Goal: Task Accomplishment & Management: Manage account settings

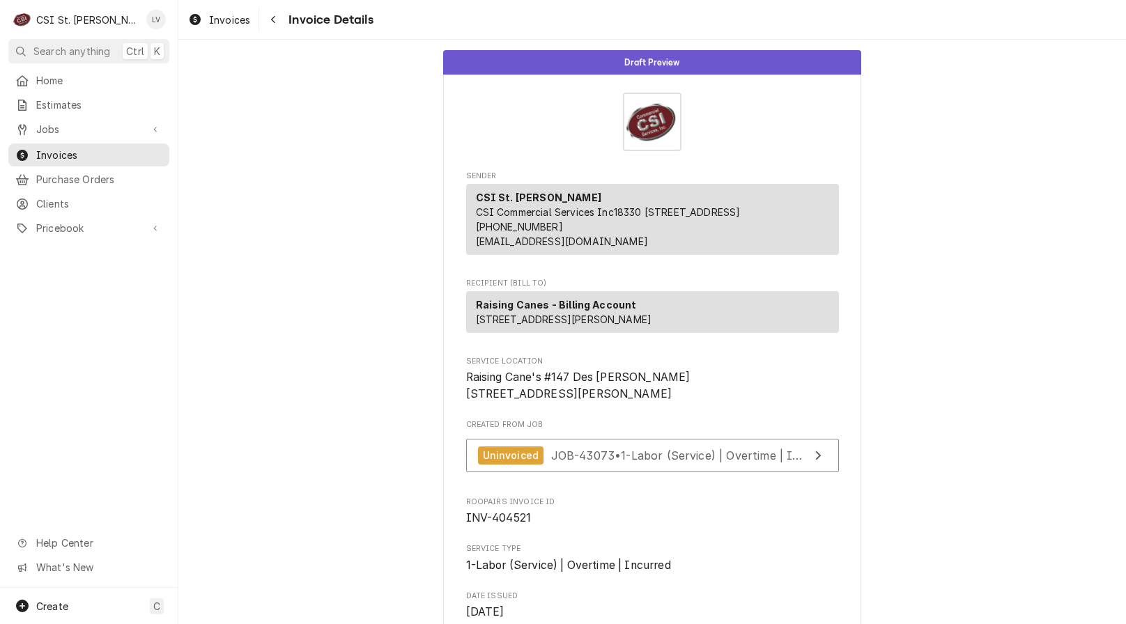
scroll to position [3021, 0]
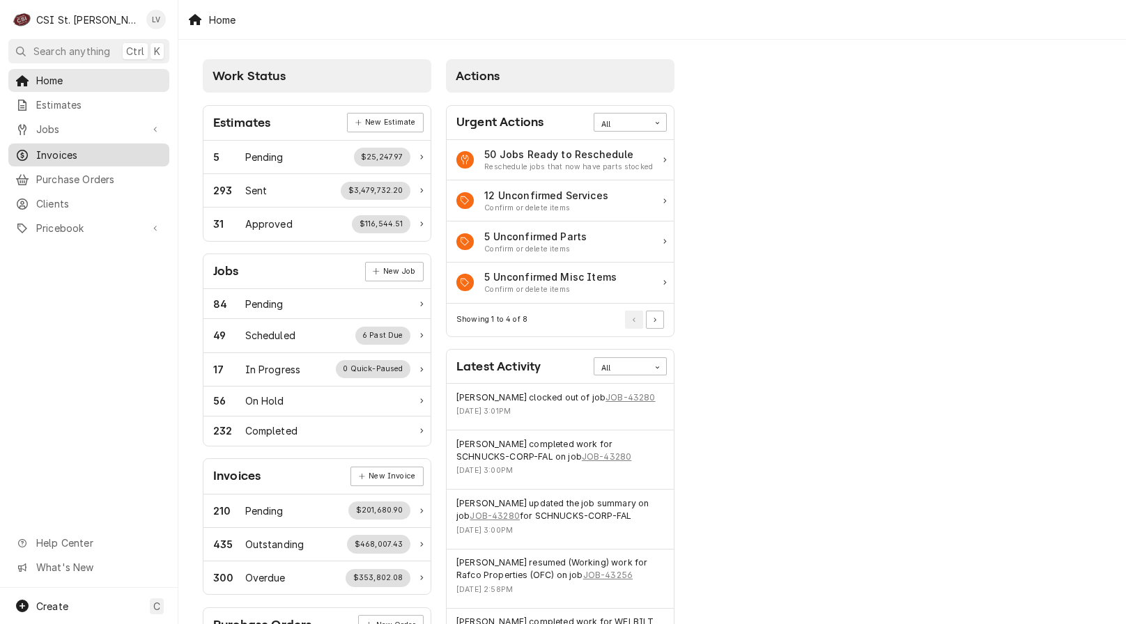
click at [38, 143] on link "Invoices" at bounding box center [88, 154] width 161 height 23
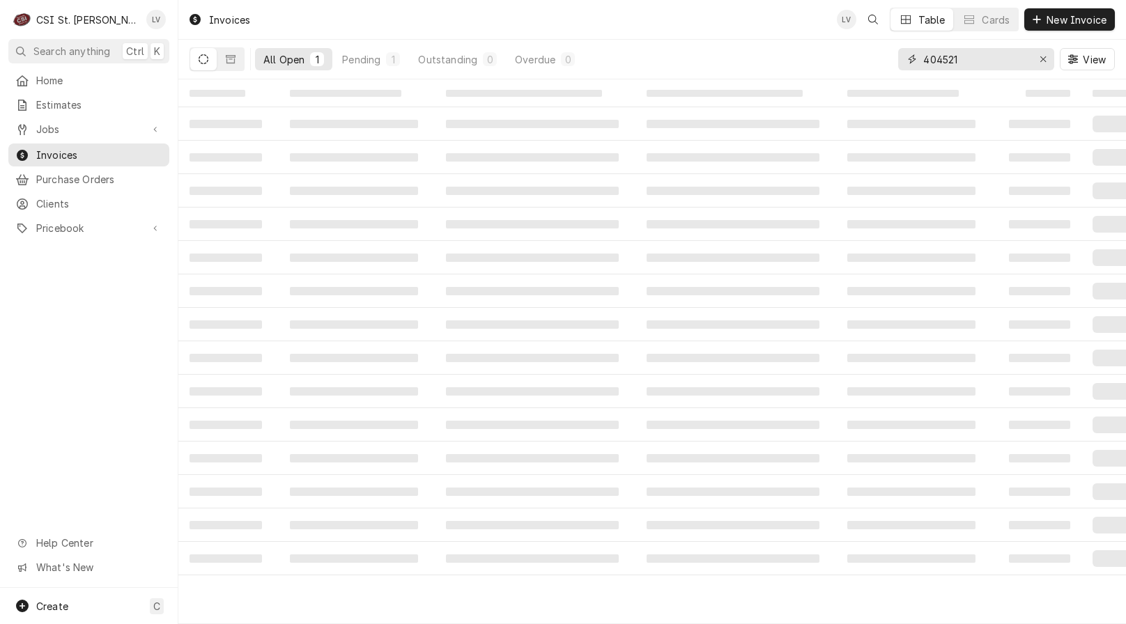
drag, startPoint x: 978, startPoint y: 53, endPoint x: 972, endPoint y: 59, distance: 8.9
click at [978, 54] on input "404521" at bounding box center [975, 59] width 104 height 22
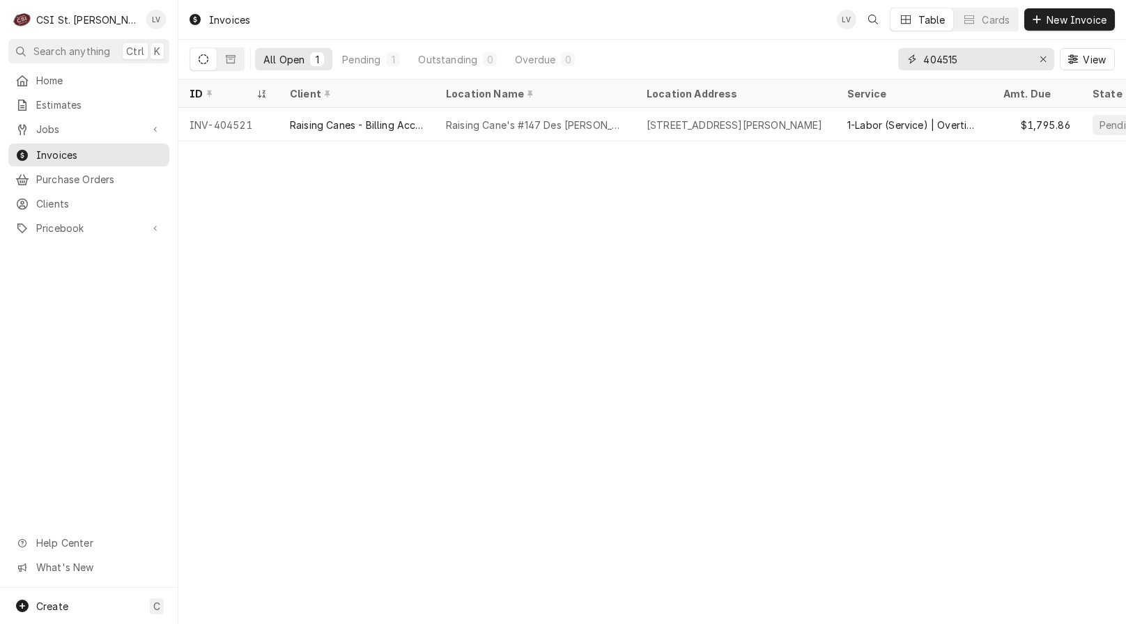
type input "404515"
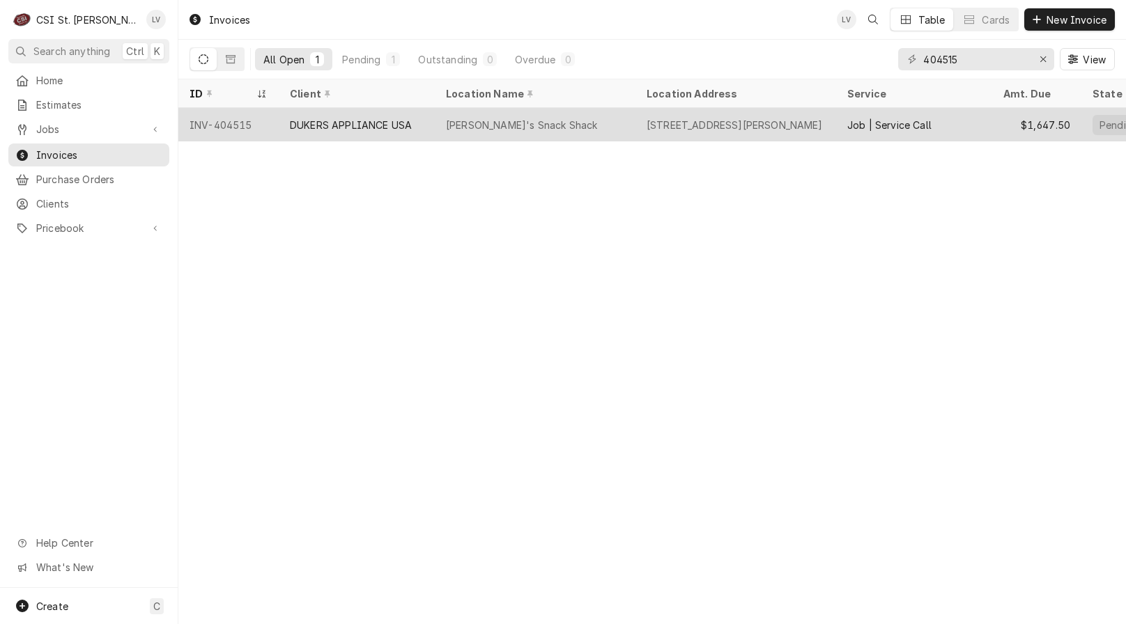
click at [389, 118] on div "DUKERS APPLIANCE USA" at bounding box center [351, 125] width 122 height 15
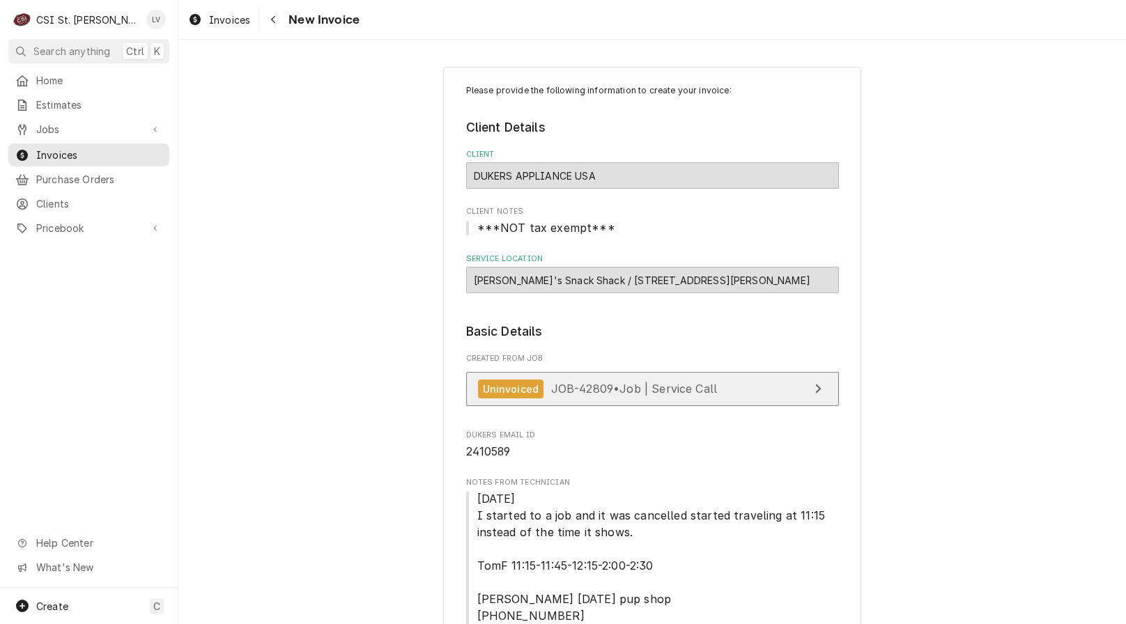
click at [538, 391] on div "Uninvoiced JOB-42809 • Job | Service Call" at bounding box center [598, 389] width 240 height 19
click at [216, 22] on span "Invoices" at bounding box center [229, 20] width 41 height 15
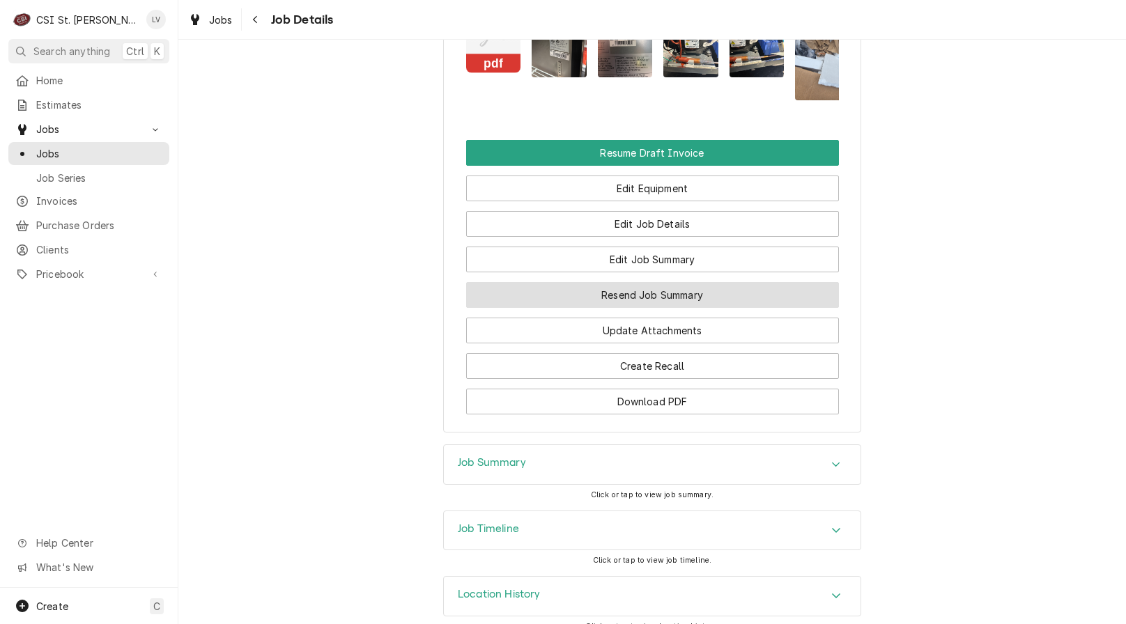
scroll to position [1826, 0]
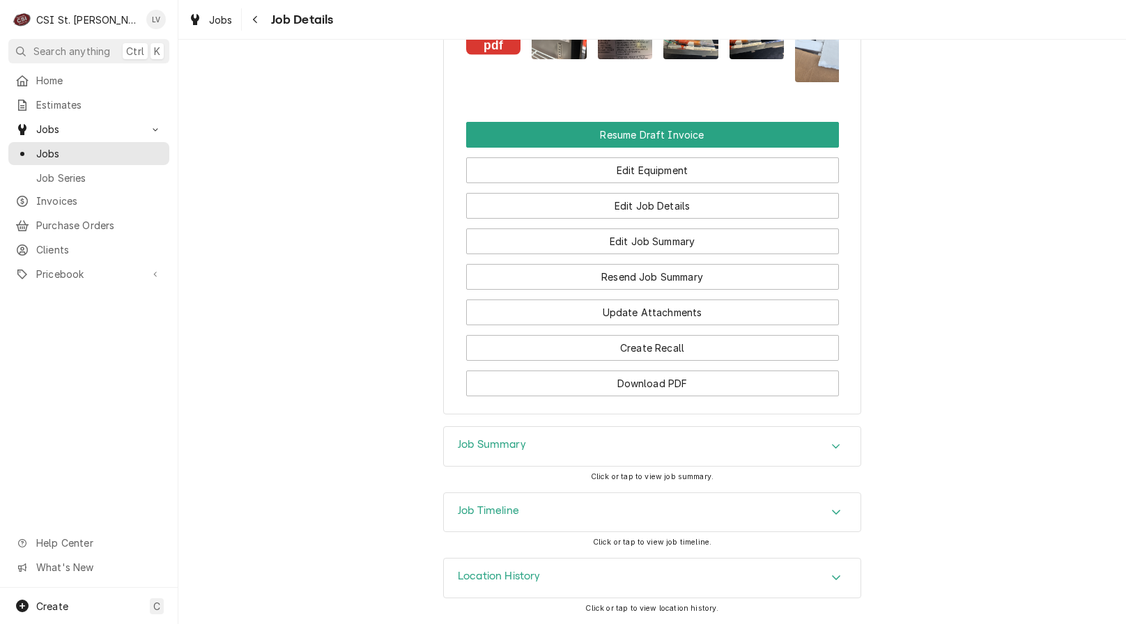
click at [551, 513] on div "Job Timeline" at bounding box center [652, 512] width 416 height 39
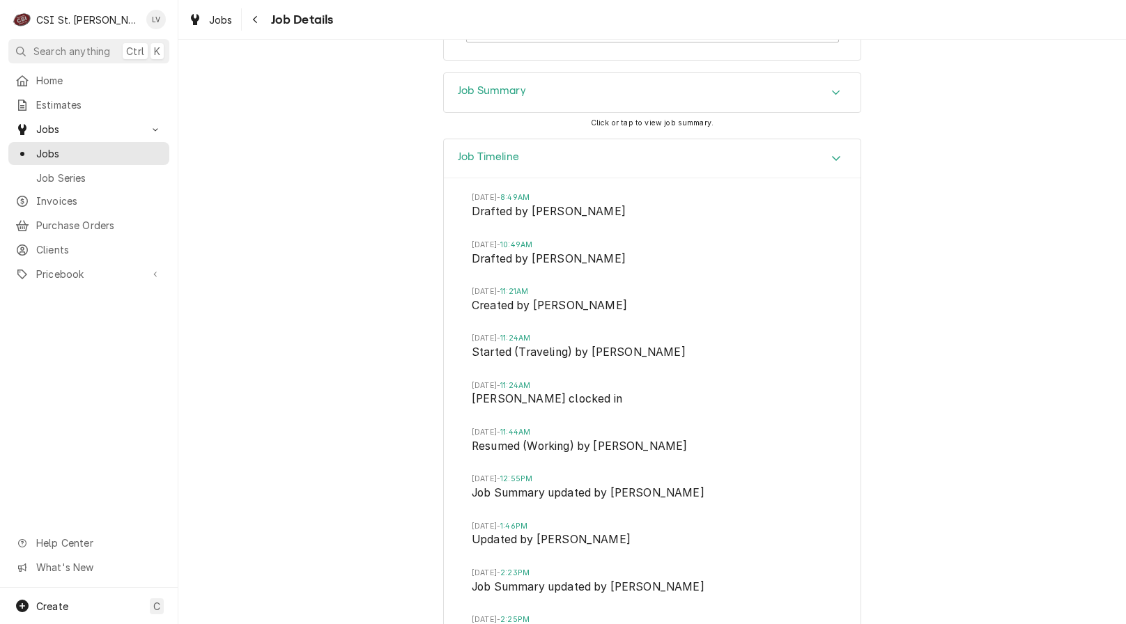
scroll to position [2035, 0]
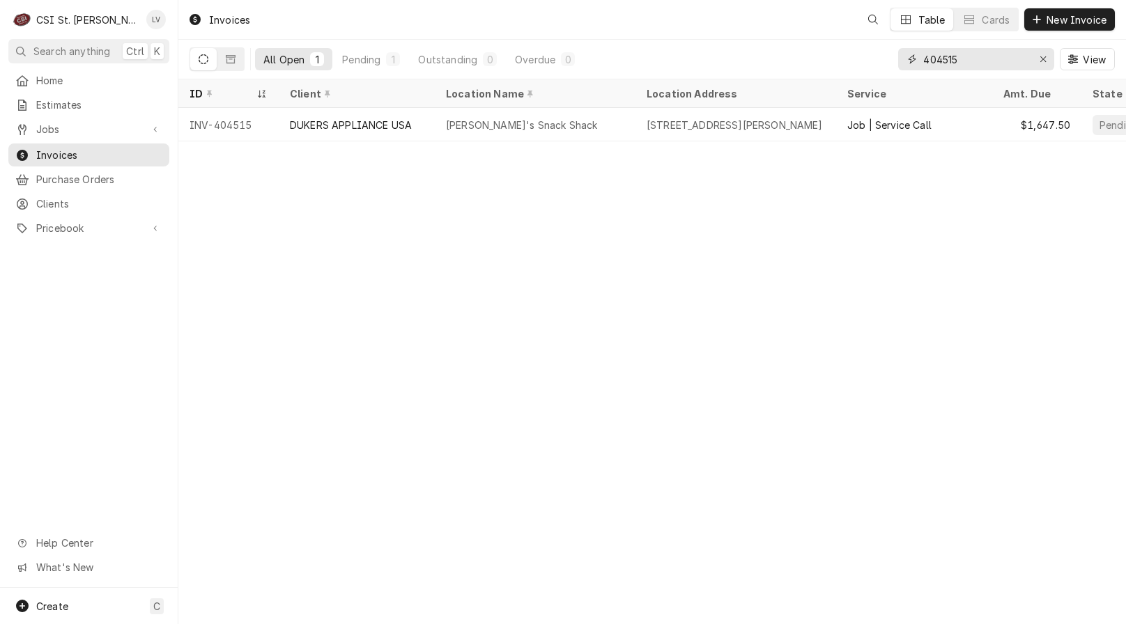
click at [974, 58] on input "404515" at bounding box center [975, 59] width 104 height 22
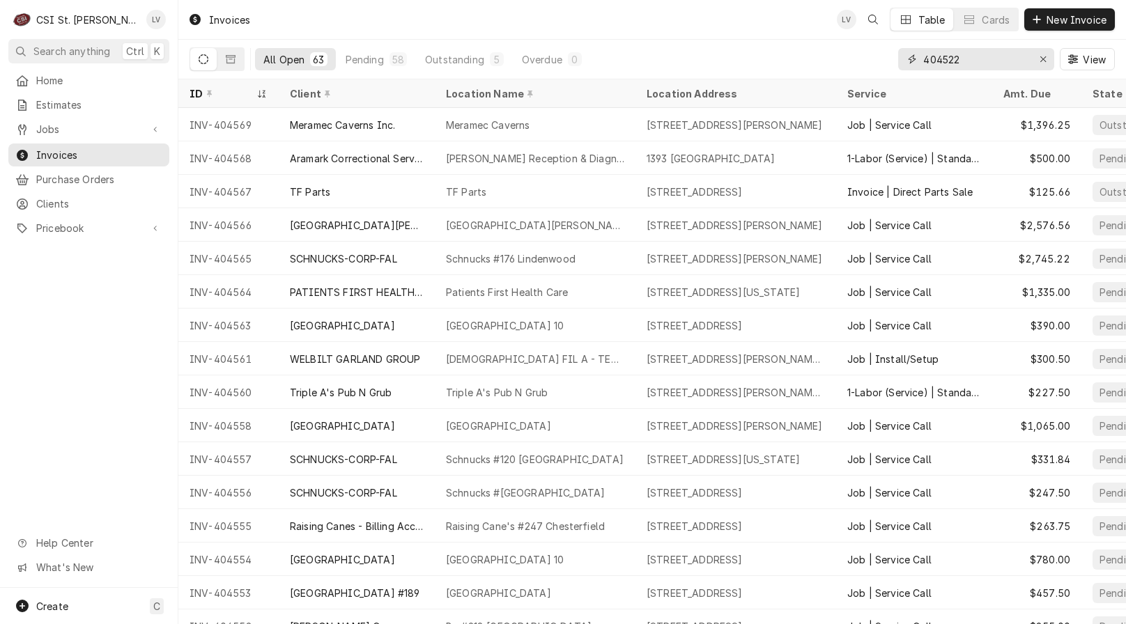
type input "404522"
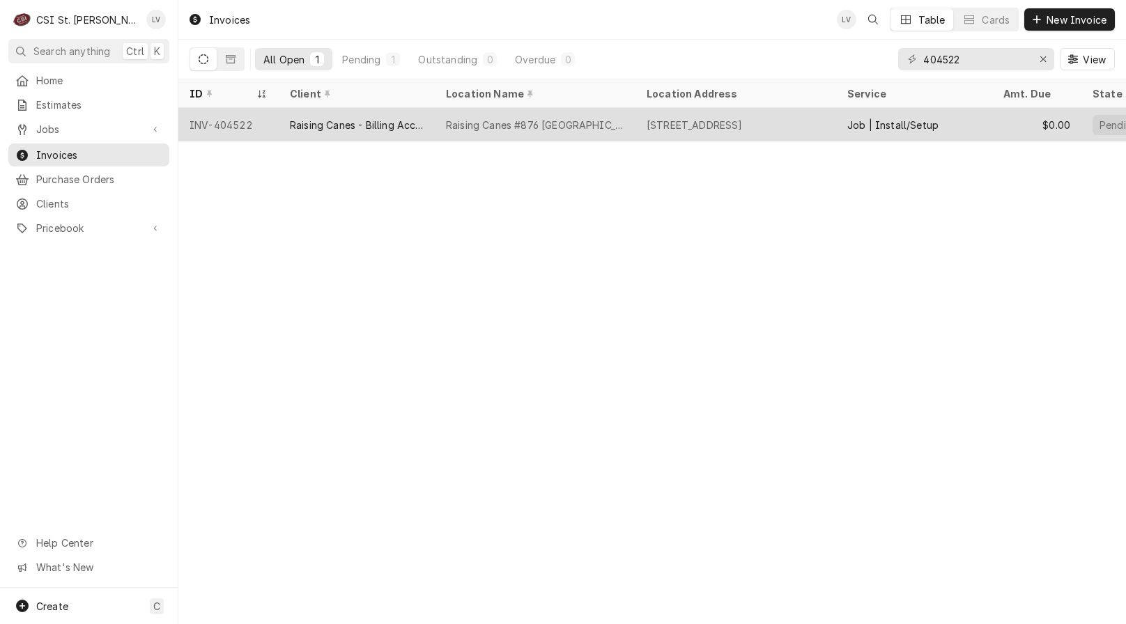
click at [381, 115] on div "Raising Canes - Billing Account" at bounding box center [357, 124] width 156 height 33
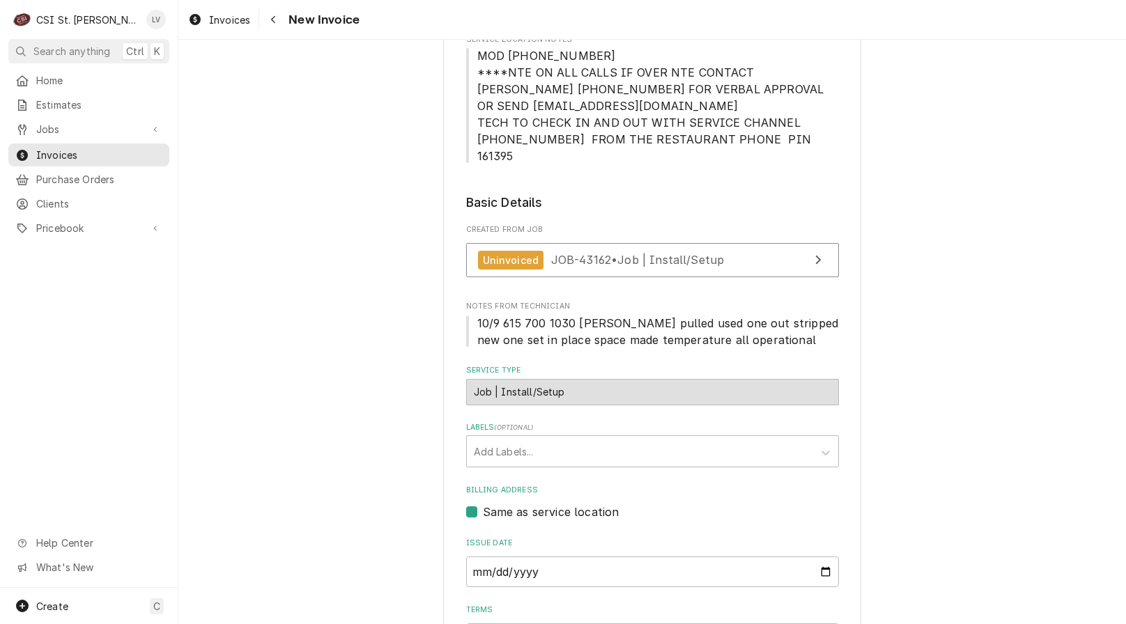
scroll to position [348, 0]
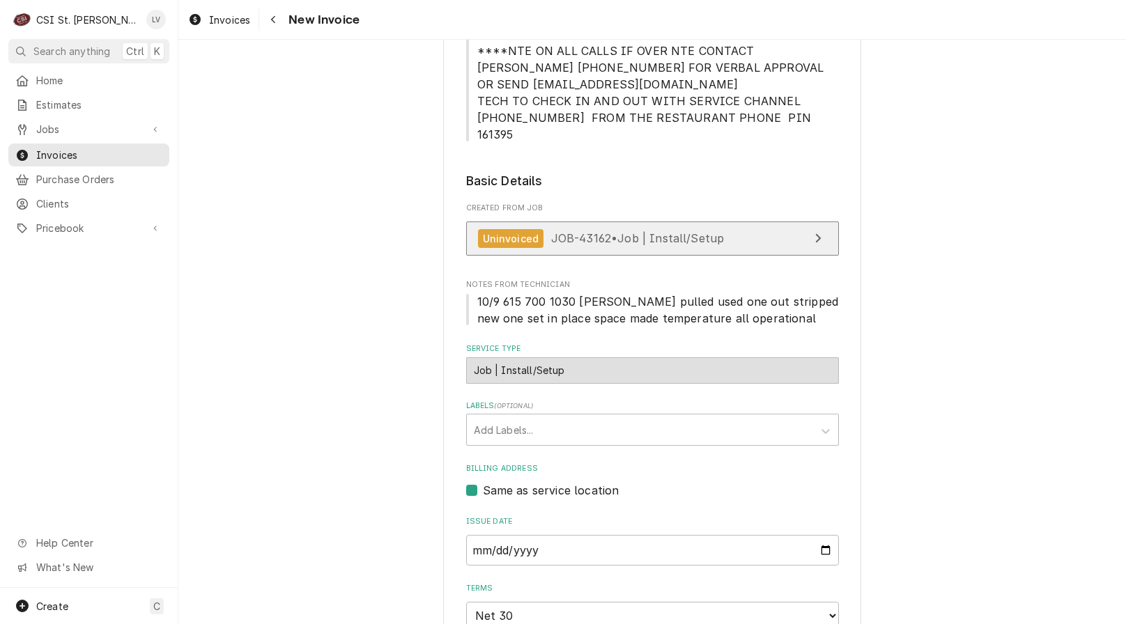
click at [587, 231] on span "JOB-43162 • Job | Install/Setup" at bounding box center [637, 238] width 173 height 14
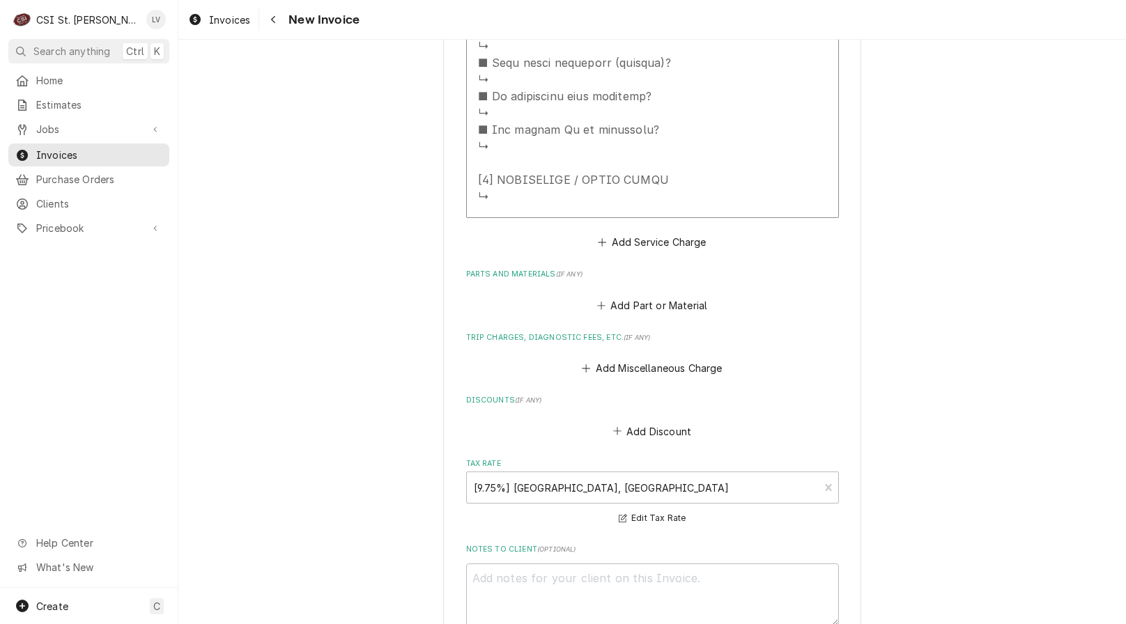
scroll to position [1741, 0]
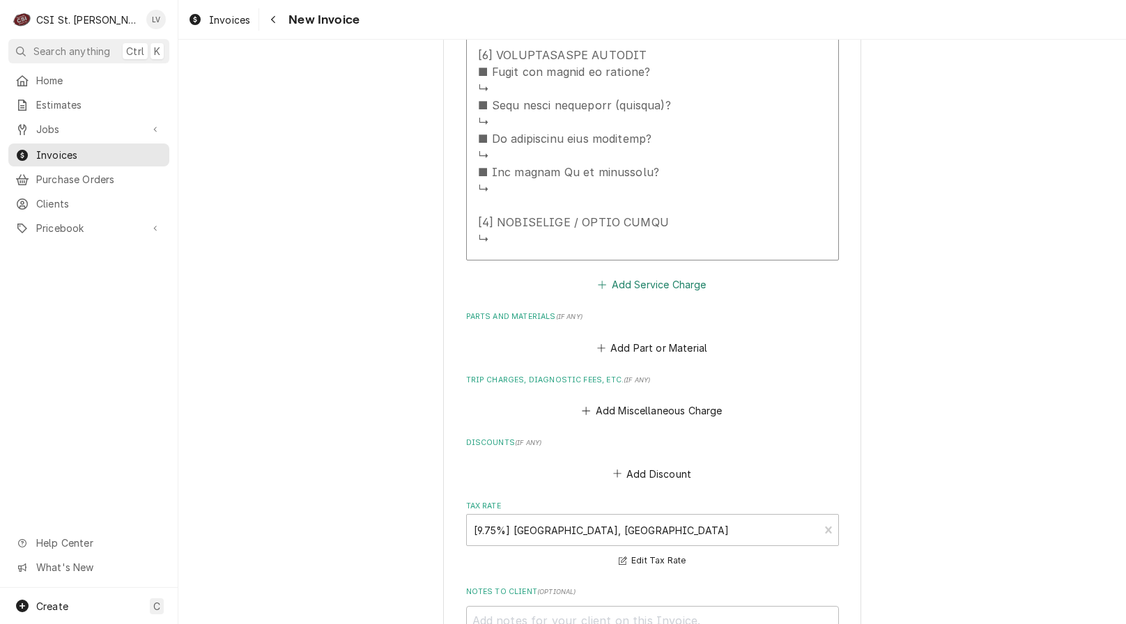
click at [666, 275] on button "Add Service Charge" at bounding box center [651, 285] width 113 height 20
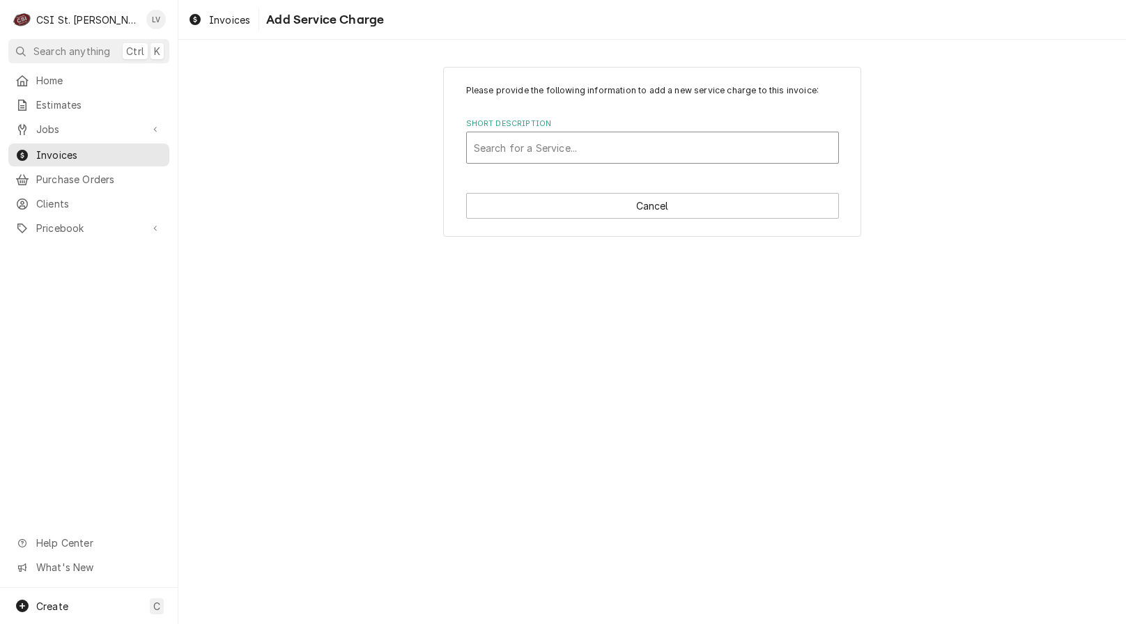
click at [551, 150] on div "Short Description" at bounding box center [652, 147] width 357 height 25
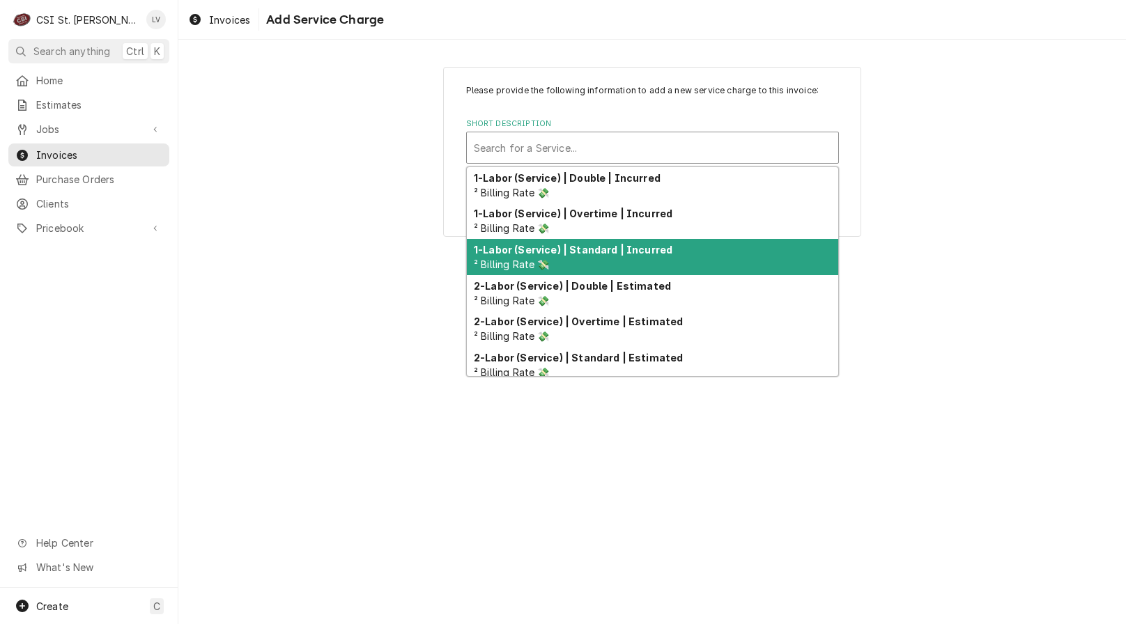
click at [572, 263] on div "1-Labor (Service) | Standard | Incurred ² Billing Rate 💸" at bounding box center [652, 257] width 371 height 36
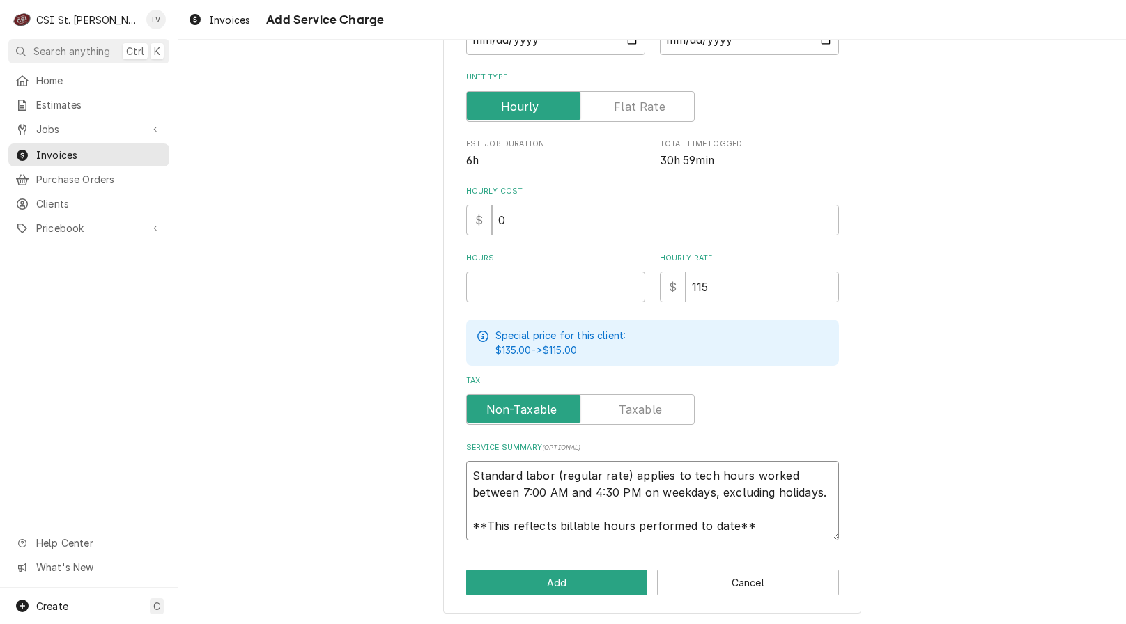
scroll to position [17, 0]
drag, startPoint x: 464, startPoint y: 476, endPoint x: 786, endPoint y: 524, distance: 325.2
click at [786, 527] on textarea "Standard labor (regular rate) applies to tech hours worked between 7:00 AM and …" at bounding box center [652, 500] width 373 height 79
paste textarea "Deliver bird cart to location and take the new one load up and it is to be deli…"
type textarea "x"
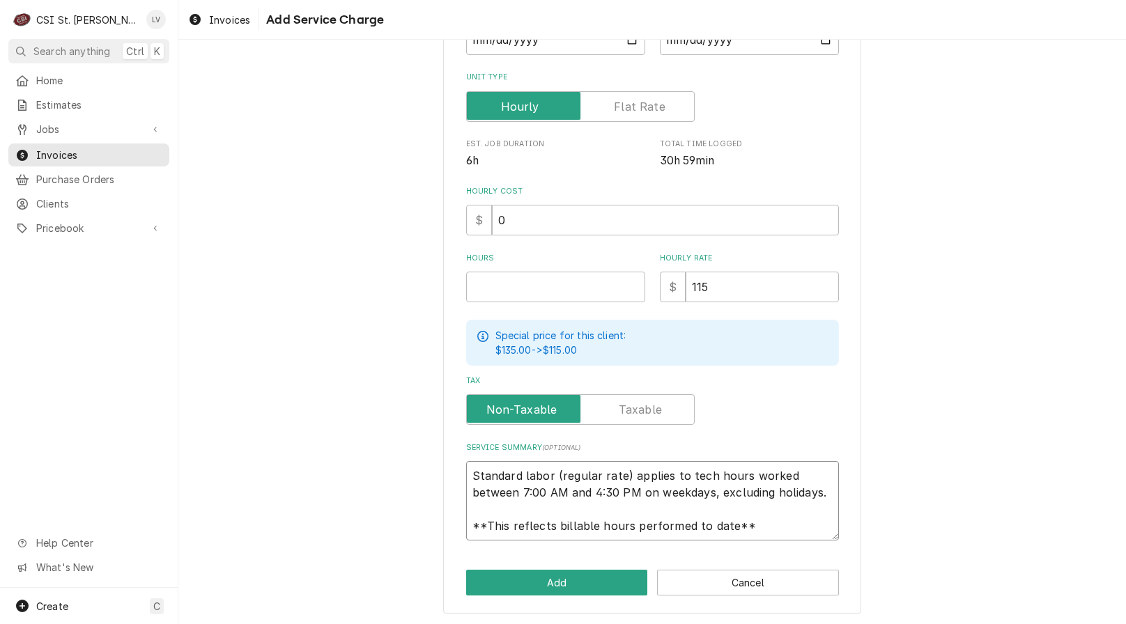
type textarea "Deliver bird cart to location and take the new one load up and it is to be deli…"
click at [467, 473] on textarea "Deliver bird cart to location and take the new one load up and it is to be deli…" at bounding box center [652, 500] width 373 height 79
type textarea "x"
type textarea "Deliver bird cart to location and take the new one load up and it is to be deli…"
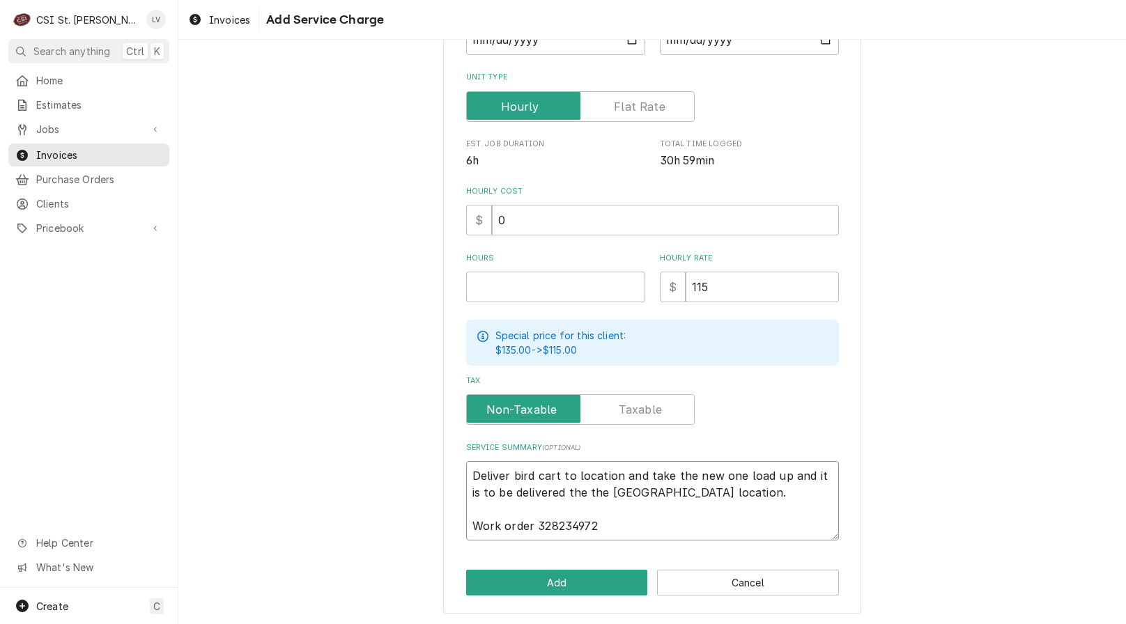
type textarea "x"
type textarea "Deliver bird cart to location and take the new one load up and it is to be deli…"
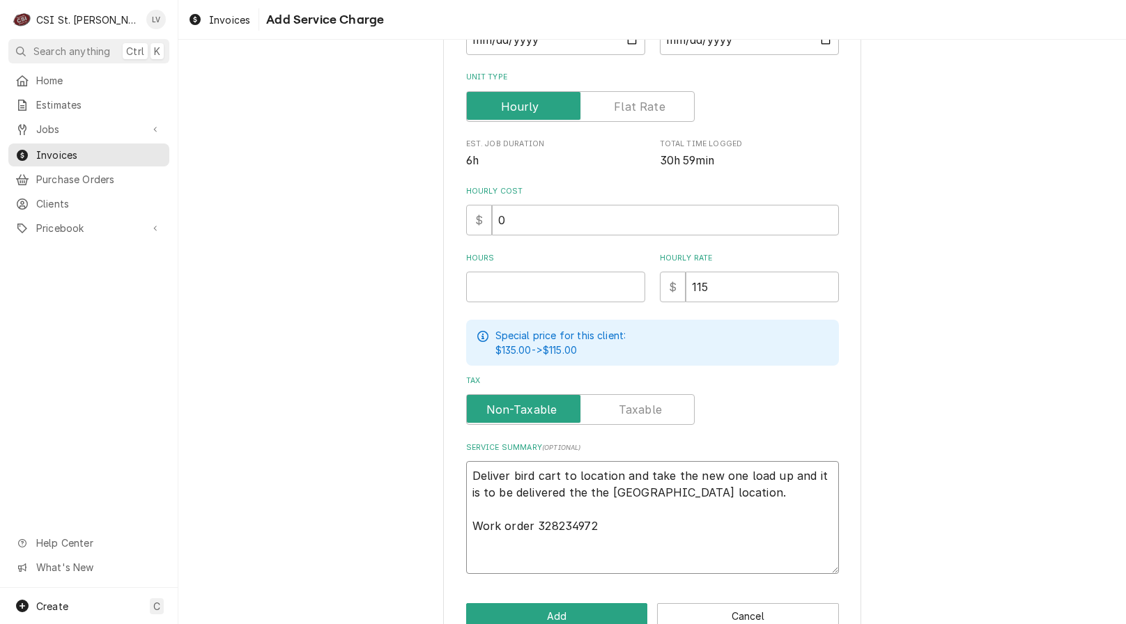
type textarea "x"
type textarea "W Deliver bird cart to location and take the new one load up and it is to be de…"
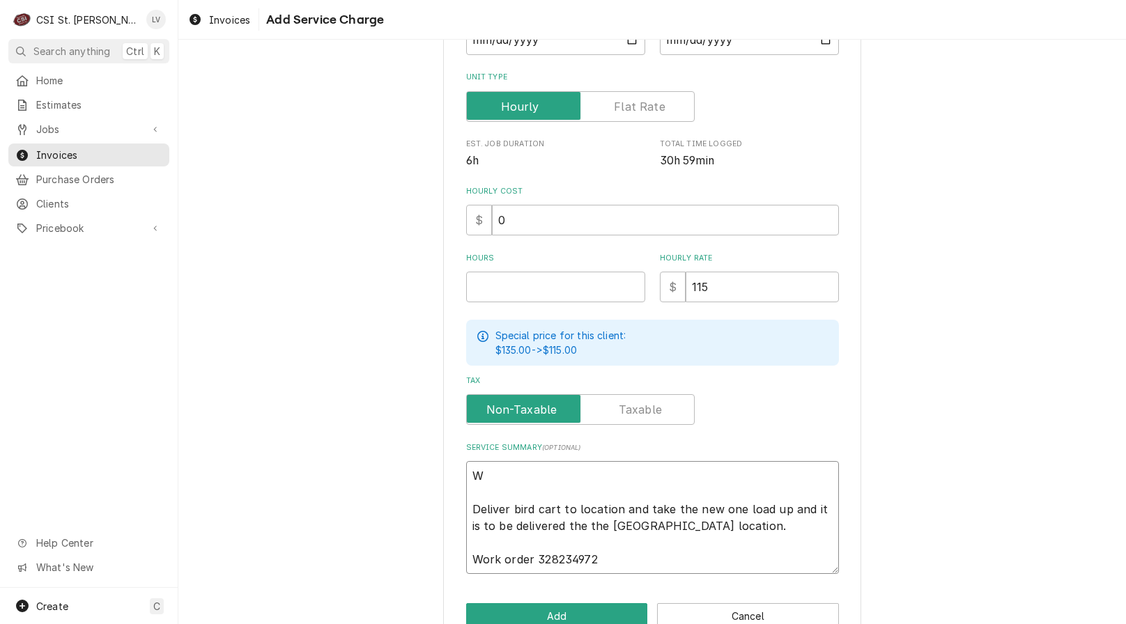
type textarea "x"
type textarea "WO Deliver bird cart to location and take the new one load up and it is to be d…"
type textarea "x"
type textarea "WO# Deliver bird cart to location and take the new one load up and it is to be …"
type textarea "x"
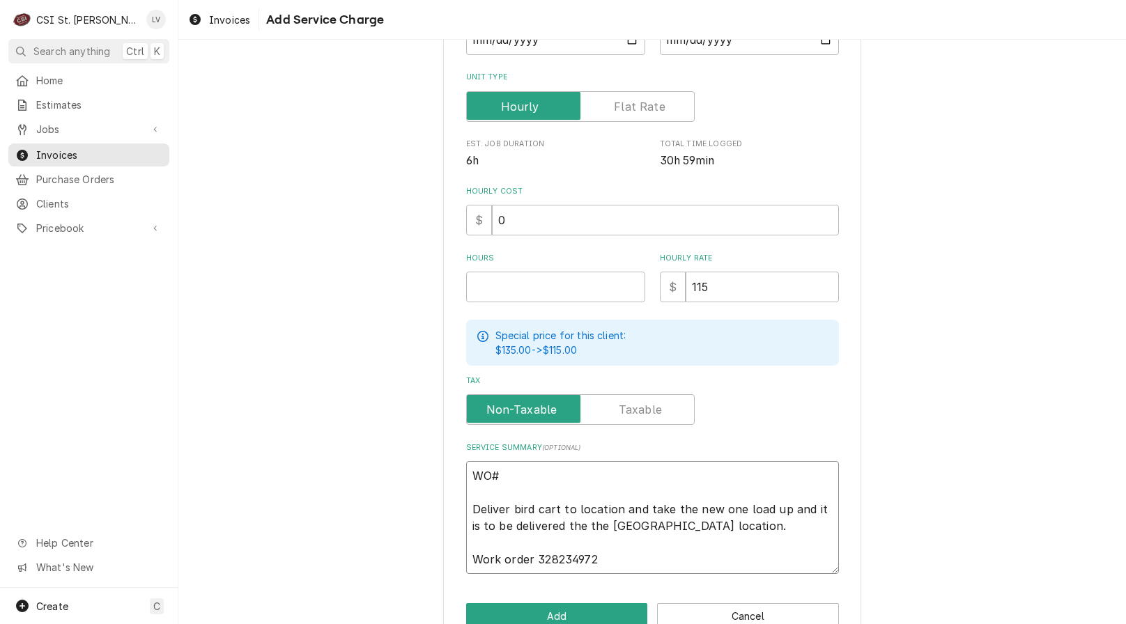
type textarea "WO# Deliver bird cart to location and take the new one load up and it is to be …"
drag, startPoint x: 531, startPoint y: 559, endPoint x: 592, endPoint y: 555, distance: 60.7
click at [594, 555] on textarea "WO# Deliver bird cart to location and take the new one load up and it is to be …" at bounding box center [652, 517] width 373 height 113
click at [512, 475] on textarea "WO# Deliver bird cart to location and take the new one load up and it is to be …" at bounding box center [652, 517] width 373 height 113
paste textarea "328234972"
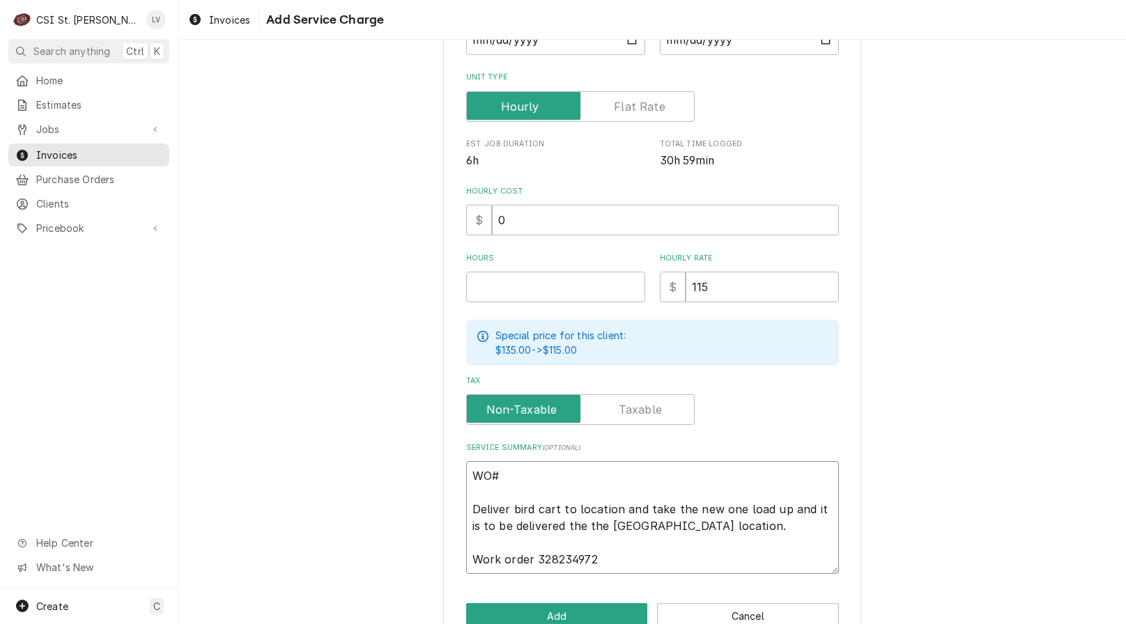
type textarea "x"
type textarea "WO# 328234972 Deliver bird cart to location and take the new one load up and it…"
click at [716, 532] on textarea "WO# 328234972 Deliver bird cart to location and take the new one load up and it…" at bounding box center [652, 517] width 373 height 113
type textarea "x"
type textarea "WO# 328234972 Deliver bird cart to location and take the new one load up and it…"
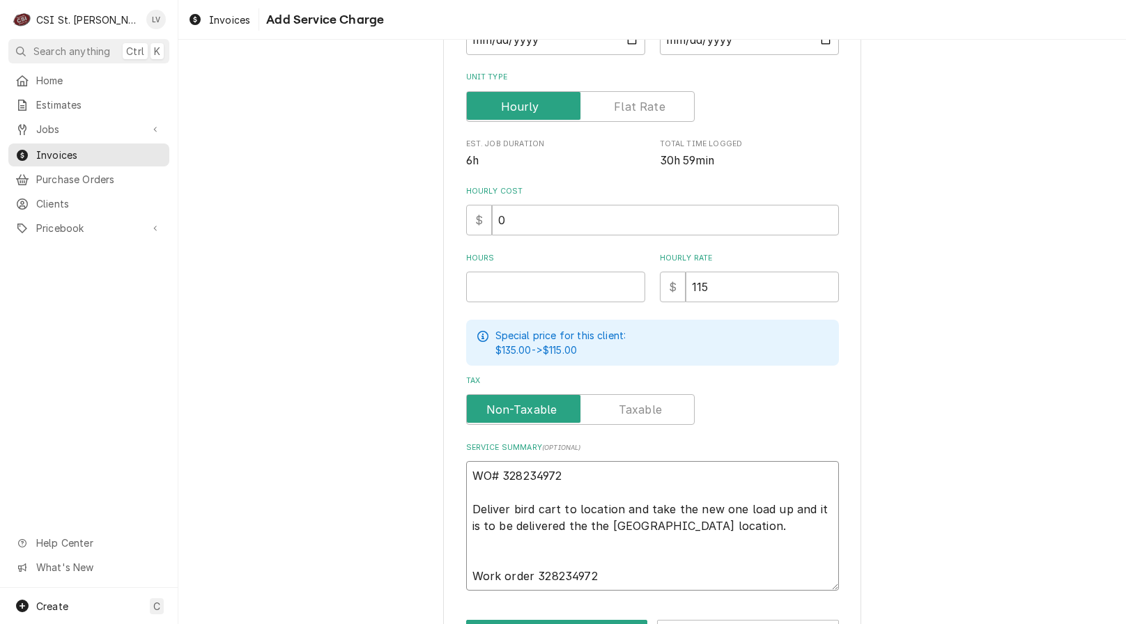
type textarea "x"
type textarea "WO# 328234972 Deliver bird cart to location and take the new one load up and it…"
type textarea "x"
type textarea "WO# 328234972 Deliver bird cart to location and take the new one load up and it…"
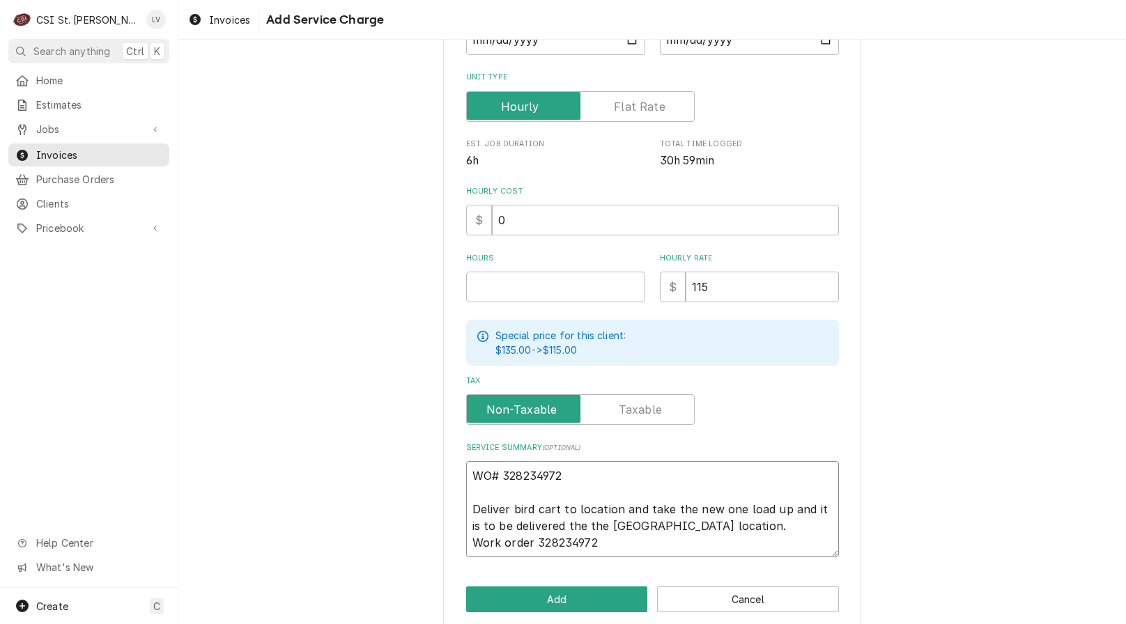
type textarea "x"
type textarea "WO# 328234972 Deliver bird cart to location and take the new one load up and it…"
type textarea "x"
type textarea "WO# 328234972 Deliver bird cart to location and take the new one load up and it…"
type textarea "x"
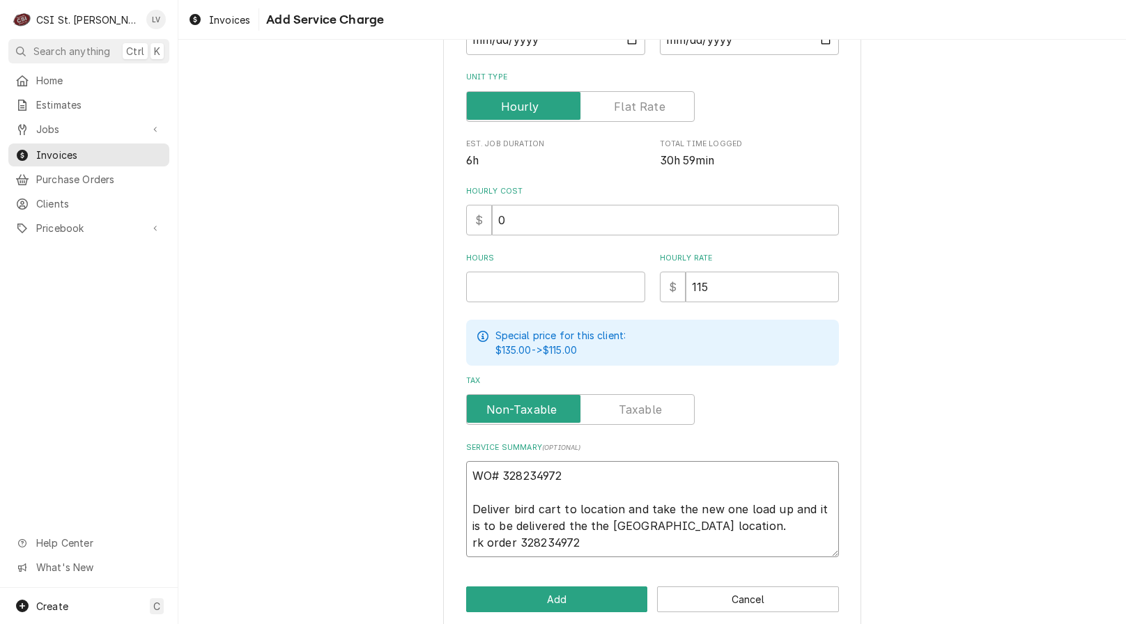
type textarea "WO# 328234972 Deliver bird cart to location and take the new one load up and it…"
type textarea "x"
type textarea "WO# 328234972 Deliver bird cart to location and take the new one load up and it…"
type textarea "x"
type textarea "WO# 328234972 Deliver bird cart to location and take the new one load up and it…"
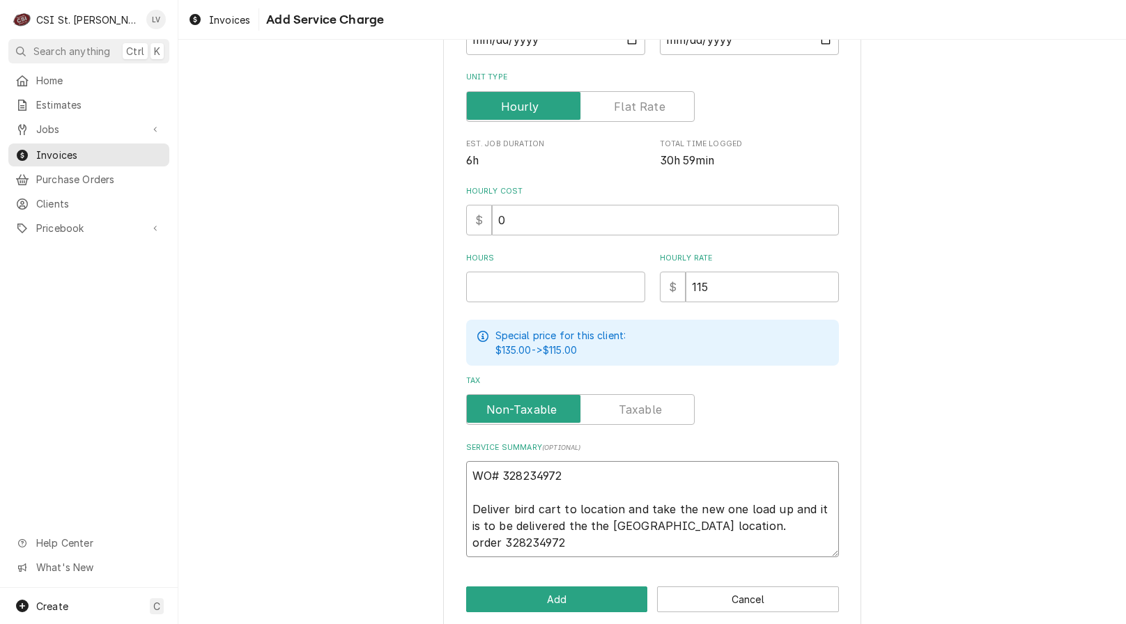
type textarea "x"
type textarea "WO# 328234972 Deliver bird cart to location and take the new one load up and it…"
type textarea "x"
type textarea "WO# 328234972 Deliver bird cart to location and take the new one load up and it…"
type textarea "x"
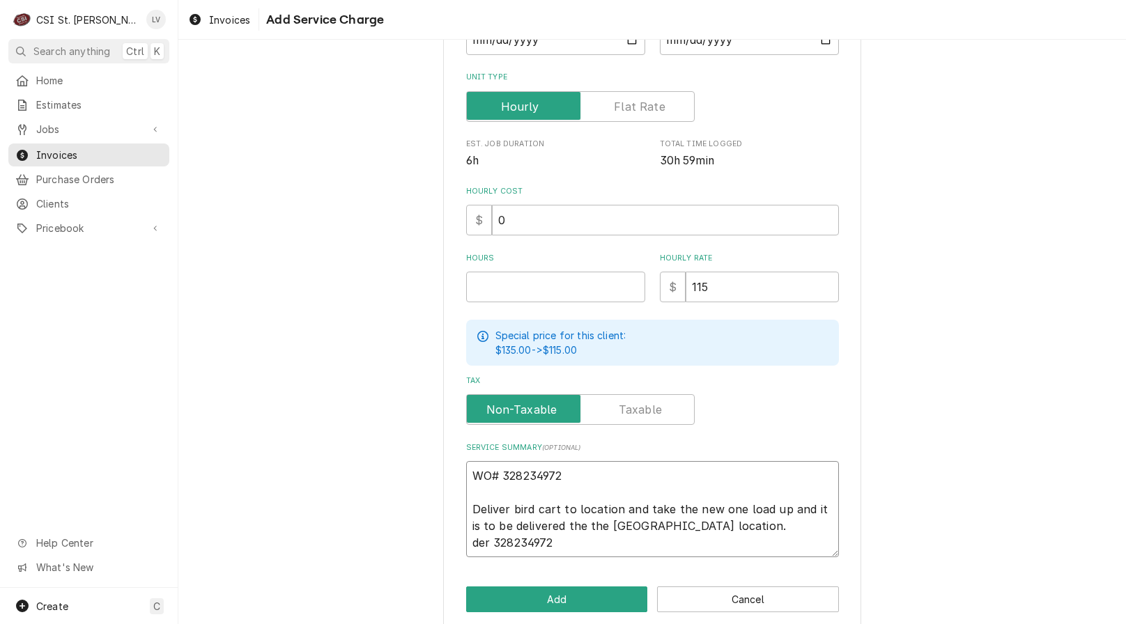
type textarea "WO# 328234972 Deliver bird cart to location and take the new one load up and it…"
type textarea "x"
type textarea "WO# 328234972 Deliver bird cart to location and take the new one load up and it…"
type textarea "x"
type textarea "WO# 328234972 Deliver bird cart to location and take the new one load up and it…"
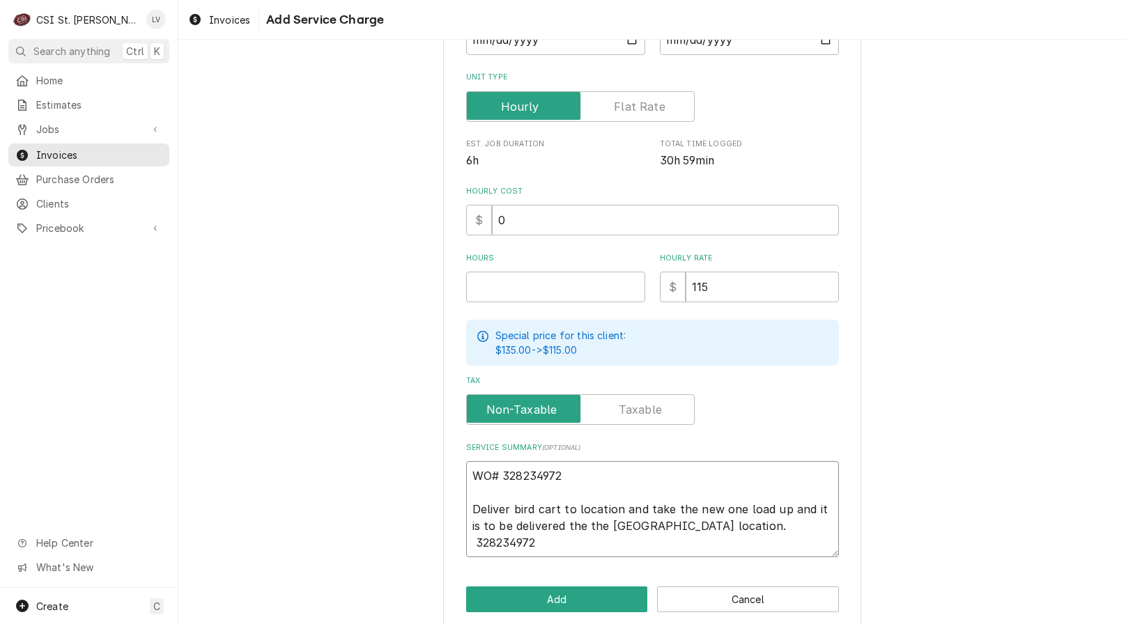
type textarea "x"
type textarea "WO# 328234972 Deliver bird cart to location and take the new one load up and it…"
type textarea "x"
type textarea "WO# 328234972 Deliver bird cart to location and take the new one load up and it…"
type textarea "x"
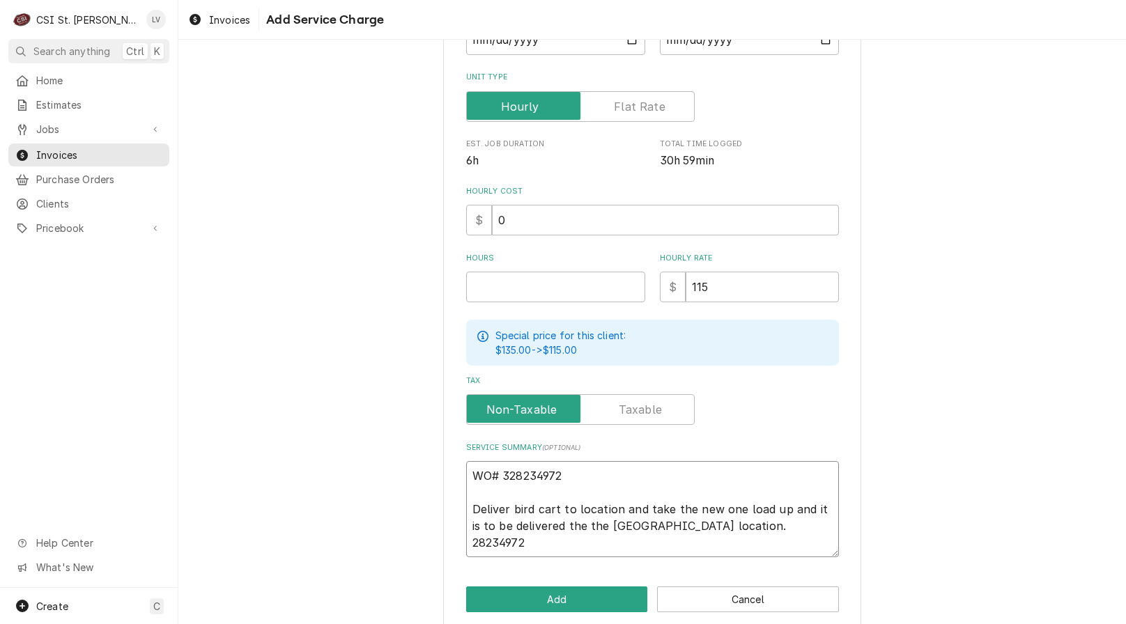
type textarea "WO# 328234972 Deliver bird cart to location and take the new one load up and it…"
type textarea "x"
type textarea "WO# 328234972 Deliver bird cart to location and take the new one load up and it…"
type textarea "x"
type textarea "WO# 328234972 Deliver bird cart to location and take the new one load up and it…"
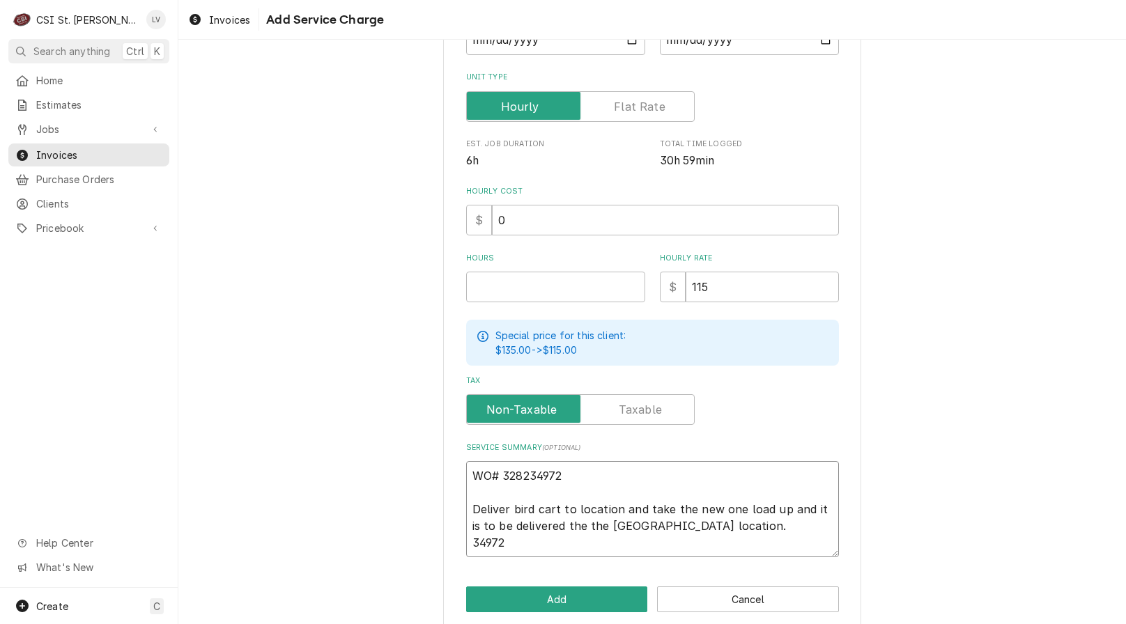
type textarea "x"
type textarea "WO# 328234972 Deliver bird cart to location and take the new one load up and it…"
type textarea "x"
type textarea "WO# 328234972 Deliver bird cart to location and take the new one load up and it…"
type textarea "x"
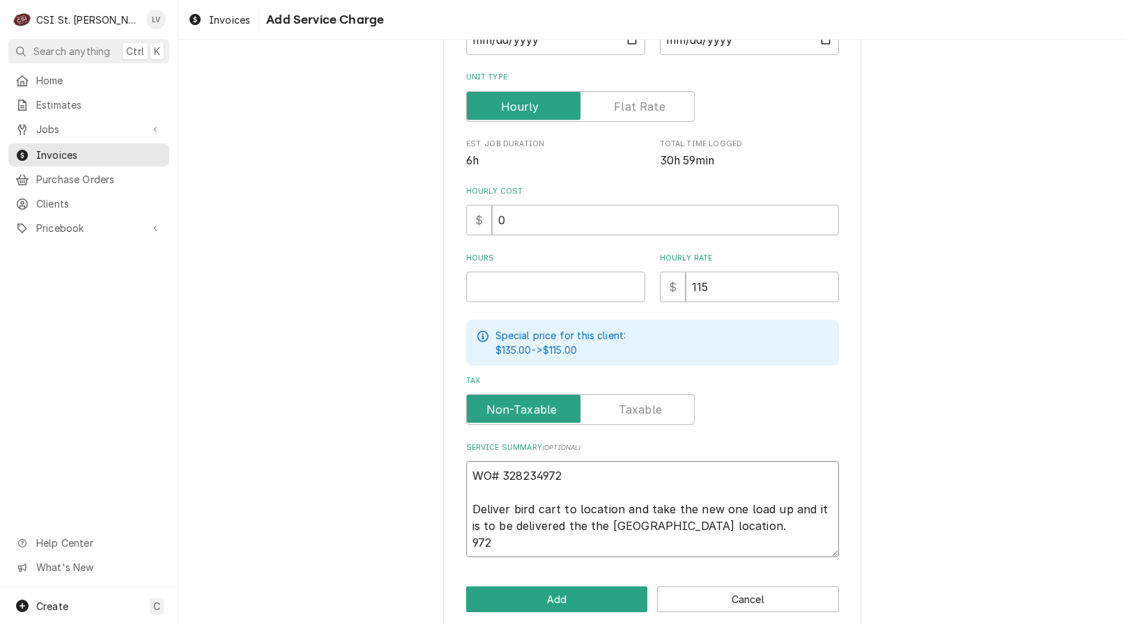
type textarea "WO# 328234972 Deliver bird cart to location and take the new one load up and it…"
type textarea "x"
type textarea "WO# 328234972 Deliver bird cart to location and take the new one load up and it…"
type textarea "x"
type textarea "WO# 328234972 Deliver bird cart to location and take the new one load up and it…"
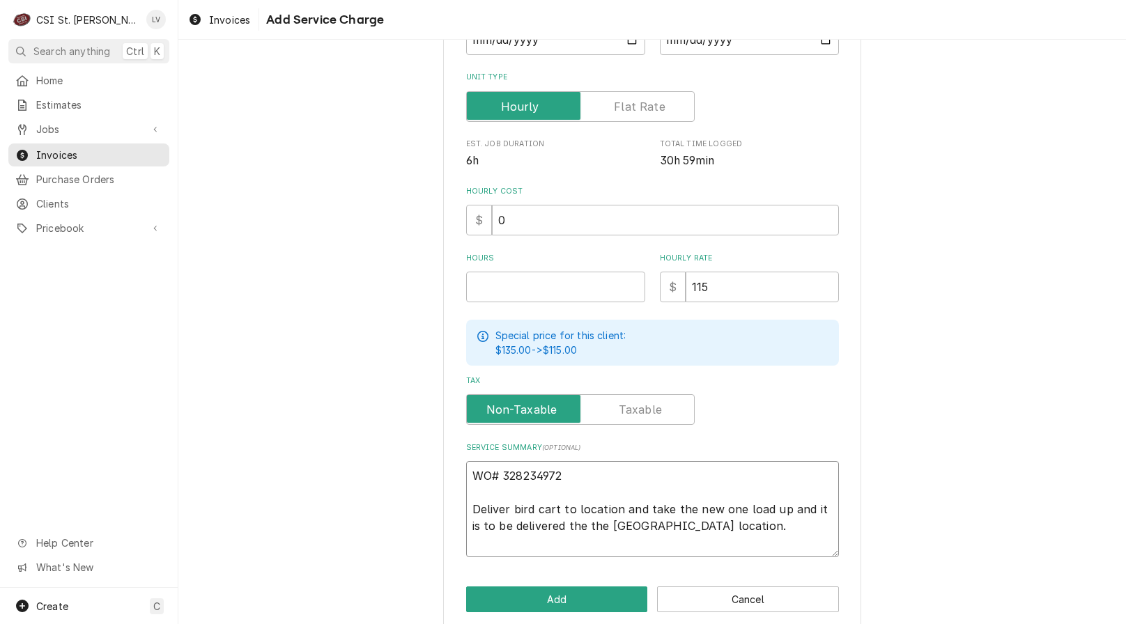
click at [644, 508] on textarea "WO# 328234972 Deliver bird cart to location and take the new one load up and it…" at bounding box center [652, 509] width 373 height 96
type textarea "x"
type textarea "WO# 328234972 Deliver bird cart to location and ake the new one load up and it …"
type textarea "x"
type textarea "WO# 328234972 Deliver bird cart to location andake the new one load up and it i…"
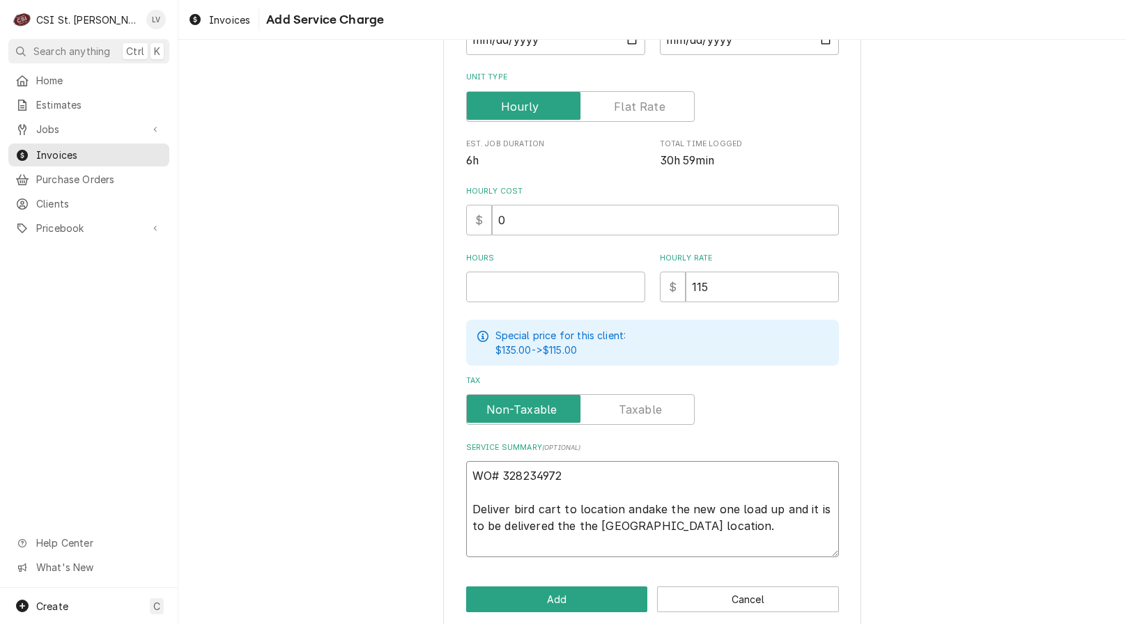
type textarea "x"
type textarea "WO# 328234972 Deliver bird cart to location anake the new one load up and it is…"
type textarea "x"
type textarea "WO# 328234972 Deliver bird cart to location aake the new one load up and it is …"
type textarea "x"
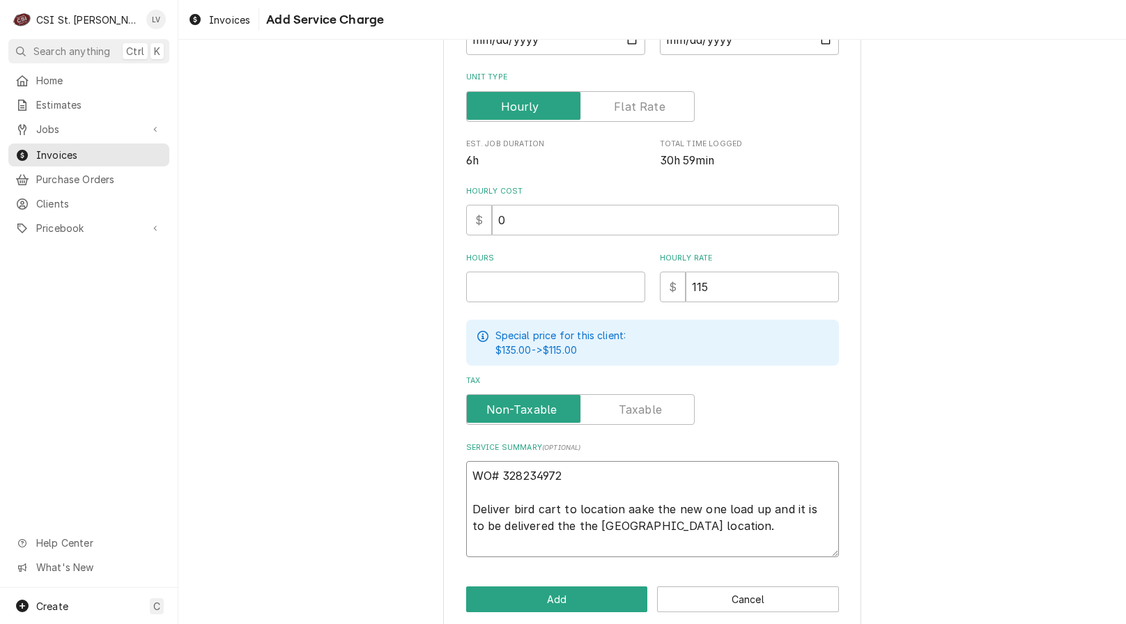
type textarea "WO# 328234972 Deliver bird cart to location ake the new one load up and it is t…"
type textarea "x"
type textarea "WO# 328234972 Deliver bird cart to locationake the new one load up and it is to…"
type textarea "x"
type textarea "WO# 328234972 Deliver bird cart to location.ake the new one load up and it is t…"
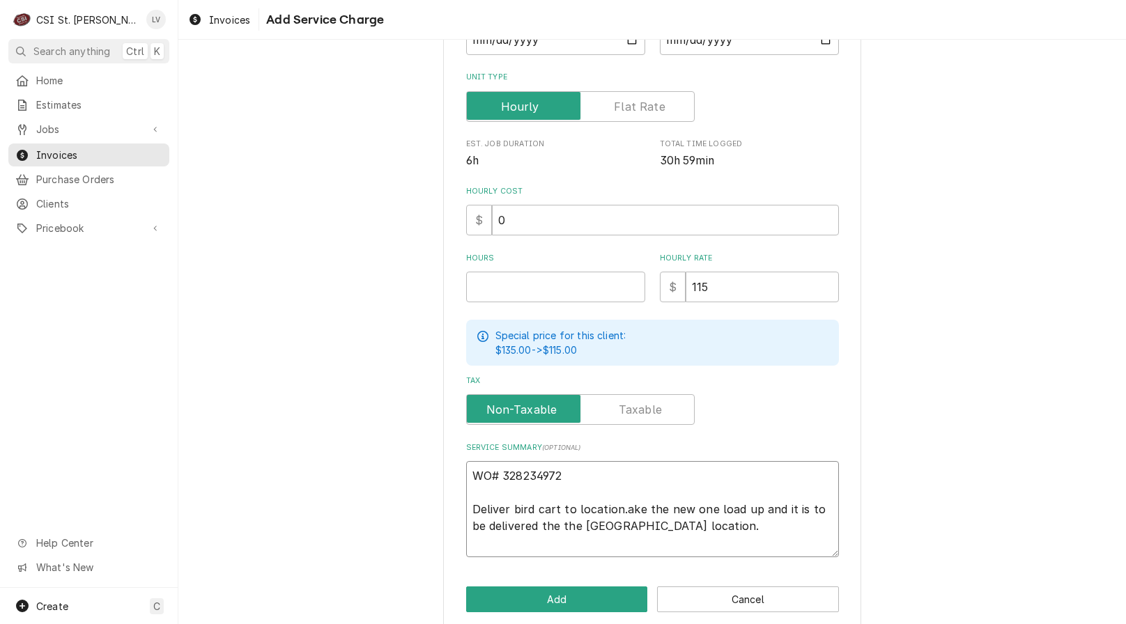
type textarea "x"
type textarea "WO# 328234972 Deliver bird cart to location. ake the new one load up and it is …"
type textarea "x"
type textarea "WO# 328234972 Deliver bird cart to location. Take the new one load up and it is…"
type textarea "x"
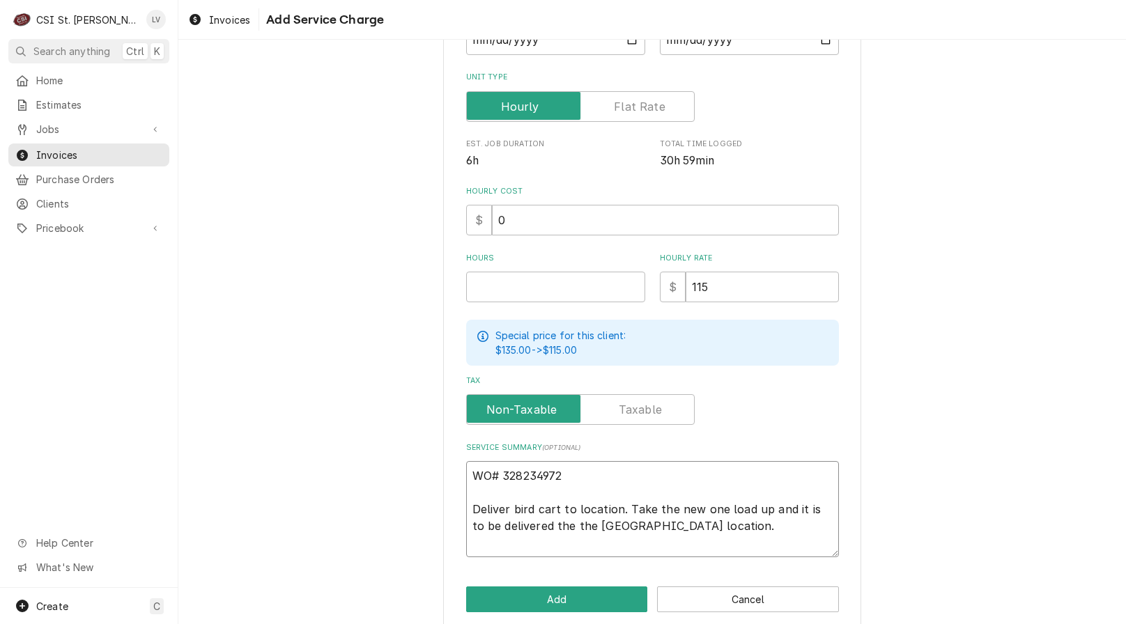
type textarea "WO# 328234972 Deliver bird cart to location. Tpake the new one load up and it i…"
type textarea "x"
type textarea "WO# 328234972 Deliver bird cart to location. Tppake the new one load up and it …"
type textarea "x"
type textarea "WO# 328234972 Deliver bird cart to location. Tpake the new one load up and it i…"
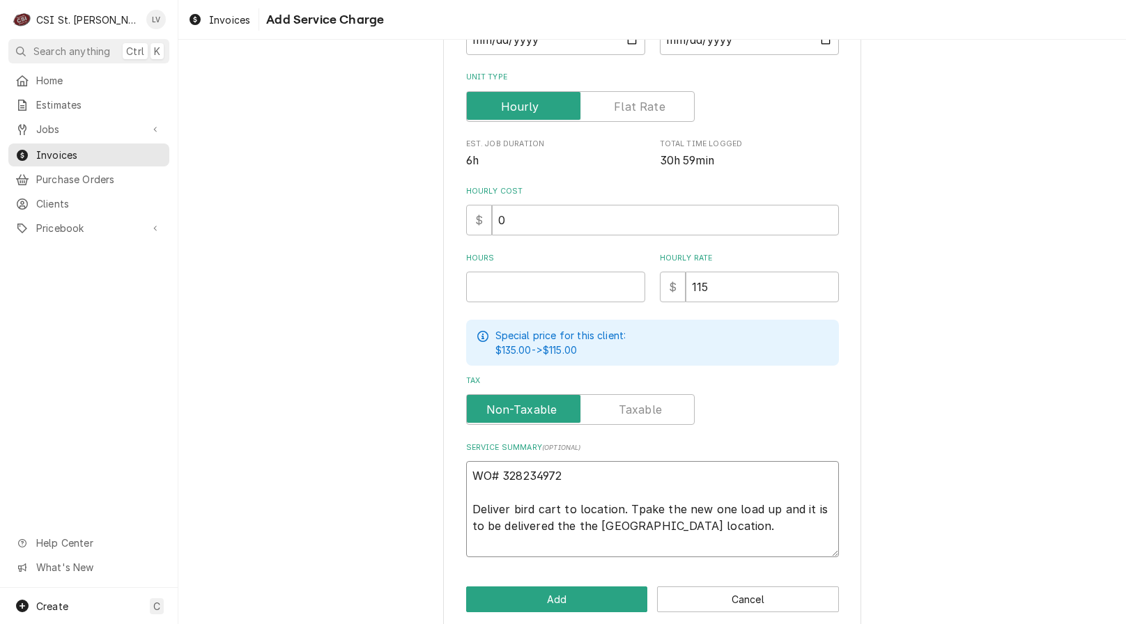
type textarea "x"
type textarea "WO# 328234972 Deliver bird cart to location. Take the new one load up and it is…"
type textarea "x"
type textarea "WO# 328234972 Deliver bird cart to location. Toake the new one load up and it i…"
type textarea "x"
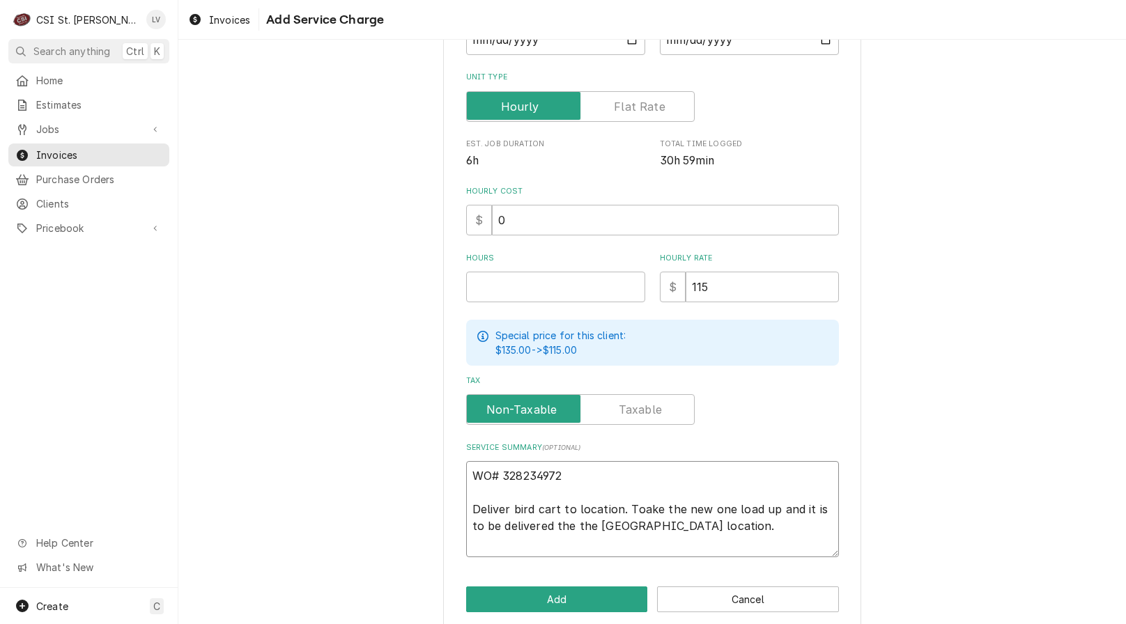
type textarea "WO# 328234972 Deliver bird cart to location. Tooake the new one load up and it …"
type textarea "x"
type textarea "WO# 328234972 Deliver bird cart to location. Tookake the new one load up and it…"
type textarea "x"
type textarea "WO# 328234972 Deliver bird cart to location. Took ake the new one load up and i…"
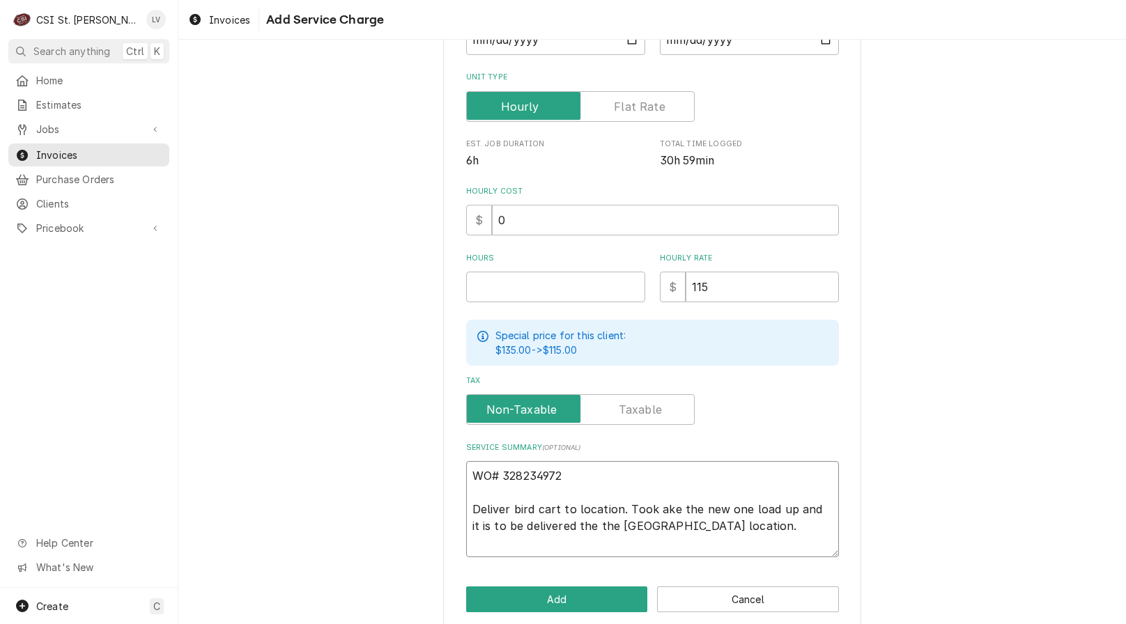
type textarea "x"
type textarea "WO# 328234972 Deliver bird cart to location. Took ke the new one load up and it…"
type textarea "x"
type textarea "WO# 328234972 Deliver bird cart to location. Took e the new one load up and it …"
type textarea "x"
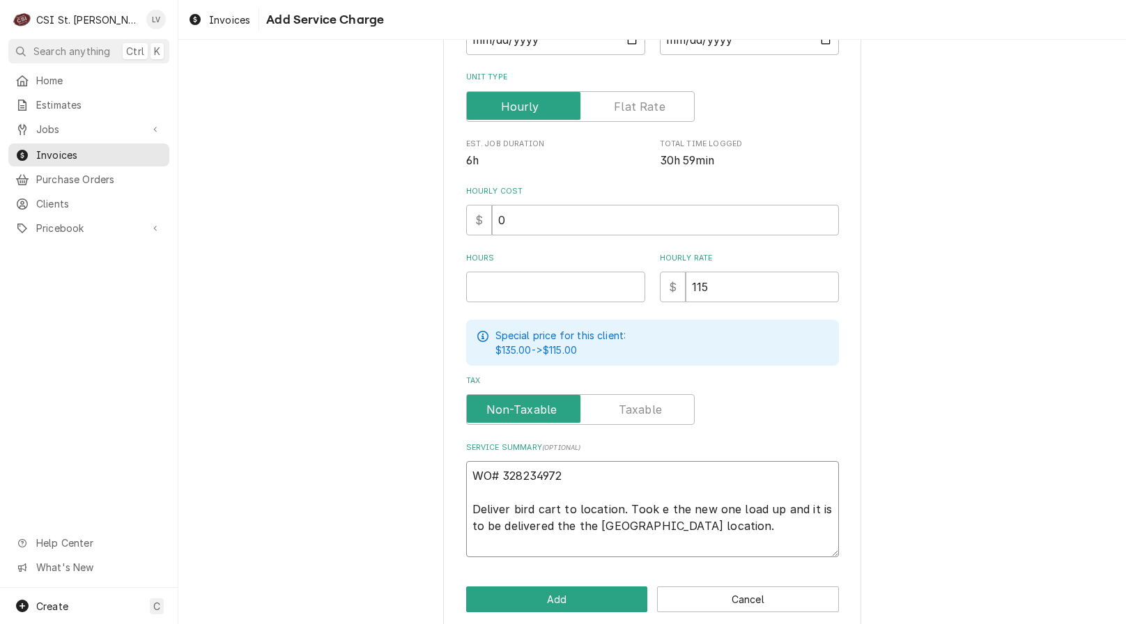
type textarea "WO# 328234972 Deliver bird cart to location. Took the new one load up and it is…"
type textarea "x"
type textarea "WO# 328234972 Deliver bird cart to location. Took the new one load up and it is…"
click at [712, 510] on textarea "WO# 328234972 Deliver bird cart to location. Took the new one load up and it is…" at bounding box center [652, 509] width 373 height 96
type textarea "x"
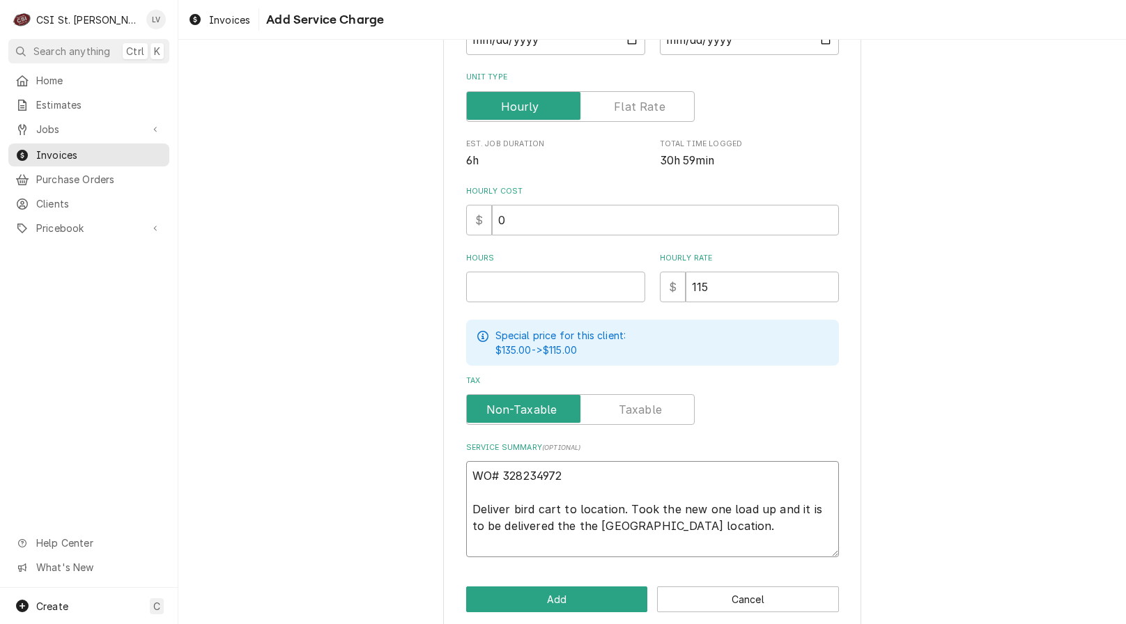
type textarea "WO# 328234972 Deliver bird cart to location. Took the new one, load up and it i…"
type textarea "x"
type textarea "WO# 328234972 Deliver bird cart to location. Took the new one, loade up and it …"
type textarea "x"
type textarea "WO# 328234972 Deliver bird cart to location. Took the new one, loaded up and it…"
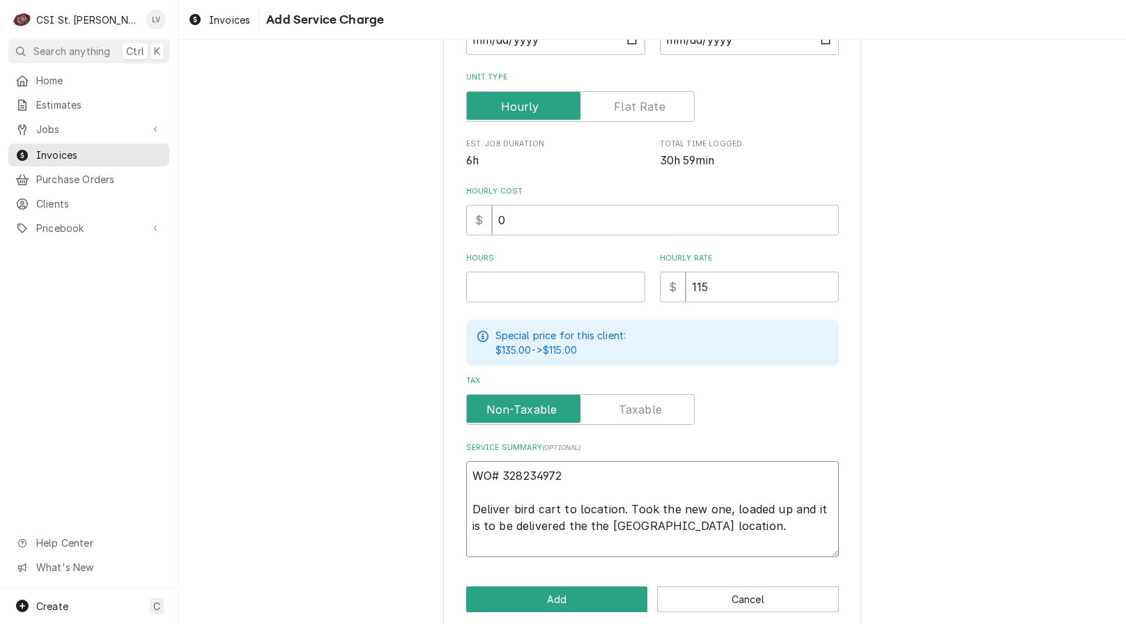
type textarea "x"
type textarea "WO# 328234972 Deliver bird cart to location. Took the new one, loaded up, and i…"
click at [805, 505] on textarea "WO# 328234972 Deliver bird cart to location. Took the new one, loaded up, and i…" at bounding box center [652, 509] width 373 height 96
type textarea "x"
type textarea "WO# 328234972 Deliver bird cart to location. Took the new one, loaded up, and t…"
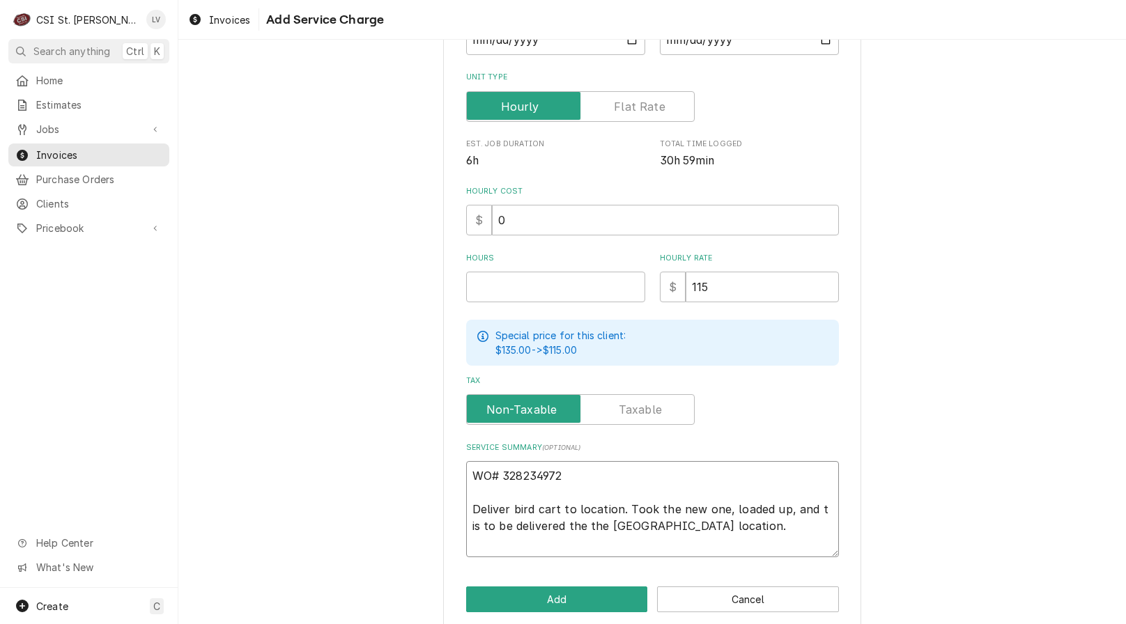
type textarea "x"
type textarea "WO# 328234972 Deliver bird cart to location. Took the new one, loaded up, and i…"
type textarea "x"
type textarea "WO# 328234972 Deliver bird cart to location. Took the new one, loaded up, and i…"
type textarea "x"
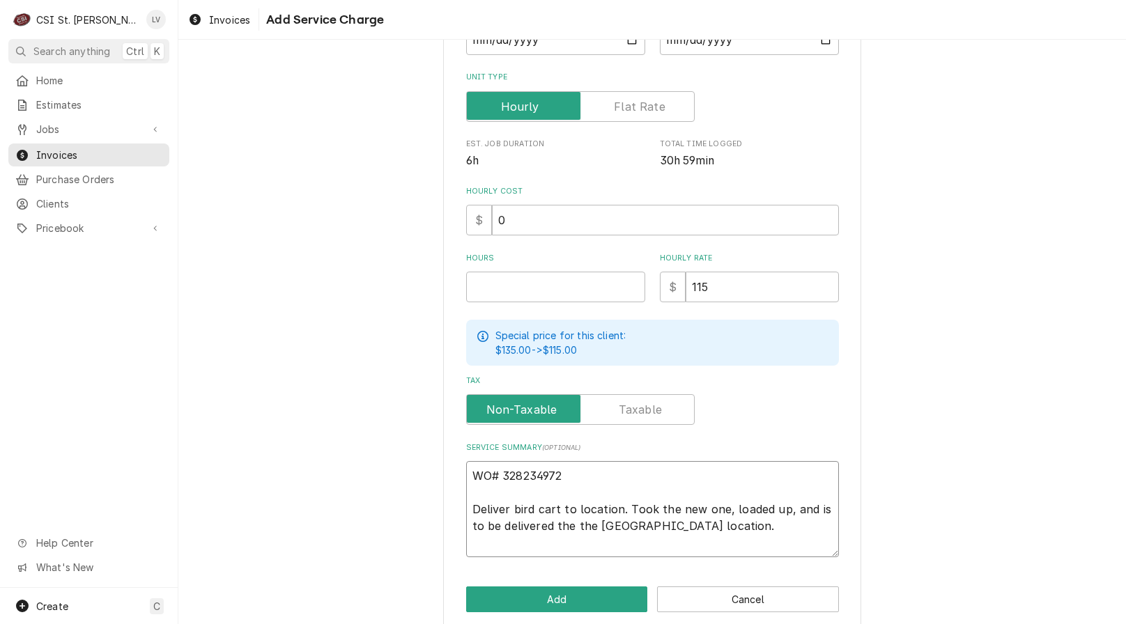
type textarea "WO# 328234972 Deliver bird cart to location. Took the new one, loaded up, and s…"
type textarea "x"
type textarea "WO# 328234972 Deliver bird cart to location. Took the new one, loaded up, and t…"
type textarea "x"
type textarea "WO# 328234972 Deliver bird cart to location. Took the new one, loaded up, and t…"
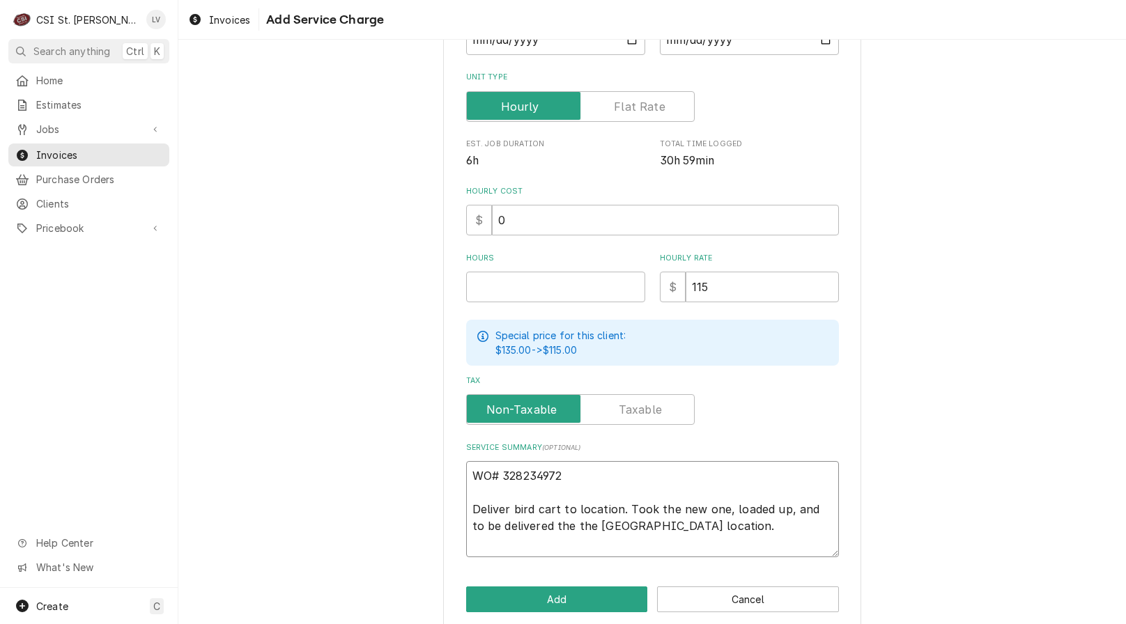
type textarea "x"
type textarea "WO# 328234972 Deliver bird cart to location. Took the new one, loaded up, and o…"
type textarea "x"
type textarea "WO# 328234972 Deliver bird cart to location. Took the new one, loaded up, and b…"
type textarea "x"
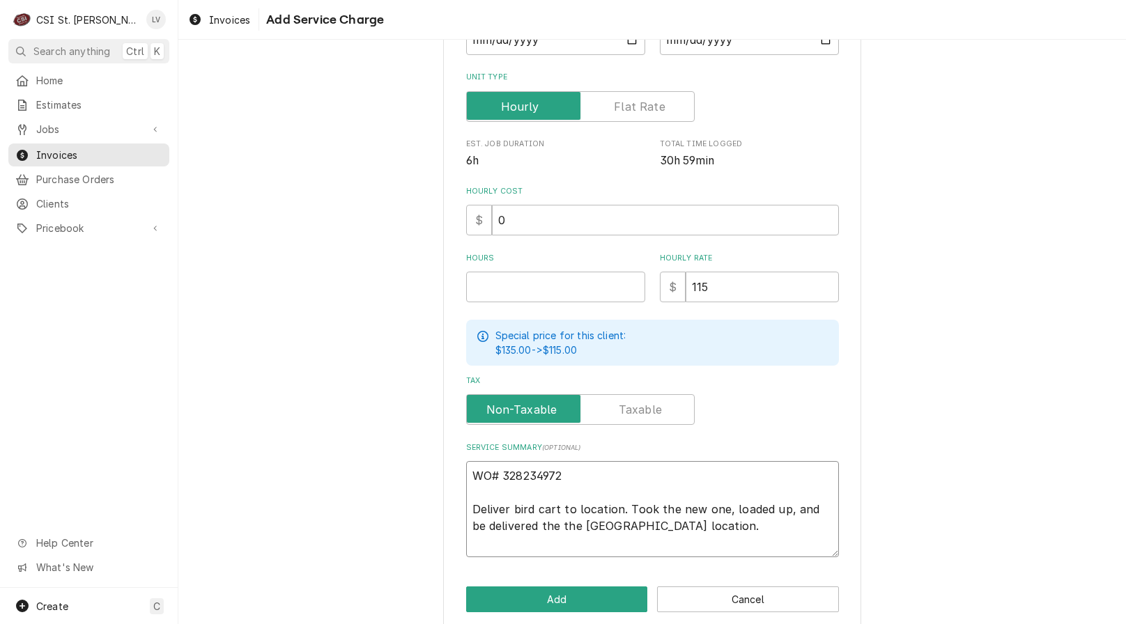
type textarea "WO# 328234972 Deliver bird cart to location. Took the new one, loaded up, and b…"
type textarea "x"
type textarea "WO# 328234972 Deliver bird cart to location. Took the new one, loaded up, and e…"
type textarea "x"
type textarea "WO# 328234972 Deliver bird cart to location. Took the new one, loaded up, and d…"
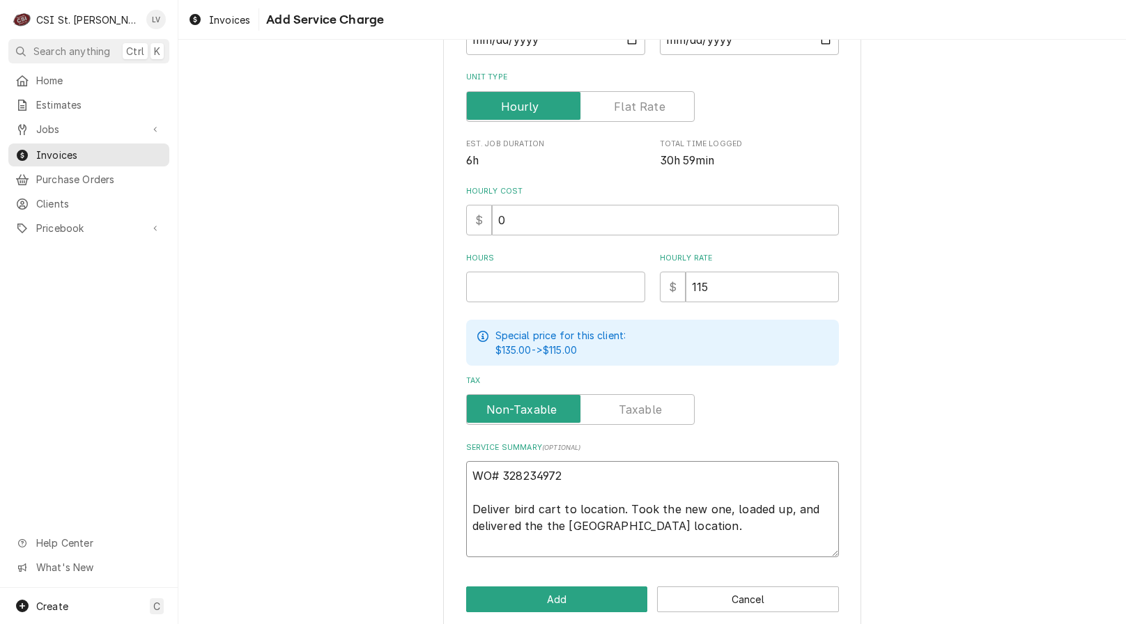
type textarea "x"
type textarea "WO# 328234972 Deliver bird cart to location. Took the new one, loaded up, and d…"
click at [523, 528] on textarea "WO# 328234972 Deliver bird cart to location. Took the new one, loaded up, and d…" at bounding box center [652, 509] width 373 height 96
type textarea "x"
type textarea "WO# 328234972 Deliver bird cart to location. Took the new one, loaded up, and d…"
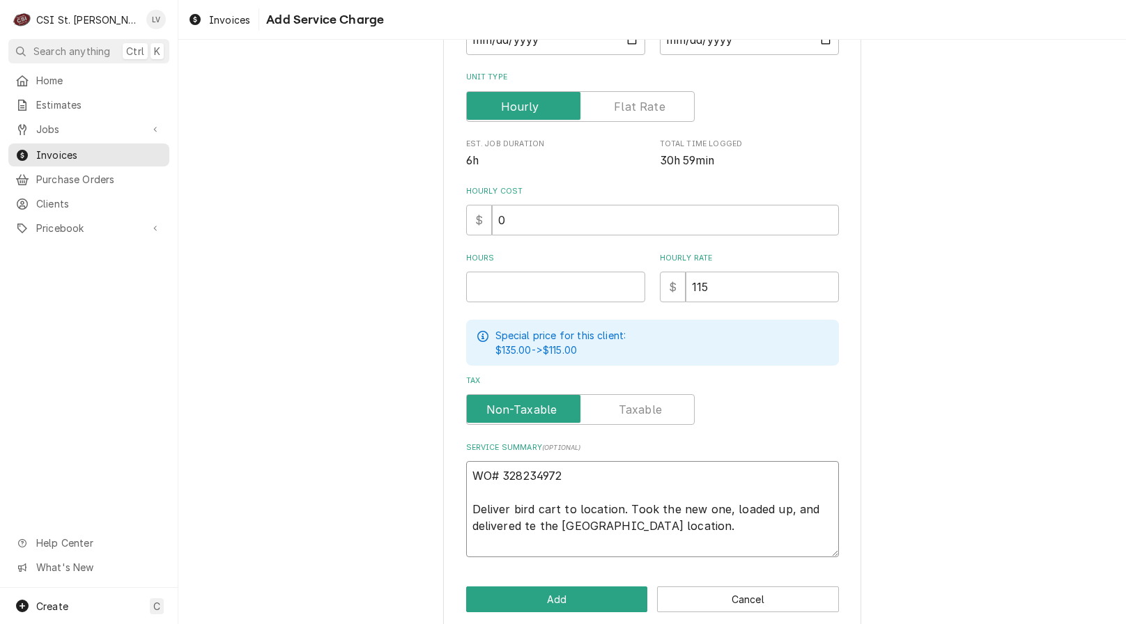
type textarea "x"
type textarea "WO# 328234972 Deliver bird cart to location. Took the new one, loaded up, and d…"
type textarea "x"
type textarea "WO# 328234972 Deliver bird cart to location. Took the new one, loaded up, and d…"
click at [685, 527] on textarea "WO# 328234972 Deliver bird cart to location. Took the new one, loaded up, and d…" at bounding box center [652, 509] width 373 height 96
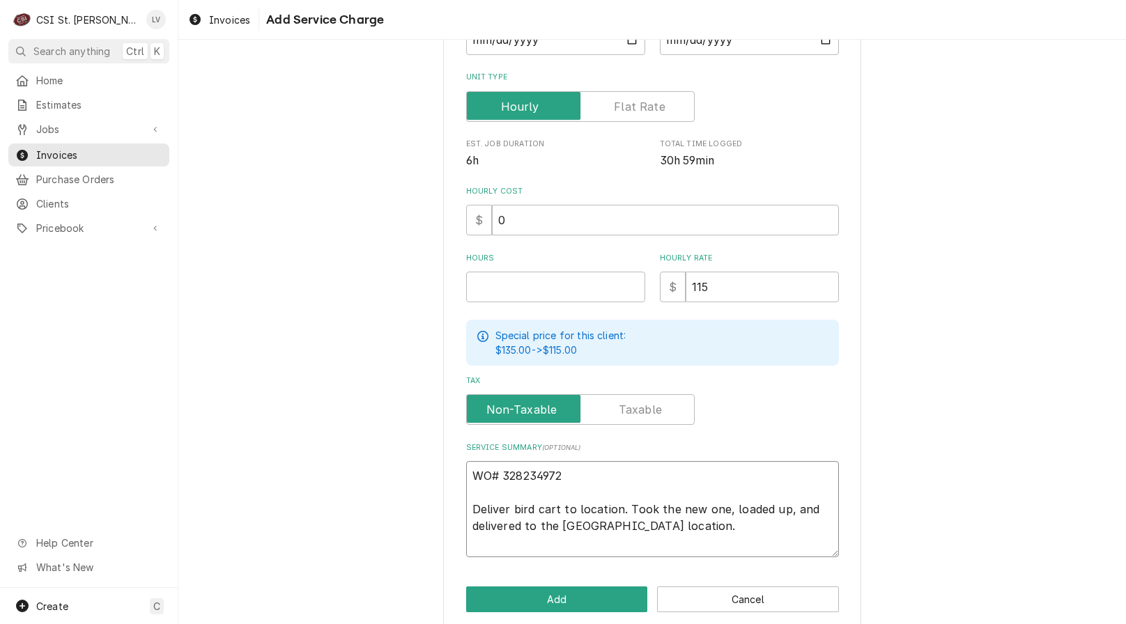
type textarea "x"
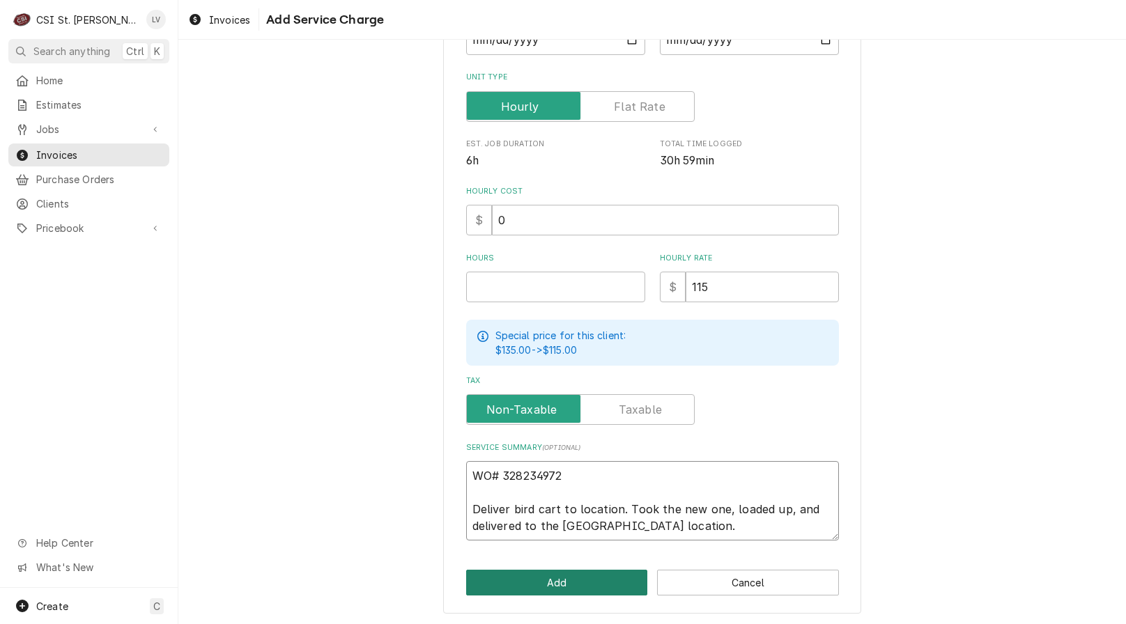
type textarea "WO# 328234972 Deliver bird cart to location. Took the new one, loaded up, and d…"
click at [552, 579] on button "Add" at bounding box center [557, 583] width 182 height 26
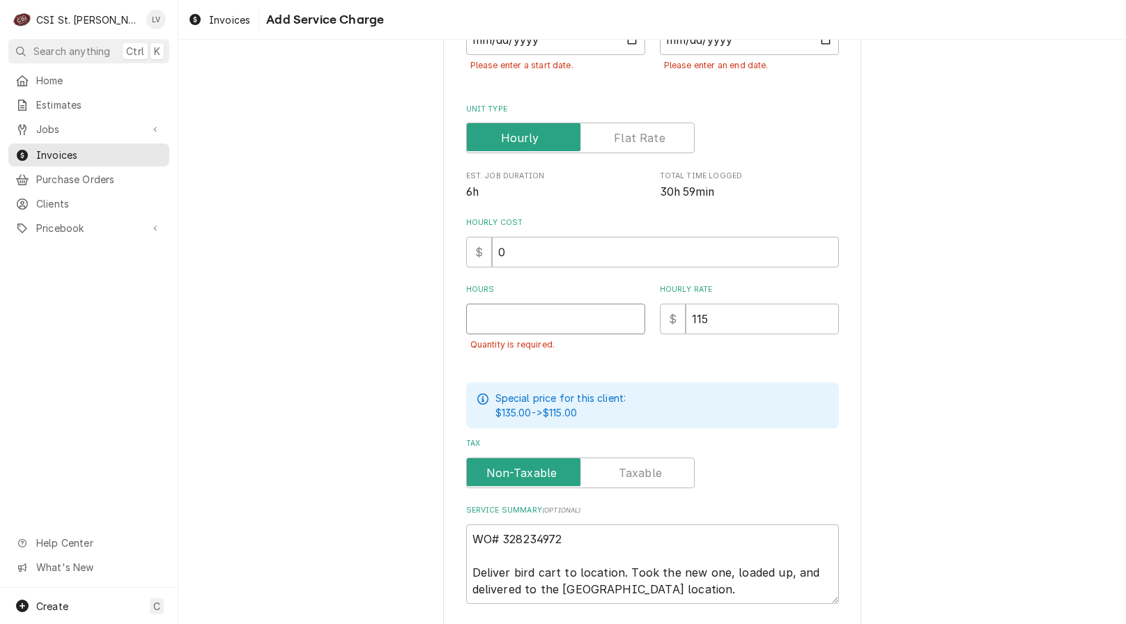
click at [480, 321] on input "Hours" at bounding box center [555, 319] width 179 height 31
type textarea "x"
type input "1"
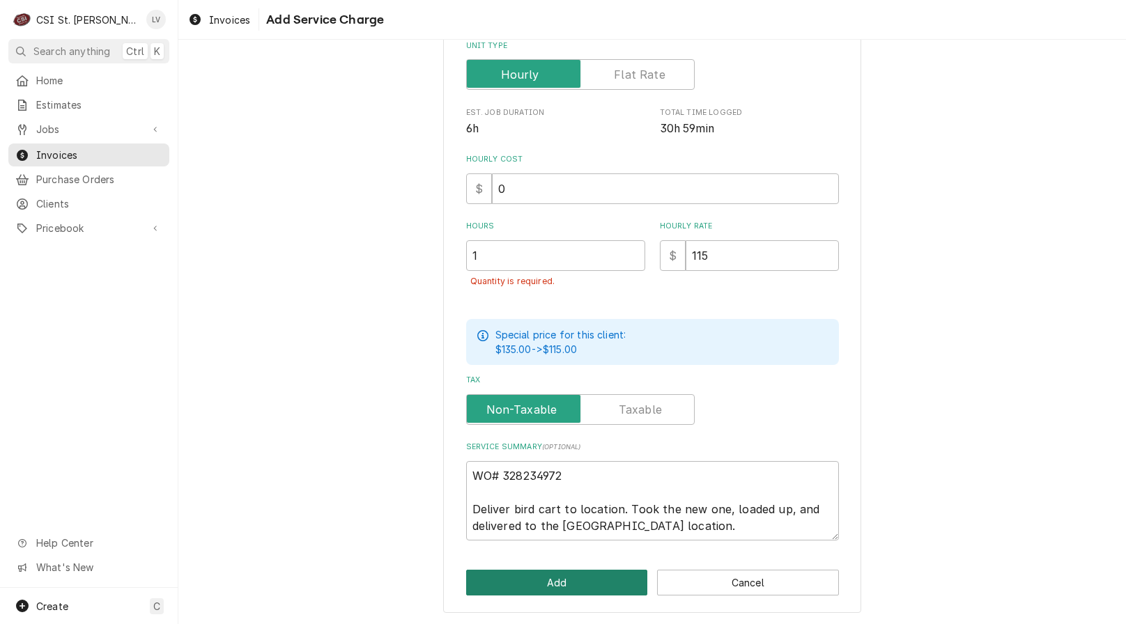
click at [559, 583] on button "Add" at bounding box center [557, 583] width 182 height 26
type textarea "x"
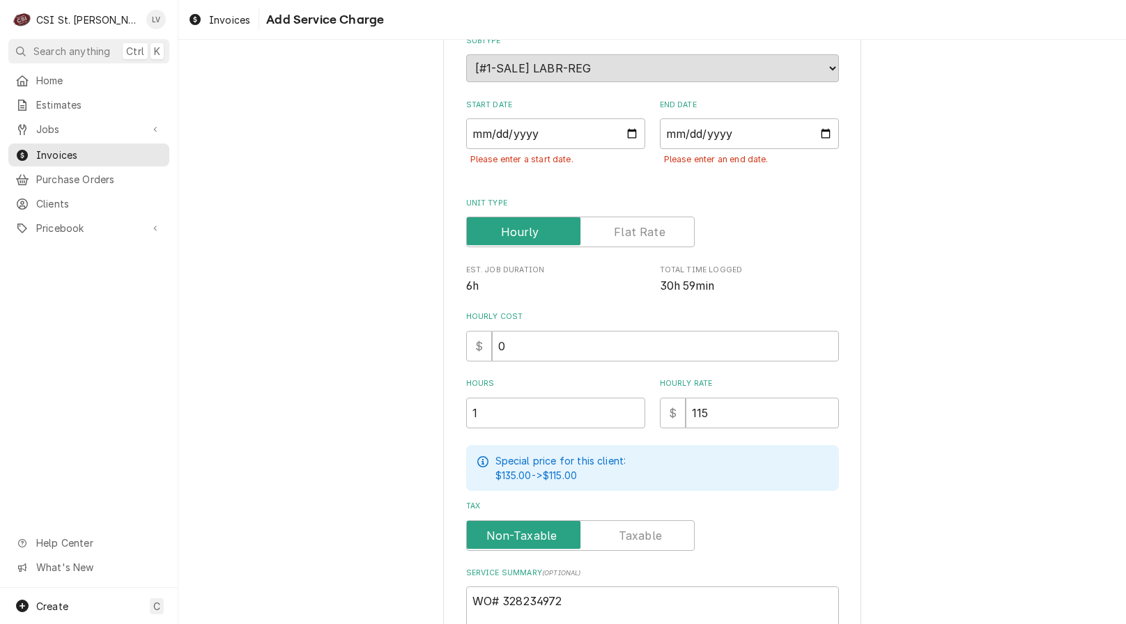
scroll to position [16, 0]
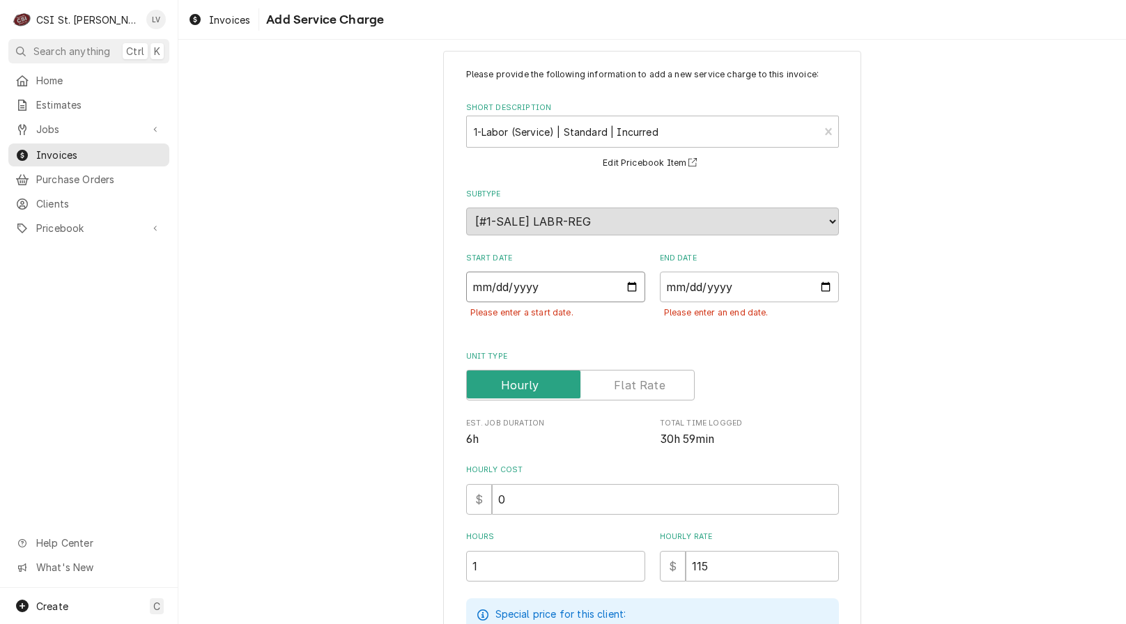
click at [474, 288] on input "Start Date" at bounding box center [555, 287] width 179 height 31
type input "0002-10-10"
type textarea "x"
type input "0020-10-10"
type textarea "x"
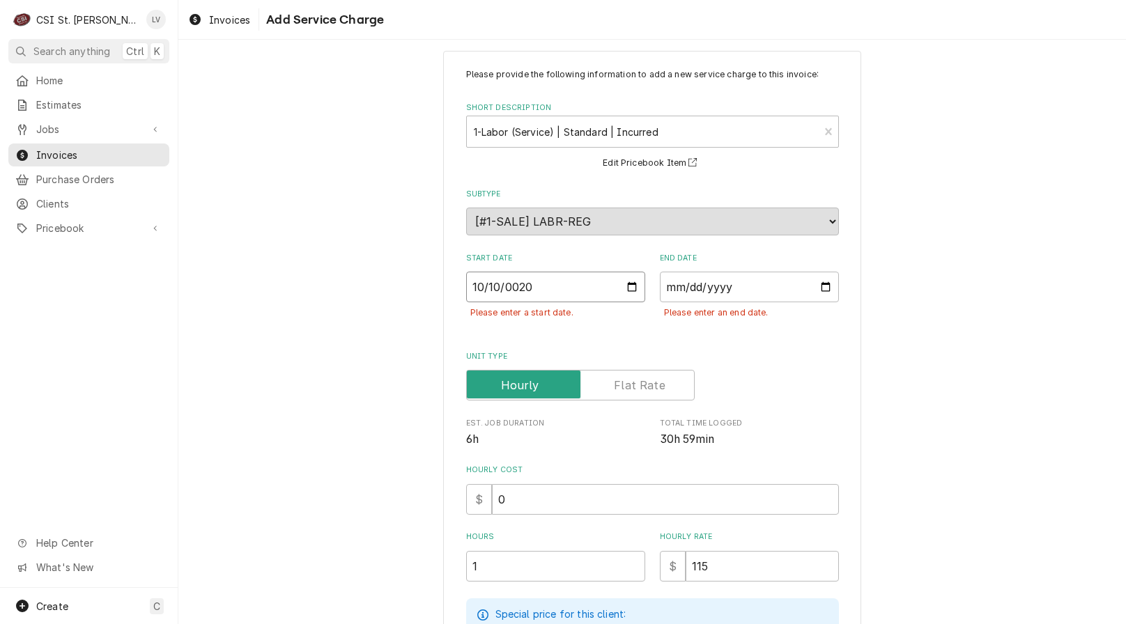
type input "0202-10-10"
type textarea "x"
type input "2025-10-10"
type textarea "x"
type input "0002-10-10"
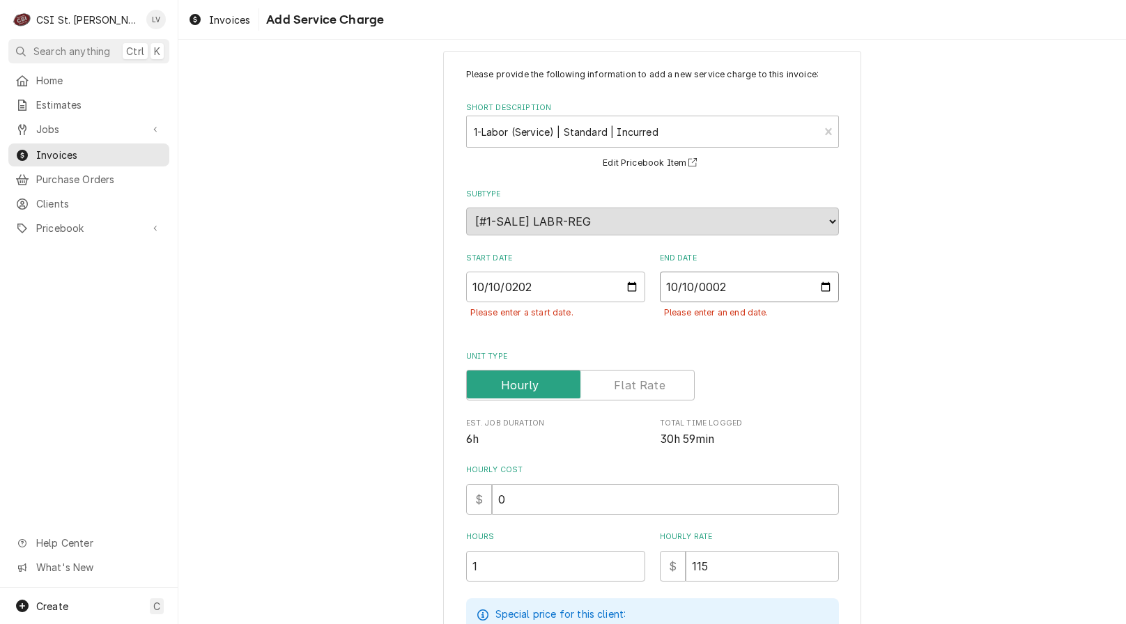
type textarea "x"
type input "0020-10-10"
type textarea "x"
type input "0202-10-10"
type textarea "x"
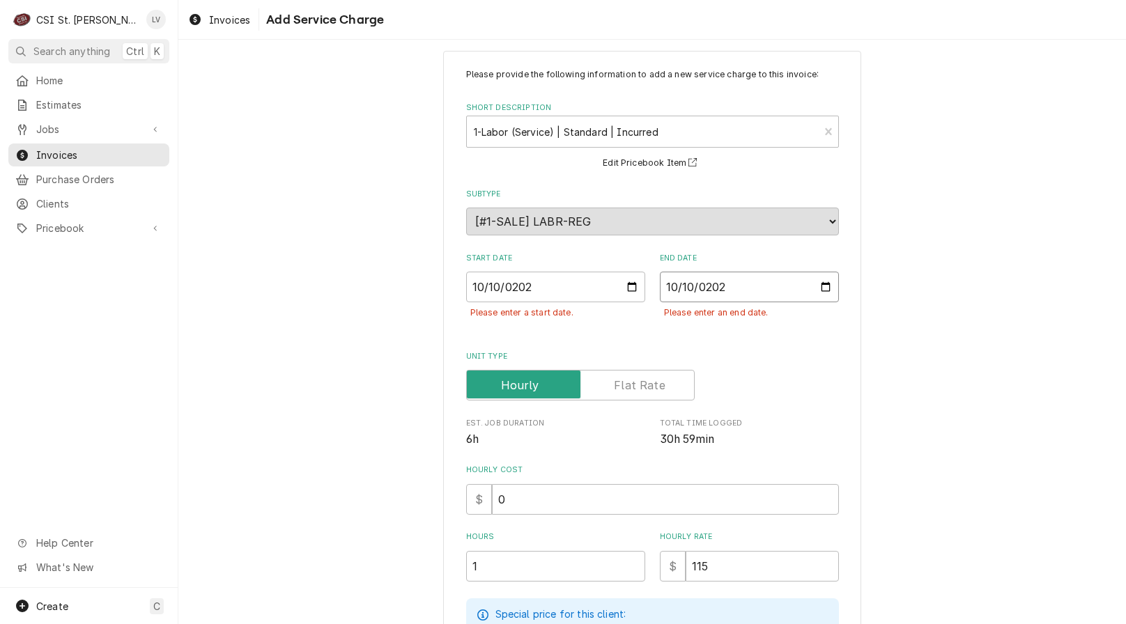
type input "2025-10-10"
type textarea "x"
click at [491, 286] on input "2025-10-10" at bounding box center [555, 287] width 179 height 31
type textarea "x"
type input "2025-10-09"
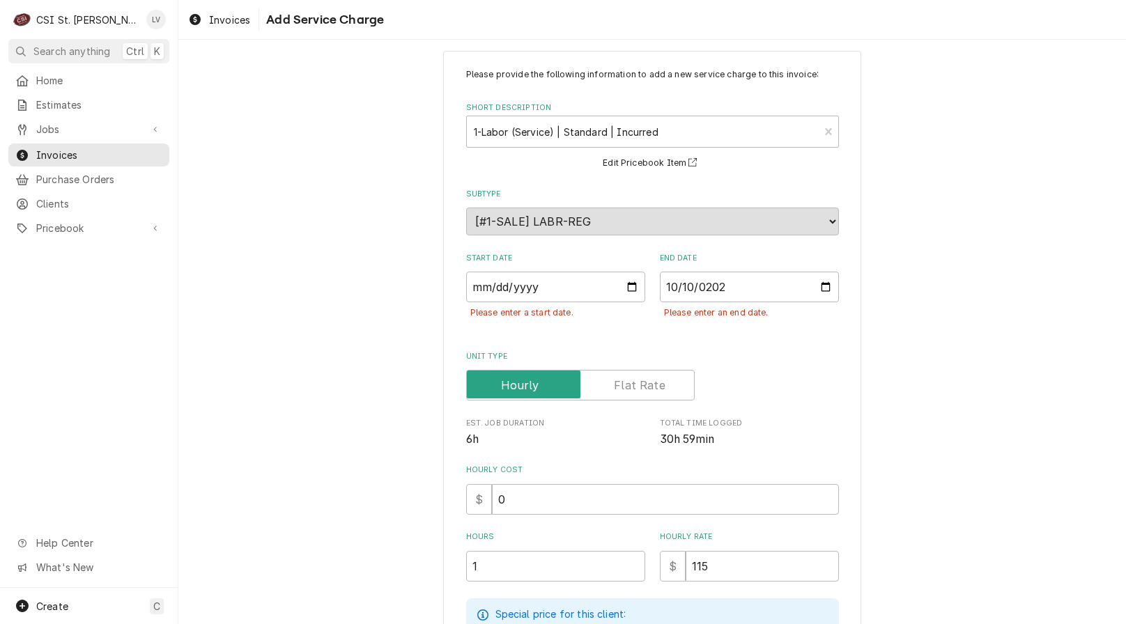
click at [389, 387] on div "Please provide the following information to add a new service charge to this in…" at bounding box center [651, 471] width 947 height 866
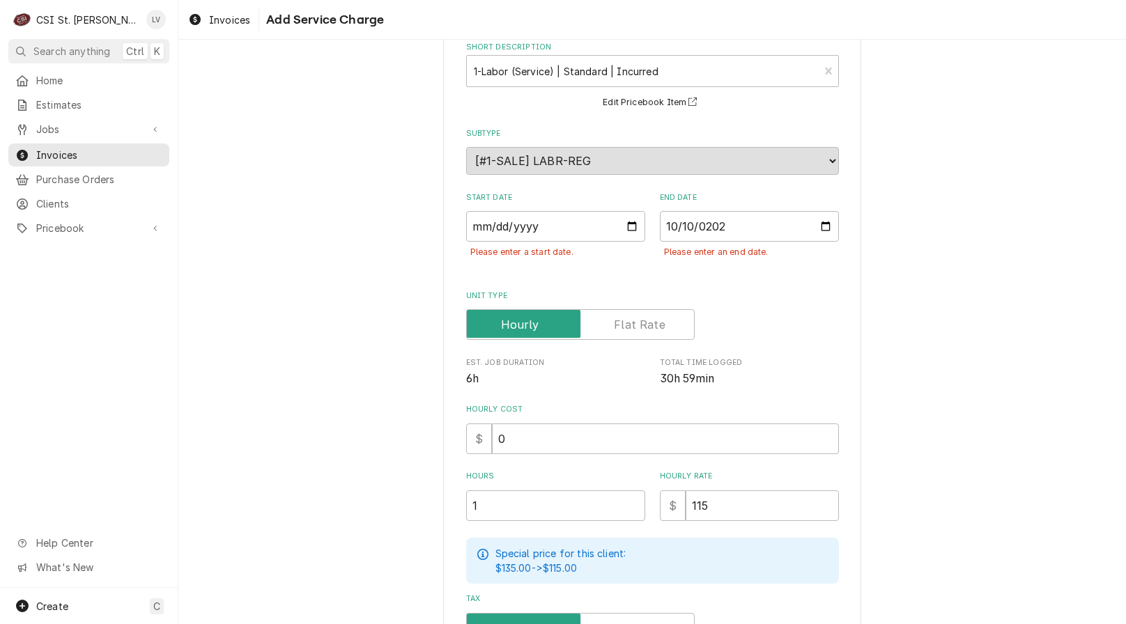
scroll to position [295, 0]
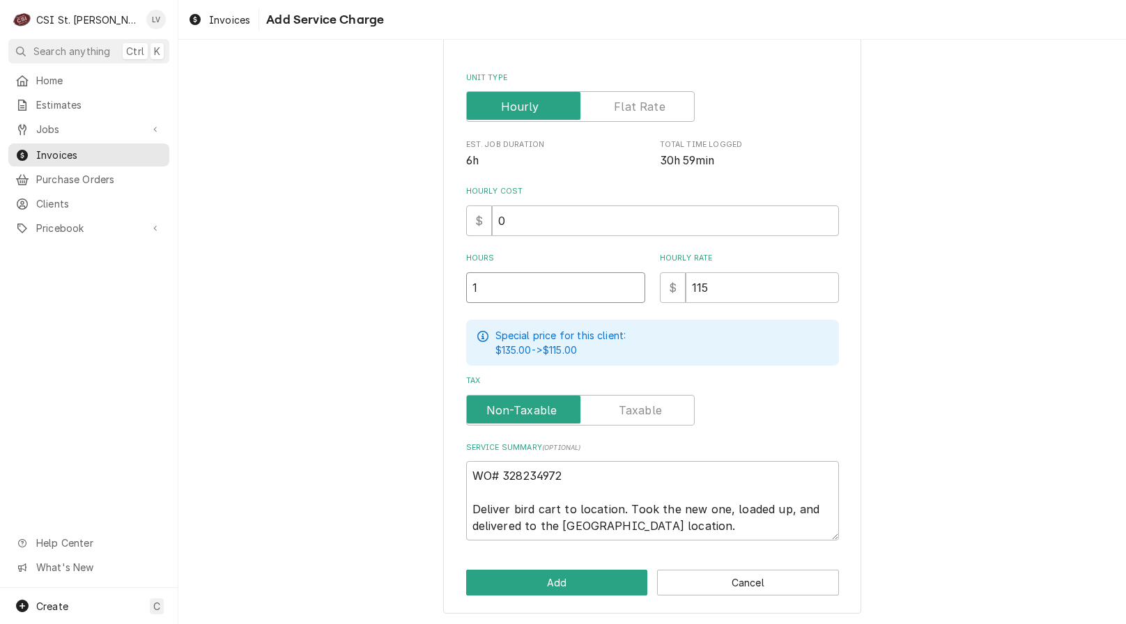
click at [495, 285] on input "1" at bounding box center [555, 287] width 179 height 31
click at [590, 590] on button "Add" at bounding box center [557, 583] width 182 height 26
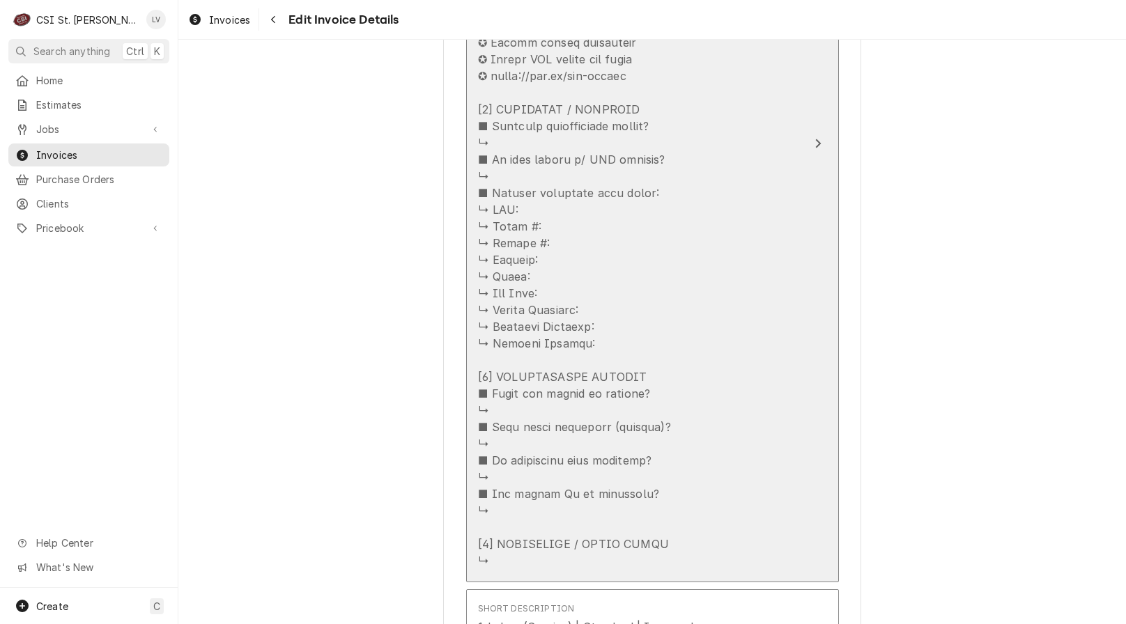
click at [591, 417] on div "Update Line Item" at bounding box center [574, 260] width 193 height 618
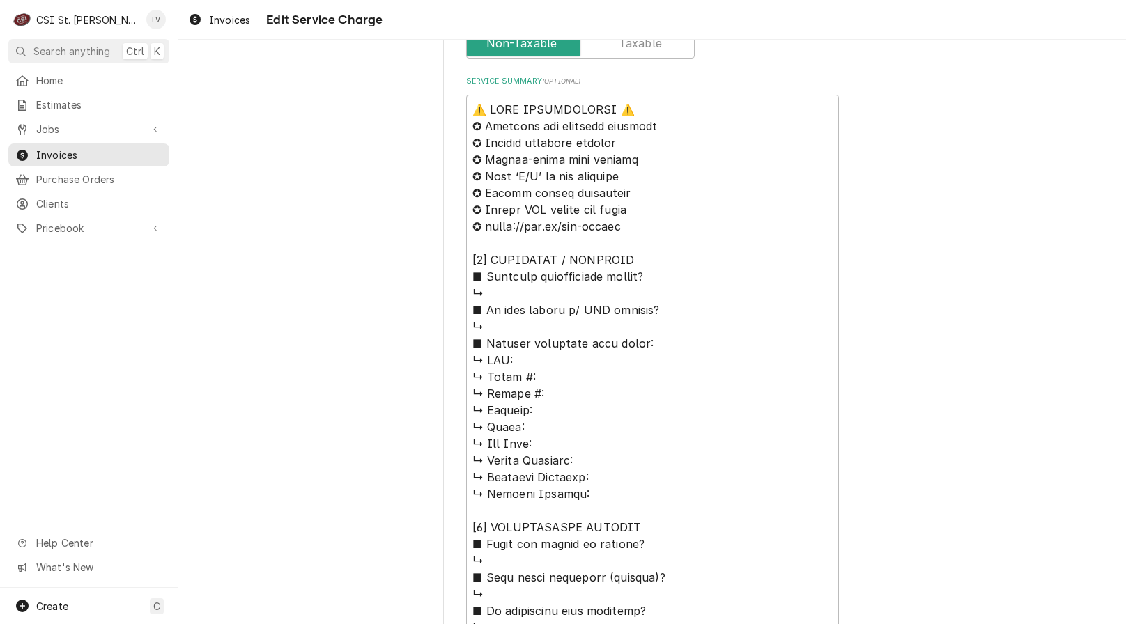
scroll to position [796, 0]
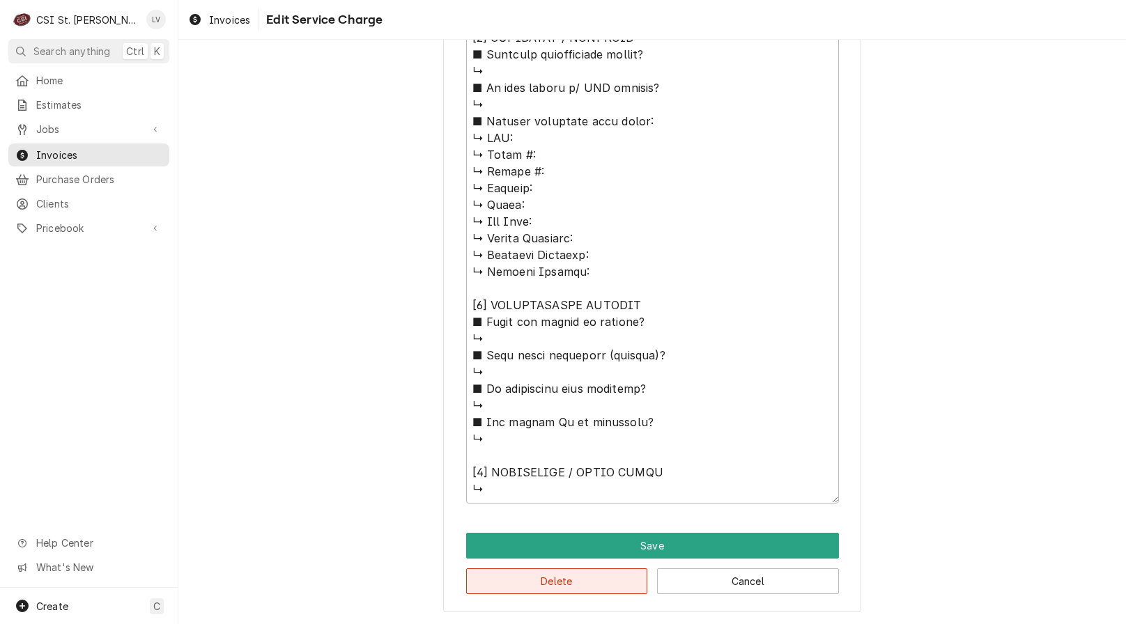
click at [589, 591] on button "Delete" at bounding box center [557, 581] width 182 height 26
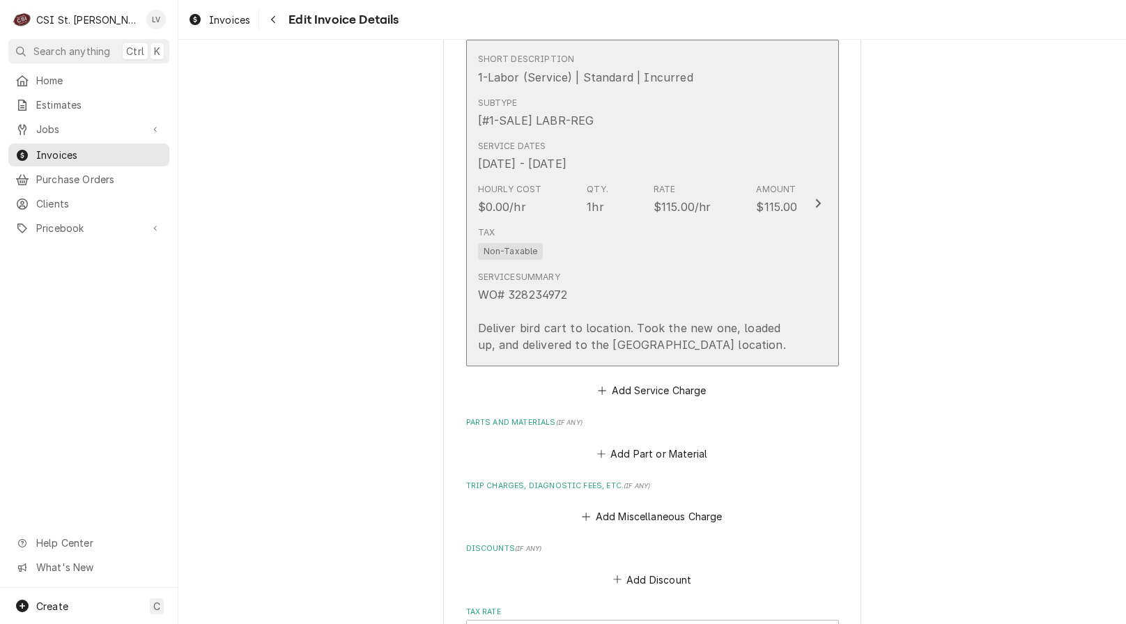
scroll to position [1098, 0]
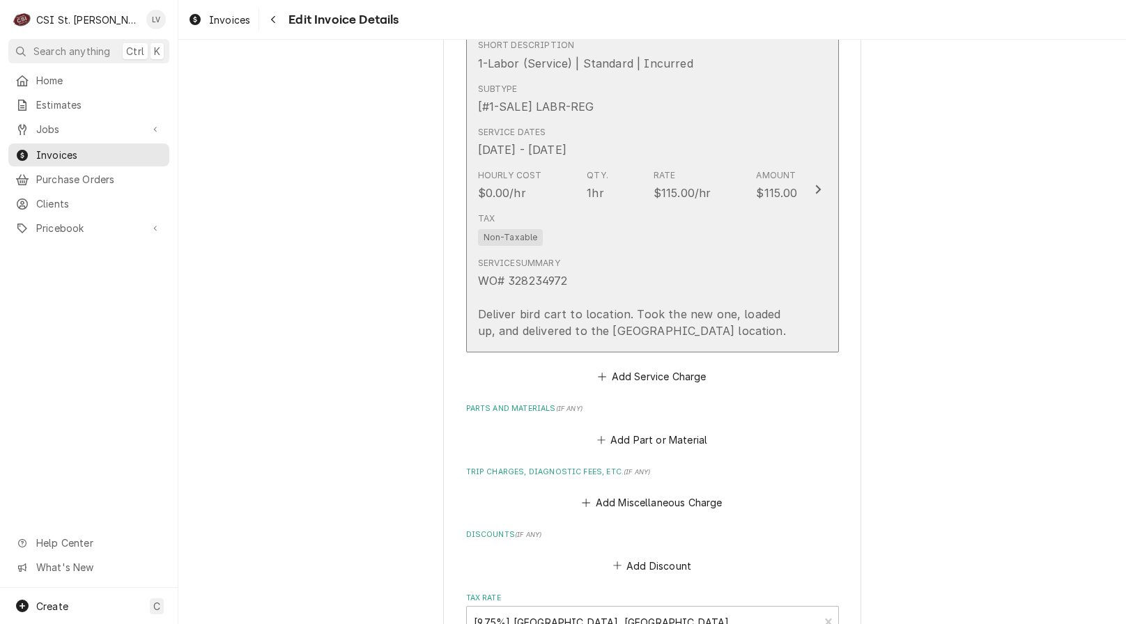
click at [610, 209] on div "Tax Non-Taxable" at bounding box center [638, 229] width 320 height 45
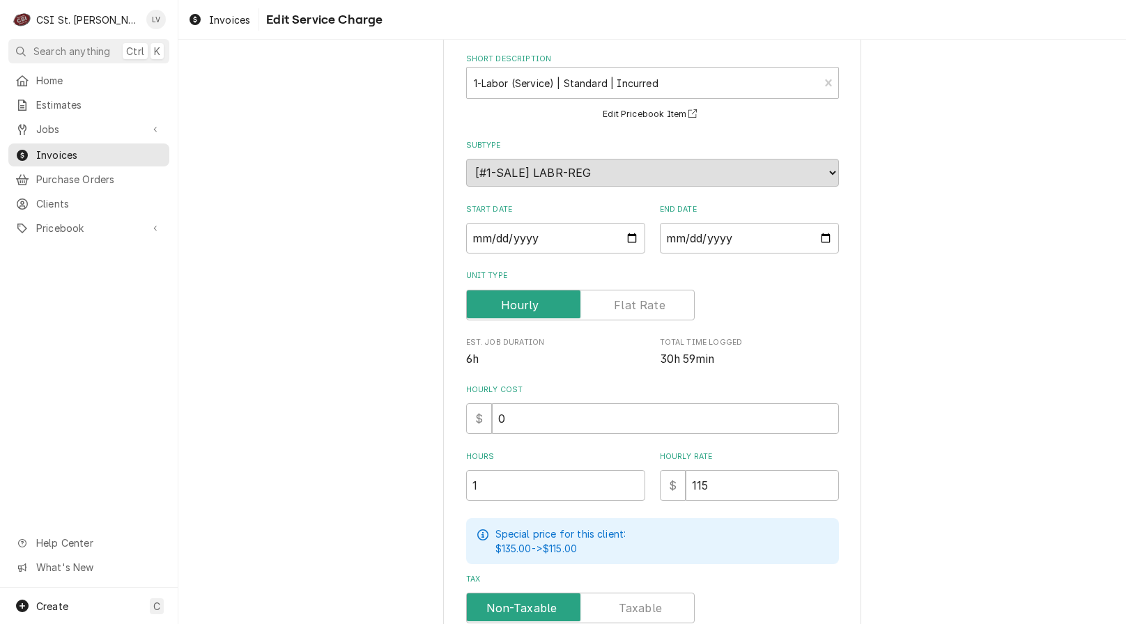
scroll to position [299, 0]
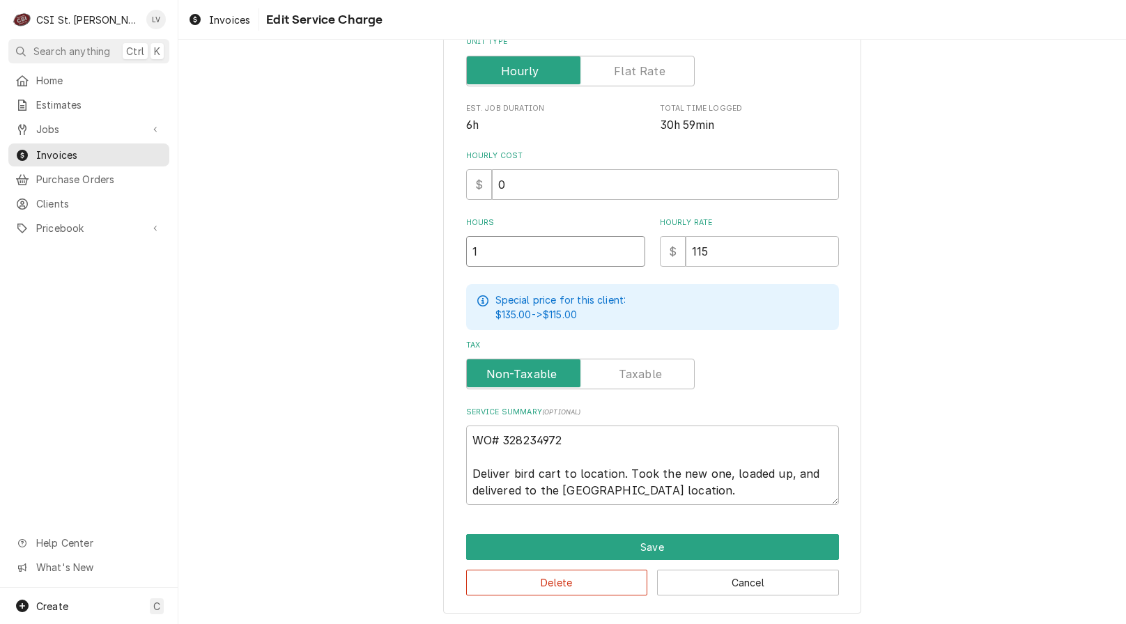
drag, startPoint x: 490, startPoint y: 252, endPoint x: 437, endPoint y: 236, distance: 55.3
click at [437, 244] on div "Use the fields below to edit this service charge Short Description 1-Labor (Ser…" at bounding box center [651, 191] width 947 height 870
type textarea "x"
type input "3"
type textarea "x"
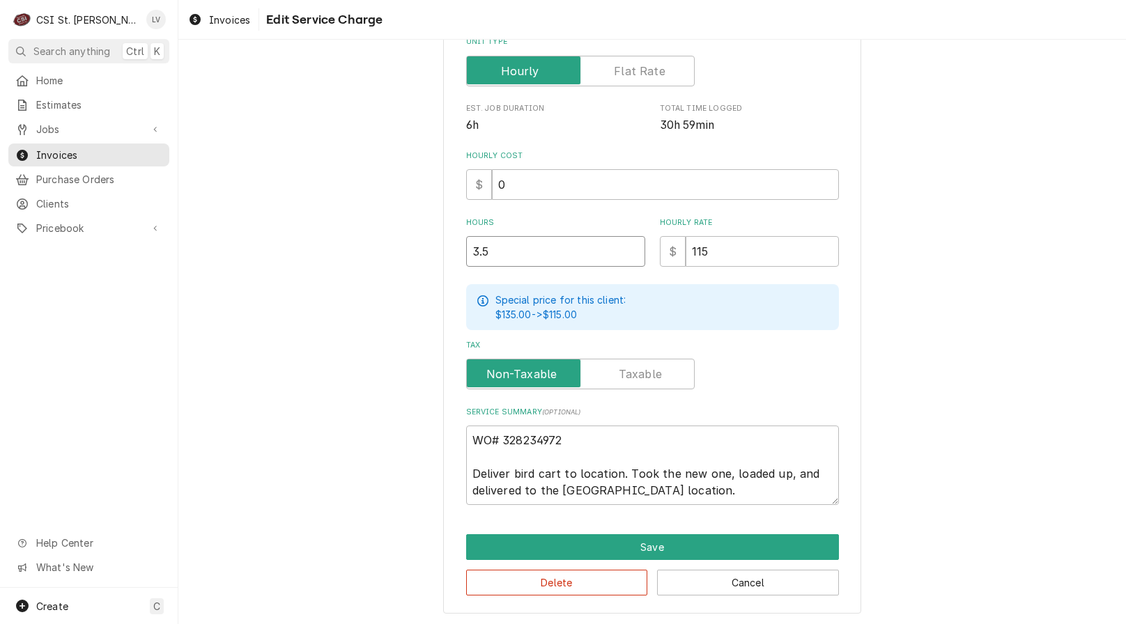
type input "3.5"
click at [334, 331] on div "Use the fields below to edit this service charge Short Description 1-Labor (Ser…" at bounding box center [651, 191] width 947 height 870
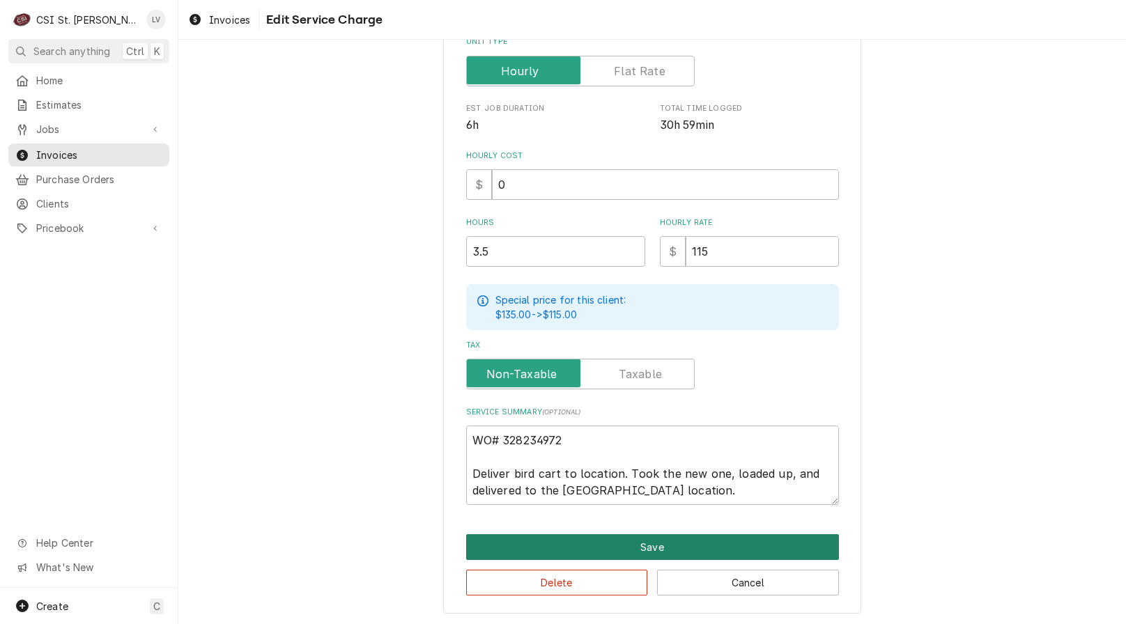
click at [641, 543] on button "Save" at bounding box center [652, 547] width 373 height 26
type textarea "x"
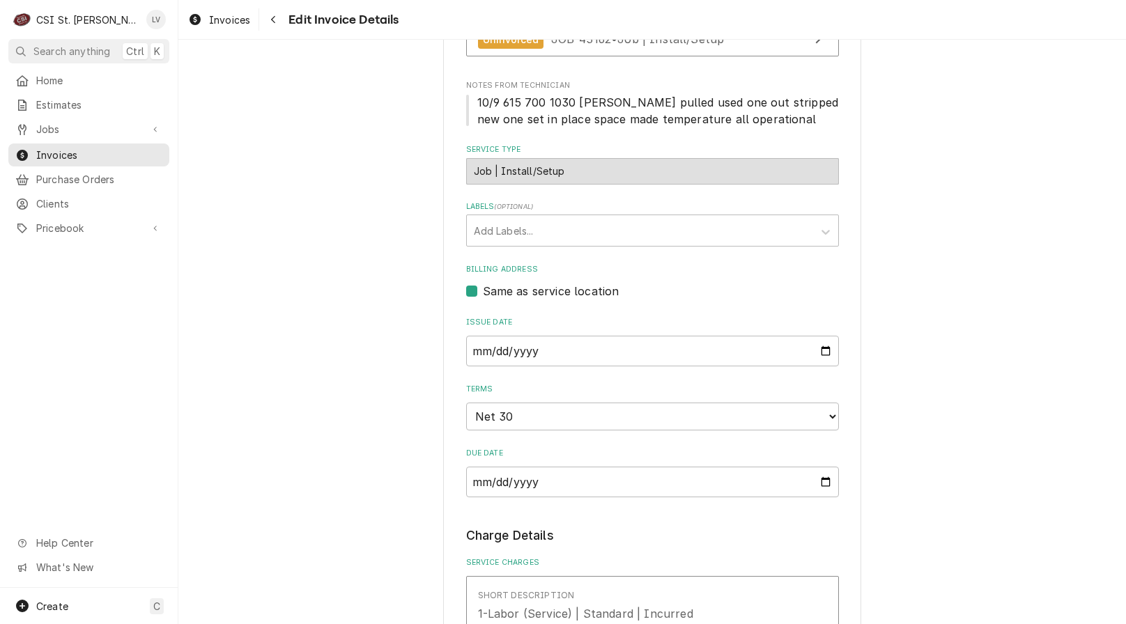
scroll to position [557, 0]
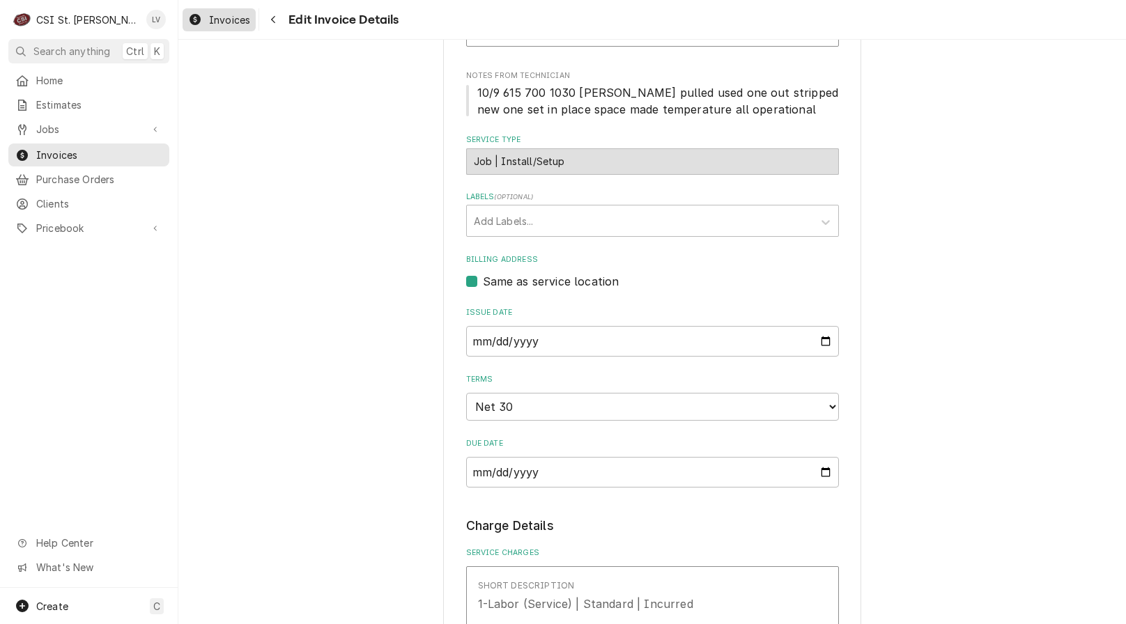
click at [215, 26] on div "Invoices" at bounding box center [219, 19] width 68 height 17
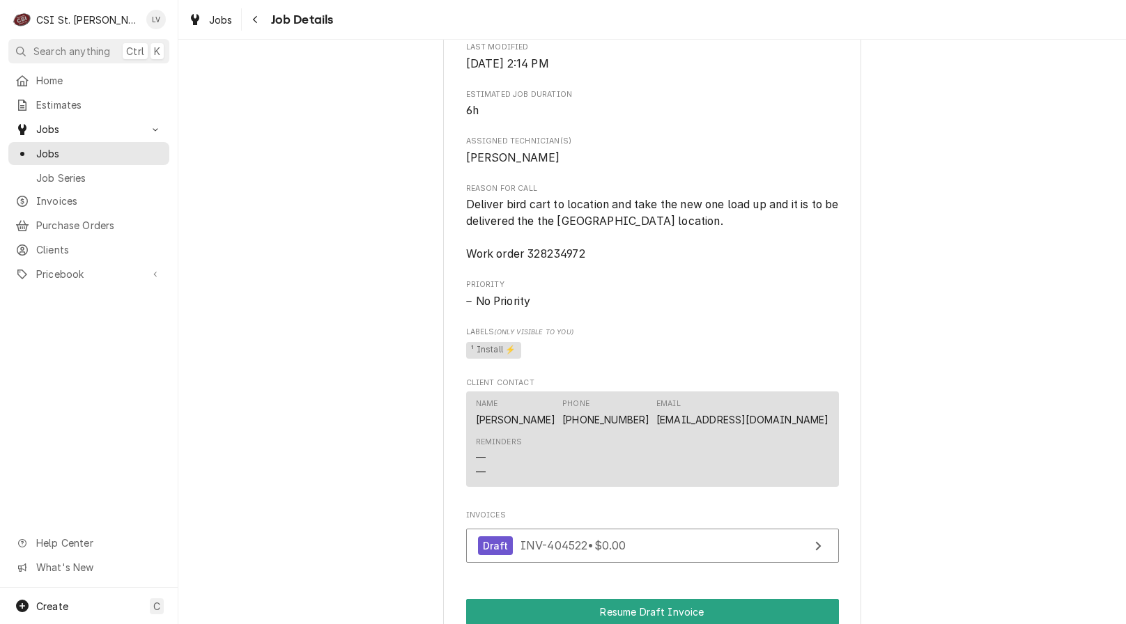
scroll to position [766, 0]
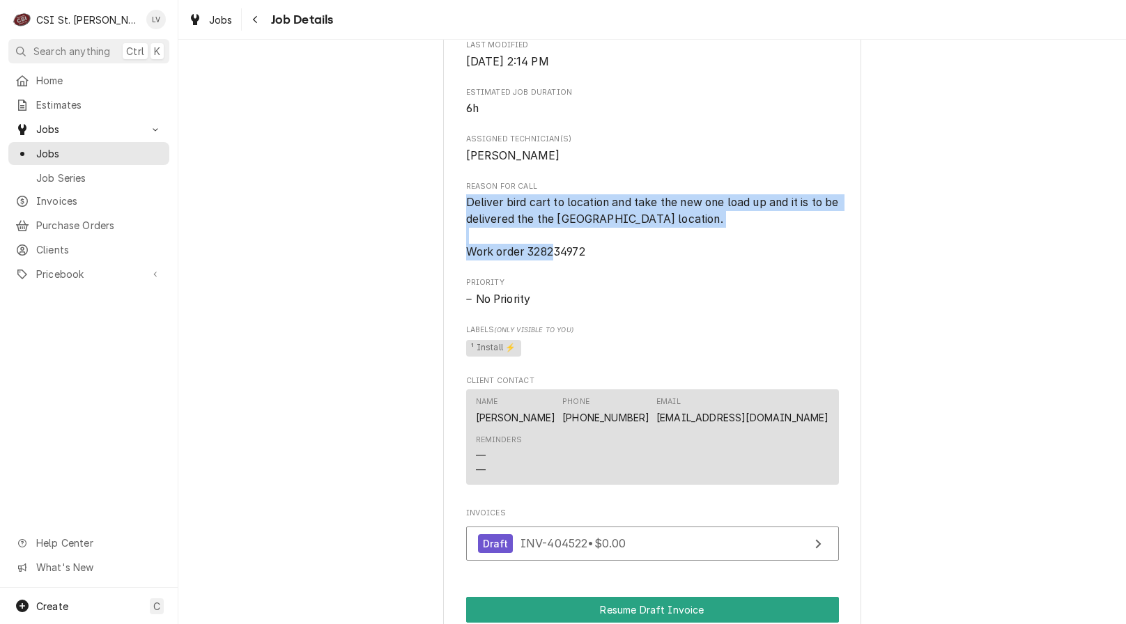
drag, startPoint x: 595, startPoint y: 265, endPoint x: 460, endPoint y: 224, distance: 140.8
click at [466, 224] on span "Deliver bird cart to location and take the new one load up and it is to be deli…" at bounding box center [652, 227] width 373 height 66
copy span "Deliver bird cart to location and take the new one load up and it is to be deli…"
click at [297, 258] on div "Completed and Uninvoiced Raising Canes - Billing Account Raising Canes #876 Spr…" at bounding box center [651, 94] width 947 height 1613
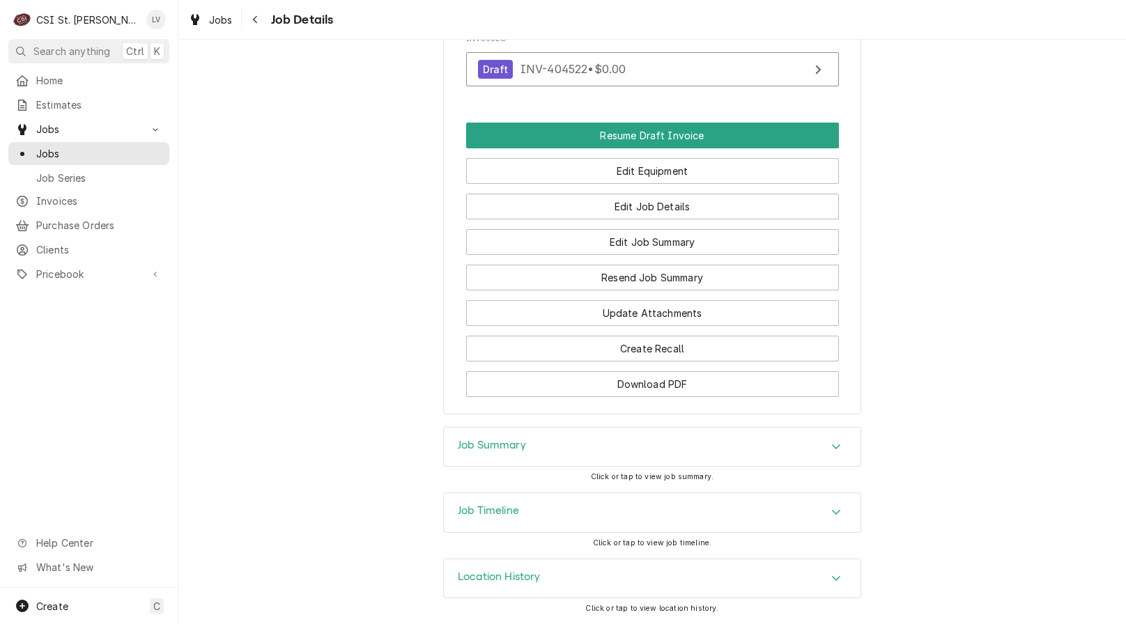
scroll to position [1257, 0]
click at [522, 511] on div "Job Timeline" at bounding box center [652, 512] width 416 height 39
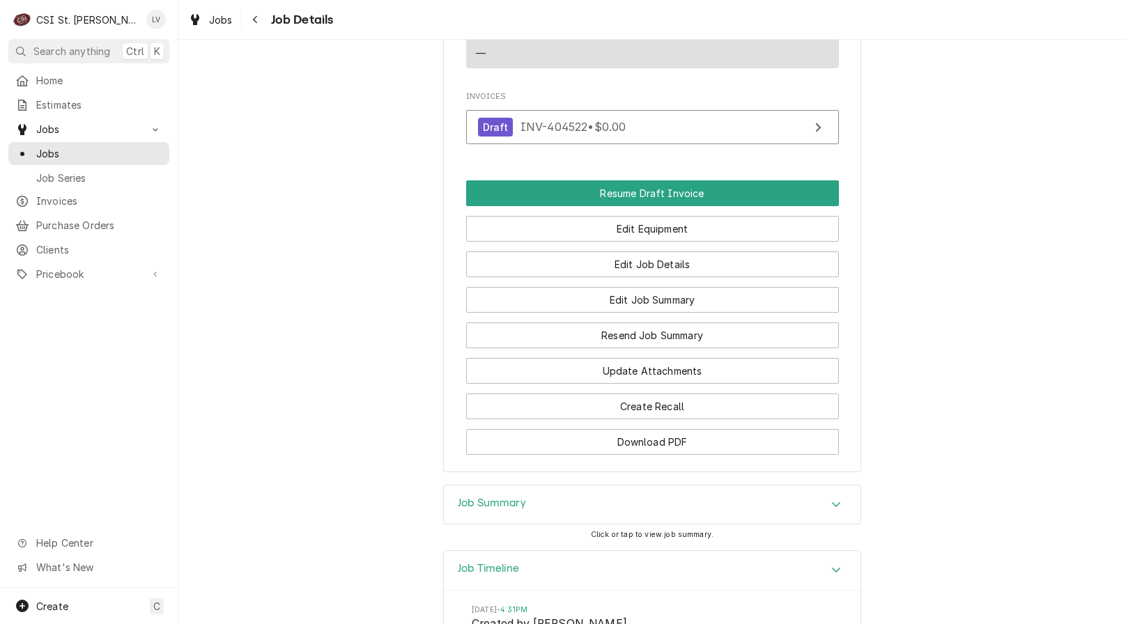
scroll to position [903, 0]
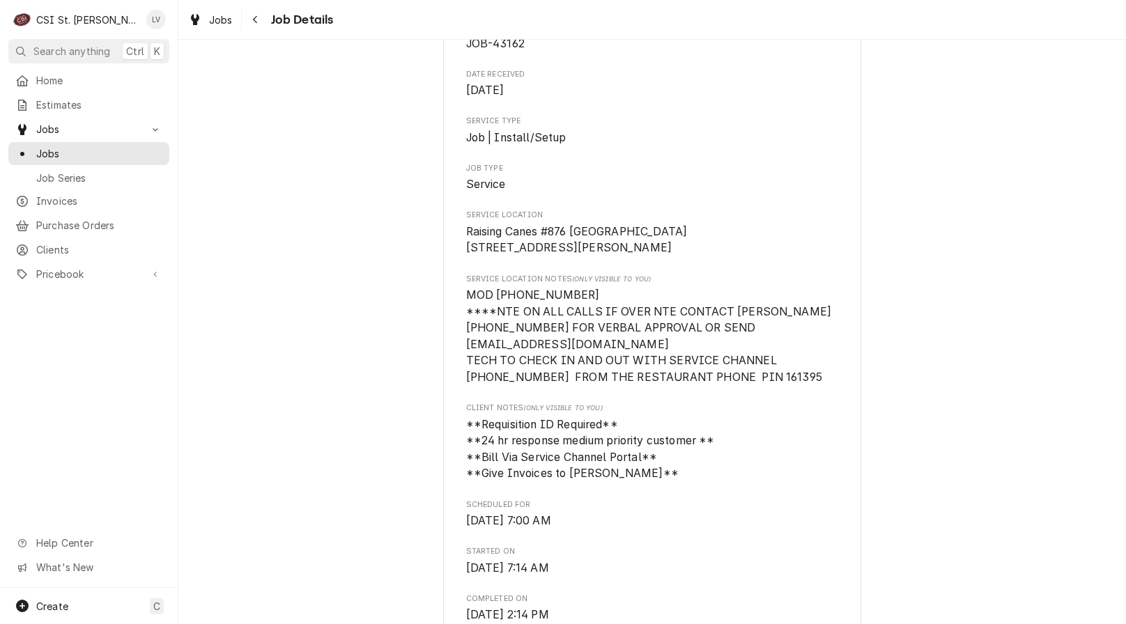
scroll to position [0, 0]
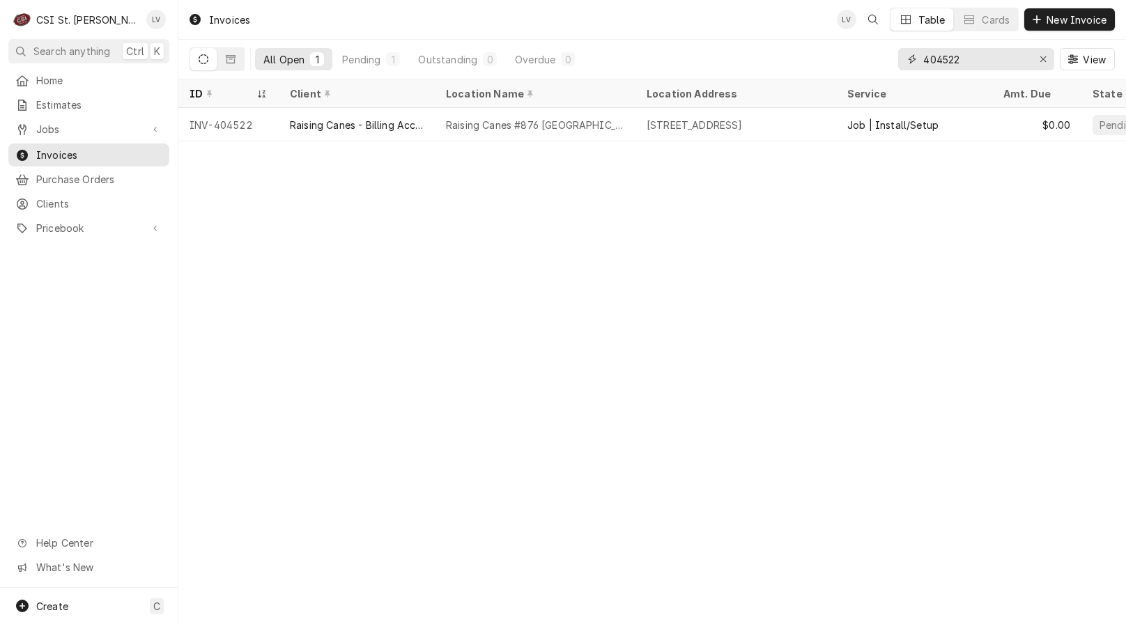
click at [1039, 63] on icon "Erase input" at bounding box center [1043, 59] width 8 height 10
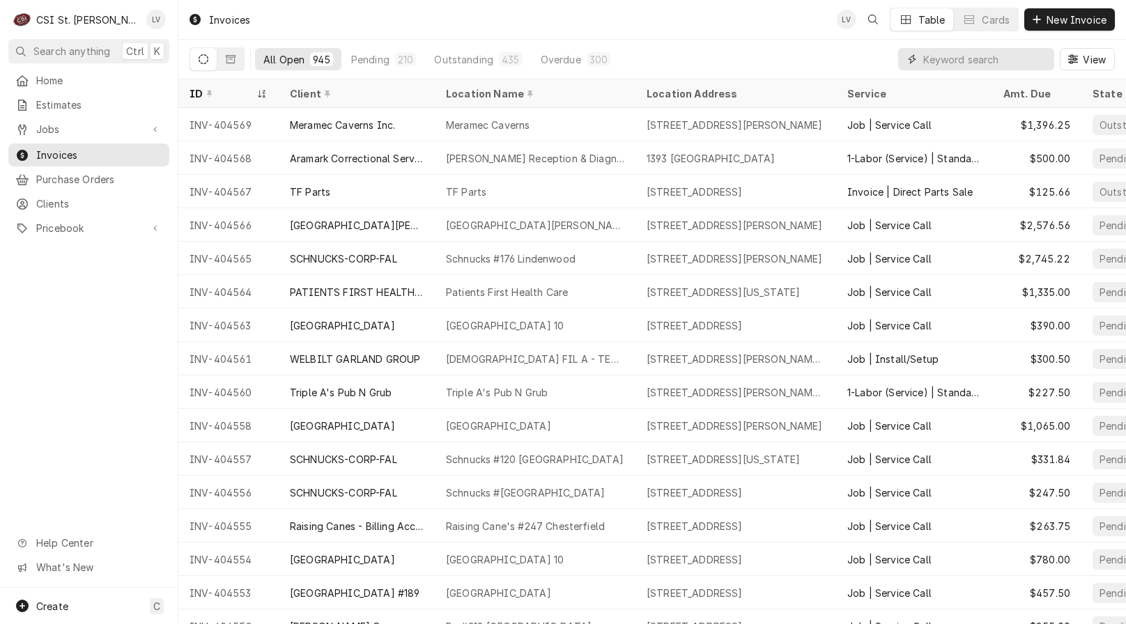
click at [939, 53] on input "Dynamic Content Wrapper" at bounding box center [985, 59] width 124 height 22
type input "404523"
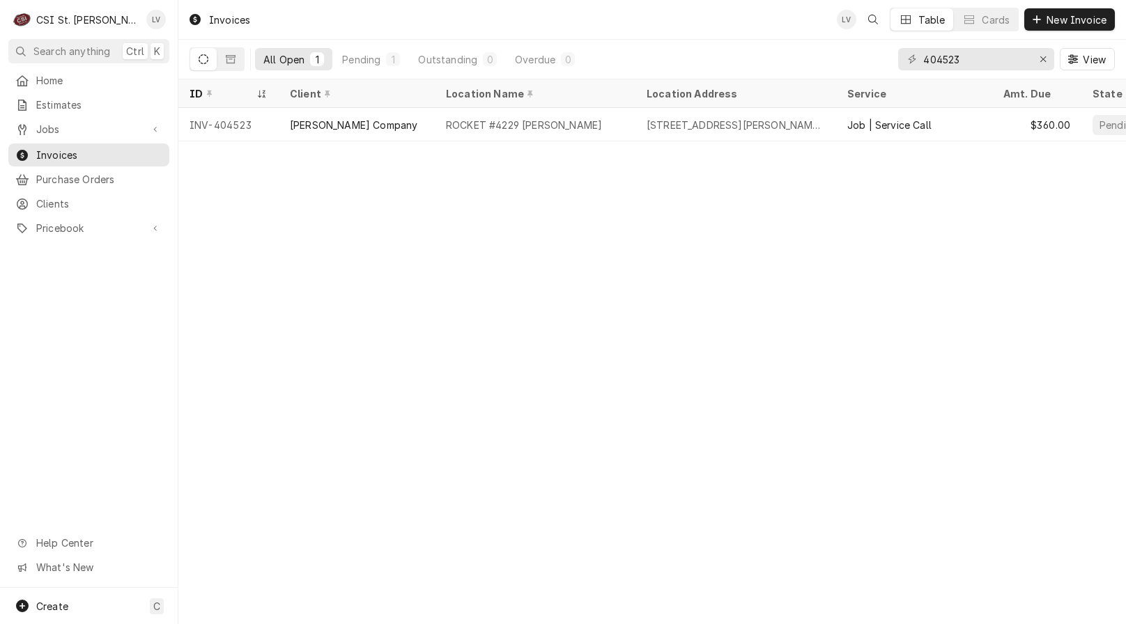
click at [447, 136] on div "ROCKET #4229 [PERSON_NAME]" at bounding box center [535, 124] width 201 height 33
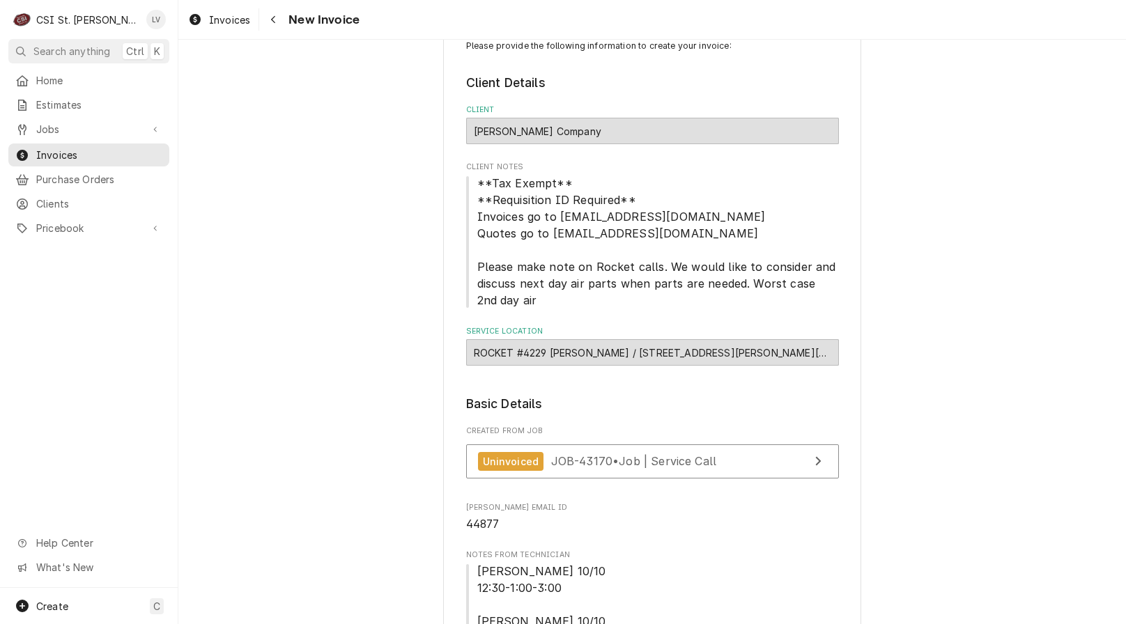
scroll to position [70, 0]
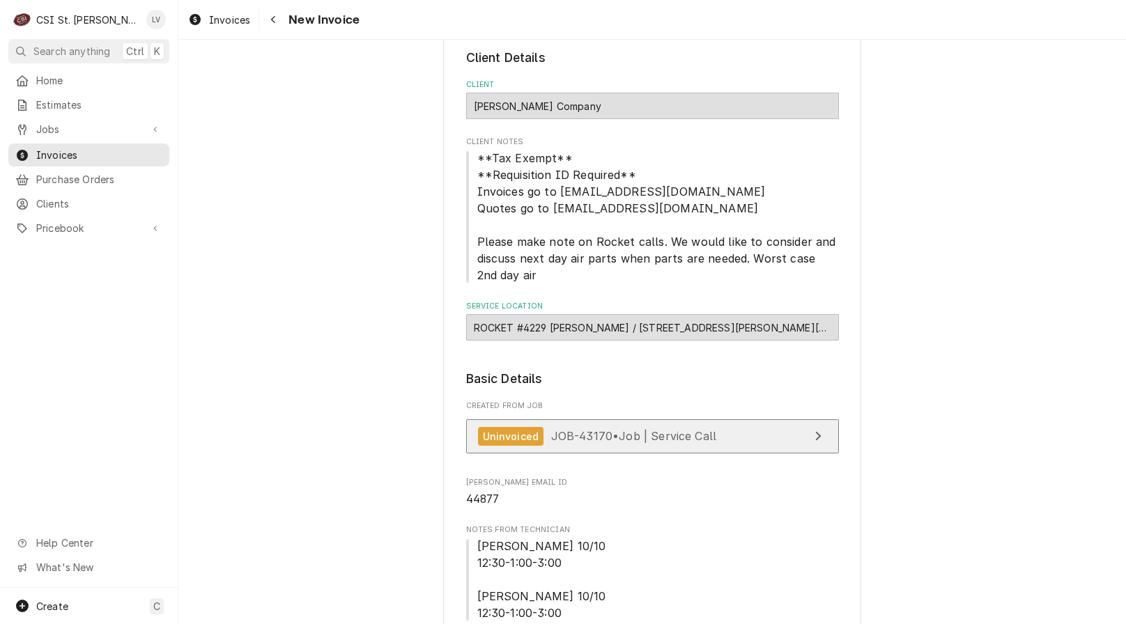
click at [577, 434] on span "JOB-43170 • Job | Service Call" at bounding box center [634, 436] width 166 height 14
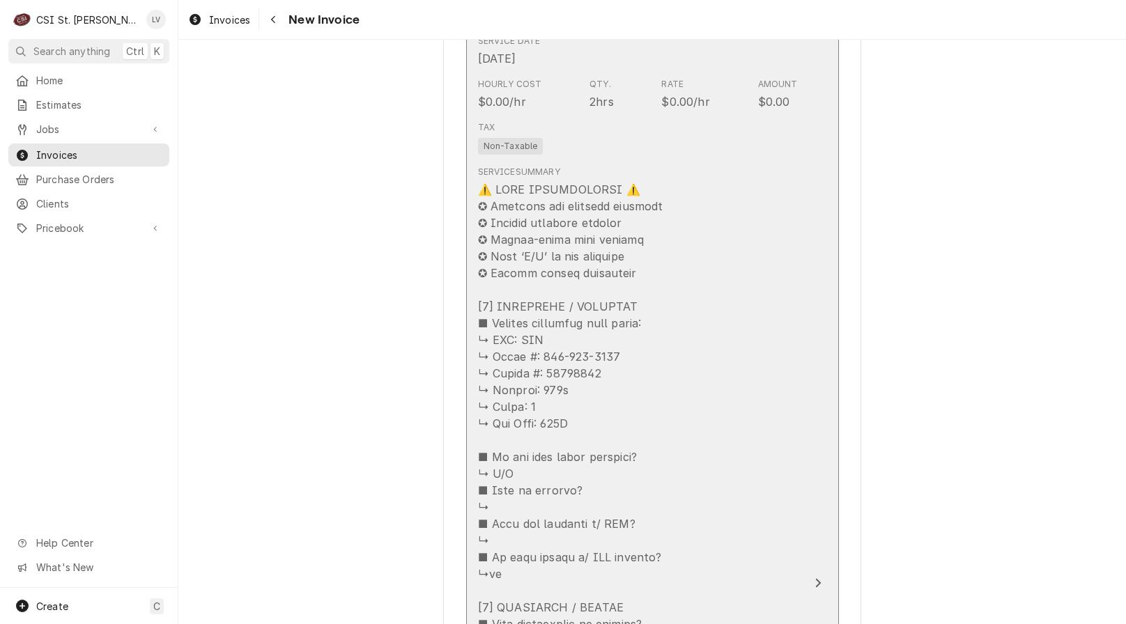
scroll to position [1532, 0]
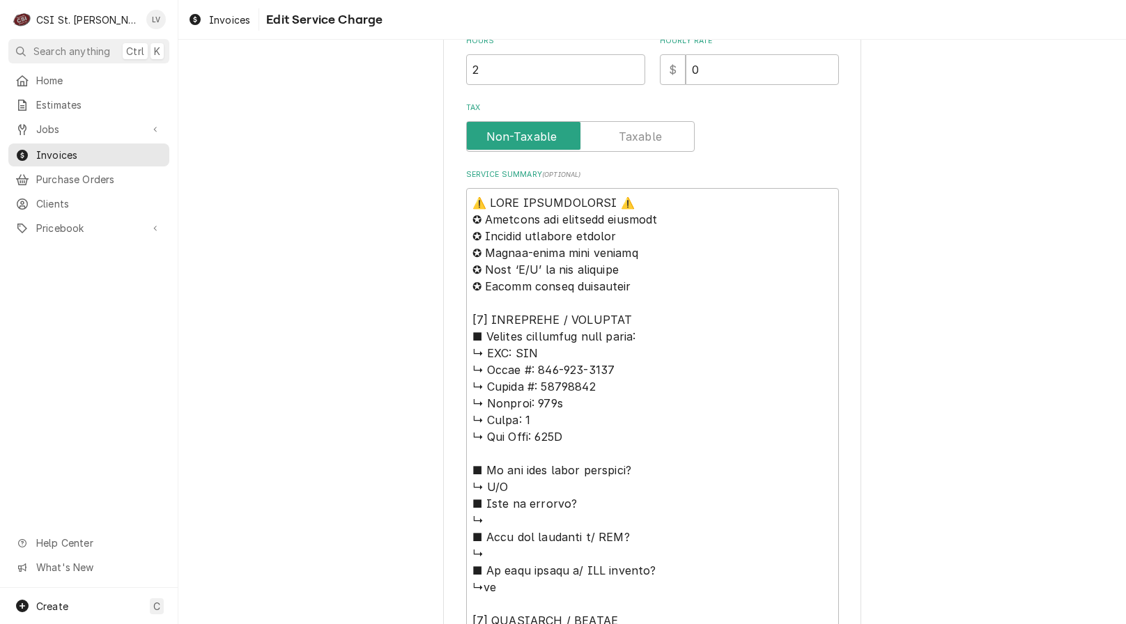
scroll to position [488, 0]
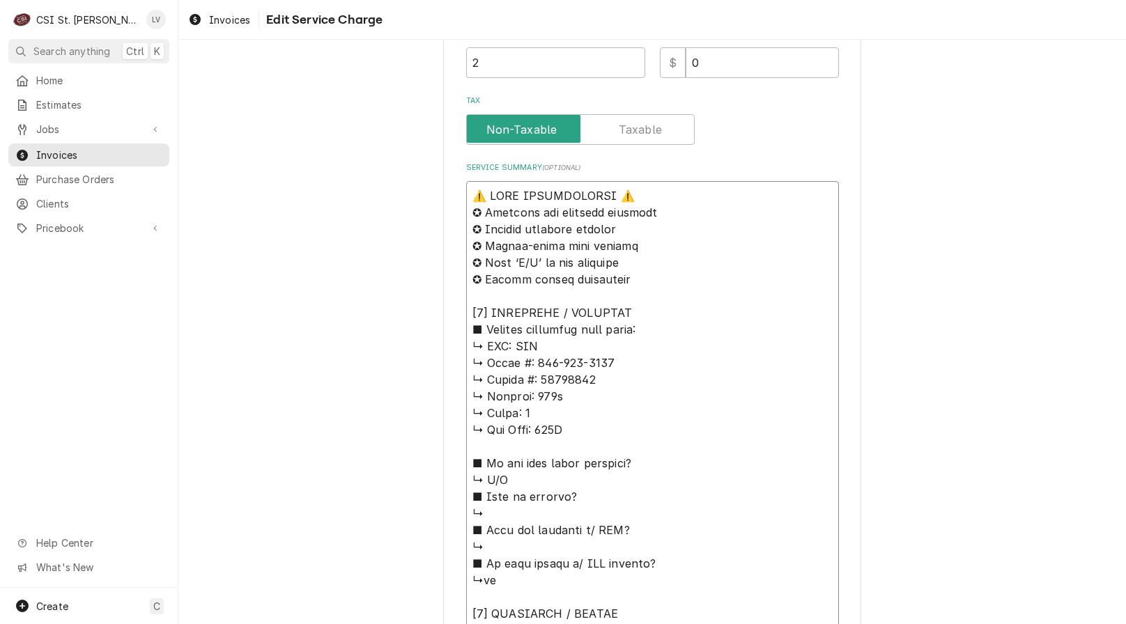
drag, startPoint x: 508, startPoint y: 344, endPoint x: 418, endPoint y: 157, distance: 208.1
click at [429, 169] on div "Use the fields below to edit this service charge Short Description Job | Servic…" at bounding box center [651, 442] width 947 height 1750
type textarea "x"
type textarea "FBD ↳ 𝗠𝗼𝗱𝗲𝗹 #: 774-611-1008 ↳ 𝗦𝗲𝗿𝗶𝗮𝗹 #: 23080095 ↳ 𝗩𝗼𝗹𝘁𝗮𝗴𝗲: 230v ↳ 𝗣𝗵𝗮𝘀𝗲: 1 ↳ 𝗚…"
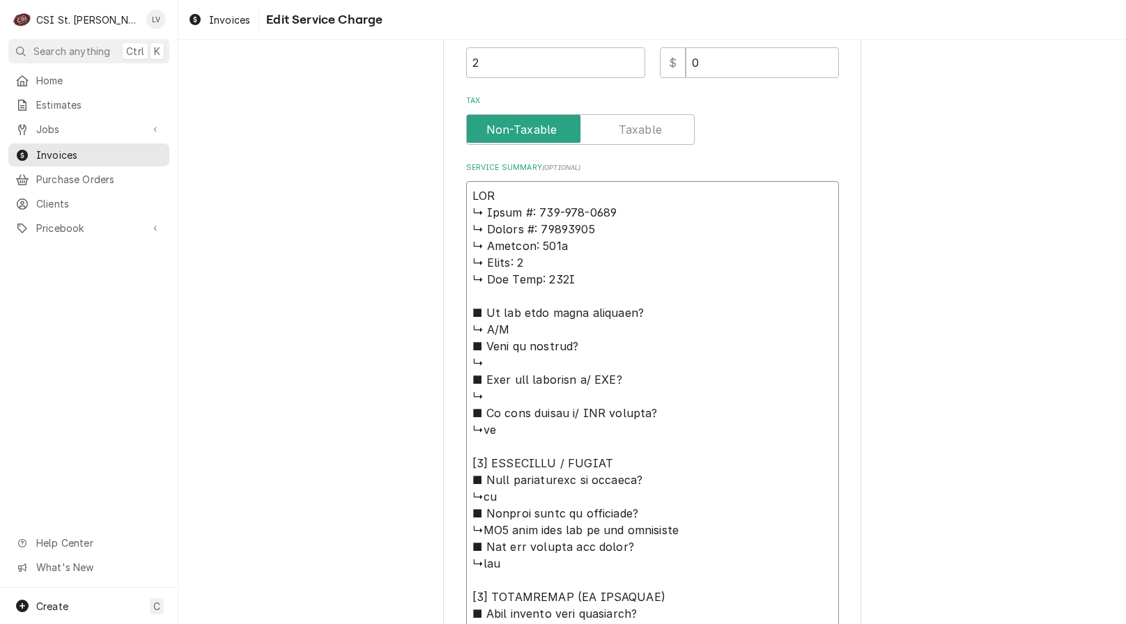
type textarea "x"
type textarea "FBD ↳ 𝗠𝗼𝗱𝗲𝗹 #: 774-611-1008 ↳ 𝗦𝗲𝗿𝗶𝗮𝗹 #: 23080095 ↳ 𝗩𝗼𝗹𝘁𝗮𝗴𝗲: 230v ↳ 𝗣𝗵𝗮𝘀𝗲: 1 ↳ 𝗚…"
click at [495, 185] on textarea "Service Summary ( optional )" at bounding box center [652, 613] width 373 height 865
type textarea "x"
type textarea "FBD / ↳ 𝗠𝗼𝗱𝗲𝗹 #: 774-611-1008 ↳ 𝗦𝗲𝗿𝗶𝗮𝗹 #: 23080095 ↳ 𝗩𝗼𝗹𝘁𝗮𝗴𝗲: 230v ↳ 𝗣𝗵𝗮𝘀𝗲: 1 ↳…"
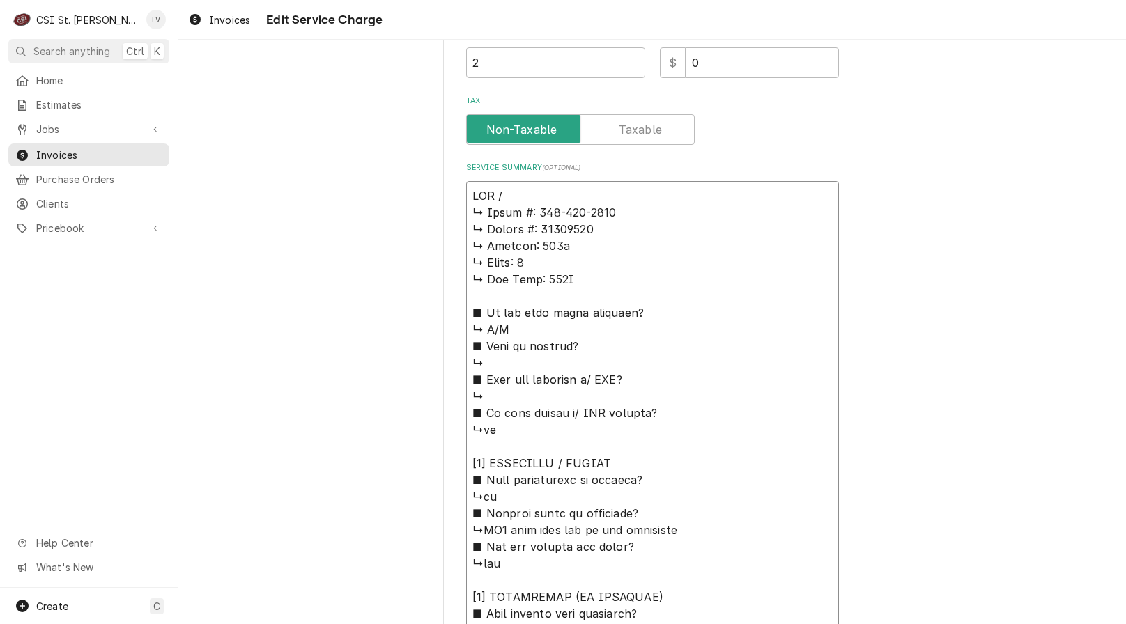
type textarea "x"
type textarea "FBD / ↳ 𝗠𝗼𝗱𝗲𝗹 #: 774-611-1008 ↳ 𝗦𝗲𝗿𝗶𝗮𝗹 #: 23080095 ↳ 𝗩𝗼𝗹𝘁𝗮𝗴𝗲: 230v ↳ 𝗣𝗵𝗮𝘀𝗲: 1 ↳…"
type textarea "x"
type textarea "FBD / M ↳ 𝗠𝗼𝗱𝗲𝗹 #: 774-611-1008 ↳ 𝗦𝗲𝗿𝗶𝗮𝗹 #: 23080095 ↳ 𝗩𝗼𝗹𝘁𝗮𝗴𝗲: 230v ↳ 𝗣𝗵𝗮𝘀𝗲: 1…"
type textarea "x"
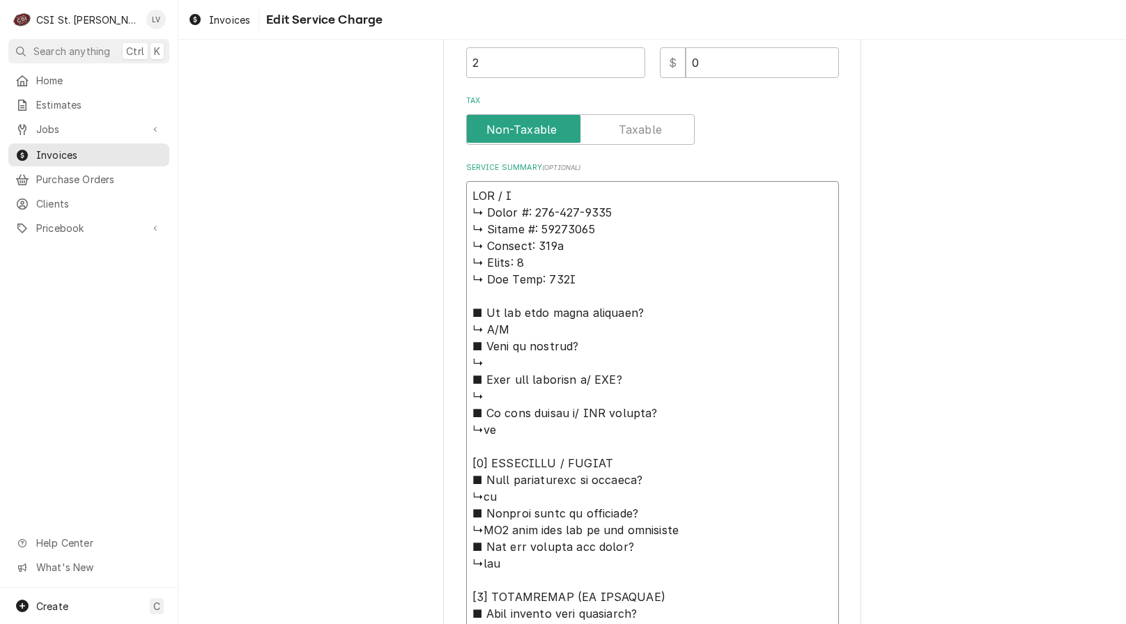
type textarea "FBD / Mo ↳ 𝗠𝗼𝗱𝗲𝗹 #: 774-611-1008 ↳ 𝗦𝗲𝗿𝗶𝗮𝗹 #: 23080095 ↳ 𝗩𝗼𝗹𝘁𝗮𝗴𝗲: 230v ↳ 𝗣𝗵𝗮𝘀𝗲: …"
type textarea "x"
type textarea "FBD / Mod ↳ 𝗠𝗼𝗱𝗲𝗹 #: 774-611-1008 ↳ 𝗦𝗲𝗿𝗶𝗮𝗹 #: 23080095 ↳ 𝗩𝗼𝗹𝘁𝗮𝗴𝗲: 230v ↳ 𝗣𝗵𝗮𝘀𝗲:…"
type textarea "x"
type textarea "FBD / Mode ↳ 𝗠𝗼𝗱𝗲𝗹 #: 774-611-1008 ↳ 𝗦𝗲𝗿𝗶𝗮𝗹 #: 23080095 ↳ 𝗩𝗼𝗹𝘁𝗮𝗴𝗲: 230v ↳ 𝗣𝗵𝗮𝘀𝗲…"
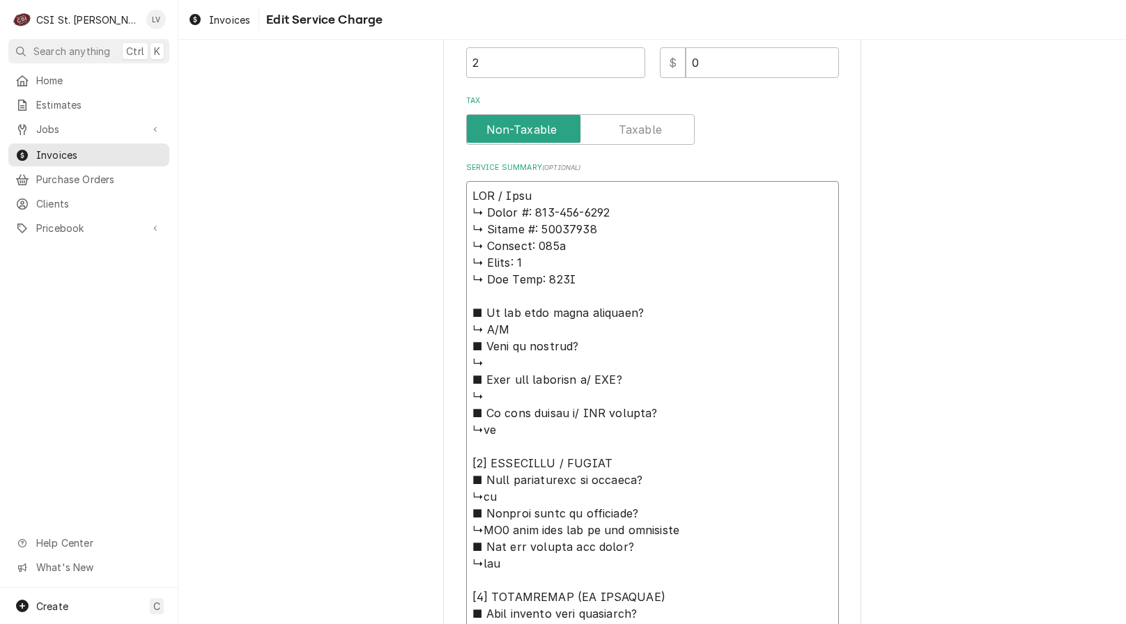
type textarea "x"
type textarea "FBD / Model ↳ 𝗠𝗼𝗱𝗲𝗹 #: 774-611-1008 ↳ 𝗦𝗲𝗿𝗶𝗮𝗹 #: 23080095 ↳ 𝗩𝗼𝗹𝘁𝗮𝗴𝗲: 230v ↳ 𝗣𝗵𝗮𝘀…"
type textarea "x"
type textarea "FBD / Model: ↳ 𝗠𝗼𝗱𝗲𝗹 #: 774-611-1008 ↳ 𝗦𝗲𝗿𝗶𝗮𝗹 #: 23080095 ↳ 𝗩𝗼𝗹𝘁𝗮𝗴𝗲: 230v ↳ 𝗣𝗵𝗮…"
type textarea "x"
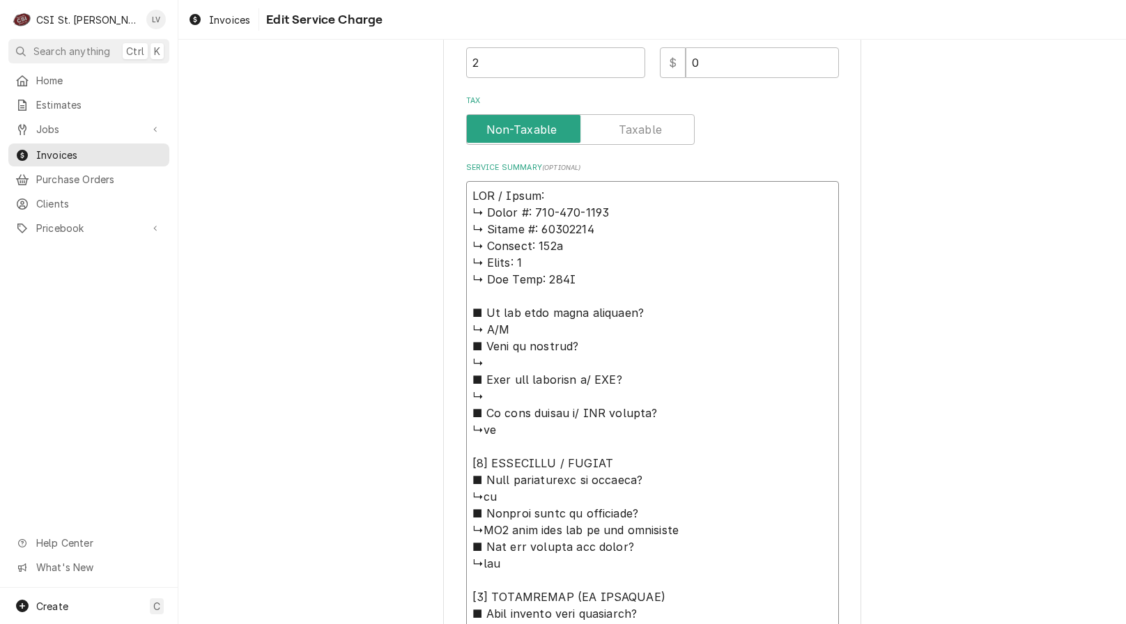
type textarea "FBD / Model: ↳ 𝗠𝗼𝗱𝗲𝗹 #: 774-611-1008 ↳ 𝗦𝗲𝗿𝗶𝗮𝗹 #: 23080095 ↳ 𝗩𝗼𝗹𝘁𝗮𝗴𝗲: 230v ↳ 𝗣𝗵𝗮…"
type textarea "x"
type textarea "FBD / Model: ↳ 𝗠𝗼𝗱𝗲𝗹 #: 774-611-1008 ↳ 𝗦𝗲𝗿𝗶𝗮𝗹 #: 23080095 ↳ 𝗩𝗼𝗹𝘁𝗮𝗴𝗲: 230v ↳ 𝗣𝗵𝗮…"
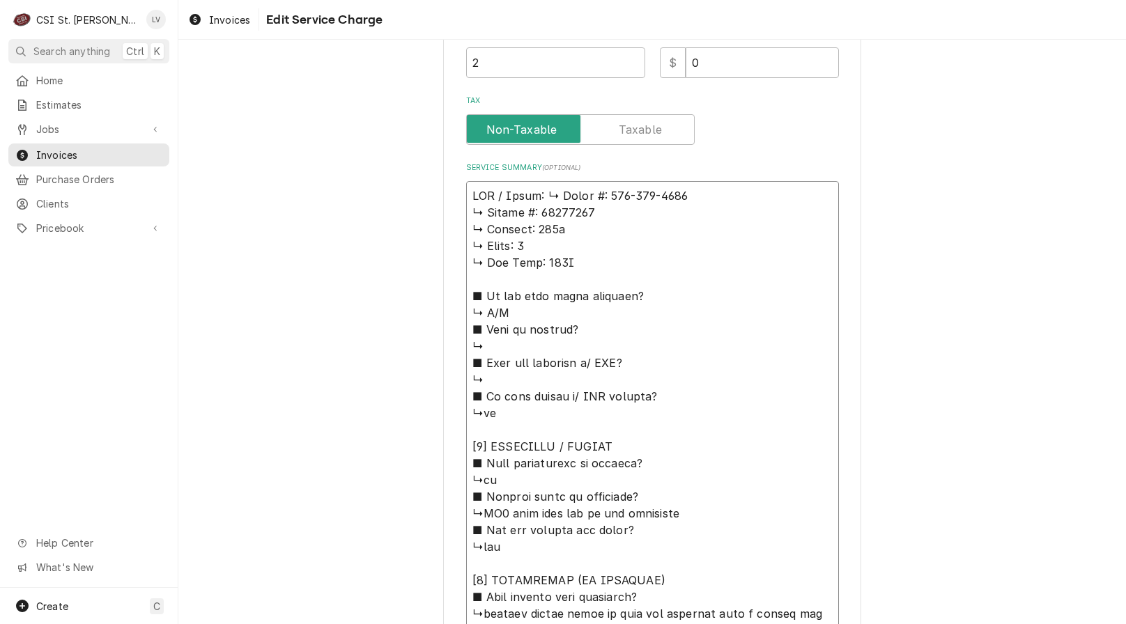
type textarea "x"
type textarea "FBD / Model: 𝗠𝗼𝗱𝗲𝗹 #: 774-611-1008 ↳ 𝗦𝗲𝗿𝗶𝗮𝗹 #: 23080095 ↳ 𝗩𝗼𝗹𝘁𝗮𝗴𝗲: 230v ↳ 𝗣𝗵𝗮𝘀𝗲…"
type textarea "x"
type textarea "FBD / Model: 𝗠𝗼𝗱𝗲𝗹 #: 774-611-1008 ↳ 𝗦𝗲𝗿𝗶𝗮𝗹 #: 23080095 ↳ 𝗩𝗼𝗹𝘁𝗮𝗴𝗲: 230v ↳ 𝗣𝗵𝗮𝘀𝗲…"
type textarea "x"
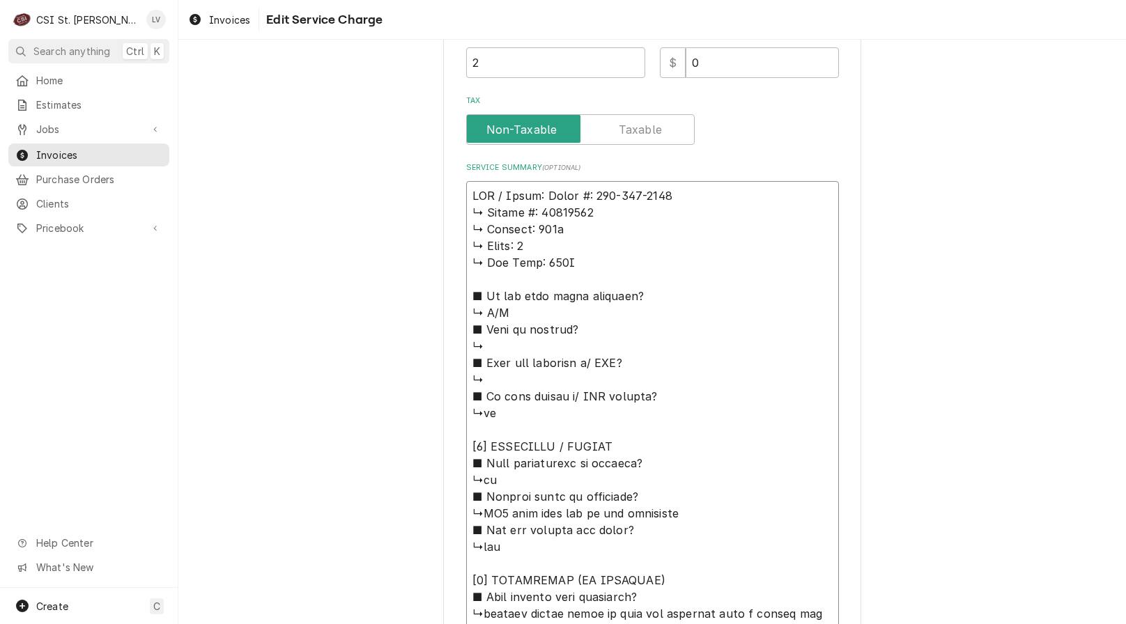
type textarea "FBD / Model: 𝗼𝗱𝗲𝗹 #: 774-611-1008 ↳ 𝗦𝗲𝗿𝗶𝗮𝗹 #: 23080095 ↳ 𝗩𝗼𝗹𝘁𝗮𝗴𝗲: 230v ↳ 𝗣𝗵𝗮𝘀𝗲:…"
type textarea "x"
type textarea "FBD / Model: 𝗱𝗲𝗹 #: 774-611-1008 ↳ 𝗦𝗲𝗿𝗶𝗮𝗹 #: 23080095 ↳ 𝗩𝗼𝗹𝘁𝗮𝗴𝗲: 230v ↳ 𝗣𝗵𝗮𝘀𝗲: …"
type textarea "x"
type textarea "FBD / Model: 𝗲𝗹 #: 774-611-1008 ↳ 𝗦𝗲𝗿𝗶𝗮𝗹 #: 23080095 ↳ 𝗩𝗼𝗹𝘁𝗮𝗴𝗲: 230v ↳ 𝗣𝗵𝗮𝘀𝗲: 1…"
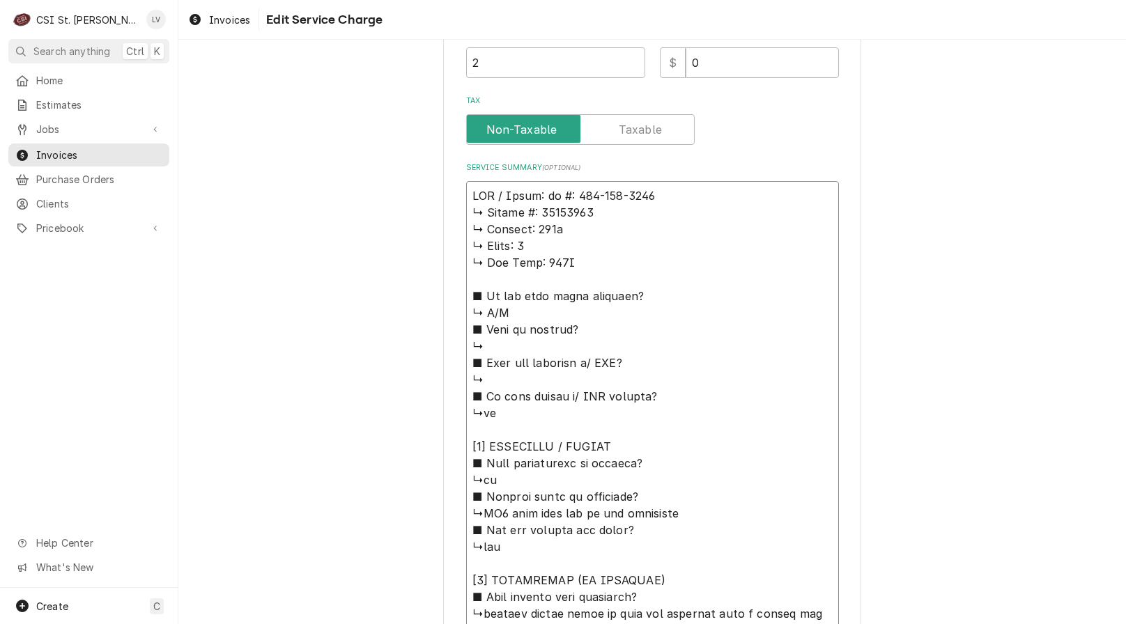
type textarea "x"
type textarea "FBD / Model: 𝗹 #: 774-611-1008 ↳ 𝗦𝗲𝗿𝗶𝗮𝗹 #: 23080095 ↳ 𝗩𝗼𝗹𝘁𝗮𝗴𝗲: 230v ↳ 𝗣𝗵𝗮𝘀𝗲: 1 …"
type textarea "x"
type textarea "FBD / Model: #: 774-611-1008 ↳ 𝗦𝗲𝗿𝗶𝗮𝗹 #: 23080095 ↳ 𝗩𝗼𝗹𝘁𝗮𝗴𝗲: 230v ↳ 𝗣𝗵𝗮𝘀𝗲: 1 ↳ …"
type textarea "x"
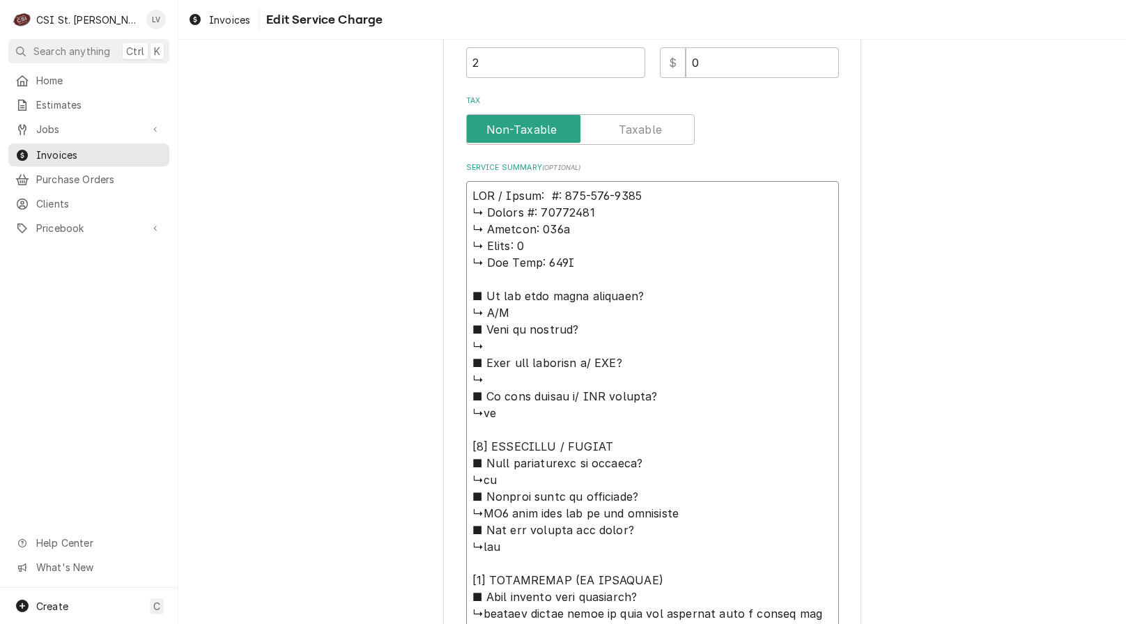
type textarea "FBD / Model: #: 774-611-1008 ↳ 𝗦𝗲𝗿𝗶𝗮𝗹 #: 23080095 ↳ 𝗩𝗼𝗹𝘁𝗮𝗴𝗲: 230v ↳ 𝗣𝗵𝗮𝘀𝗲: 1 ↳ …"
type textarea "x"
type textarea "FBD / Model: : 774-611-1008 ↳ 𝗦𝗲𝗿𝗶𝗮𝗹 #: 23080095 ↳ 𝗩𝗼𝗹𝘁𝗮𝗴𝗲: 230v ↳ 𝗣𝗵𝗮𝘀𝗲: 1 ↳ 𝗚…"
type textarea "x"
type textarea "FBD / Model: 774-611-1008 ↳ 𝗦𝗲𝗿𝗶𝗮𝗹 #: 23080095 ↳ 𝗩𝗼𝗹𝘁𝗮𝗴𝗲: 230v ↳ 𝗣𝗵𝗮𝘀𝗲: 1 ↳ 𝗚𝗮𝘀…"
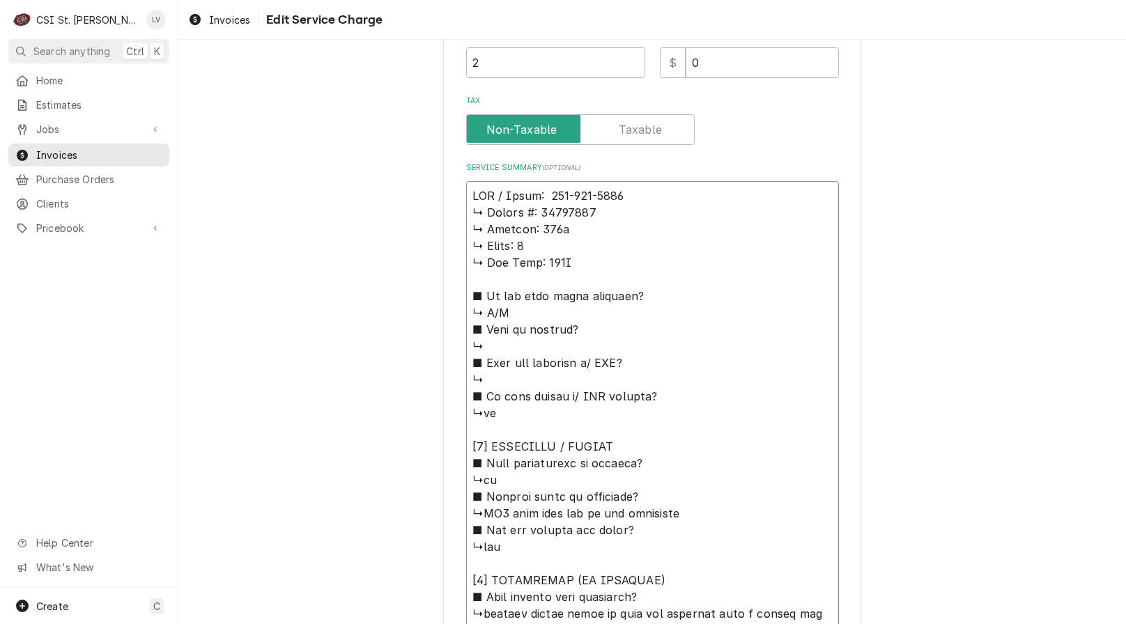
type textarea "x"
type textarea "FBD / Model: 774-611-1008 ↳ 𝗦𝗲𝗿𝗶𝗮𝗹 #: 23080095 ↳ 𝗩𝗼𝗹𝘁𝗮𝗴𝗲: 230v ↳ 𝗣𝗵𝗮𝘀𝗲: 1 ↳ 𝗚𝗮𝘀…"
click at [637, 194] on textarea "Service Summary ( optional )" at bounding box center [652, 605] width 373 height 848
type textarea "x"
type textarea "FBD / Model: 774-611-1008 ↳ 𝗦𝗲𝗿𝗶𝗮𝗹 #: 23080095 ↳ 𝗩𝗼𝗹𝘁𝗮𝗴𝗲: 230v ↳ 𝗣𝗵𝗮𝘀𝗲: 1 ↳ 𝗚𝗮𝘀…"
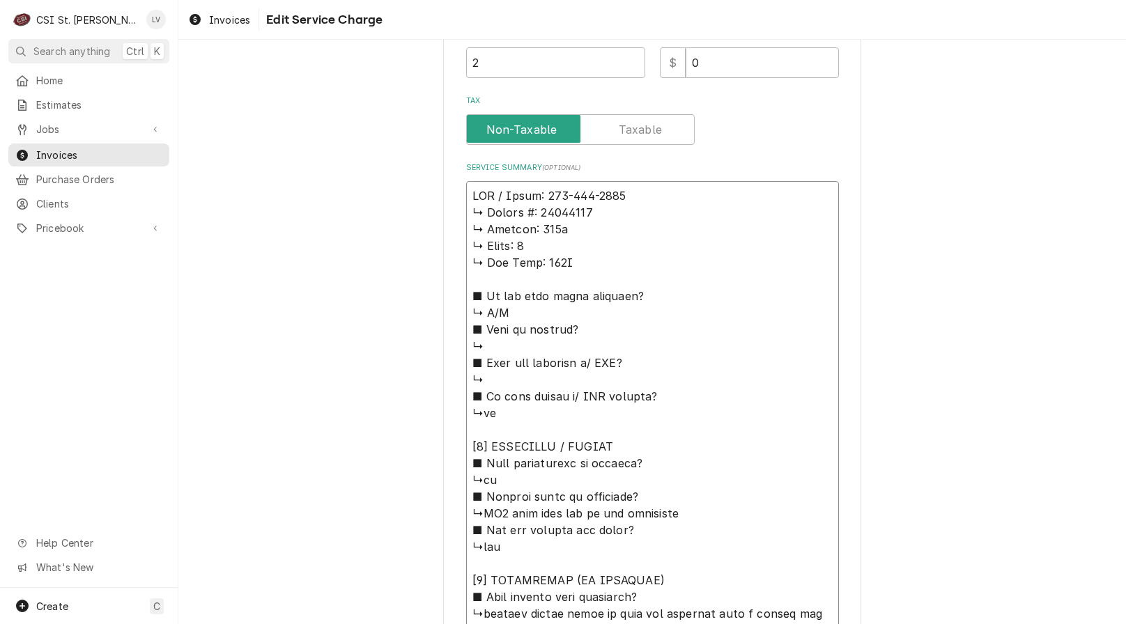
type textarea "x"
type textarea "FBD / Model: 774-611-1008 / ↳ 𝗦𝗲𝗿𝗶𝗮𝗹 #: 23080095 ↳ 𝗩𝗼𝗹𝘁𝗮𝗴𝗲: 230v ↳ 𝗣𝗵𝗮𝘀𝗲: 1 ↳ 𝗚…"
type textarea "x"
type textarea "FBD / Model: 774-611-1008 / ↳ 𝗦𝗲𝗿𝗶𝗮𝗹 #: 23080095 ↳ 𝗩𝗼𝗹𝘁𝗮𝗴𝗲: 230v ↳ 𝗣𝗵𝗮𝘀𝗲: 1 ↳ 𝗚…"
type textarea "x"
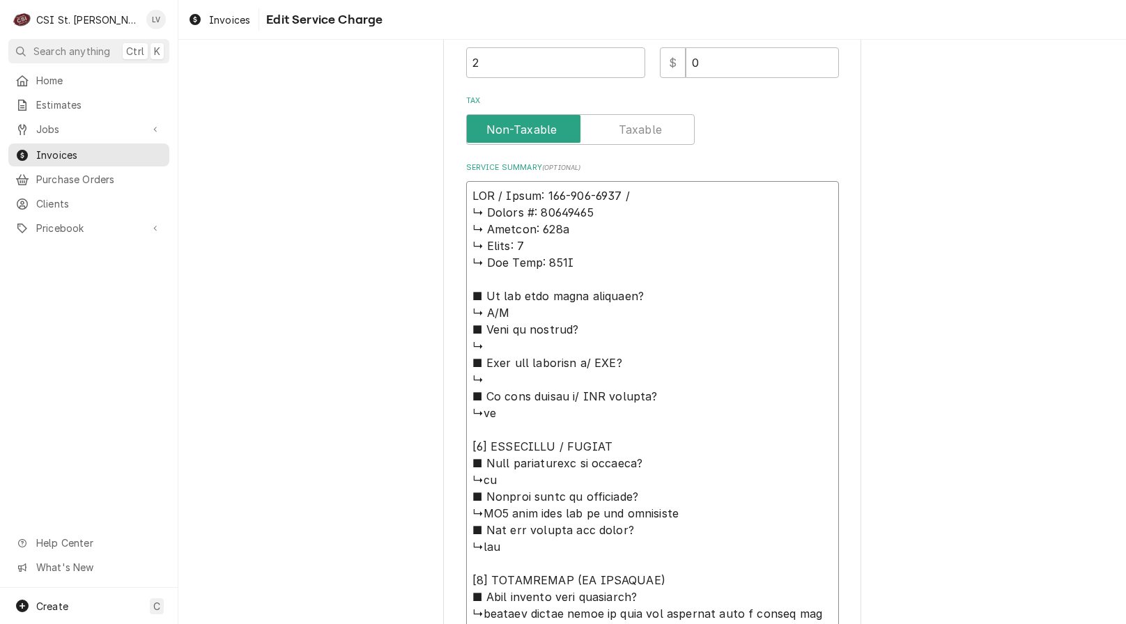
type textarea "FBD / Model: 774-611-1008 / S ↳ 𝗦𝗲𝗿𝗶𝗮𝗹 #: 23080095 ↳ 𝗩𝗼𝗹𝘁𝗮𝗴𝗲: 230v ↳ 𝗣𝗵𝗮𝘀𝗲: 1 ↳…"
type textarea "x"
type textarea "FBD / Model: 774-611-1008 / Se ↳ 𝗦𝗲𝗿𝗶𝗮𝗹 #: 23080095 ↳ 𝗩𝗼𝗹𝘁𝗮𝗴𝗲: 230v ↳ 𝗣𝗵𝗮𝘀𝗲: 1 …"
type textarea "x"
type textarea "FBD / Model: 774-611-1008 / Ser ↳ 𝗦𝗲𝗿𝗶𝗮𝗹 #: 23080095 ↳ 𝗩𝗼𝗹𝘁𝗮𝗴𝗲: 230v ↳ 𝗣𝗵𝗮𝘀𝗲: 1…"
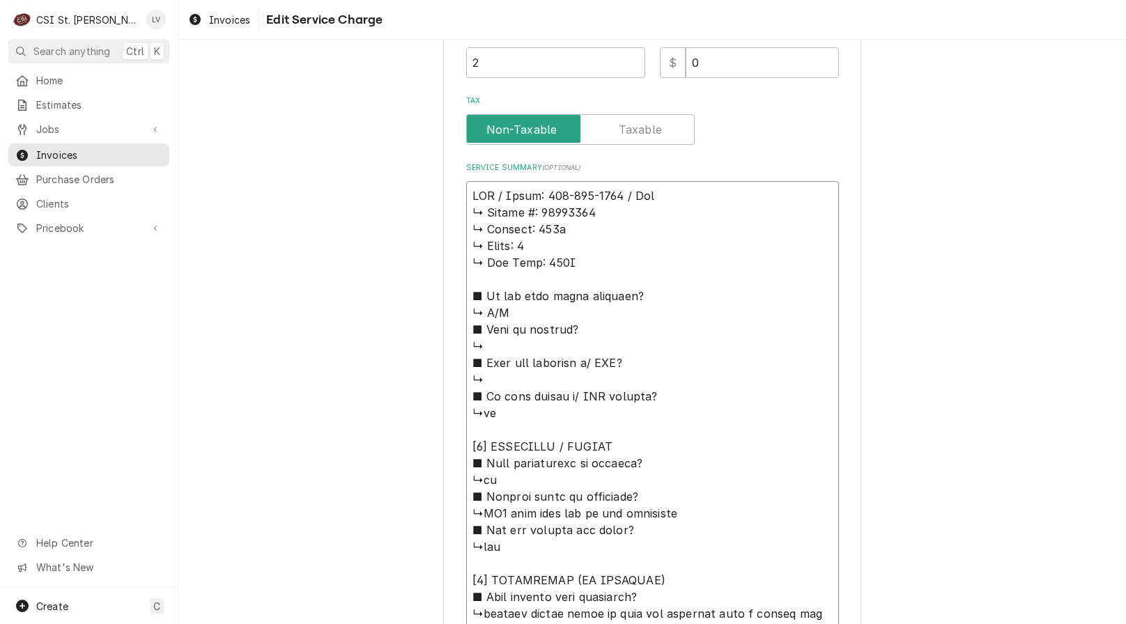
type textarea "x"
type textarea "FBD / Model: 774-611-1008 / Seri ↳ 𝗦𝗲𝗿𝗶𝗮𝗹 #: 23080095 ↳ 𝗩𝗼𝗹𝘁𝗮𝗴𝗲: 230v ↳ 𝗣𝗵𝗮𝘀𝗲: …"
type textarea "x"
type textarea "FBD / Model: 774-611-1008 / Seria ↳ 𝗦𝗲𝗿𝗶𝗮𝗹 #: 23080095 ↳ 𝗩𝗼𝗹𝘁𝗮𝗴𝗲: 230v ↳ 𝗣𝗵𝗮𝘀𝗲:…"
type textarea "x"
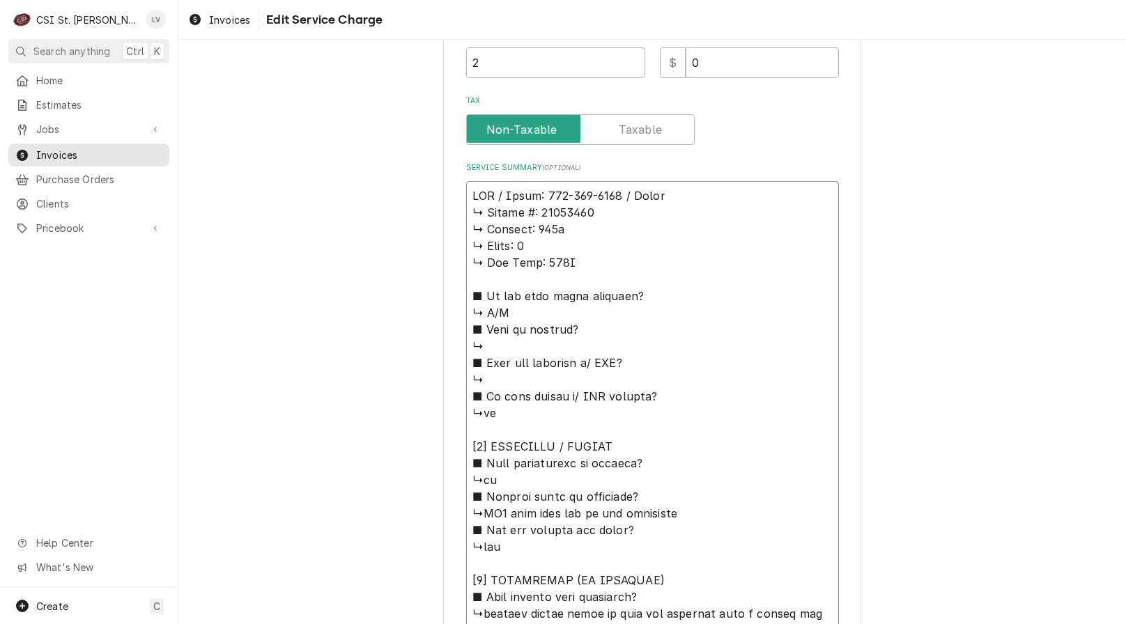
type textarea "FBD / Model: 774-611-1008 / Serial ↳ 𝗦𝗲𝗿𝗶𝗮𝗹 #: 23080095 ↳ 𝗩𝗼𝗹𝘁𝗮𝗴𝗲: 230v ↳ 𝗣𝗵𝗮𝘀𝗲…"
type textarea "x"
type textarea "FBD / Model: 774-611-1008 / Serial: ↳ 𝗦𝗲𝗿𝗶𝗮𝗹 #: 23080095 ↳ 𝗩𝗼𝗹𝘁𝗮𝗴𝗲: 230v ↳ 𝗣𝗵𝗮𝘀…"
type textarea "x"
type textarea "FBD / Model: 774-611-1008 / Serial: ↳ 𝗦𝗲𝗿𝗶𝗮𝗹 #: 23080095 ↳ 𝗩𝗼𝗹𝘁𝗮𝗴𝗲: 230v ↳ 𝗣𝗵𝗮𝘀…"
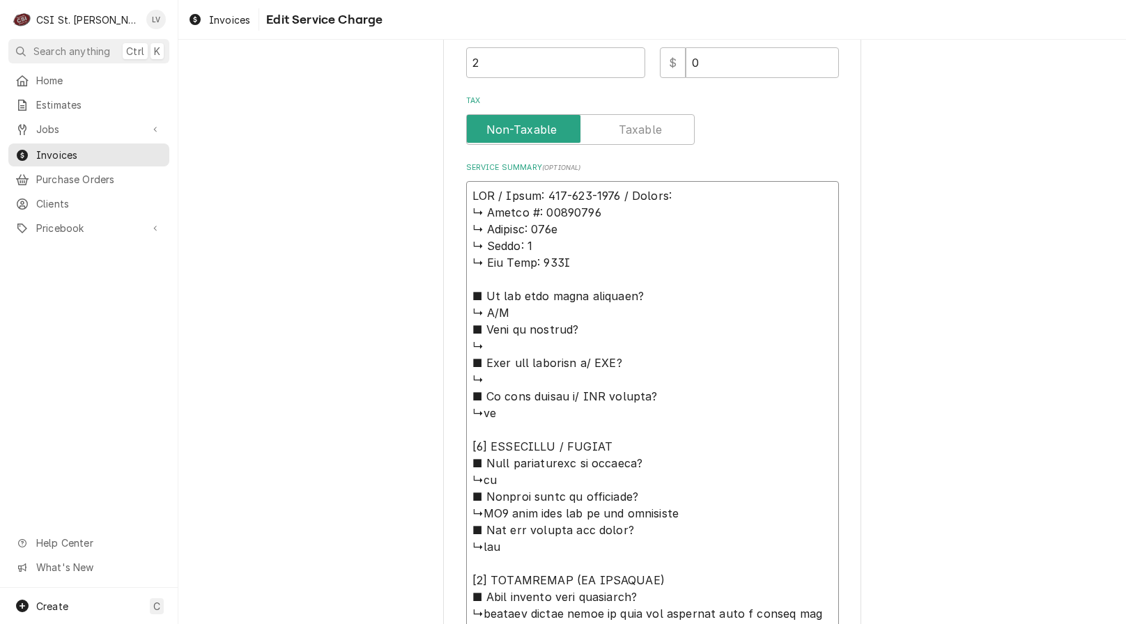
type textarea "x"
type textarea "FBD / Model: 774-611-1008 / Serial: ↳ 𝗦𝗲𝗿𝗶𝗮𝗹 #: 23080095 ↳ 𝗩𝗼𝗹𝘁𝗮𝗴𝗲: 230v ↳ 𝗣𝗵𝗮𝘀…"
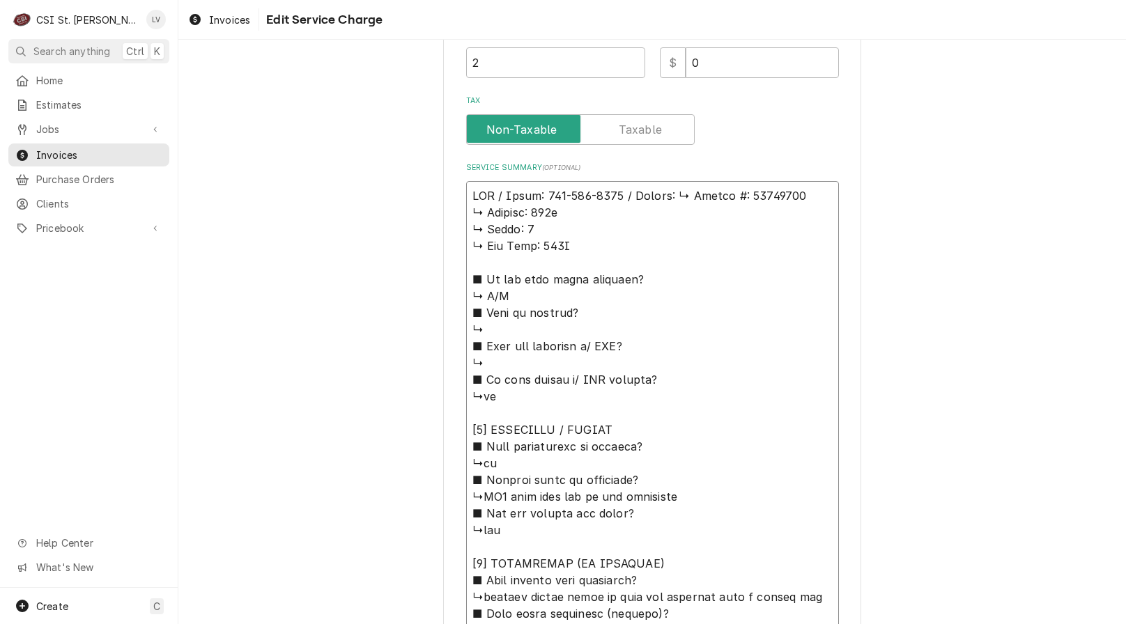
type textarea "x"
type textarea "FBD / Model: 774-611-1008 / Serial: 𝗦𝗲𝗿𝗶𝗮𝗹 #: 23080095 ↳ 𝗩𝗼𝗹𝘁𝗮𝗴𝗲: 230v ↳ 𝗣𝗵𝗮𝘀𝗲:…"
type textarea "x"
type textarea "FBD / Model: 774-611-1008 / Serial: 𝗦𝗲𝗿𝗶𝗮𝗹 #: 23080095 ↳ 𝗩𝗼𝗹𝘁𝗮𝗴𝗲: 230v ↳ 𝗣𝗵𝗮𝘀𝗲:…"
type textarea "x"
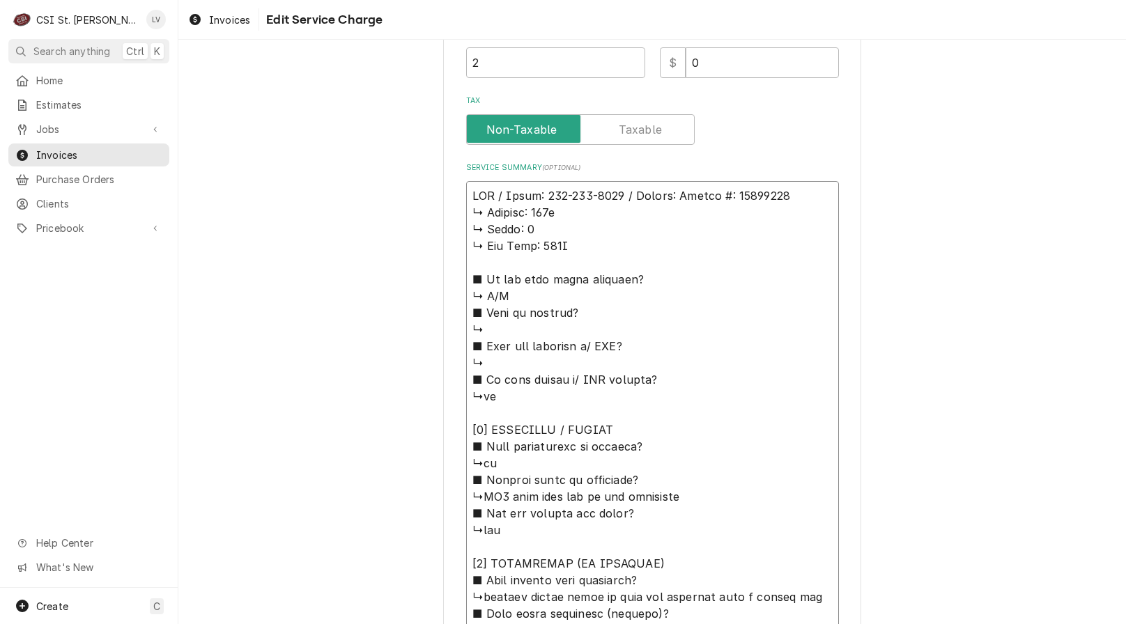
type textarea "FBD / Model: 774-611-1008 / Serial: 𝗲𝗿𝗶𝗮𝗹 #: 23080095 ↳ 𝗩𝗼𝗹𝘁𝗮𝗴𝗲: 230v ↳ 𝗣𝗵𝗮𝘀𝗲: …"
type textarea "x"
type textarea "FBD / Model: 774-611-1008 / Serial: 𝗿𝗶𝗮𝗹 #: 23080095 ↳ 𝗩𝗼𝗹𝘁𝗮𝗴𝗲: 230v ↳ 𝗣𝗵𝗮𝘀𝗲: 1…"
type textarea "x"
type textarea "FBD / Model: 774-611-1008 / Serial: 𝗶𝗮𝗹 #: 23080095 ↳ 𝗩𝗼𝗹𝘁𝗮𝗴𝗲: 230v ↳ 𝗣𝗵𝗮𝘀𝗲: 1 …"
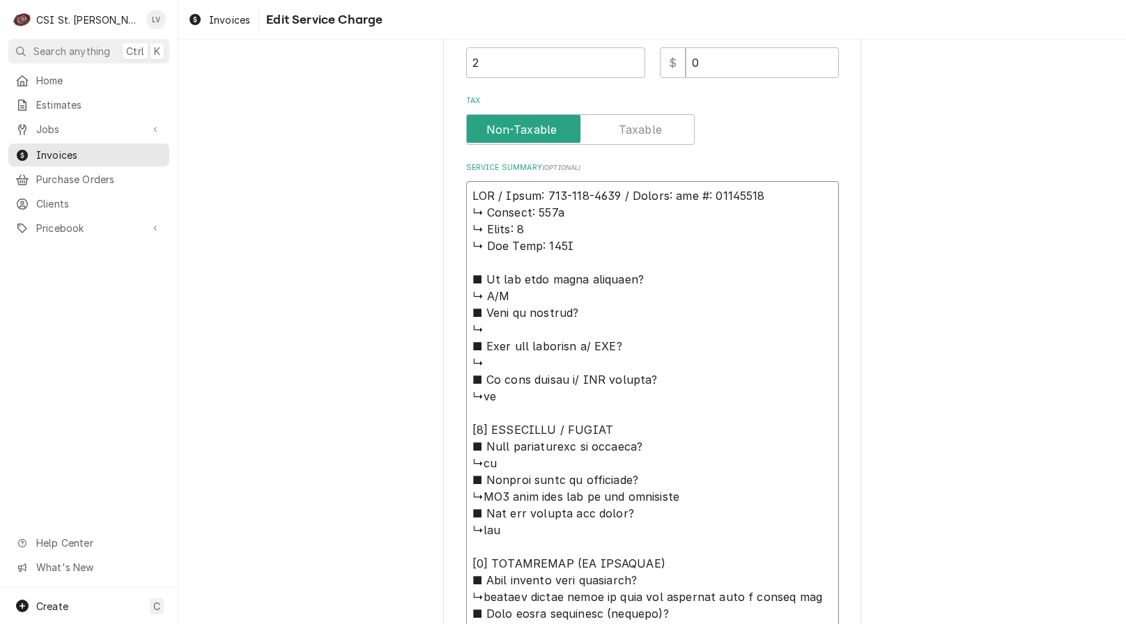
type textarea "x"
type textarea "FBD / Model: 774-611-1008 / Serial: 𝗮𝗹 #: 23080095 ↳ 𝗩𝗼𝗹𝘁𝗮𝗴𝗲: 230v ↳ 𝗣𝗵𝗮𝘀𝗲: 1 ↳…"
type textarea "x"
type textarea "FBD / Model: 774-611-1008 / Serial: 𝗹 #: 23080095 ↳ 𝗩𝗼𝗹𝘁𝗮𝗴𝗲: 230v ↳ 𝗣𝗵𝗮𝘀𝗲: 1 ↳ …"
type textarea "x"
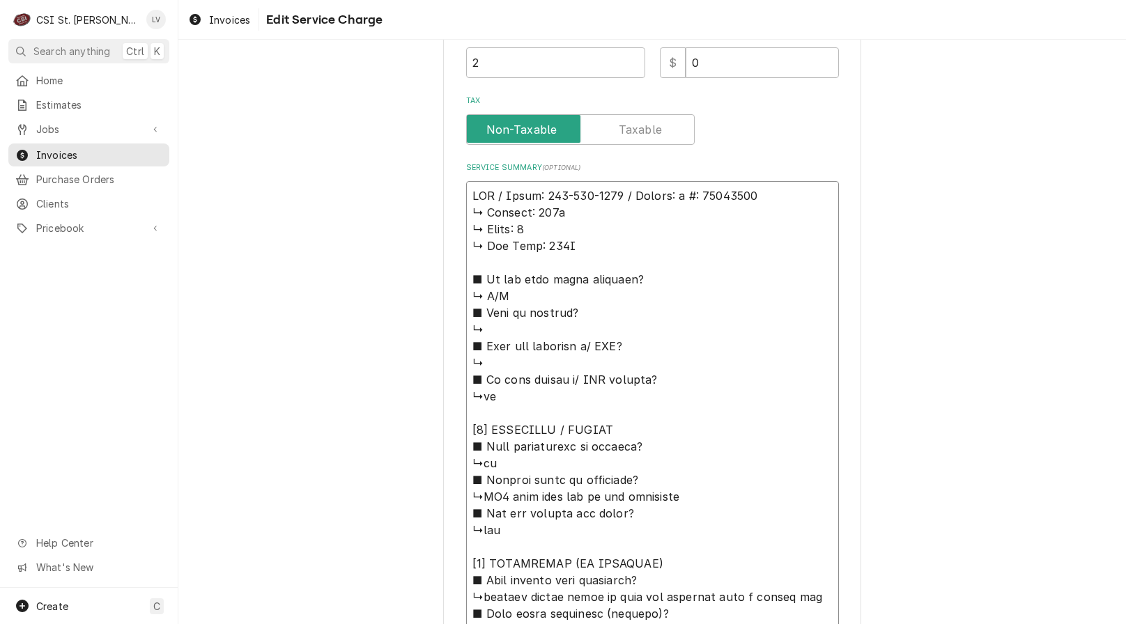
type textarea "FBD / Model: 774-611-1008 / Serial: #: 23080095 ↳ 𝗩𝗼𝗹𝘁𝗮𝗴𝗲: 230v ↳ 𝗣𝗵𝗮𝘀𝗲: 1 ↳ 𝗚𝗮…"
type textarea "x"
type textarea "FBD / Model: 774-611-1008 / Serial: #: 23080095 ↳ 𝗩𝗼𝗹𝘁𝗮𝗴𝗲: 230v ↳ 𝗣𝗵𝗮𝘀𝗲: 1 ↳ 𝗚𝗮…"
type textarea "x"
type textarea "FBD / Model: 774-611-1008 / Serial: : 23080095 ↳ 𝗩𝗼𝗹𝘁𝗮𝗴𝗲: 230v ↳ 𝗣𝗵𝗮𝘀𝗲: 1 ↳ 𝗚𝗮𝘀…"
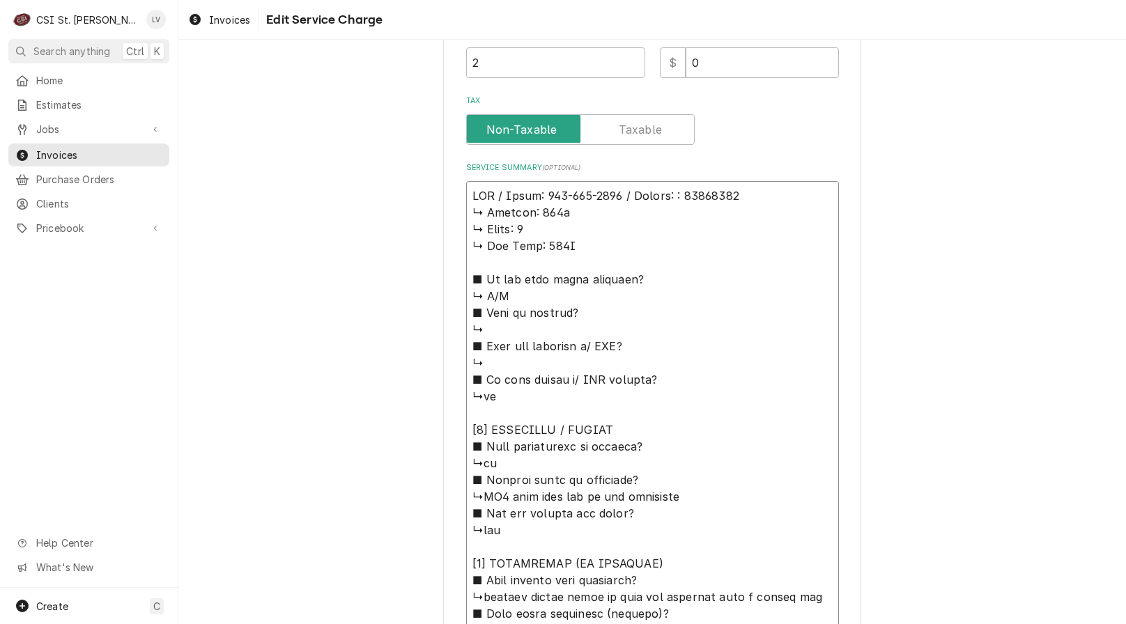
type textarea "x"
type textarea "FBD / Model: 774-611-1008 / Serial: 23080095 ↳ 𝗩𝗼𝗹𝘁𝗮𝗴𝗲: 230v ↳ 𝗣𝗵𝗮𝘀𝗲: 1 ↳ 𝗚𝗮𝘀 𝗧…"
type textarea "x"
type textarea "FBD / Model: 774-611-1008 / Serial: 23080095 ↳ 𝗩𝗼𝗹𝘁𝗮𝗴𝗲: 230v ↳ 𝗣𝗵𝗮𝘀𝗲: 1 ↳ 𝗚𝗮𝘀 𝗧…"
drag, startPoint x: 468, startPoint y: 210, endPoint x: 662, endPoint y: 472, distance: 325.1
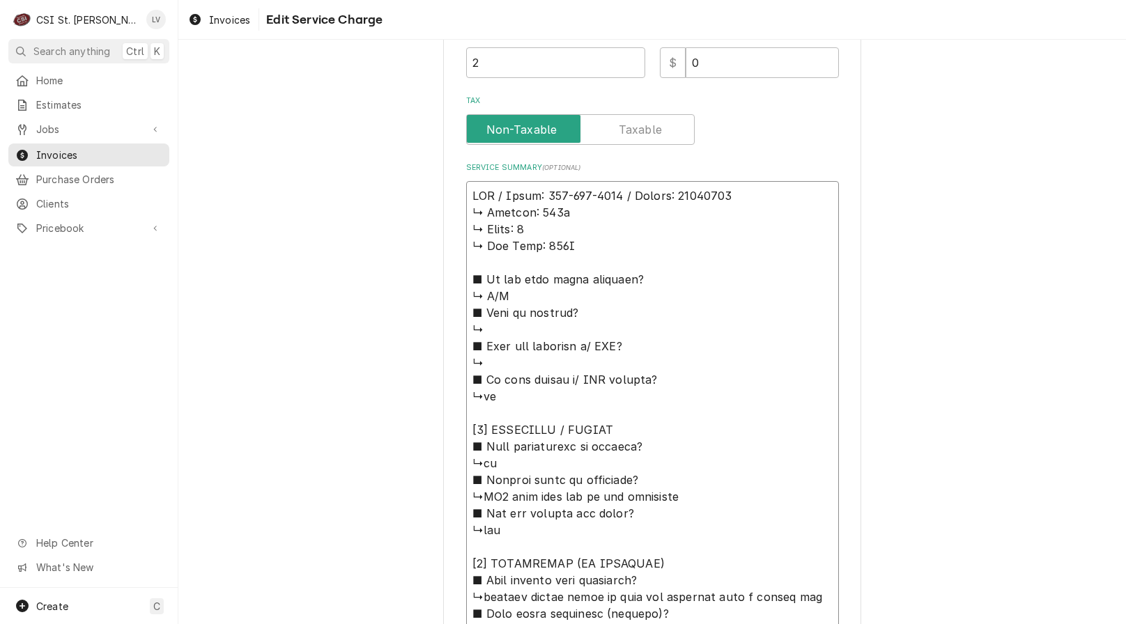
click at [662, 471] on textarea "Service Summary ( optional )" at bounding box center [652, 597] width 373 height 832
type textarea "x"
type textarea "FBD / Model: 774-611-1008 / Serial: 23080095 ■ 𝗘𝘅𝗽𝗹𝗮𝗶𝗻 𝘀𝘁𝗲𝗽𝘀 𝘁𝗼 𝗱𝗶𝗮𝗴𝗻𝗼𝘀𝗶𝘀? ↳CO2…"
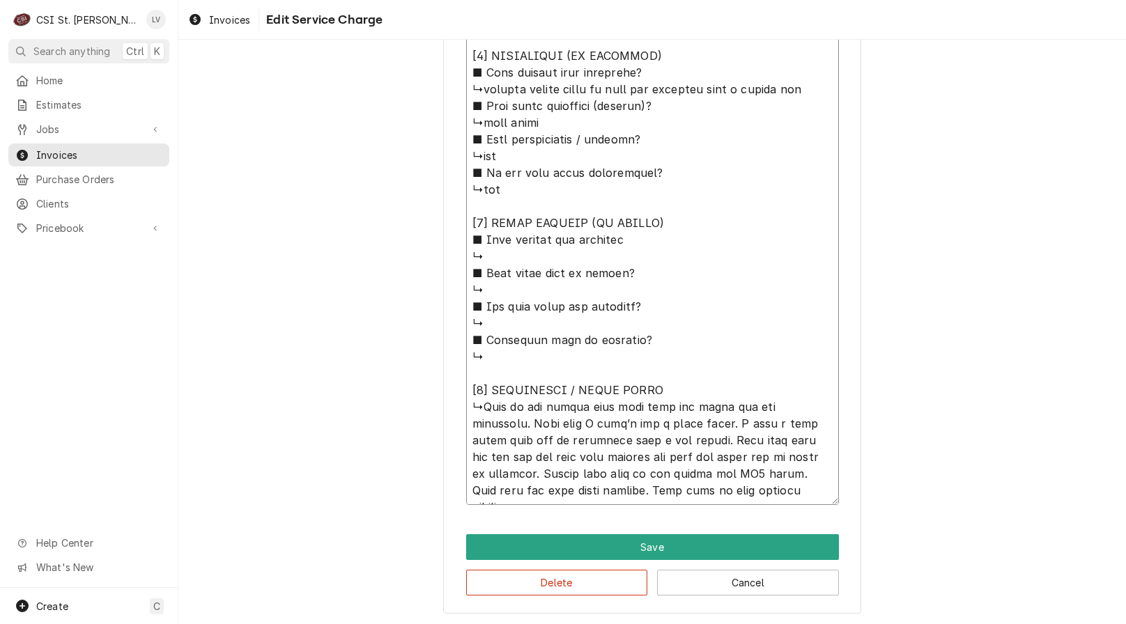
scroll to position [746, 0]
drag, startPoint x: 671, startPoint y: 421, endPoint x: 504, endPoint y: 426, distance: 167.2
click at [469, 419] on textarea "Service Summary ( optional )" at bounding box center [652, 213] width 373 height 581
type textarea "x"
type textarea "FBD / Model: 774-611-1008 / Serial: 23080095 ■ 𝗘𝘅𝗽𝗹𝗮𝗶𝗻 𝘀𝘁𝗲𝗽𝘀 𝘁𝗼 𝗱𝗶𝗮𝗴𝗻𝗼𝘀𝗶𝘀? ↳CO2…"
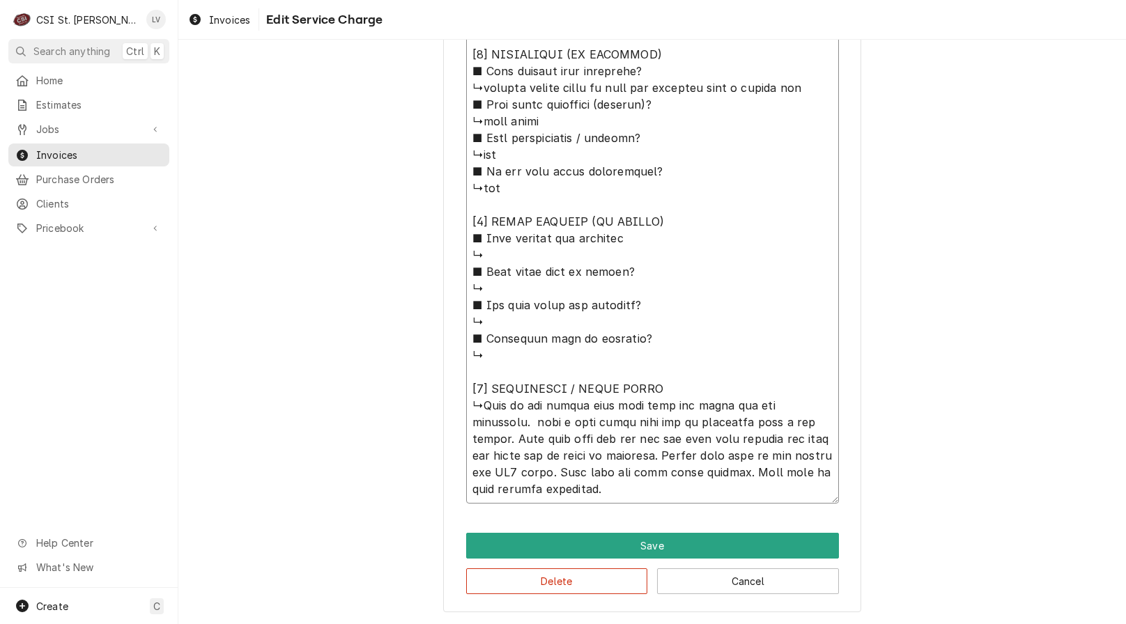
type textarea "x"
type textarea "FBD / Model: 774-611-1008 / Serial: 23080095 ■ 𝗘𝘅𝗽𝗹𝗮𝗶𝗻 𝘀𝘁𝗲𝗽𝘀 𝘁𝗼 𝗱𝗶𝗮𝗴𝗻𝗼𝘀𝗶𝘀? ↳CO2…"
type textarea "x"
type textarea "FBD / Model: 774-611-1008 / Serial: 23080095 ■ 𝗘𝘅𝗽𝗹𝗮𝗶𝗻 𝘀𝘁𝗲𝗽𝘀 𝘁𝗼 𝗱𝗶𝗮𝗴𝗻𝗼𝘀𝗶𝘀? ↳CO2…"
type textarea "x"
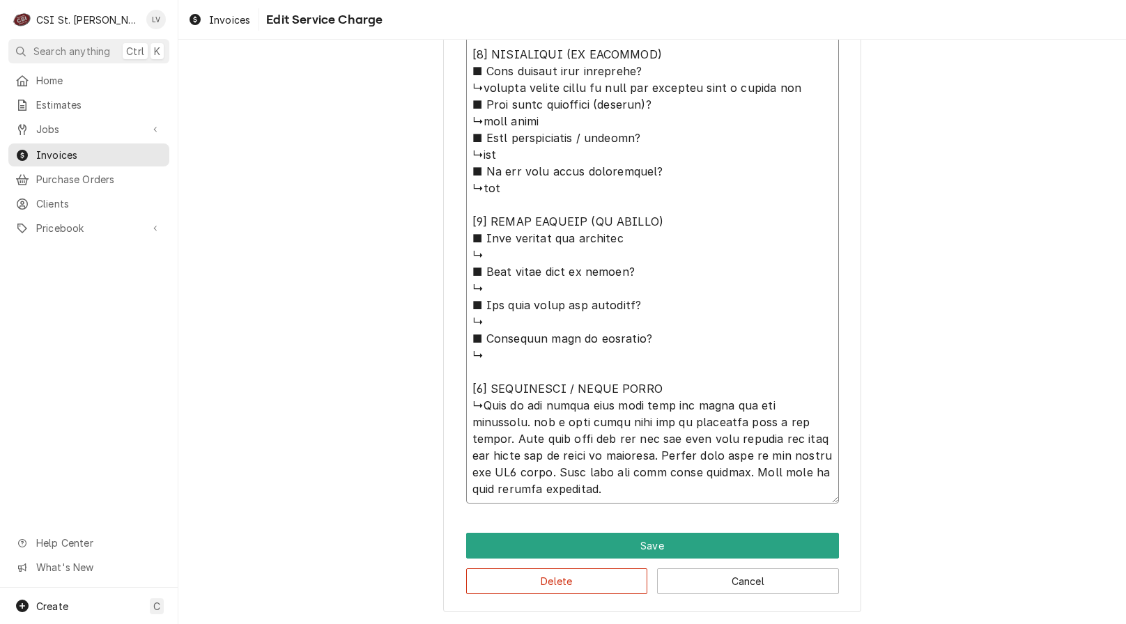
type textarea "FBD / Model: 774-611-1008 / Serial: 23080095 ■ 𝗘𝘅𝗽𝗹𝗮𝗶𝗻 𝘀𝘁𝗲𝗽𝘀 𝘁𝗼 𝗱𝗶𝗮𝗴𝗻𝗼𝘀𝗶𝘀? ↳CO2…"
click at [501, 419] on textarea "Service Summary ( optional )" at bounding box center [652, 213] width 373 height 581
type textarea "x"
type textarea "FBD / Model: 774-611-1008 / Serial: 23080095 ■ 𝗘𝘅𝗽𝗹𝗮𝗶𝗻 𝘀𝘁𝗲𝗽𝘀 𝘁𝗼 𝗱𝗶𝗮𝗴𝗻𝗼𝘀𝗶𝘀? ↳CO2…"
type textarea "x"
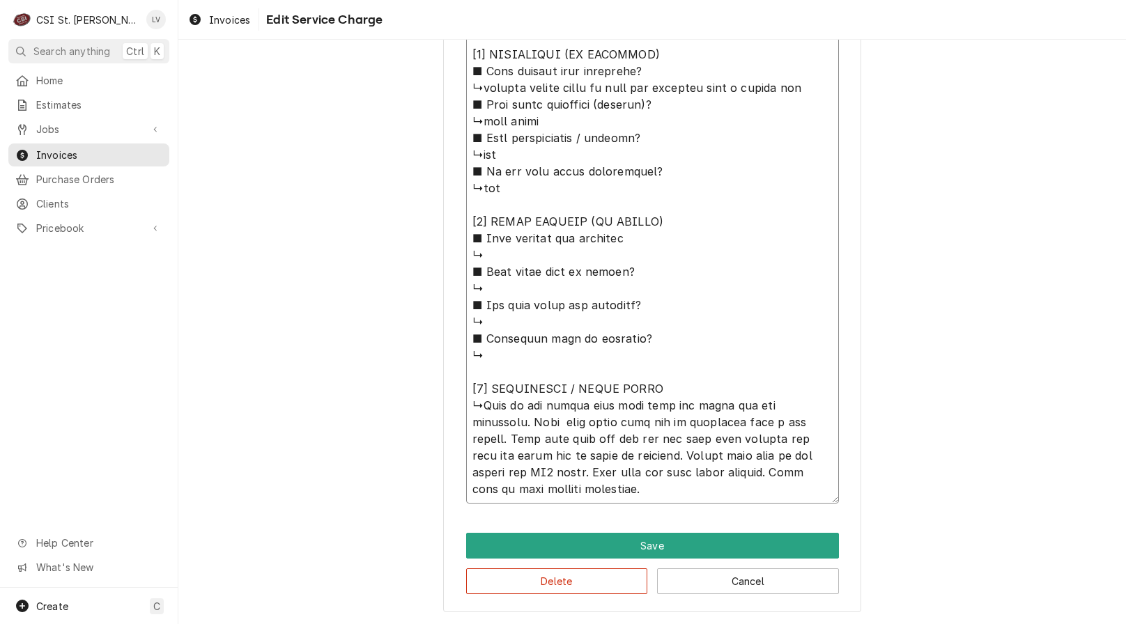
type textarea "FBD / Model: 774-611-1008 / Serial: 23080095 ■ 𝗘𝘅𝗽𝗹𝗮𝗶𝗻 𝘀𝘁𝗲𝗽𝘀 𝘁𝗼 𝗱𝗶𝗮𝗴𝗻𝗼𝘀𝗶𝘀? ↳CO2…"
drag, startPoint x: 467, startPoint y: 423, endPoint x: 561, endPoint y: 497, distance: 120.0
click at [559, 500] on textarea "Service Summary ( optional )" at bounding box center [652, 213] width 373 height 581
type textarea "x"
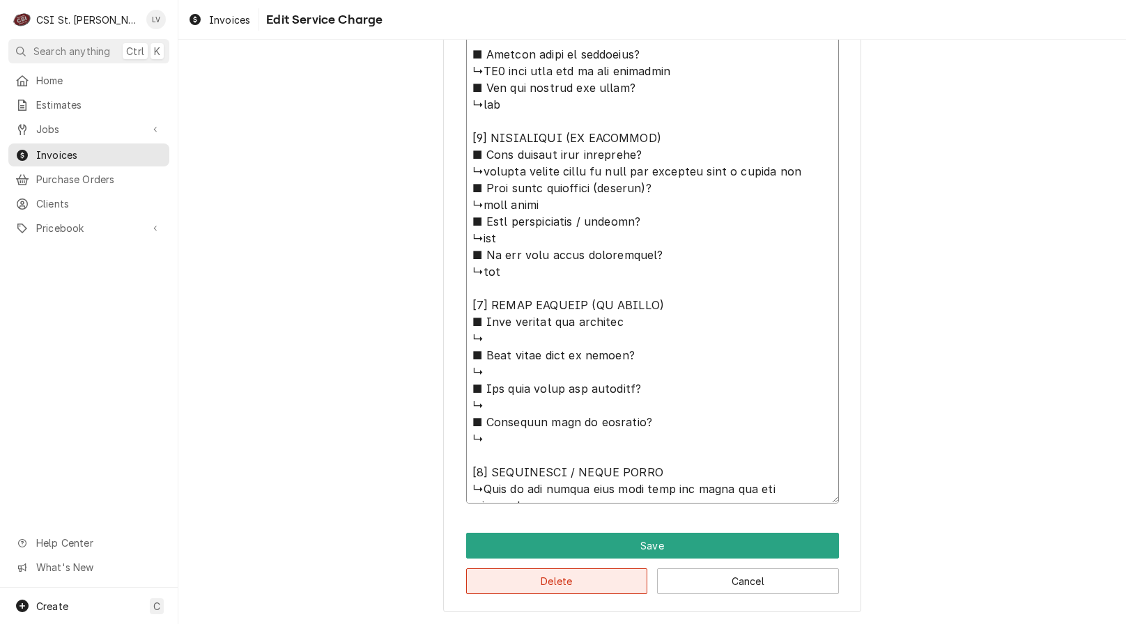
type textarea "FBD / Model: 774-611-1008 / Serial: 23080095 ■ 𝗘𝘅𝗽𝗹𝗮𝗶𝗻 𝘀𝘁𝗲𝗽𝘀 𝘁𝗼 𝗱𝗶𝗮𝗴𝗻𝗼𝘀𝗶𝘀? ↳CO2…"
click at [569, 577] on button "Delete" at bounding box center [557, 581] width 182 height 26
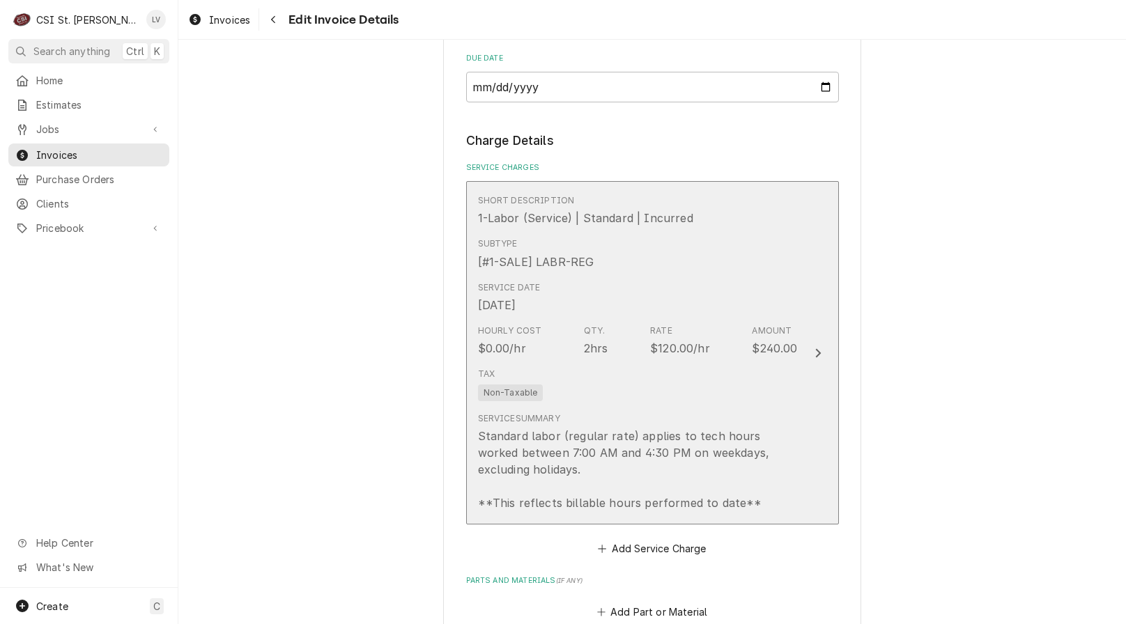
click at [628, 449] on div "Standard labor (regular rate) applies to tech hours worked between 7:00 AM and …" at bounding box center [638, 470] width 320 height 84
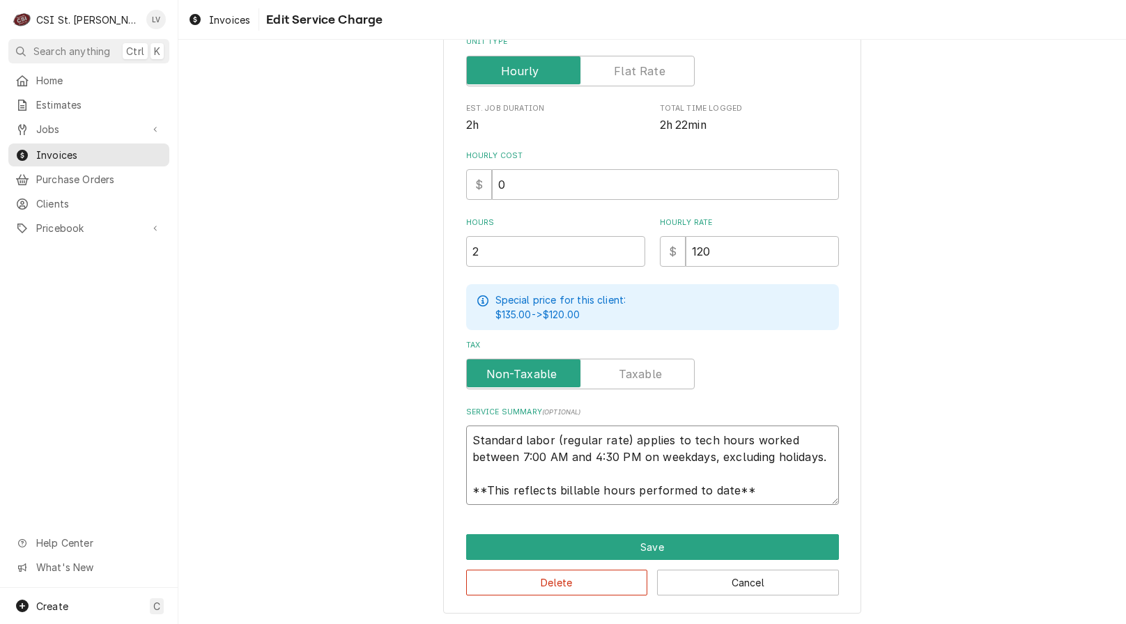
scroll to position [17, 0]
drag, startPoint x: 465, startPoint y: 437, endPoint x: 799, endPoint y: 500, distance: 339.6
click at [800, 504] on textarea "Standard labor (regular rate) applies to tech hours worked between 7:00 AM and …" at bounding box center [652, 465] width 373 height 79
paste textarea "Used hose clamp that can be tightened with a nut driver. Made sure hose was all…"
type textarea "x"
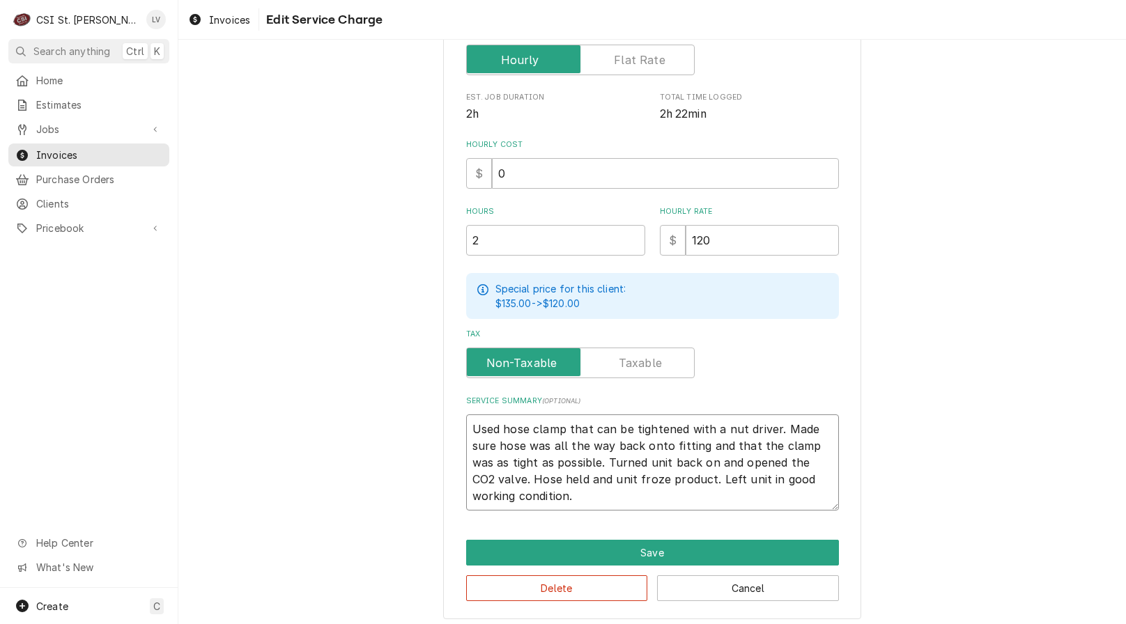
scroll to position [316, 0]
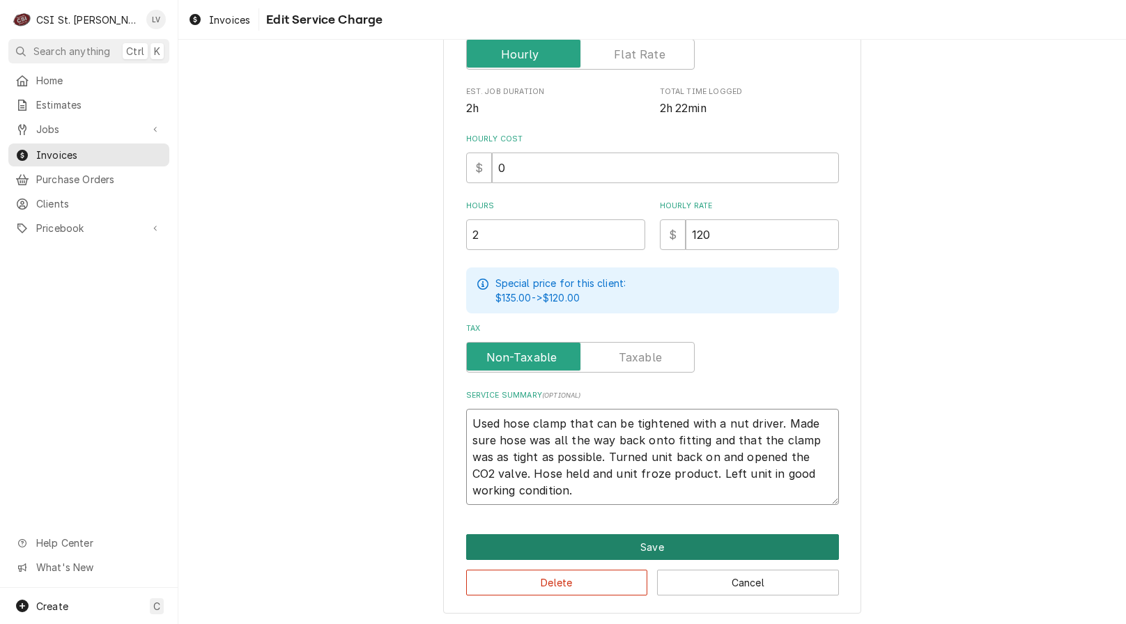
type textarea "Used hose clamp that can be tightened with a nut driver. Made sure hose was all…"
click at [688, 544] on button "Save" at bounding box center [652, 547] width 373 height 26
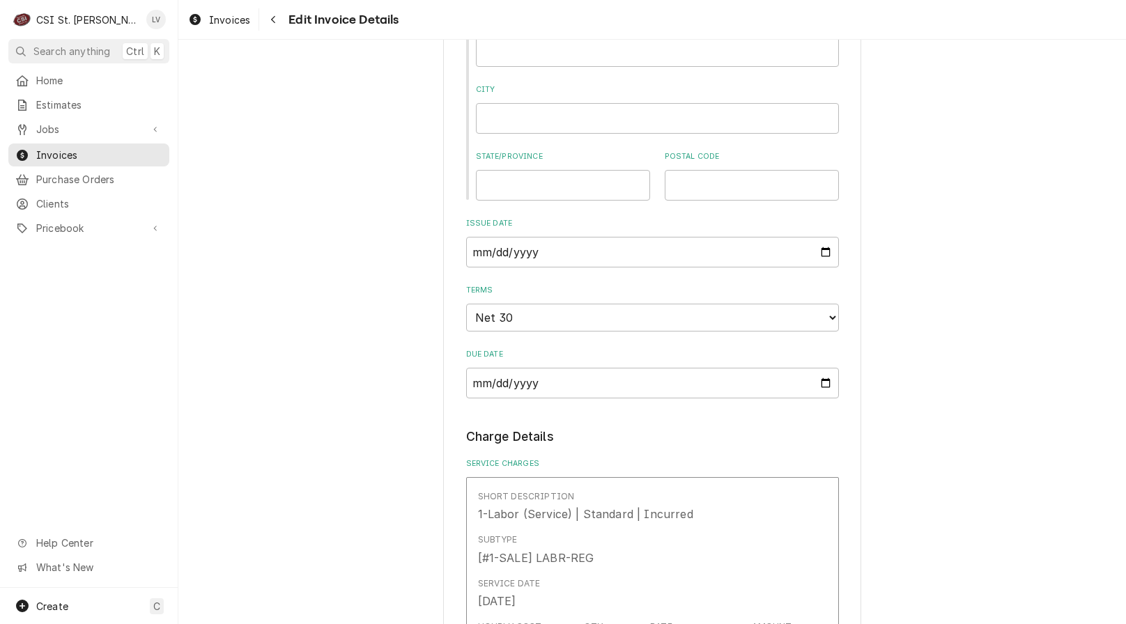
scroll to position [1334, 0]
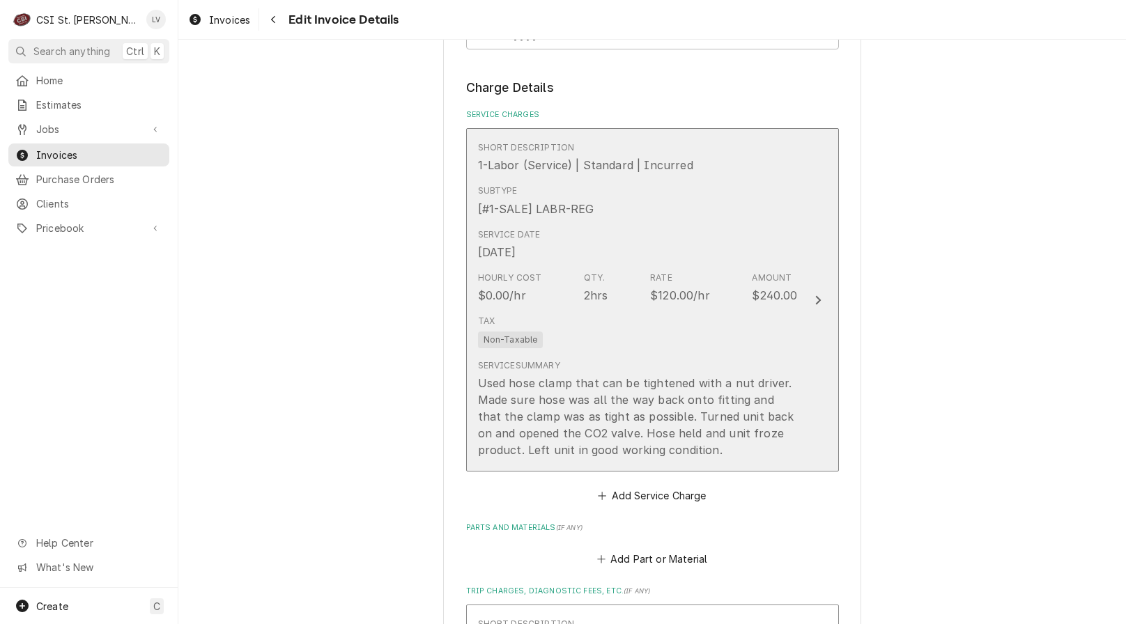
click at [525, 423] on div "Used hose clamp that can be tightened with a nut driver. Made sure hose was all…" at bounding box center [638, 417] width 320 height 84
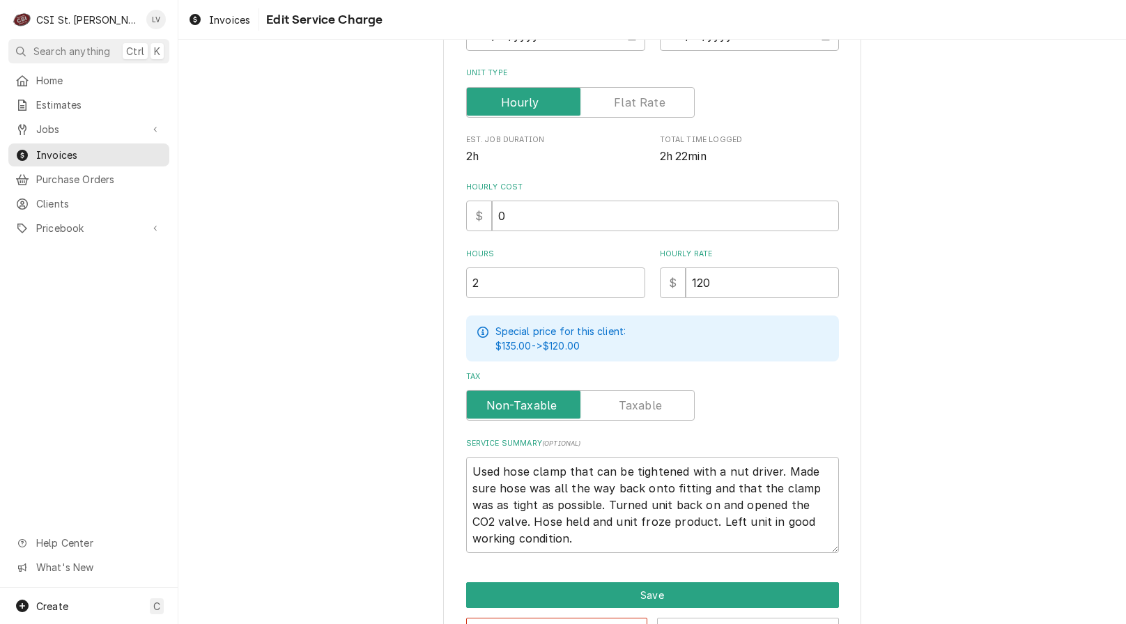
scroll to position [316, 0]
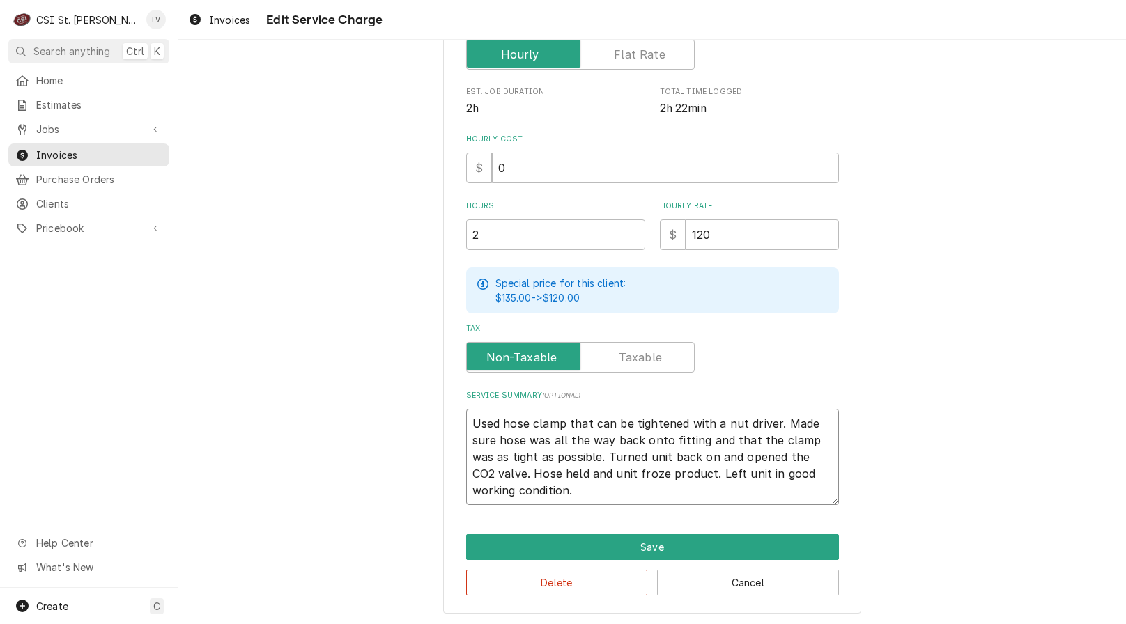
click at [467, 421] on textarea "Used hose clamp that can be tightened with a nut driver. Made sure hose was all…" at bounding box center [652, 457] width 373 height 96
type textarea "x"
type textarea "3Used hose clamp that can be tightened with a nut driver. Made sure hose was al…"
type textarea "x"
type textarea "32Used hose clamp that can be tightened with a nut driver. Made sure hose was a…"
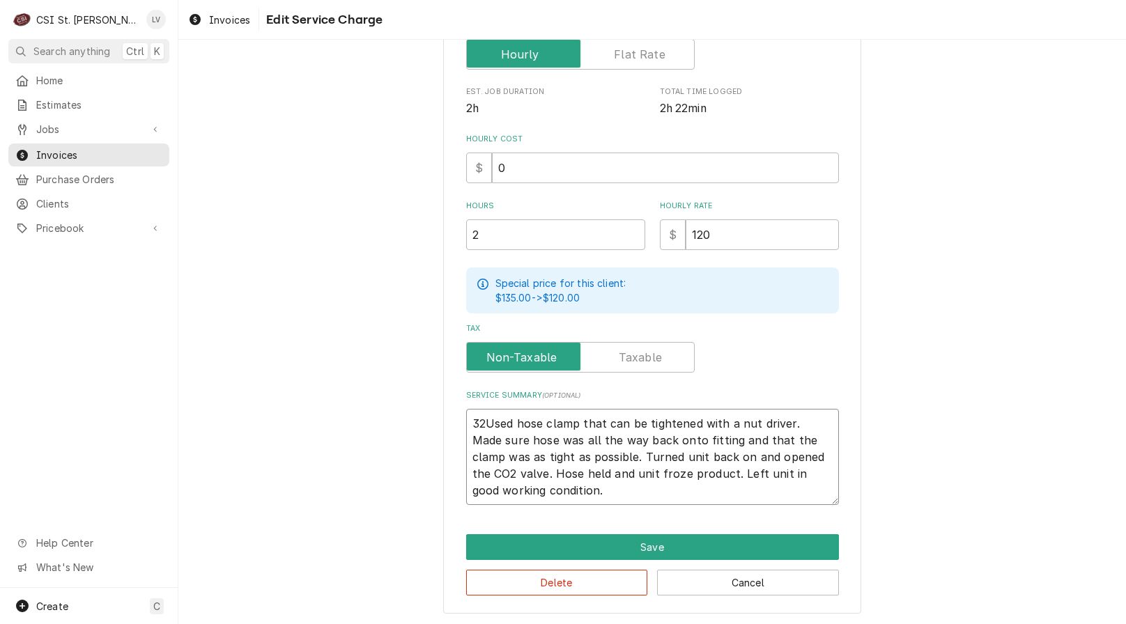
type textarea "x"
type textarea "32-Used hose clamp that can be tightened with a nut driver. Made sure hose was …"
type textarea "x"
type textarea "32-DUsed hose clamp that can be tightened with a nut driver. Made sure hose was…"
type textarea "x"
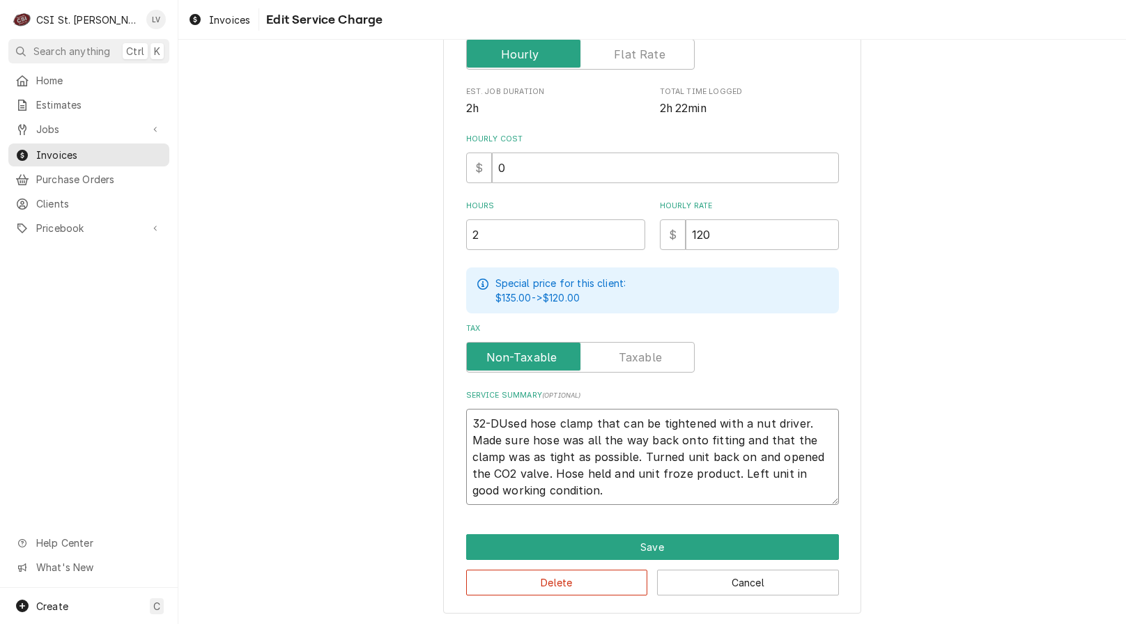
type textarea "32-DeUsed hose clamp that can be tightened with a nut driver. Made sure hose wa…"
type textarea "x"
type textarea "32-DegUsed hose clamp that can be tightened with a nut driver. Made sure hose w…"
type textarea "x"
type textarea "32-DegrUsed hose clamp that can be tightened with a nut driver. Made sure hose …"
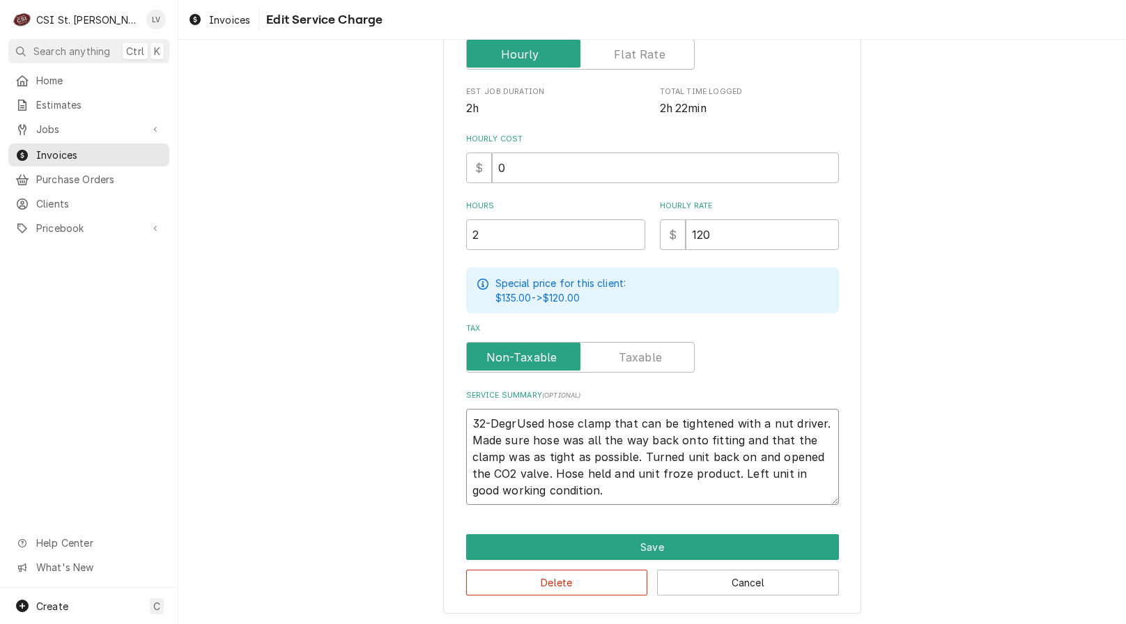
type textarea "x"
type textarea "32-DegreUsed hose clamp that can be tightened with a nut driver. Made sure hose…"
type textarea "x"
type textarea "32-DegreeUsed hose clamp that can be tightened with a nut driver. Made sure hos…"
type textarea "x"
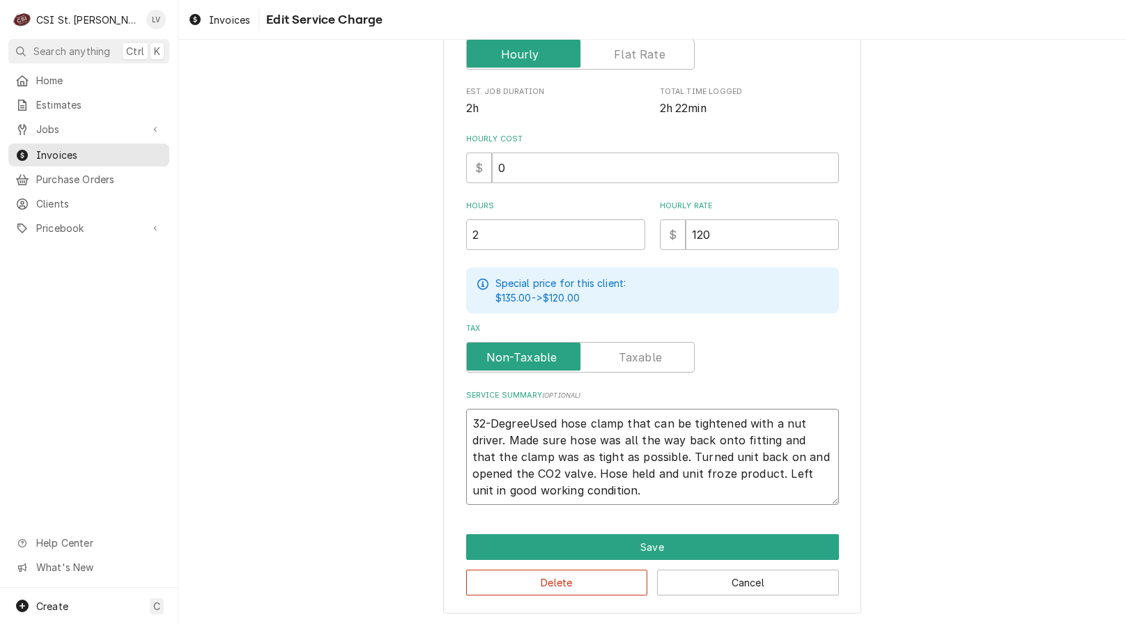
type textarea "32-Degree Used hose clamp that can be tightened with a nut driver. Made sure ho…"
type textarea "x"
type textarea "32-Degree FUsed hose clamp that can be tightened with a nut driver. Made sure h…"
type textarea "x"
type textarea "32-Degree FrUsed hose clamp that can be tightened with a nut driver. Made sure …"
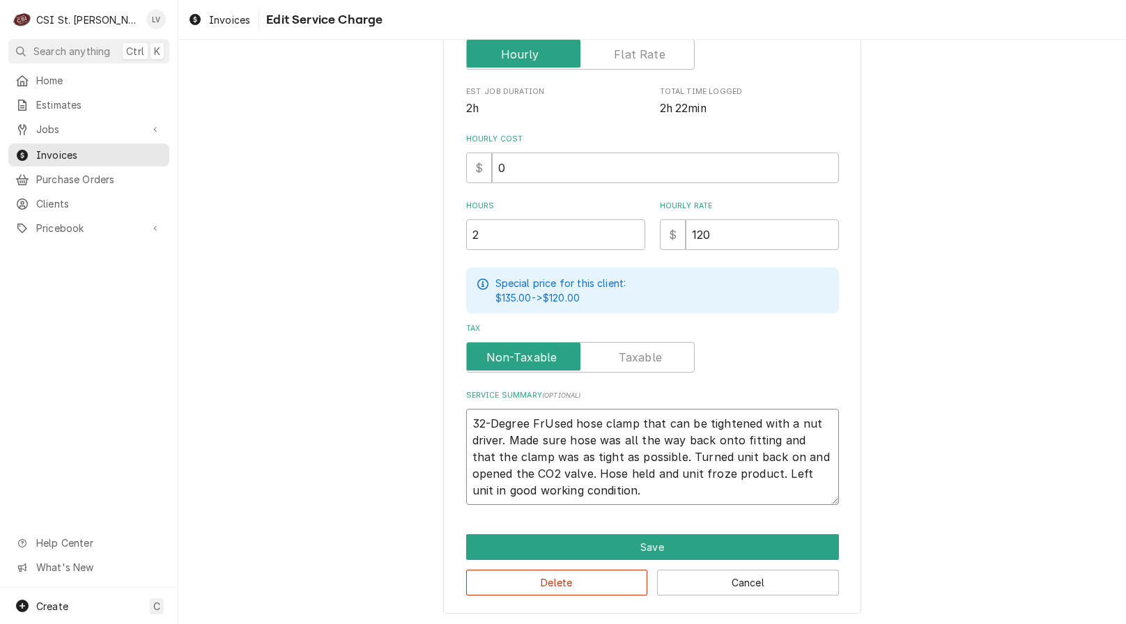
type textarea "x"
type textarea "32-Degree FroUsed hose clamp that can be tightened with a nut driver. Made sure…"
type textarea "x"
type textarea "32-Degree FrozUsed hose clamp that can be tightened with a nut driver. Made sur…"
type textarea "x"
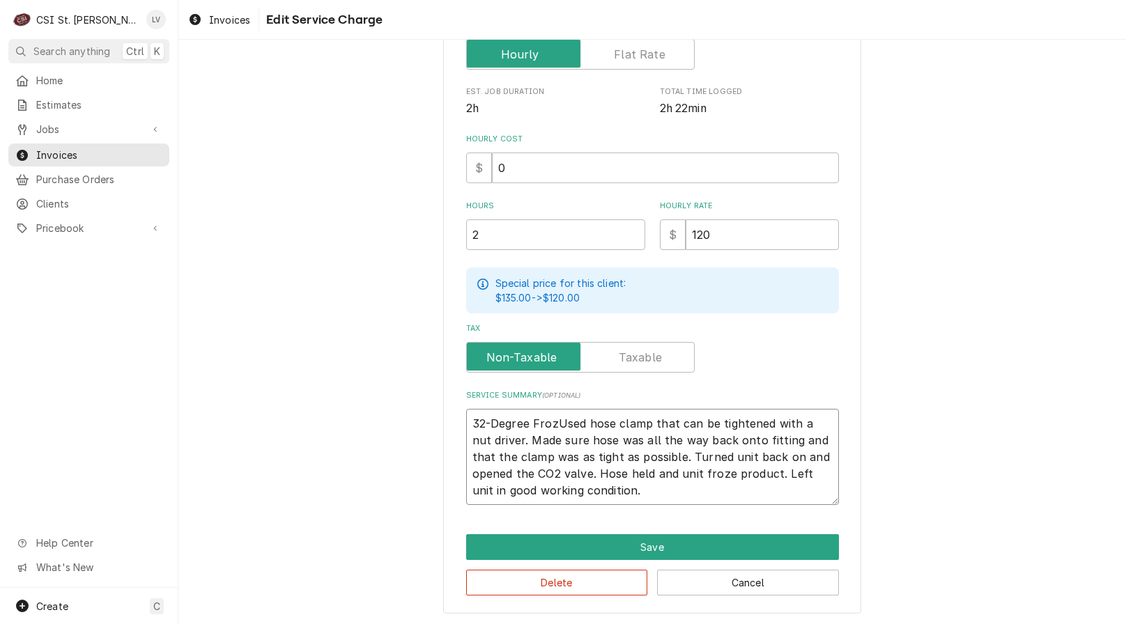
type textarea "32-Degree FrozeUsed hose clamp that can be tightened with a nut driver. Made su…"
type textarea "x"
type textarea "32-Degree FrozenUsed hose clamp that can be tightened with a nut driver. Made s…"
type textarea "x"
type textarea "32-Degree Frozen Used hose clamp that can be tightened with a nut driver. Made …"
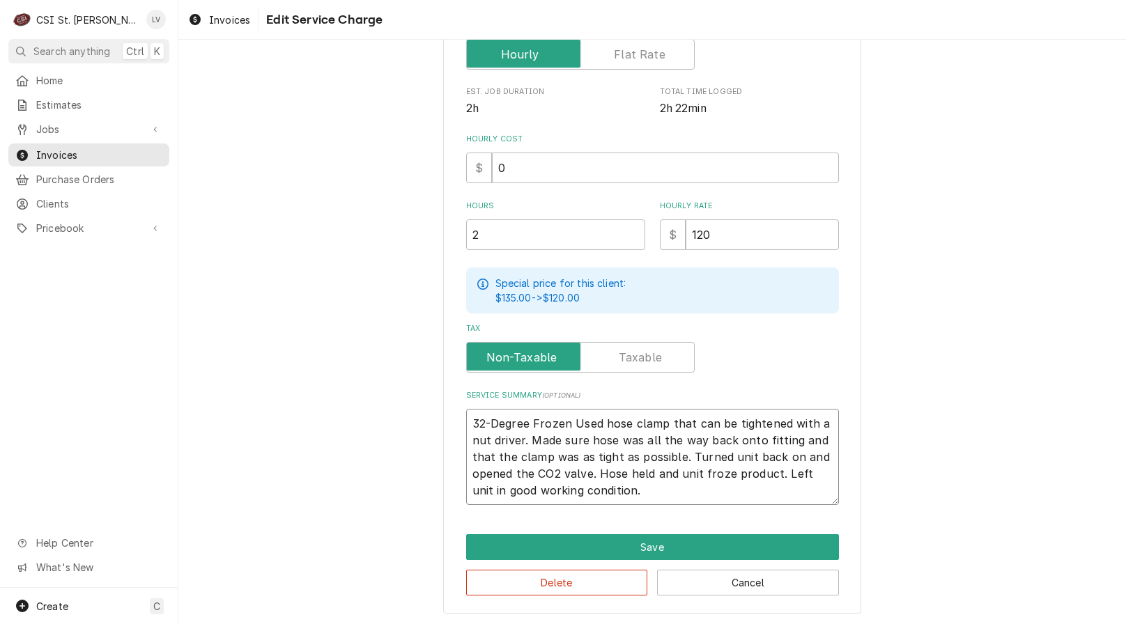
type textarea "x"
type textarea "32-Degree Frozen DUsed hose clamp that can be tightened with a nut driver. Made…"
type textarea "x"
type textarea "32-Degree Frozen DrUsed hose clamp that can be tightened with a nut driver. Mad…"
type textarea "x"
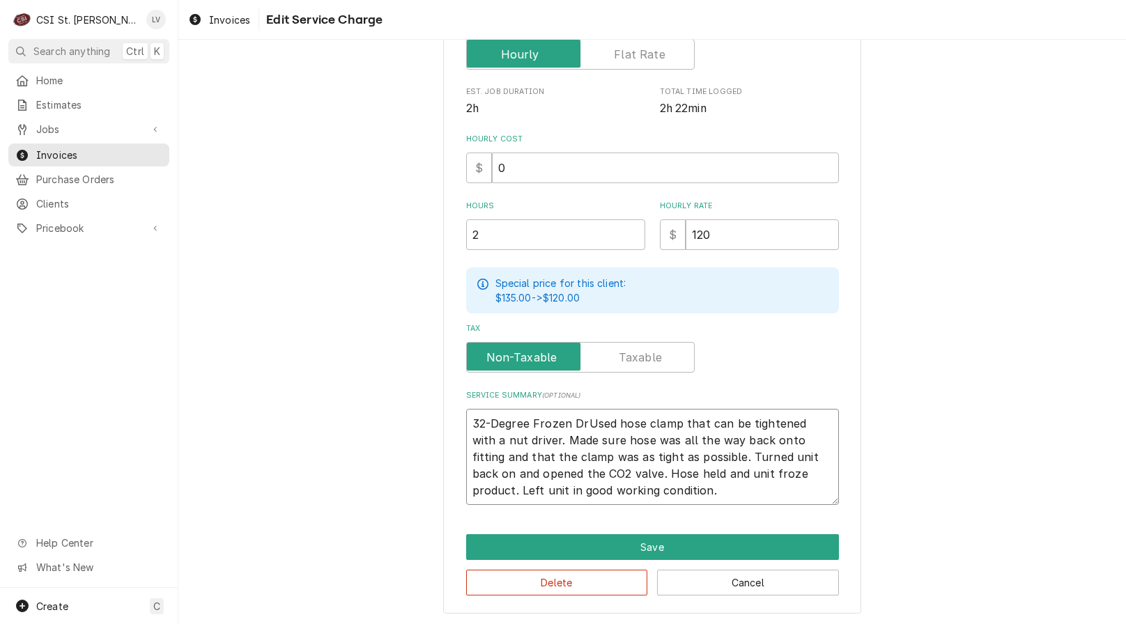
type textarea "32-Degree Frozen DriUsed hose clamp that can be tightened with a nut driver. Ma…"
type textarea "x"
type textarea "32-Degree Frozen DrinUsed hose clamp that can be tightened with a nut driver. M…"
type textarea "x"
type textarea "32-Degree Frozen DrinkUsed hose clamp that can be tightened with a nut driver. …"
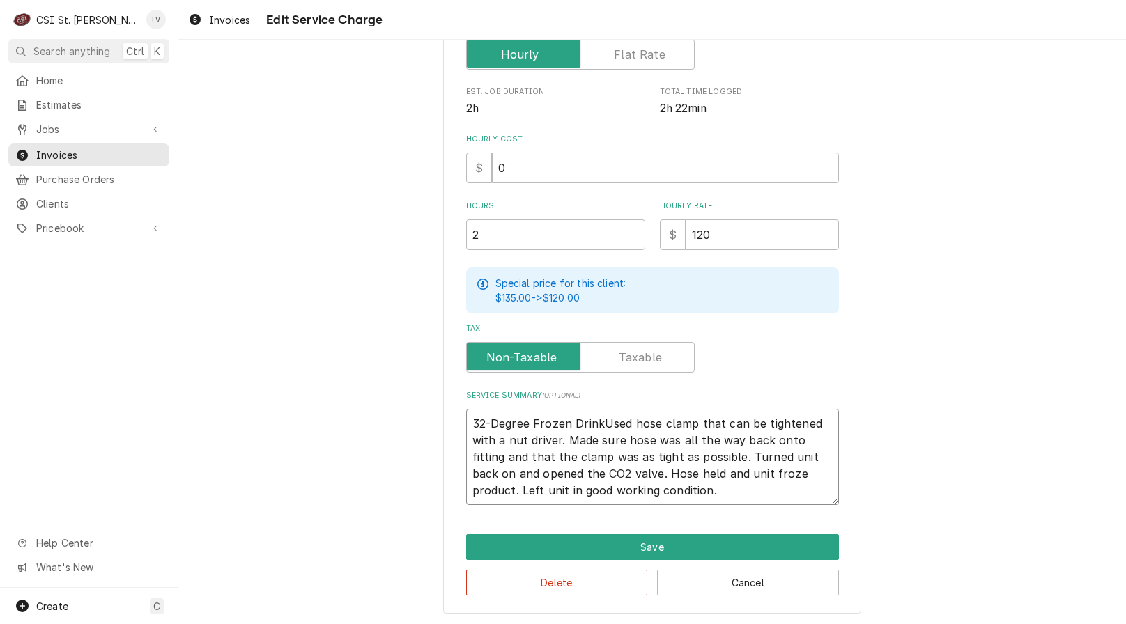
type textarea "x"
type textarea "32-Degree Frozen Drink Used hose clamp that can be tightened with a nut driver.…"
type textarea "x"
type textarea "32-Degree Frozen Drink MUsed hose clamp that can be tightened with a nut driver…"
type textarea "x"
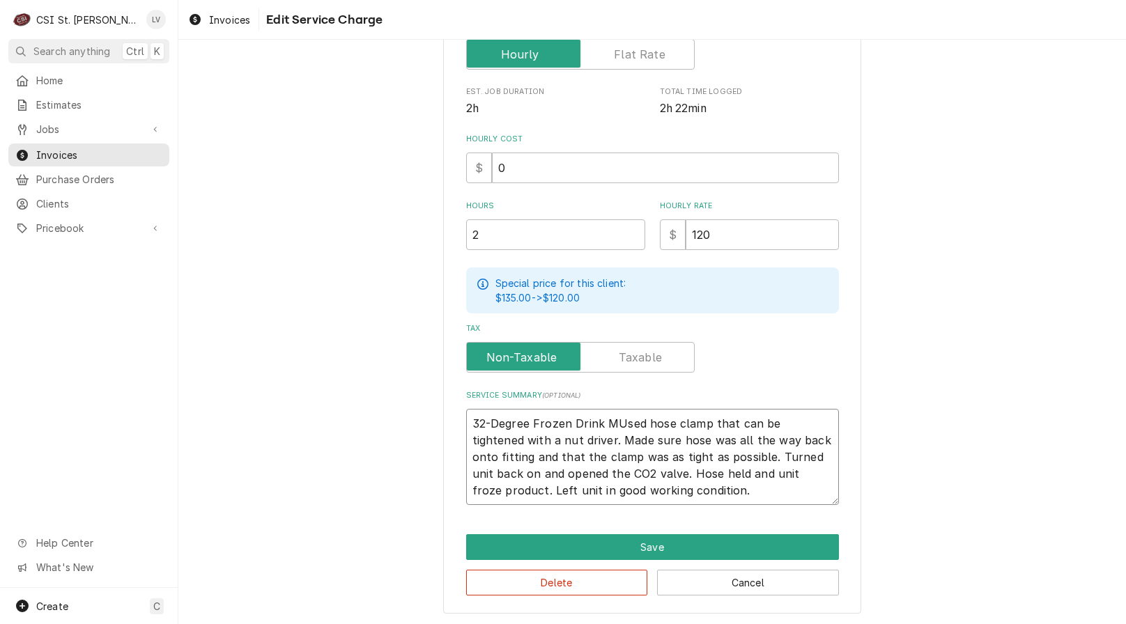
type textarea "32-Degree Frozen Drink MaUsed hose clamp that can be tightened with a nut drive…"
type textarea "x"
type textarea "32-Degree Frozen Drink MacUsed hose clamp that can be tightened with a nut driv…"
type textarea "x"
type textarea "32-Degree Frozen Drink MachUsed hose clamp that can be tightened with a nut dri…"
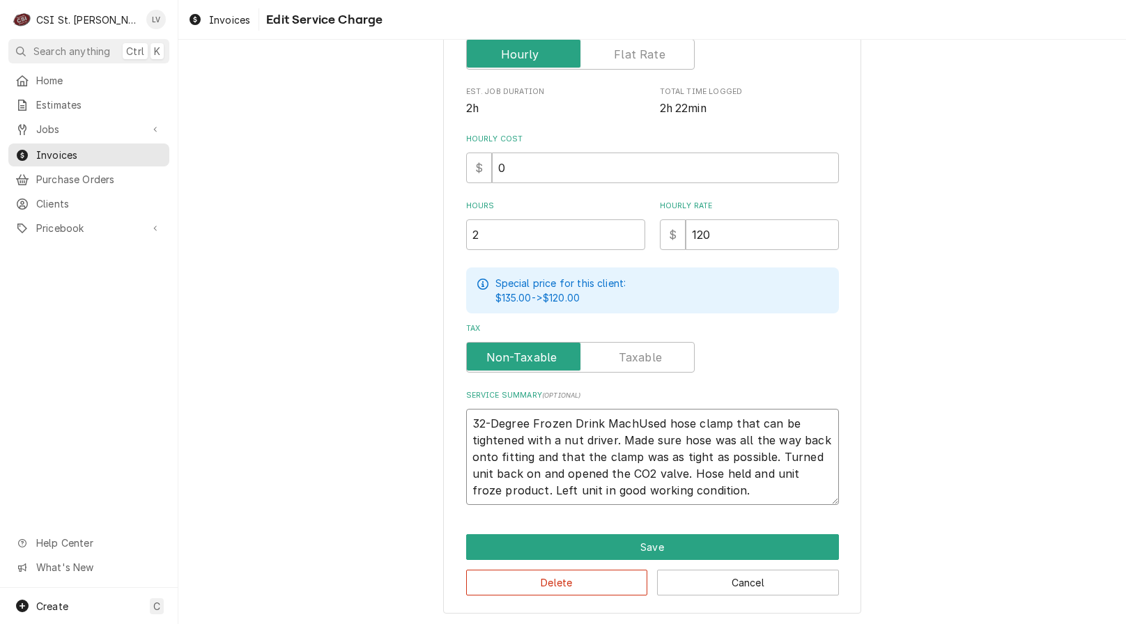
type textarea "x"
type textarea "32-Degree Frozen Drink MachiUsed hose clamp that can be tightened with a nut dr…"
type textarea "x"
type textarea "32-Degree Frozen Drink MachinUsed hose clamp that can be tightened with a nut d…"
type textarea "x"
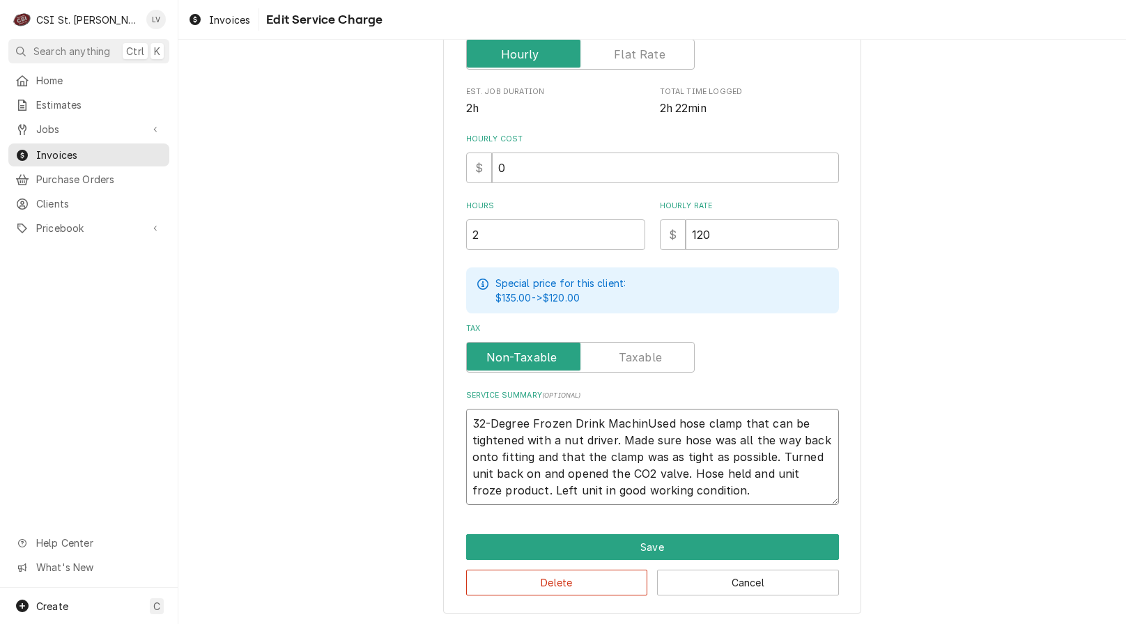
type textarea "32-Degree Frozen Drink MachineUsed hose clamp that can be tightened with a nut …"
type textarea "x"
type textarea "32-Degree Frozen Drink Machine.Used hose clamp that can be tightened with a nut…"
type textarea "x"
type textarea "32-Degree Frozen Drink Machine. Used hose clamp that can be tightened with a nu…"
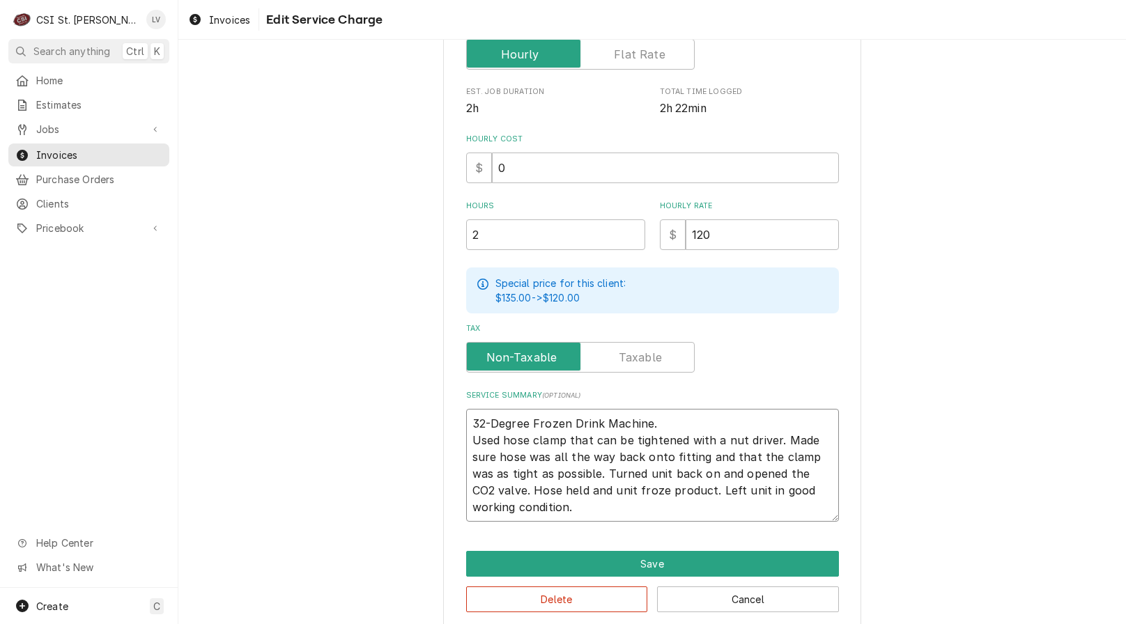
type textarea "x"
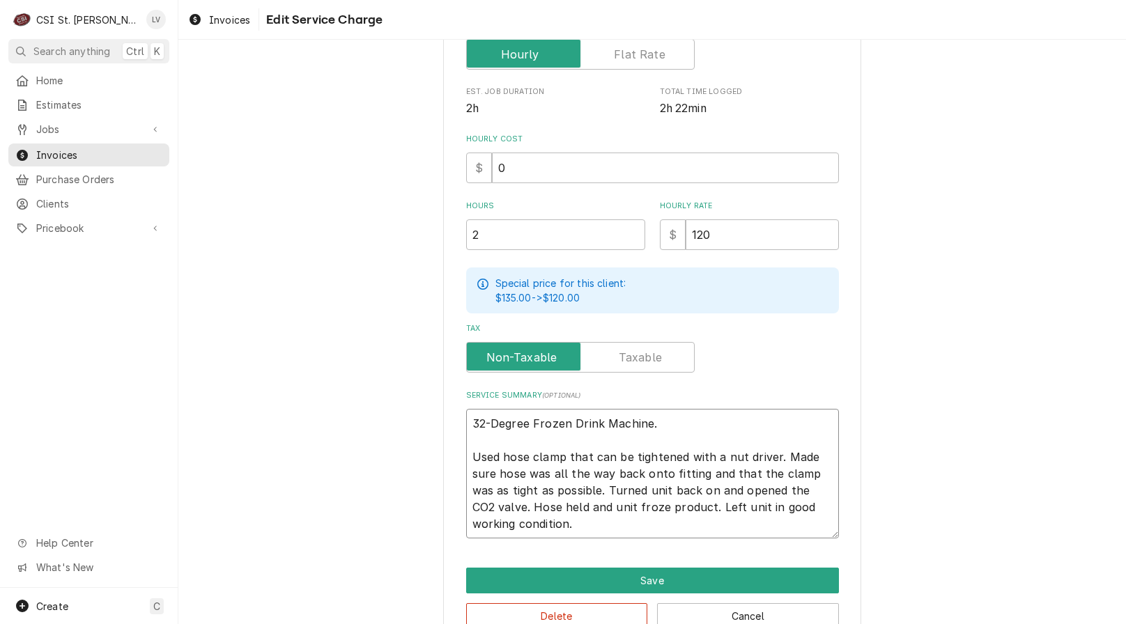
type textarea "32-Degree Frozen Drink Machine. Used hose clamp that can be tightened with a nu…"
click at [314, 455] on div "Use the fields below to edit this service charge Short Description 1-Labor (Ser…" at bounding box center [651, 199] width 947 height 920
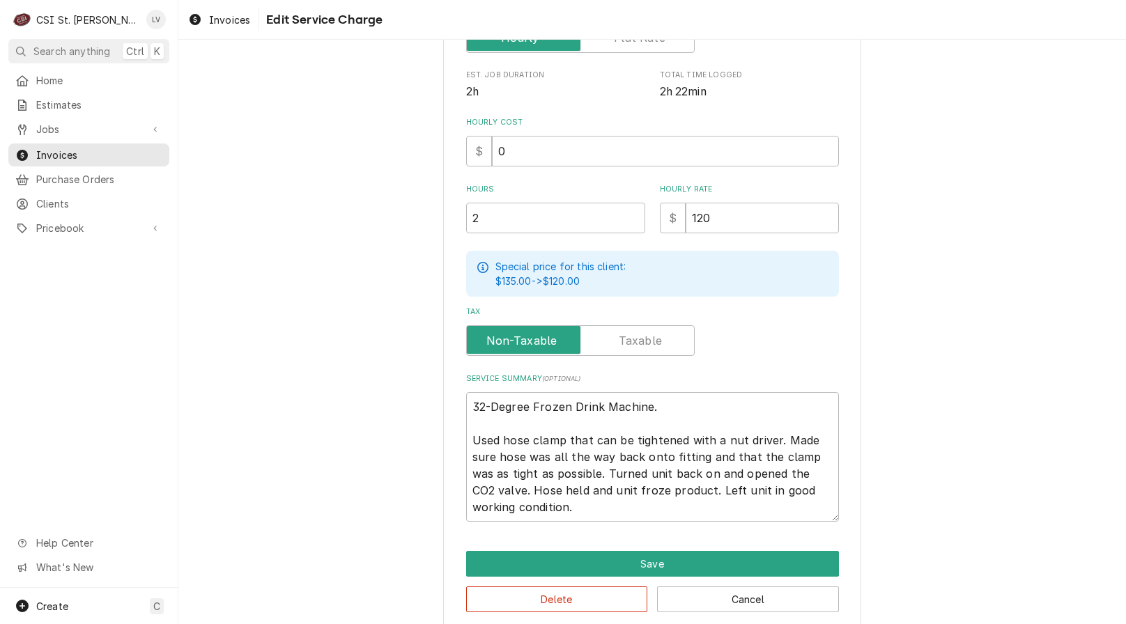
scroll to position [349, 0]
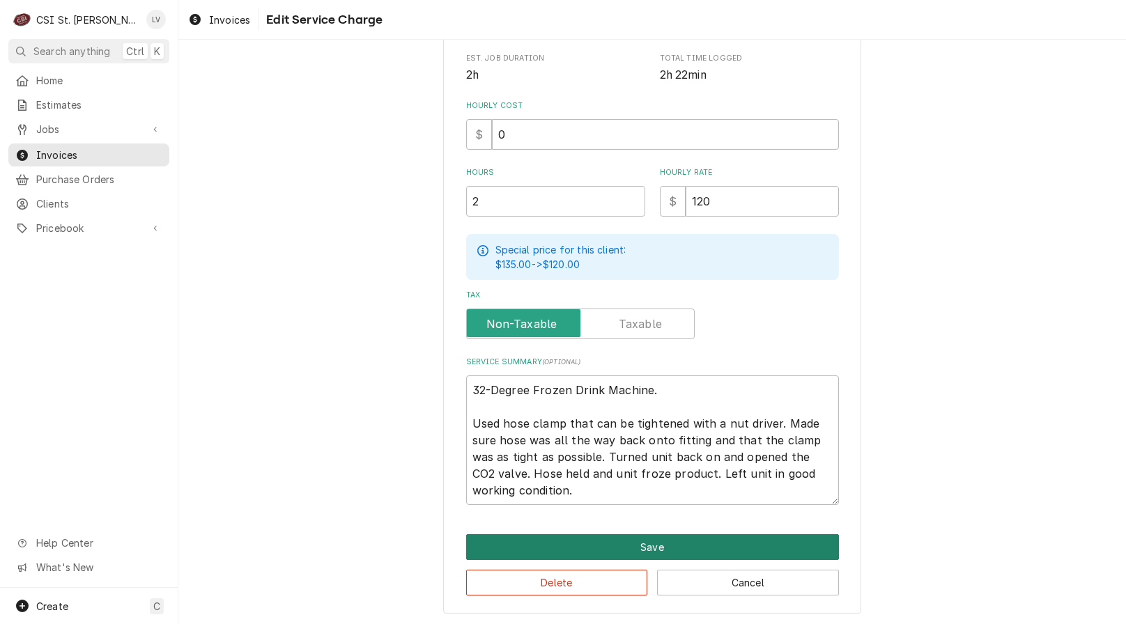
click at [600, 537] on button "Save" at bounding box center [652, 547] width 373 height 26
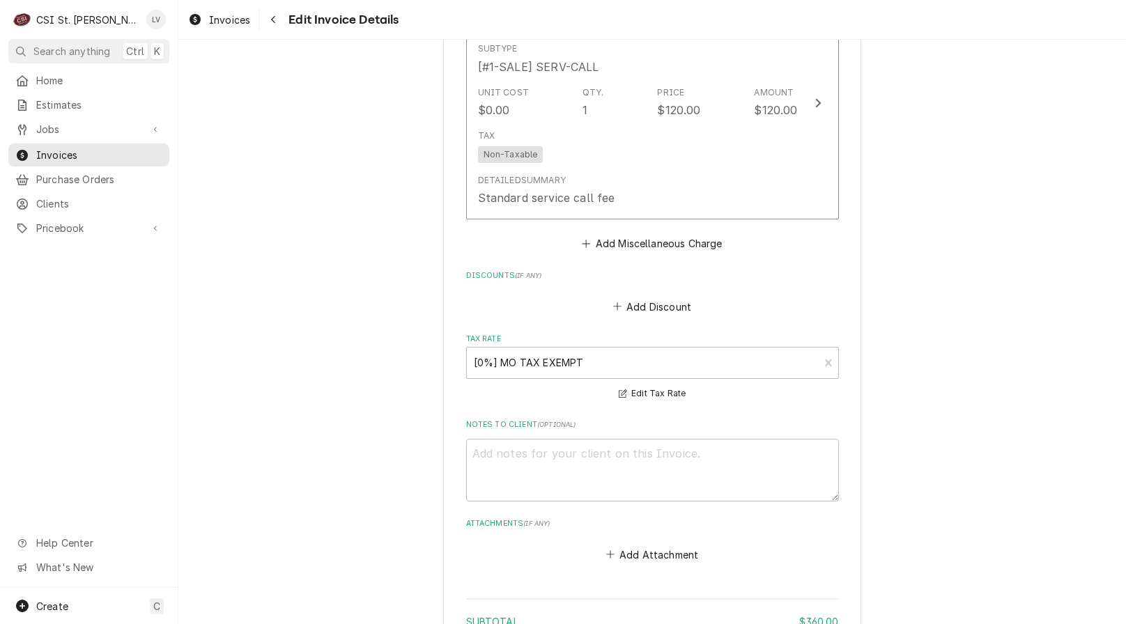
scroll to position [2321, 0]
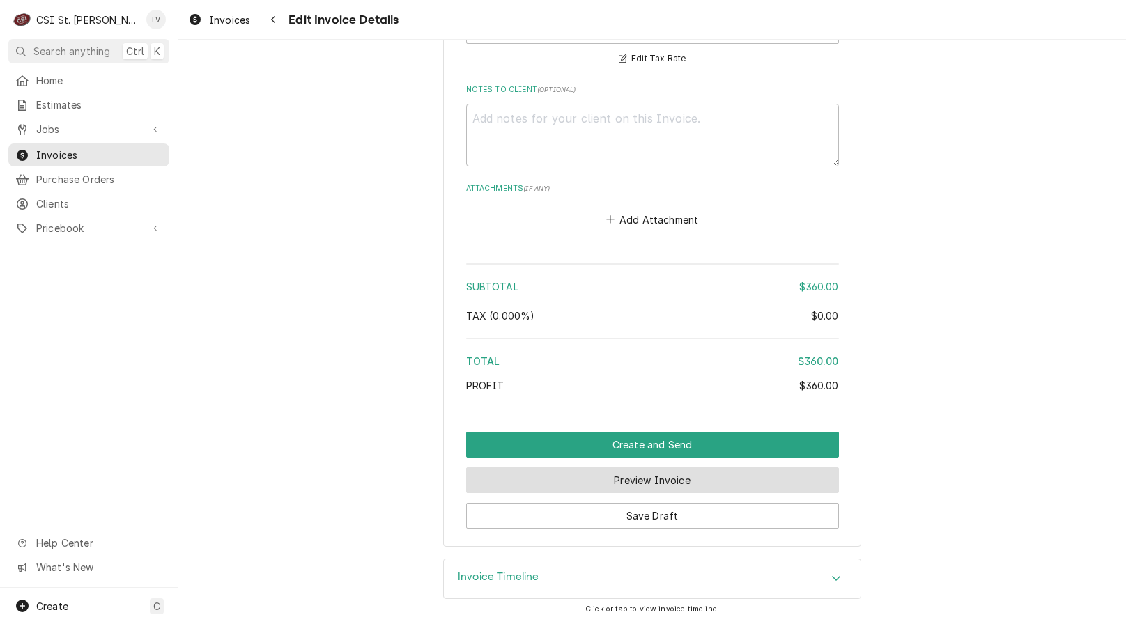
click at [790, 479] on button "Preview Invoice" at bounding box center [652, 480] width 373 height 26
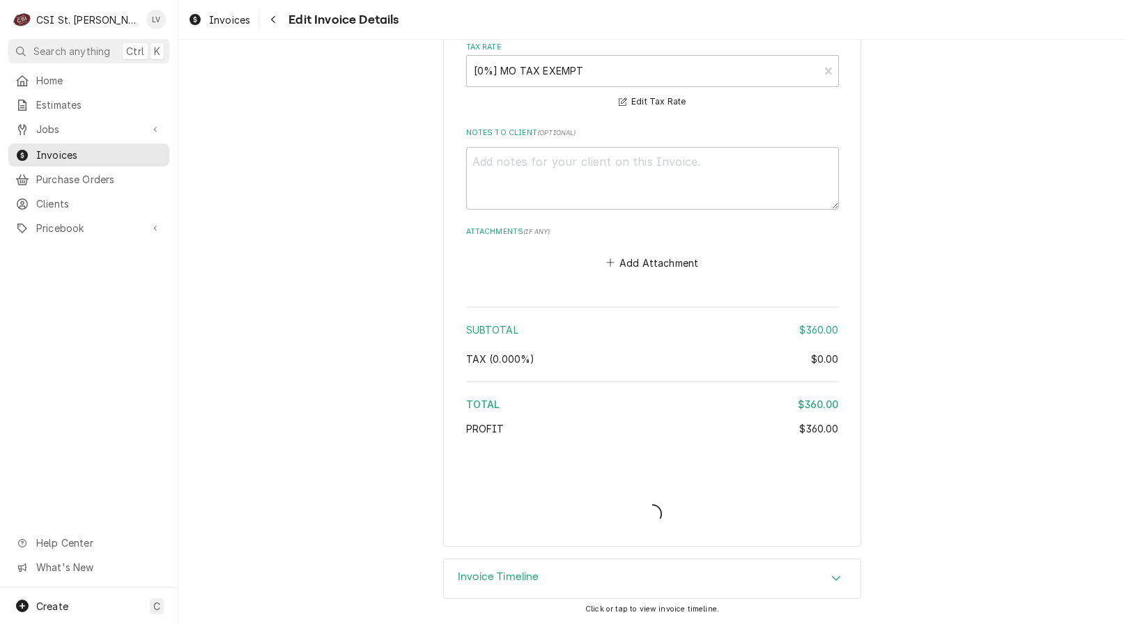
type textarea "x"
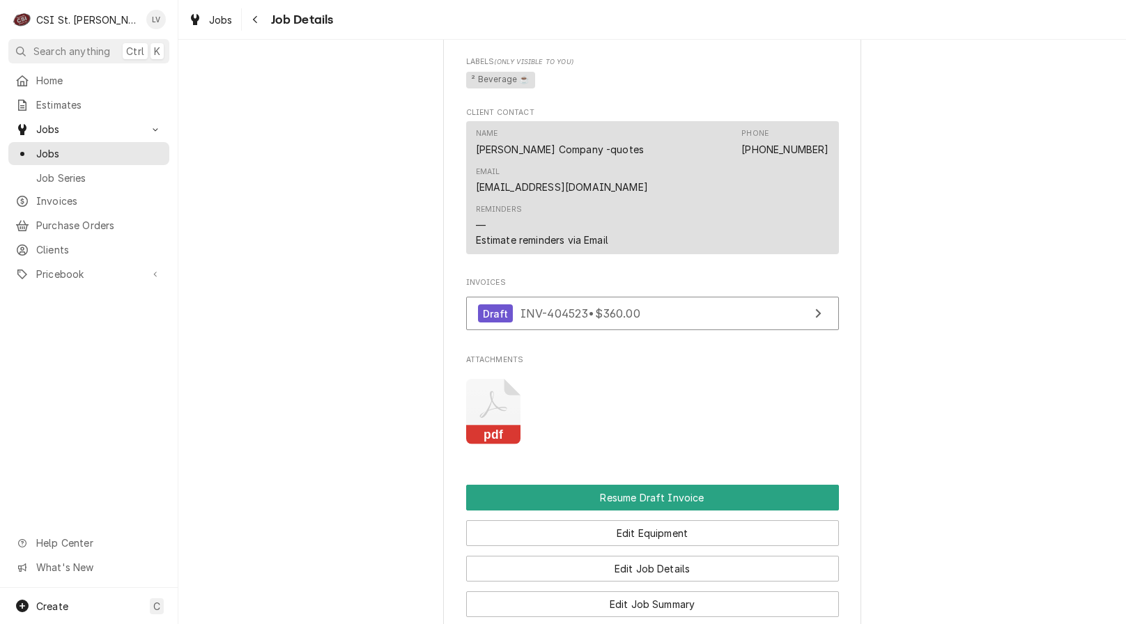
scroll to position [1184, 0]
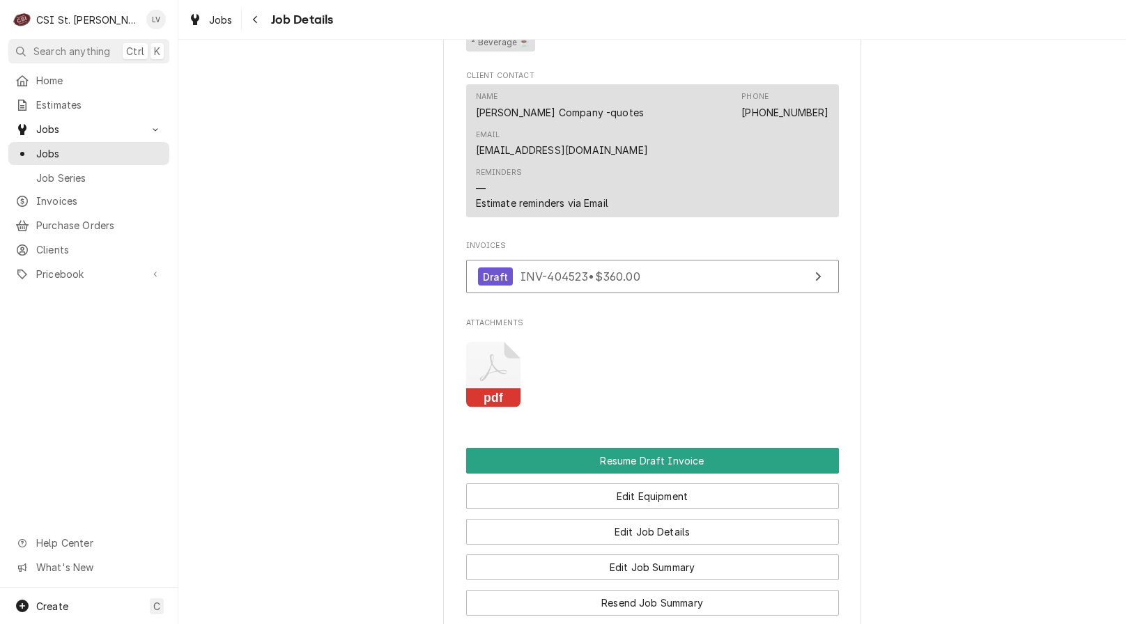
click at [483, 355] on icon "Attachments" at bounding box center [493, 375] width 55 height 66
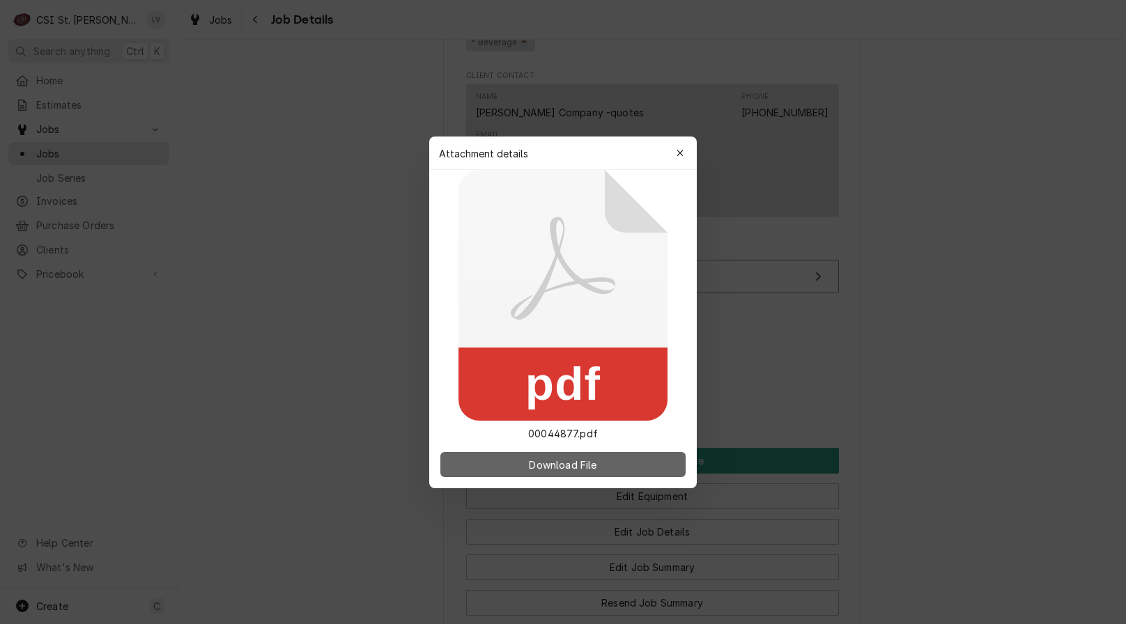
click at [541, 467] on span "Download File" at bounding box center [562, 464] width 73 height 15
click at [67, 465] on div at bounding box center [563, 312] width 1126 height 624
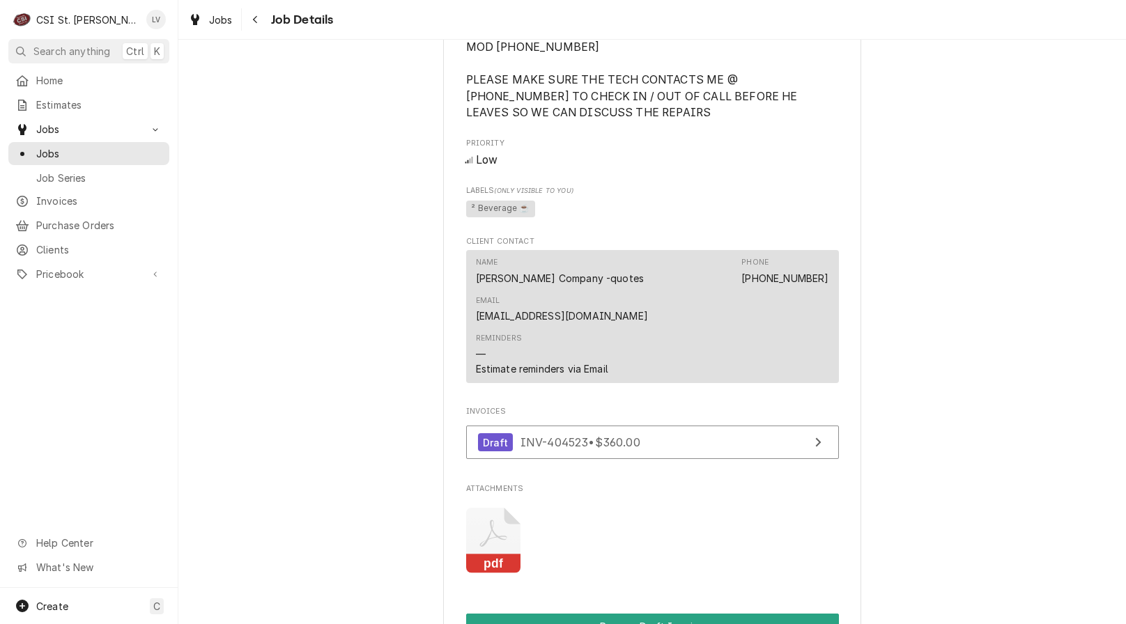
scroll to position [836, 0]
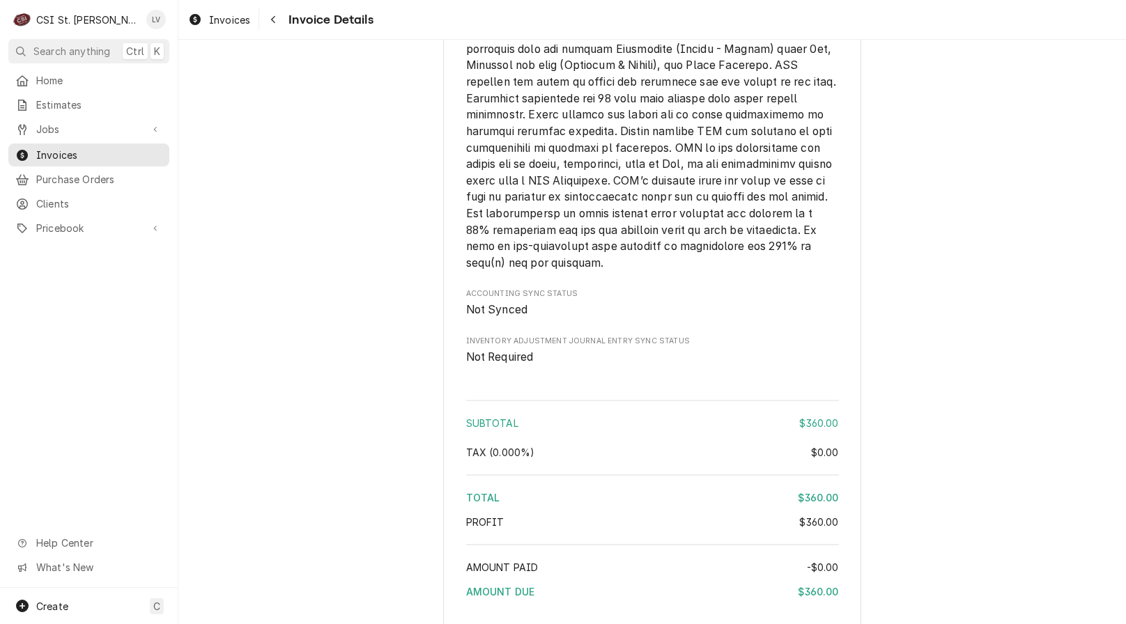
scroll to position [2152, 0]
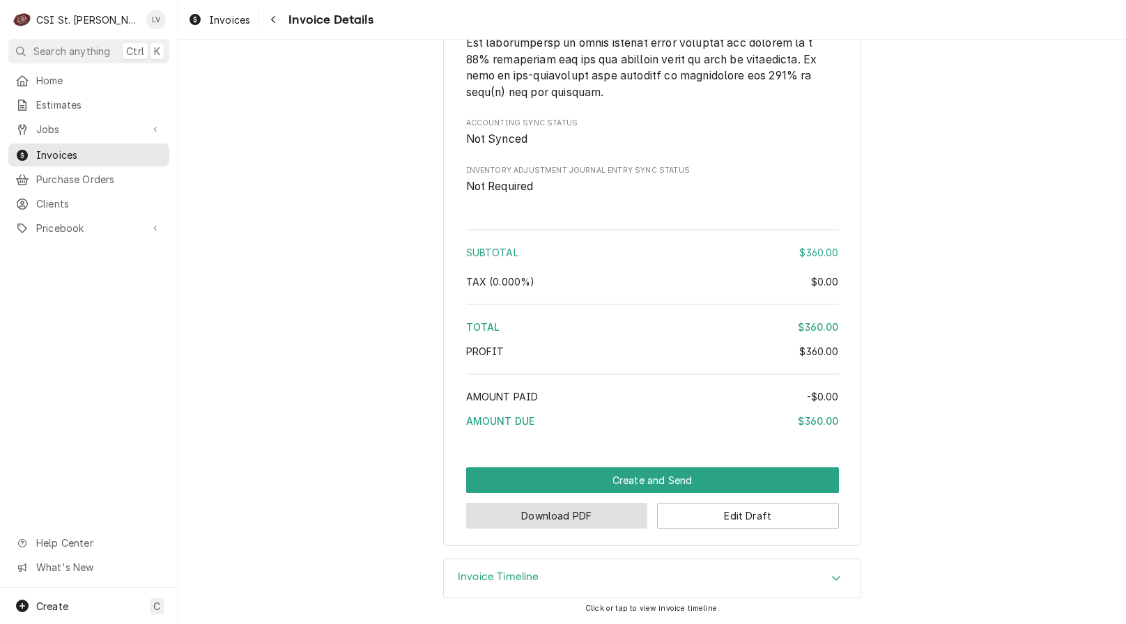
click at [545, 518] on button "Download PDF" at bounding box center [557, 516] width 182 height 26
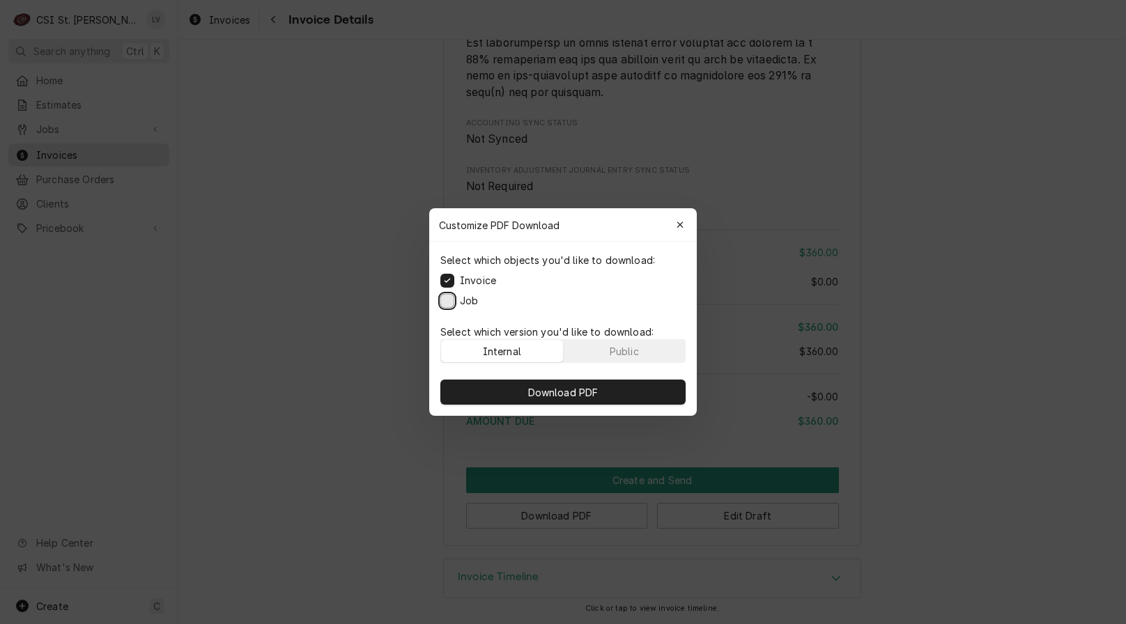
drag, startPoint x: 444, startPoint y: 296, endPoint x: 453, endPoint y: 309, distance: 15.7
click at [445, 298] on button "Job" at bounding box center [447, 301] width 14 height 14
click at [540, 391] on span "Download PDF" at bounding box center [563, 392] width 76 height 15
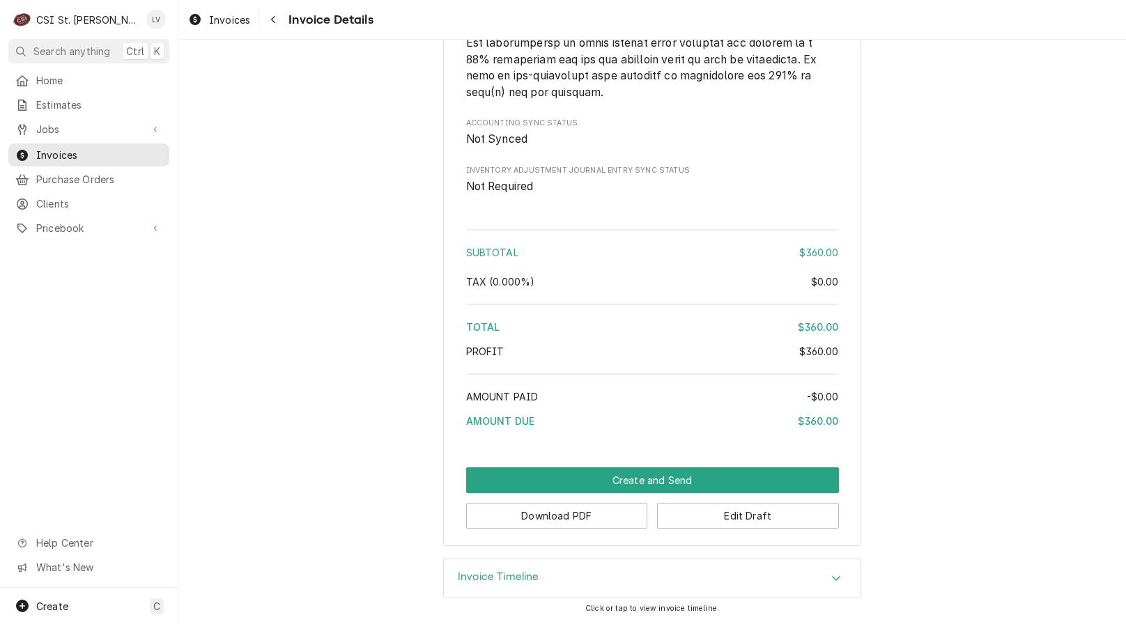
click at [72, 393] on div "Home Estimates Jobs Jobs Job Series Invoices Purchase Orders Clients Pricebook …" at bounding box center [89, 328] width 178 height 519
click at [217, 20] on span "Invoices" at bounding box center [229, 20] width 41 height 15
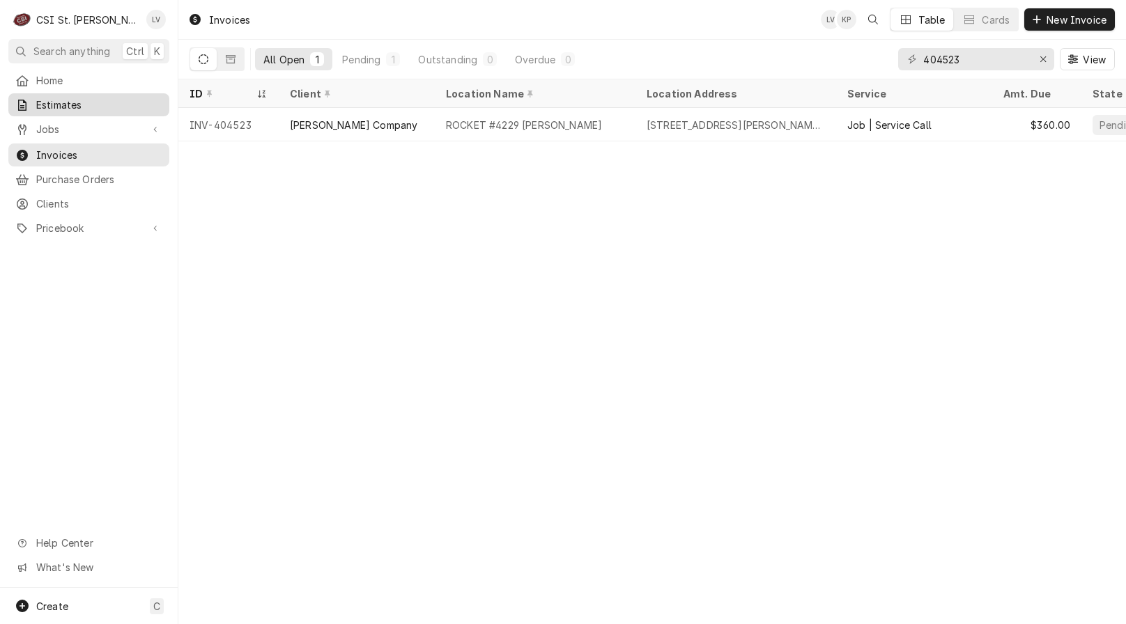
click at [75, 103] on span "Estimates" at bounding box center [99, 105] width 126 height 15
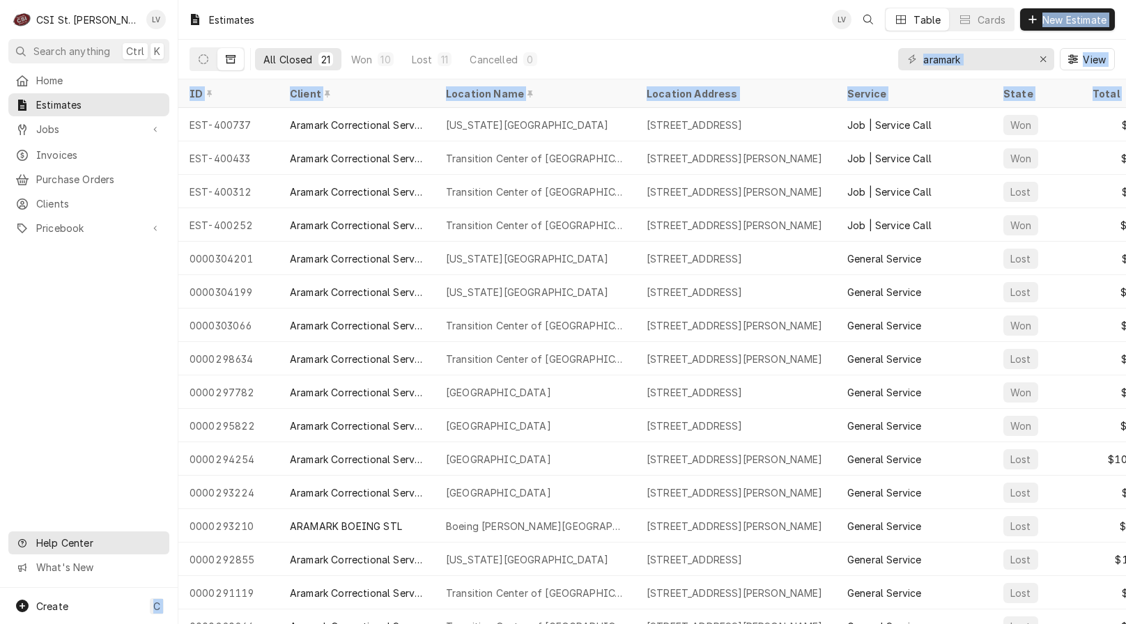
drag, startPoint x: 180, startPoint y: 118, endPoint x: 75, endPoint y: 548, distance: 442.9
click at [81, 549] on div "C CSI St. Louis LV Search anything Ctrl K Home Estimates Jobs Jobs Job Series I…" at bounding box center [563, 312] width 1126 height 624
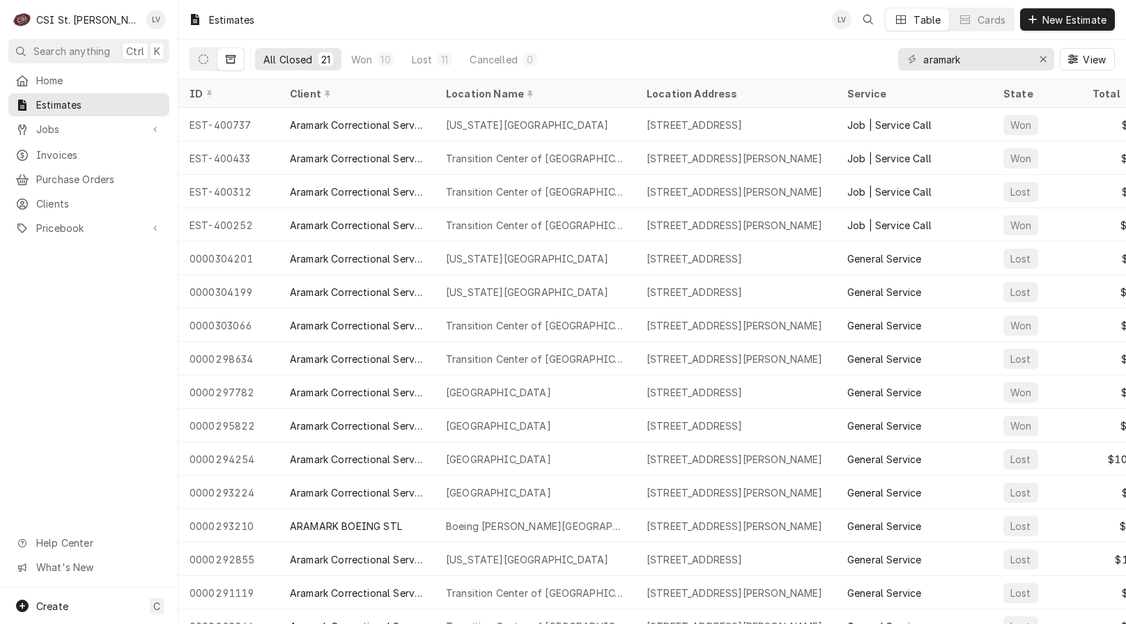
click at [33, 427] on div "Home Estimates Jobs Jobs Job Series Invoices Purchase Orders Clients Pricebook …" at bounding box center [89, 328] width 178 height 519
click at [212, 57] on button "Dynamic Content Wrapper" at bounding box center [203, 59] width 26 height 22
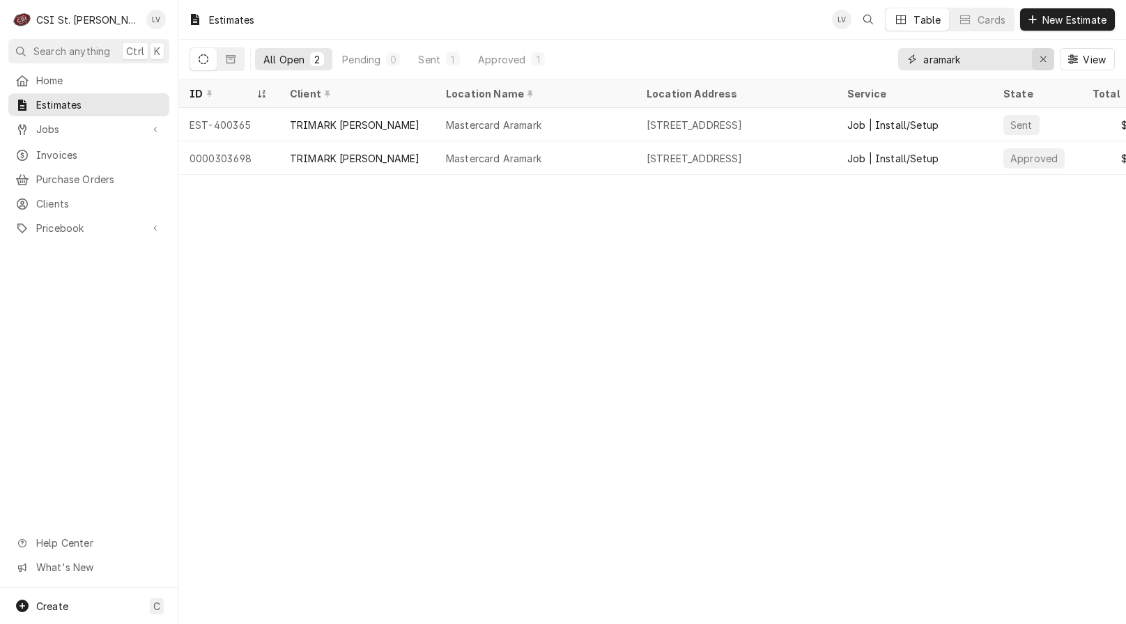
click at [1046, 61] on div "Erase input" at bounding box center [1043, 59] width 14 height 14
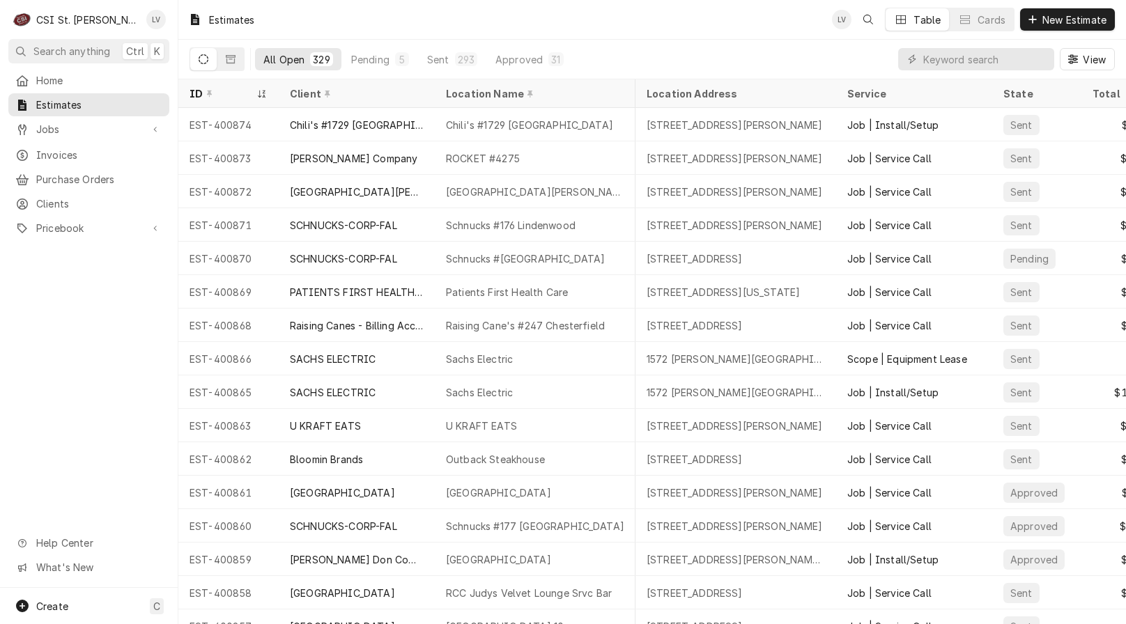
scroll to position [0, 189]
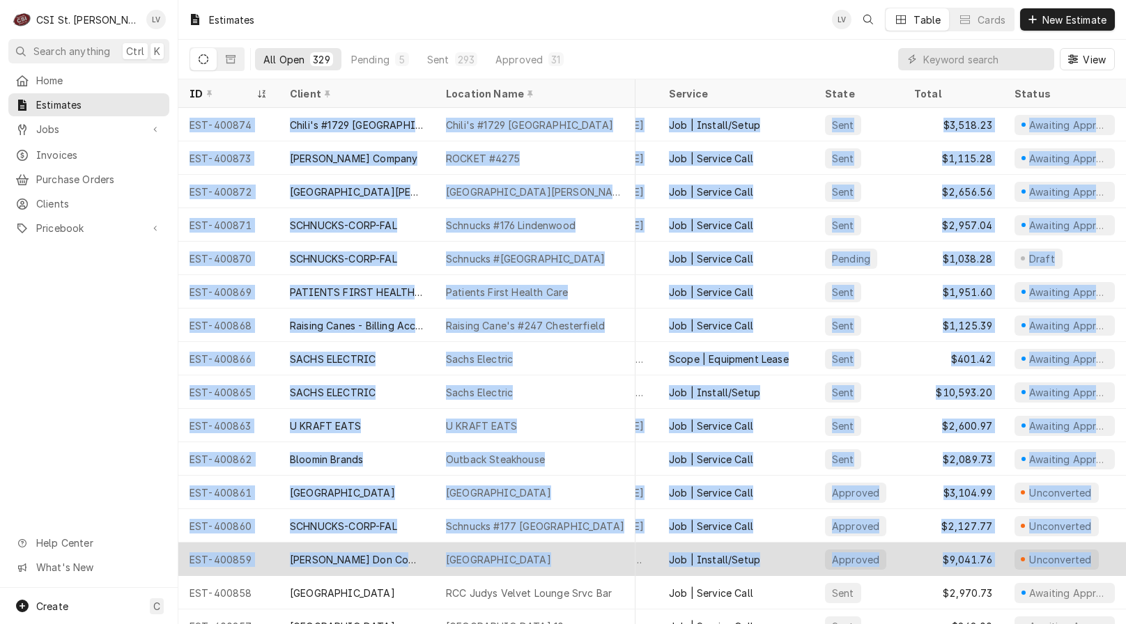
drag, startPoint x: 182, startPoint y: 122, endPoint x: 1099, endPoint y: 541, distance: 1008.5
click at [947, 541] on tbody "EST-400874 Chili's #1729 Kirkwood Chili's #1729 Kirkwood 1130 S Kirkwood Rd, Ki…" at bounding box center [473, 366] width 947 height 516
copy tbody "EST-400874 Chili's #1729 Kirkwood Chili's #1729 Kirkwood 1130 S Kirkwood Rd, Ki…"
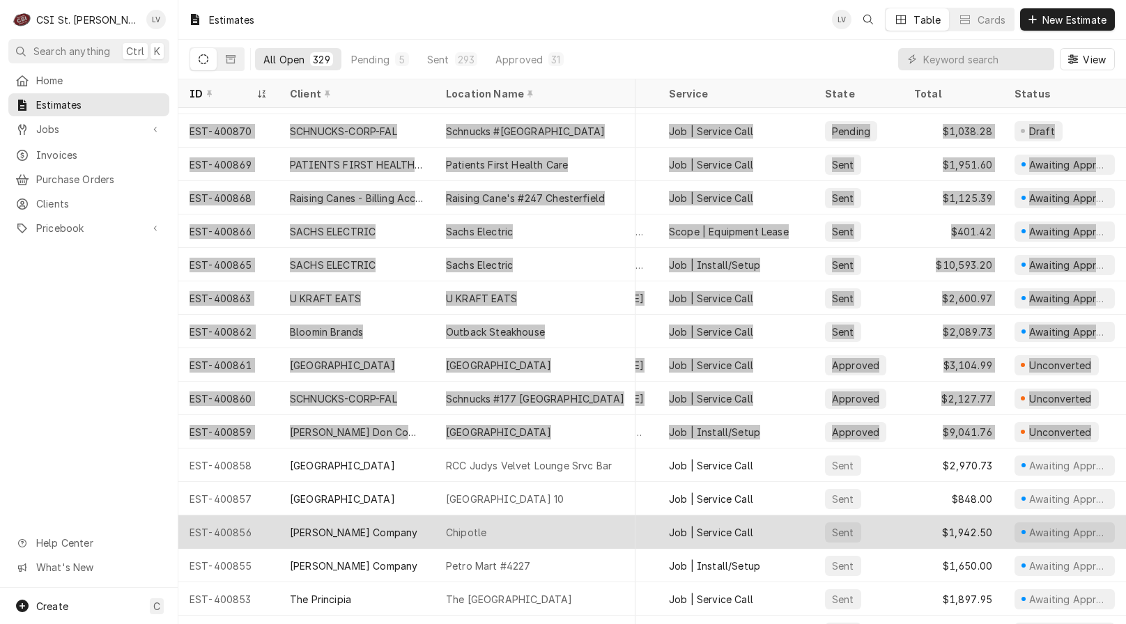
scroll to position [228, 189]
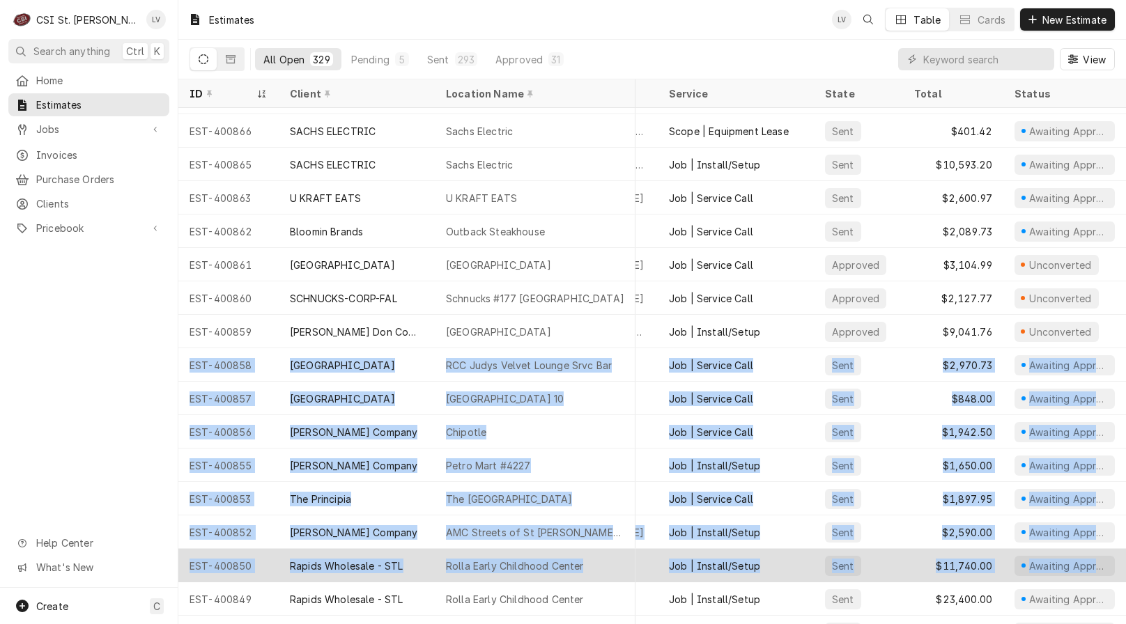
drag, startPoint x: 185, startPoint y: 362, endPoint x: 1113, endPoint y: 568, distance: 950.3
click at [947, 396] on tbody "EST-400869 PATIENTS FIRST HEALTH CARE Patients First Health Care 901 Patients F…" at bounding box center [473, 138] width 947 height 516
copy tbody "EST-400858 River City Casino RCC Judys Velvet Lounge Srvc Bar 777 River City Ca…"
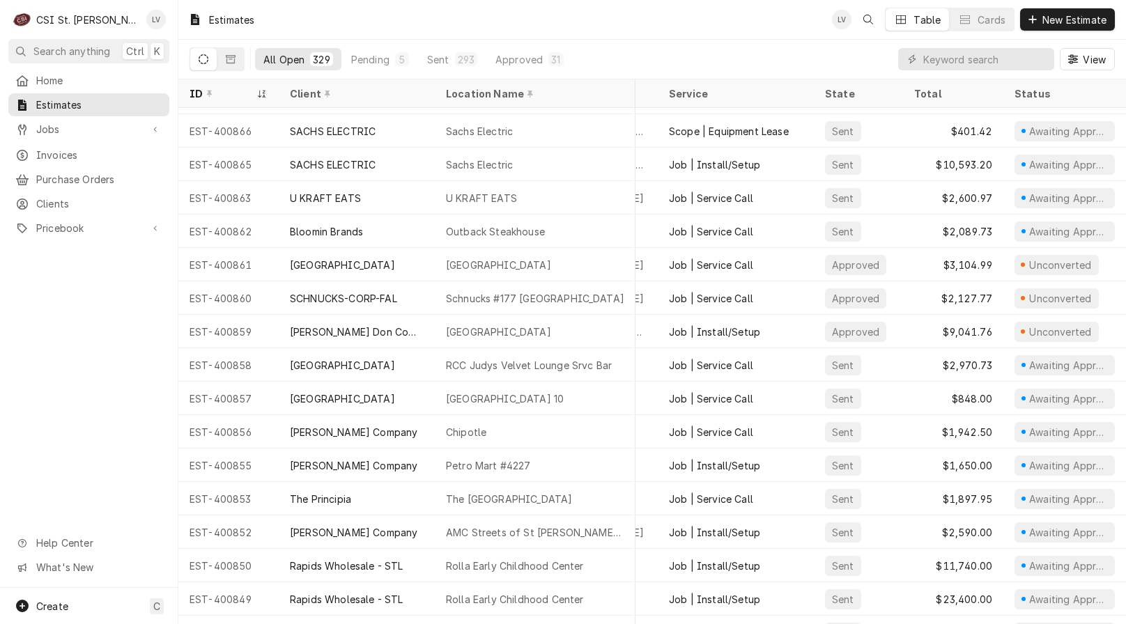
click at [111, 389] on div "Home Estimates Jobs Jobs Job Series Invoices Purchase Orders Clients Pricebook …" at bounding box center [89, 328] width 178 height 519
click at [228, 56] on icon "Dynamic Content Wrapper" at bounding box center [231, 59] width 10 height 8
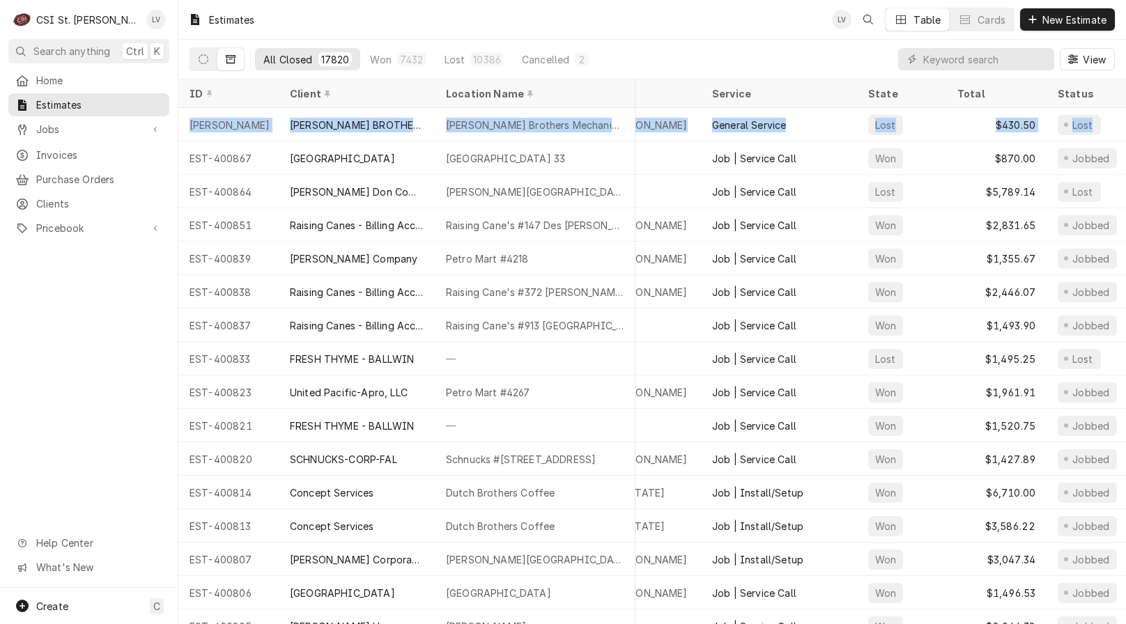
scroll to position [0, 289]
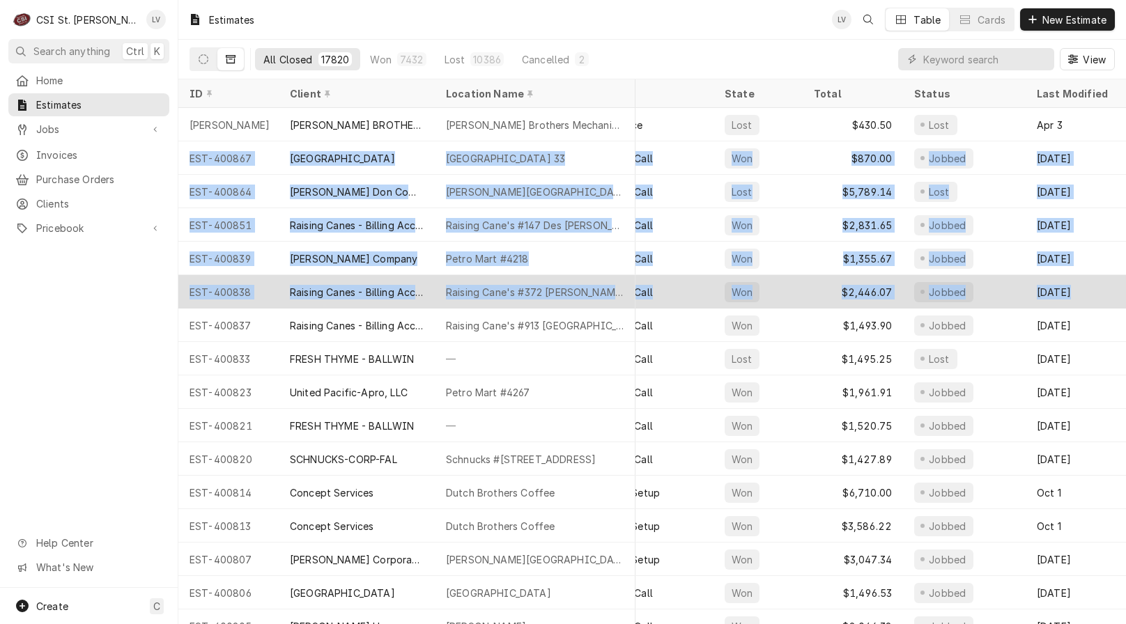
drag, startPoint x: 187, startPoint y: 148, endPoint x: 1105, endPoint y: 277, distance: 927.0
click at [847, 277] on tbody "NICK COX BROTHERS MECHANICAL Cox Brothers Mechanical 1571 Aviation Blvd, St Jam…" at bounding box center [373, 366] width 947 height 516
copy tbody "EST-400867 Rockwood School District Chesterfield Elementary 33 17700 Wild Horse…"
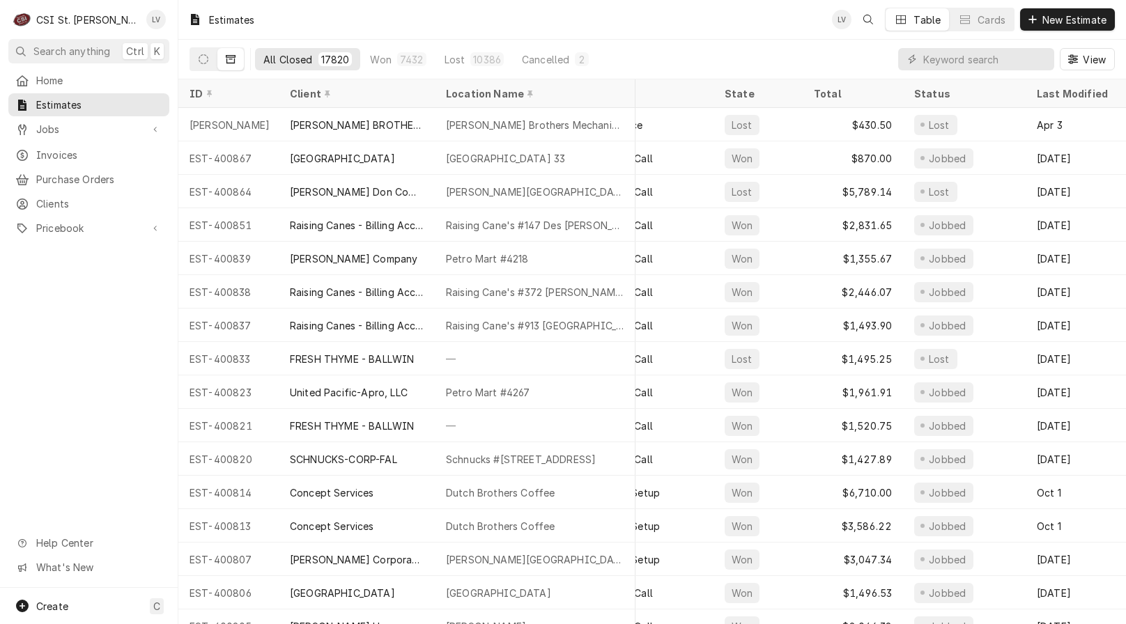
drag, startPoint x: 75, startPoint y: 394, endPoint x: 86, endPoint y: 368, distance: 28.1
click at [76, 387] on div "Home Estimates Jobs Jobs Job Series Invoices Purchase Orders Clients Pricebook …" at bounding box center [89, 328] width 178 height 519
click at [204, 64] on button "Dynamic Content Wrapper" at bounding box center [203, 59] width 26 height 22
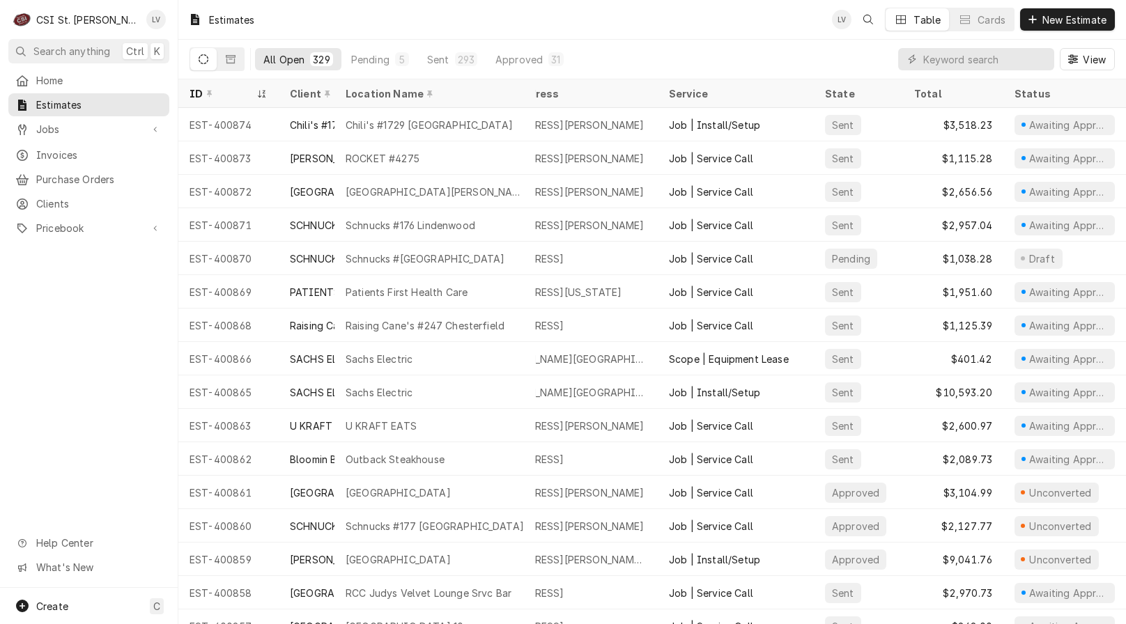
scroll to position [0, 0]
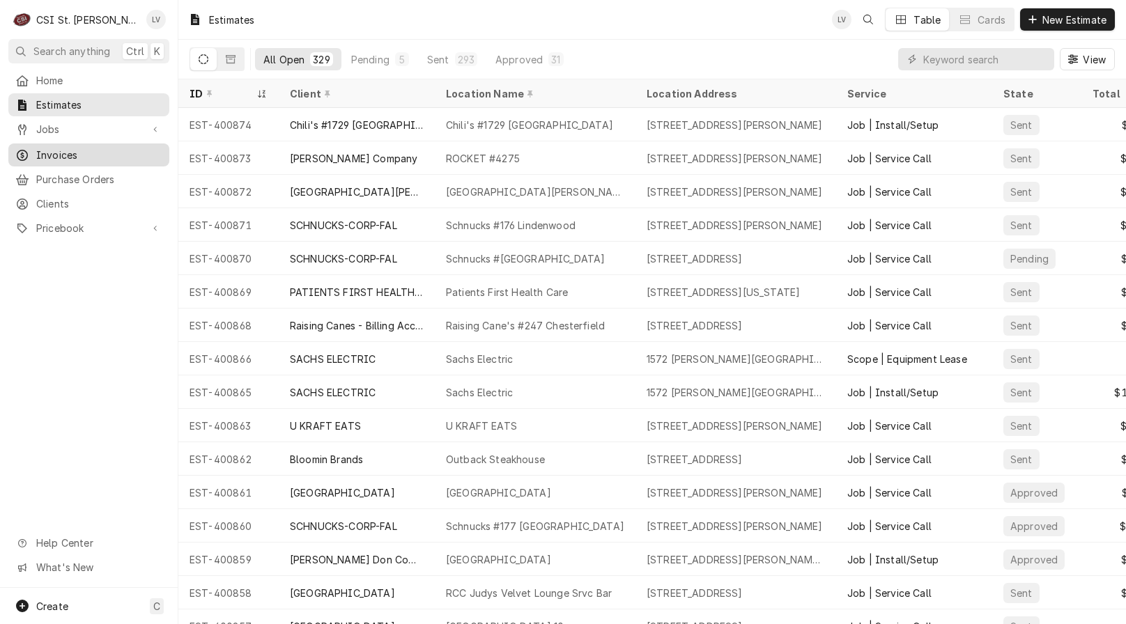
click at [65, 148] on span "Invoices" at bounding box center [99, 155] width 126 height 15
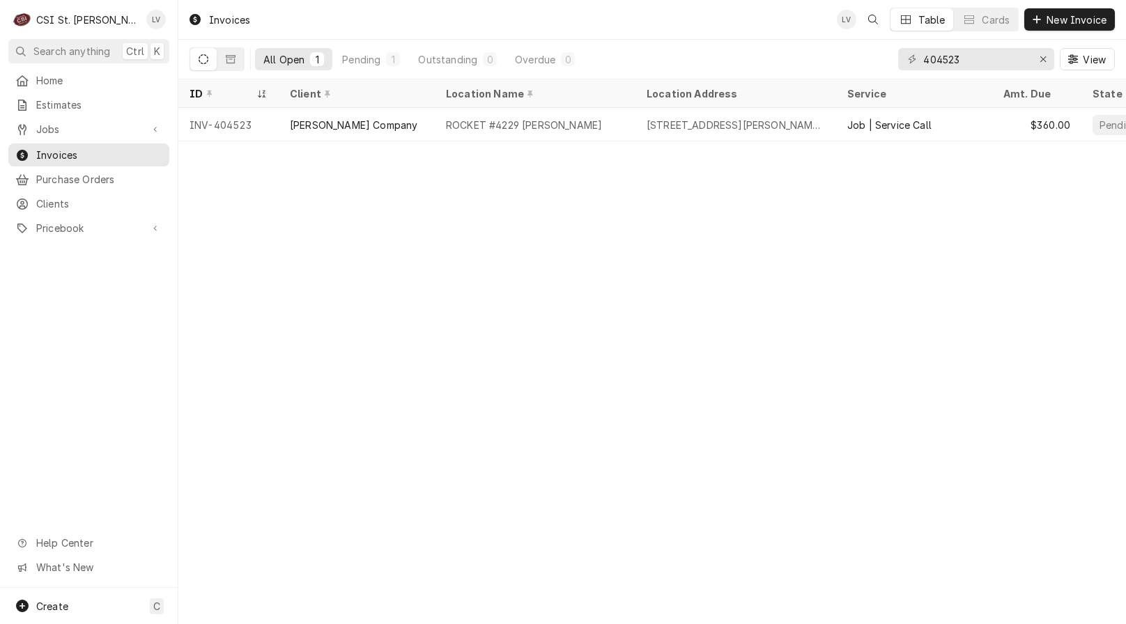
click at [338, 344] on div "Invoices LV Table Cards New Invoice All Open 1 Pending 1 Outstanding 0 Overdue …" at bounding box center [651, 312] width 947 height 624
drag, startPoint x: 950, startPoint y: 59, endPoint x: 997, endPoint y: 65, distance: 47.1
click at [997, 65] on input "404523" at bounding box center [975, 59] width 104 height 22
type input "404530"
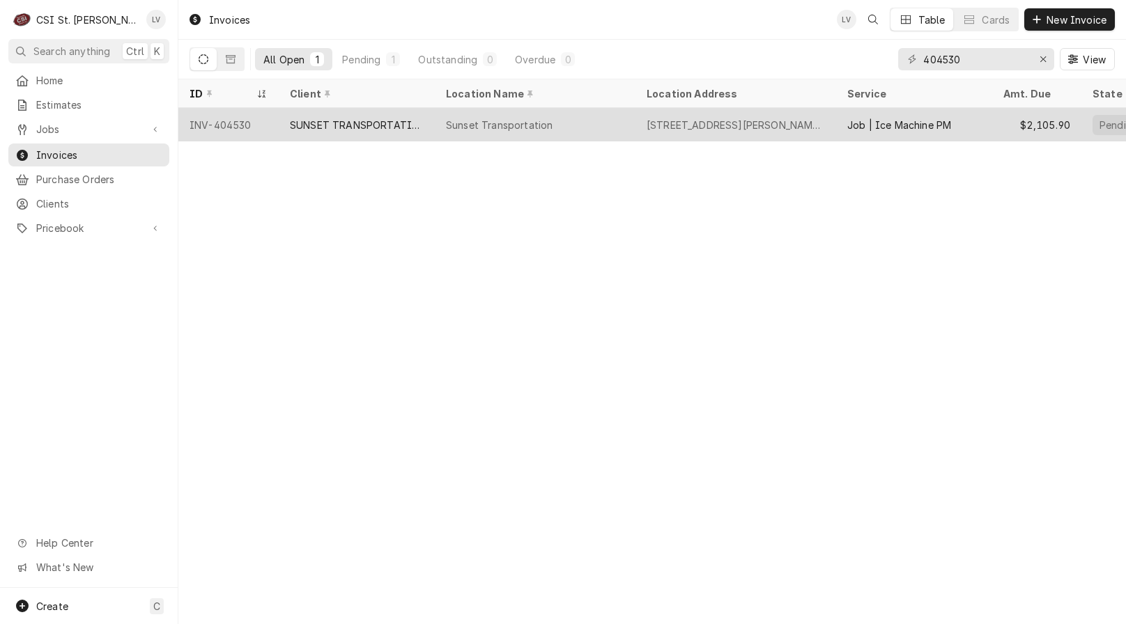
click at [292, 126] on div "SUNSET TRANSPORTATION" at bounding box center [357, 125] width 134 height 15
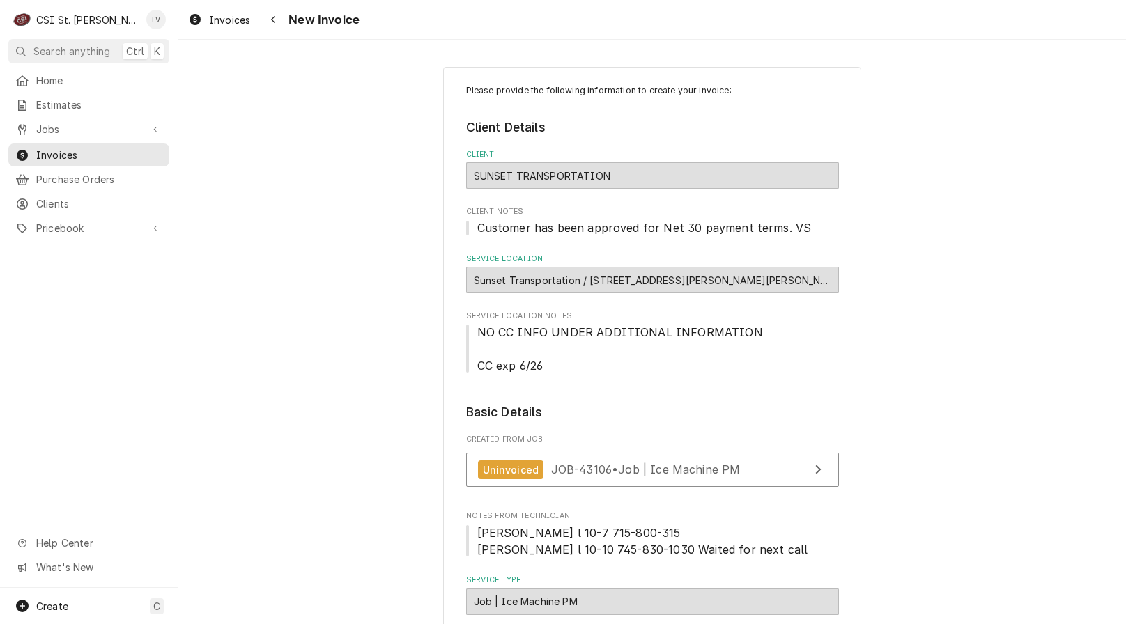
type textarea "x"
click at [198, 26] on div "Dynamic Content Wrapper" at bounding box center [195, 19] width 14 height 17
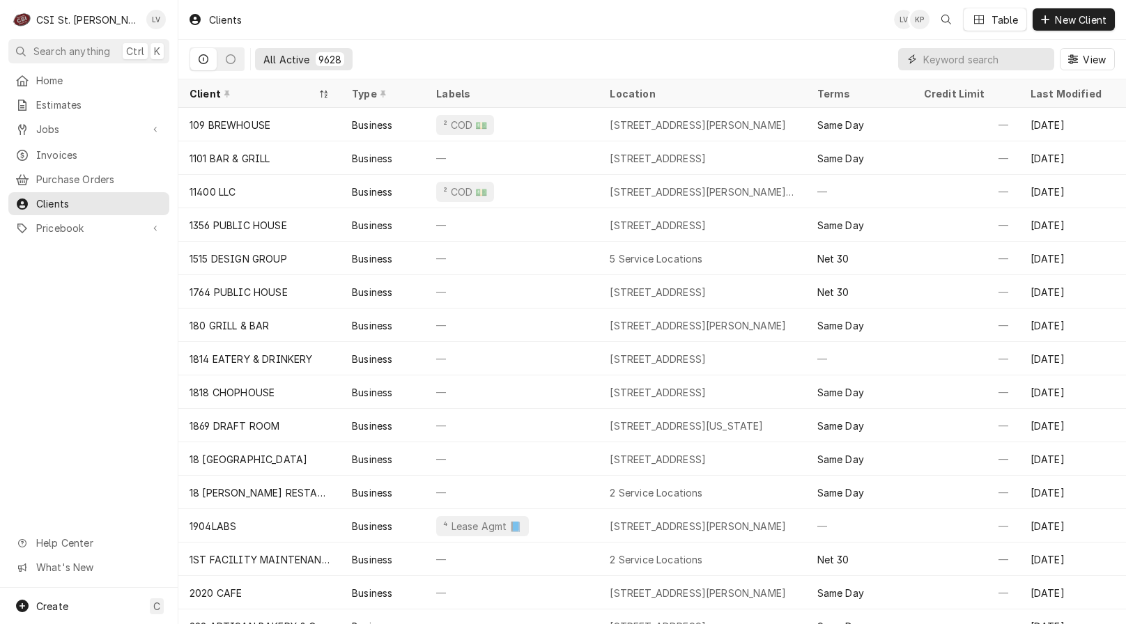
click at [969, 59] on input "Dynamic Content Wrapper" at bounding box center [985, 59] width 124 height 22
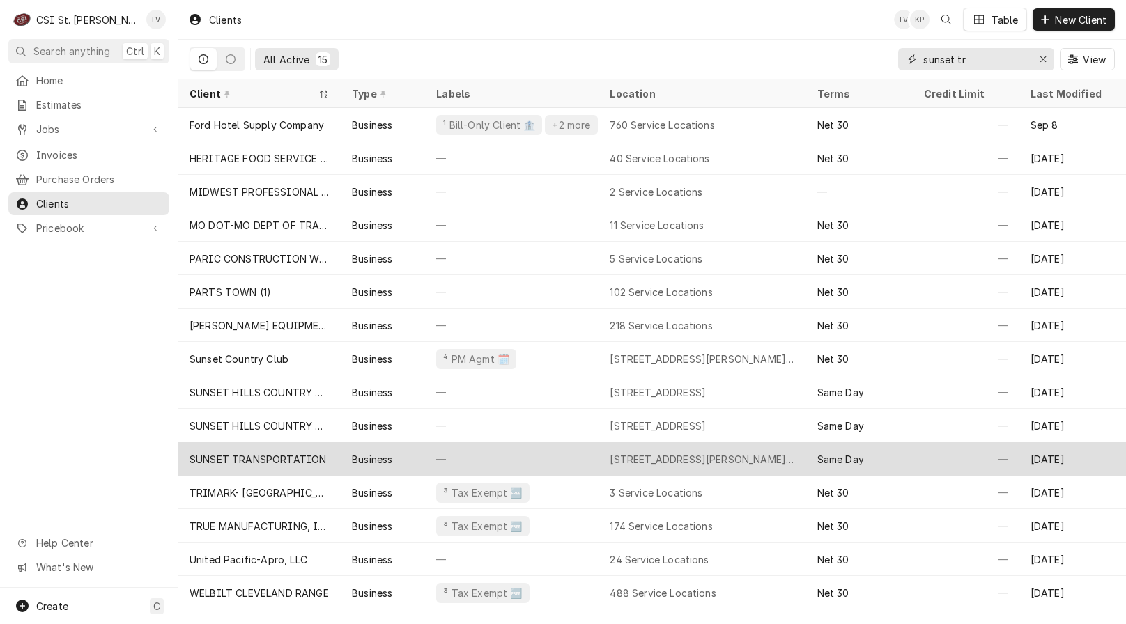
type input "sunset tr"
click at [299, 453] on div "SUNSET TRANSPORTATION" at bounding box center [257, 459] width 137 height 15
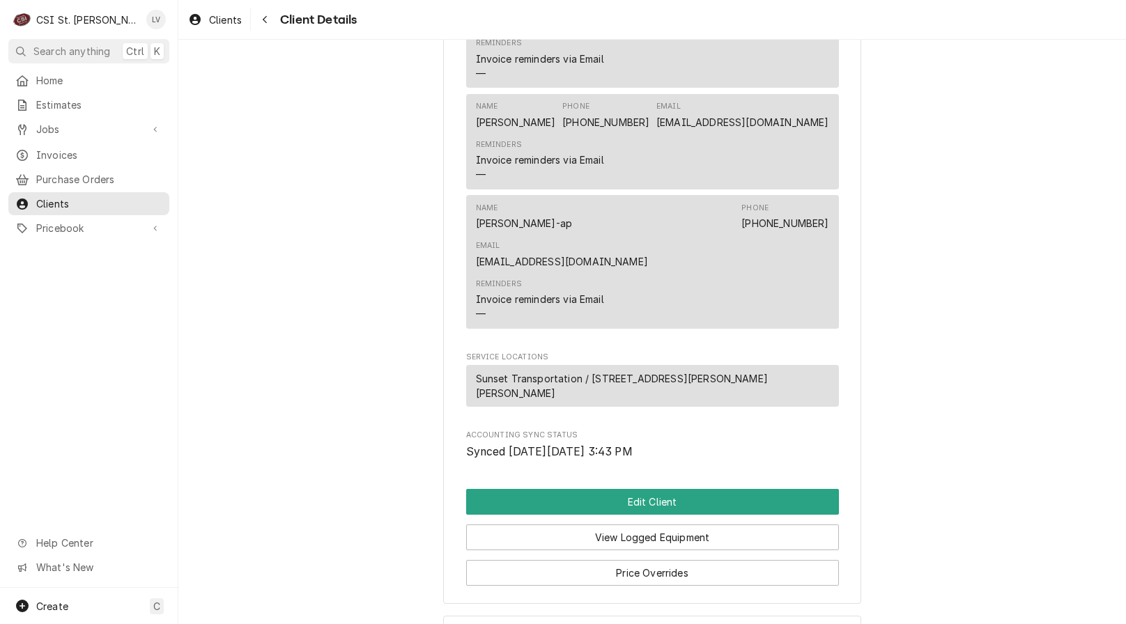
scroll to position [579, 0]
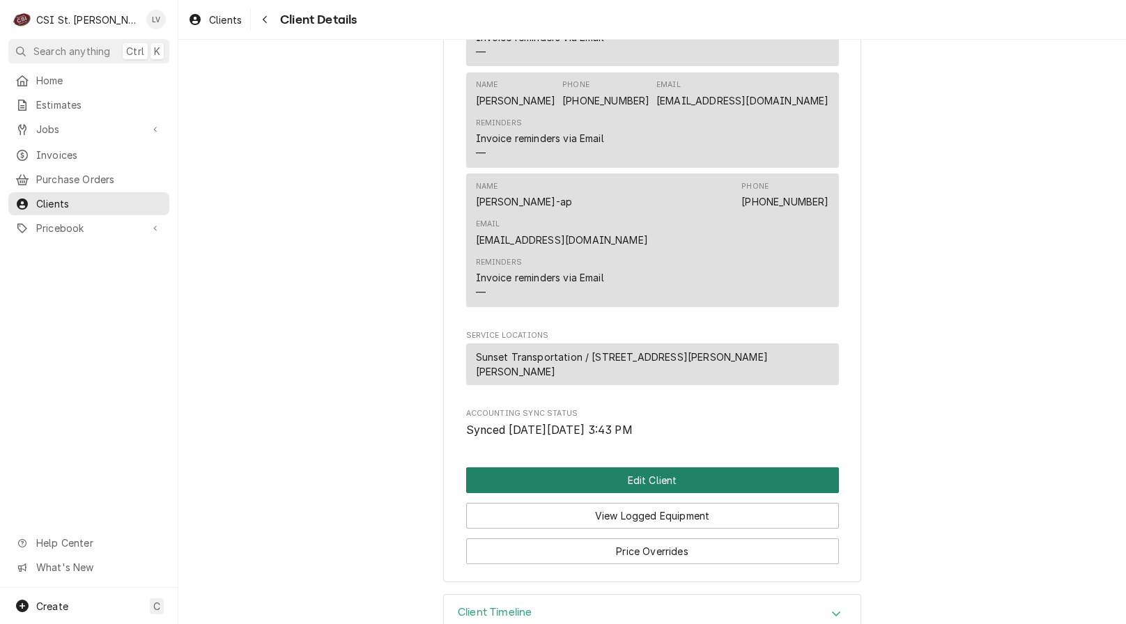
click at [541, 467] on button "Edit Client" at bounding box center [652, 480] width 373 height 26
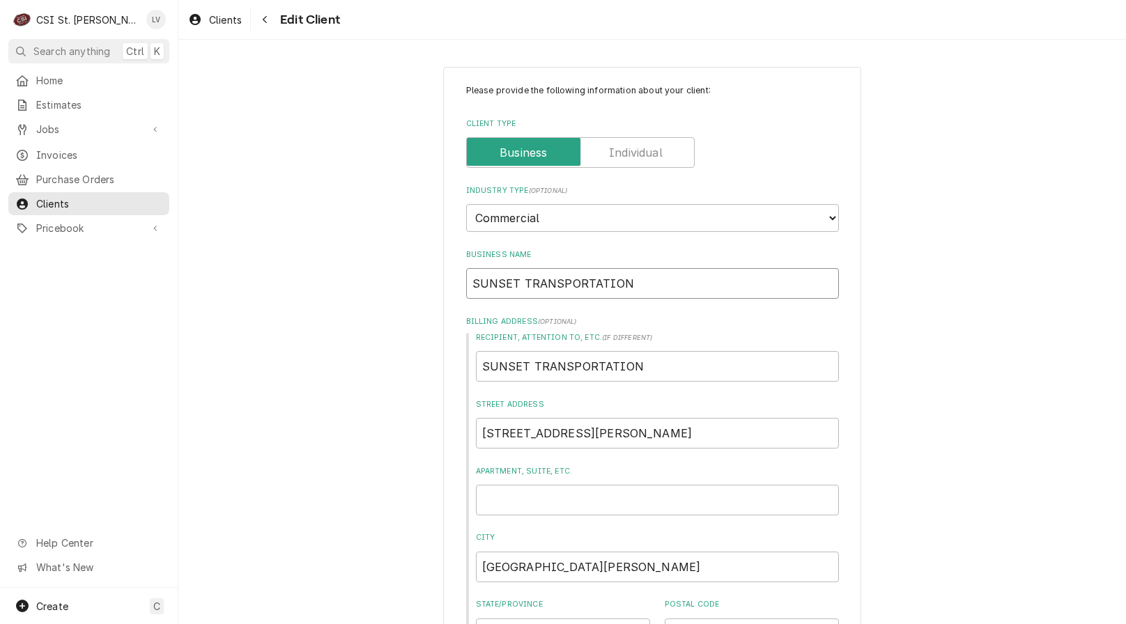
drag, startPoint x: 687, startPoint y: 279, endPoint x: 368, endPoint y: 295, distance: 318.7
type textarea "x"
type input "S"
type textarea "x"
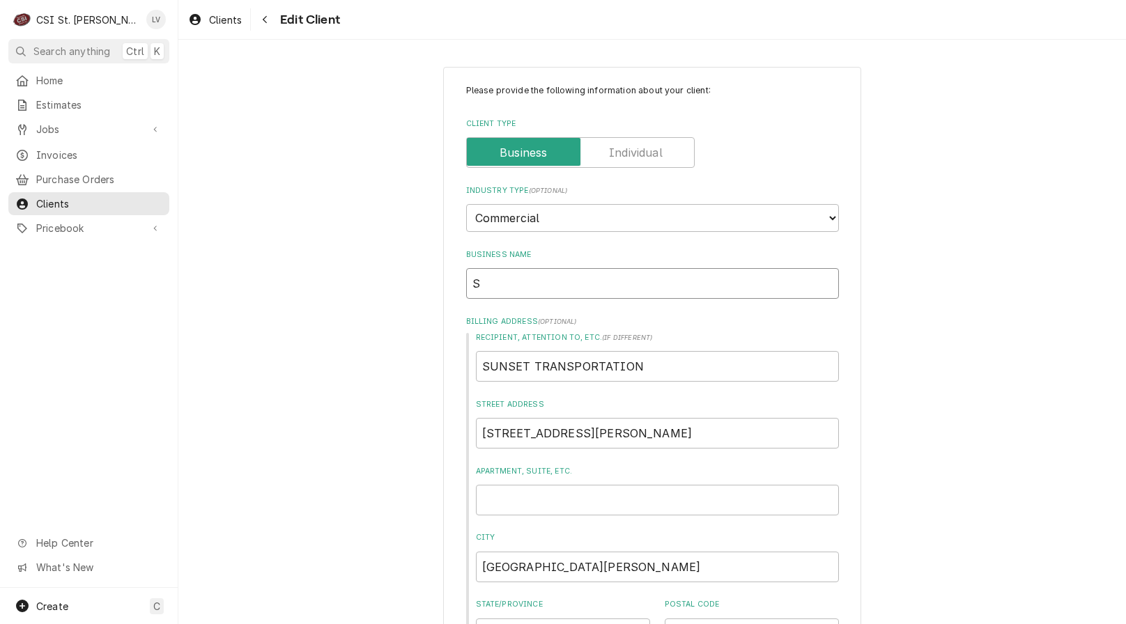
type input "Su"
type textarea "x"
type input "Sun"
type textarea "x"
type input "Suns"
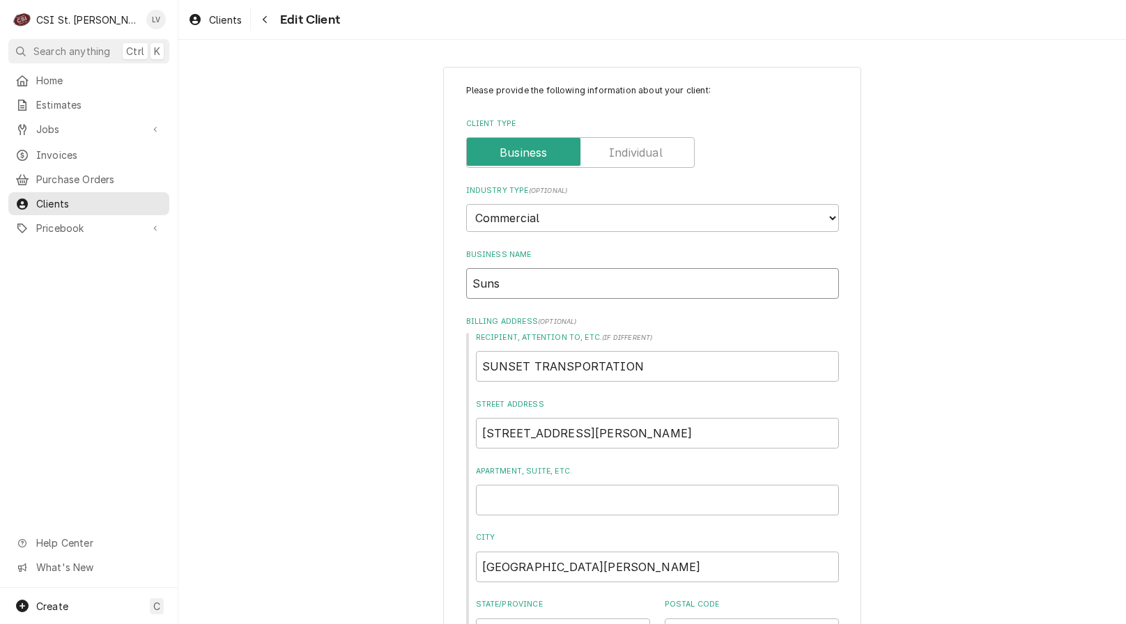
type textarea "x"
type input "Sunse"
type textarea "x"
type input "Sunset"
type textarea "x"
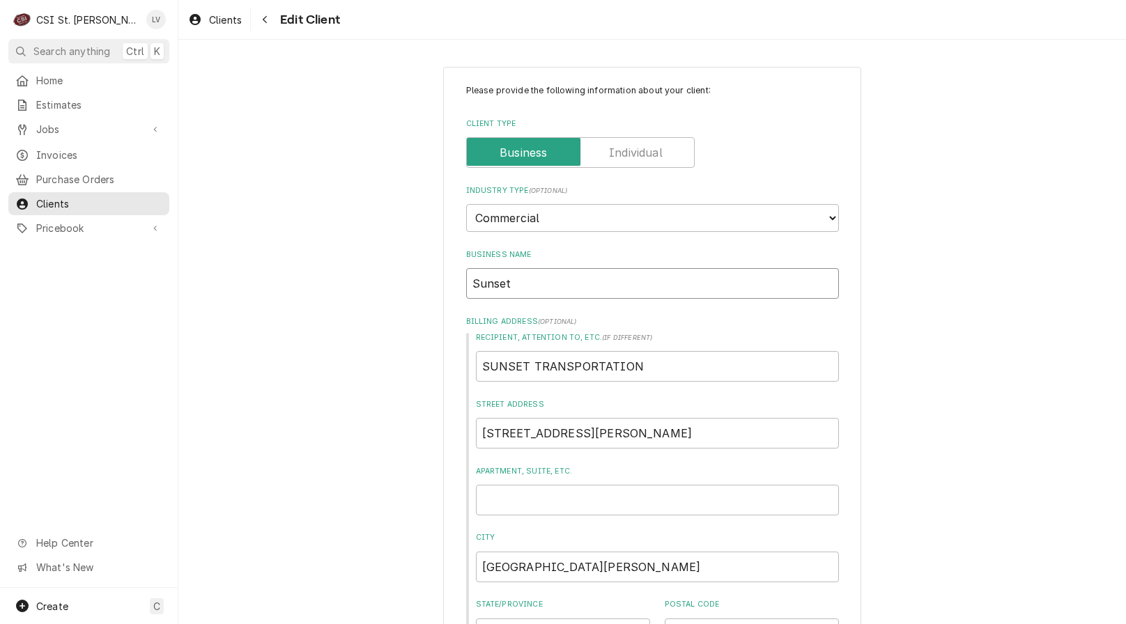
type input "Sunset"
type textarea "x"
type input "Sunset T"
type textarea "x"
type input "Sunset Tr"
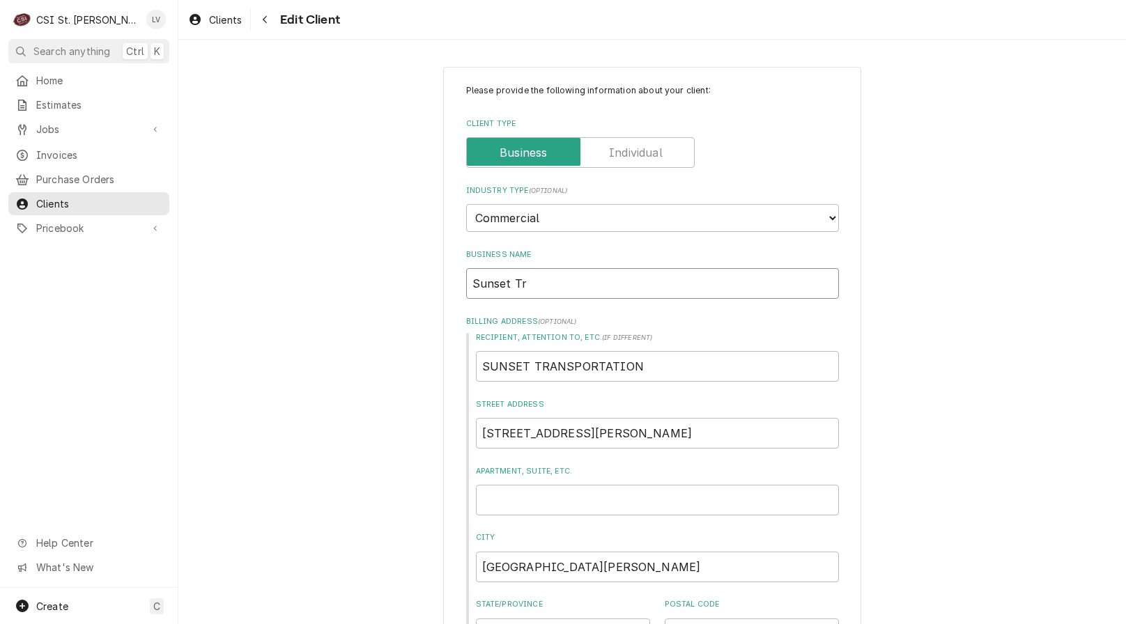
type textarea "x"
type input "Sunset Tra"
type textarea "x"
type input "Sunset Tran"
type textarea "x"
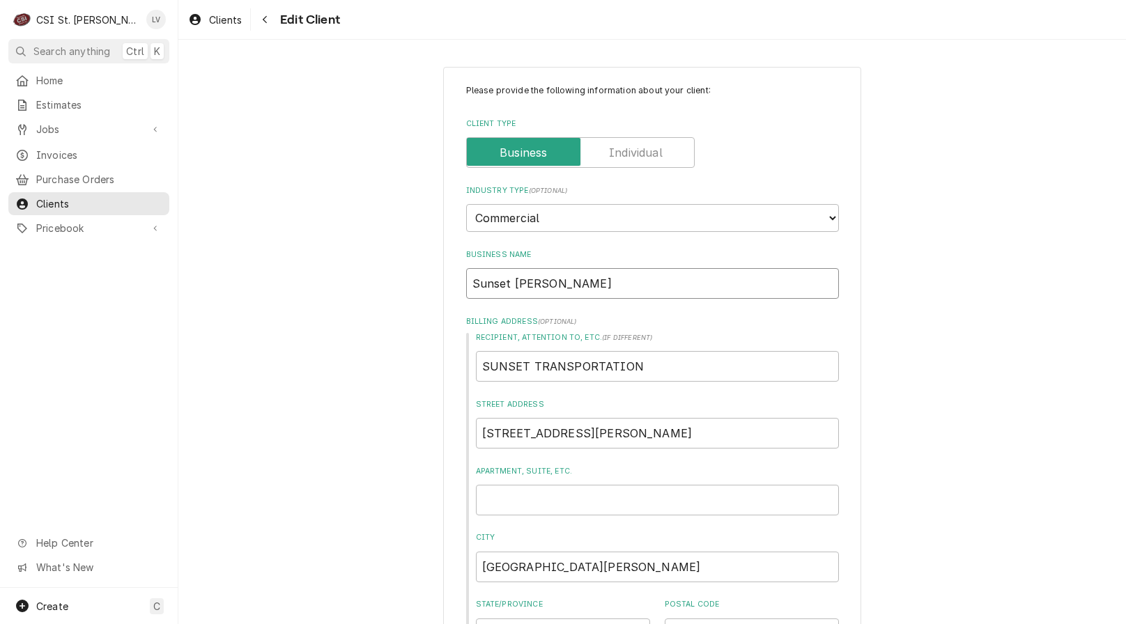
type input "Sunset Trans"
type textarea "x"
type input "Sunset Transp"
type textarea "x"
type input "Sunset Transpo"
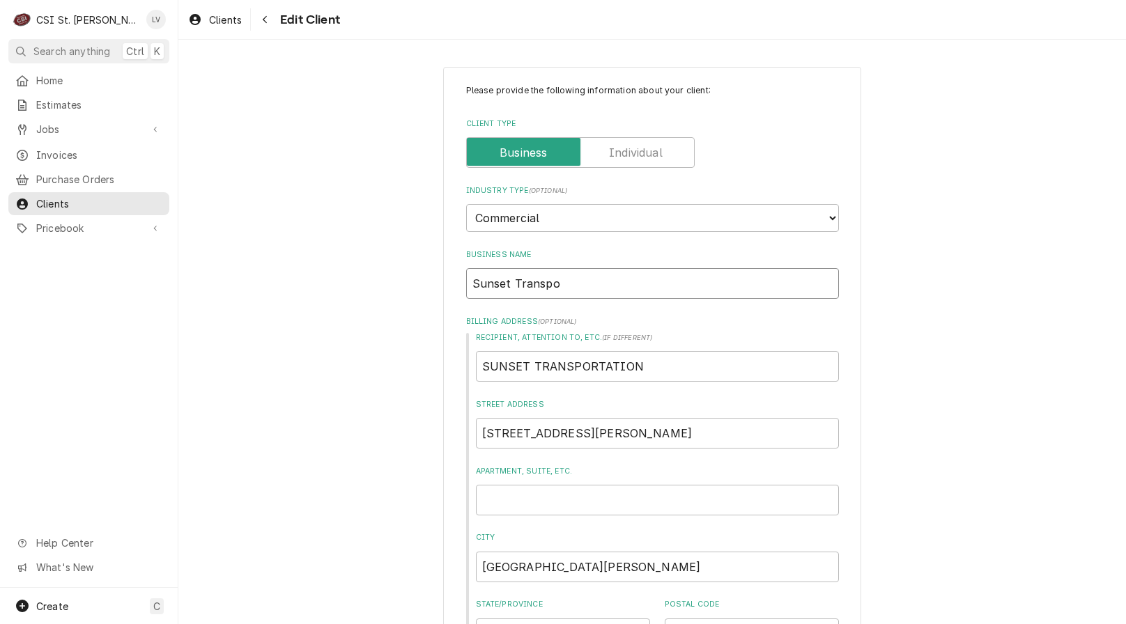
type textarea "x"
type input "Sunset Transpor"
type textarea "x"
type input "Sunset Transport"
type textarea "x"
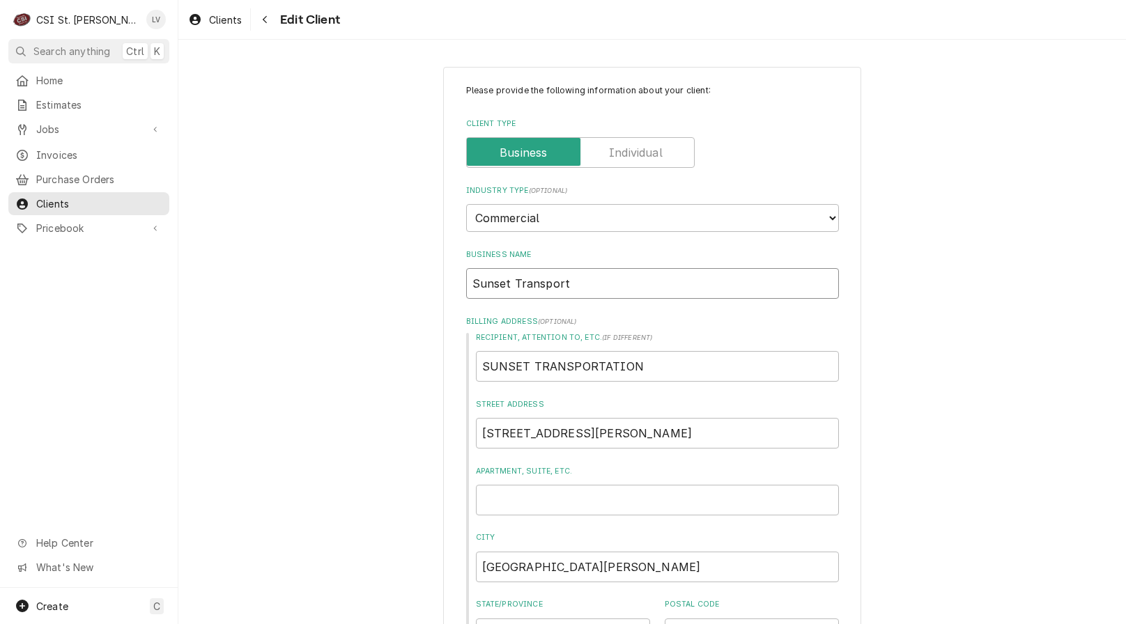
type input "Sunset Transporta"
type textarea "x"
type input "Sunset Transportat"
type textarea "x"
type input "Sunset Transportati"
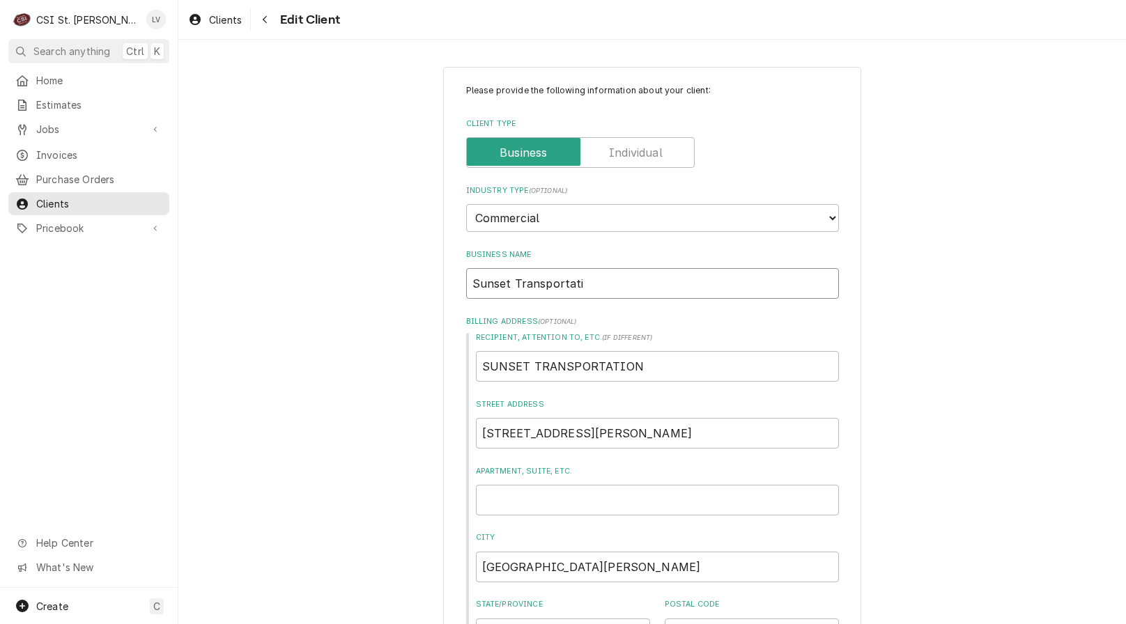
type textarea "x"
type input "Sunset Transportatio"
type textarea "x"
type input "Sunset Transportation"
type textarea "x"
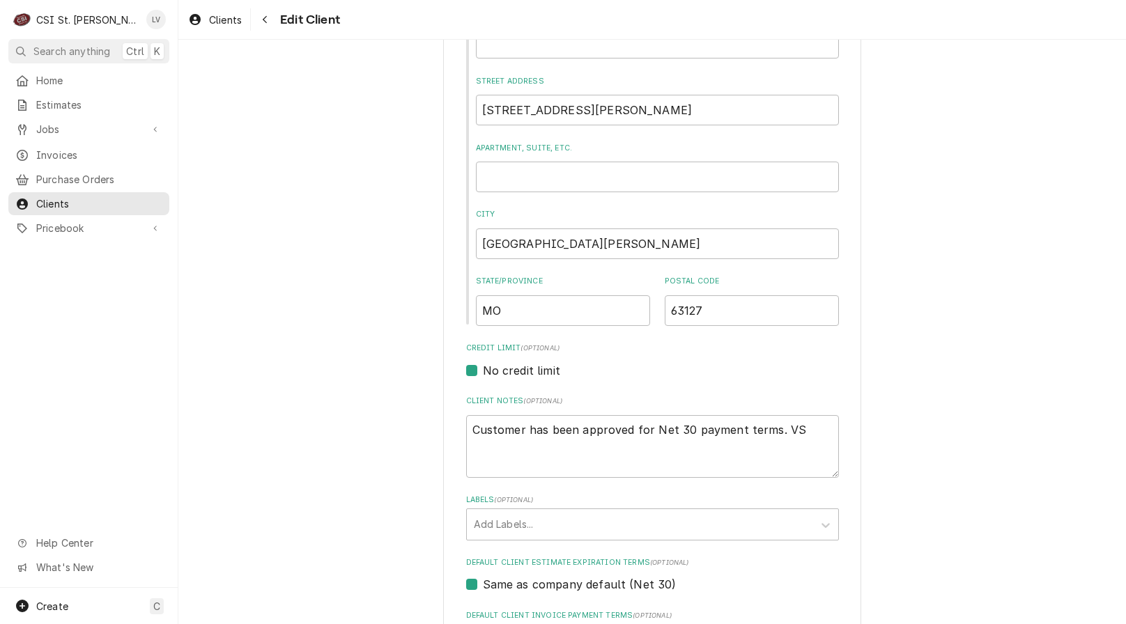
scroll to position [557, 0]
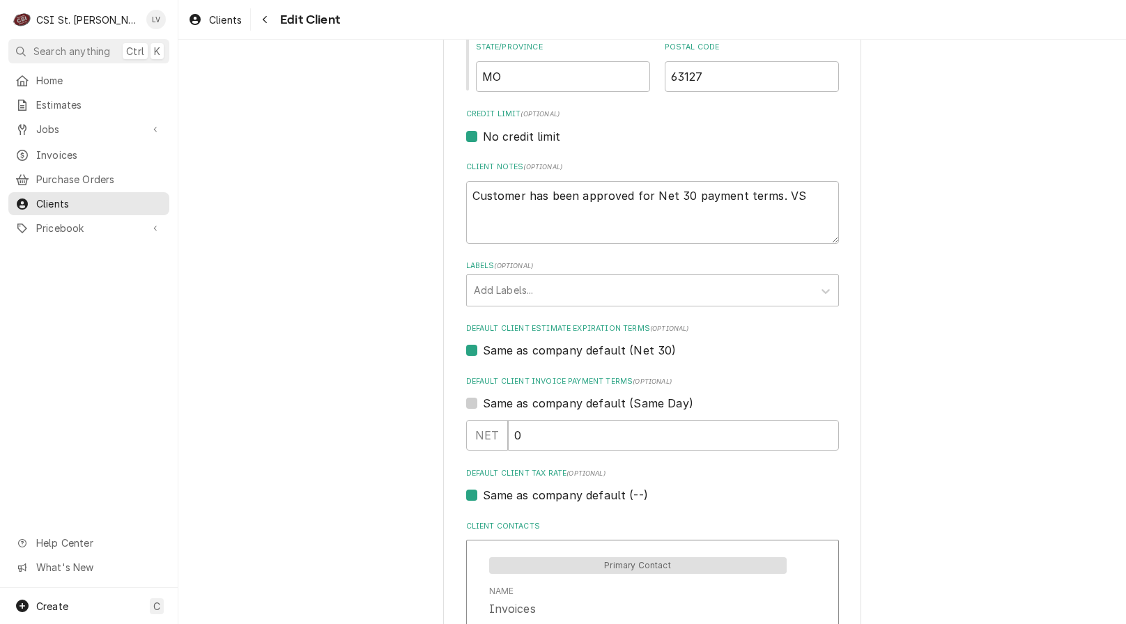
click at [505, 497] on label "Same as company default (--)" at bounding box center [565, 495] width 165 height 17
click at [505, 497] on input "Same as company default (--)" at bounding box center [669, 502] width 373 height 31
checkbox input "false"
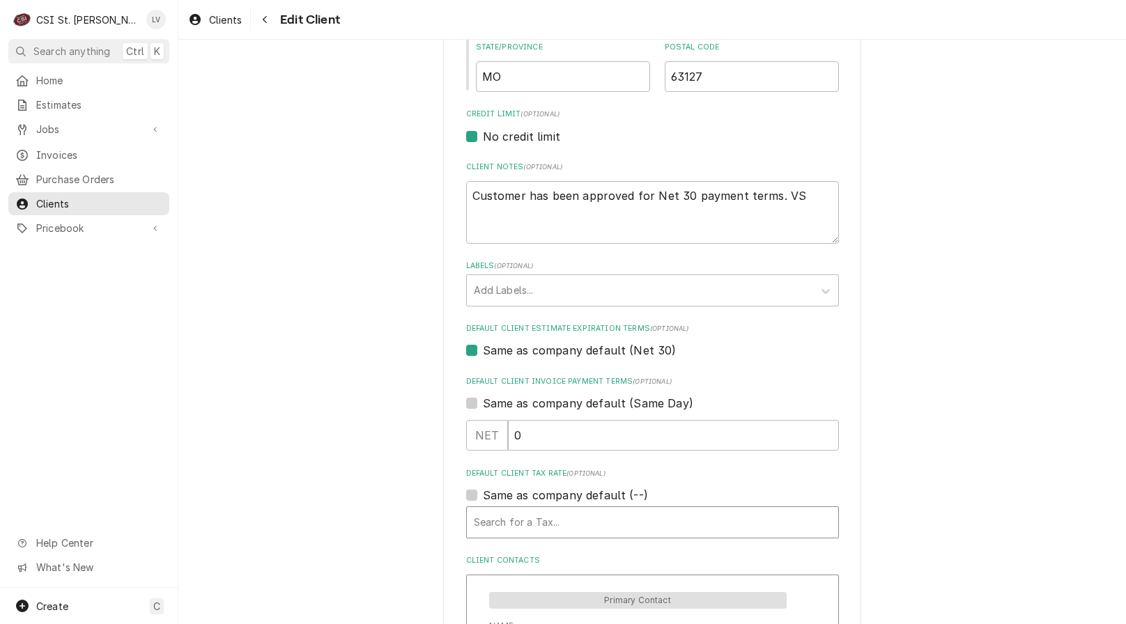
click at [511, 528] on div "Default Client Tax Rate" at bounding box center [652, 522] width 357 height 25
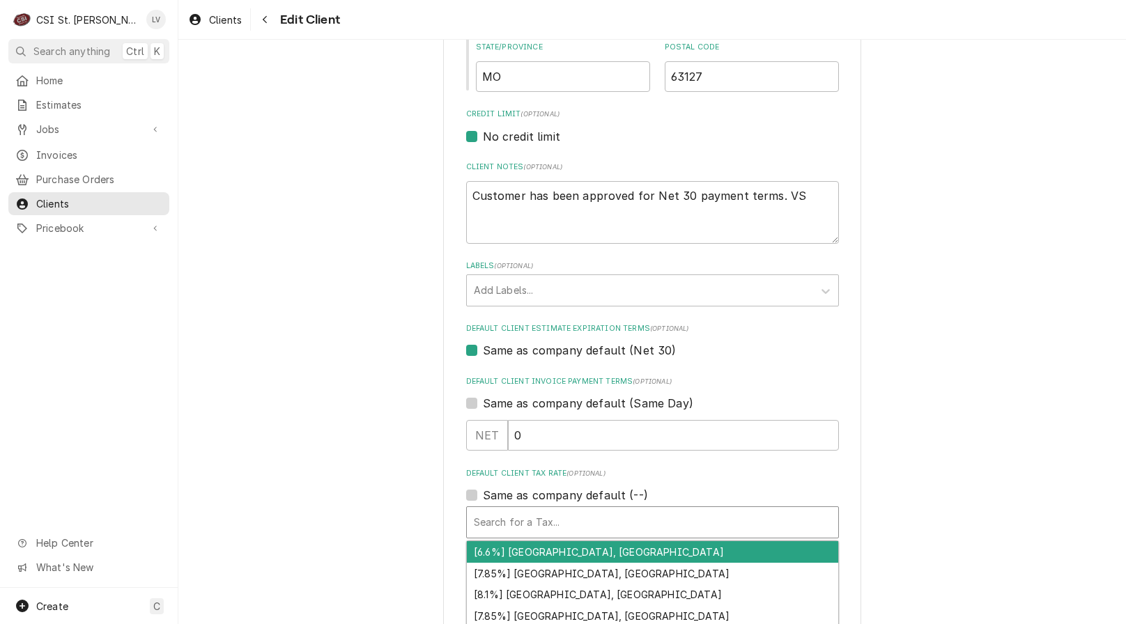
type textarea "x"
type input "m"
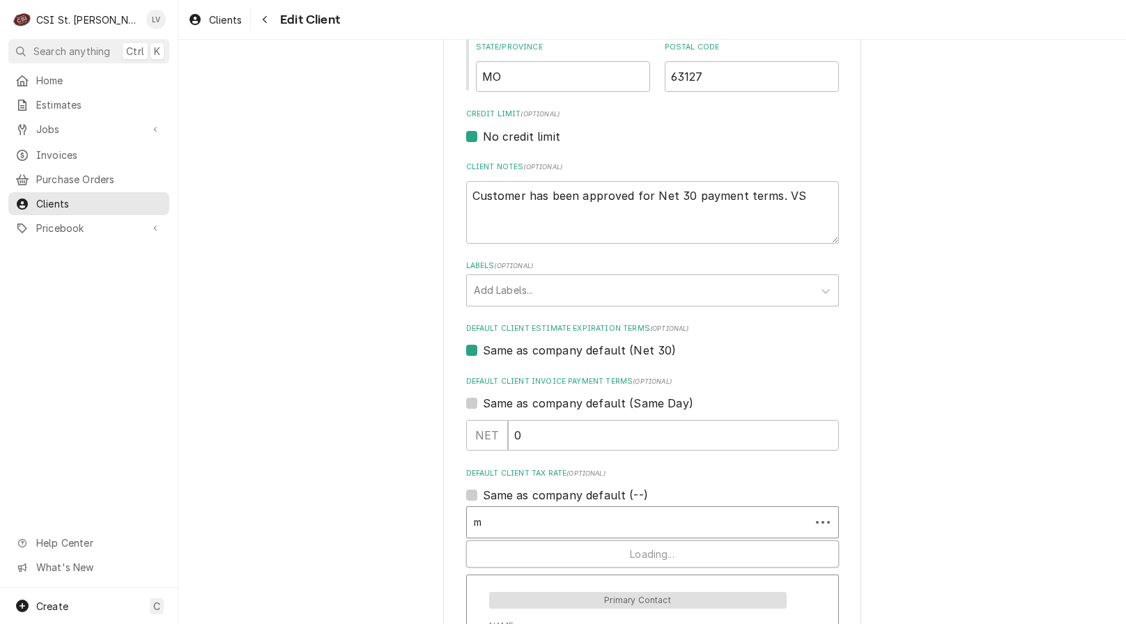
type textarea "x"
type input "mo"
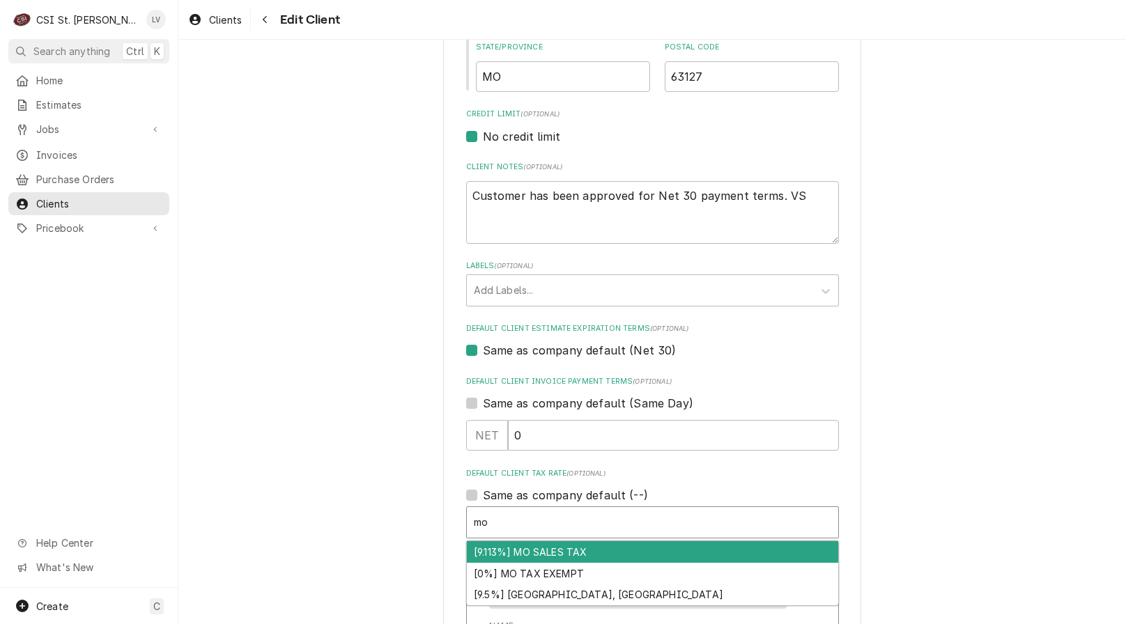
click at [512, 552] on div "[9.113%] MO SALES TAX" at bounding box center [652, 552] width 371 height 22
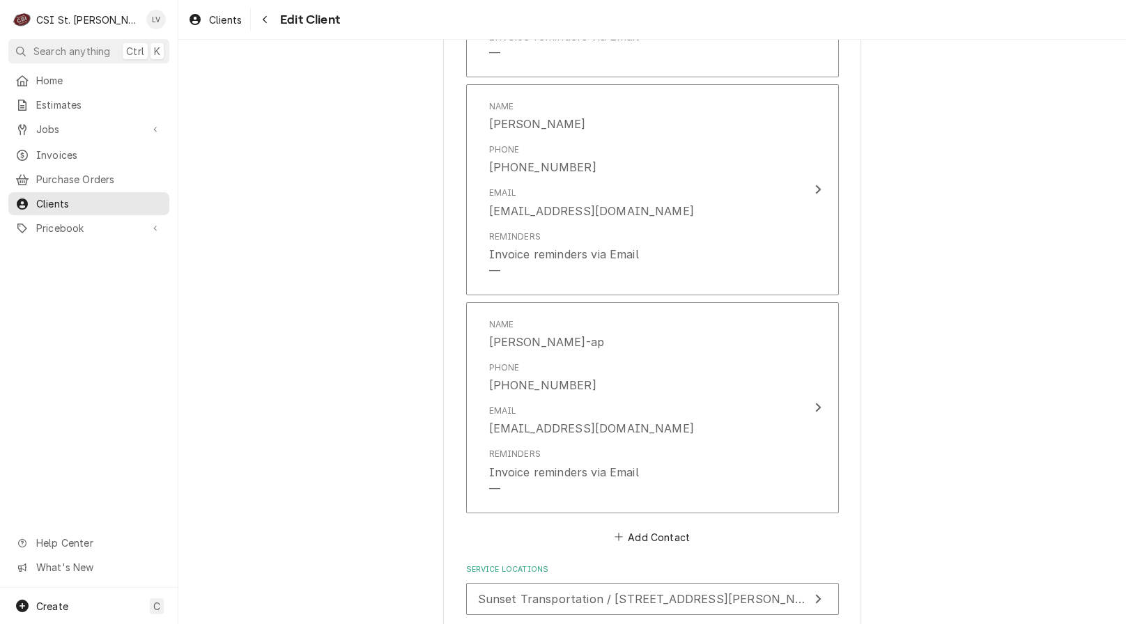
scroll to position [1427, 0]
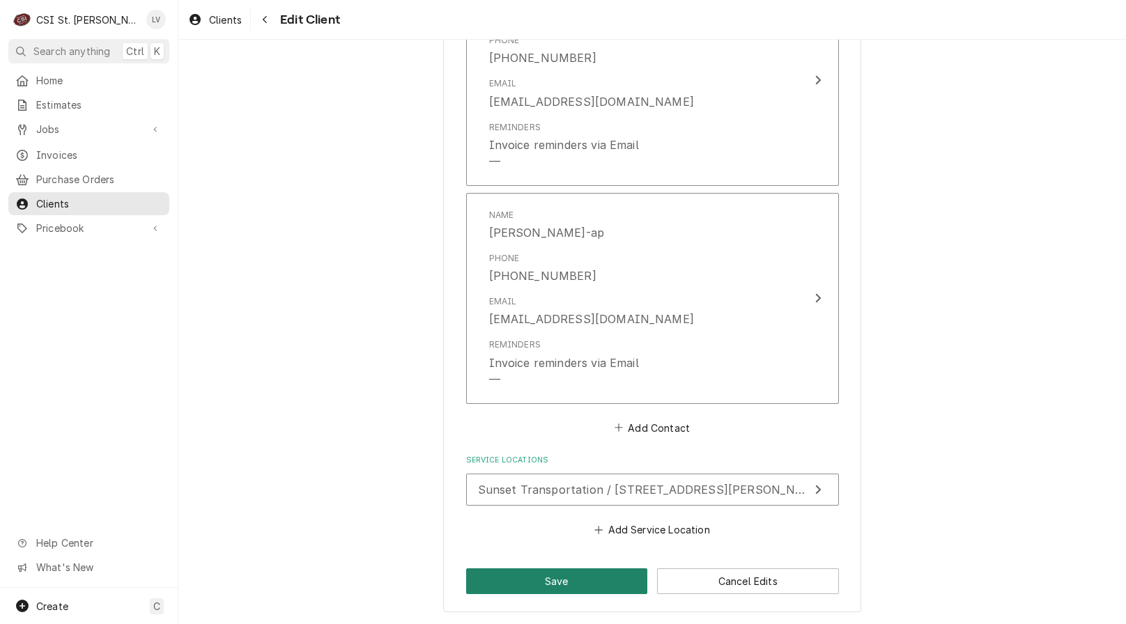
click at [534, 580] on button "Save" at bounding box center [557, 581] width 182 height 26
type textarea "x"
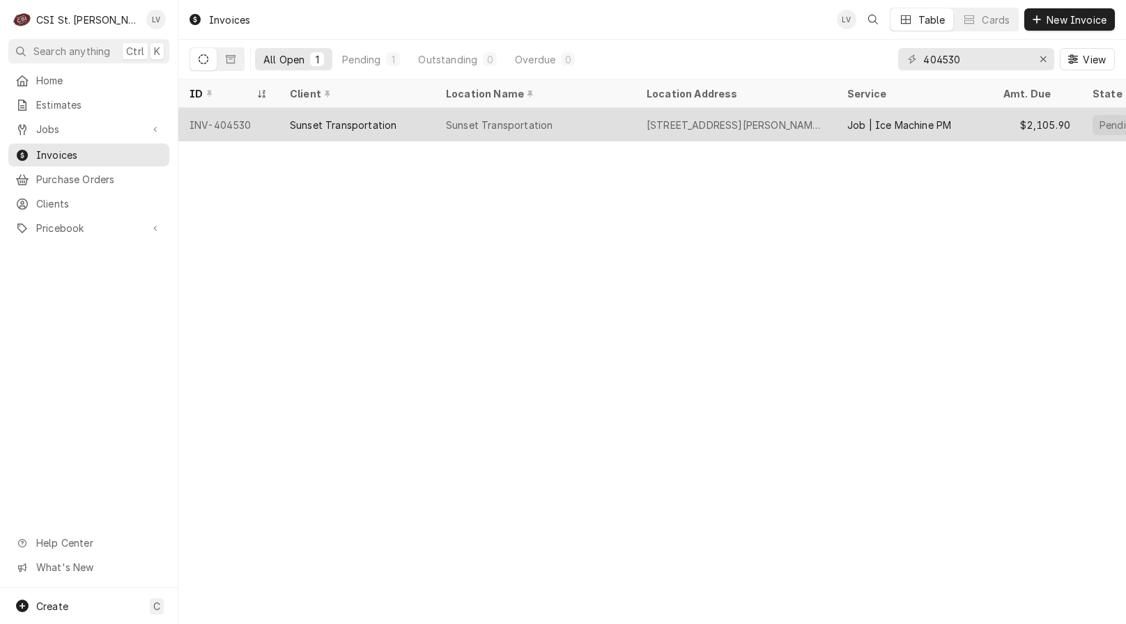
drag, startPoint x: 0, startPoint y: 0, endPoint x: 237, endPoint y: 130, distance: 270.3
click at [237, 130] on div "INV-404530" at bounding box center [228, 124] width 100 height 33
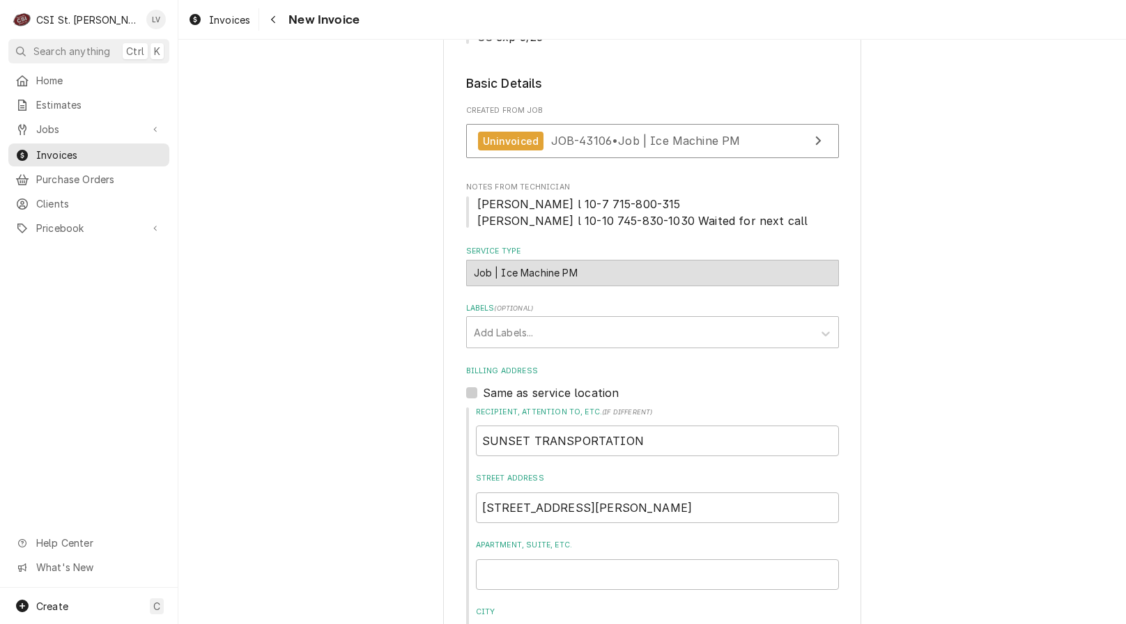
scroll to position [348, 0]
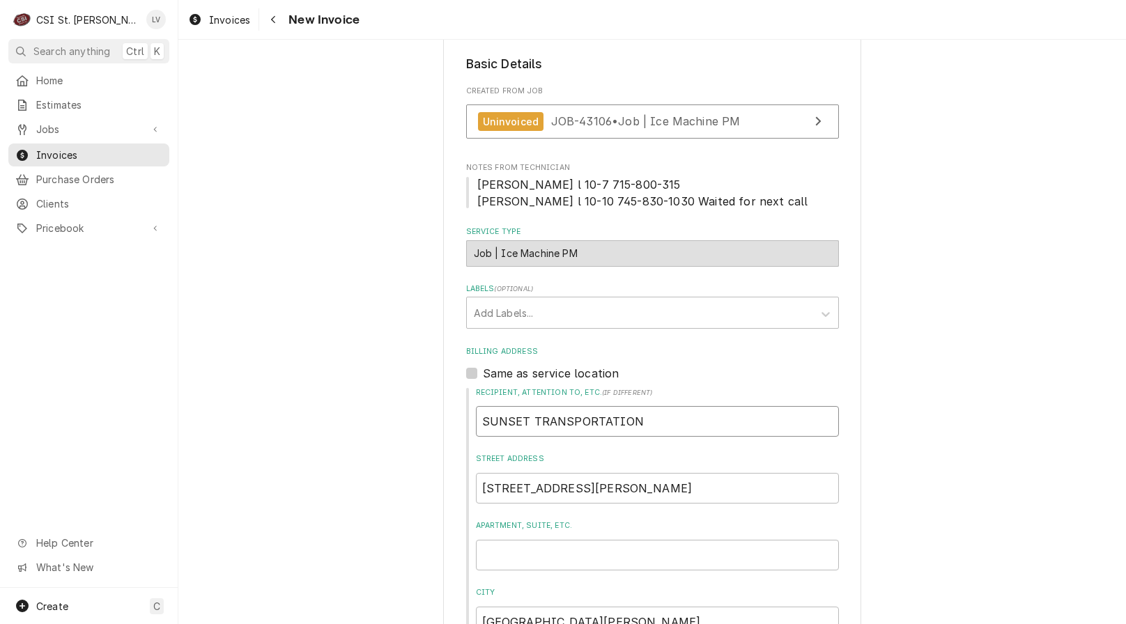
drag, startPoint x: 669, startPoint y: 423, endPoint x: 368, endPoint y: 458, distance: 302.8
type textarea "x"
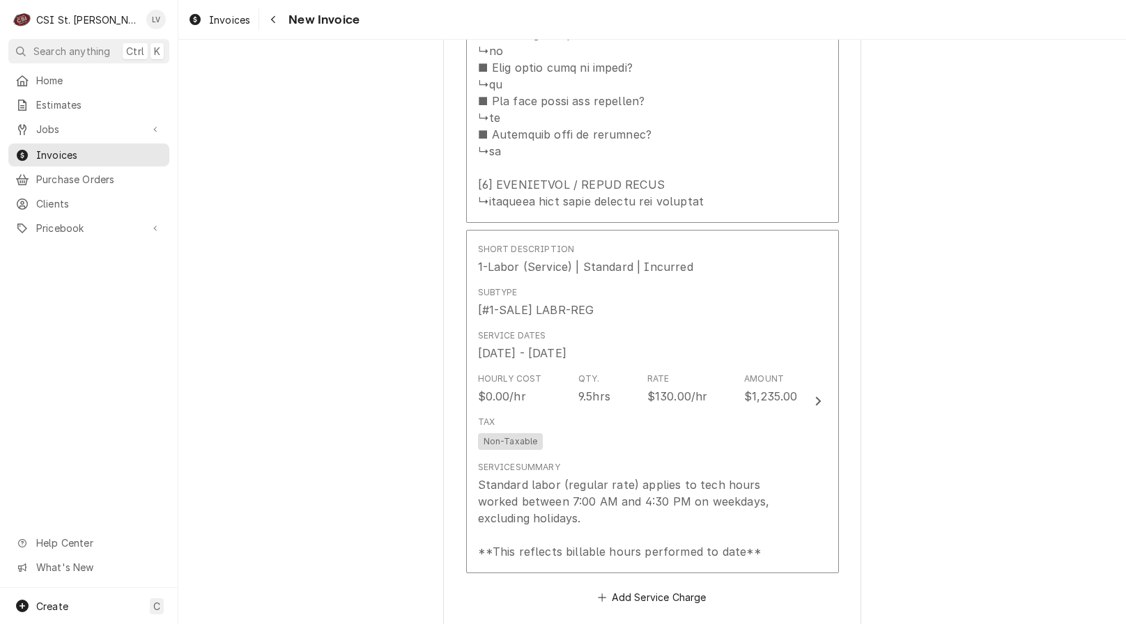
scroll to position [2089, 0]
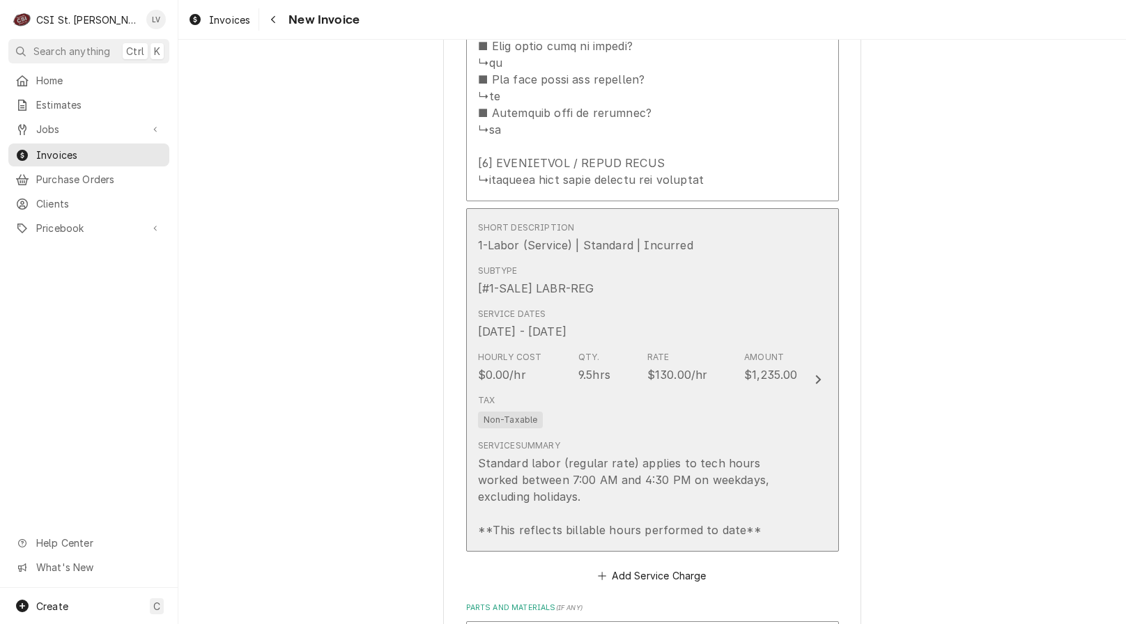
click at [588, 416] on div "Tax Non-Taxable" at bounding box center [638, 411] width 320 height 45
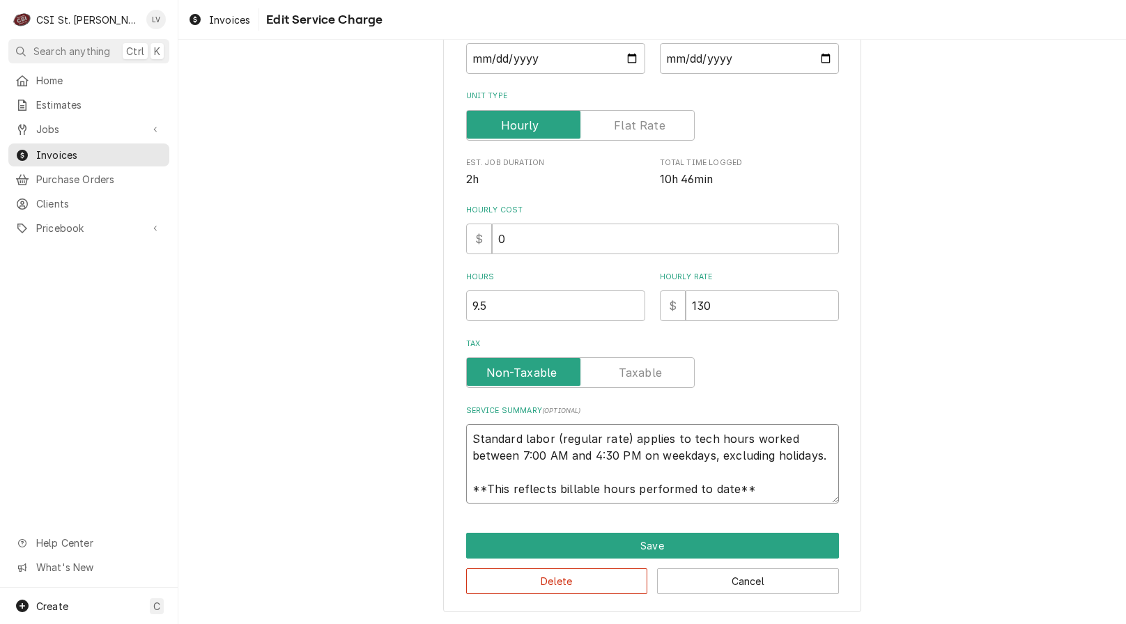
scroll to position [17, 0]
drag, startPoint x: 463, startPoint y: 439, endPoint x: 751, endPoint y: 499, distance: 294.0
click at [751, 499] on textarea "Standard labor (regular rate) applies to tech hours worked between 7:00 AM and …" at bounding box center [652, 463] width 373 height 79
paste textarea "Performed PM service on refrigeration equipment as per agreement."
type textarea "x"
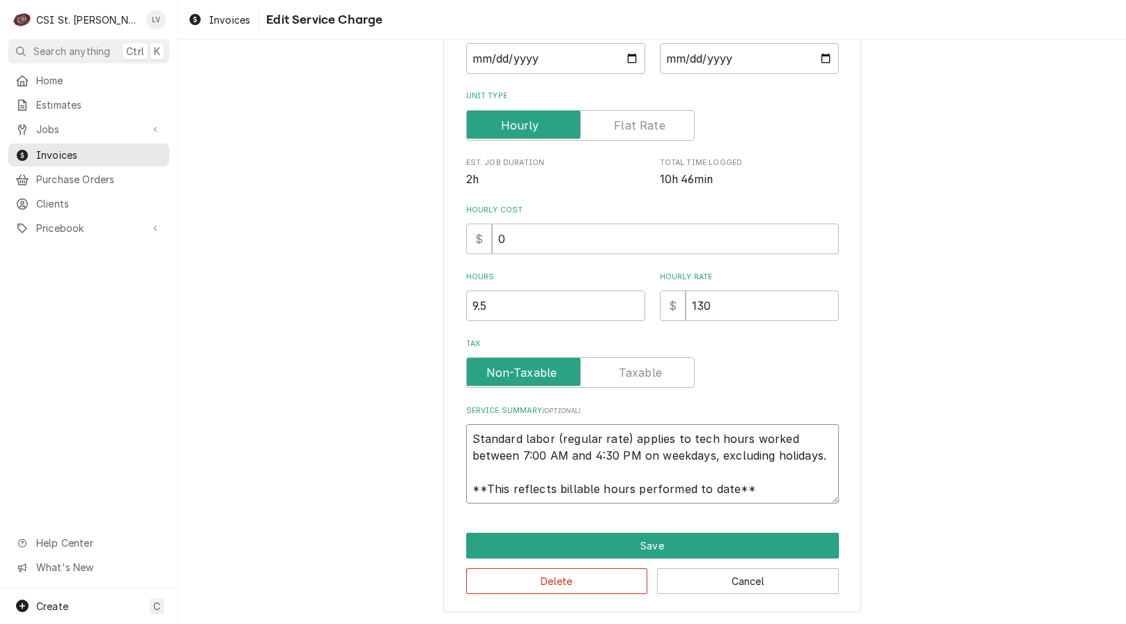
type textarea "Performed PM service on refrigeration equipment as per agreement."
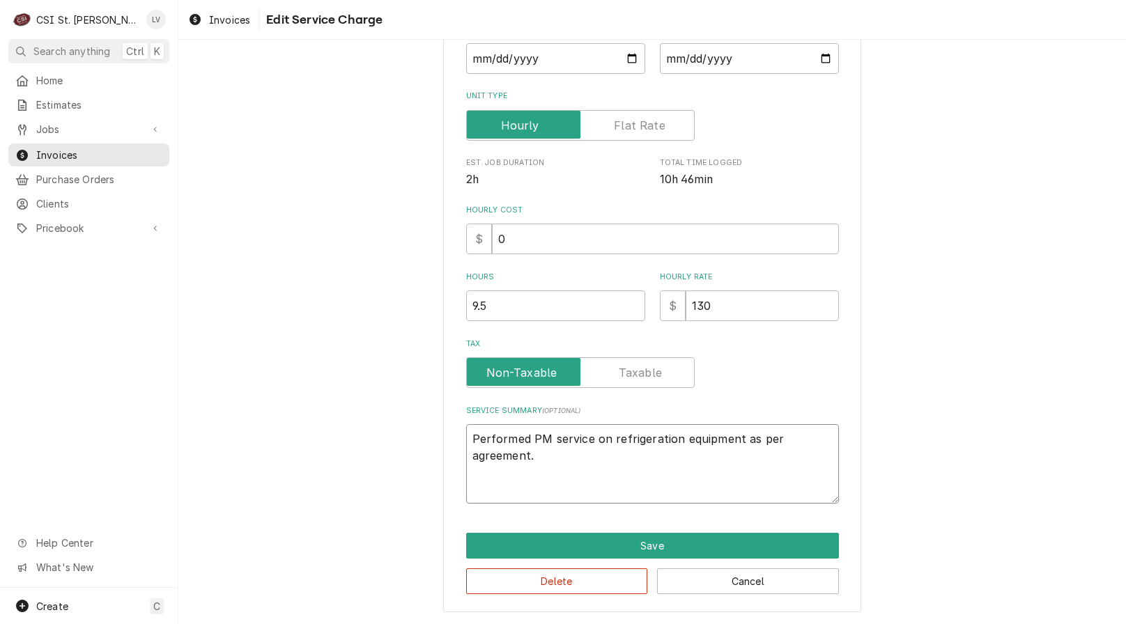
scroll to position [228, 0]
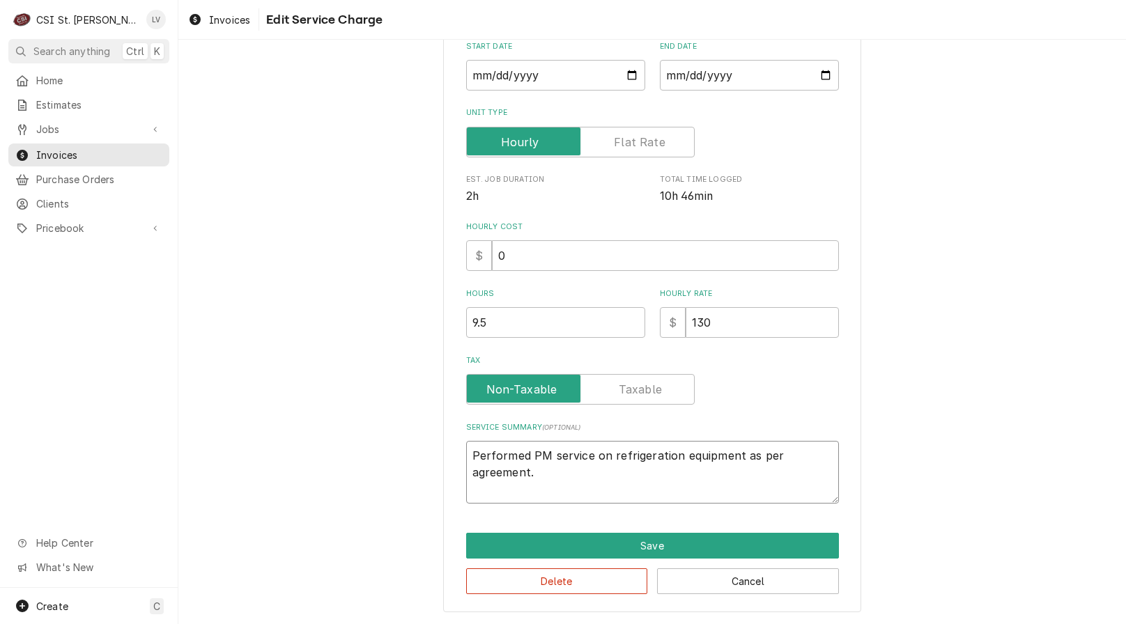
click at [466, 448] on textarea "Performed PM service on refrigeration equipment as per agreement." at bounding box center [652, 472] width 373 height 63
type textarea "x"
type textarea "1Performed PM service on refrigeration equipment as per agreement."
type textarea "x"
type textarea "10Performed PM service on refrigeration equipment as per agreement."
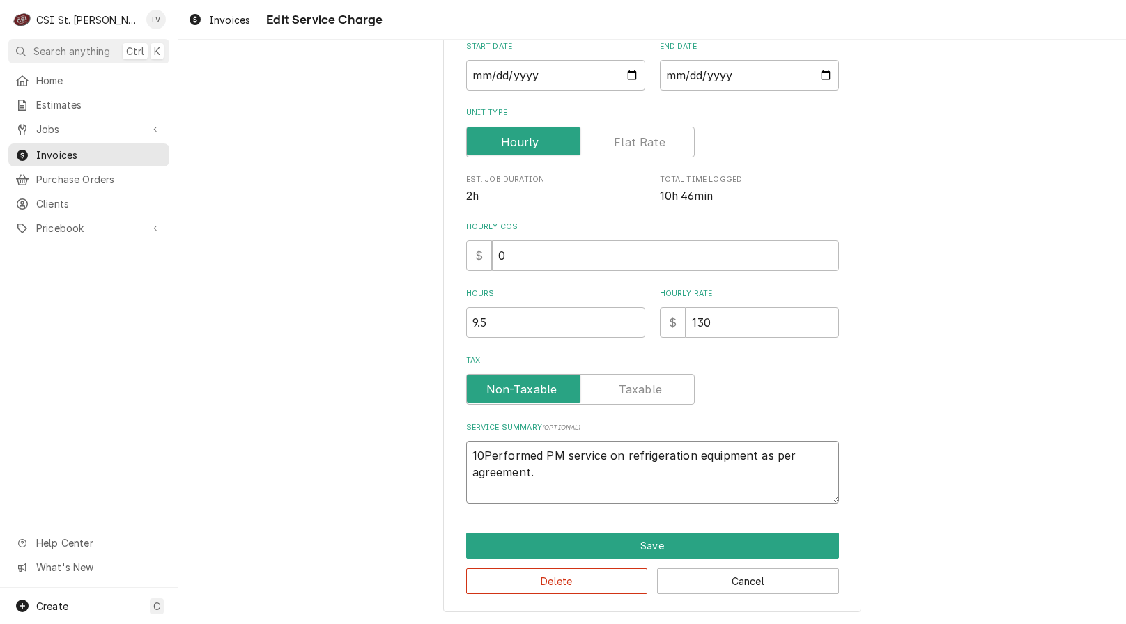
type textarea "x"
type textarea "10/Performed PM service on refrigeration equipment as per agreement."
type textarea "x"
type textarea "10/7Performed PM service on refrigeration equipment as per agreement."
type textarea "x"
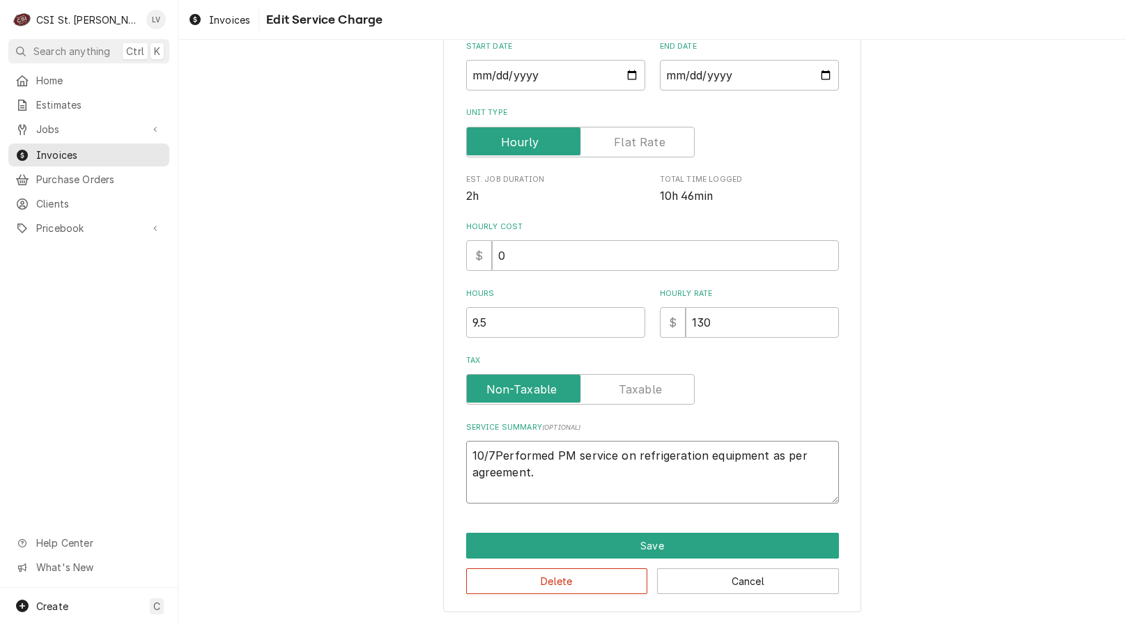
type textarea "10/7 Performed PM service on refrigeration equipment as per agreement."
type textarea "x"
type textarea "10/7 -Performed PM service on refrigeration equipment as per agreement."
type textarea "x"
type textarea "10/7 - Performed PM service on refrigeration equipment as per agreement."
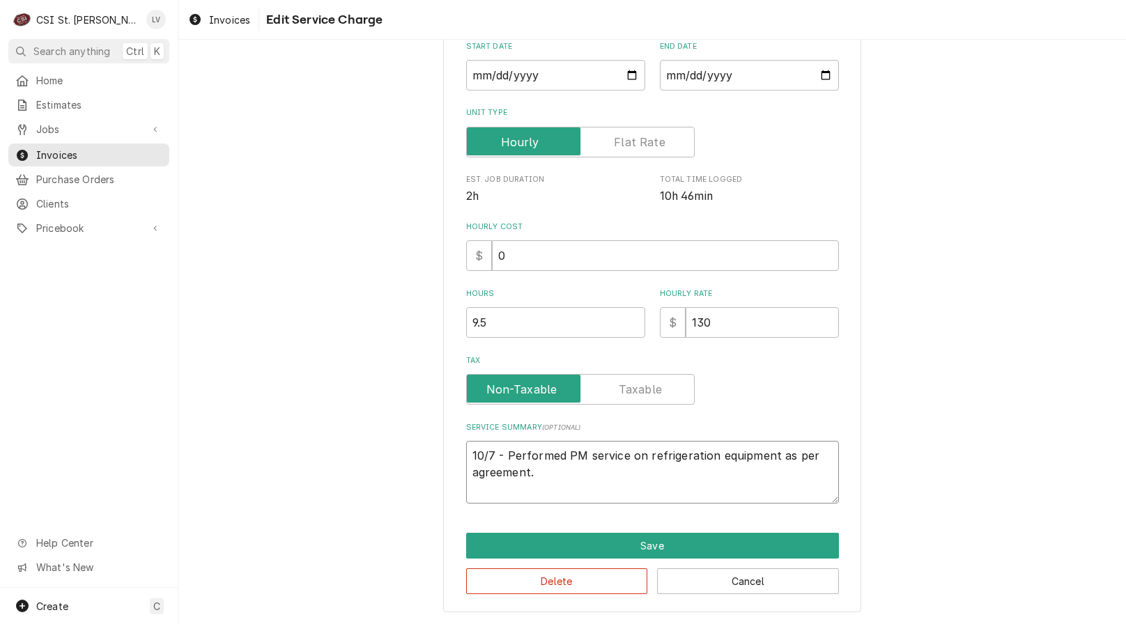
click at [570, 472] on textarea "10/7 - Performed PM service on refrigeration equipment as per agreement." at bounding box center [652, 472] width 373 height 63
type textarea "x"
type textarea "10/7 - Performed PM service on refrigeration equipment as per agreement."
type textarea "x"
type textarea "10/7 - Performed PM service on refrigeration equipment as per agreement."
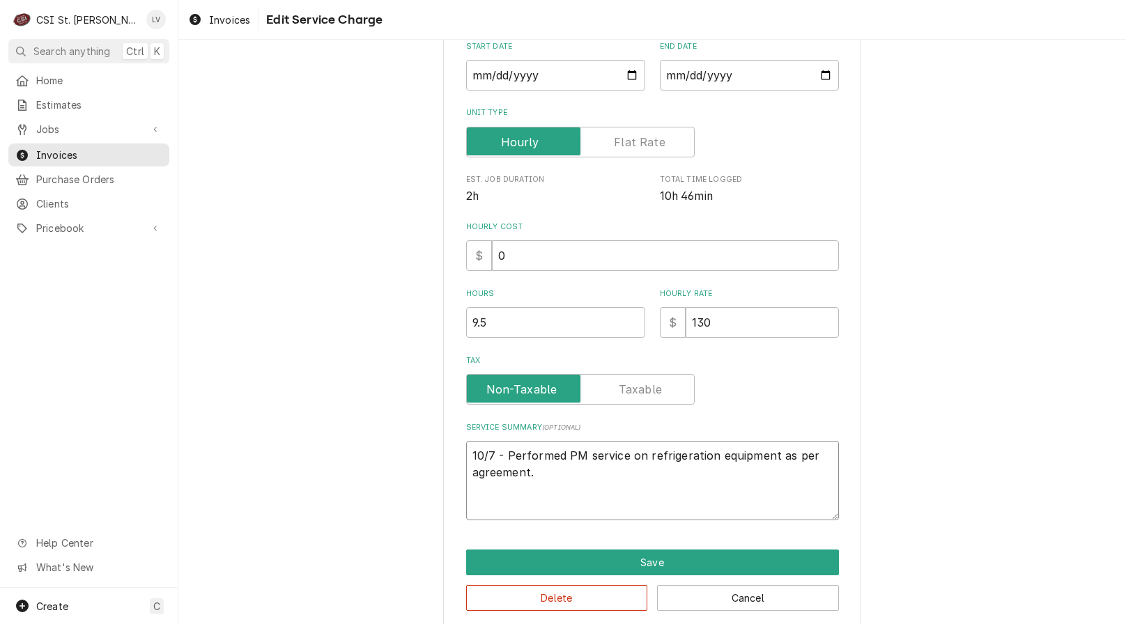
scroll to position [244, 0]
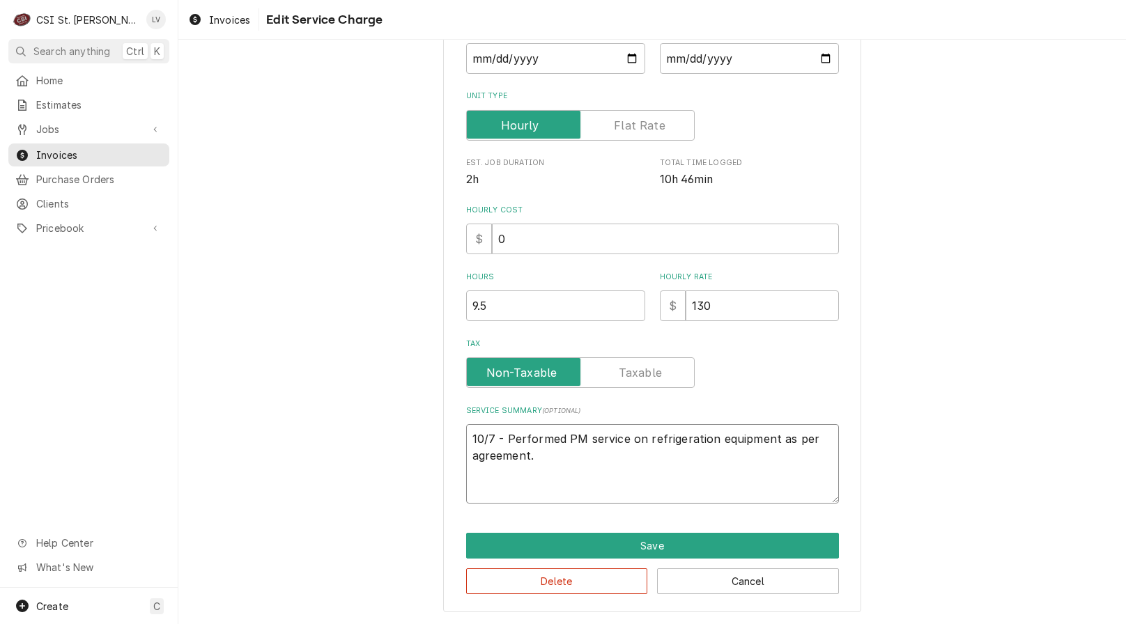
type textarea "x"
type textarea "10/7 - Performed PM service on refrigeration equipment as per agreement. 1"
type textarea "x"
type textarea "10/7 - Performed PM service on refrigeration equipment as per agreement. 10"
type textarea "x"
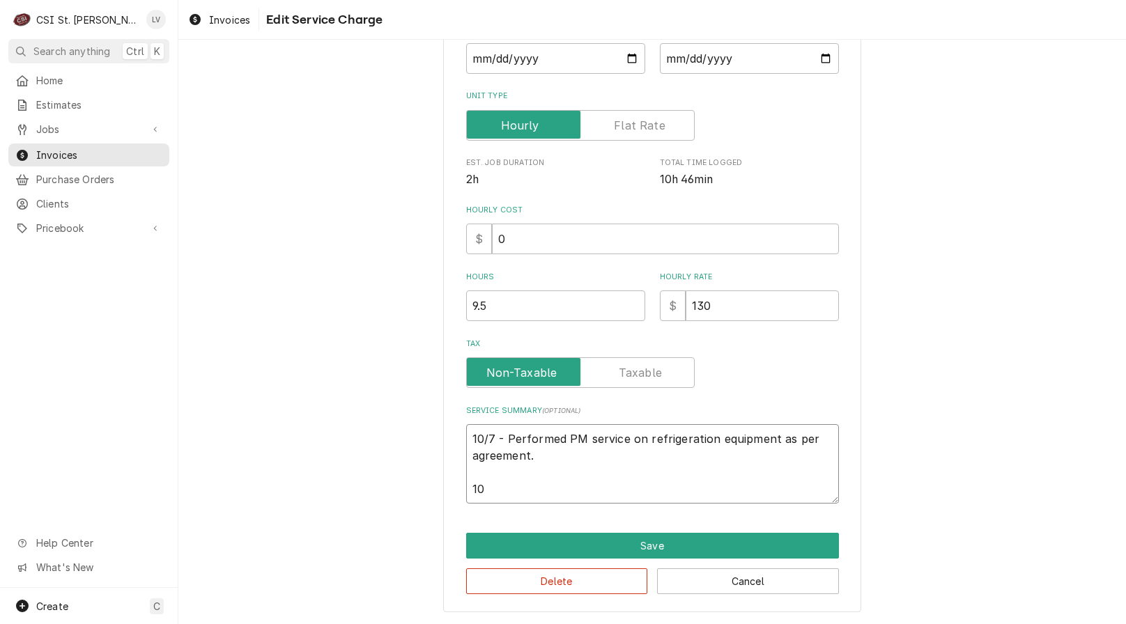
type textarea "10/7 - Performed PM service on refrigeration equipment as per agreement. 10/"
type textarea "x"
type textarea "10/7 - Performed PM service on refrigeration equipment as per agreement. 10/1"
type textarea "x"
type textarea "10/7 - Performed PM service on refrigeration equipment as per agreement. 10/10"
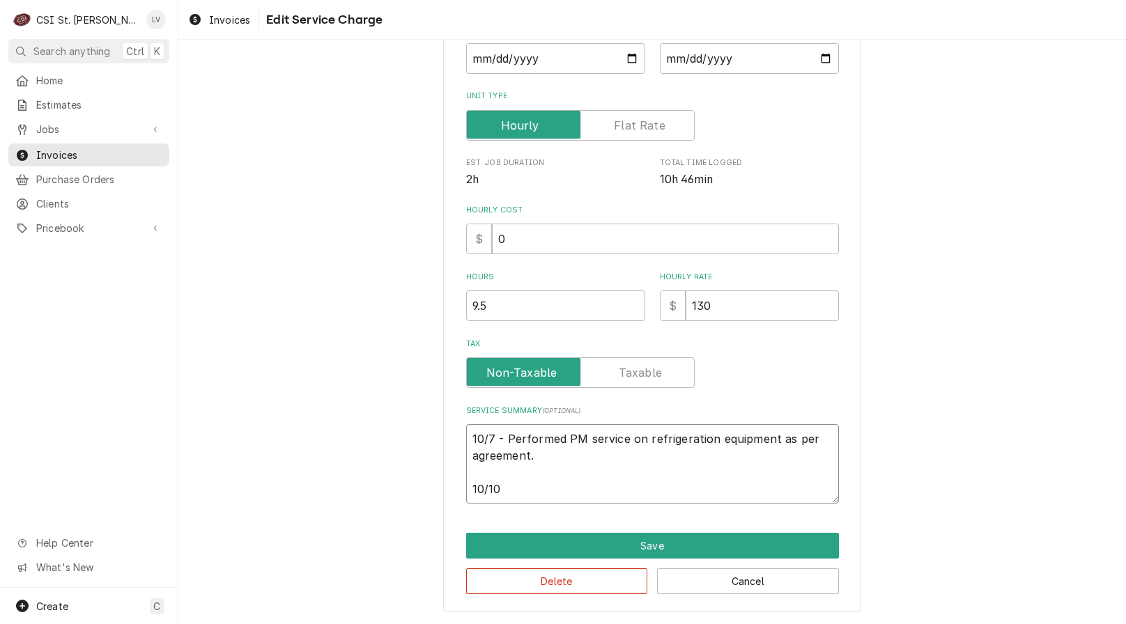
type textarea "x"
type textarea "10/7 - Performed PM service on refrigeration equipment as per agreement. 10/10"
type textarea "x"
type textarea "10/7 - Performed PM service on refrigeration equipment as per agreement. 10/10 -"
type textarea "x"
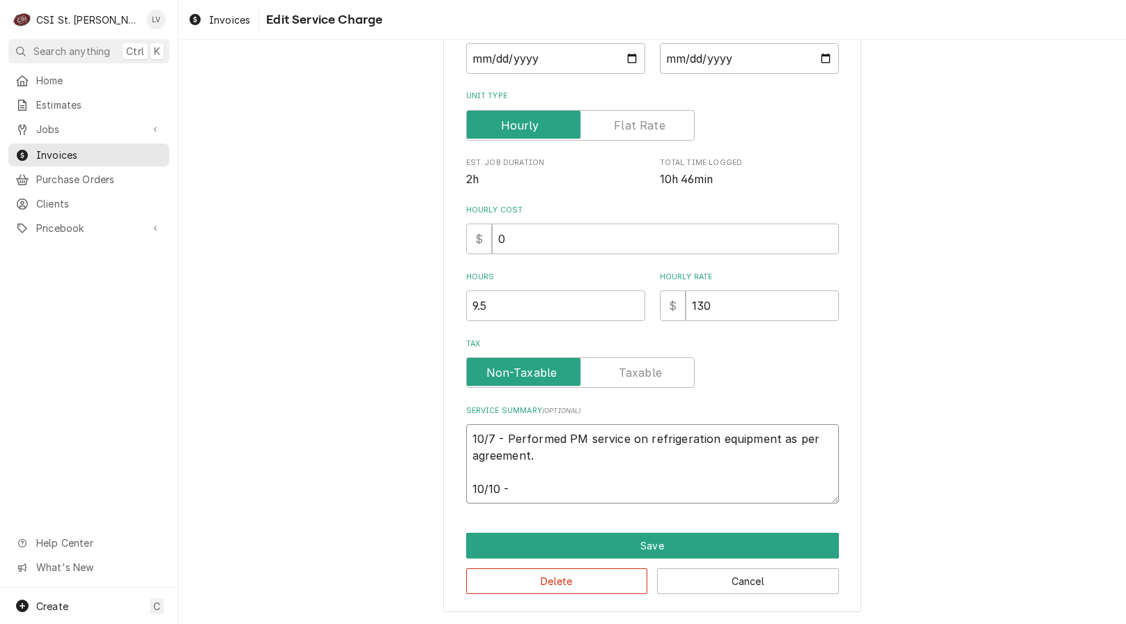
type textarea "10/7 - Performed PM service on refrigeration equipment as per agreement. 10/10 -"
type textarea "x"
type textarea "10/7 - Performed PM service on refrigeration equipment as per agreement. 10/10 …"
type textarea "x"
type textarea "10/7 - Performed PM service on refrigeration equipment as per agreement. 10/10 …"
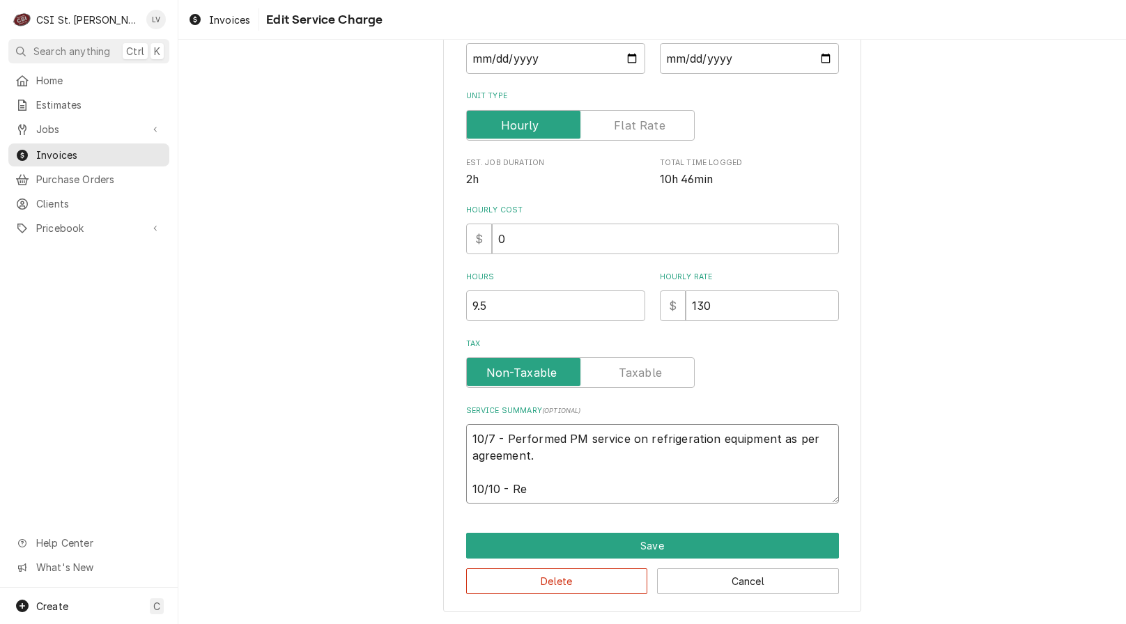
type textarea "x"
type textarea "10/7 - Performed PM service on refrigeration equipment as per agreement. 10/10 …"
type textarea "x"
type textarea "10/7 - Performed PM service on refrigeration equipment as per agreement. 10/10 …"
type textarea "x"
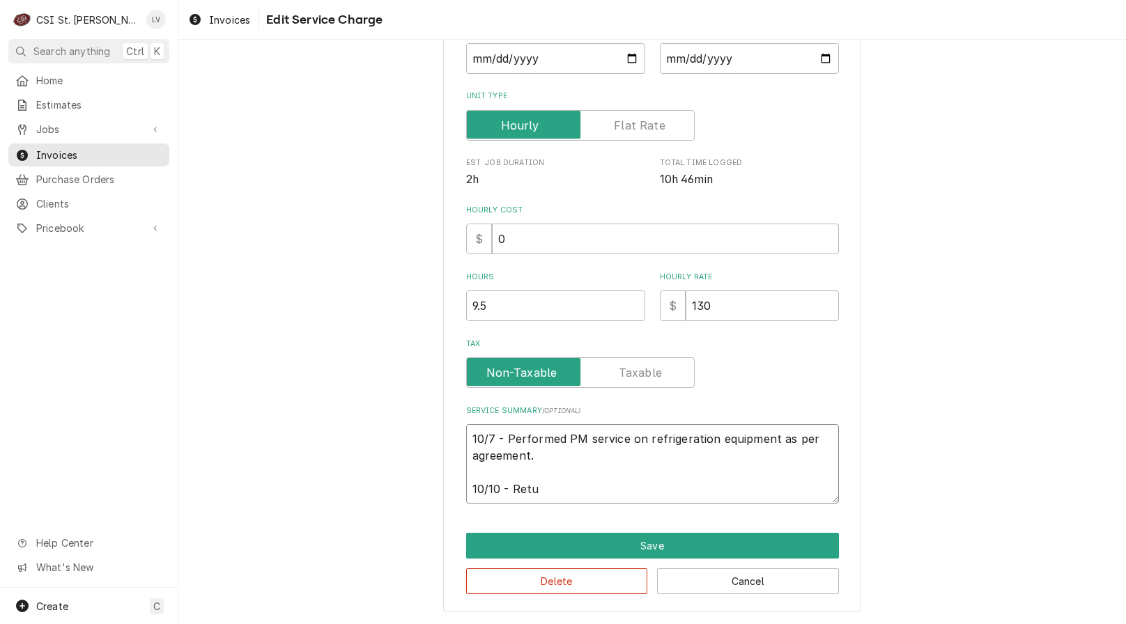
type textarea "10/7 - Performed PM service on refrigeration equipment as per agreement. 10/10 …"
type textarea "x"
type textarea "10/7 - Performed PM service on refrigeration equipment as per agreement. 10/10 …"
type textarea "x"
type textarea "10/7 - Performed PM service on refrigeration equipment as per agreement. 10/10 …"
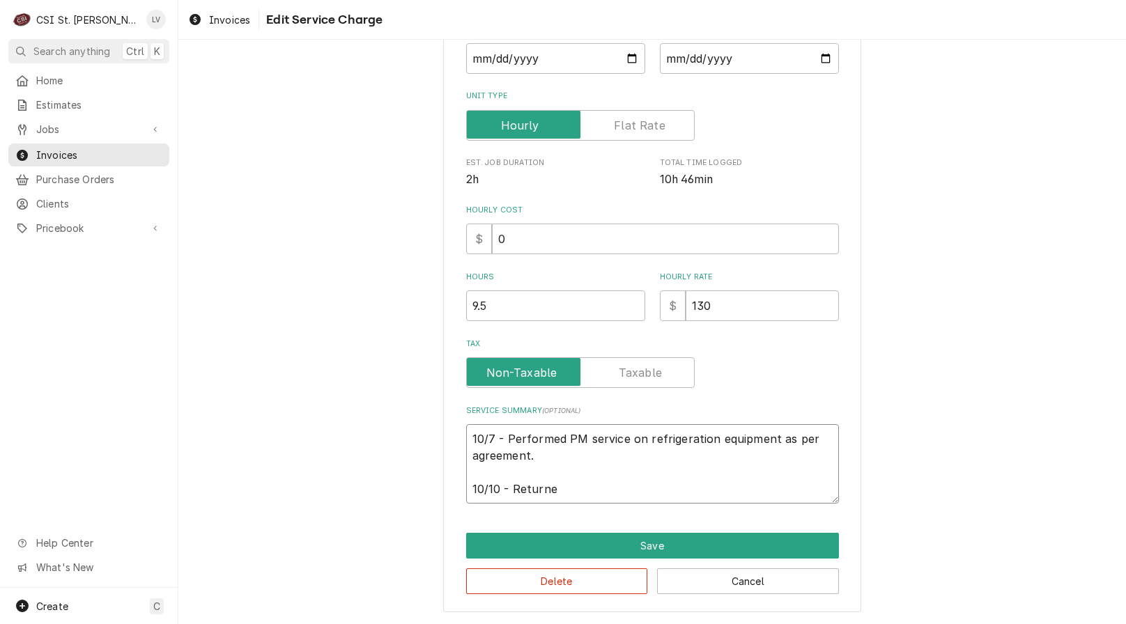
type textarea "x"
type textarea "10/7 - Performed PM service on refrigeration equipment as per agreement. 10/10 …"
type textarea "x"
type textarea "10/7 - Performed PM service on refrigeration equipment as per agreement. 10/10 …"
type textarea "x"
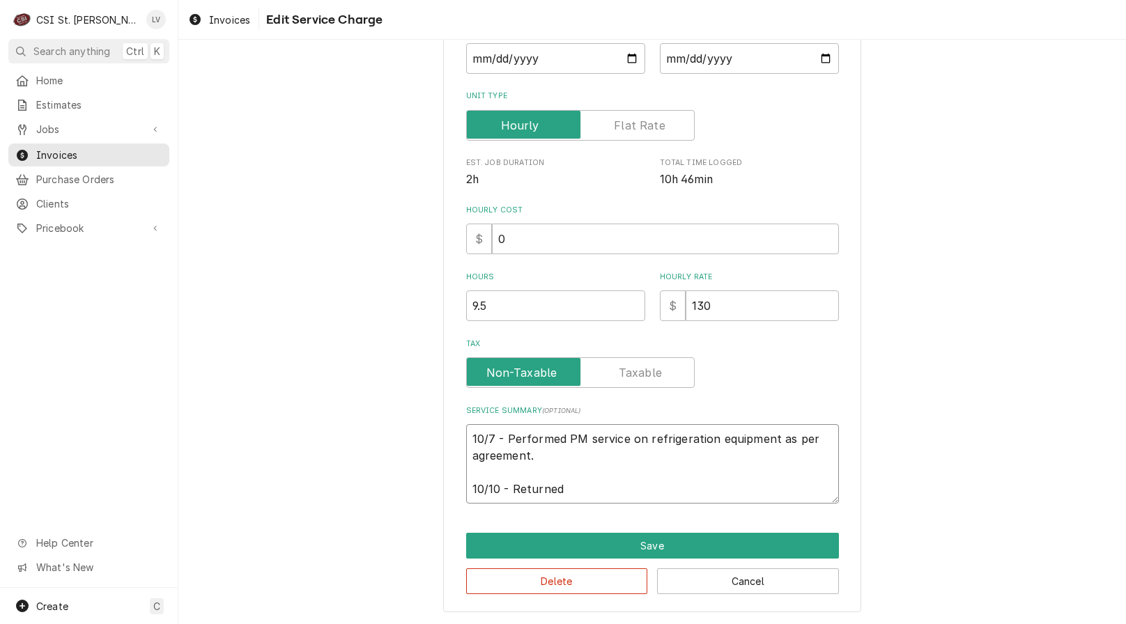
type textarea "10/7 - Performed PM service on refrigeration equipment as per agreement. 10/10 …"
type textarea "x"
type textarea "10/7 - Performed PM service on refrigeration equipment as per agreement. 10/10 …"
type textarea "x"
type textarea "10/7 - Performed PM service on refrigeration equipment as per agreement. 10/10 …"
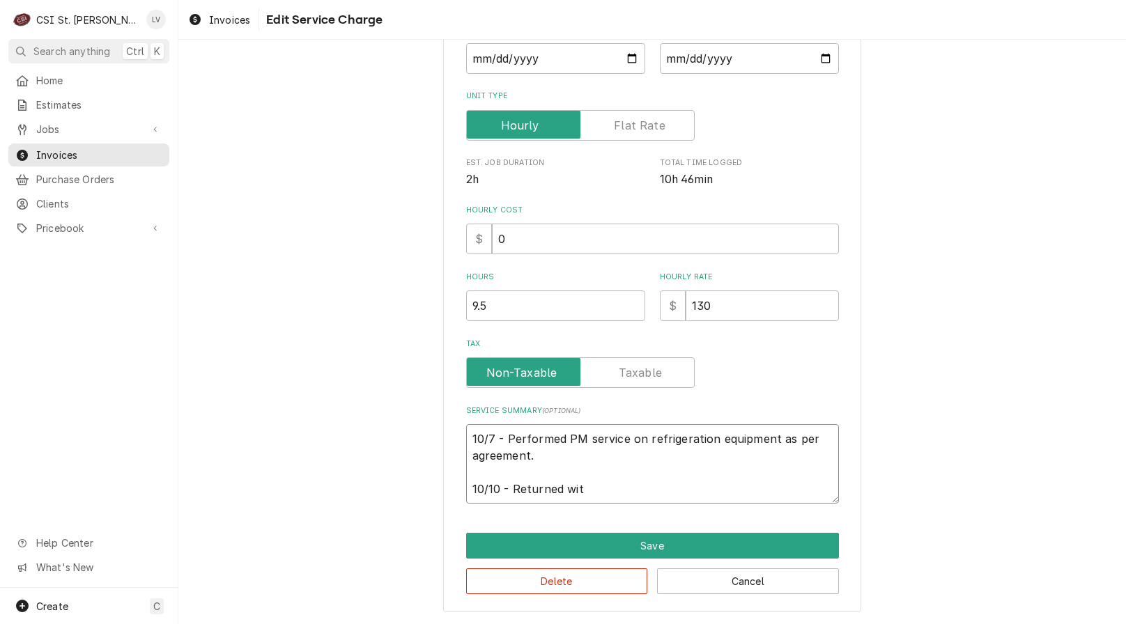
type textarea "x"
type textarea "10/7 - Performed PM service on refrigeration equipment as per agreement. 10/10 …"
type textarea "x"
type textarea "10/7 - Performed PM service on refrigeration equipment as per agreement. 10/10 …"
type textarea "x"
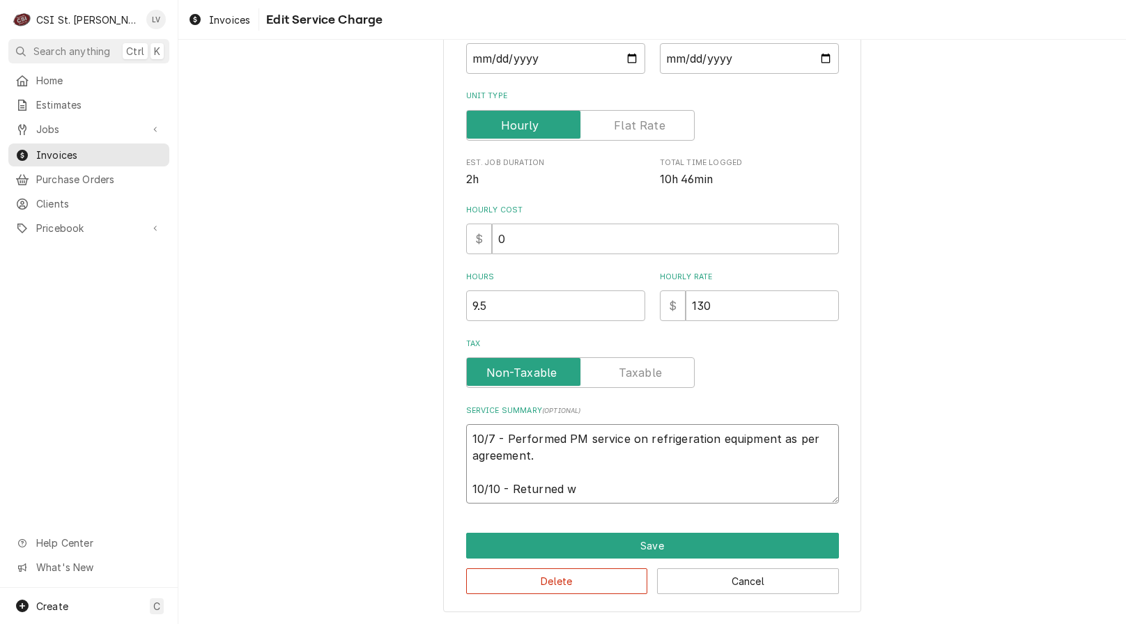
type textarea "10/7 - Performed PM service on refrigeration equipment as per agreement. 10/10 …"
type textarea "x"
type textarea "10/7 - Performed PM service on refrigeration equipment as per agreement. 10/10 …"
type textarea "x"
type textarea "10/7 - Performed PM service on refrigeration equipment as per agreement. 10/10 …"
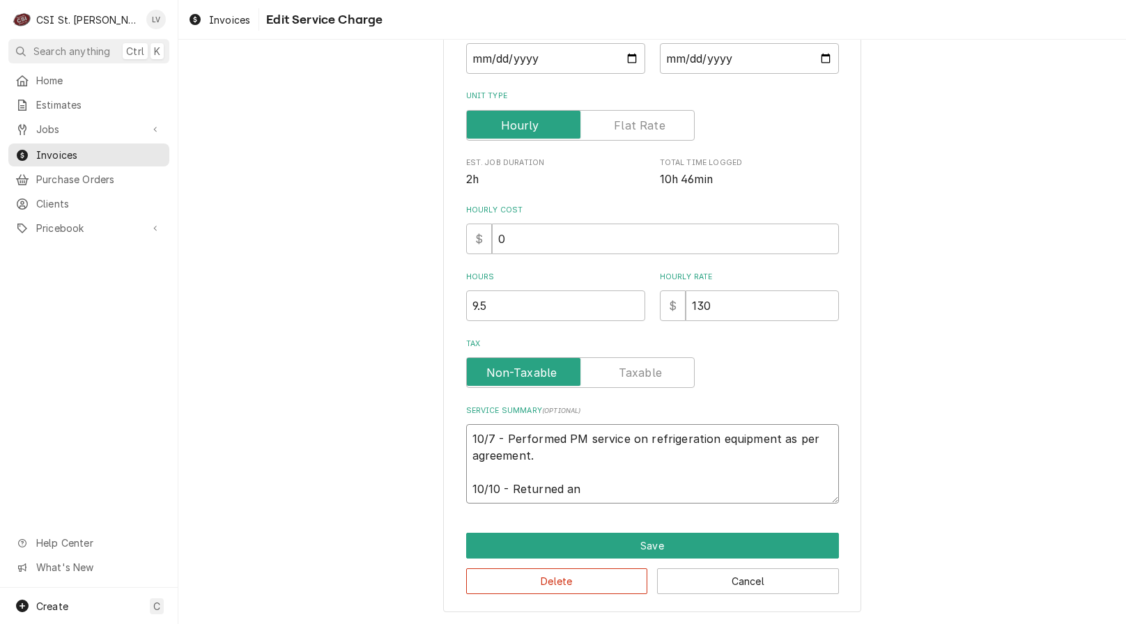
type textarea "x"
type textarea "10/7 - Performed PM service on refrigeration equipment as per agreement. 10/10 …"
type textarea "x"
type textarea "10/7 - Performed PM service on refrigeration equipment as per agreement. 10/10 …"
type textarea "x"
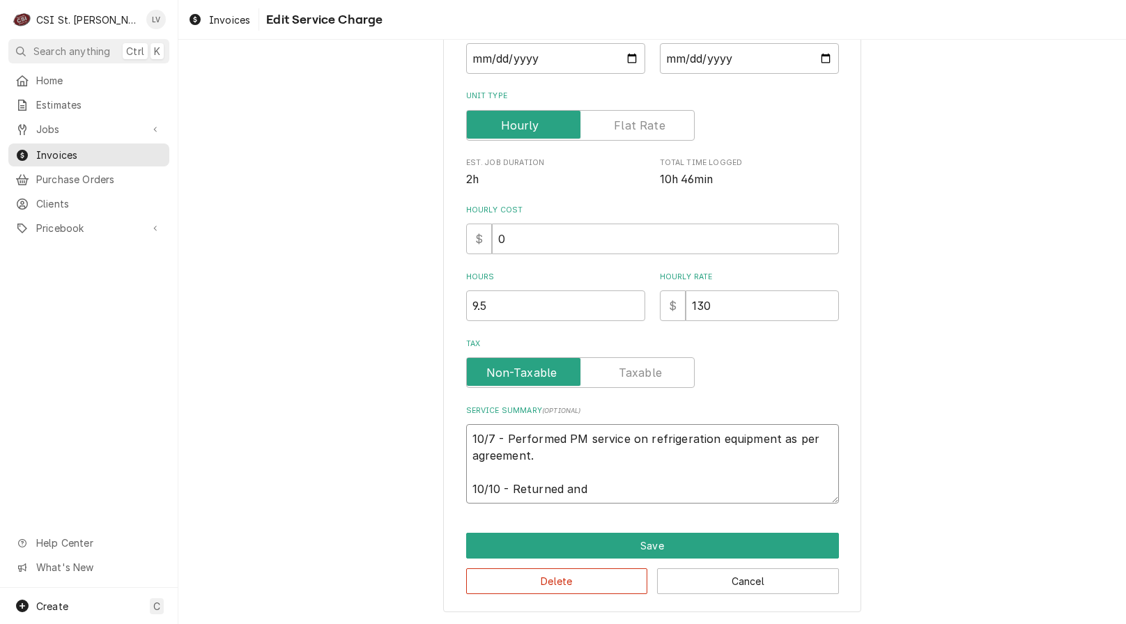
type textarea "10/7 - Performed PM service on refrigeration equipment as per agreement. 10/10 …"
type textarea "x"
type textarea "10/7 - Performed PM service on refrigeration equipment as per agreement. 10/10 …"
type textarea "x"
type textarea "10/7 - Performed PM service on refrigeration equipment as per agreement. 10/10 …"
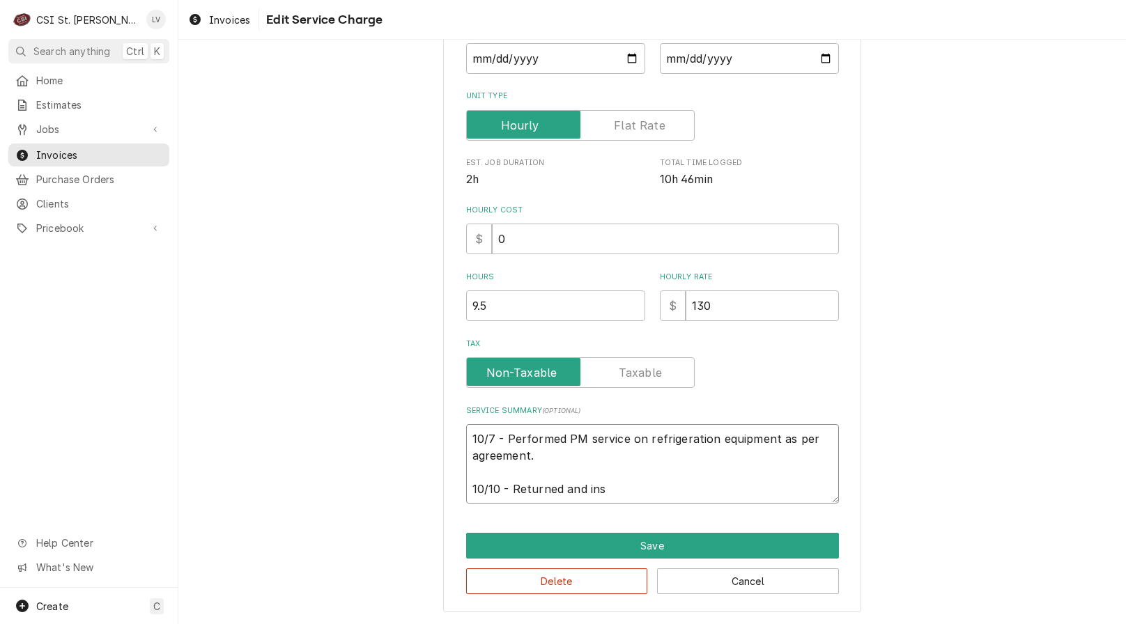
type textarea "x"
type textarea "10/7 - Performed PM service on refrigeration equipment as per agreement. 10/10 …"
type textarea "x"
type textarea "10/7 - Performed PM service on refrigeration equipment as per agreement. 10/10 …"
type textarea "x"
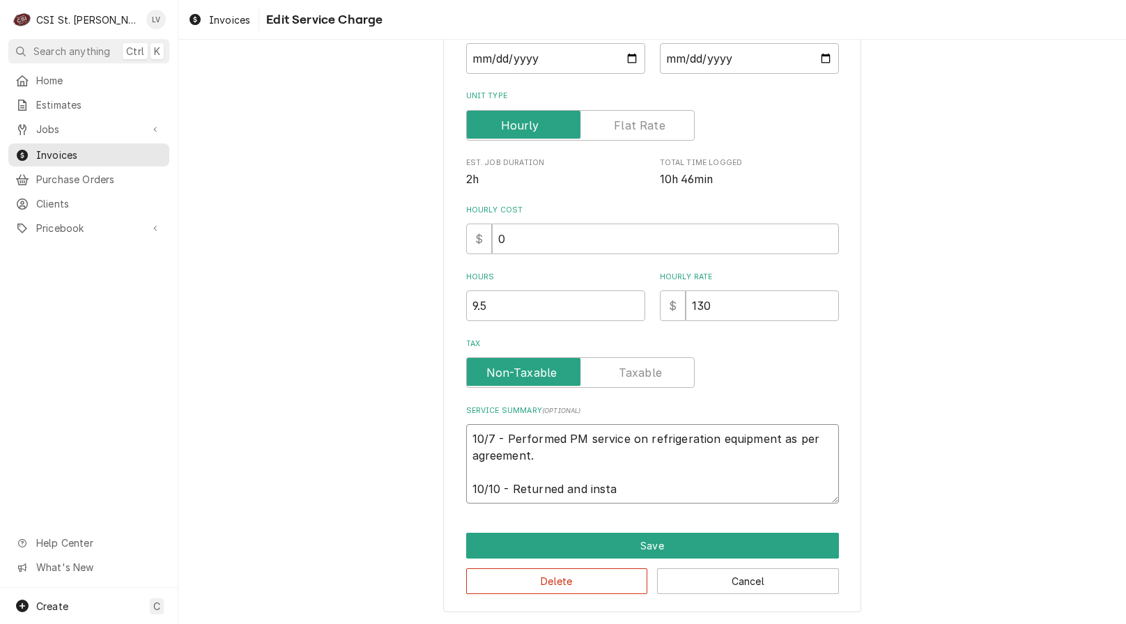
type textarea "10/7 - Performed PM service on refrigeration equipment as per agreement. 10/10 …"
type textarea "x"
type textarea "10/7 - Performed PM service on refrigeration equipment as per agreement. 10/10 …"
type textarea "x"
type textarea "10/7 - Performed PM service on refrigeration equipment as per agreement. 10/10 …"
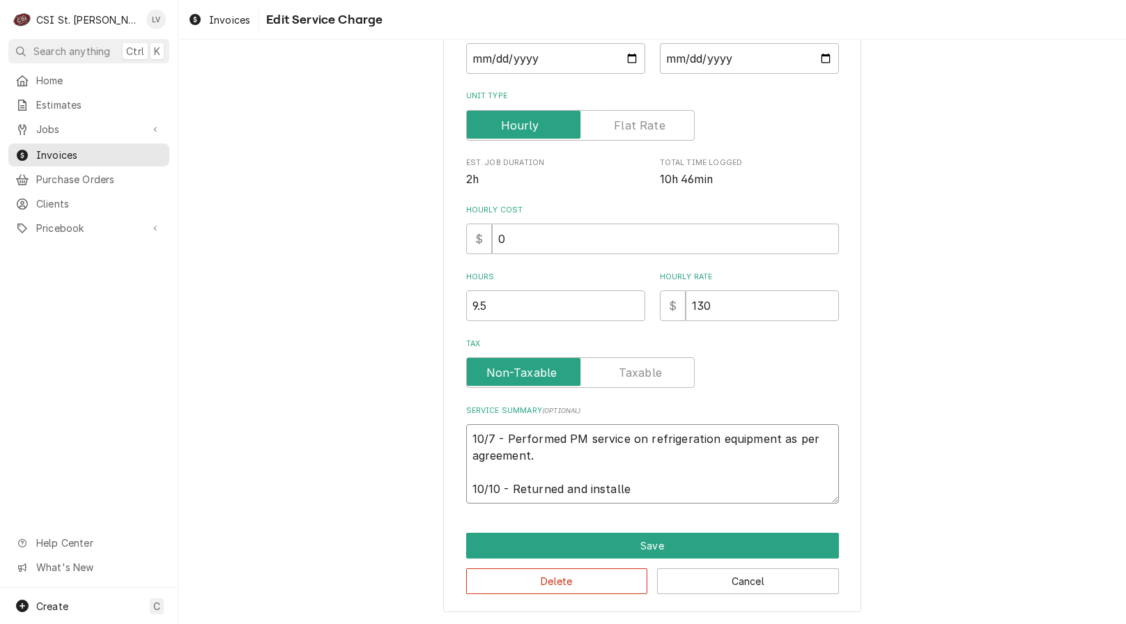
type textarea "x"
type textarea "10/7 - Performed PM service on refrigeration equipment as per agreement. 10/10 …"
type textarea "x"
type textarea "10/7 - Performed PM service on refrigeration equipment as per agreement. 10/10 …"
type textarea "x"
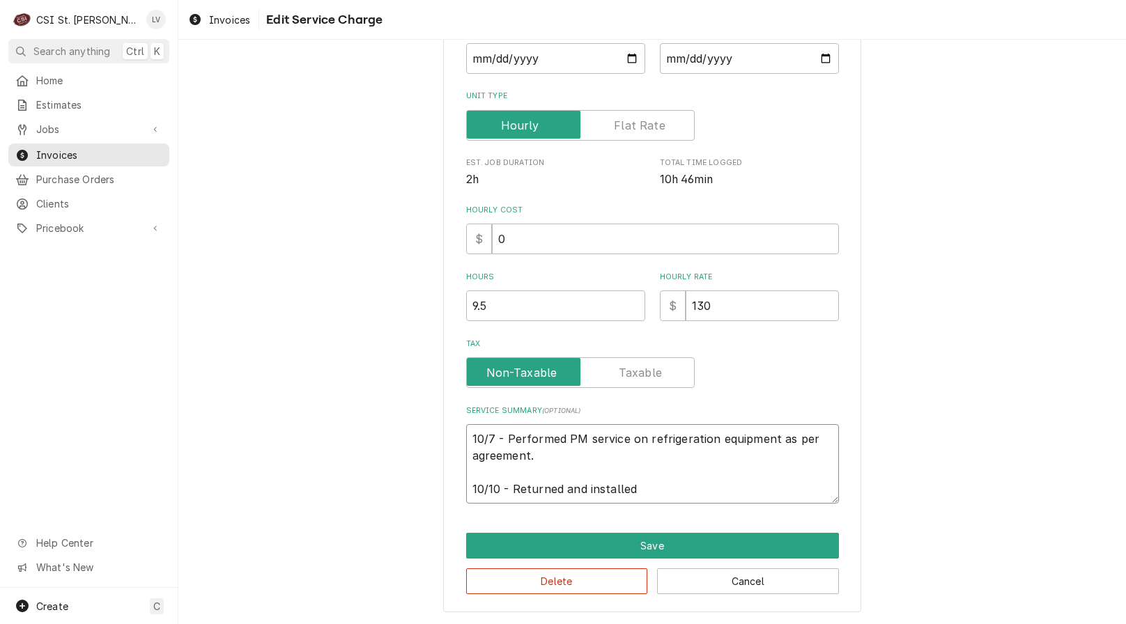
type textarea "10/7 - Performed PM service on refrigeration equipment as per agreement. 10/10 …"
type textarea "x"
type textarea "10/7 - Performed PM service on refrigeration equipment as per agreement. 10/10 …"
type textarea "x"
type textarea "10/7 - Performed PM service on refrigeration equipment as per agreement. 10/10 …"
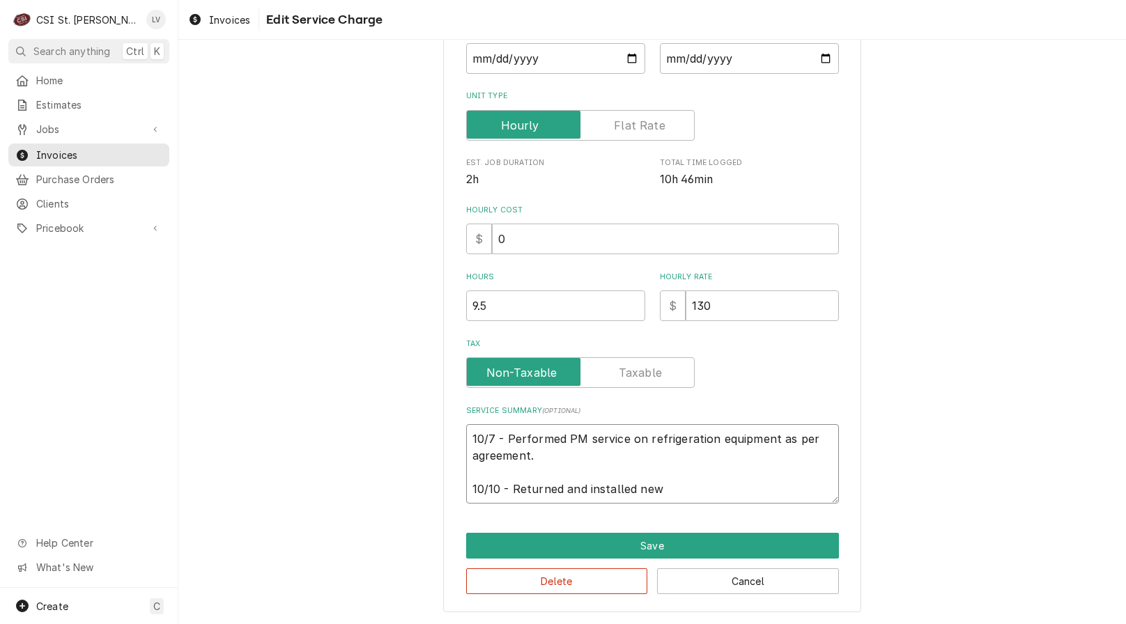
type textarea "x"
type textarea "10/7 - Performed PM service on refrigeration equipment as per agreement. 10/10 …"
type textarea "x"
type textarea "10/7 - Performed PM service on refrigeration equipment as per agreement. 10/10 …"
type textarea "x"
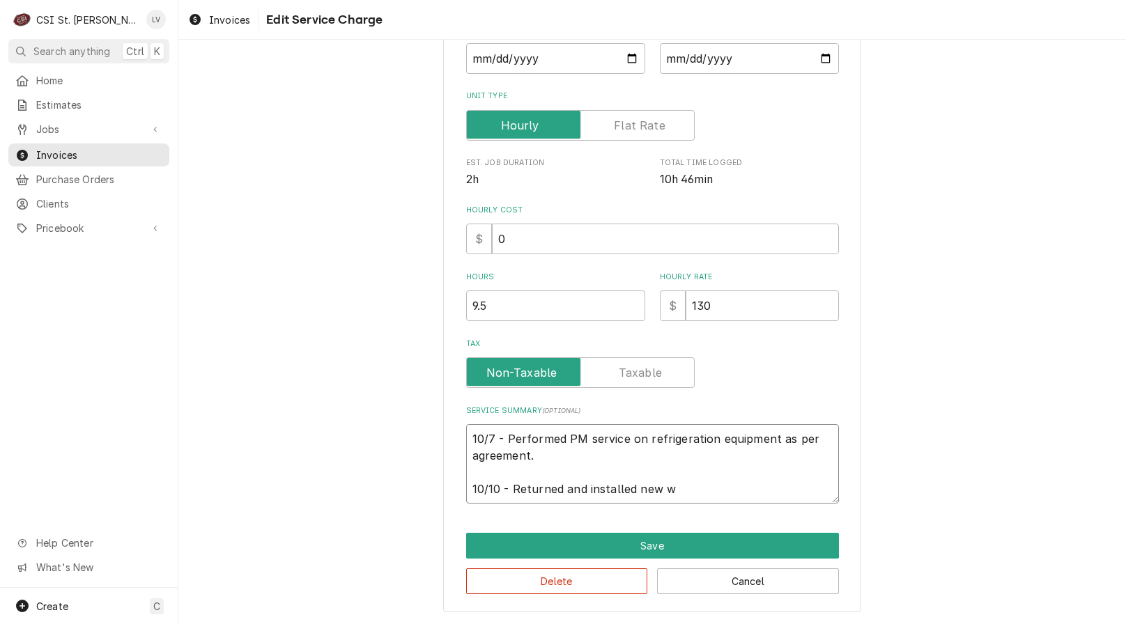
type textarea "10/7 - Performed PM service on refrigeration equipment as per agreement. 10/10 …"
type textarea "x"
type textarea "10/7 - Performed PM service on refrigeration equipment as per agreement. 10/10 …"
type textarea "x"
type textarea "10/7 - Performed PM service on refrigeration equipment as per agreement. 10/10 …"
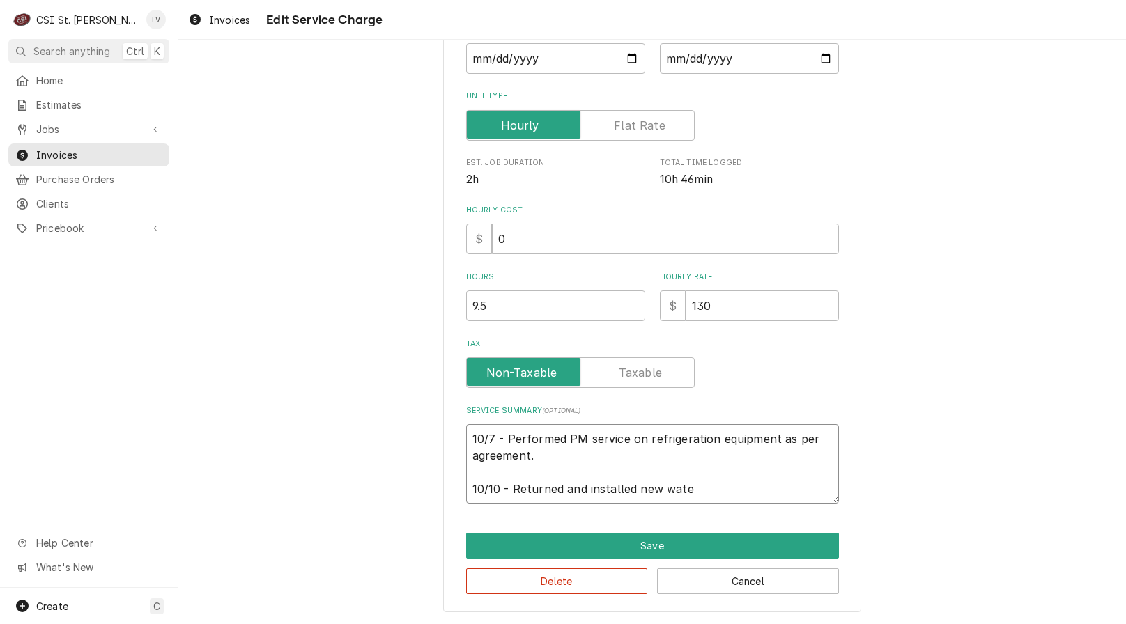
type textarea "x"
type textarea "10/7 - Performed PM service on refrigeration equipment as per agreement. 10/10 …"
type textarea "x"
type textarea "10/7 - Performed PM service on refrigeration equipment as per agreement. 10/10 …"
type textarea "x"
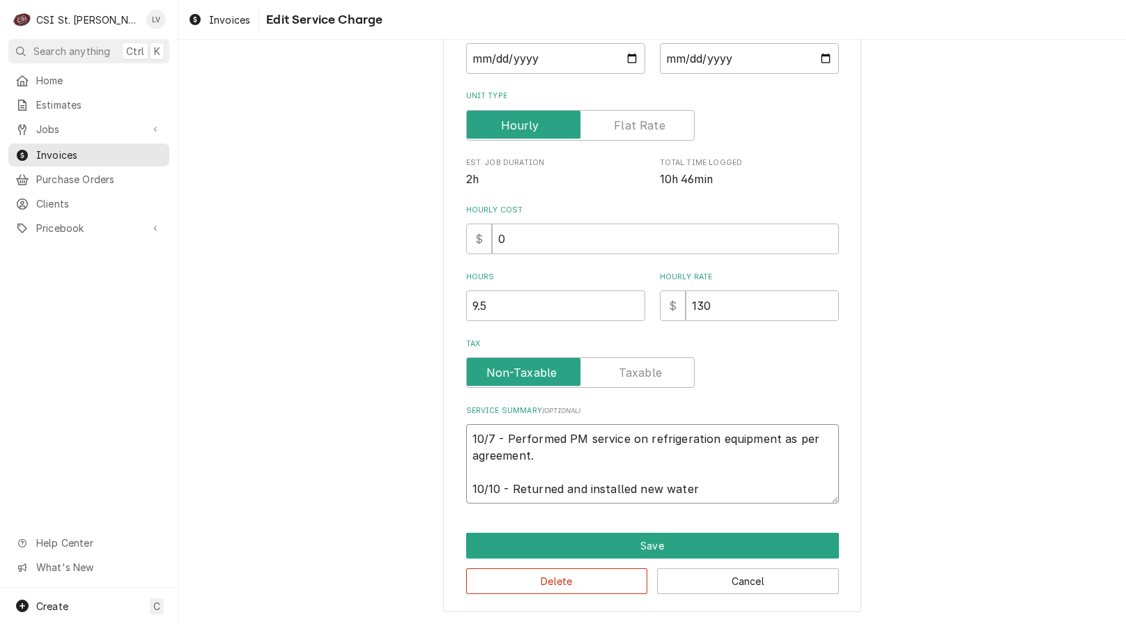
type textarea "10/7 - Performed PM service on refrigeration equipment as per agreement. 10/10 …"
type textarea "x"
type textarea "10/7 - Performed PM service on refrigeration equipment as per agreement. 10/10 …"
type textarea "x"
type textarea "10/7 - Performed PM service on refrigeration equipment as per agreement. 10/10 …"
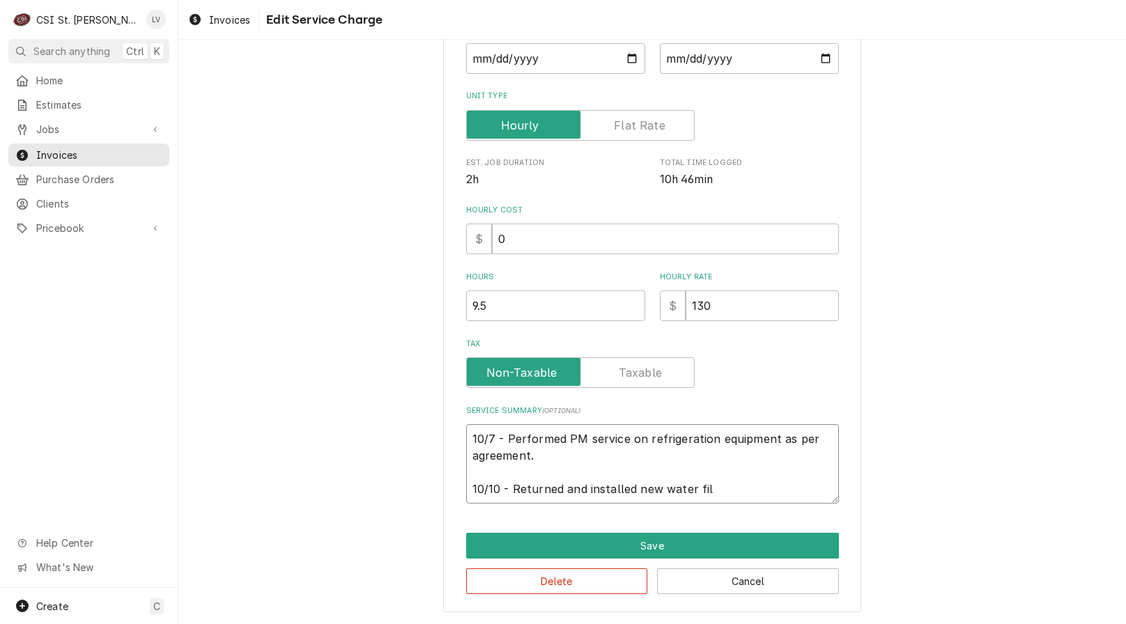
type textarea "x"
type textarea "10/7 - Performed PM service on refrigeration equipment as per agreement. 10/10 …"
type textarea "x"
type textarea "10/7 - Performed PM service on refrigeration equipment as per agreement. 10/10 …"
type textarea "x"
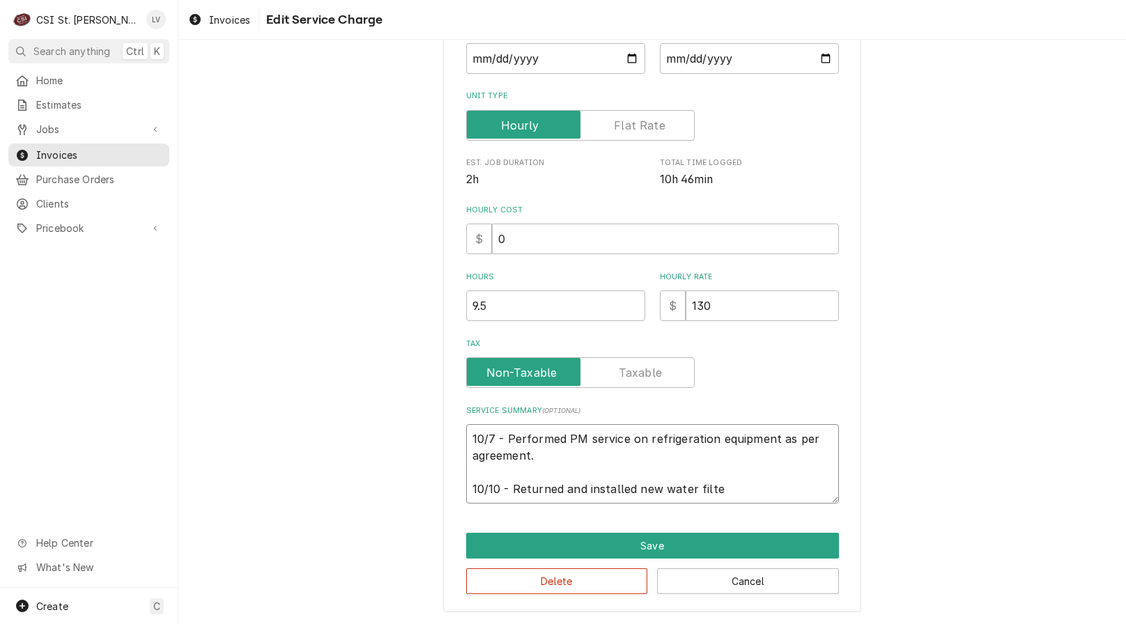
type textarea "10/7 - Performed PM service on refrigeration equipment as per agreement. 10/10 …"
type textarea "x"
type textarea "10/7 - Performed PM service on refrigeration equipment as per agreement. 10/10 …"
type textarea "x"
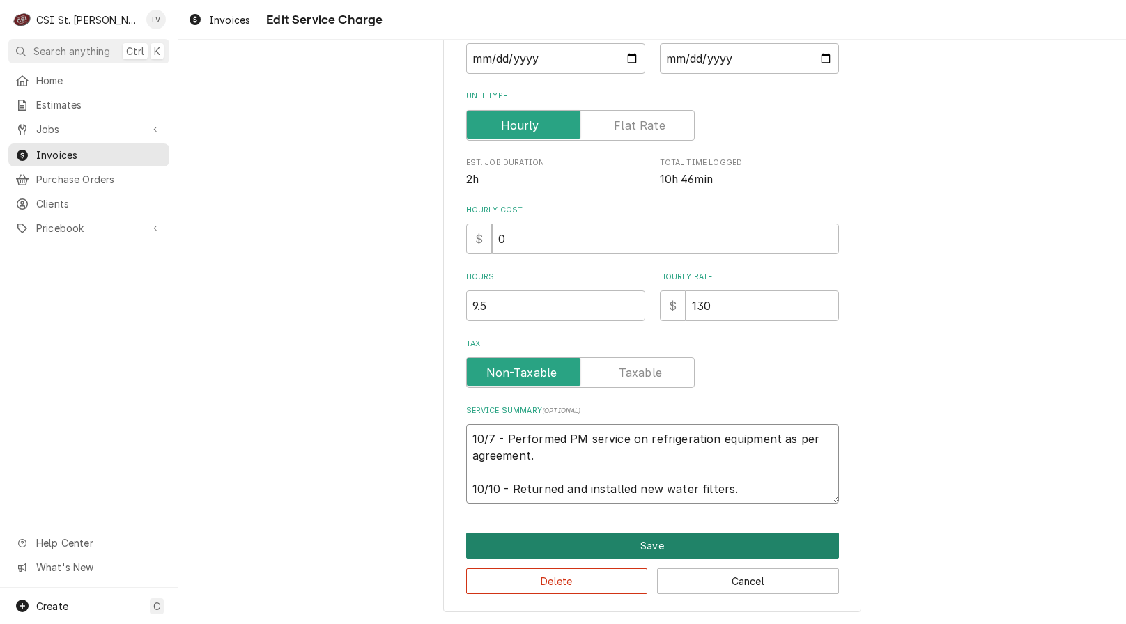
type textarea "10/7 - Performed PM service on refrigeration equipment as per agreement. 10/10 …"
click at [575, 533] on button "Save" at bounding box center [652, 546] width 373 height 26
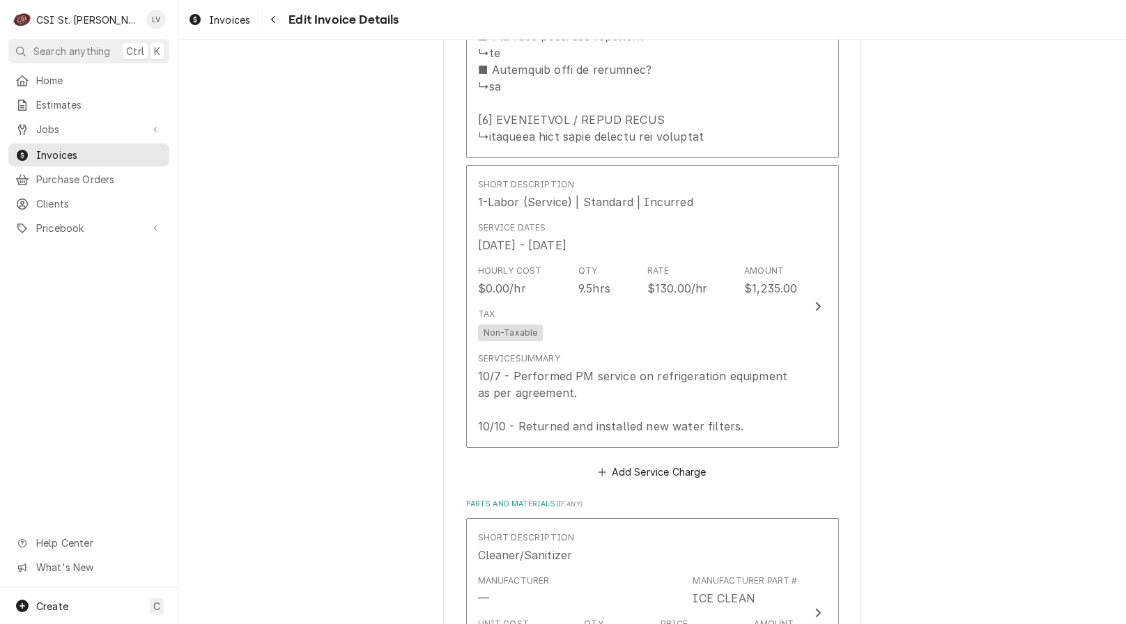
scroll to position [2116, 0]
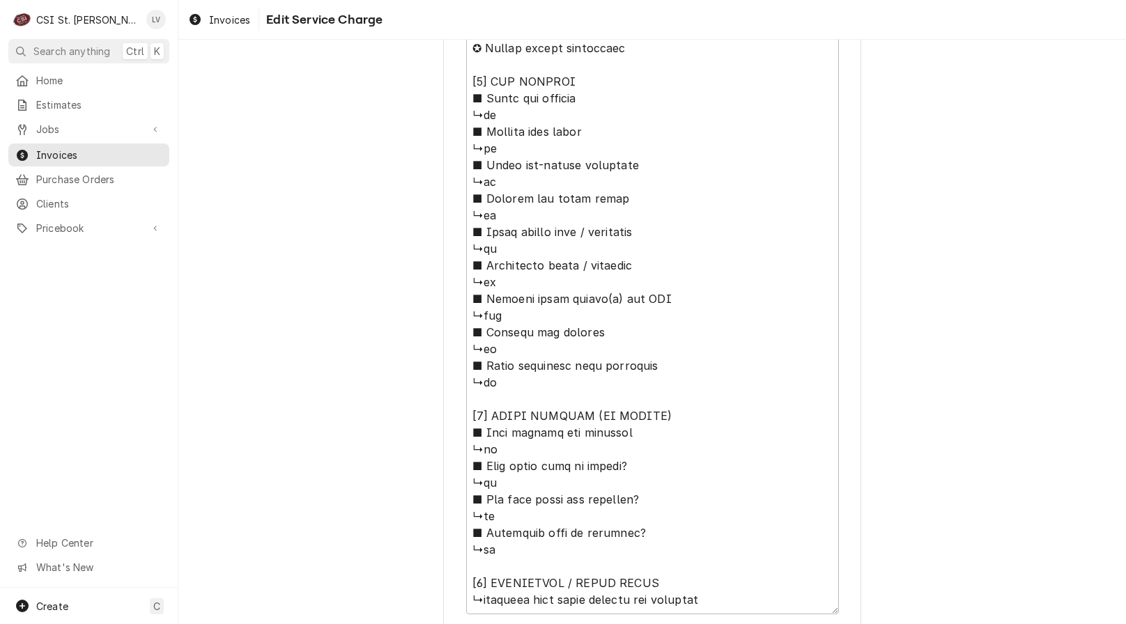
scroll to position [880, 0]
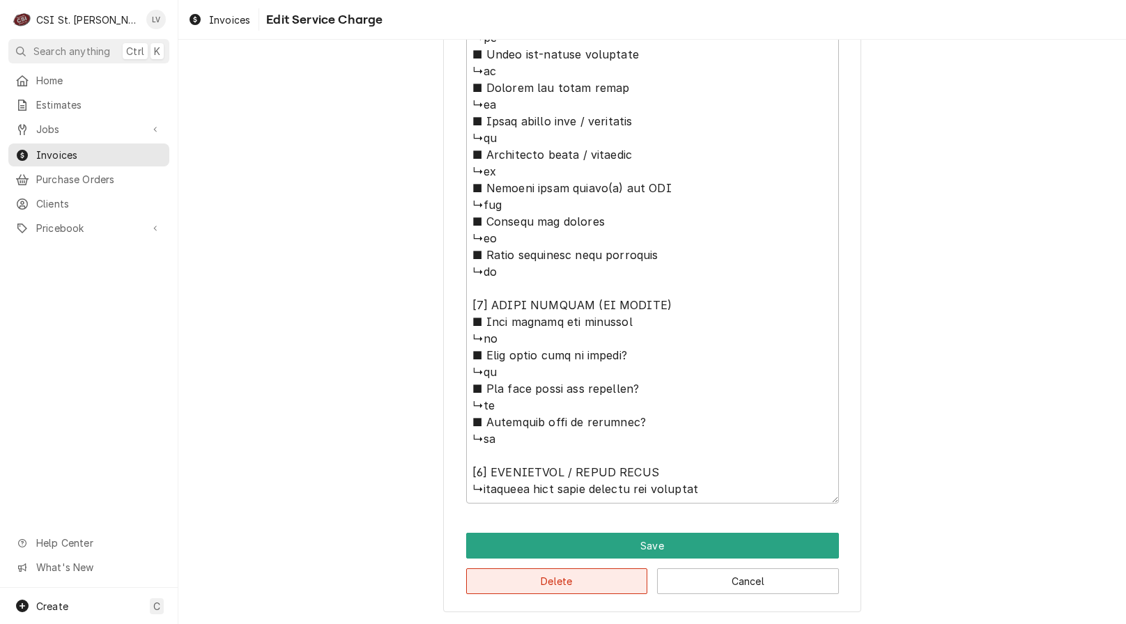
click at [605, 584] on button "Delete" at bounding box center [557, 581] width 182 height 26
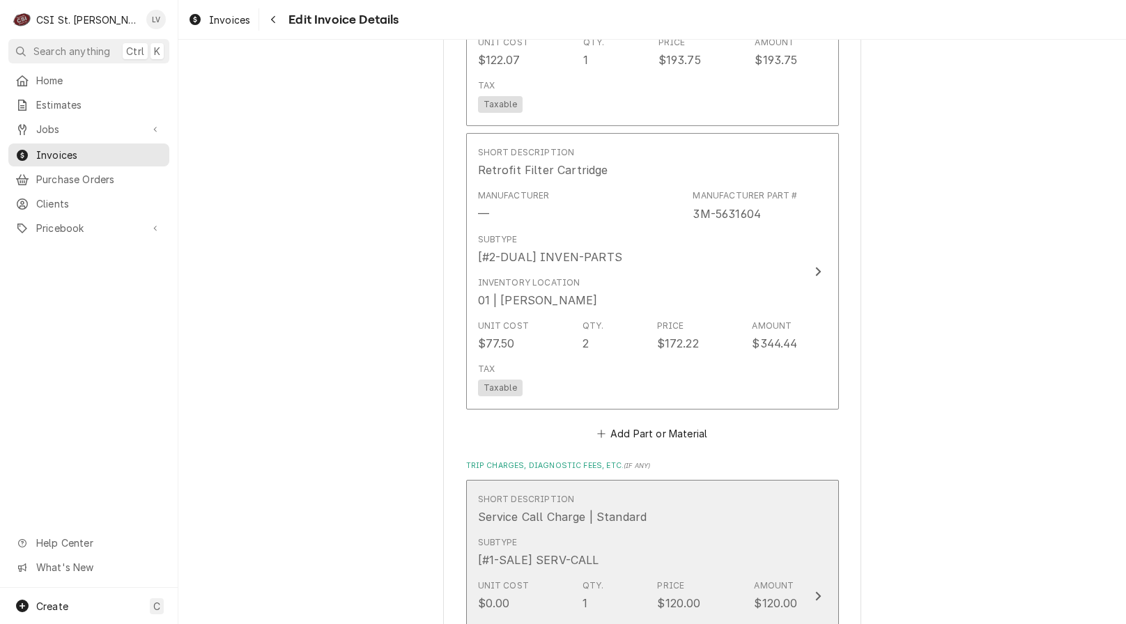
scroll to position [2229, 0]
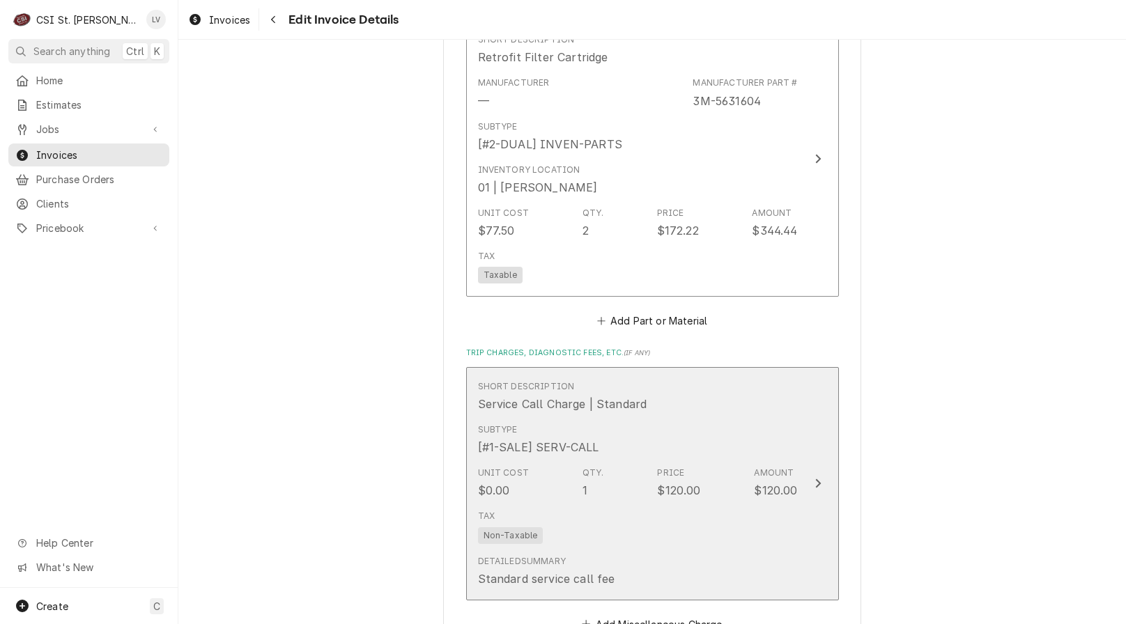
click at [729, 479] on div "Unit Cost $0.00 Qty. 1 Price $120.00 Amount $120.00" at bounding box center [638, 482] width 320 height 43
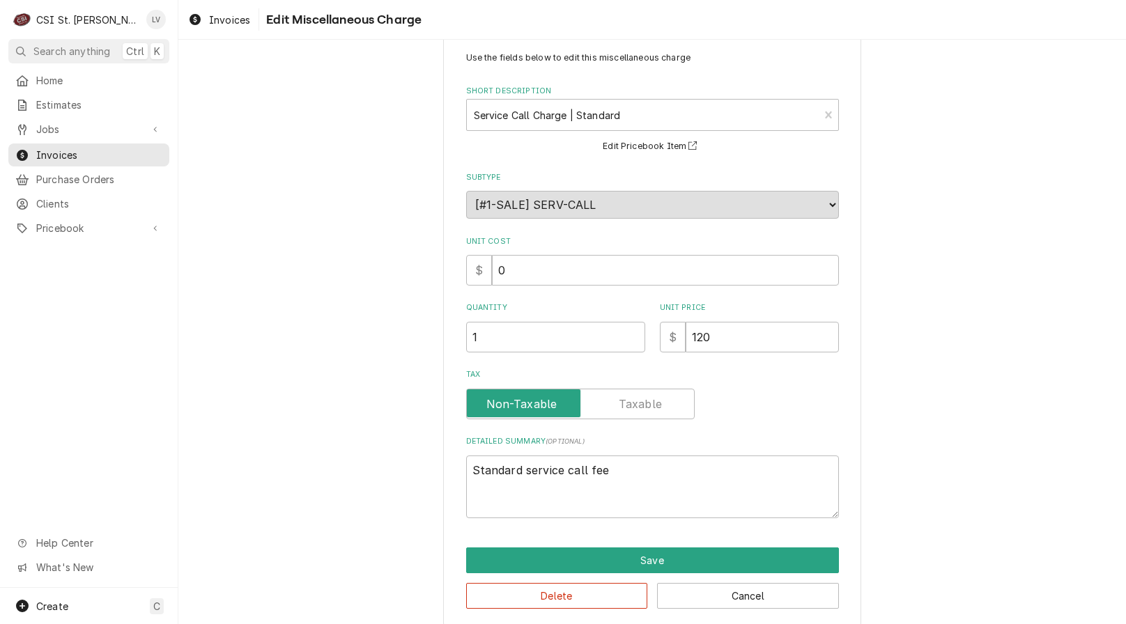
scroll to position [47, 0]
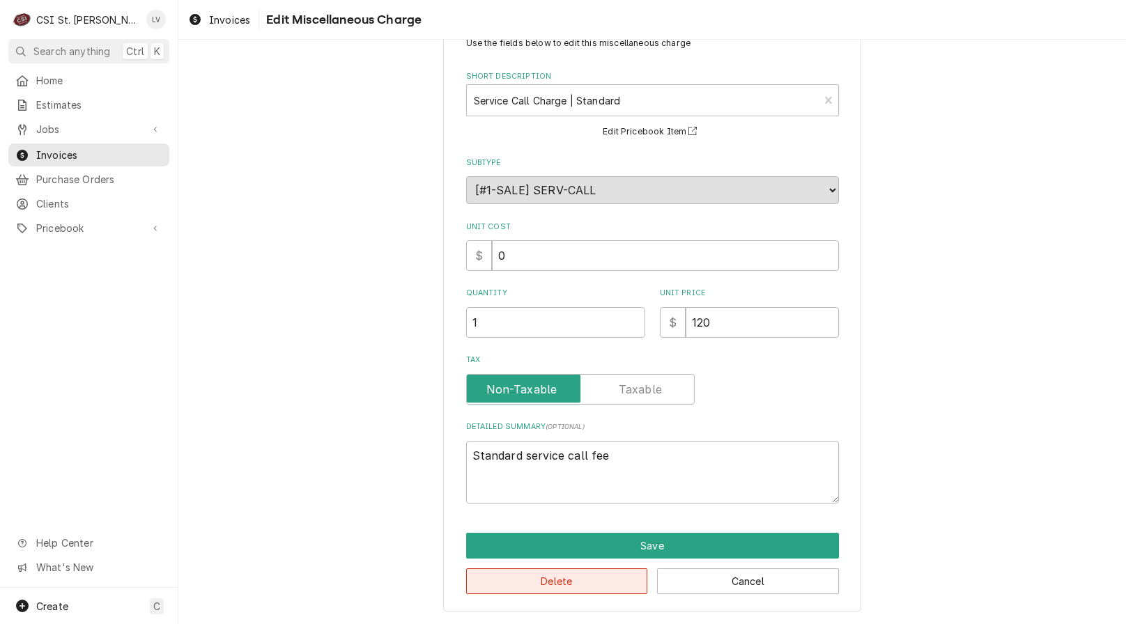
click at [598, 584] on button "Delete" at bounding box center [557, 581] width 182 height 26
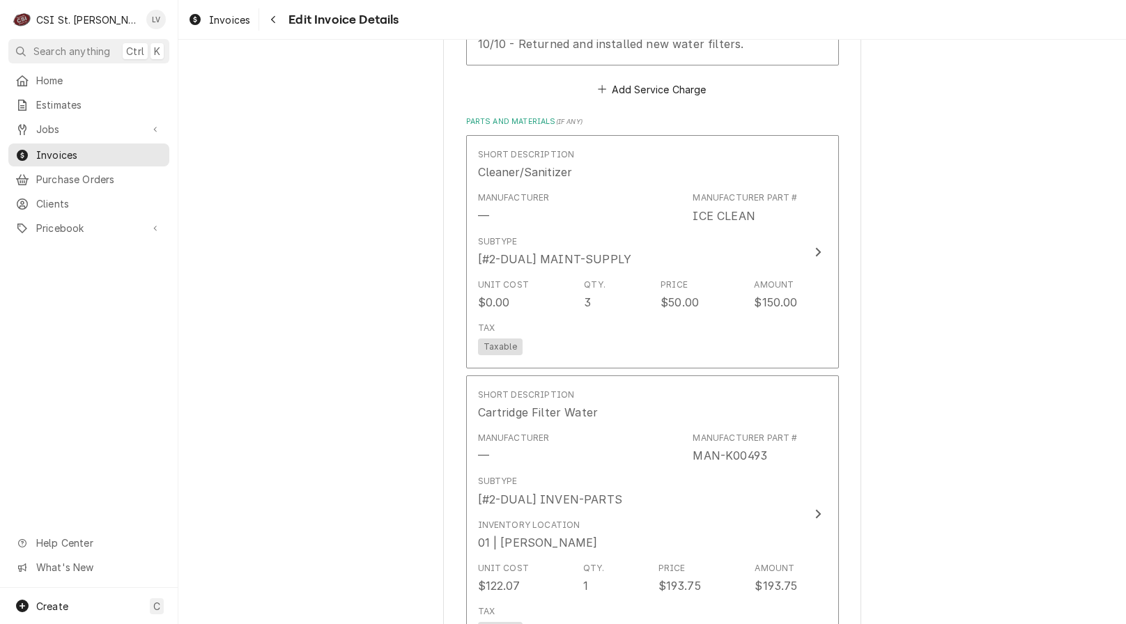
scroll to position [1550, 0]
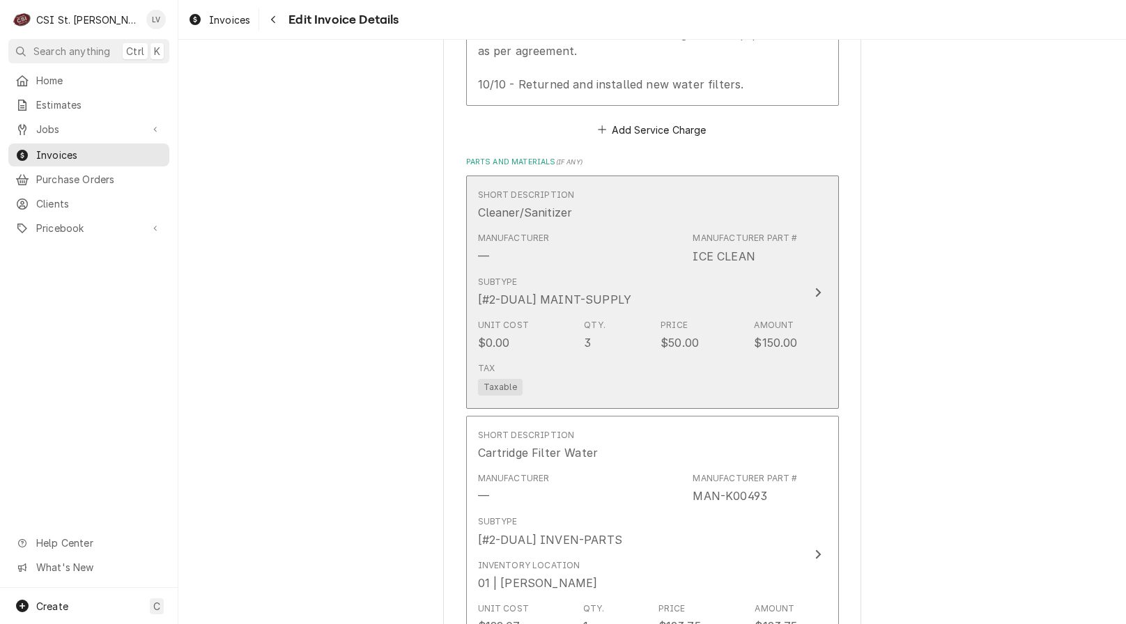
click at [616, 359] on div "Tax Taxable" at bounding box center [638, 379] width 320 height 45
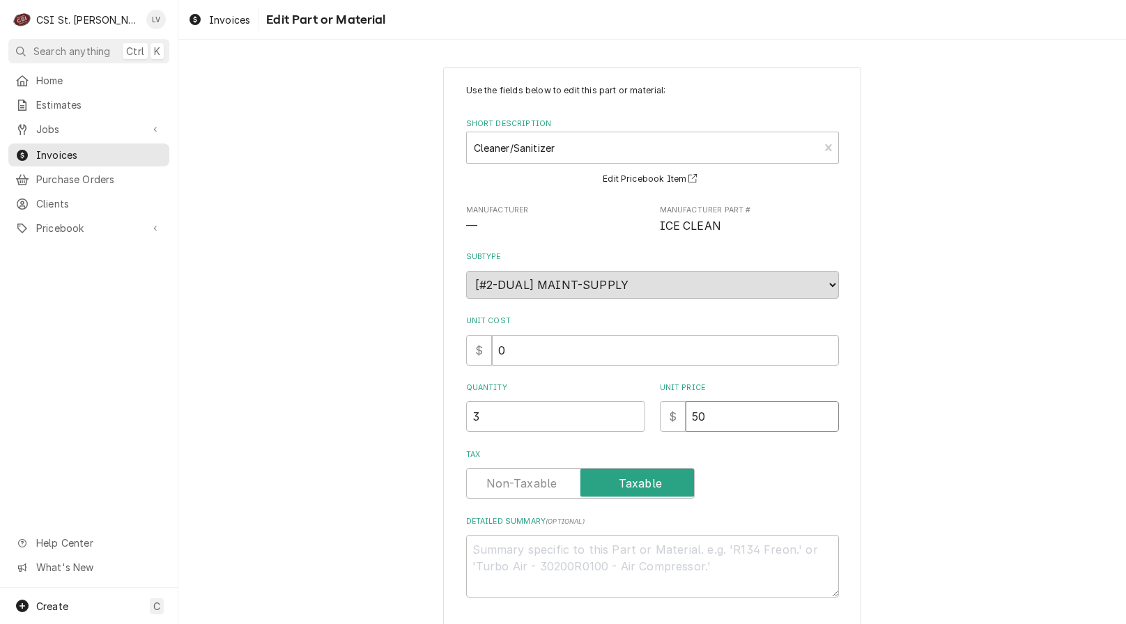
drag, startPoint x: 671, startPoint y: 423, endPoint x: 657, endPoint y: 425, distance: 13.4
click at [660, 427] on div "$ 50" at bounding box center [749, 416] width 179 height 31
type textarea "x"
type input "0"
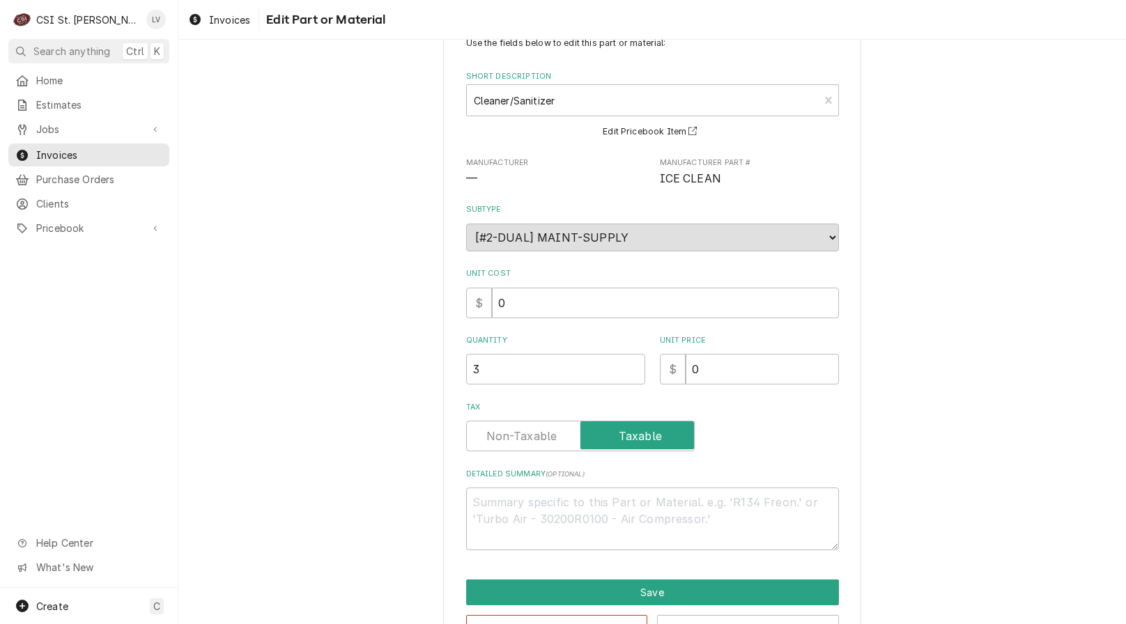
scroll to position [94, 0]
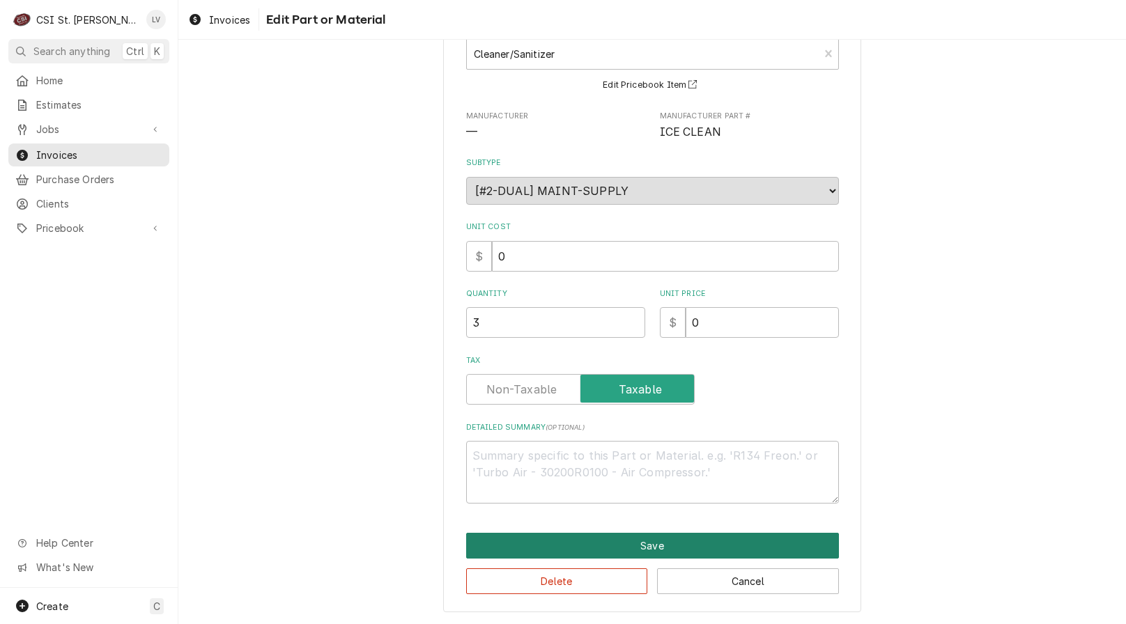
click at [552, 540] on button "Save" at bounding box center [652, 546] width 373 height 26
type textarea "x"
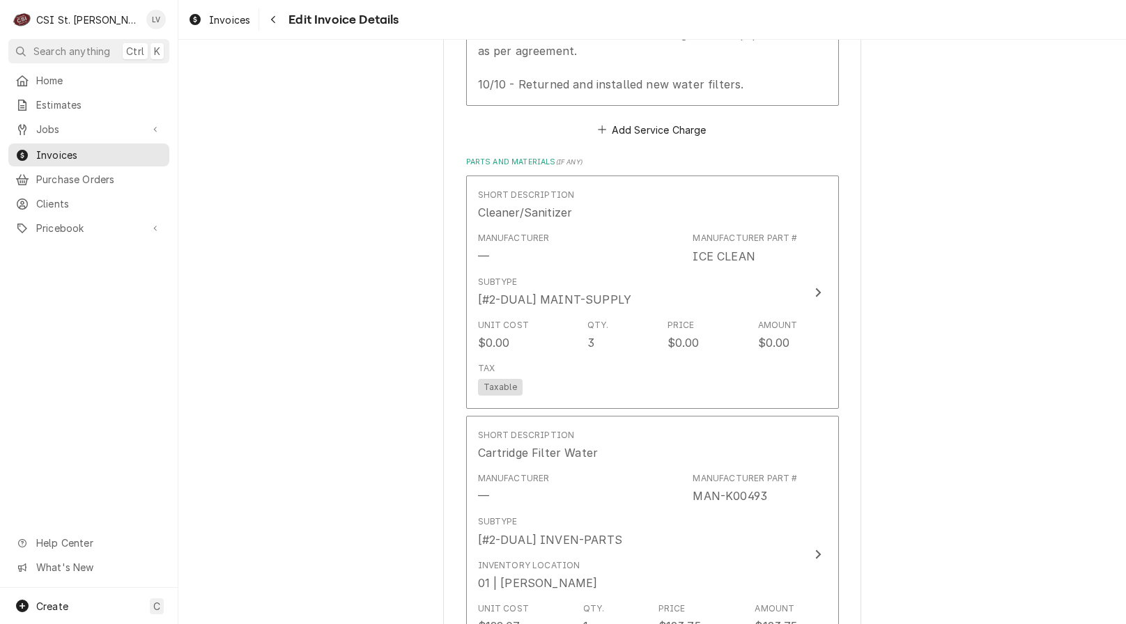
scroll to position [1576, 0]
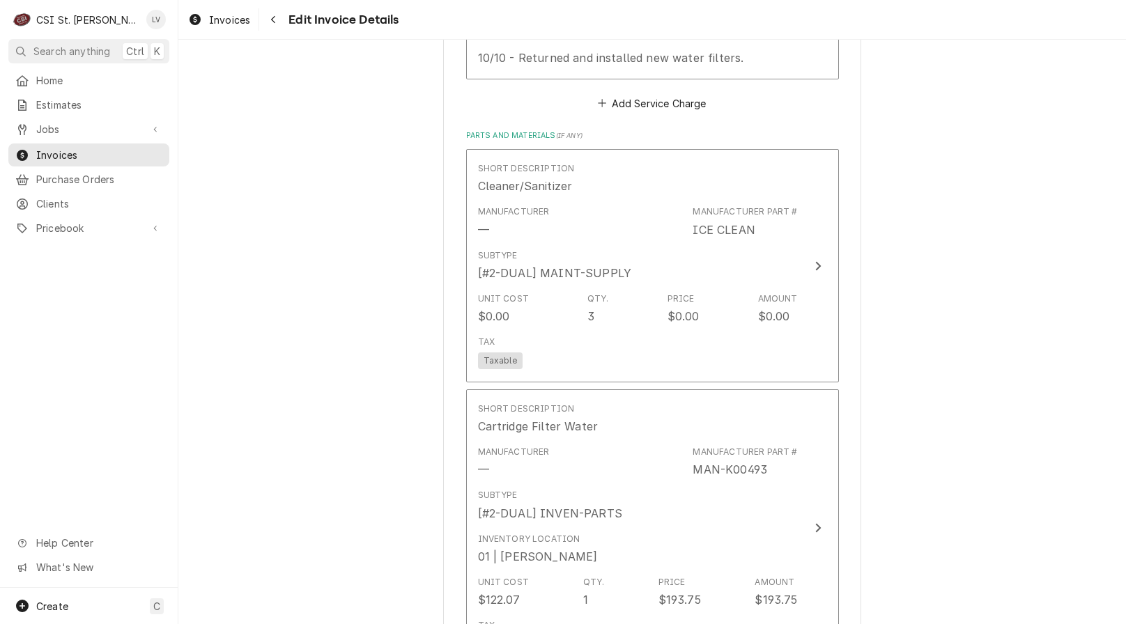
click at [329, 368] on div "Please provide the following information to create your invoice: Client Details…" at bounding box center [651, 82] width 947 height 3209
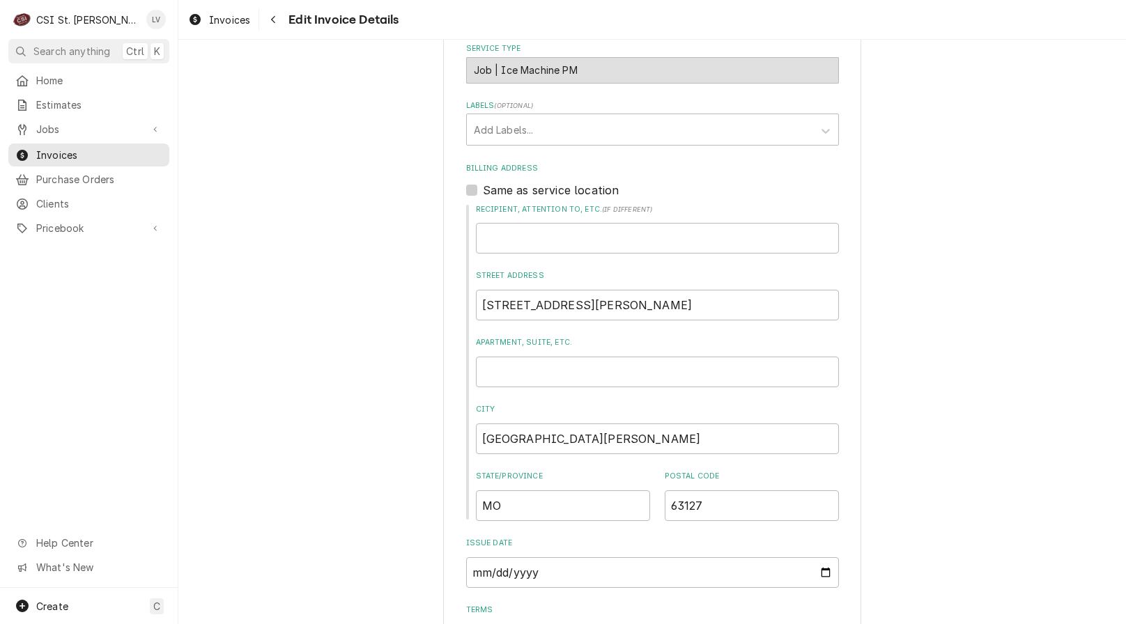
scroll to position [253, 0]
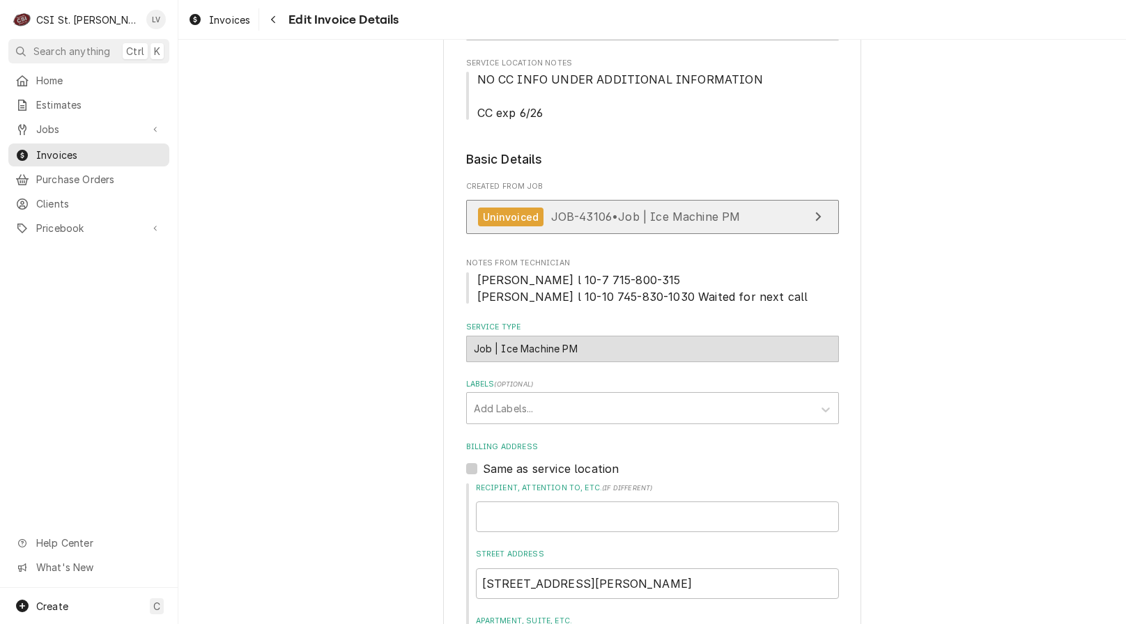
click at [618, 217] on span "JOB-43106 • Job | Ice Machine PM" at bounding box center [645, 217] width 189 height 14
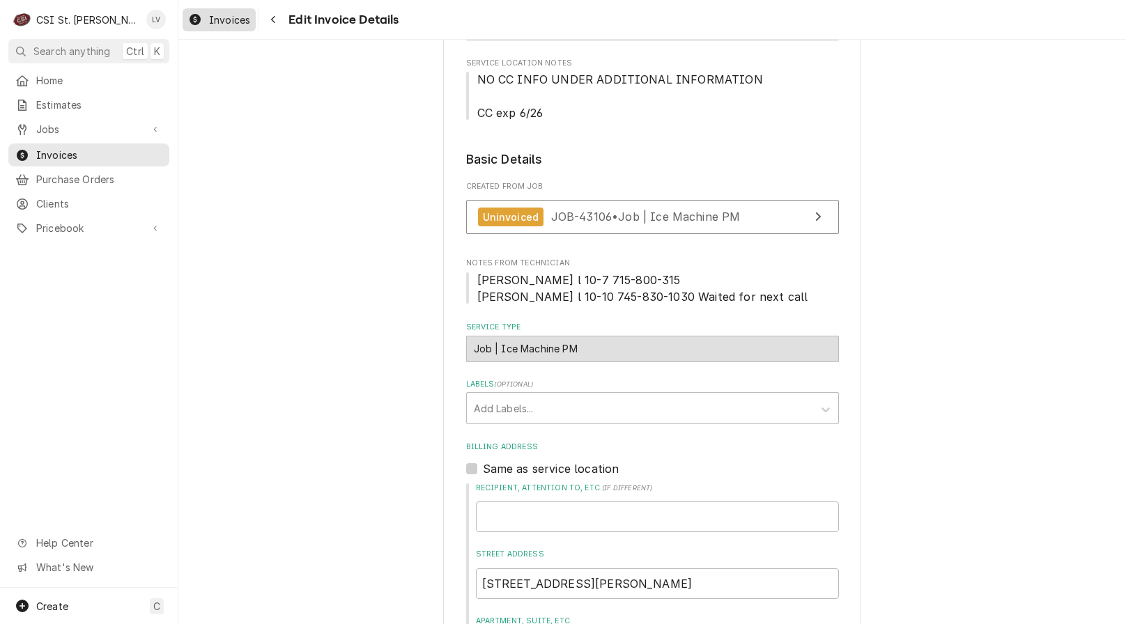
click at [196, 22] on icon "Dynamic Content Wrapper" at bounding box center [194, 19] width 11 height 11
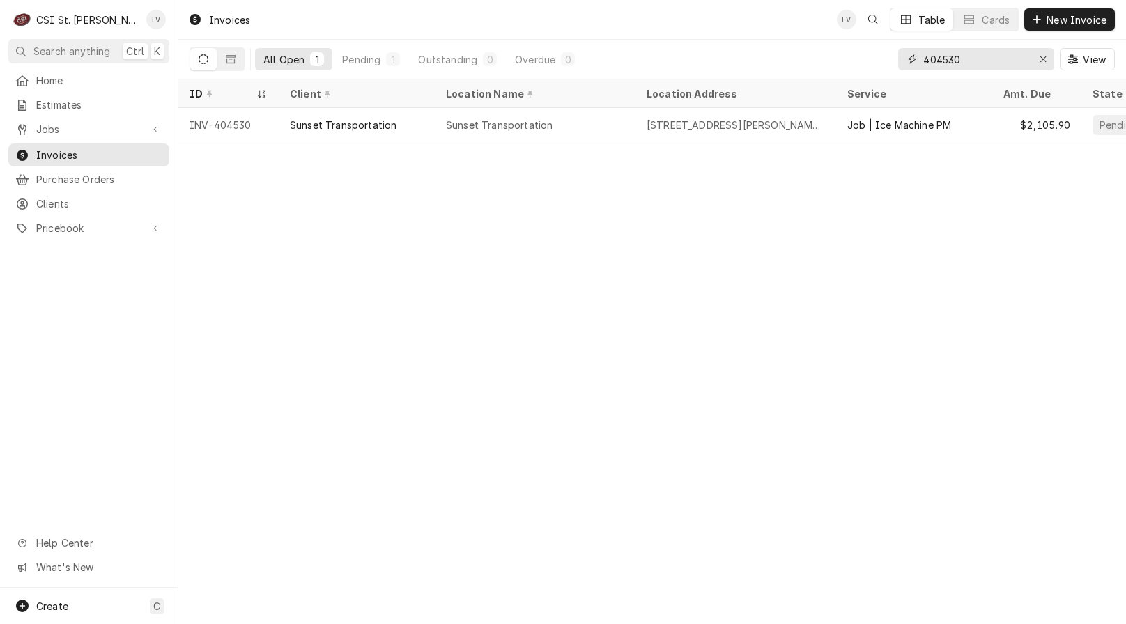
click at [981, 52] on input "404530" at bounding box center [975, 59] width 104 height 22
drag, startPoint x: 948, startPoint y: 59, endPoint x: 985, endPoint y: 60, distance: 36.9
click at [985, 61] on input "404531" at bounding box center [975, 59] width 104 height 22
type input "404524"
click at [198, 130] on div "INV-404524" at bounding box center [228, 124] width 100 height 33
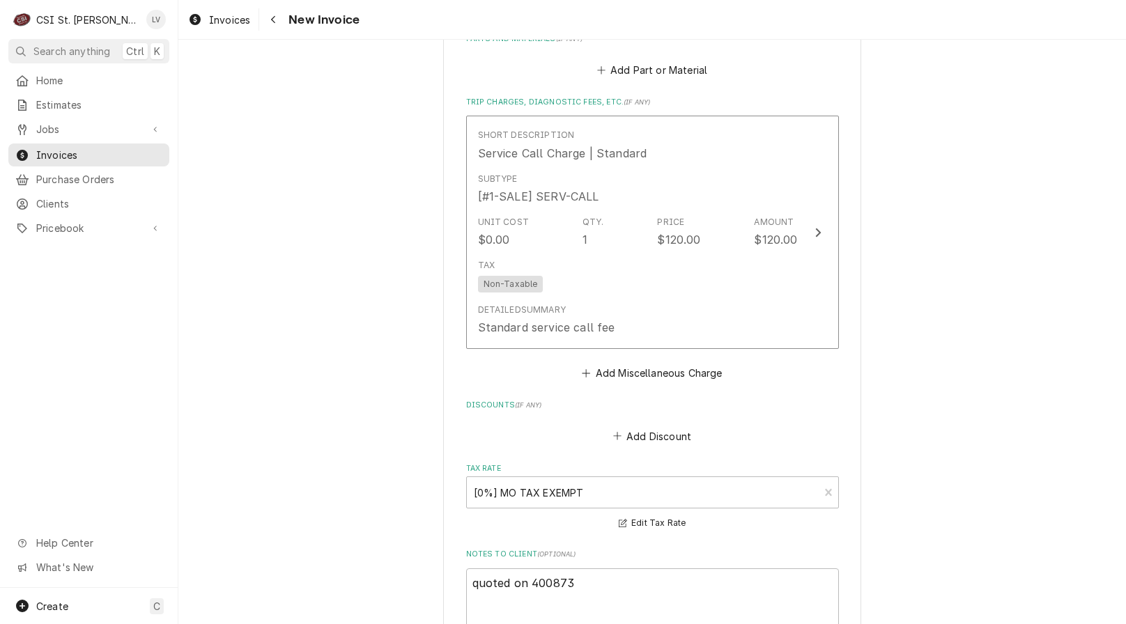
scroll to position [3761, 0]
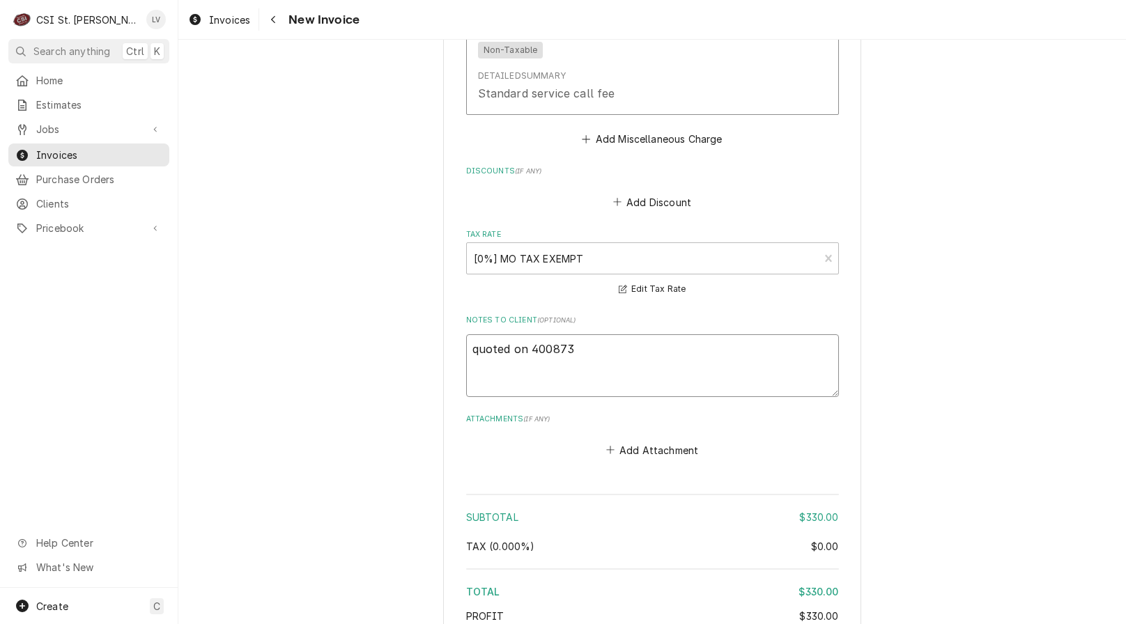
drag, startPoint x: 472, startPoint y: 321, endPoint x: 463, endPoint y: 316, distance: 10.3
click at [466, 334] on textarea "quoted on 400873" at bounding box center [652, 365] width 373 height 63
type textarea "x"
type textarea "Quoted on 400873"
click at [528, 334] on textarea "Quoted on 400873" at bounding box center [652, 365] width 373 height 63
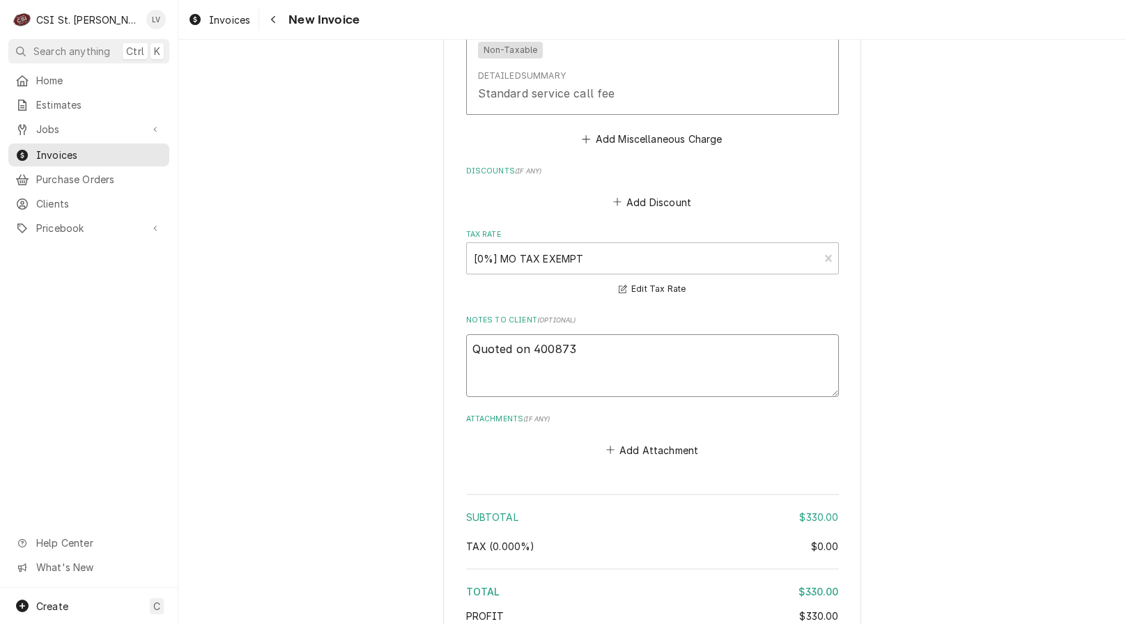
type textarea "x"
type textarea "Quoted on E400873"
type textarea "x"
type textarea "Quoted on ES400873"
type textarea "x"
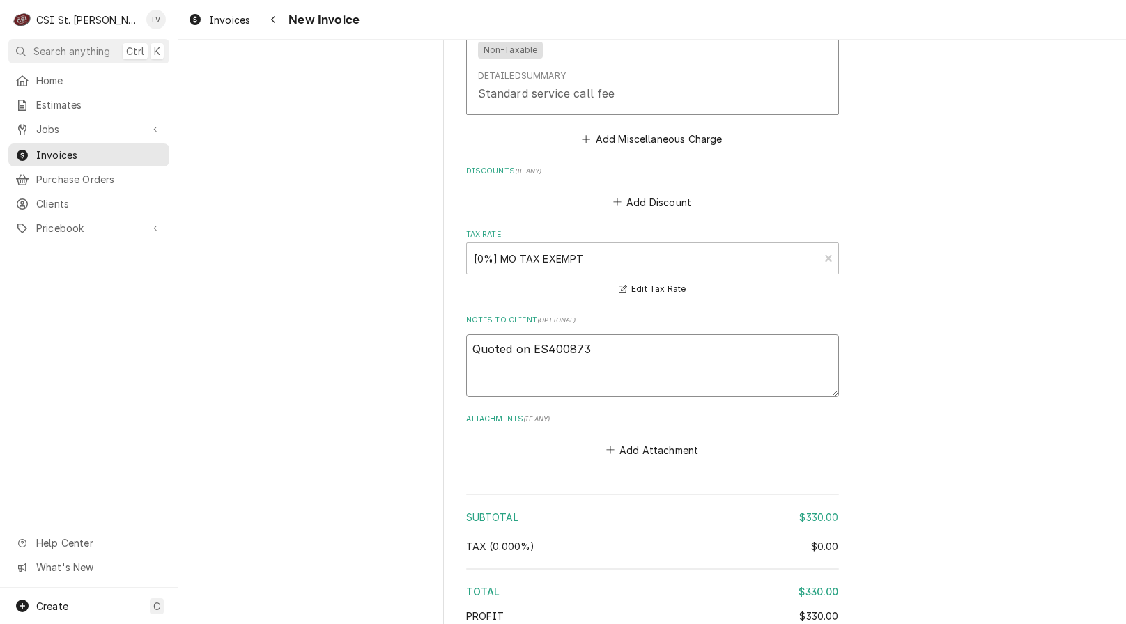
type textarea "Quoted on EST400873"
type textarea "x"
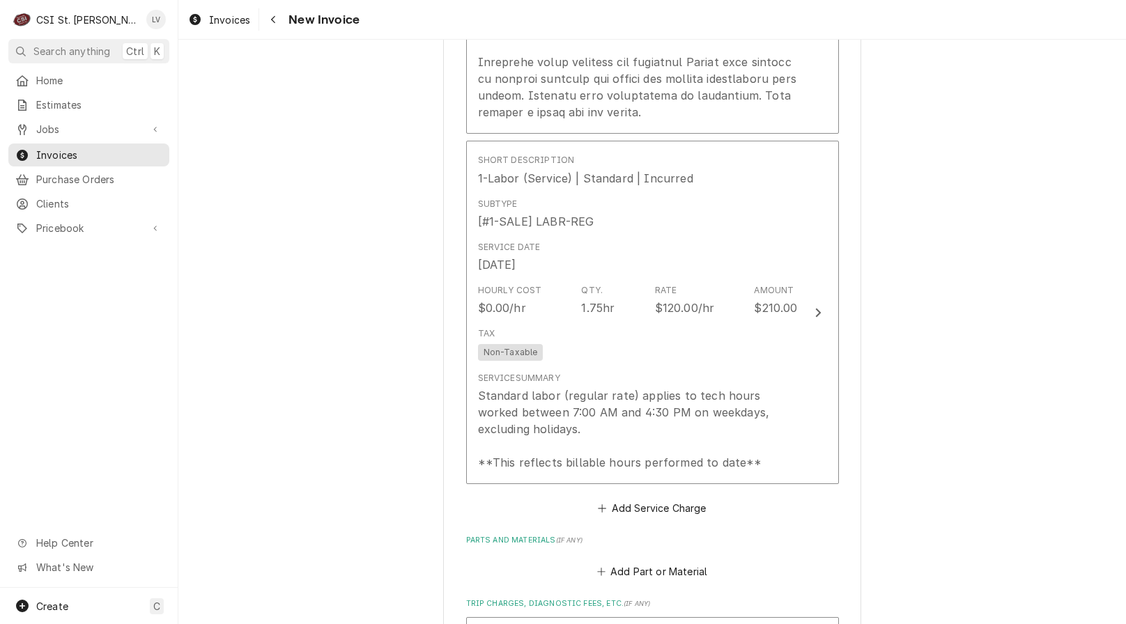
scroll to position [2716, 0]
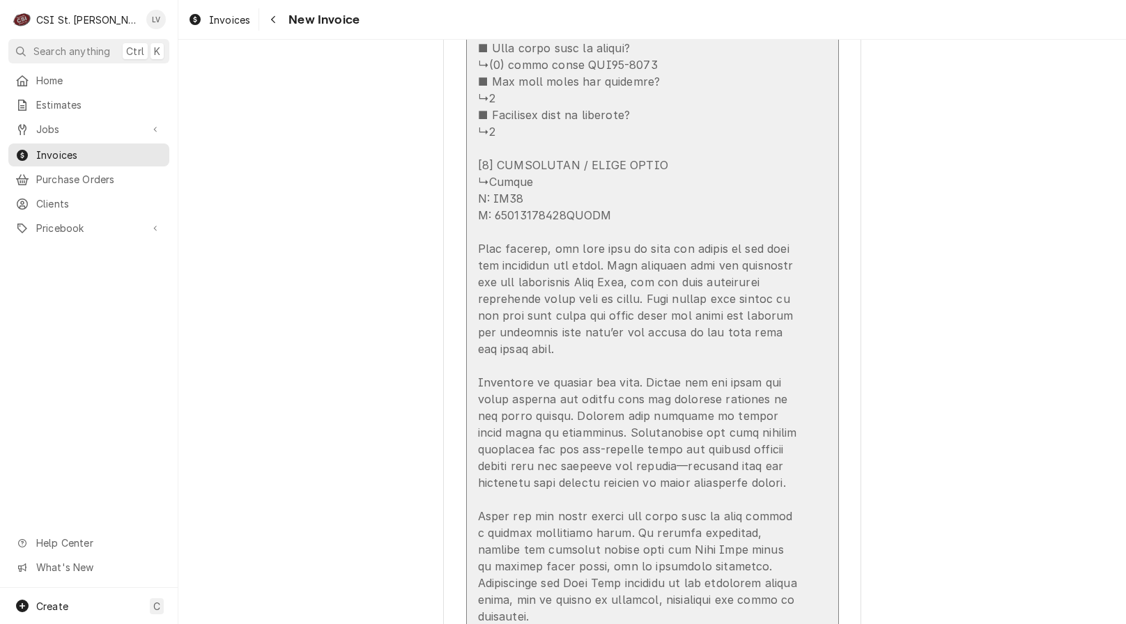
type textarea "Quoted on EST-400873"
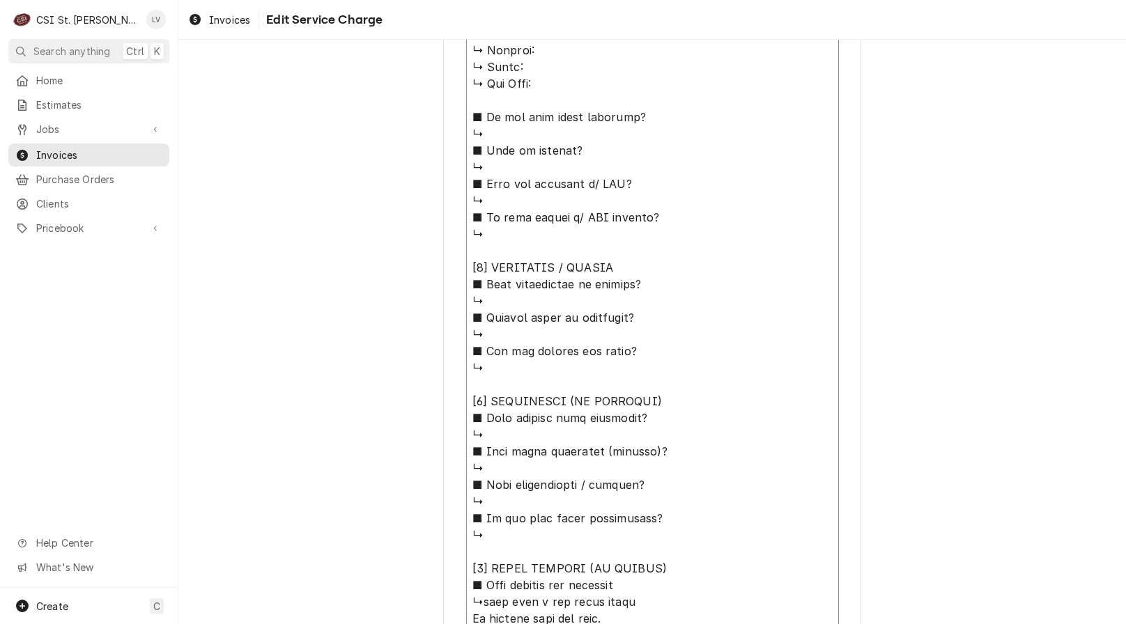
scroll to position [1052, 0]
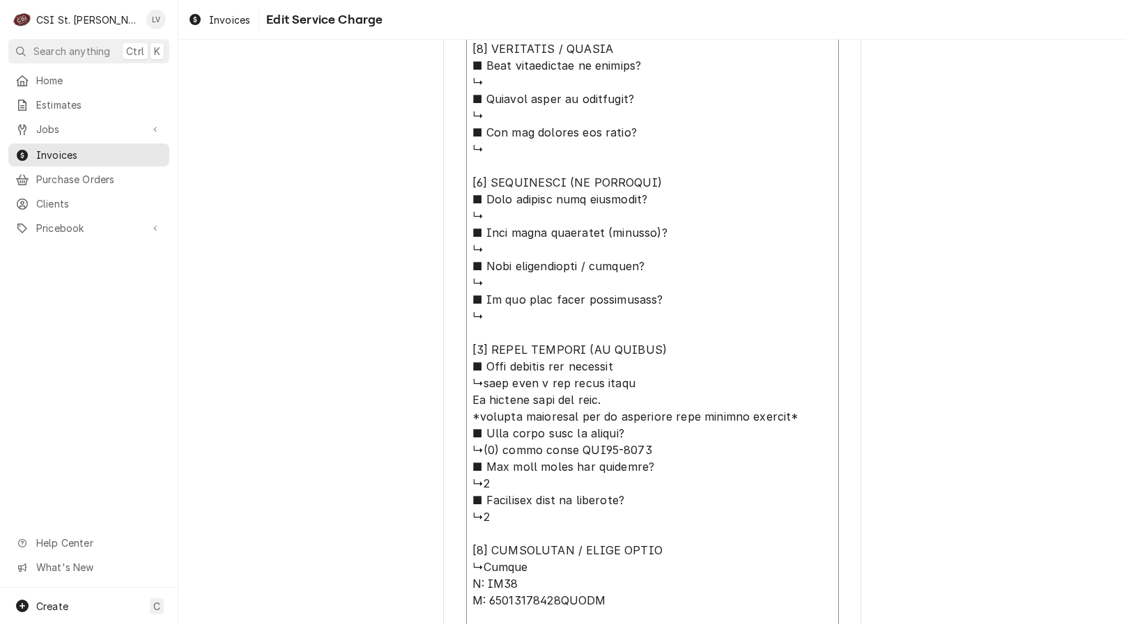
drag, startPoint x: 470, startPoint y: 267, endPoint x: 631, endPoint y: 329, distance: 172.4
click at [629, 332] on textarea "Service Summary ( optional )" at bounding box center [652, 341] width 373 height 1450
type textarea "x"
type textarea "[8] LOREM IPSUMDO (SI AMETCO) ■ Adip elitsed doe temporin ↳utla etdo m ali enim…"
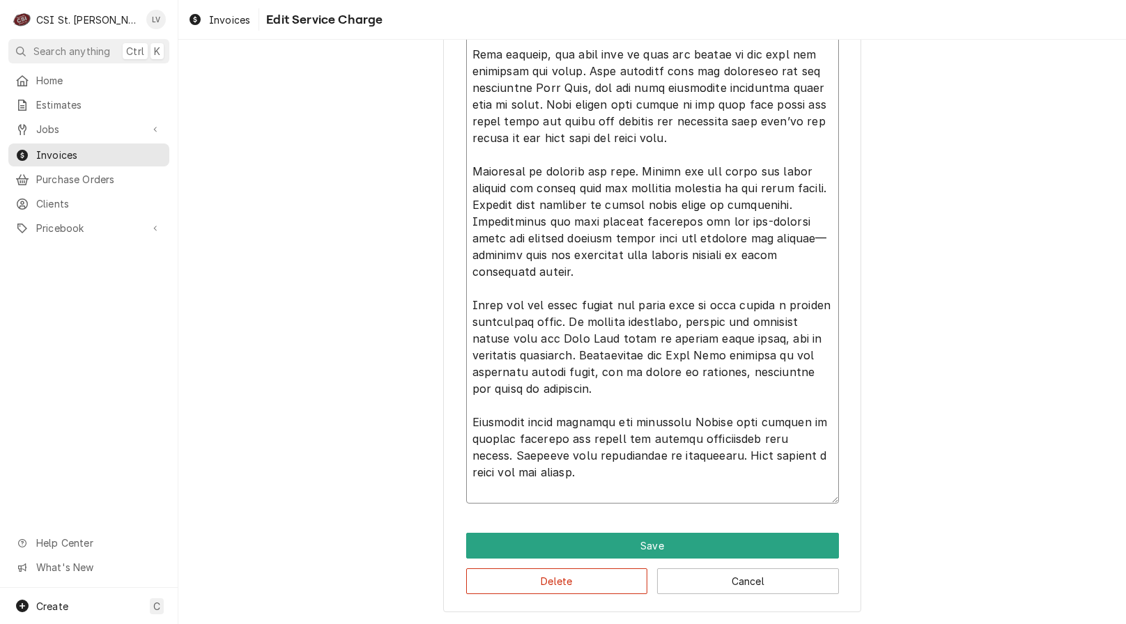
scroll to position [350, 0]
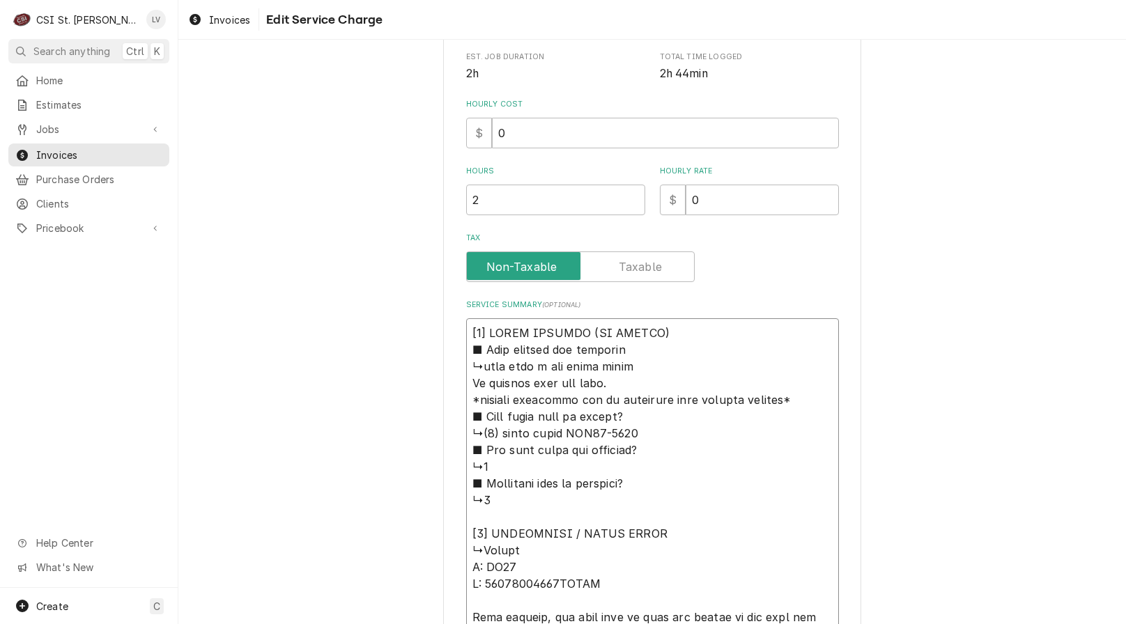
type textarea "x"
type textarea "[1] LOREM IPSUMDO (SI AMETCO) ■ Adip elitsed doe temporin ↳utla etdo m ali enim…"
type textarea "x"
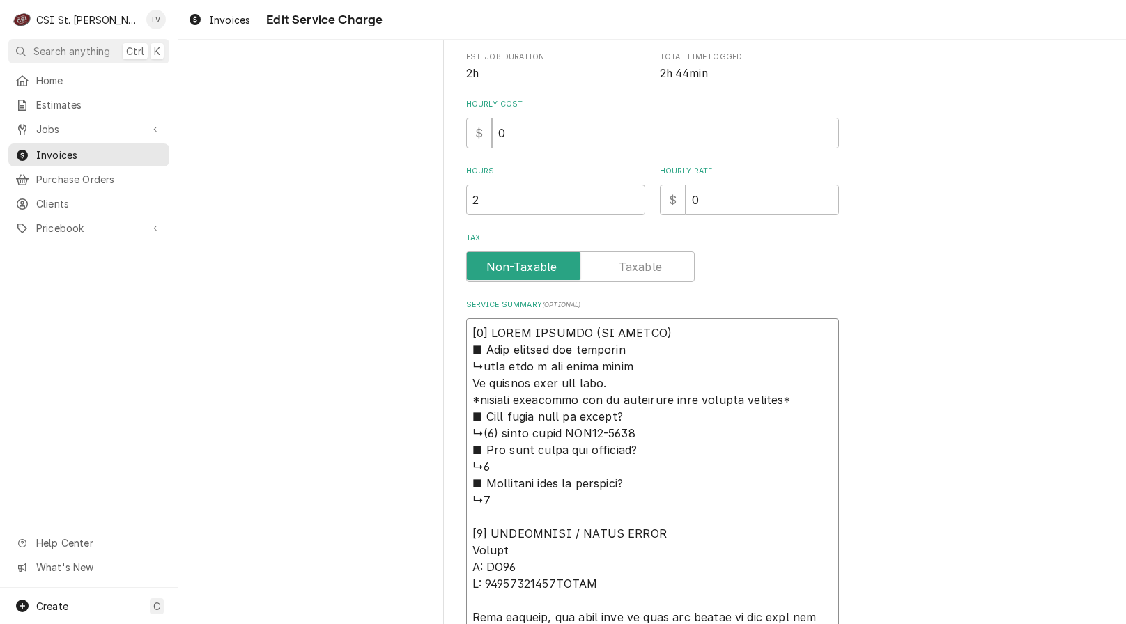
type textarea "[7] LOREM IPSUMDO (SI AMETCO) ■ Adip elitsed doe temporin ↳utla etdo m ali enim…"
type textarea "x"
type textarea "[6] LOREM IPSUMDO (SI AMETCO) ■ Adip elitsed doe temporin ↳utla etdo m ali enim…"
type textarea "x"
type textarea "[1] LOREM IPSUMDO (SI AMETCO) ■ Adip elitsed doe temporin ↳utla etdo m ali enim…"
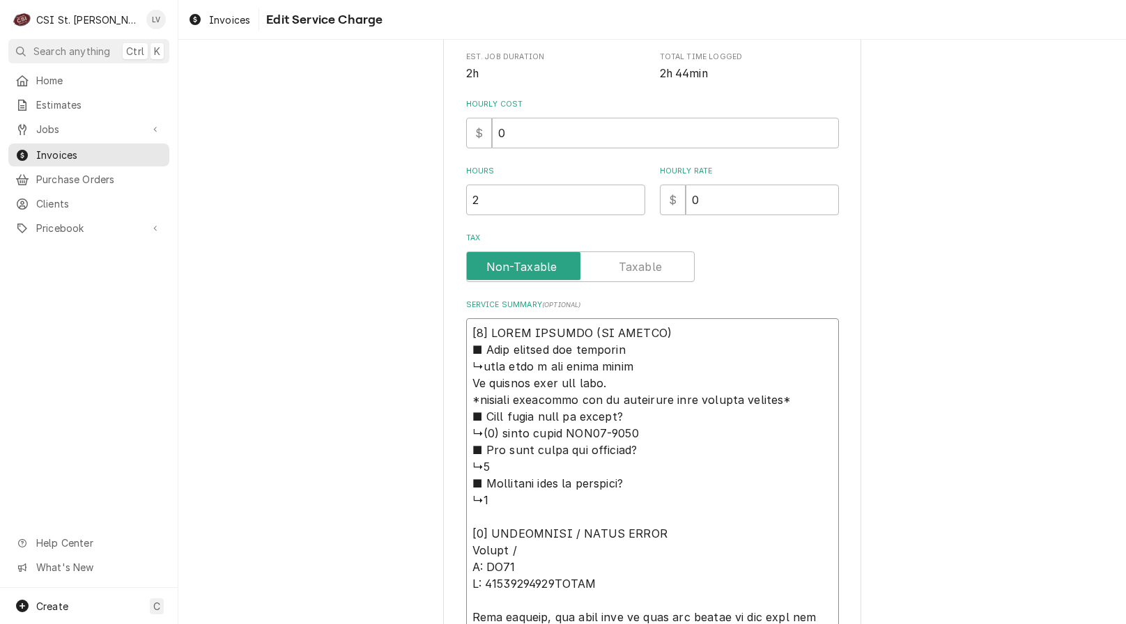
type textarea "x"
type textarea "[9] LOREM IPSUMDO (SI AMETCO) ■ Adip elitsed doe temporin ↳utla etdo m ali enim…"
type textarea "x"
type textarea "[3] LOREM IPSUMDO (SI AMETCO) ■ Adip elitsed doe temporin ↳utla etdo m ali enim…"
type textarea "x"
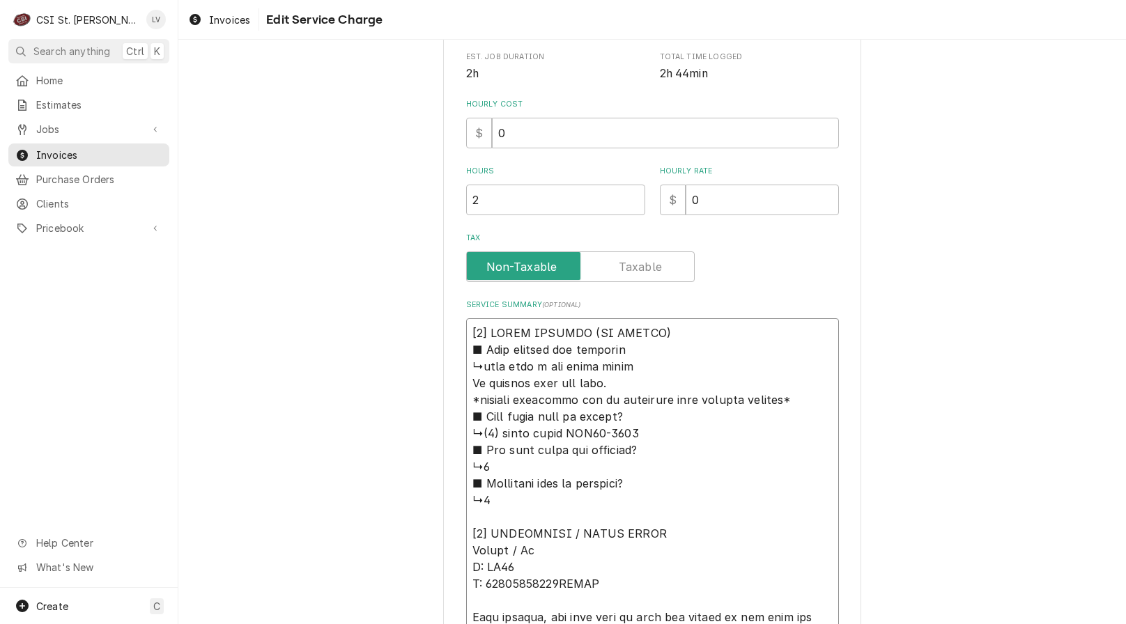
type textarea "[7] LOREM IPSUMDO (SI AMETCO) ■ Adip elitsed doe temporin ↳utla etdo m ali enim…"
type textarea "x"
type textarea "[2] LOREM IPSUMDO (SI AMETCO) ■ Adip elitsed doe temporin ↳utla etdo m ali enim…"
type textarea "x"
type textarea "[7] LOREM IPSUMDO (SI AMETCO) ■ Adip elitsed doe temporin ↳utla etdo m ali enim…"
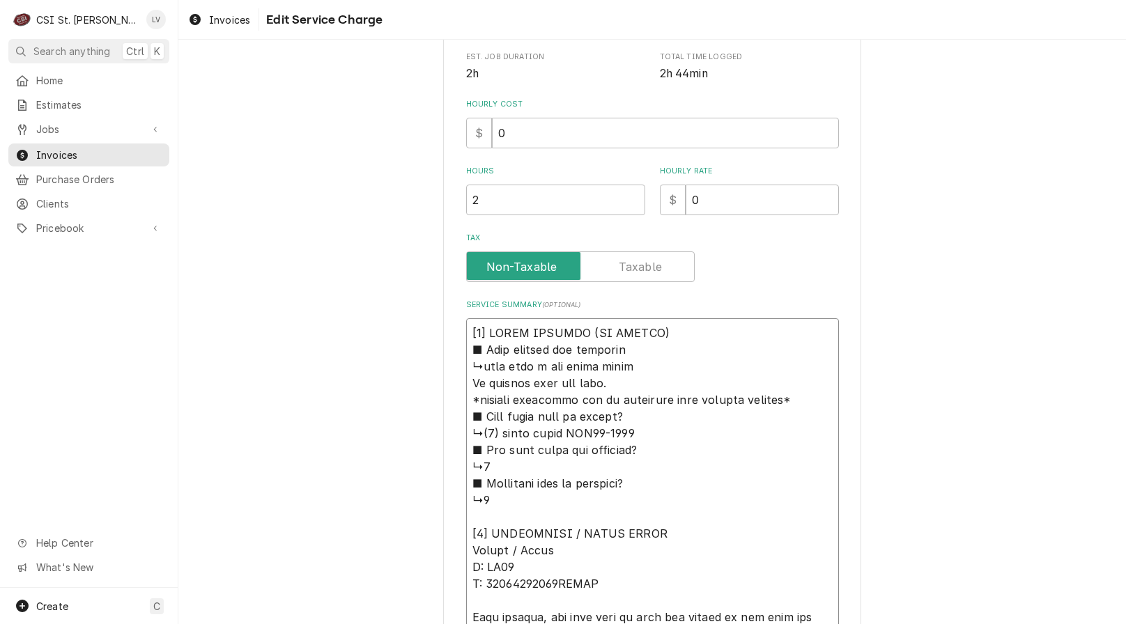
type textarea "x"
type textarea "[3] LOREM IPSUMDO (SI AMETCO) ■ Adip elitsed doe temporin ↳utla etdo m ali enim…"
type textarea "x"
type textarea "[0] LOREM IPSUMDO (SI AMETCO) ■ Adip elitsed doe temporin ↳utla etdo m ali enim…"
type textarea "x"
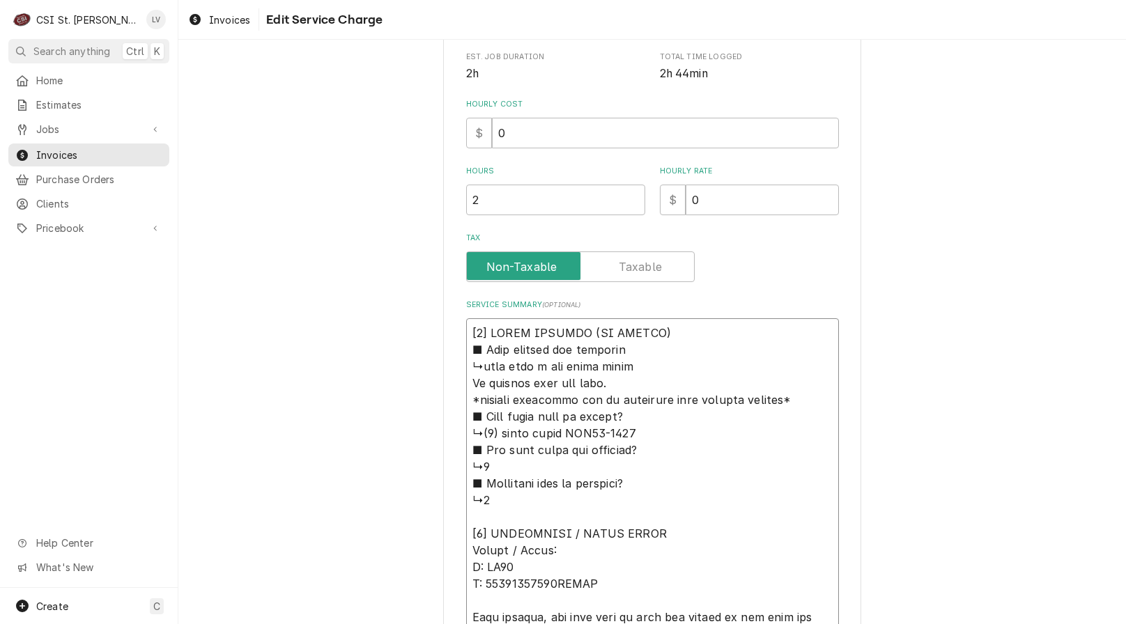
type textarea "[7] LOREM IPSUMDO (SI AMETCO) ■ Adip elitsed doe temporin ↳utla etdo m ali enim…"
type textarea "x"
type textarea "[2] LOREM IPSUMDO (SI AMETCO) ■ Adip elitsed doe temporin ↳utla etdo m ali enim…"
type textarea "x"
type textarea "[5] LOREM IPSUMDO (SI AMETCO) ■ Adip elitsed doe temporin ↳utla etdo m ali enim…"
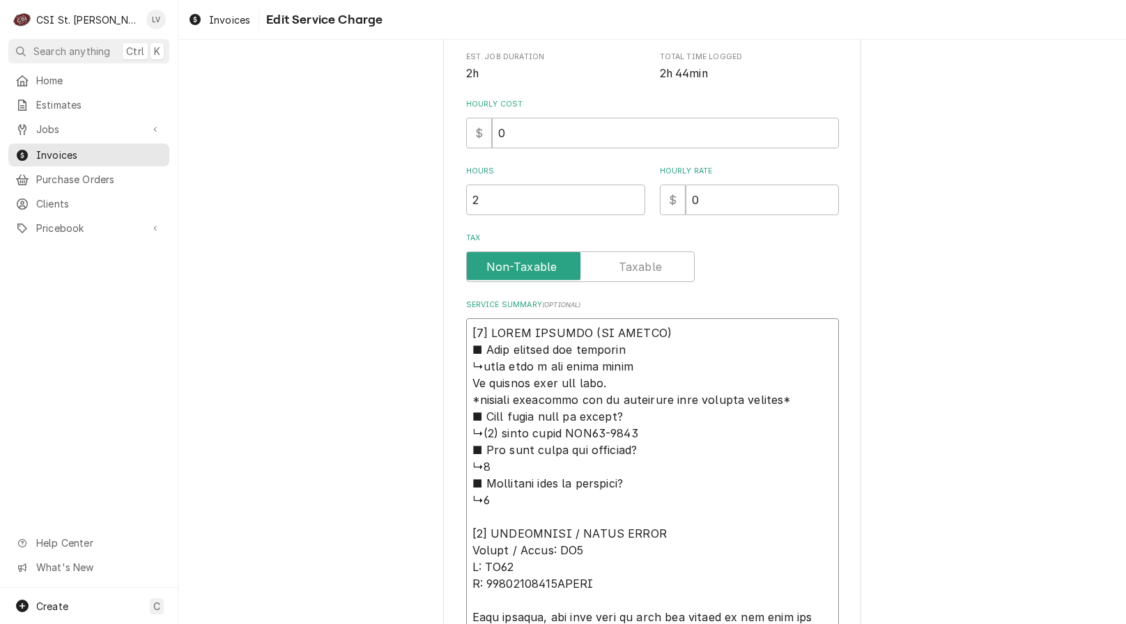
type textarea "x"
type textarea "[7] LOREM IPSUMDO (SI AMETCO) ■ Adip elitsed doe temporin ↳utla etdo m ali enim…"
type textarea "x"
type textarea "[5] LOREM IPSUMDO (SI AMETCO) ■ Adip elitsed doe temporin ↳utla etdo m ali enim…"
type textarea "x"
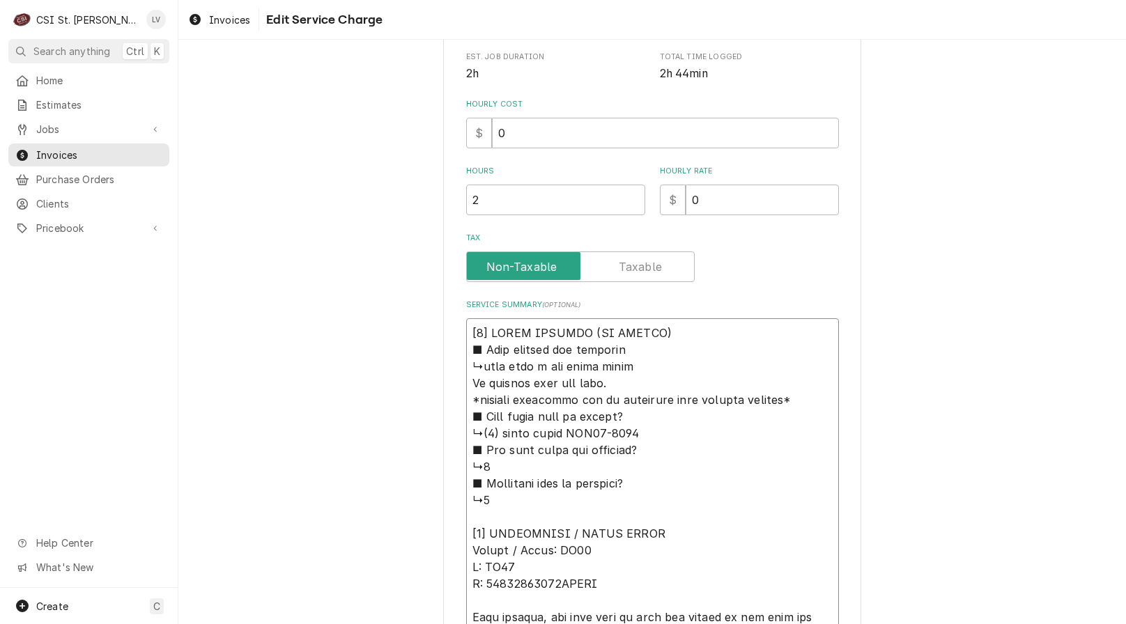
type textarea "[9] LOREM IPSUMDO (SI AMETCO) ■ Adip elitsed doe temporin ↳utla etdo m ali enim…"
type textarea "x"
type textarea "[3] LOREM IPSUMDO (SI AMETCO) ■ Adip elitsed doe temporin ↳utla etdo m ali enim…"
type textarea "x"
type textarea "[4] LOREM IPSUMDO (SI AMETCO) ■ Adip elitsed doe temporin ↳utla etdo m ali enim…"
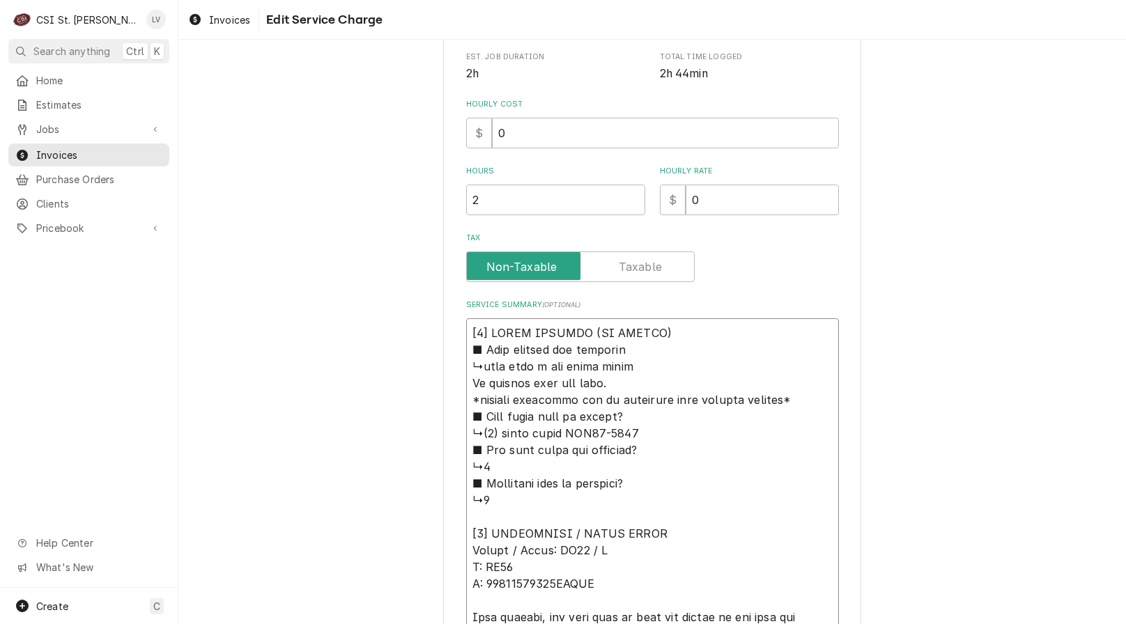
type textarea "x"
type textarea "[2] LOREM IPSUMDO (SI AMETCO) ■ Adip elitsed doe temporin ↳utla etdo m ali enim…"
type textarea "x"
type textarea "[2] LOREM IPSUMDO (SI AMETCO) ■ Adip elitsed doe temporin ↳utla etdo m ali enim…"
type textarea "x"
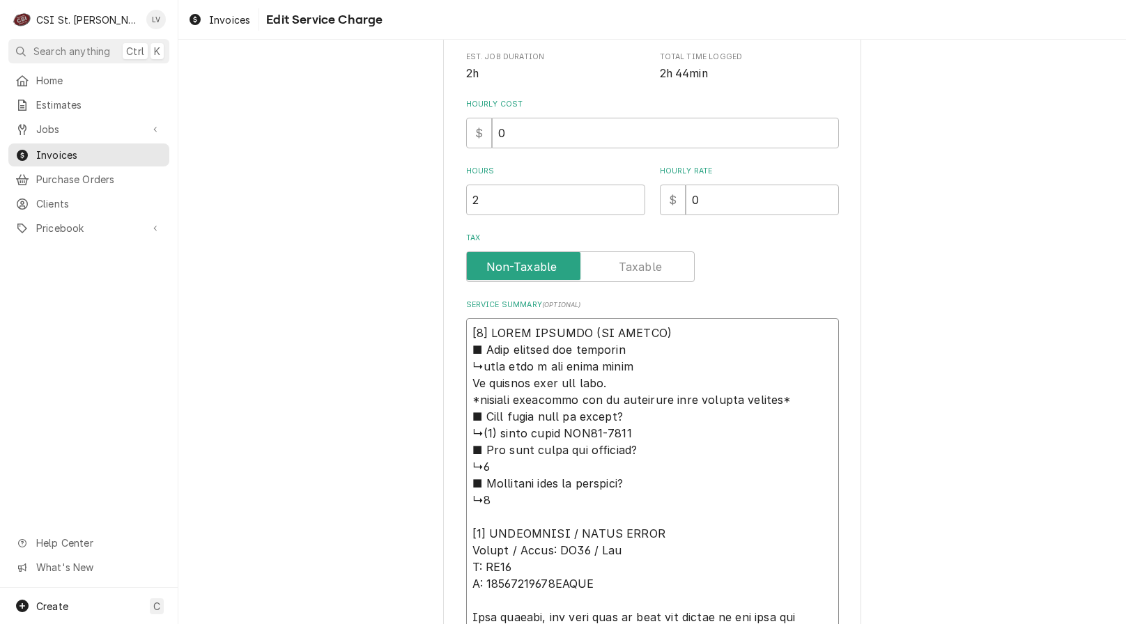
type textarea "[1] LOREM IPSUMDO (SI AMETCO) ■ Adip elitsed doe temporin ↳utla etdo m ali enim…"
type textarea "x"
type textarea "[0] LOREM IPSUMDO (SI AMETCO) ■ Adip elitsed doe temporin ↳utla etdo m ali enim…"
type textarea "x"
type textarea "[6] LOREM IPSUMDO (SI AMETCO) ■ Adip elitsed doe temporin ↳utla etdo m ali enim…"
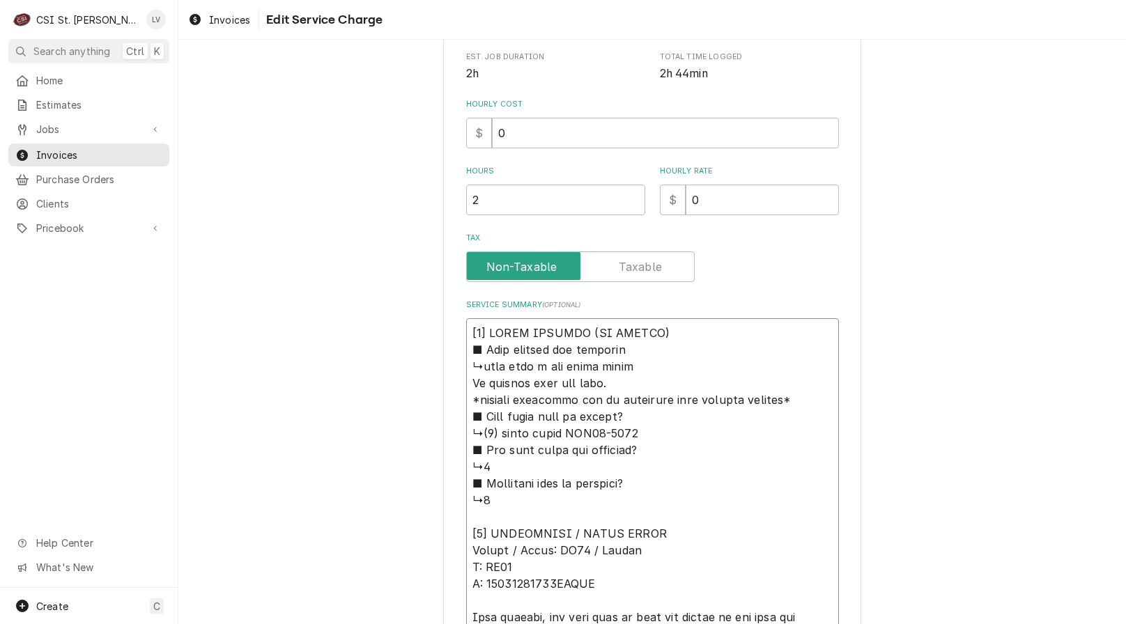
type textarea "x"
type textarea "[3] LOREM IPSUMDO (SI AMETCO) ■ Adip elitsed doe temporin ↳utla etdo m ali enim…"
type textarea "x"
type textarea "[7] LOREM IPSUMDO (SI AMETCO) ■ Adip elitsed doe temporin ↳utla etdo m ali enim…"
type textarea "x"
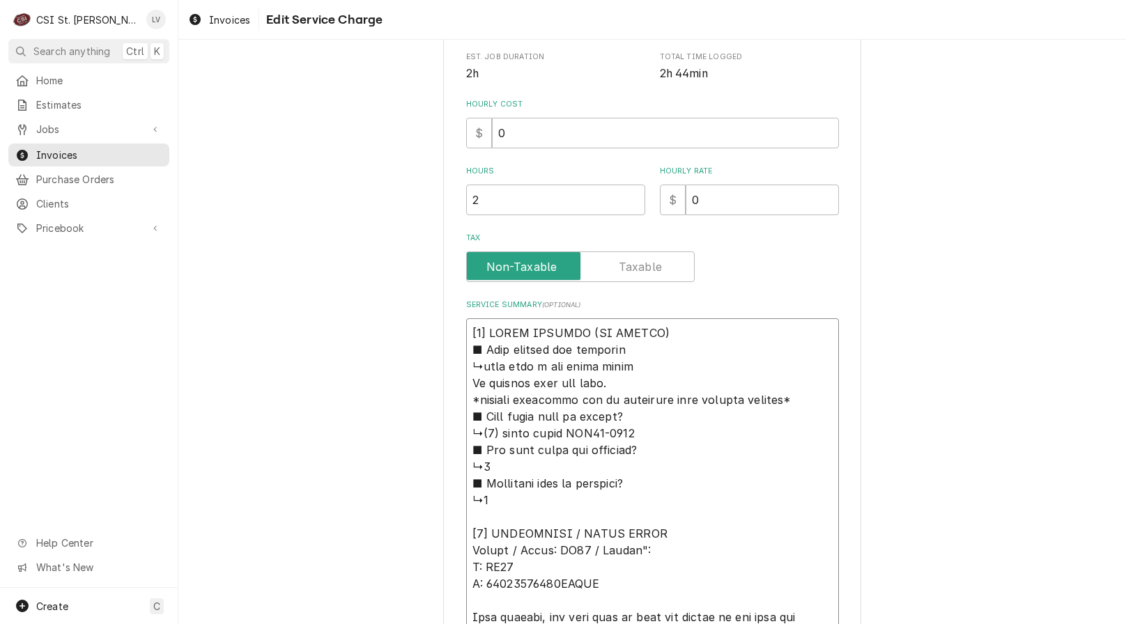
type textarea "[3] LOREM IPSUMDO (SI AMETCO) ■ Adip elitsed doe temporin ↳utla etdo m ali enim…"
type textarea "x"
type textarea "[6] LOREM IPSUMDO (SI AMETCO) ■ Adip elitsed doe temporin ↳utla etdo m ali enim…"
type textarea "x"
type textarea "[6] LOREM IPSUMDO (SI AMETCO) ■ Adip elitsed doe temporin ↳utla etdo m ali enim…"
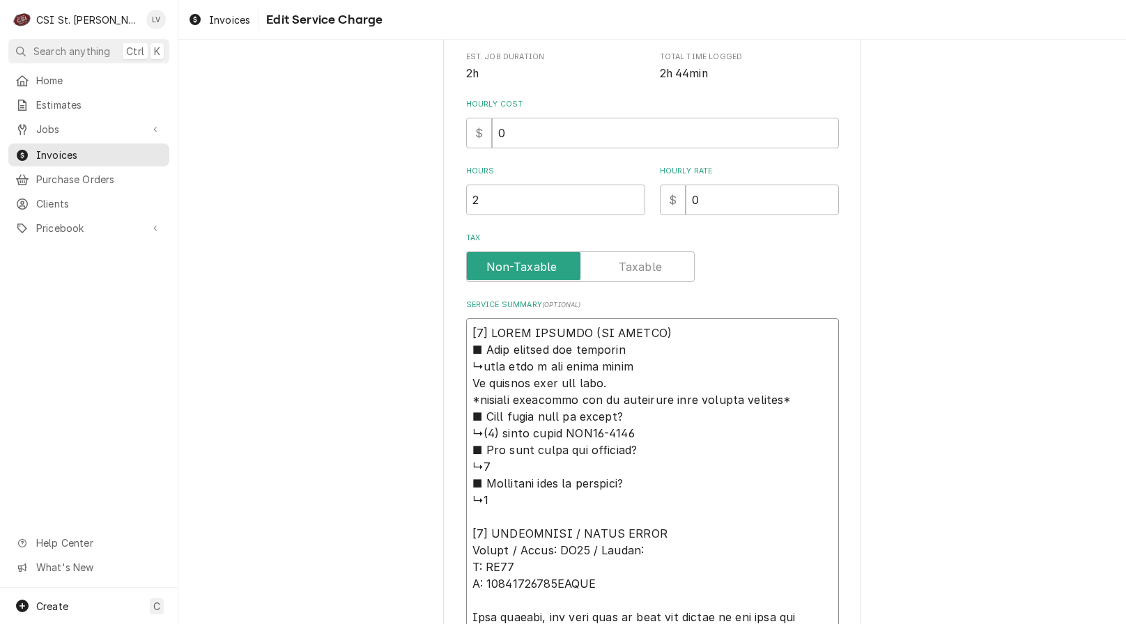
type textarea "x"
type textarea "[1] LOREM IPSUMDO (SI AMETCO) ■ Adip elitsed doe temporin ↳utla etdo m ali enim…"
type textarea "x"
type textarea "[1] LOREM IPSUMDO (SI AMETCO) ■ Adip elitsed doe temporin ↳utla etdo m ali enim…"
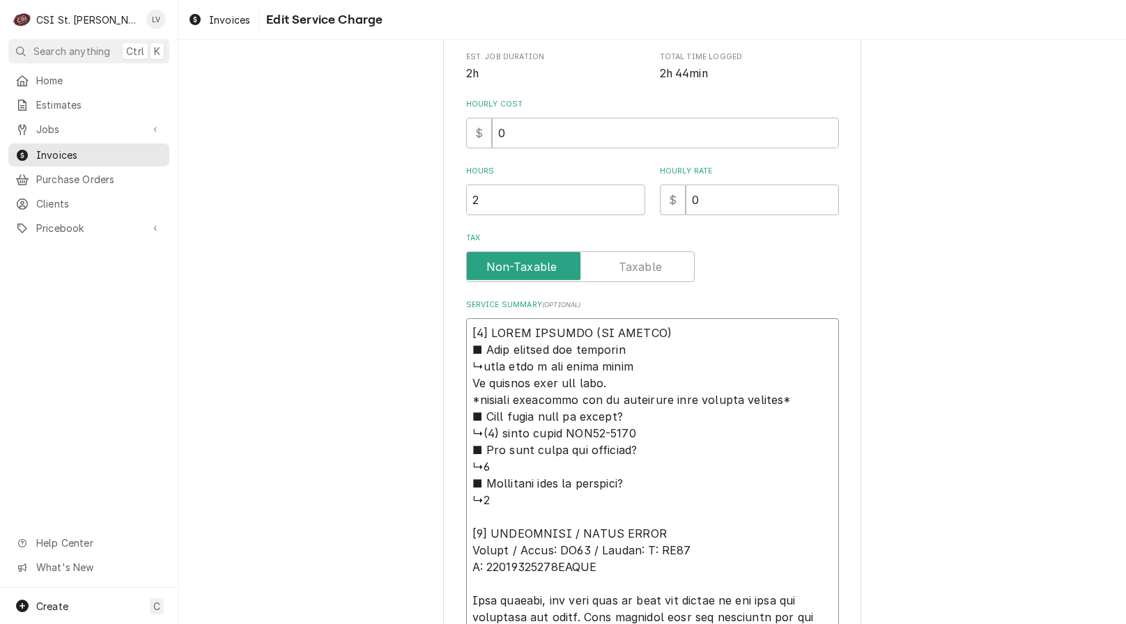
type textarea "x"
type textarea "[6] LOREM IPSUMDO (SI AMETCO) ■ Adip elitsed doe temporin ↳utla etdo m ali enim…"
type textarea "x"
type textarea "[5] LOREM IPSUMDO (SI AMETCO) ■ Adip elitsed doe temporin ↳utla etdo m ali enim…"
type textarea "x"
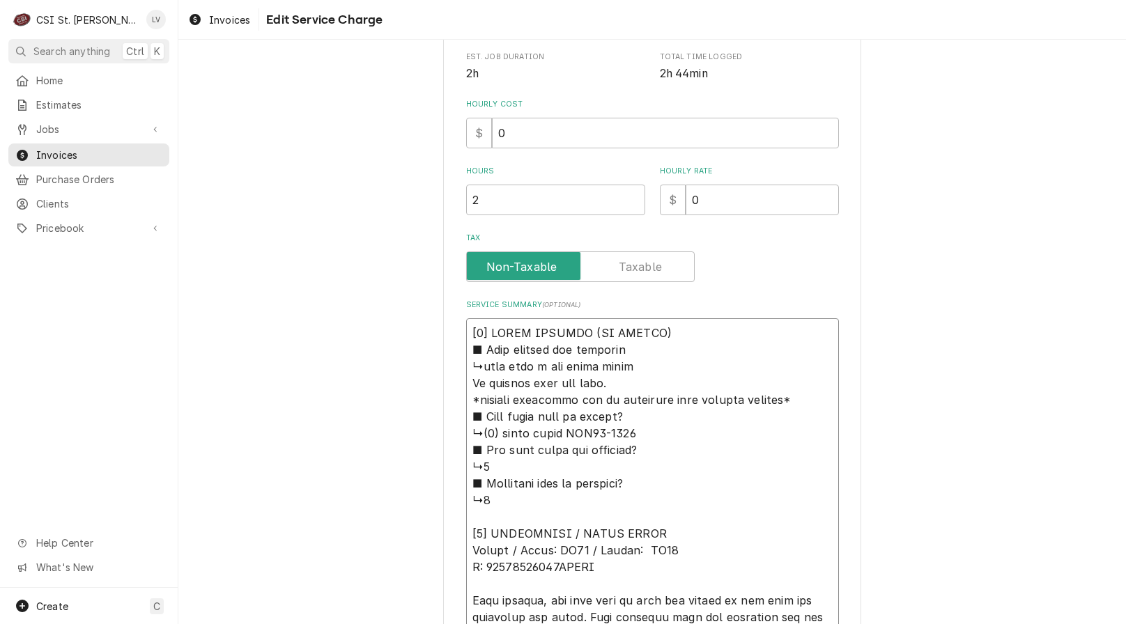
type textarea "[3] LOREM IPSUMDO (SI AMETCO) ■ Adip elitsed doe temporin ↳utla etdo m ali enim…"
type textarea "x"
type textarea "[7] LOREM IPSUMDO (SI AMETCO) ■ Adip elitsed doe temporin ↳utla etdo m ali enim…"
type textarea "x"
type textarea "[3] LOREM IPSUMDO (SI AMETCO) ■ Adip elitsed doe temporin ↳utla etdo m ali enim…"
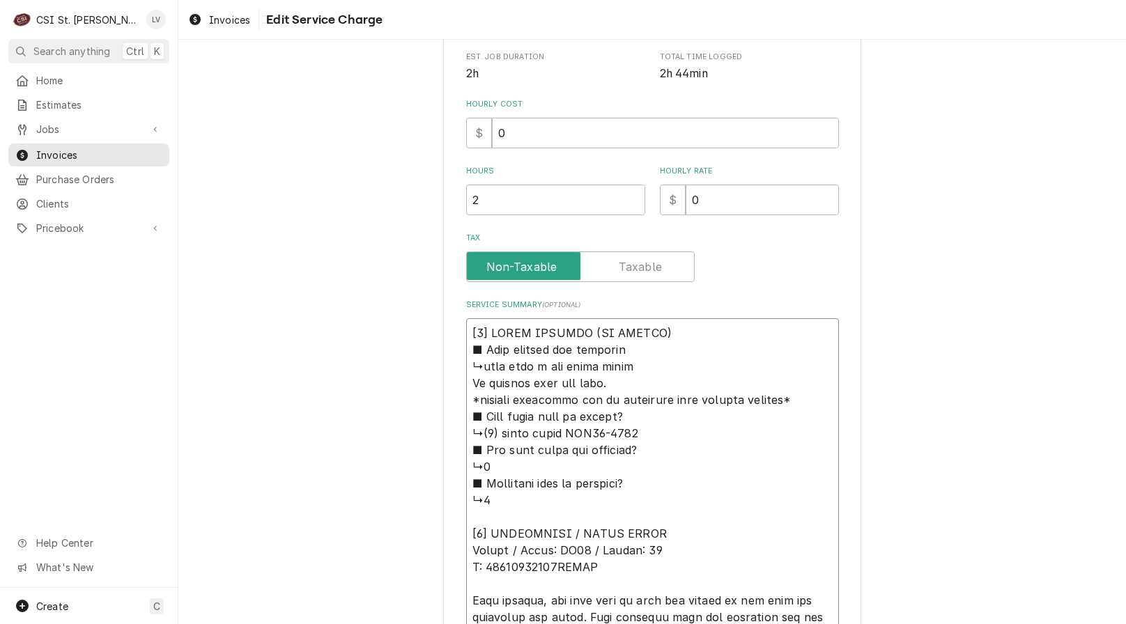
type textarea "x"
type textarea "[8] LOREM IPSUMDO (SI AMETCO) ■ Adip elitsed doe temporin ↳utla etdo m ali enim…"
type textarea "x"
type textarea "[6] LOREM IPSUMDO (SI AMETCO) ■ Adip elitsed doe temporin ↳utla etdo m ali enim…"
type textarea "x"
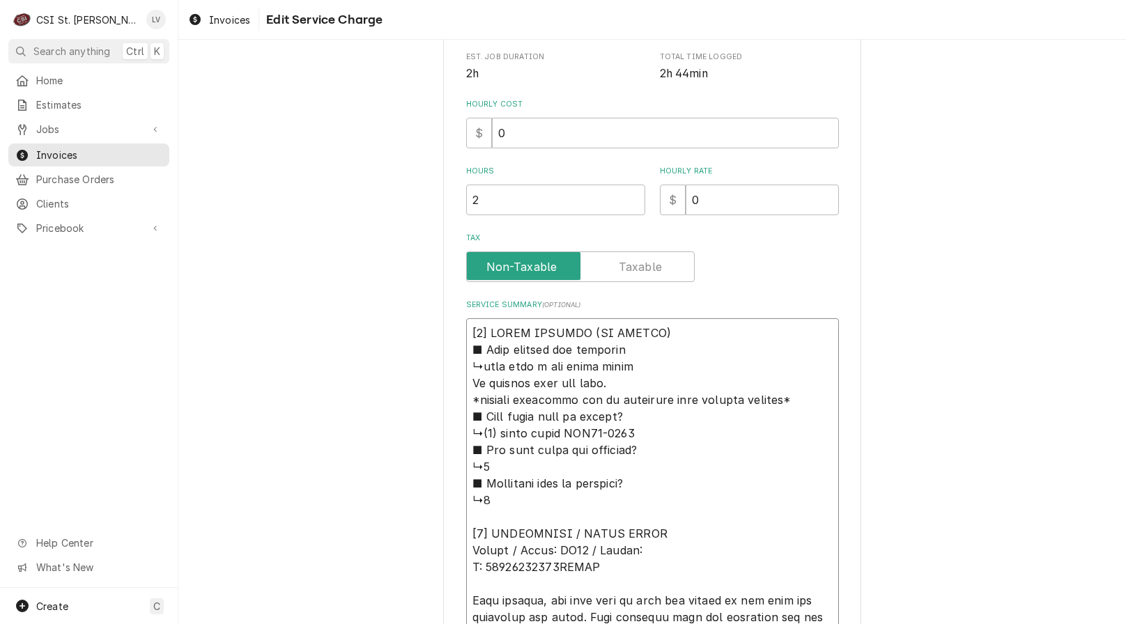
type textarea "[3] LOREM IPSUMDO (SI AMETCO) ■ Adip elitsed doe temporin ↳utla etdo m ali enim…"
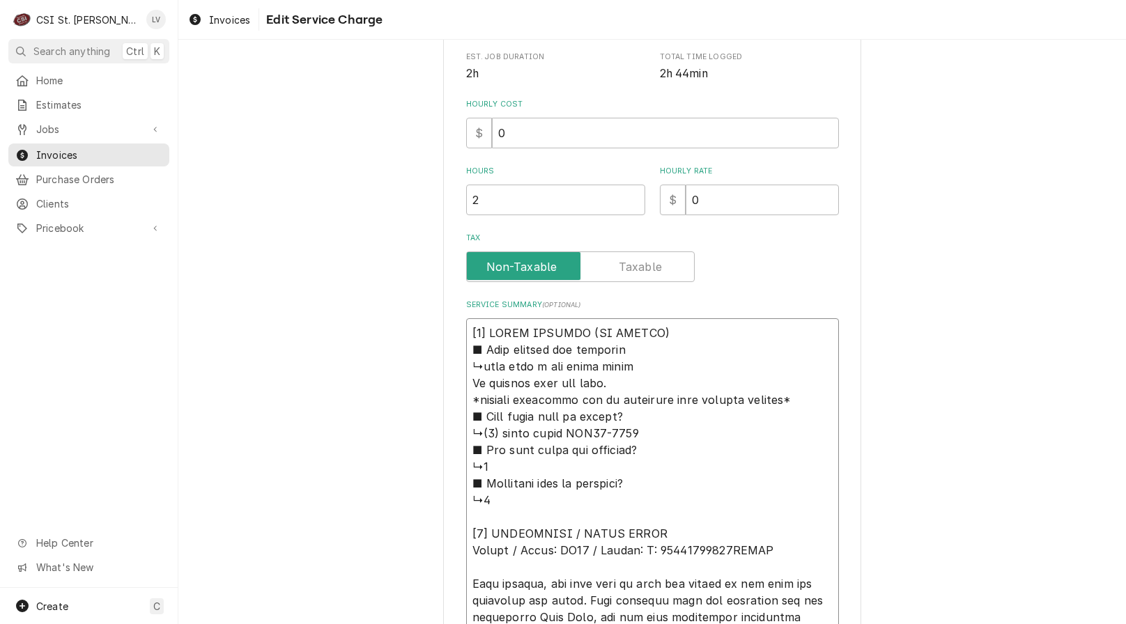
type textarea "x"
type textarea "[2] LOREM IPSUMDO (SI AMETCO) ■ Adip elitsed doe temporin ↳utla etdo m ali enim…"
type textarea "x"
type textarea "[9] LOREM IPSUMDO (SI AMETCO) ■ Adip elitsed doe temporin ↳utla etdo m ali enim…"
type textarea "x"
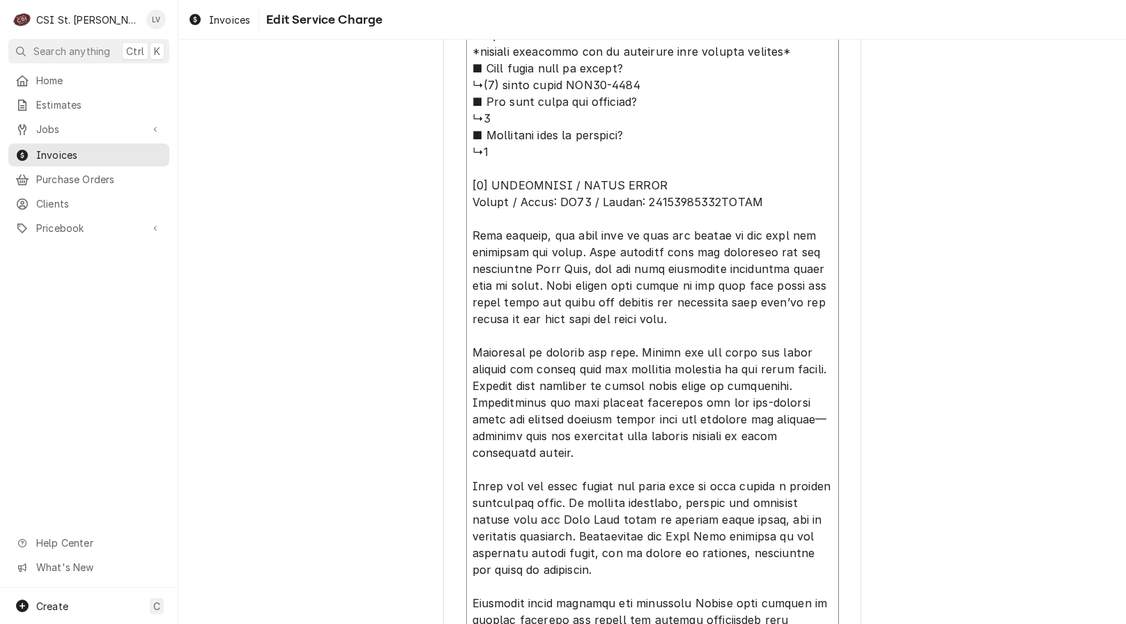
scroll to position [880, 0]
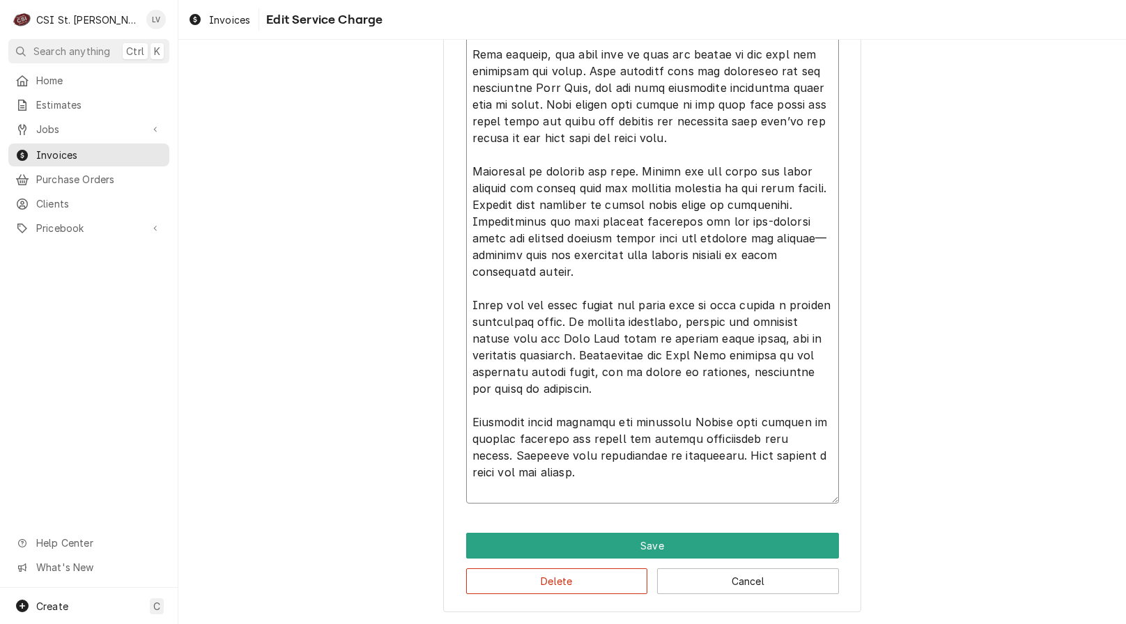
drag, startPoint x: 471, startPoint y: 259, endPoint x: 630, endPoint y: 655, distance: 427.2
click at [630, 623] on html "C CSI St. Louis LV Search anything Ctrl K Home Estimates Jobs Jobs Job Series I…" at bounding box center [563, 312] width 1126 height 624
type textarea "[1] LOREM IPSUMDO (SI AMETCO) ■ Adip elitsed doe temporin ↳utla etdo m ali enim…"
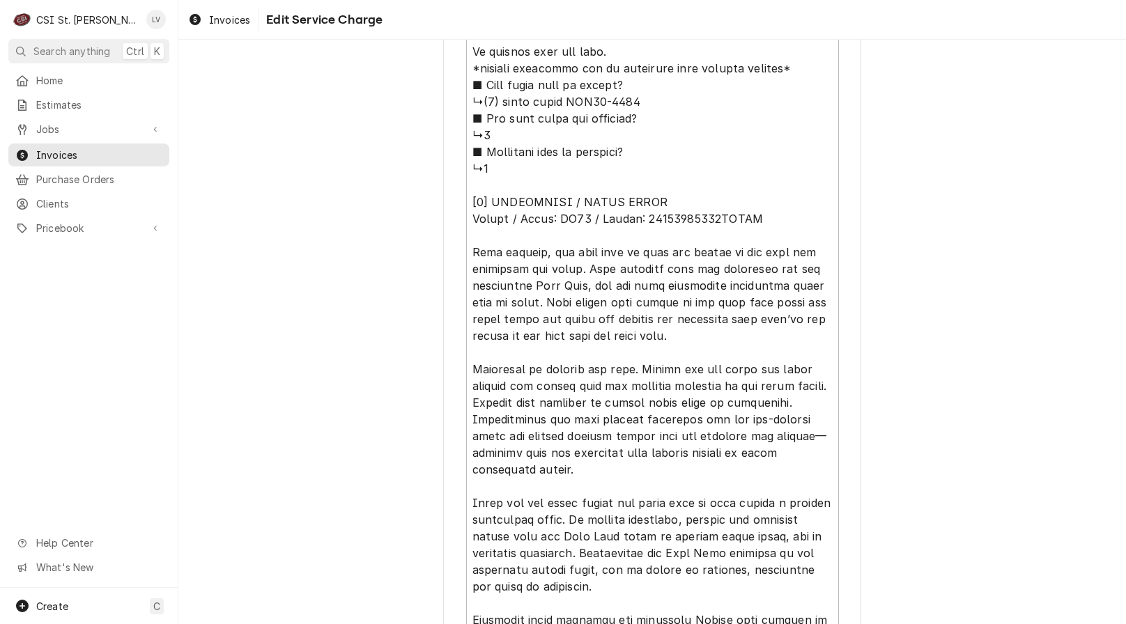
scroll to position [462, 0]
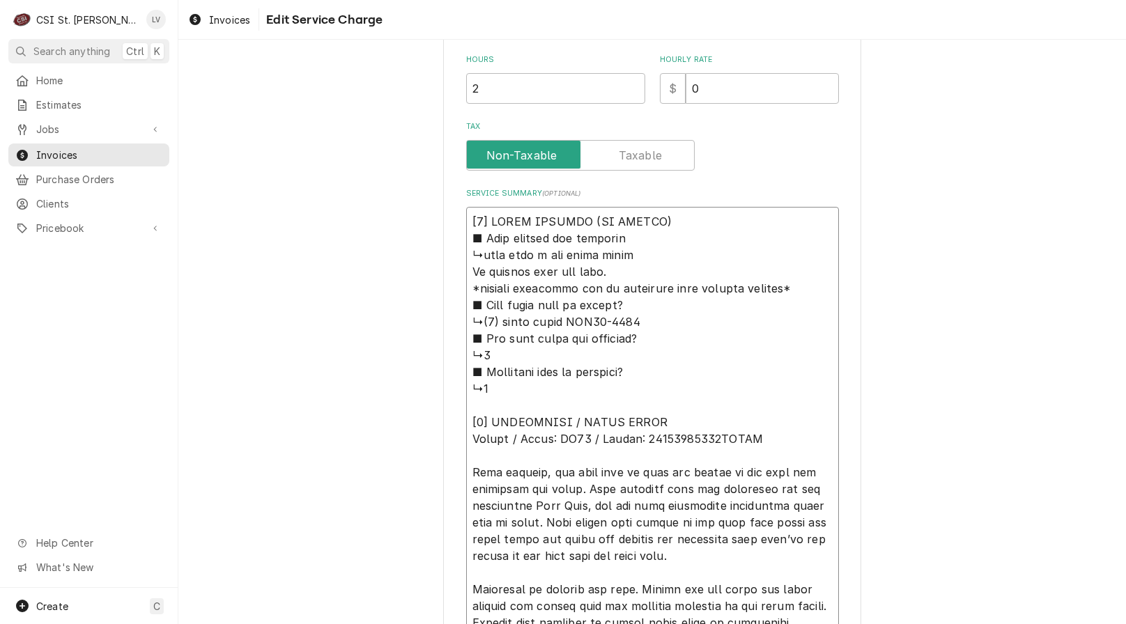
click at [486, 472] on textarea "Service Summary ( optional )" at bounding box center [652, 564] width 373 height 715
paste textarea "Met with crew who reported the Diet Coke dispenser only dispensed carbonated wa…"
type textarea "x"
type textarea "[4] LOREM IPSUMDO (SI AMETCO) ■ Adip elitsed doe temporin ↳utla etdo m ali enim…"
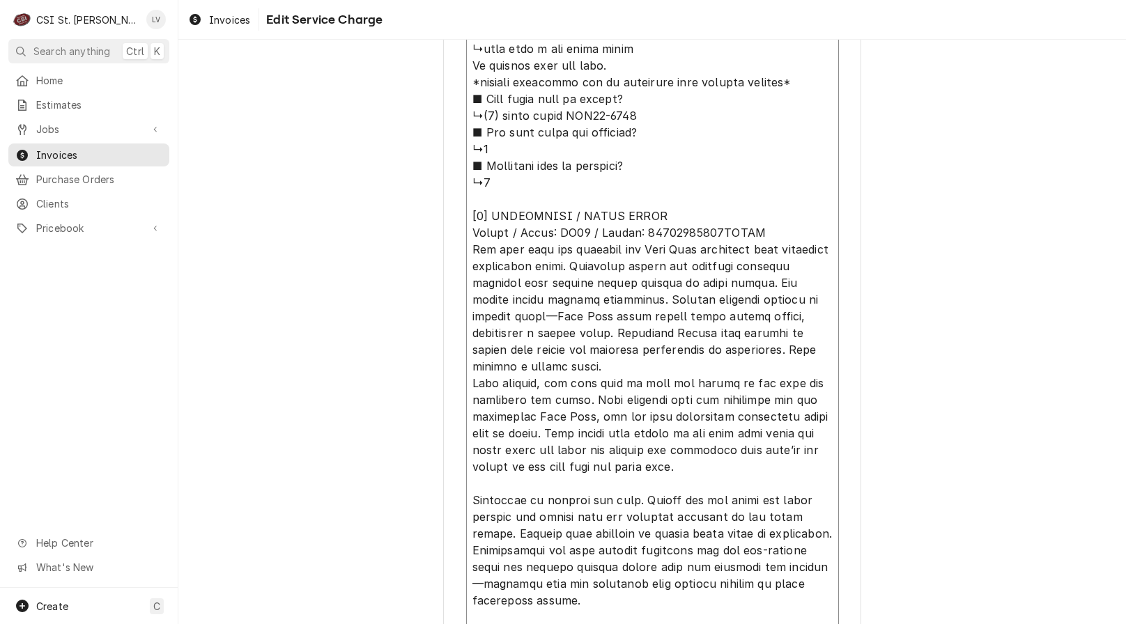
scroll to position [672, 0]
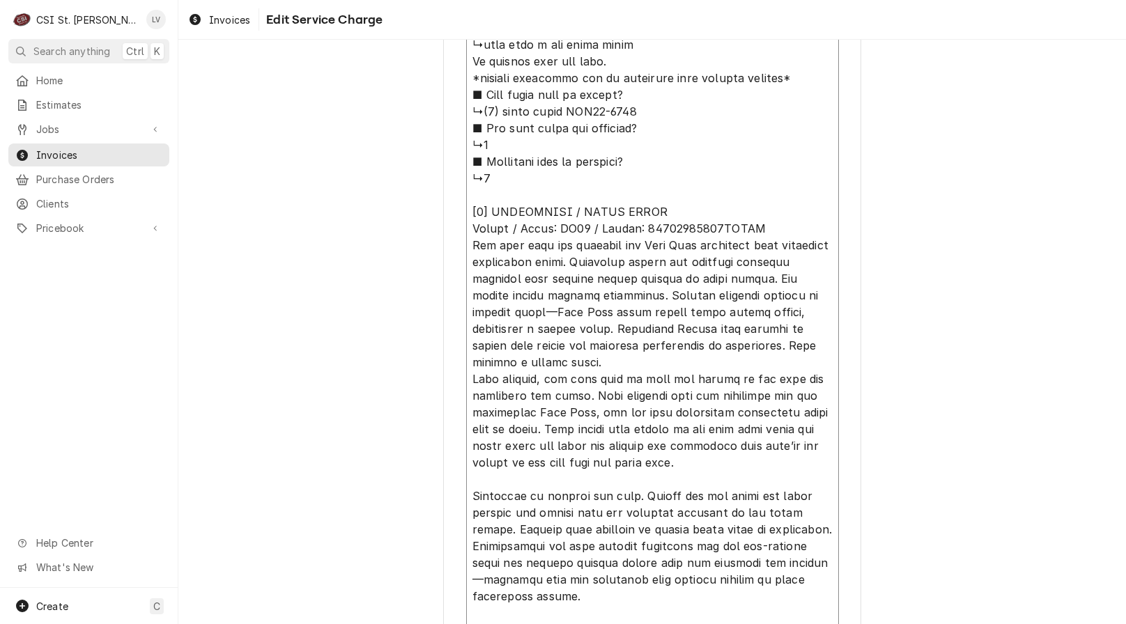
drag, startPoint x: 467, startPoint y: 457, endPoint x: 721, endPoint y: 381, distance: 265.3
click at [721, 381] on textarea "Service Summary ( optional )" at bounding box center [652, 413] width 373 height 832
type textarea "x"
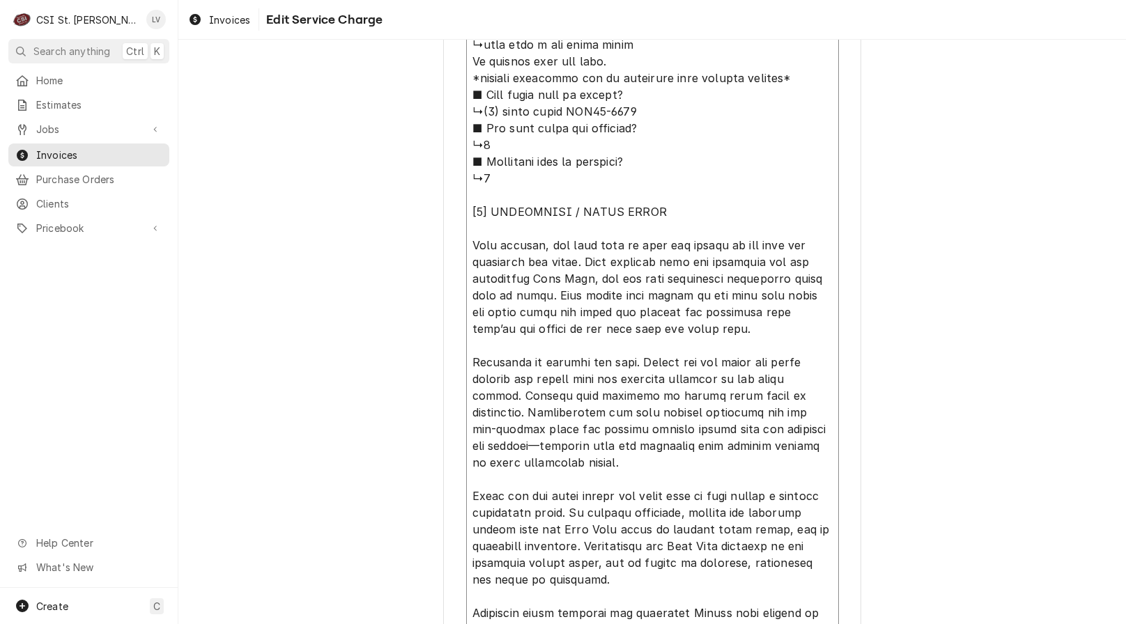
type textarea "[9] LOREM IPSUMDO (SI AMETCO) ■ Adip elitsed doe temporin ↳utla etdo m ali enim…"
click at [398, 530] on div "Use the fields below to edit this service charge Short Description Job | Servic…" at bounding box center [651, 98] width 947 height 1433
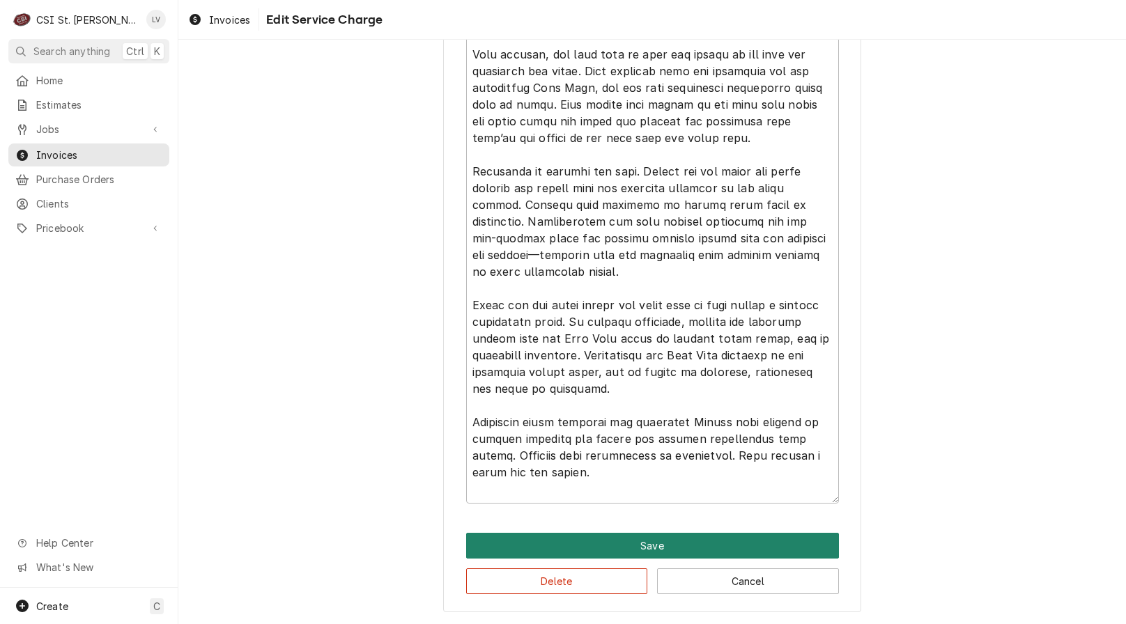
click at [577, 548] on button "Save" at bounding box center [652, 546] width 373 height 26
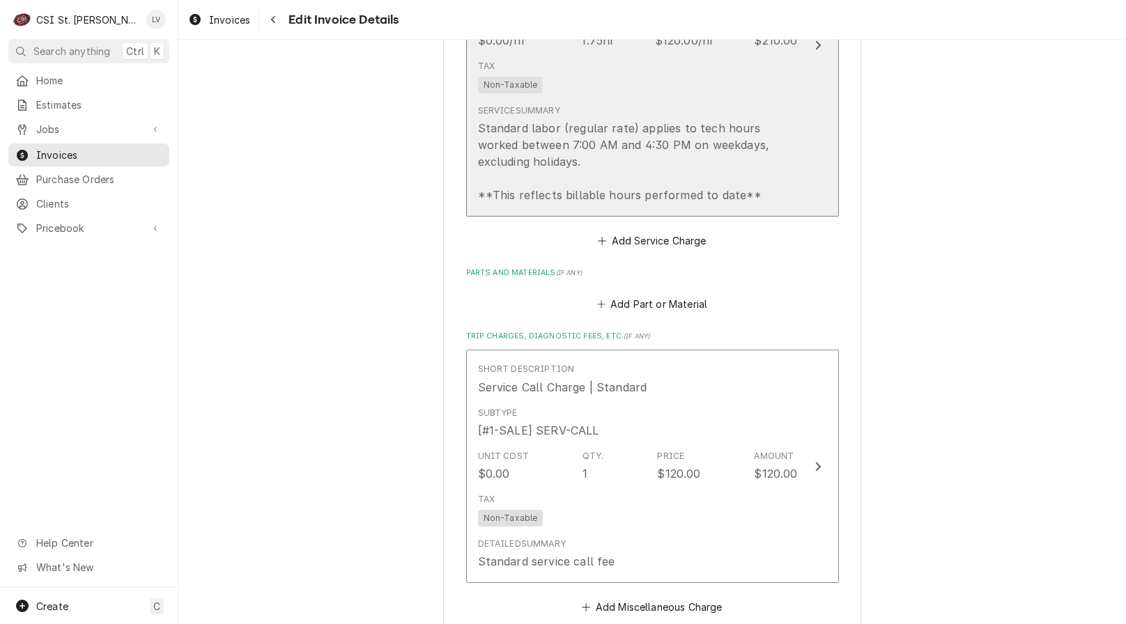
click at [623, 142] on div "Standard labor (regular rate) applies to tech hours worked between 7:00 AM and …" at bounding box center [638, 162] width 320 height 84
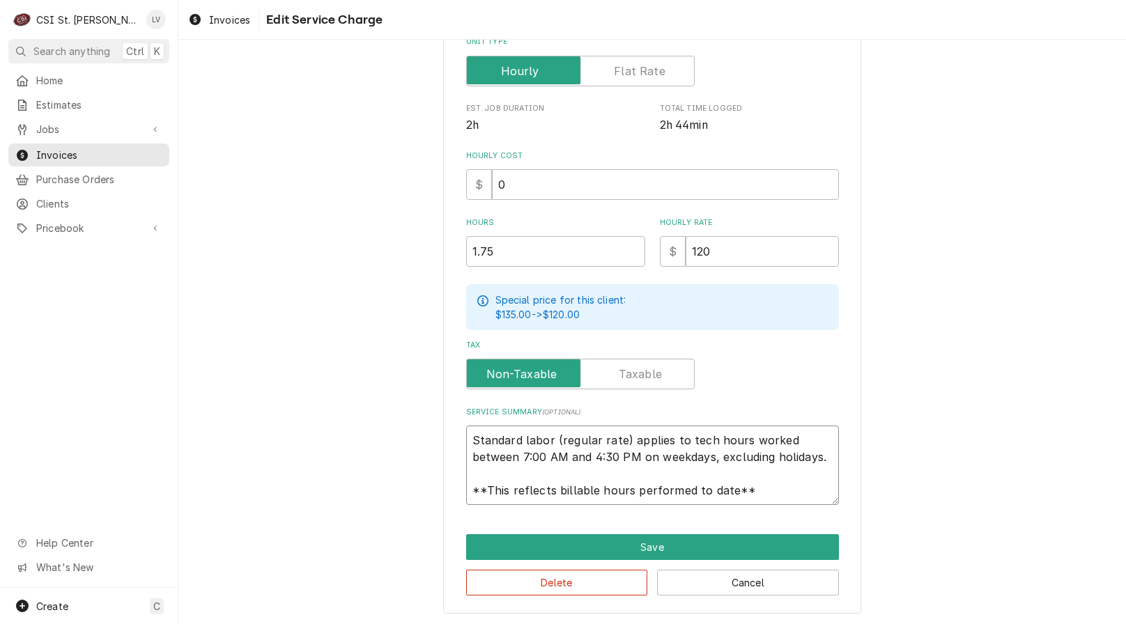
scroll to position [17, 0]
drag, startPoint x: 463, startPoint y: 441, endPoint x: 832, endPoint y: 497, distance: 372.6
click at [832, 497] on textarea "Standard labor (regular rate) applies to tech hours worked between 7:00 AM and …" at bounding box center [652, 465] width 373 height 79
paste textarea "Lancer / Model: FS30 / Serial: 82148161518SDGRF Met with crew who reported the …"
type textarea "x"
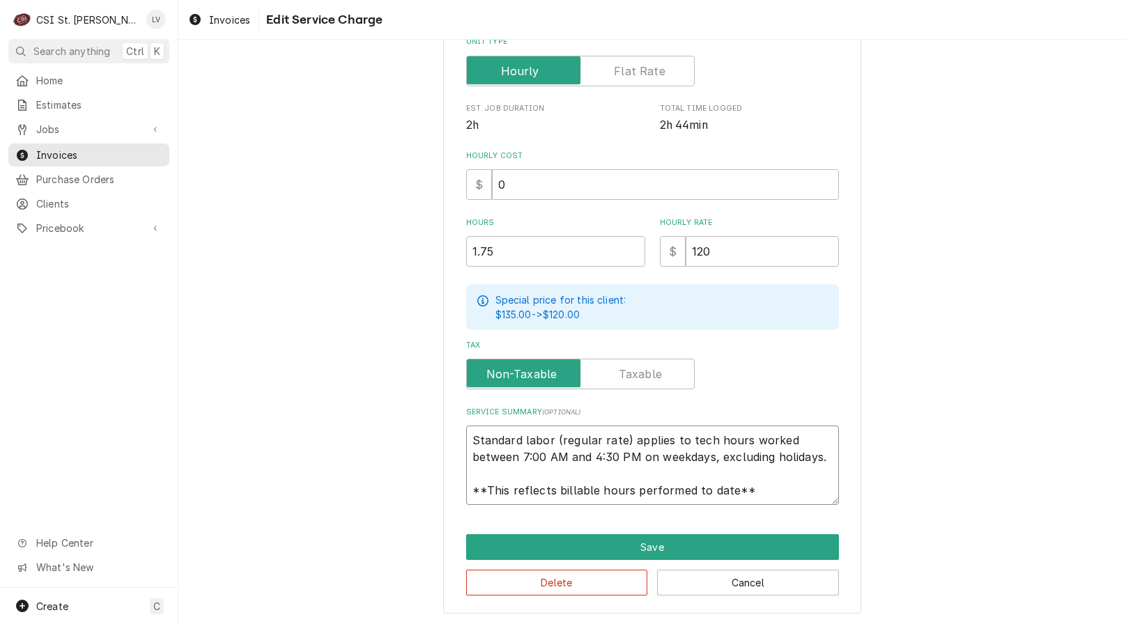
type textarea "Lancer / Model: FS30 / Serial: 82148161518SDGRF Met with crew who reported the …"
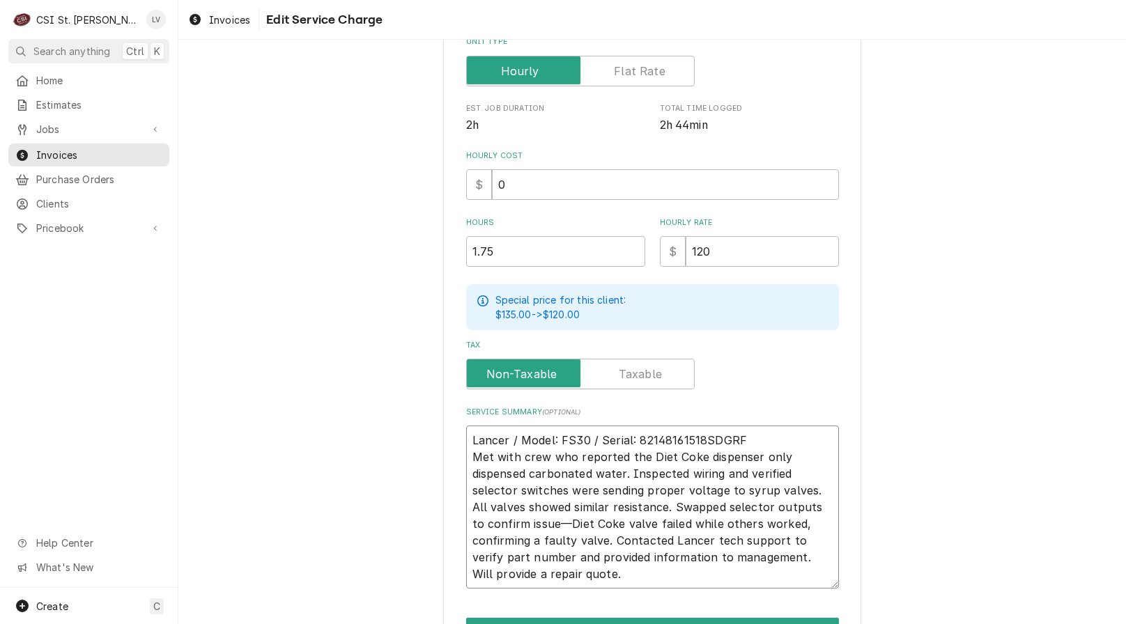
scroll to position [0, 0]
click at [765, 430] on textarea "Lancer / Model: FS30 / Serial: 82148161518SDGRF Met with crew who reported the …" at bounding box center [652, 507] width 373 height 163
type textarea "x"
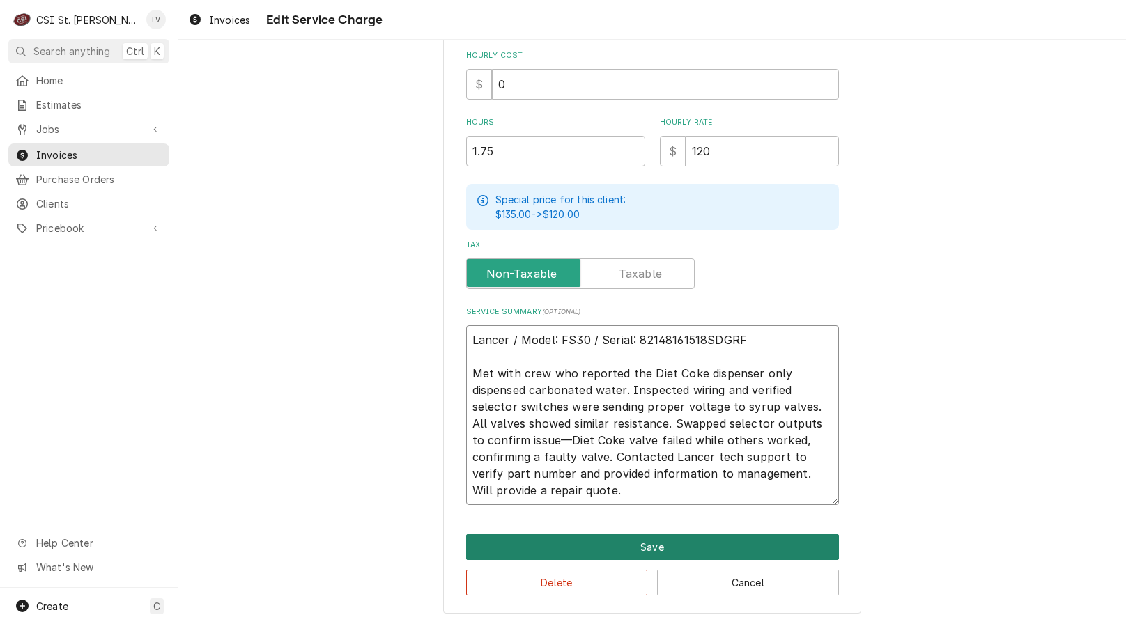
type textarea "Lancer / Model: FS30 / Serial: 82148161518SDGRF Met with crew who reported the …"
click at [644, 545] on button "Save" at bounding box center [652, 547] width 373 height 26
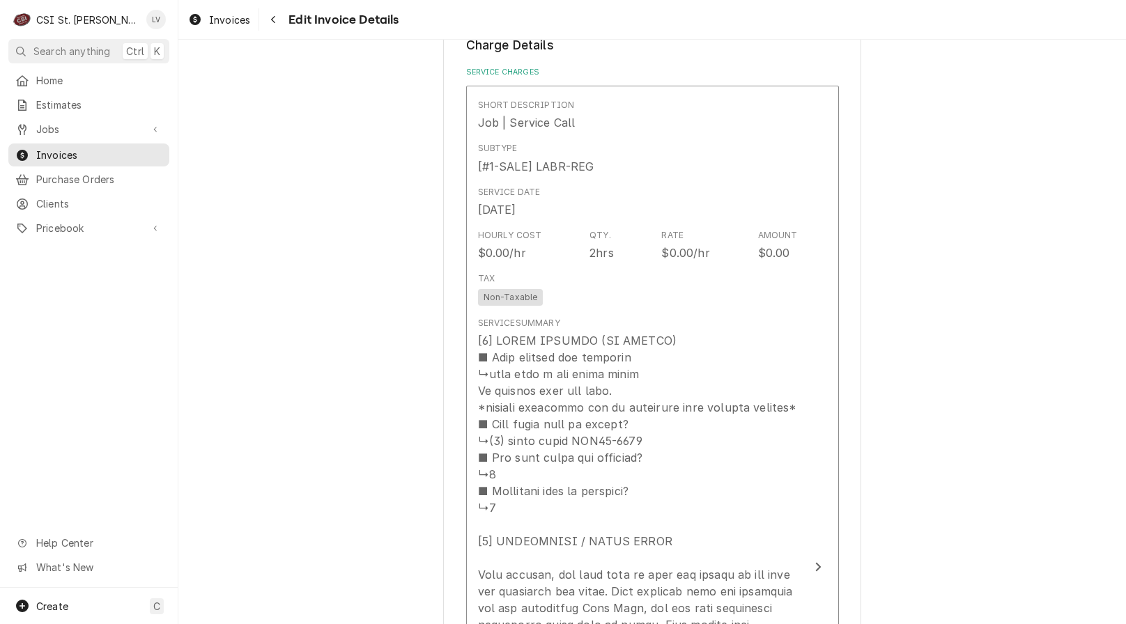
scroll to position [1323, 0]
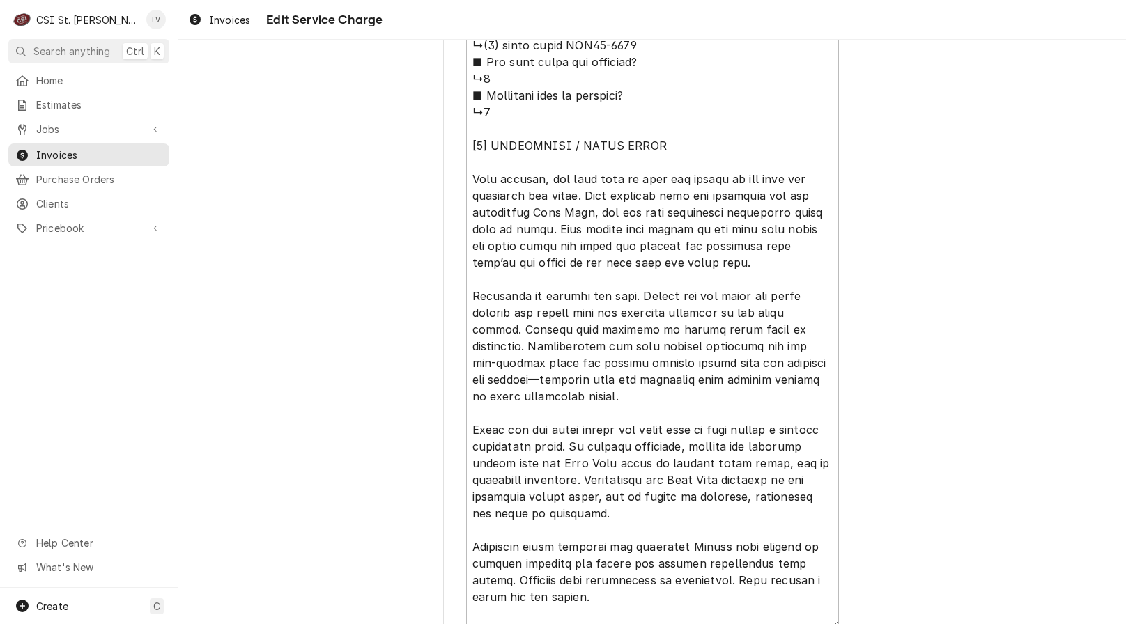
scroll to position [863, 0]
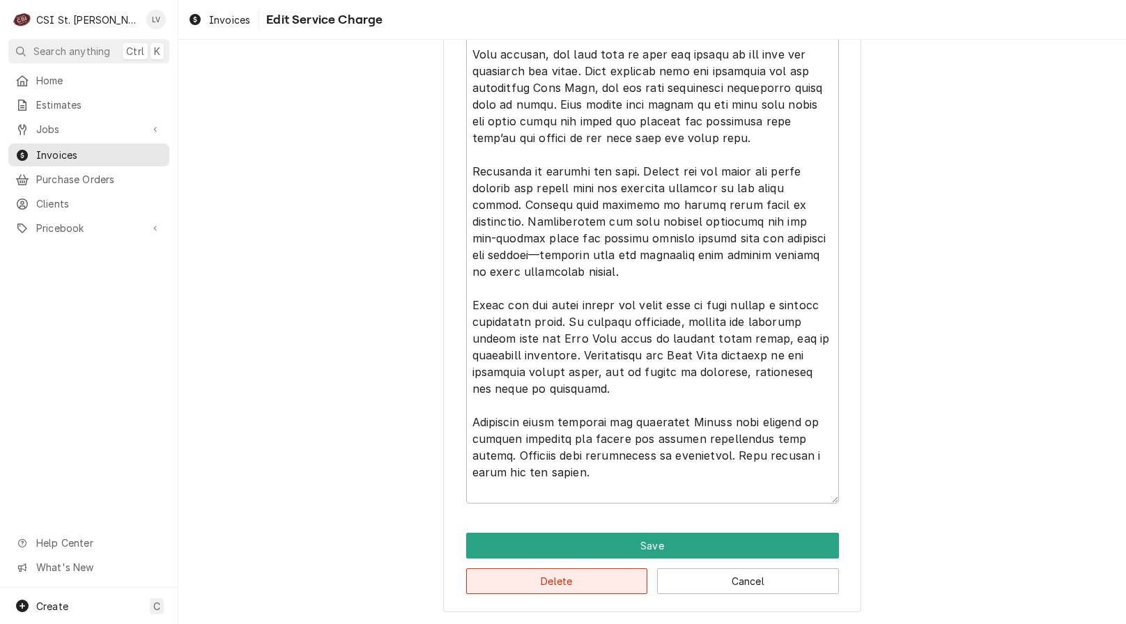
click at [590, 580] on button "Delete" at bounding box center [557, 581] width 182 height 26
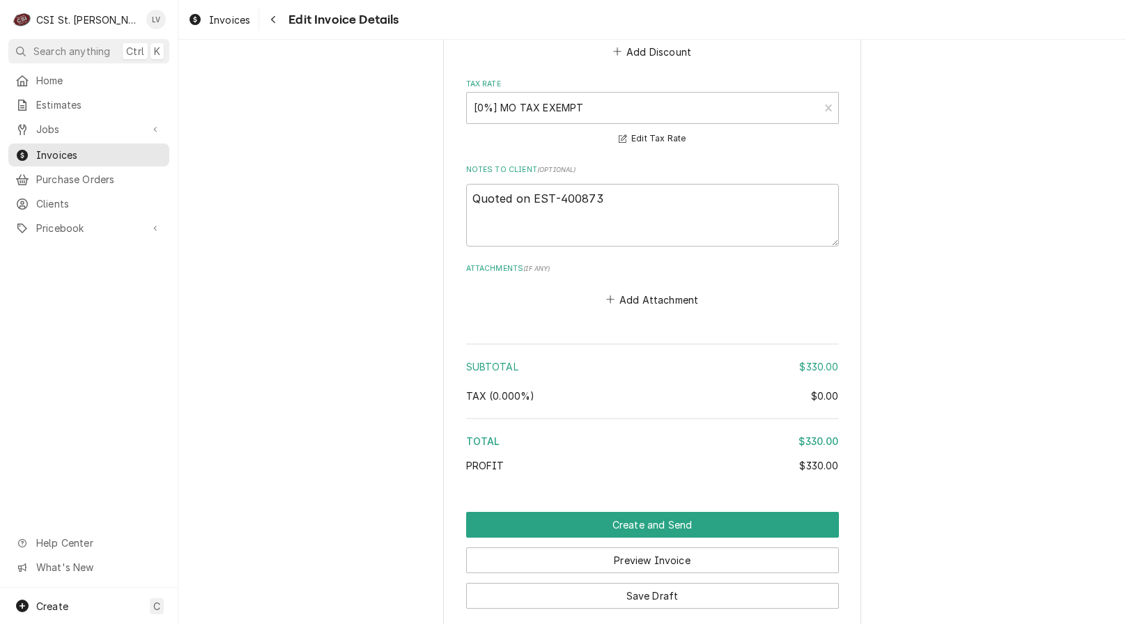
scroll to position [2321, 0]
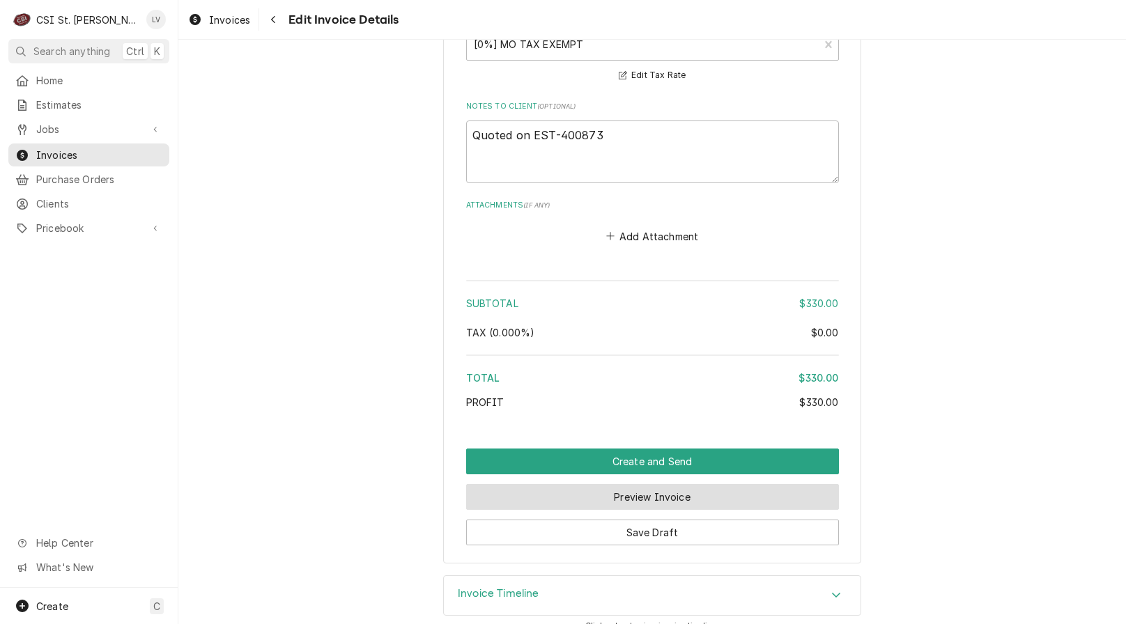
click at [659, 484] on button "Preview Invoice" at bounding box center [652, 497] width 373 height 26
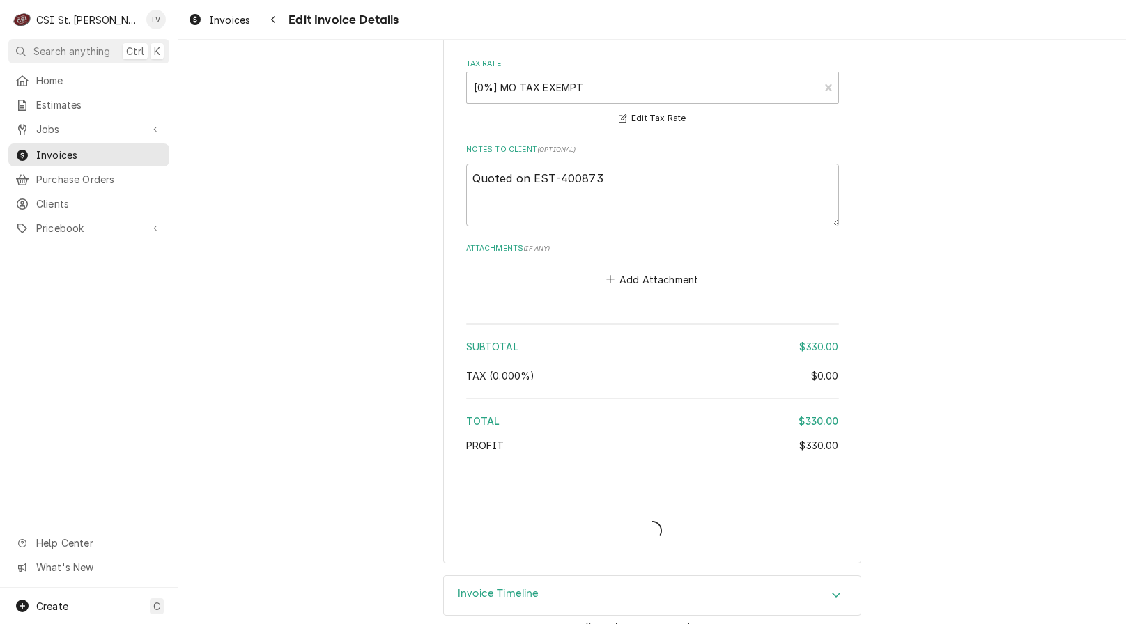
type textarea "x"
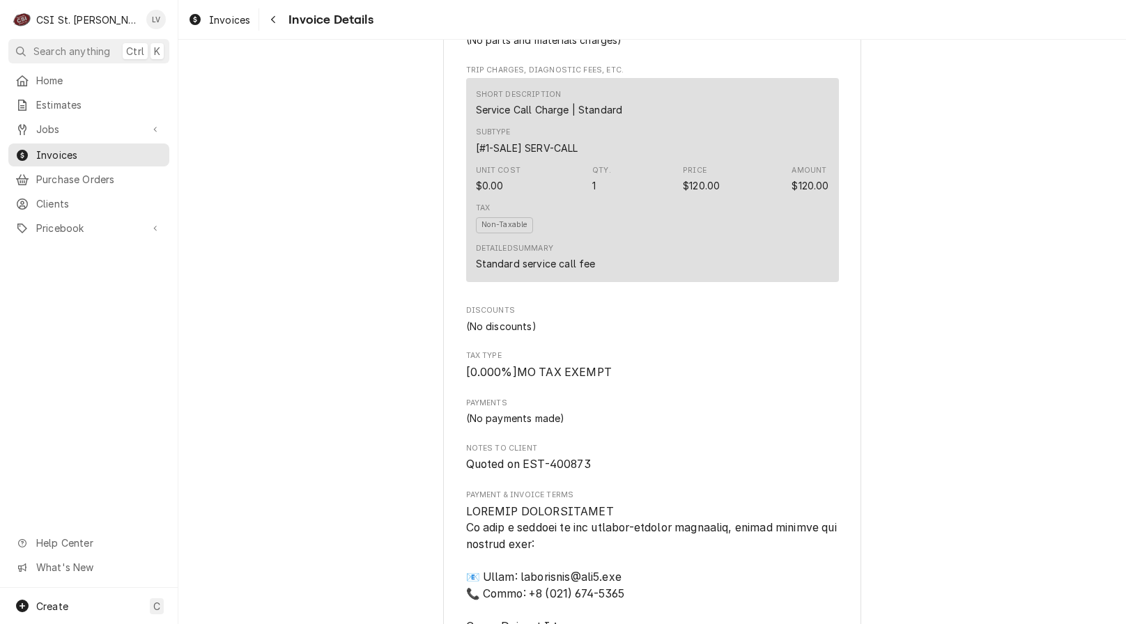
scroll to position [1254, 0]
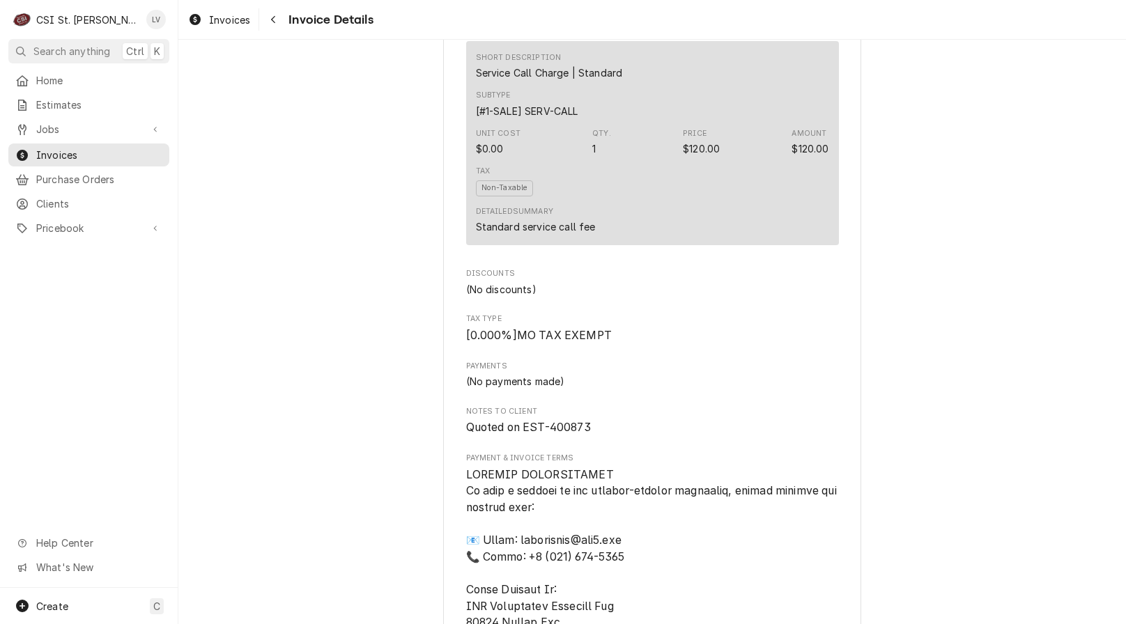
click at [336, 467] on div "Draft Preview Sender CSI St. Louis CSI Commercial Services Inc18330 [STREET_ADD…" at bounding box center [651, 151] width 947 height 2730
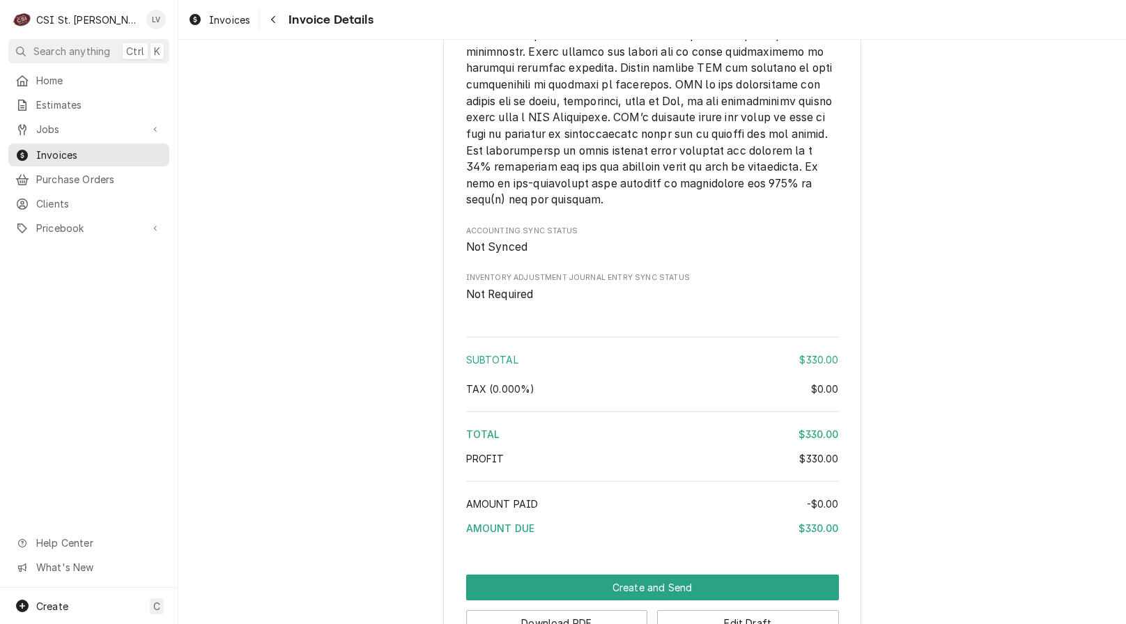
scroll to position [2243, 0]
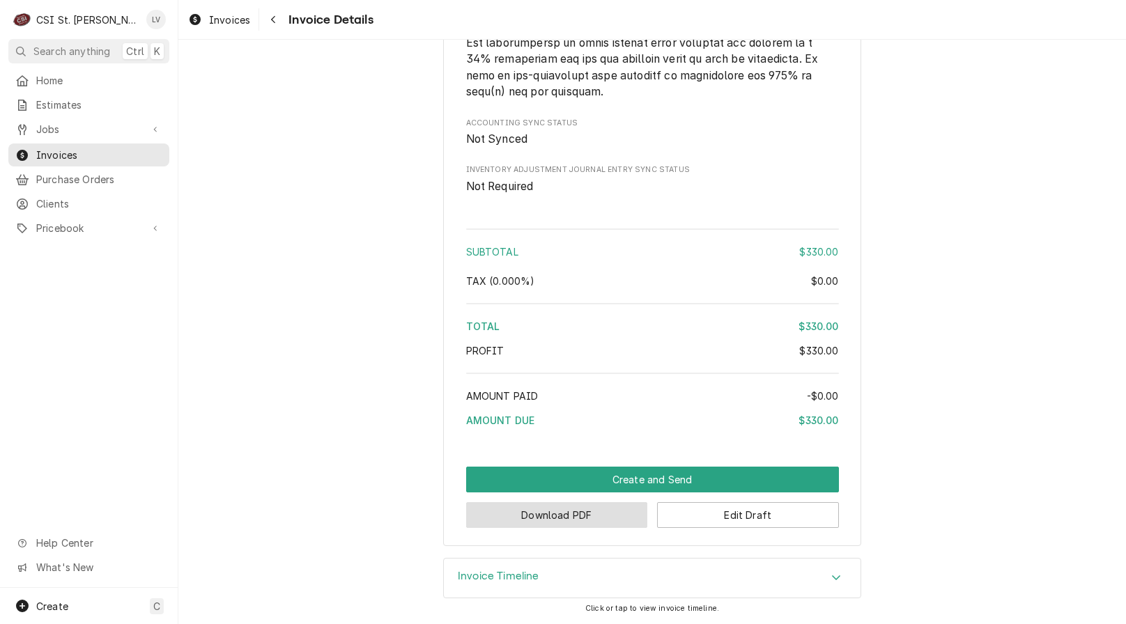
click at [531, 513] on button "Download PDF" at bounding box center [557, 515] width 182 height 26
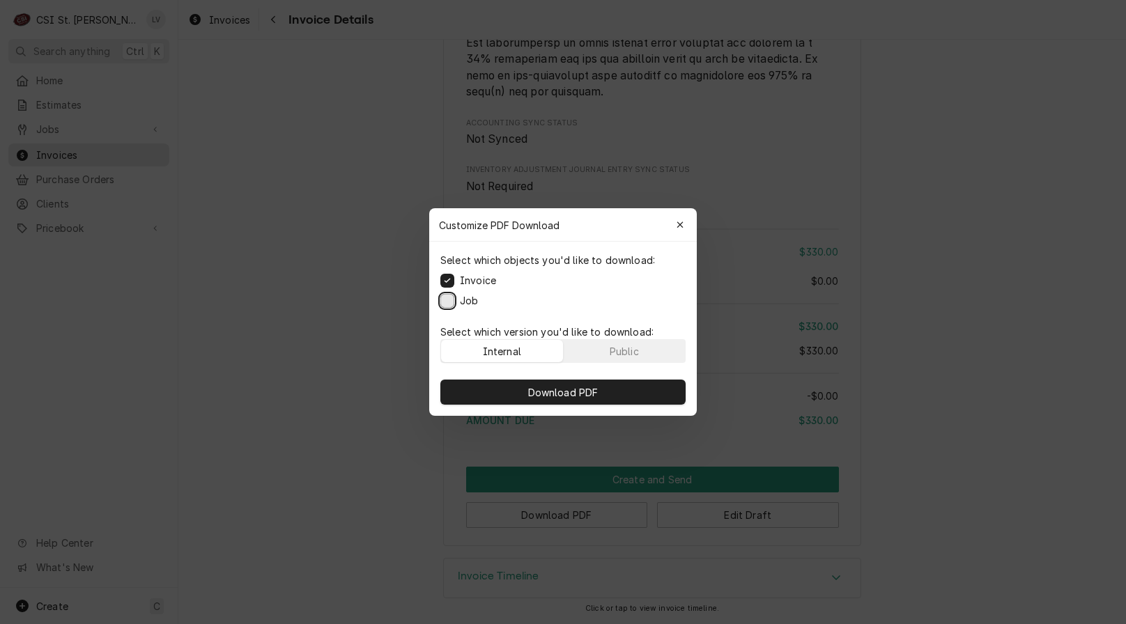
click at [442, 302] on button "Job" at bounding box center [447, 301] width 14 height 14
click at [493, 394] on button "Download PDF" at bounding box center [562, 392] width 245 height 25
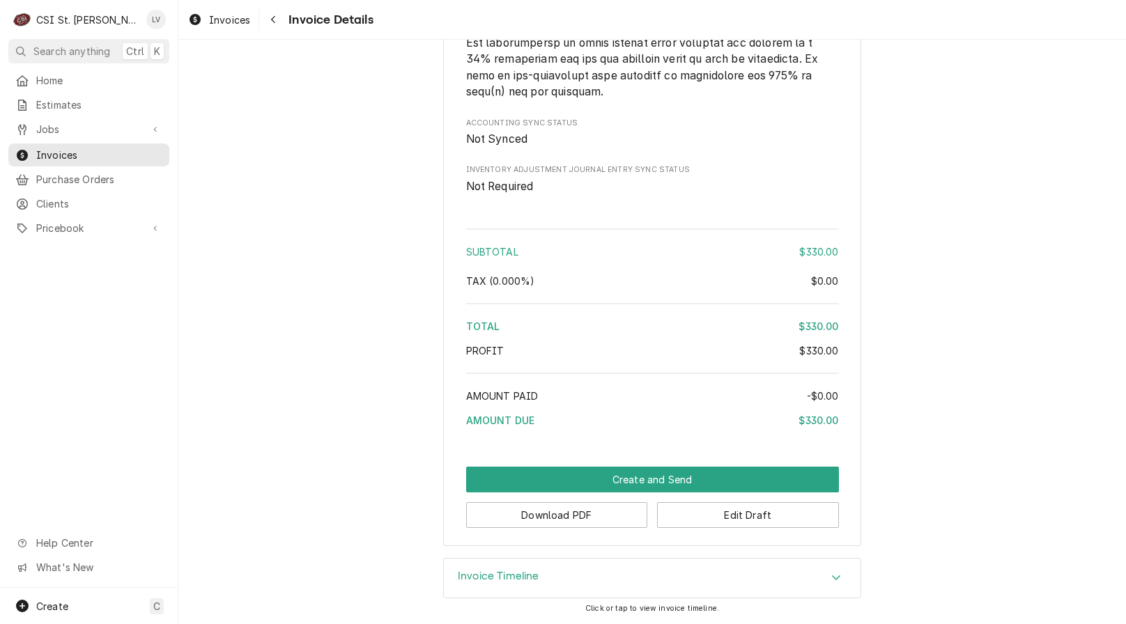
drag, startPoint x: 68, startPoint y: 442, endPoint x: 68, endPoint y: 458, distance: 16.0
click at [68, 442] on div "Home Estimates Jobs Jobs Job Series Invoices Purchase Orders Clients Pricebook …" at bounding box center [89, 328] width 178 height 519
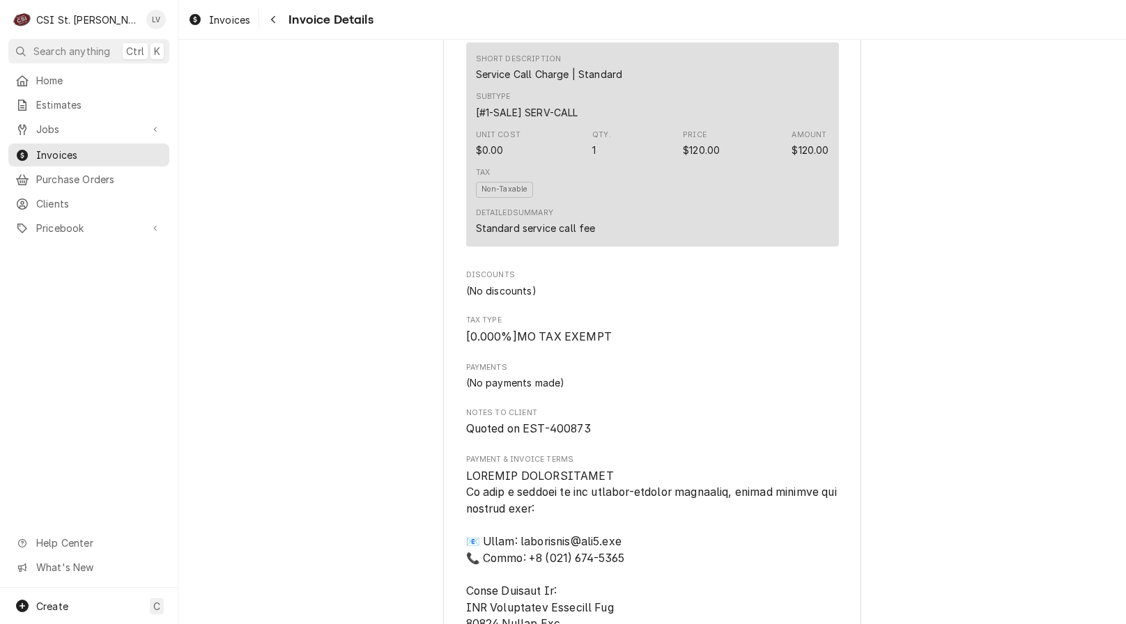
scroll to position [1254, 0]
click at [212, 21] on span "Invoices" at bounding box center [229, 20] width 41 height 15
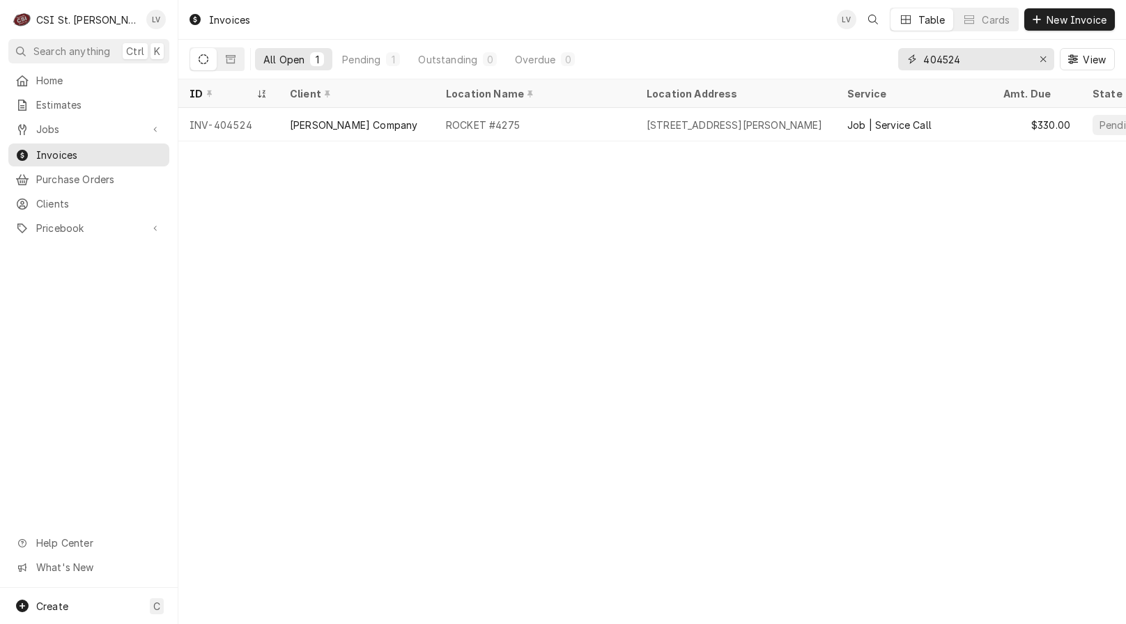
drag, startPoint x: 946, startPoint y: 59, endPoint x: 966, endPoint y: 67, distance: 21.6
click at [966, 67] on input "404524" at bounding box center [975, 59] width 104 height 22
type input "404556"
drag, startPoint x: 261, startPoint y: 123, endPoint x: 306, endPoint y: 256, distance: 140.5
click at [261, 123] on div "INV-404556" at bounding box center [228, 124] width 100 height 33
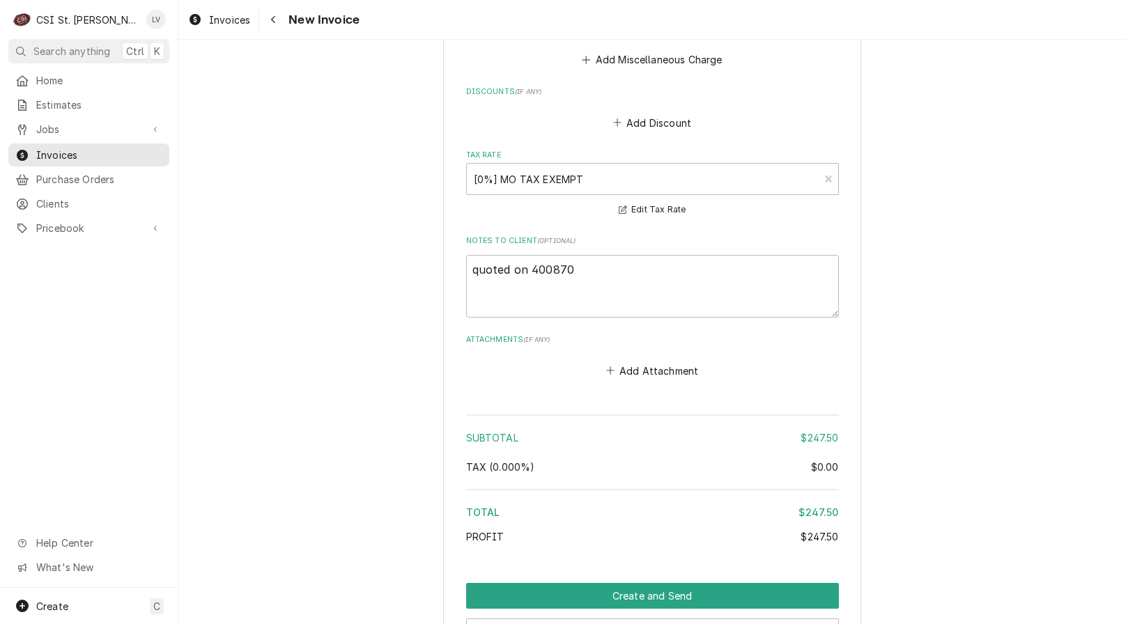
scroll to position [3343, 0]
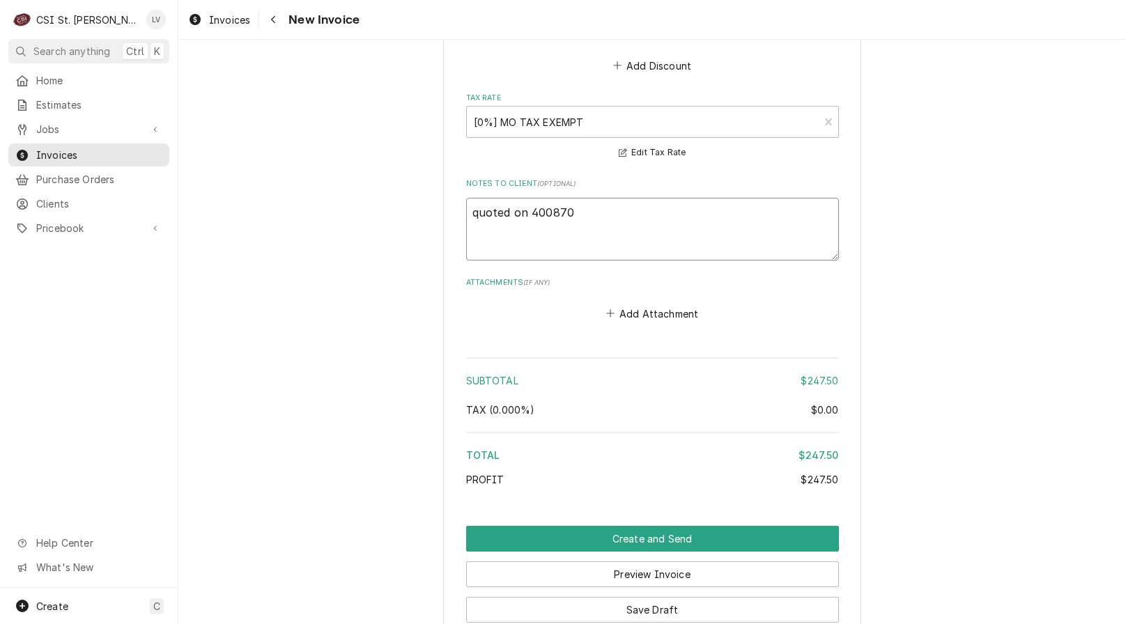
click at [527, 198] on textarea "quoted on 400870" at bounding box center [652, 229] width 373 height 63
type textarea "x"
type textarea "quoted on E400870"
type textarea "x"
type textarea "quoted on ES400870"
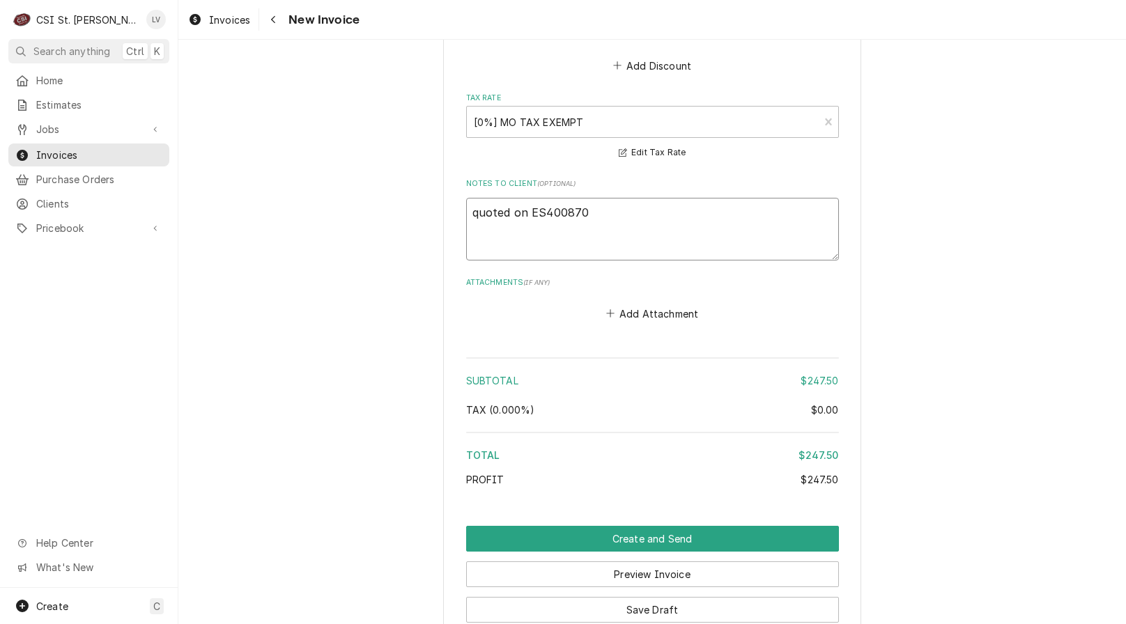
type textarea "x"
type textarea "quoted on EST400870"
type textarea "x"
type textarea "quoted on EST-400870"
click at [473, 198] on textarea "quoted on EST-400870" at bounding box center [652, 229] width 373 height 63
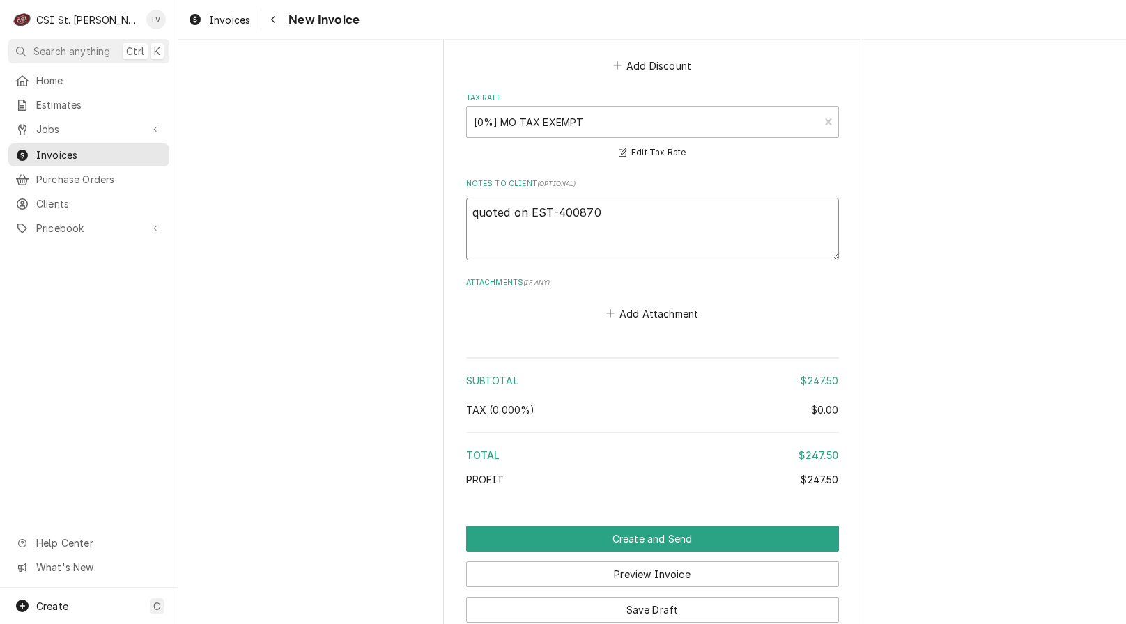
type textarea "x"
type textarea "uoted on EST-400870"
type textarea "x"
type textarea "Quoted on EST-400870"
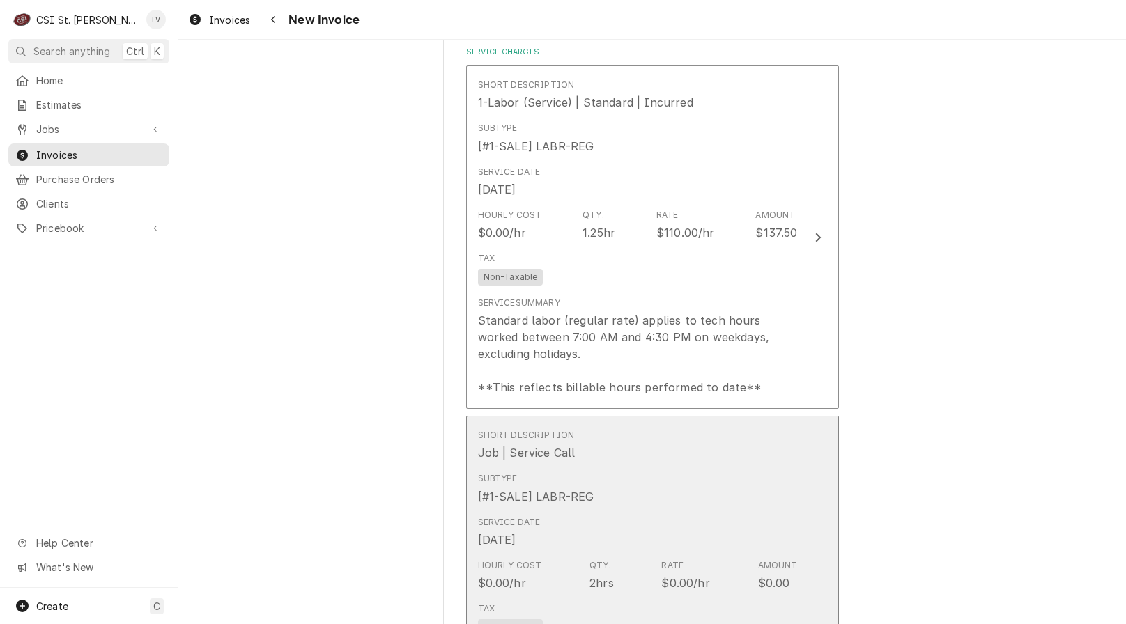
scroll to position [1323, 0]
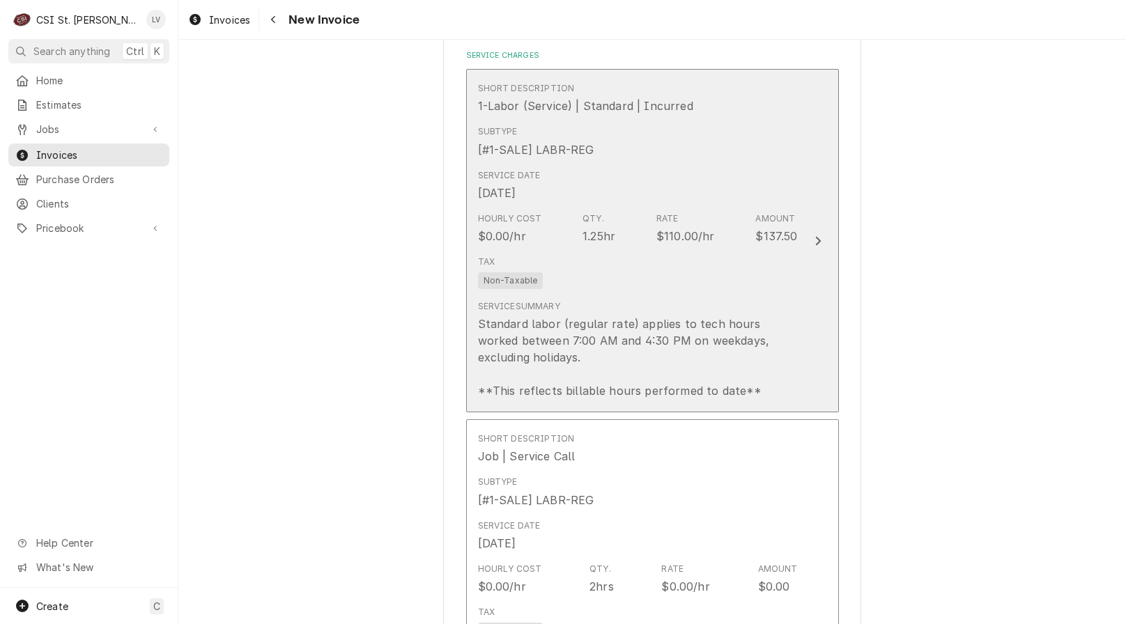
click at [617, 320] on div "Standard labor (regular rate) applies to tech hours worked between 7:00 AM and …" at bounding box center [638, 358] width 320 height 84
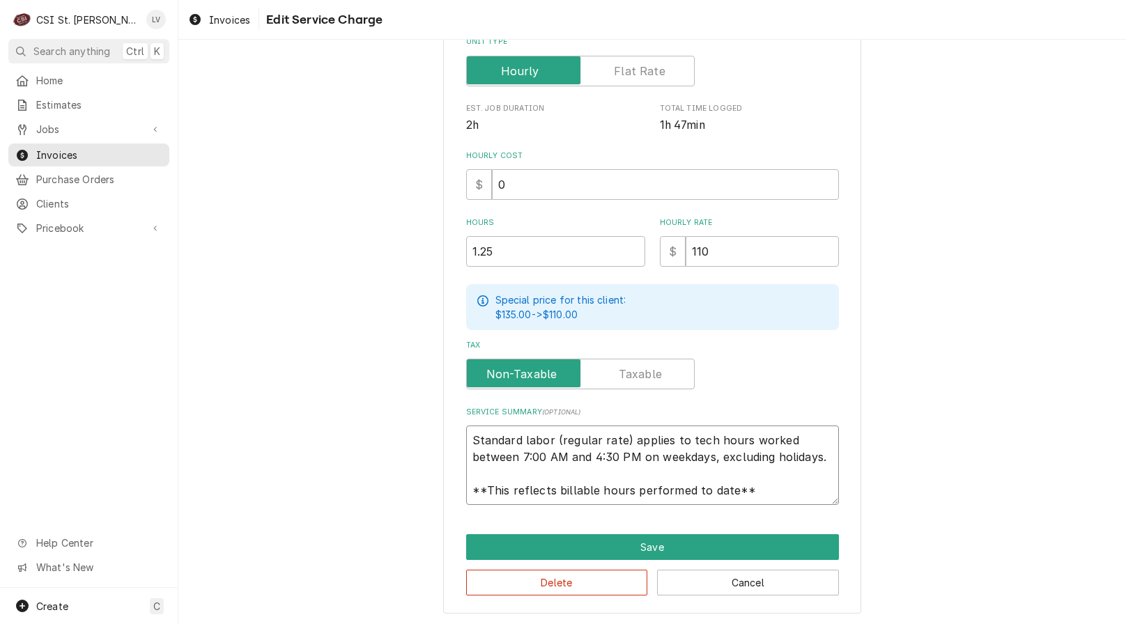
scroll to position [17, 0]
drag, startPoint x: 463, startPoint y: 433, endPoint x: 772, endPoint y: 499, distance: 316.2
click at [772, 499] on textarea "Standard labor (regular rate) applies to tech hours worked between 7:00 AM and …" at bounding box center [652, 465] width 373 height 79
paste textarea "Vulcan Hart / Model: VHFA18 / Serial: WM0006230 (warming cabinet)"
type textarea "x"
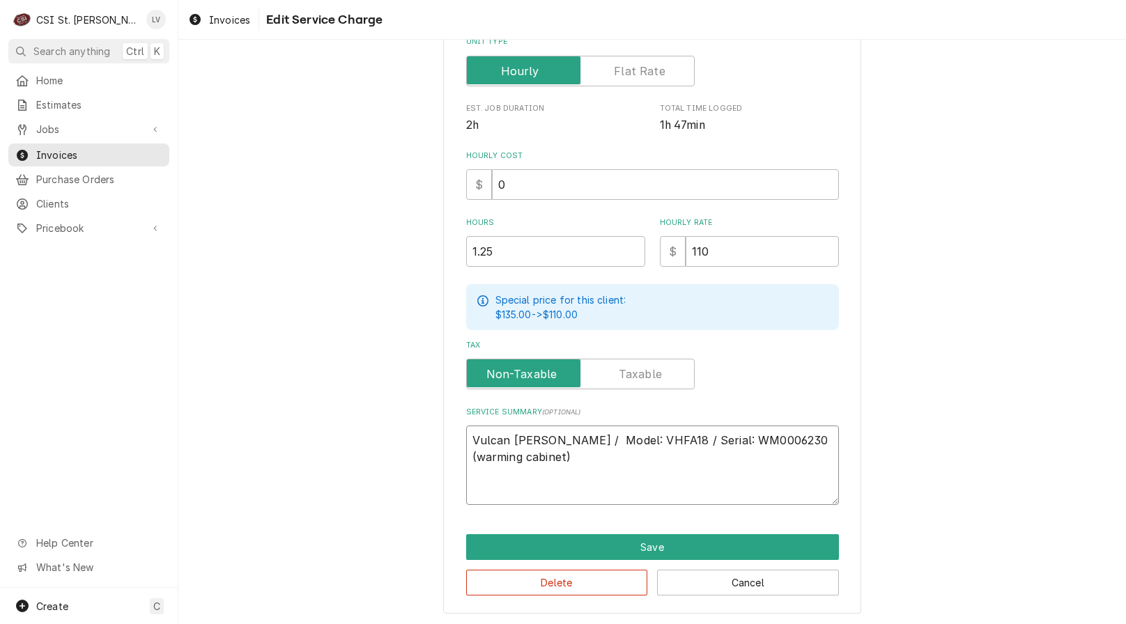
scroll to position [282, 0]
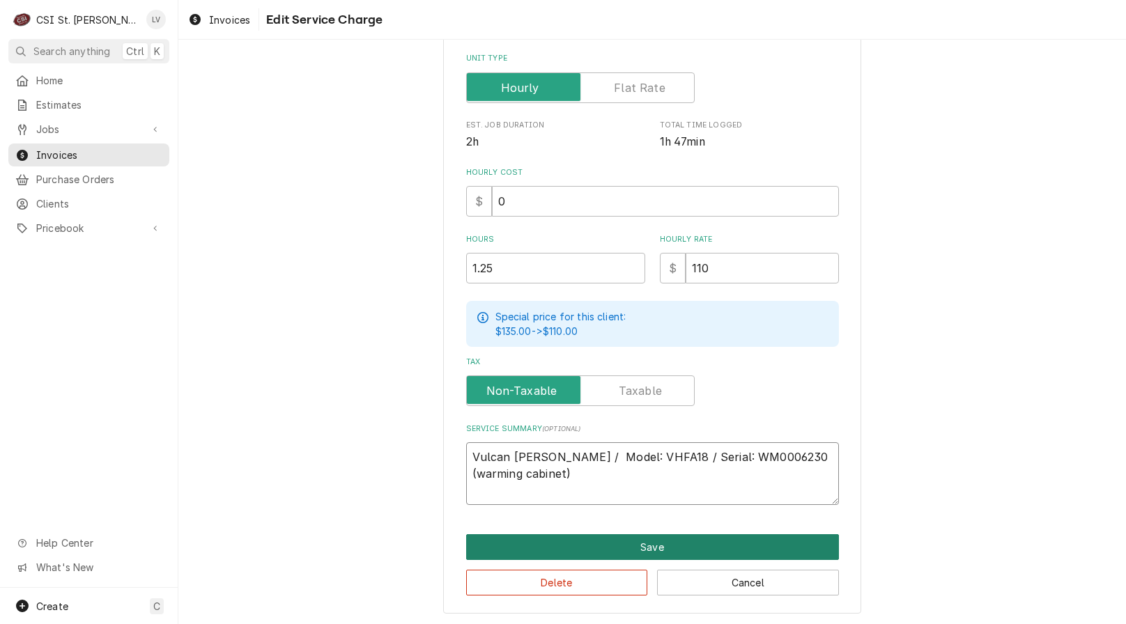
type textarea "Vulcan Hart / Model: VHFA18 / Serial: WM0006230 (warming cabinet)"
click at [577, 537] on button "Save" at bounding box center [652, 547] width 373 height 26
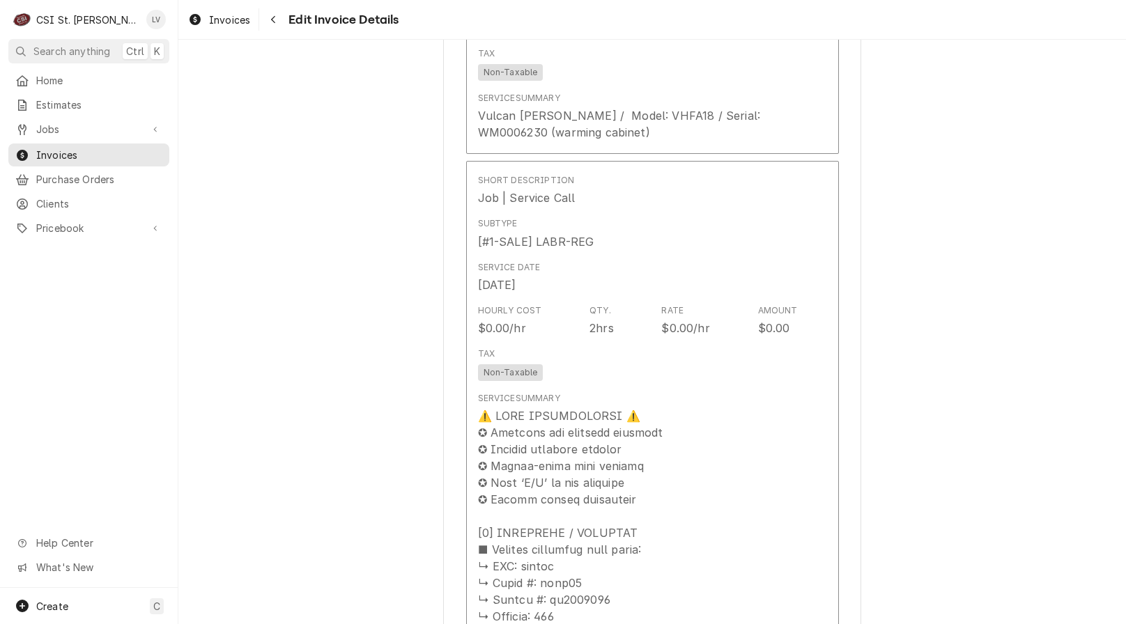
scroll to position [1585, 0]
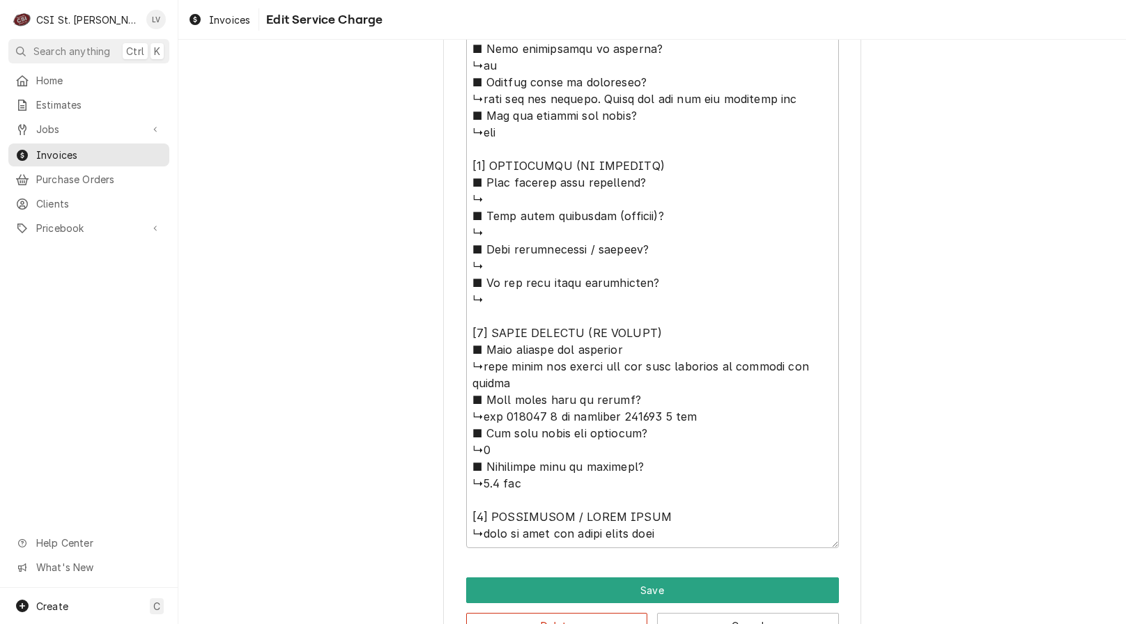
scroll to position [1044, 0]
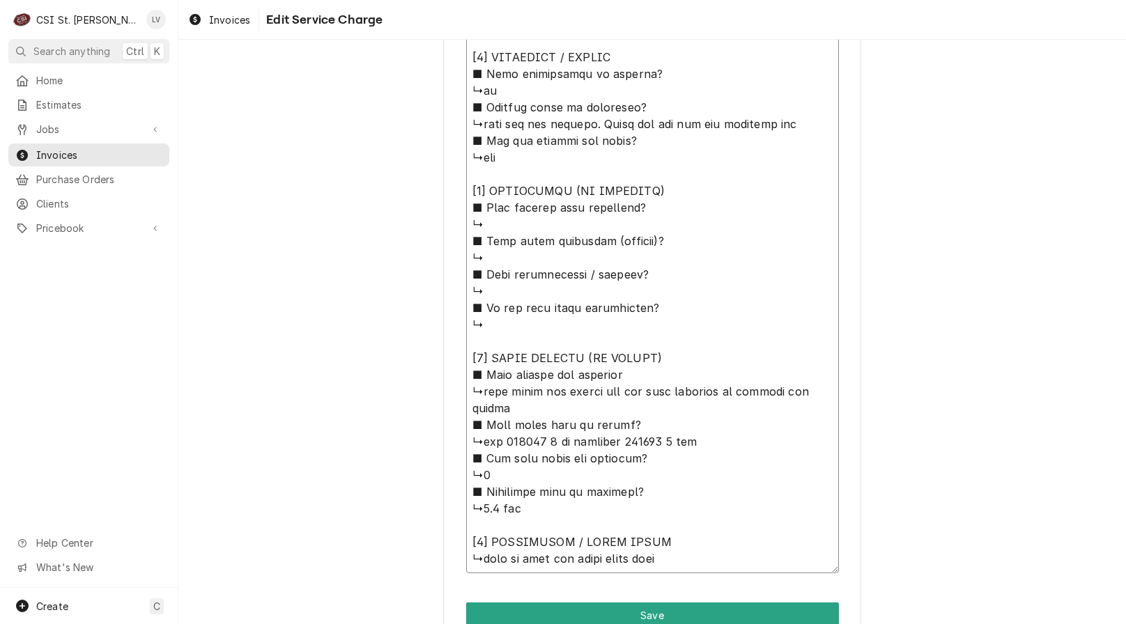
drag, startPoint x: 478, startPoint y: 124, endPoint x: 622, endPoint y: 107, distance: 144.4
click at [804, 125] on textarea "Service Summary ( optional )" at bounding box center [652, 99] width 373 height 949
click at [480, 121] on textarea "Service Summary ( optional )" at bounding box center [652, 99] width 373 height 949
click at [489, 123] on textarea "Service Summary ( optional )" at bounding box center [652, 99] width 373 height 949
click at [479, 124] on textarea "Service Summary ( optional )" at bounding box center [652, 99] width 373 height 949
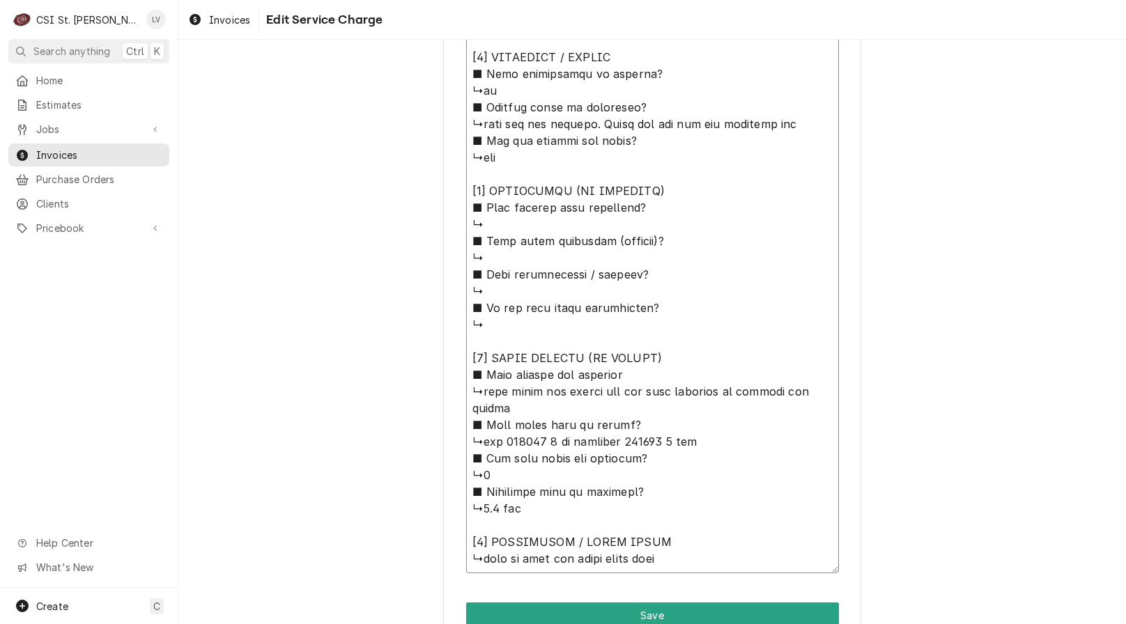
type textarea "x"
type textarea "⚠️ 𝗙𝗢𝗥𝗠 𝗜𝗡𝗦𝗧𝗥𝗨𝗖𝗧𝗜𝗢𝗡𝗦 ⚠️ ✪ 𝗖𝗼𝗺𝗽𝗹𝗲𝘁𝗲 𝗮𝗹𝗹 𝗿𝗲𝗹𝗲𝘃𝗮𝗻𝘁 𝘀𝗲𝗰𝘁𝗶𝗼𝗻𝘀 ✪ 𝗣𝗿𝗼𝘃𝗶𝗱𝗲 𝗱𝗲𝘁𝗮𝗶𝗹𝗲𝗱 𝗮𝗻𝘀…"
type textarea "x"
type textarea "⚠️ 𝗙𝗢𝗥𝗠 𝗜𝗡𝗦𝗧𝗥𝗨𝗖𝗧𝗜𝗢𝗡𝗦 ⚠️ ✪ 𝗖𝗼𝗺𝗽𝗹𝗲𝘁𝗲 𝗮𝗹𝗹 𝗿𝗲𝗹𝗲𝘃𝗮𝗻𝘁 𝘀𝗲𝗰𝘁𝗶𝗼𝗻𝘀 ✪ 𝗣𝗿𝗼𝘃𝗶𝗱𝗲 𝗱𝗲𝘁𝗮𝗶𝗹𝗲𝗱 𝗮𝗻𝘀…"
type textarea "x"
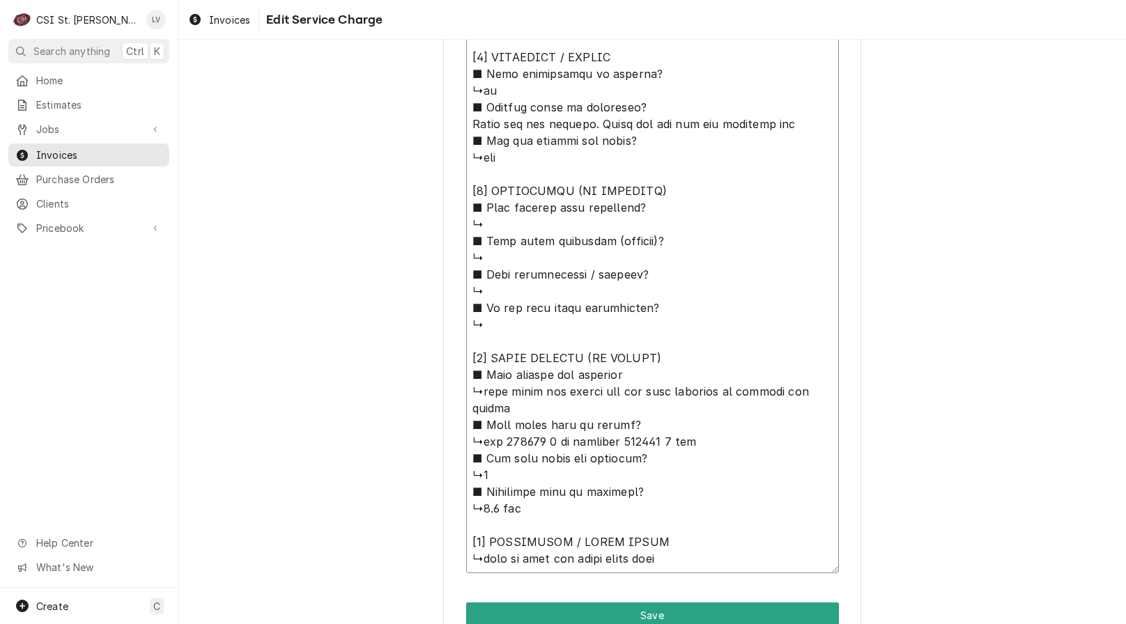
type textarea "⚠️ 𝗙𝗢𝗥𝗠 𝗜𝗡𝗦𝗧𝗥𝗨𝗖𝗧𝗜𝗢𝗡𝗦 ⚠️ ✪ 𝗖𝗼𝗺𝗽𝗹𝗲𝘁𝗲 𝗮𝗹𝗹 𝗿𝗲𝗹𝗲𝘃𝗮𝗻𝘁 𝘀𝗲𝗰𝘁𝗶𝗼𝗻𝘀 ✪ 𝗣𝗿𝗼𝘃𝗶𝗱𝗲 𝗱𝗲𝘁𝗮𝗶𝗹𝗲𝗱 𝗮𝗻𝘀…"
type textarea "x"
type textarea "⚠️ 𝗙𝗢𝗥𝗠 𝗜𝗡𝗦𝗧𝗥𝗨𝗖𝗧𝗜𝗢𝗡𝗦 ⚠️ ✪ 𝗖𝗼𝗺𝗽𝗹𝗲𝘁𝗲 𝗮𝗹𝗹 𝗿𝗲𝗹𝗲𝘃𝗮𝗻𝘁 𝘀𝗲𝗰𝘁𝗶𝗼𝗻𝘀 ✪ 𝗣𝗿𝗼𝘃𝗶𝗱𝗲 𝗱𝗲𝘁𝗮𝗶𝗹𝗲𝗱 𝗮𝗻𝘀…"
type textarea "x"
type textarea "⚠️ 𝗙𝗢𝗥𝗠 𝗜𝗡𝗦𝗧𝗥𝗨𝗖𝗧𝗜𝗢𝗡𝗦 ⚠️ ✪ 𝗖𝗼𝗺𝗽𝗹𝗲𝘁𝗲 𝗮𝗹𝗹 𝗿𝗲𝗹𝗲𝘃𝗮𝗻𝘁 𝘀𝗲𝗰𝘁𝗶𝗼𝗻𝘀 ✪ 𝗣𝗿𝗼𝘃𝗶𝗱𝗲 𝗱𝗲𝘁𝗮𝗶𝗹𝗲𝗱 𝗮𝗻𝘀…"
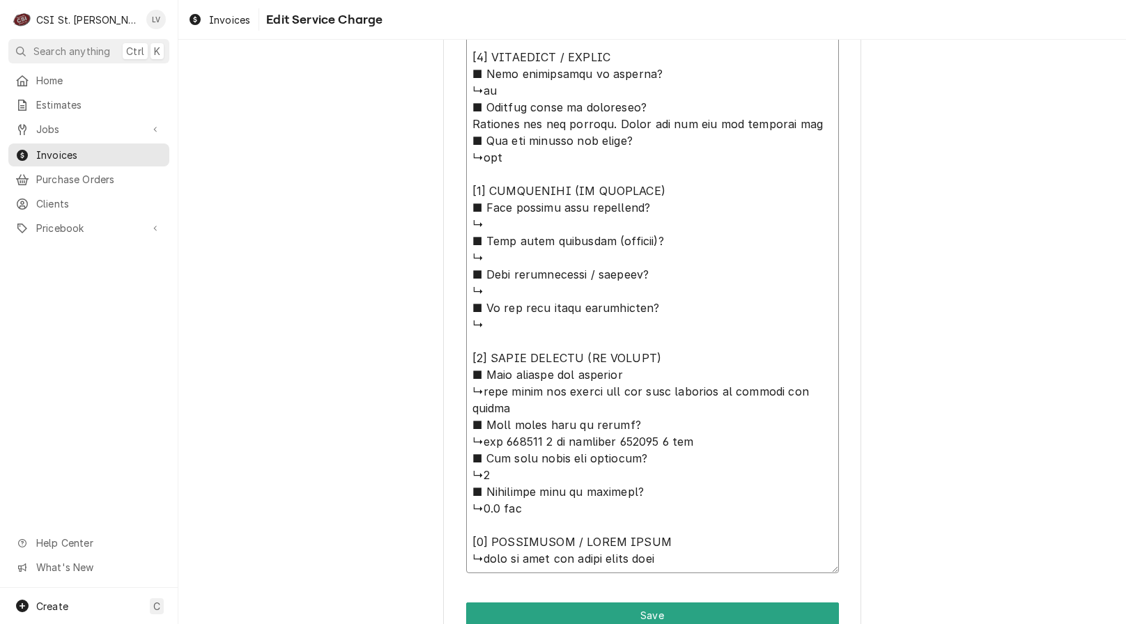
type textarea "x"
type textarea "⚠️ 𝗙𝗢𝗥𝗠 𝗜𝗡𝗦𝗧𝗥𝗨𝗖𝗧𝗜𝗢𝗡𝗦 ⚠️ ✪ 𝗖𝗼𝗺𝗽𝗹𝗲𝘁𝗲 𝗮𝗹𝗹 𝗿𝗲𝗹𝗲𝘃𝗮𝗻𝘁 𝘀𝗲𝗰𝘁𝗶𝗼𝗻𝘀 ✪ 𝗣𝗿𝗼𝘃𝗶𝗱𝗲 𝗱𝗲𝘁𝗮𝗶𝗹𝗲𝗱 𝗮𝗻𝘀…"
type textarea "x"
type textarea "⚠️ 𝗙𝗢𝗥𝗠 𝗜𝗡𝗦𝗧𝗥𝗨𝗖𝗧𝗜𝗢𝗡𝗦 ⚠️ ✪ 𝗖𝗼𝗺𝗽𝗹𝗲𝘁𝗲 𝗮𝗹𝗹 𝗿𝗲𝗹𝗲𝘃𝗮𝗻𝘁 𝘀𝗲𝗰𝘁𝗶𝗼𝗻𝘀 ✪ 𝗣𝗿𝗼𝘃𝗶𝗱𝗲 𝗱𝗲𝘁𝗮𝗶𝗹𝗲𝗱 𝗮𝗻𝘀…"
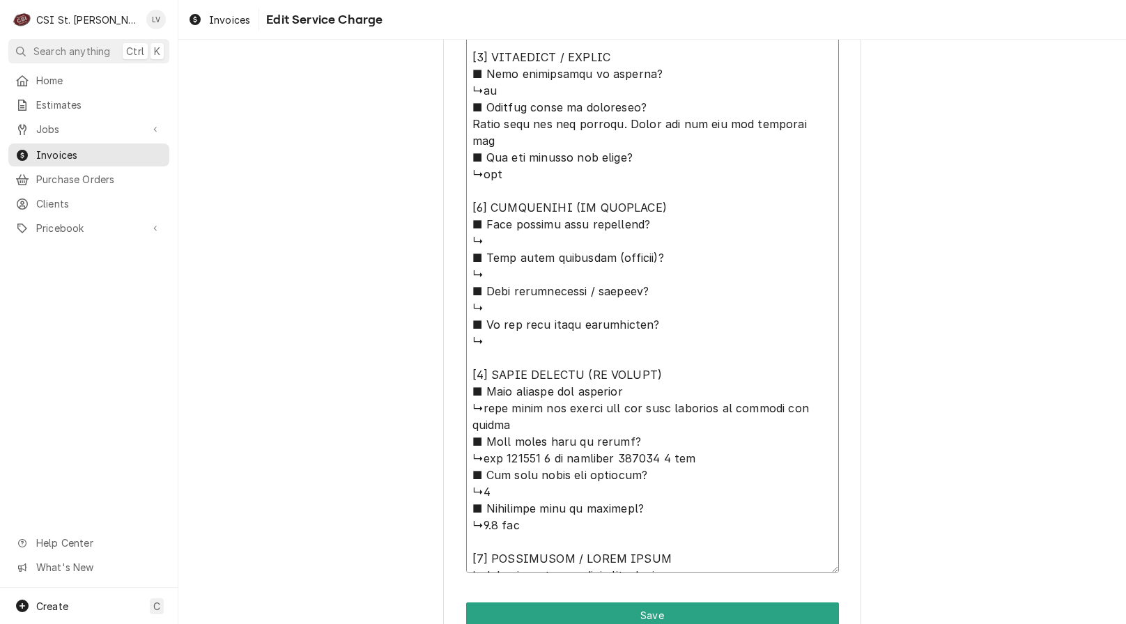
drag, startPoint x: 528, startPoint y: 125, endPoint x: 563, endPoint y: 130, distance: 35.8
click at [529, 125] on textarea "Service Summary ( optional )" at bounding box center [652, 99] width 373 height 949
type textarea "x"
type textarea "⚠️ 𝗙𝗢𝗥𝗠 𝗜𝗡𝗦𝗧𝗥𝗨𝗖𝗧𝗜𝗢𝗡𝗦 ⚠️ ✪ 𝗖𝗼𝗺𝗽𝗹𝗲𝘁𝗲 𝗮𝗹𝗹 𝗿𝗲𝗹𝗲𝘃𝗮𝗻𝘁 𝘀𝗲𝗰𝘁𝗶𝗼𝗻𝘀 ✪ 𝗣𝗿𝗼𝘃𝗶𝗱𝗲 𝗱𝗲𝘁𝗮𝗶𝗹𝗲𝗱 𝗮𝗻𝘀…"
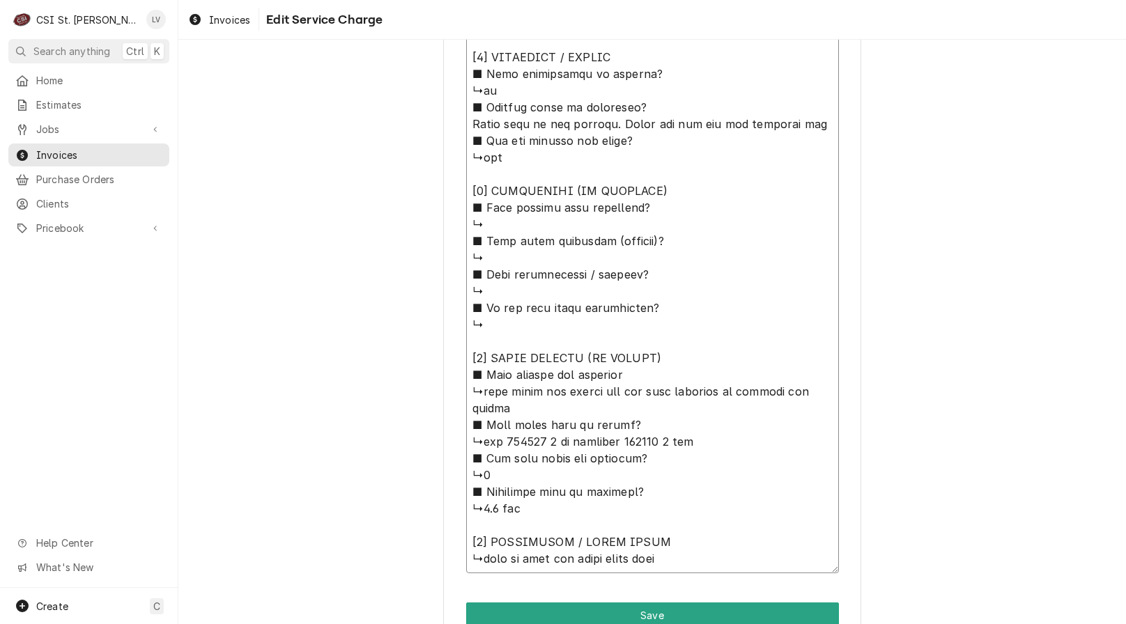
type textarea "x"
type textarea "⚠️ 𝗙𝗢𝗥𝗠 𝗜𝗡𝗦𝗧𝗥𝗨𝗖𝗧𝗜𝗢𝗡𝗦 ⚠️ ✪ 𝗖𝗼𝗺𝗽𝗹𝗲𝘁𝗲 𝗮𝗹𝗹 𝗿𝗲𝗹𝗲𝘃𝗮𝗻𝘁 𝘀𝗲𝗰𝘁𝗶𝗼𝗻𝘀 ✪ 𝗣𝗿𝗼𝘃𝗶𝗱𝗲 𝗱𝗲𝘁𝗮𝗶𝗹𝗲𝗱 𝗮𝗻𝘀…"
type textarea "x"
type textarea "⚠️ 𝗙𝗢𝗥𝗠 𝗜𝗡𝗦𝗧𝗥𝗨𝗖𝗧𝗜𝗢𝗡𝗦 ⚠️ ✪ 𝗖𝗼𝗺𝗽𝗹𝗲𝘁𝗲 𝗮𝗹𝗹 𝗿𝗲𝗹𝗲𝘃𝗮𝗻𝘁 𝘀𝗲𝗰𝘁𝗶𝗼𝗻𝘀 ✪ 𝗣𝗿𝗼𝘃𝗶𝗱𝗲 𝗱𝗲𝘁𝗮𝗶𝗹𝗲𝗱 𝗮𝗻𝘀…"
type textarea "x"
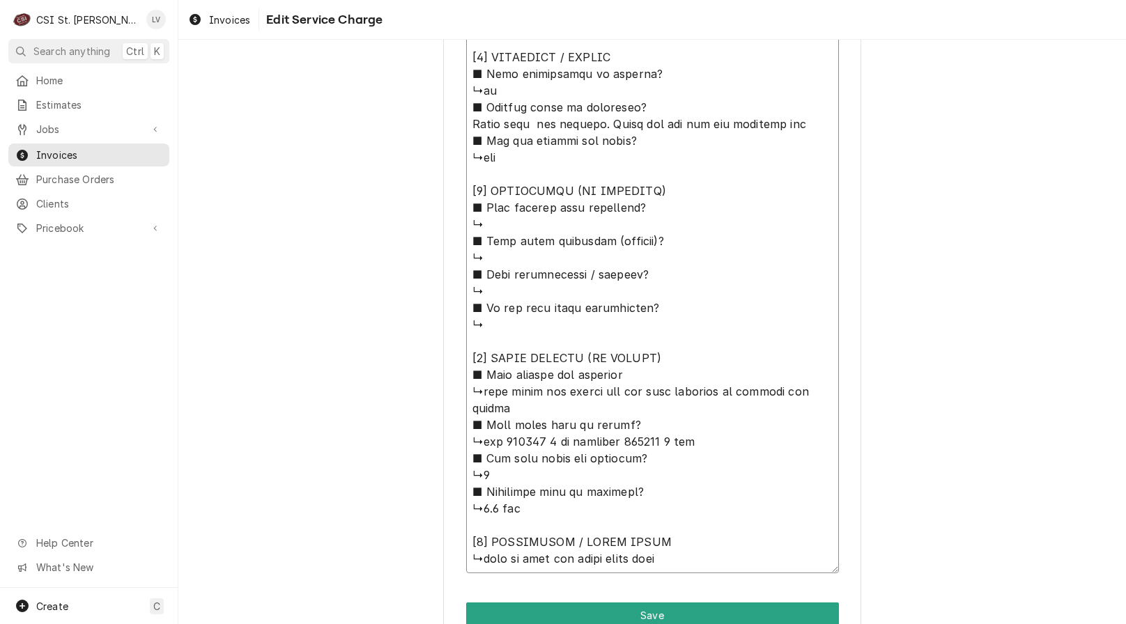
type textarea "⚠️ 𝗙𝗢𝗥𝗠 𝗜𝗡𝗦𝗧𝗥𝗨𝗖𝗧𝗜𝗢𝗡𝗦 ⚠️ ✪ 𝗖𝗼𝗺𝗽𝗹𝗲𝘁𝗲 𝗮𝗹𝗹 𝗿𝗲𝗹𝗲𝘃𝗮𝗻𝘁 𝘀𝗲𝗰𝘁𝗶𝗼𝗻𝘀 ✪ 𝗣𝗿𝗼𝘃𝗶𝗱𝗲 𝗱𝗲𝘁𝗮𝗶𝗹𝗲𝗱 𝗮𝗻𝘀…"
click at [588, 120] on textarea "Service Summary ( optional )" at bounding box center [652, 99] width 373 height 949
type textarea "x"
type textarea "⚠️ 𝗙𝗢𝗥𝗠 𝗜𝗡𝗦𝗧𝗥𝗨𝗖𝗧𝗜𝗢𝗡𝗦 ⚠️ ✪ 𝗖𝗼𝗺𝗽𝗹𝗲𝘁𝗲 𝗮𝗹𝗹 𝗿𝗲𝗹𝗲𝘃𝗮𝗻𝘁 𝘀𝗲𝗰𝘁𝗶𝗼𝗻𝘀 ✪ 𝗣𝗿𝗼𝘃𝗶𝗱𝗲 𝗱𝗲𝘁𝗮𝗶𝗹𝗲𝗱 𝗮𝗻𝘀…"
type textarea "x"
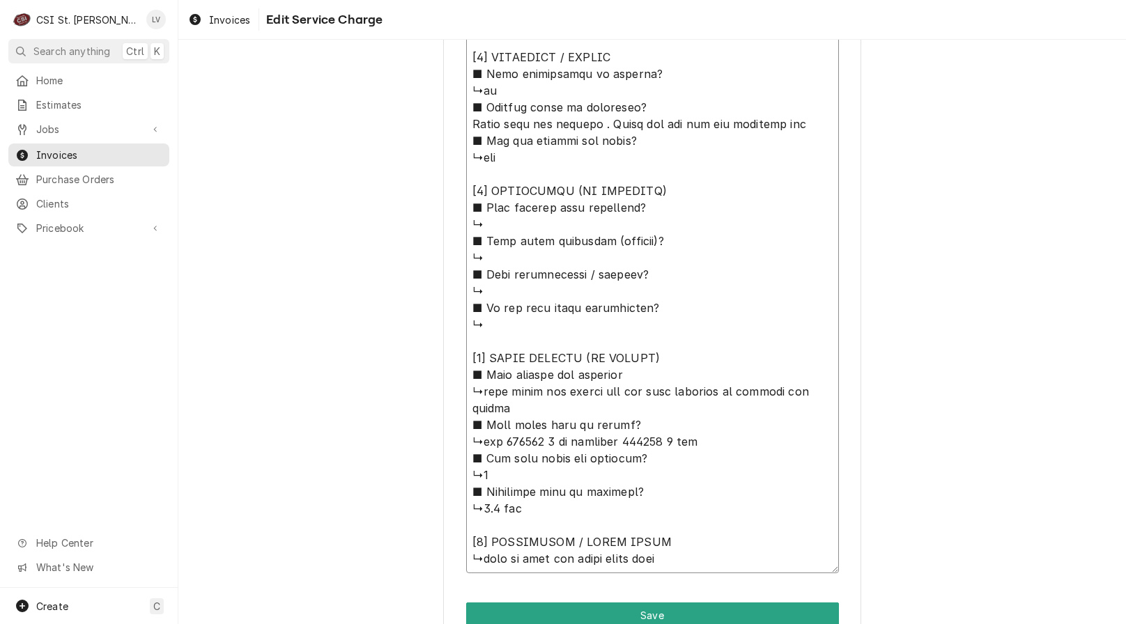
type textarea "⚠️ 𝗙𝗢𝗥𝗠 𝗜𝗡𝗦𝗧𝗥𝗨𝗖𝗧𝗜𝗢𝗡𝗦 ⚠️ ✪ 𝗖𝗼𝗺𝗽𝗹𝗲𝘁𝗲 𝗮𝗹𝗹 𝗿𝗲𝗹𝗲𝘃𝗮𝗻𝘁 𝘀𝗲𝗰𝘁𝗶𝗼𝗻𝘀 ✪ 𝗣𝗿𝗼𝘃𝗶𝗱𝗲 𝗱𝗲𝘁𝗮𝗶𝗹𝗲𝗱 𝗮𝗻𝘀…"
type textarea "x"
type textarea "⚠️ 𝗙𝗢𝗥𝗠 𝗜𝗡𝗦𝗧𝗥𝗨𝗖𝗧𝗜𝗢𝗡𝗦 ⚠️ ✪ 𝗖𝗼𝗺𝗽𝗹𝗲𝘁𝗲 𝗮𝗹𝗹 𝗿𝗲𝗹𝗲𝘃𝗮𝗻𝘁 𝘀𝗲𝗰𝘁𝗶𝗼𝗻𝘀 ✪ 𝗣𝗿𝗼𝘃𝗶𝗱𝗲 𝗱𝗲𝘁𝗮𝗶𝗹𝗲𝗱 𝗮𝗻𝘀…"
type textarea "x"
type textarea "⚠️ 𝗙𝗢𝗥𝗠 𝗜𝗡𝗦𝗧𝗥𝗨𝗖𝗧𝗜𝗢𝗡𝗦 ⚠️ ✪ 𝗖𝗼𝗺𝗽𝗹𝗲𝘁𝗲 𝗮𝗹𝗹 𝗿𝗲𝗹𝗲𝘃𝗮𝗻𝘁 𝘀𝗲𝗰𝘁𝗶𝗼𝗻𝘀 ✪ 𝗣𝗿𝗼𝘃𝗶𝗱𝗲 𝗱𝗲𝘁𝗮𝗶𝗹𝗲𝗱 𝗮𝗻𝘀…"
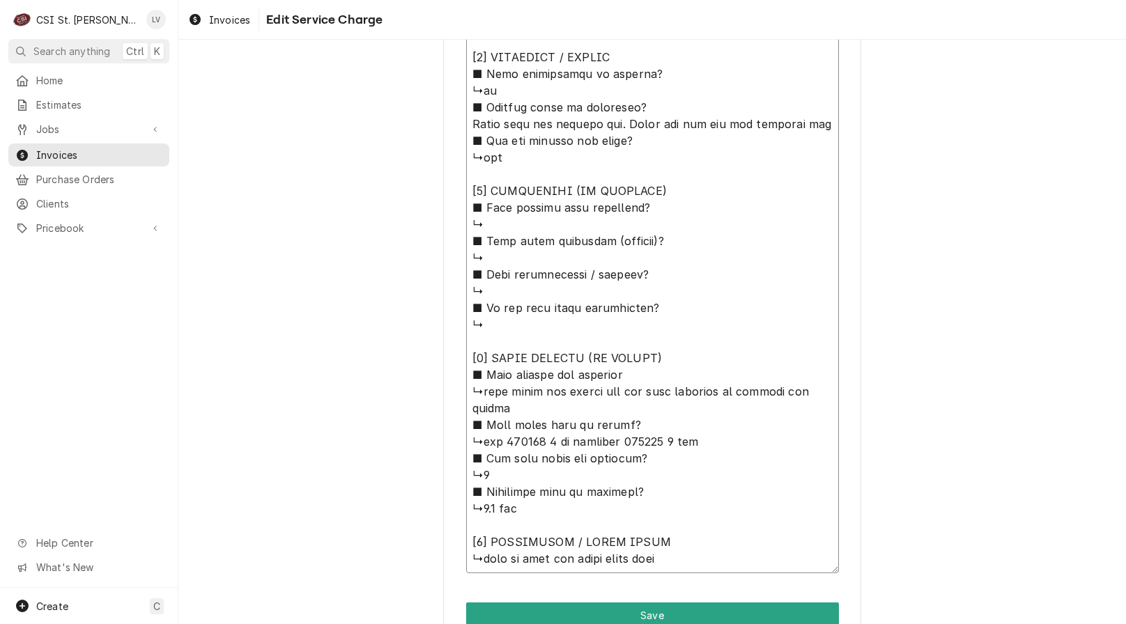
type textarea "x"
type textarea "⚠️ 𝗙𝗢𝗥𝗠 𝗜𝗡𝗦𝗧𝗥𝗨𝗖𝗧𝗜𝗢𝗡𝗦 ⚠️ ✪ 𝗖𝗼𝗺𝗽𝗹𝗲𝘁𝗲 𝗮𝗹𝗹 𝗿𝗲𝗹𝗲𝘃𝗮𝗻𝘁 𝘀𝗲𝗰𝘁𝗶𝗼𝗻𝘀 ✪ 𝗣𝗿𝗼𝘃𝗶𝗱𝗲 𝗱𝗲𝘁𝗮𝗶𝗹𝗲𝗱 𝗮𝗻𝘀…"
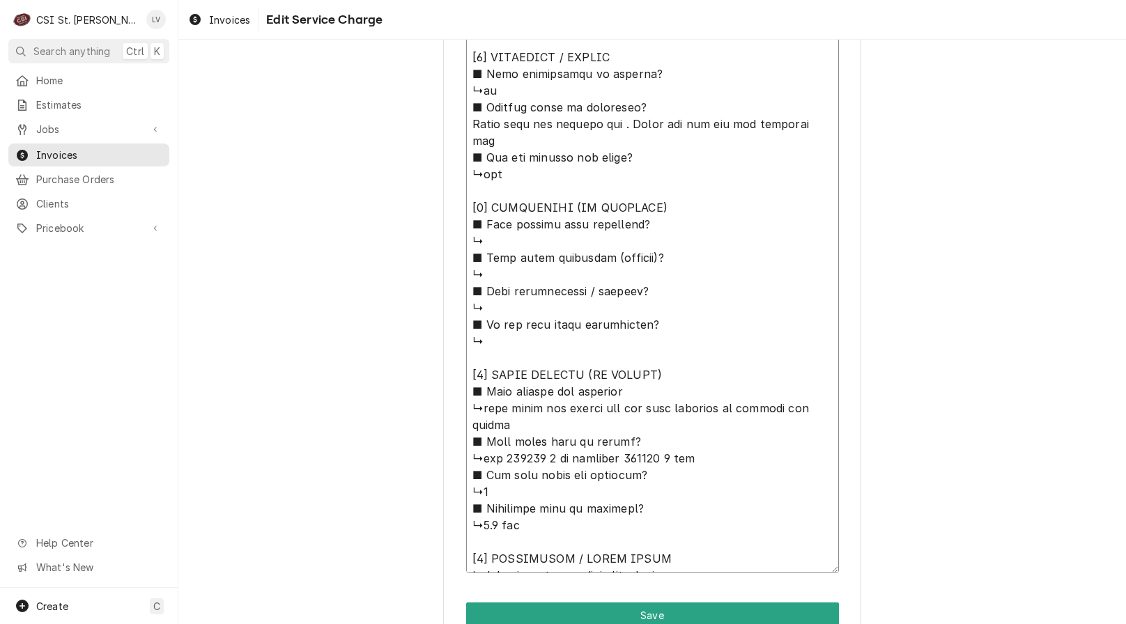
type textarea "x"
type textarea "⚠️ 𝗙𝗢𝗥𝗠 𝗜𝗡𝗦𝗧𝗥𝗨𝗖𝗧𝗜𝗢𝗡𝗦 ⚠️ ✪ 𝗖𝗼𝗺𝗽𝗹𝗲𝘁𝗲 𝗮𝗹𝗹 𝗿𝗲𝗹𝗲𝘃𝗮𝗻𝘁 𝘀𝗲𝗰𝘁𝗶𝗼𝗻𝘀 ✪ 𝗣𝗿𝗼𝘃𝗶𝗱𝗲 𝗱𝗲𝘁𝗮𝗶𝗹𝗲𝗱 𝗮𝗻𝘀…"
type textarea "x"
type textarea "⚠️ 𝗙𝗢𝗥𝗠 𝗜𝗡𝗦𝗧𝗥𝗨𝗖𝗧𝗜𝗢𝗡𝗦 ⚠️ ✪ 𝗖𝗼𝗺𝗽𝗹𝗲𝘁𝗲 𝗮𝗹𝗹 𝗿𝗲𝗹𝗲𝘃𝗮𝗻𝘁 𝘀𝗲𝗰𝘁𝗶𝗼𝗻𝘀 ✪ 𝗣𝗿𝗼𝘃𝗶𝗱𝗲 𝗱𝗲𝘁𝗮𝗶𝗹𝗲𝗱 𝗮𝗻𝘀…"
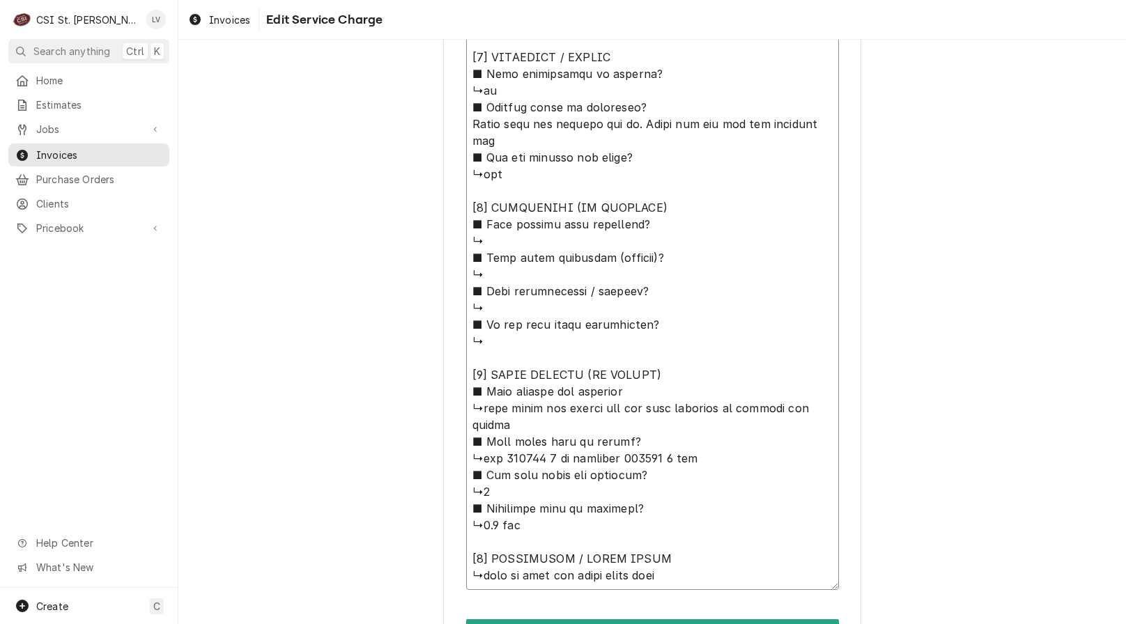
type textarea "x"
type textarea "⚠️ 𝗙𝗢𝗥𝗠 𝗜𝗡𝗦𝗧𝗥𝗨𝗖𝗧𝗜𝗢𝗡𝗦 ⚠️ ✪ 𝗖𝗼𝗺𝗽𝗹𝗲𝘁𝗲 𝗮𝗹𝗹 𝗿𝗲𝗹𝗲𝘃𝗮𝗻𝘁 𝘀𝗲𝗰𝘁𝗶𝗼𝗻𝘀 ✪ 𝗣𝗿𝗼𝘃𝗶𝗱𝗲 𝗱𝗲𝘁𝗮𝗶𝗹𝗲𝗱 𝗮𝗻𝘀…"
type textarea "x"
type textarea "⚠️ 𝗙𝗢𝗥𝗠 𝗜𝗡𝗦𝗧𝗥𝗨𝗖𝗧𝗜𝗢𝗡𝗦 ⚠️ ✪ 𝗖𝗼𝗺𝗽𝗹𝗲𝘁𝗲 𝗮𝗹𝗹 𝗿𝗲𝗹𝗲𝘃𝗮𝗻𝘁 𝘀𝗲𝗰𝘁𝗶𝗼𝗻𝘀 ✪ 𝗣𝗿𝗼𝘃𝗶𝗱𝗲 𝗱𝗲𝘁𝗮𝗶𝗹𝗲𝗱 𝗮𝗻𝘀…"
type textarea "x"
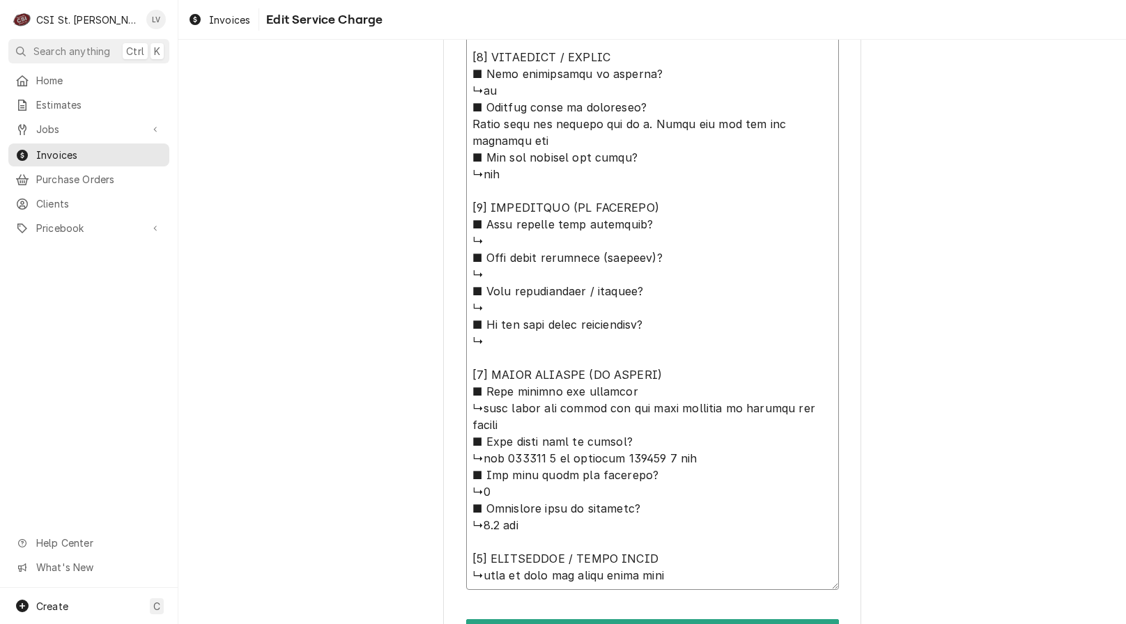
type textarea "⚠️ 𝗙𝗢𝗥𝗠 𝗜𝗡𝗦𝗧𝗥𝗨𝗖𝗧𝗜𝗢𝗡𝗦 ⚠️ ✪ 𝗖𝗼𝗺𝗽𝗹𝗲𝘁𝗲 𝗮𝗹𝗹 𝗿𝗲𝗹𝗲𝘃𝗮𝗻𝘁 𝘀𝗲𝗰𝘁𝗶𝗼𝗻𝘀 ✪ 𝗣𝗿𝗼𝘃𝗶𝗱𝗲 𝗱𝗲𝘁𝗮𝗶𝗹𝗲𝗱 𝗮𝗻𝘀…"
type textarea "x"
type textarea "⚠️ 𝗙𝗢𝗥𝗠 𝗜𝗡𝗦𝗧𝗥𝗨𝗖𝗧𝗜𝗢𝗡𝗦 ⚠️ ✪ 𝗖𝗼𝗺𝗽𝗹𝗲𝘁𝗲 𝗮𝗹𝗹 𝗿𝗲𝗹𝗲𝘃𝗮𝗻𝘁 𝘀𝗲𝗰𝘁𝗶𝗼𝗻𝘀 ✪ 𝗣𝗿𝗼𝘃𝗶𝗱𝗲 𝗱𝗲𝘁𝗮𝗶𝗹𝗲𝗱 𝗮𝗻𝘀…"
type textarea "x"
type textarea "⚠️ 𝗙𝗢𝗥𝗠 𝗜𝗡𝗦𝗧𝗥𝗨𝗖𝗧𝗜𝗢𝗡𝗦 ⚠️ ✪ 𝗖𝗼𝗺𝗽𝗹𝗲𝘁𝗲 𝗮𝗹𝗹 𝗿𝗲𝗹𝗲𝘃𝗮𝗻𝘁 𝘀𝗲𝗰𝘁𝗶𝗼𝗻𝘀 ✪ 𝗣𝗿𝗼𝘃𝗶𝗱𝗲 𝗱𝗲𝘁𝗮𝗶𝗹𝗲𝗱 𝗮𝗻𝘀…"
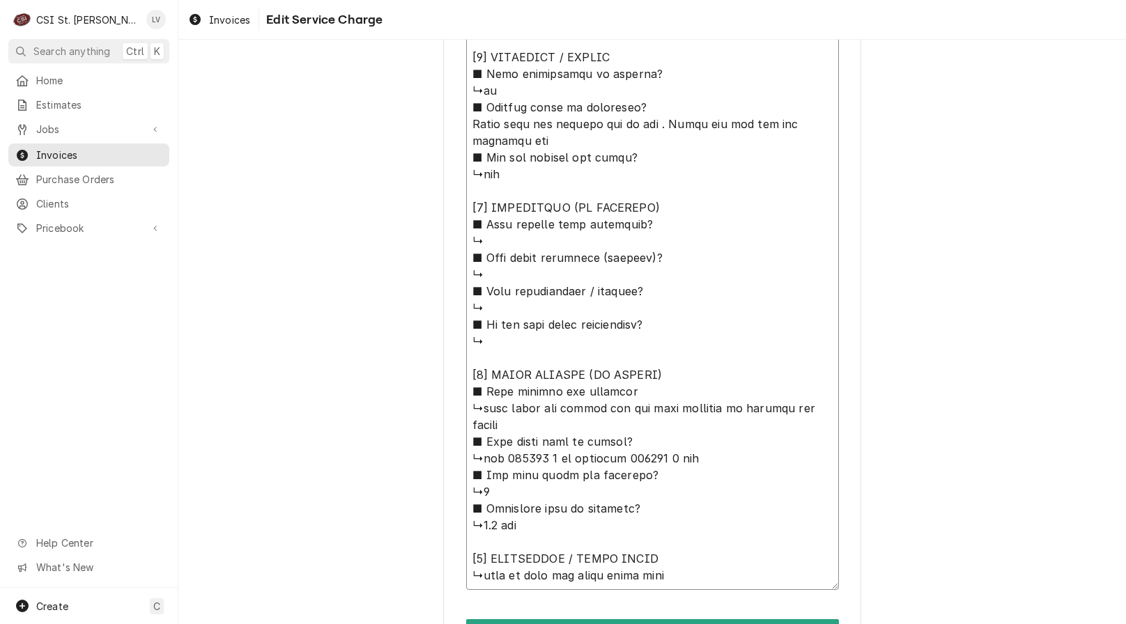
type textarea "x"
type textarea "⚠️ 𝗙𝗢𝗥𝗠 𝗜𝗡𝗦𝗧𝗥𝗨𝗖𝗧𝗜𝗢𝗡𝗦 ⚠️ ✪ 𝗖𝗼𝗺𝗽𝗹𝗲𝘁𝗲 𝗮𝗹𝗹 𝗿𝗲𝗹𝗲𝘃𝗮𝗻𝘁 𝘀𝗲𝗰𝘁𝗶𝗼𝗻𝘀 ✪ 𝗣𝗿𝗼𝘃𝗶𝗱𝗲 𝗱𝗲𝘁𝗮𝗶𝗹𝗲𝗱 𝗮𝗻𝘀…"
type textarea "x"
type textarea "⚠️ 𝗙𝗢𝗥𝗠 𝗜𝗡𝗦𝗧𝗥𝗨𝗖𝗧𝗜𝗢𝗡𝗦 ⚠️ ✪ 𝗖𝗼𝗺𝗽𝗹𝗲𝘁𝗲 𝗮𝗹𝗹 𝗿𝗲𝗹𝗲𝘃𝗮𝗻𝘁 𝘀𝗲𝗰𝘁𝗶𝗼𝗻𝘀 ✪ 𝗣𝗿𝗼𝘃𝗶𝗱𝗲 𝗱𝗲𝘁𝗮𝗶𝗹𝗲𝗱 𝗮𝗻𝘀…"
type textarea "x"
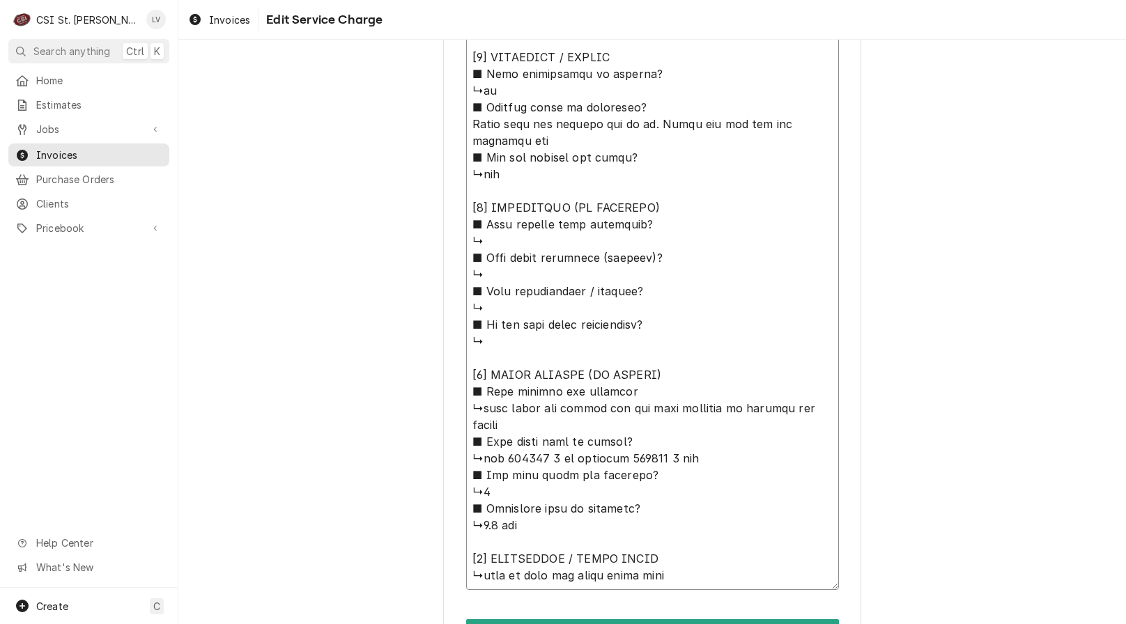
type textarea "⚠️ 𝗙𝗢𝗥𝗠 𝗜𝗡𝗦𝗧𝗥𝗨𝗖𝗧𝗜𝗢𝗡𝗦 ⚠️ ✪ 𝗖𝗼𝗺𝗽𝗹𝗲𝘁𝗲 𝗮𝗹𝗹 𝗿𝗲𝗹𝗲𝘃𝗮𝗻𝘁 𝘀𝗲𝗰𝘁𝗶𝗼𝗻𝘀 ✪ 𝗣𝗿𝗼𝘃𝗶𝗱𝗲 𝗱𝗲𝘁𝗮𝗶𝗹𝗲𝗱 𝗮𝗻𝘀…"
type textarea "x"
type textarea "⚠️ 𝗙𝗢𝗥𝗠 𝗜𝗡𝗦𝗧𝗥𝗨𝗖𝗧𝗜𝗢𝗡𝗦 ⚠️ ✪ 𝗖𝗼𝗺𝗽𝗹𝗲𝘁𝗲 𝗮𝗹𝗹 𝗿𝗲𝗹𝗲𝘃𝗮𝗻𝘁 𝘀𝗲𝗰𝘁𝗶𝗼𝗻𝘀 ✪ 𝗣𝗿𝗼𝘃𝗶𝗱𝗲 𝗱𝗲𝘁𝗮𝗶𝗹𝗲𝗱 𝗮𝗻𝘀…"
type textarea "x"
type textarea "⚠️ 𝗙𝗢𝗥𝗠 𝗜𝗡𝗦𝗧𝗥𝗨𝗖𝗧𝗜𝗢𝗡𝗦 ⚠️ ✪ 𝗖𝗼𝗺𝗽𝗹𝗲𝘁𝗲 𝗮𝗹𝗹 𝗿𝗲𝗹𝗲𝘃𝗮𝗻𝘁 𝘀𝗲𝗰𝘁𝗶𝗼𝗻𝘀 ✪ 𝗣𝗿𝗼𝘃𝗶𝗱𝗲 𝗱𝗲𝘁𝗮𝗶𝗹𝗲𝗱 𝗮𝗻𝘀…"
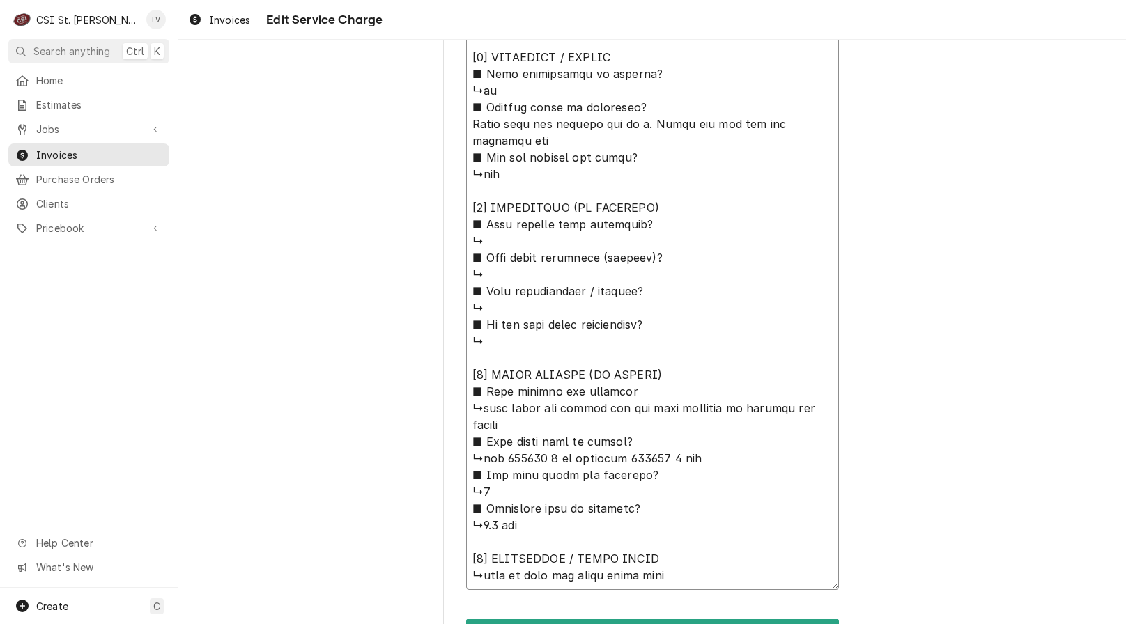
type textarea "x"
type textarea "⚠️ 𝗙𝗢𝗥𝗠 𝗜𝗡𝗦𝗧𝗥𝗨𝗖𝗧𝗜𝗢𝗡𝗦 ⚠️ ✪ 𝗖𝗼𝗺𝗽𝗹𝗲𝘁𝗲 𝗮𝗹𝗹 𝗿𝗲𝗹𝗲𝘃𝗮𝗻𝘁 𝘀𝗲𝗰𝘁𝗶𝗼𝗻𝘀 ✪ 𝗣𝗿𝗼𝘃𝗶𝗱𝗲 𝗱𝗲𝘁𝗮𝗶𝗹𝗲𝗱 𝗮𝗻𝘀…"
type textarea "x"
type textarea "⚠️ 𝗙𝗢𝗥𝗠 𝗜𝗡𝗦𝗧𝗥𝗨𝗖𝗧𝗜𝗢𝗡𝗦 ⚠️ ✪ 𝗖𝗼𝗺𝗽𝗹𝗲𝘁𝗲 𝗮𝗹𝗹 𝗿𝗲𝗹𝗲𝘃𝗮𝗻𝘁 𝘀𝗲𝗰𝘁𝗶𝗼𝗻𝘀 ✪ 𝗣𝗿𝗼𝘃𝗶𝗱𝗲 𝗱𝗲𝘁𝗮𝗶𝗹𝗲𝗱 𝗮𝗻𝘀…"
type textarea "x"
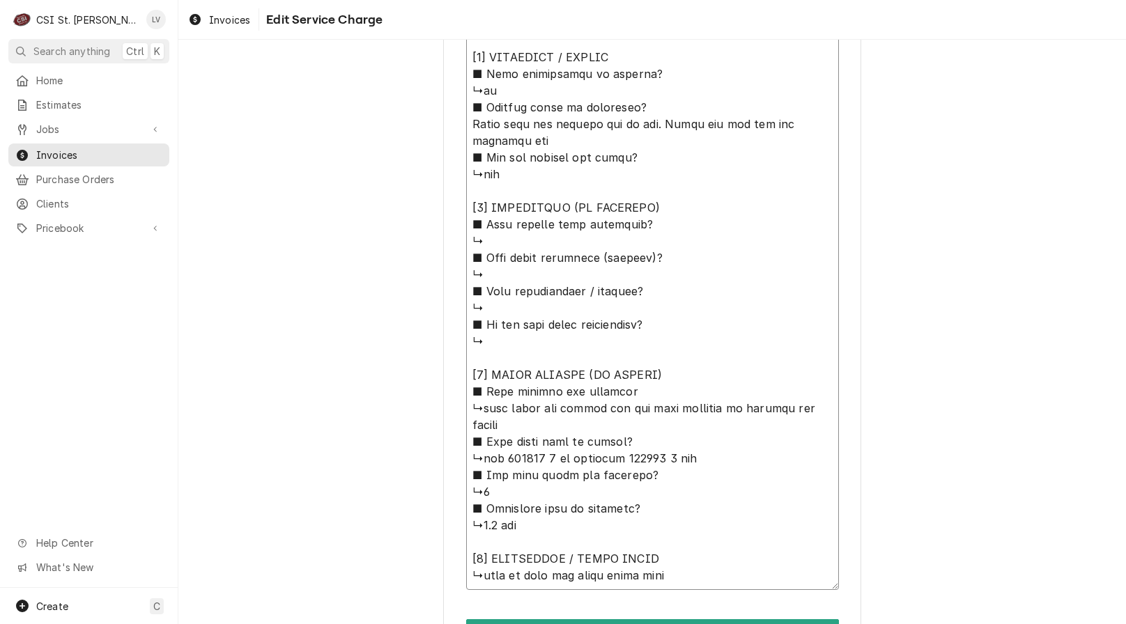
type textarea "⚠️ 𝗙𝗢𝗥𝗠 𝗜𝗡𝗦𝗧𝗥𝗨𝗖𝗧𝗜𝗢𝗡𝗦 ⚠️ ✪ 𝗖𝗼𝗺𝗽𝗹𝗲𝘁𝗲 𝗮𝗹𝗹 𝗿𝗲𝗹𝗲𝘃𝗮𝗻𝘁 𝘀𝗲𝗰𝘁𝗶𝗼𝗻𝘀 ✪ 𝗣𝗿𝗼𝘃𝗶𝗱𝗲 𝗱𝗲𝘁𝗮𝗶𝗹𝗲𝗱 𝗮𝗻𝘀…"
type textarea "x"
type textarea "⚠️ 𝗙𝗢𝗥𝗠 𝗜𝗡𝗦𝗧𝗥𝗨𝗖𝗧𝗜𝗢𝗡𝗦 ⚠️ ✪ 𝗖𝗼𝗺𝗽𝗹𝗲𝘁𝗲 𝗮𝗹𝗹 𝗿𝗲𝗹𝗲𝘃𝗮𝗻𝘁 𝘀𝗲𝗰𝘁𝗶𝗼𝗻𝘀 ✪ 𝗣𝗿𝗼𝘃𝗶𝗱𝗲 𝗱𝗲𝘁𝗮𝗶𝗹𝗲𝗱 𝗮𝗻𝘀…"
type textarea "x"
type textarea "⚠️ 𝗙𝗢𝗥𝗠 𝗜𝗡𝗦𝗧𝗥𝗨𝗖𝗧𝗜𝗢𝗡𝗦 ⚠️ ✪ 𝗖𝗼𝗺𝗽𝗹𝗲𝘁𝗲 𝗮𝗹𝗹 𝗿𝗲𝗹𝗲𝘃𝗮𝗻𝘁 𝘀𝗲𝗰𝘁𝗶𝗼𝗻𝘀 ✪ 𝗣𝗿𝗼𝘃𝗶𝗱𝗲 𝗱𝗲𝘁𝗮𝗶𝗹𝗲𝗱 𝗮𝗻𝘀…"
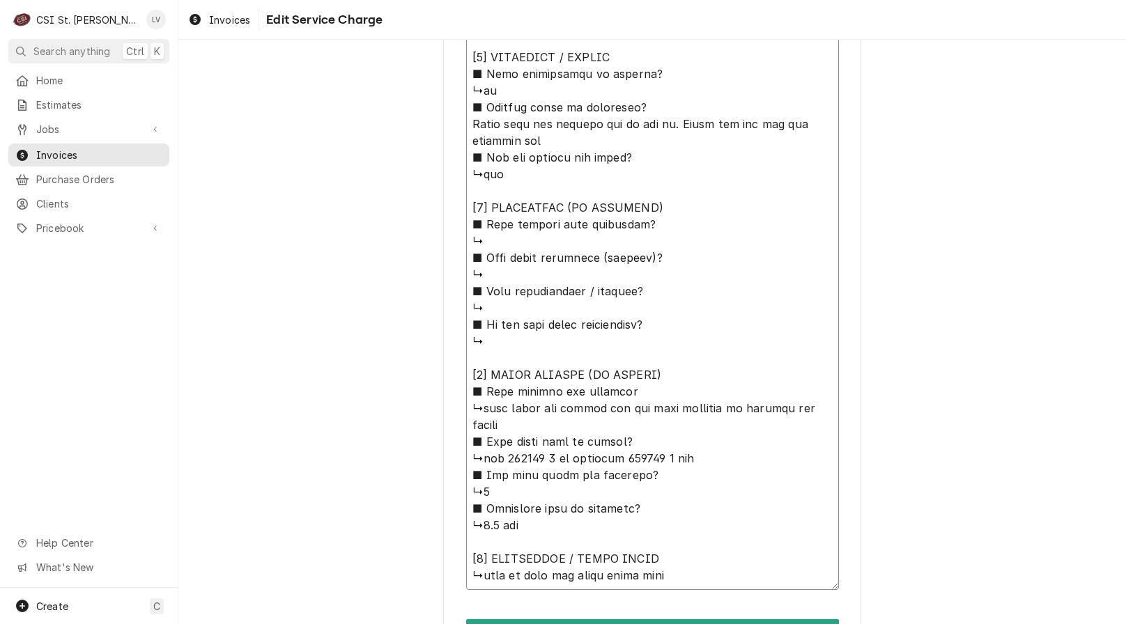
type textarea "x"
type textarea "⚠️ 𝗙𝗢𝗥𝗠 𝗜𝗡𝗦𝗧𝗥𝗨𝗖𝗧𝗜𝗢𝗡𝗦 ⚠️ ✪ 𝗖𝗼𝗺𝗽𝗹𝗲𝘁𝗲 𝗮𝗹𝗹 𝗿𝗲𝗹𝗲𝘃𝗮𝗻𝘁 𝘀𝗲𝗰𝘁𝗶𝗼𝗻𝘀 ✪ 𝗣𝗿𝗼𝘃𝗶𝗱𝗲 𝗱𝗲𝘁𝗮𝗶𝗹𝗲𝗱 𝗮𝗻𝘀…"
type textarea "x"
type textarea "⚠️ 𝗙𝗢𝗥𝗠 𝗜𝗡𝗦𝗧𝗥𝗨𝗖𝗧𝗜𝗢𝗡𝗦 ⚠️ ✪ 𝗖𝗼𝗺𝗽𝗹𝗲𝘁𝗲 𝗮𝗹𝗹 𝗿𝗲𝗹𝗲𝘃𝗮𝗻𝘁 𝘀𝗲𝗰𝘁𝗶𝗼𝗻𝘀 ✪ 𝗣𝗿𝗼𝘃𝗶𝗱𝗲 𝗱𝗲𝘁𝗮𝗶𝗹𝗲𝗱 𝗮𝗻𝘀…"
type textarea "x"
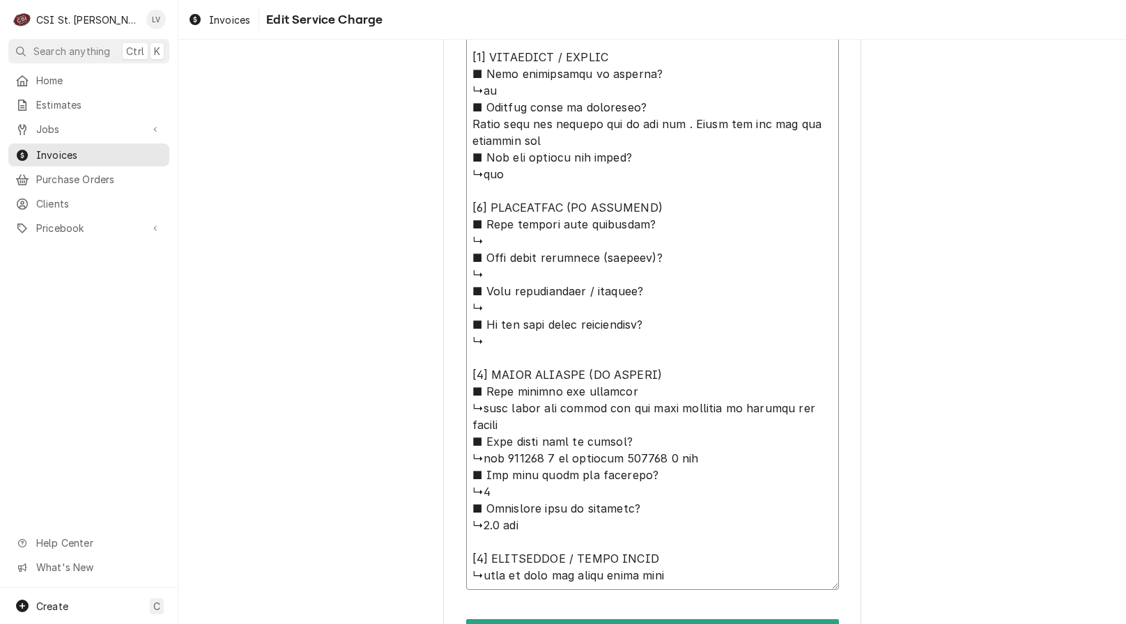
type textarea "⚠️ 𝗙𝗢𝗥𝗠 𝗜𝗡𝗦𝗧𝗥𝗨𝗖𝗧𝗜𝗢𝗡𝗦 ⚠️ ✪ 𝗖𝗼𝗺𝗽𝗹𝗲𝘁𝗲 𝗮𝗹𝗹 𝗿𝗲𝗹𝗲𝘃𝗮𝗻𝘁 𝘀𝗲𝗰𝘁𝗶𝗼𝗻𝘀 ✪ 𝗣𝗿𝗼𝘃𝗶𝗱𝗲 𝗱𝗲𝘁𝗮𝗶𝗹𝗲𝗱 𝗮𝗻𝘀…"
type textarea "x"
type textarea "⚠️ 𝗙𝗢𝗥𝗠 𝗜𝗡𝗦𝗧𝗥𝗨𝗖𝗧𝗜𝗢𝗡𝗦 ⚠️ ✪ 𝗖𝗼𝗺𝗽𝗹𝗲𝘁𝗲 𝗮𝗹𝗹 𝗿𝗲𝗹𝗲𝘃𝗮𝗻𝘁 𝘀𝗲𝗰𝘁𝗶𝗼𝗻𝘀 ✪ 𝗣𝗿𝗼𝘃𝗶𝗱𝗲 𝗱𝗲𝘁𝗮𝗶𝗹𝗲𝗱 𝗮𝗻𝘀…"
type textarea "x"
type textarea "⚠️ 𝗙𝗢𝗥𝗠 𝗜𝗡𝗦𝗧𝗥𝗨𝗖𝗧𝗜𝗢𝗡𝗦 ⚠️ ✪ 𝗖𝗼𝗺𝗽𝗹𝗲𝘁𝗲 𝗮𝗹𝗹 𝗿𝗲𝗹𝗲𝘃𝗮𝗻𝘁 𝘀𝗲𝗰𝘁𝗶𝗼𝗻𝘀 ✪ 𝗣𝗿𝗼𝘃𝗶𝗱𝗲 𝗱𝗲𝘁𝗮𝗶𝗹𝗲𝗱 𝗮𝗻𝘀…"
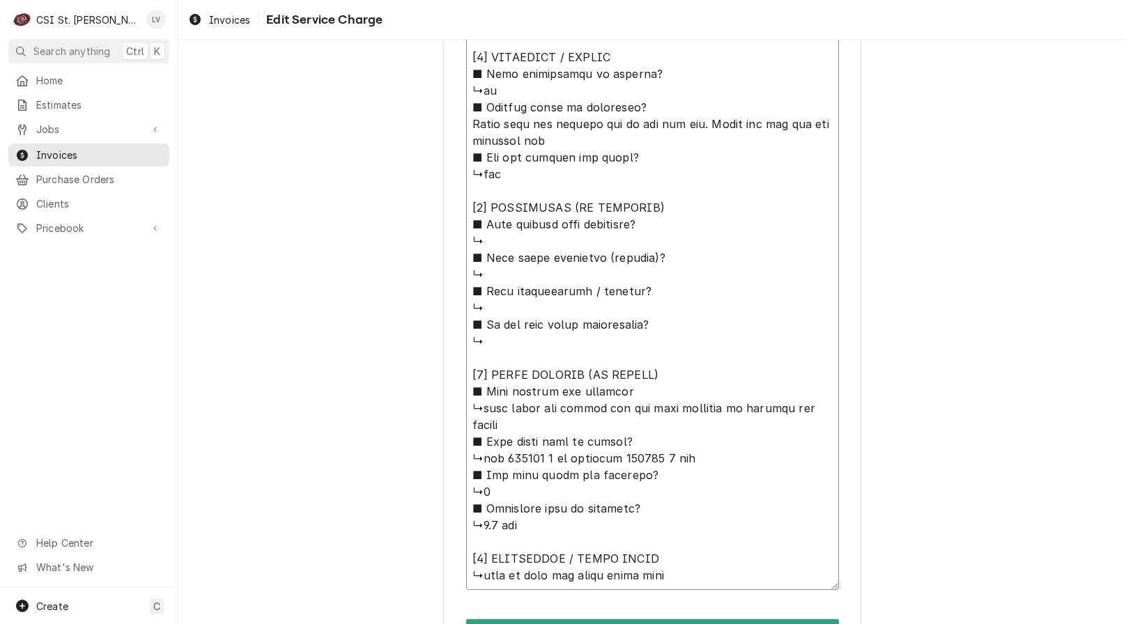
type textarea "x"
type textarea "⚠️ 𝗙𝗢𝗥𝗠 𝗜𝗡𝗦𝗧𝗥𝗨𝗖𝗧𝗜𝗢𝗡𝗦 ⚠️ ✪ 𝗖𝗼𝗺𝗽𝗹𝗲𝘁𝗲 𝗮𝗹𝗹 𝗿𝗲𝗹𝗲𝘃𝗮𝗻𝘁 𝘀𝗲𝗰𝘁𝗶𝗼𝗻𝘀 ✪ 𝗣𝗿𝗼𝘃𝗶𝗱𝗲 𝗱𝗲𝘁𝗮𝗶𝗹𝗲𝗱 𝗮𝗻𝘀…"
type textarea "x"
type textarea "⚠️ 𝗙𝗢𝗥𝗠 𝗜𝗡𝗦𝗧𝗥𝗨𝗖𝗧𝗜𝗢𝗡𝗦 ⚠️ ✪ 𝗖𝗼𝗺𝗽𝗹𝗲𝘁𝗲 𝗮𝗹𝗹 𝗿𝗲𝗹𝗲𝘃𝗮𝗻𝘁 𝘀𝗲𝗰𝘁𝗶𝗼𝗻𝘀 ✪ 𝗣𝗿𝗼𝘃𝗶𝗱𝗲 𝗱𝗲𝘁𝗮𝗶𝗹𝗲𝗱 𝗮𝗻𝘀…"
type textarea "x"
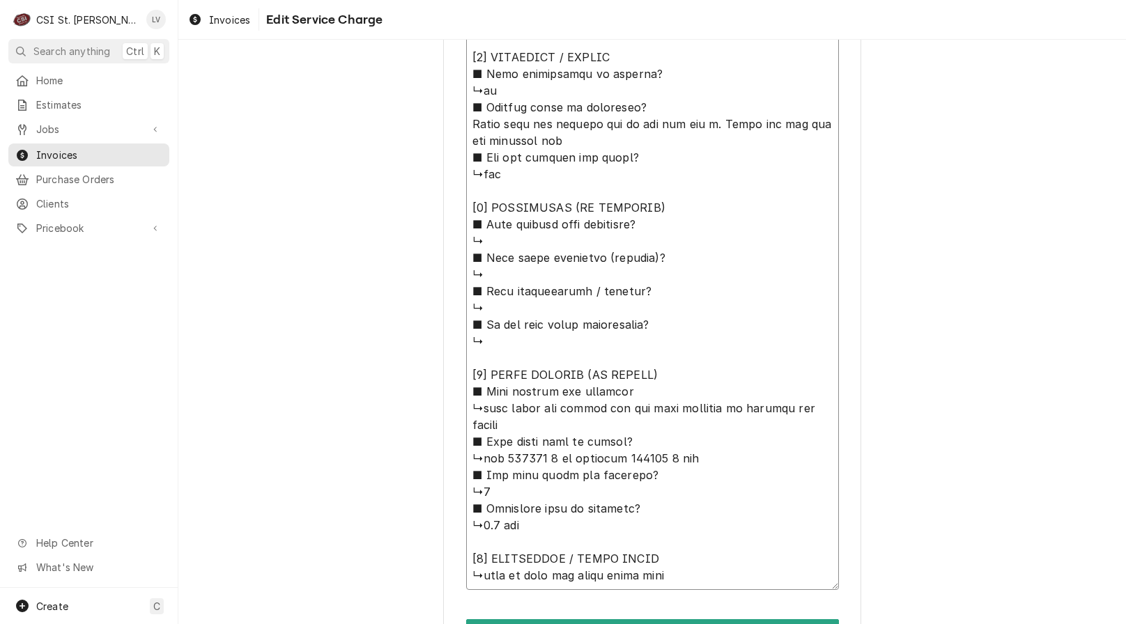
type textarea "⚠️ 𝗙𝗢𝗥𝗠 𝗜𝗡𝗦𝗧𝗥𝗨𝗖𝗧𝗜𝗢𝗡𝗦 ⚠️ ✪ 𝗖𝗼𝗺𝗽𝗹𝗲𝘁𝗲 𝗮𝗹𝗹 𝗿𝗲𝗹𝗲𝘃𝗮𝗻𝘁 𝘀𝗲𝗰𝘁𝗶𝗼𝗻𝘀 ✪ 𝗣𝗿𝗼𝘃𝗶𝗱𝗲 𝗱𝗲𝘁𝗮𝗶𝗹𝗲𝗱 𝗮𝗻𝘀…"
type textarea "x"
type textarea "⚠️ 𝗙𝗢𝗥𝗠 𝗜𝗡𝗦𝗧𝗥𝗨𝗖𝗧𝗜𝗢𝗡𝗦 ⚠️ ✪ 𝗖𝗼𝗺𝗽𝗹𝗲𝘁𝗲 𝗮𝗹𝗹 𝗿𝗲𝗹𝗲𝘃𝗮𝗻𝘁 𝘀𝗲𝗰𝘁𝗶𝗼𝗻𝘀 ✪ 𝗣𝗿𝗼𝘃𝗶𝗱𝗲 𝗱𝗲𝘁𝗮𝗶𝗹𝗲𝗱 𝗮𝗻𝘀…"
type textarea "x"
type textarea "⚠️ 𝗙𝗢𝗥𝗠 𝗜𝗡𝗦𝗧𝗥𝗨𝗖𝗧𝗜𝗢𝗡𝗦 ⚠️ ✪ 𝗖𝗼𝗺𝗽𝗹𝗲𝘁𝗲 𝗮𝗹𝗹 𝗿𝗲𝗹𝗲𝘃𝗮𝗻𝘁 𝘀𝗲𝗰𝘁𝗶𝗼𝗻𝘀 ✪ 𝗣𝗿𝗼𝘃𝗶𝗱𝗲 𝗱𝗲𝘁𝗮𝗶𝗹𝗲𝗱 𝗮𝗻𝘀…"
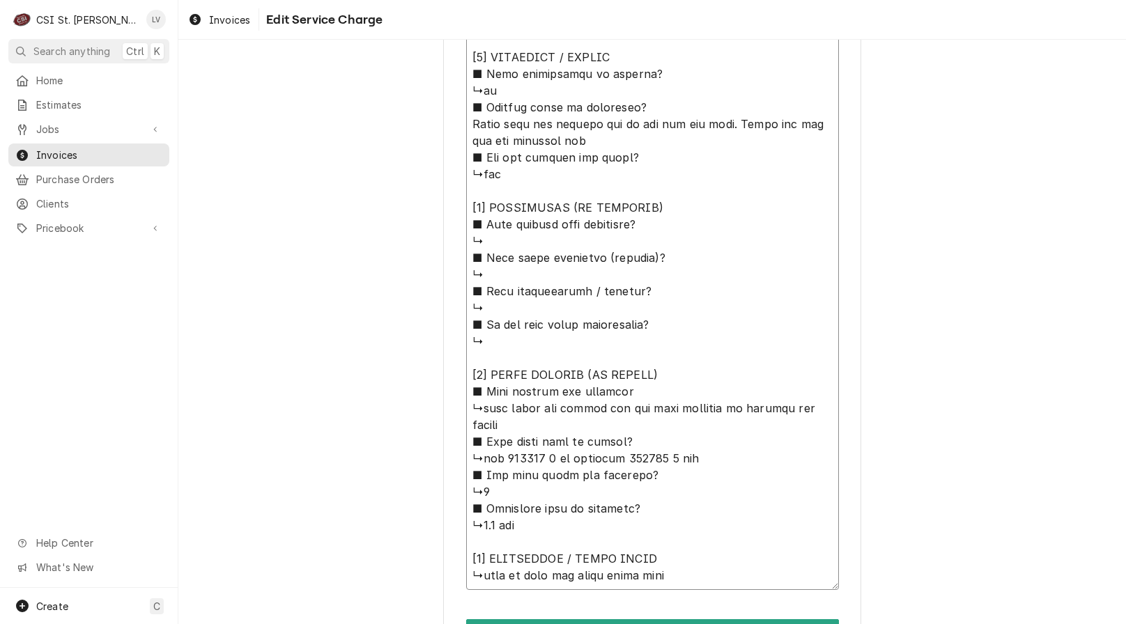
type textarea "x"
type textarea "⚠️ 𝗙𝗢𝗥𝗠 𝗜𝗡𝗦𝗧𝗥𝗨𝗖𝗧𝗜𝗢𝗡𝗦 ⚠️ ✪ 𝗖𝗼𝗺𝗽𝗹𝗲𝘁𝗲 𝗮𝗹𝗹 𝗿𝗲𝗹𝗲𝘃𝗮𝗻𝘁 𝘀𝗲𝗰𝘁𝗶𝗼𝗻𝘀 ✪ 𝗣𝗿𝗼𝘃𝗶𝗱𝗲 𝗱𝗲𝘁𝗮𝗶𝗹𝗲𝗱 𝗮𝗻𝘀…"
type textarea "x"
type textarea "⚠️ 𝗙𝗢𝗥𝗠 𝗜𝗡𝗦𝗧𝗥𝗨𝗖𝗧𝗜𝗢𝗡𝗦 ⚠️ ✪ 𝗖𝗼𝗺𝗽𝗹𝗲𝘁𝗲 𝗮𝗹𝗹 𝗿𝗲𝗹𝗲𝘃𝗮𝗻𝘁 𝘀𝗲𝗰𝘁𝗶𝗼𝗻𝘀 ✪ 𝗣𝗿𝗼𝘃𝗶𝗱𝗲 𝗱𝗲𝘁𝗮𝗶𝗹𝗲𝗱 𝗮𝗻𝘀…"
type textarea "x"
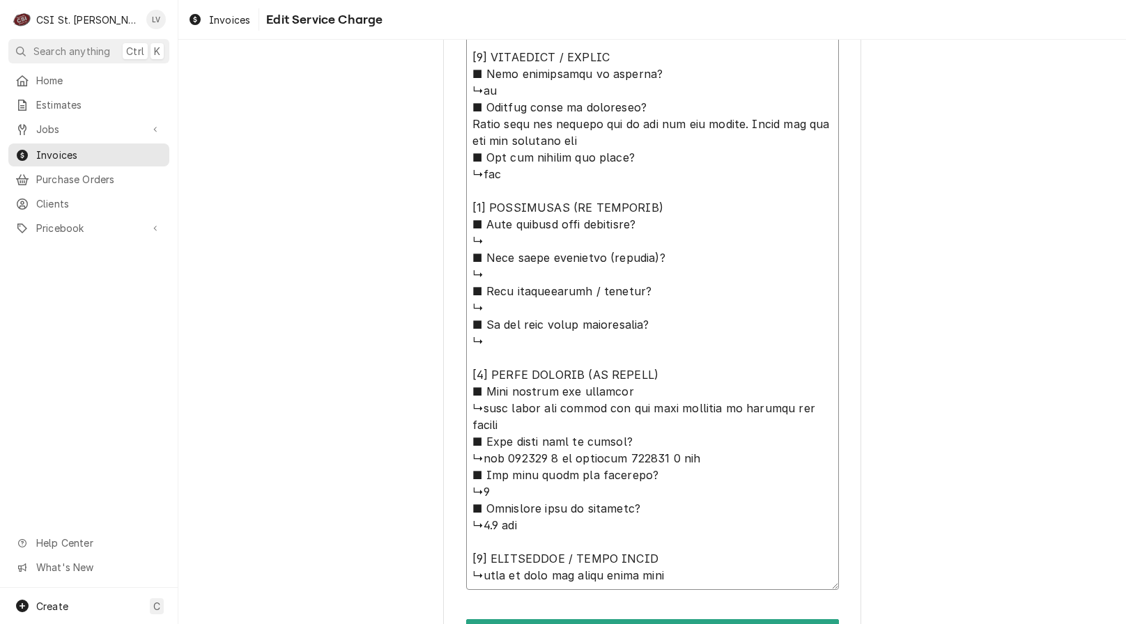
type textarea "⚠️ 𝗙𝗢𝗥𝗠 𝗜𝗡𝗦𝗧𝗥𝗨𝗖𝗧𝗜𝗢𝗡𝗦 ⚠️ ✪ 𝗖𝗼𝗺𝗽𝗹𝗲𝘁𝗲 𝗮𝗹𝗹 𝗿𝗲𝗹𝗲𝘃𝗮𝗻𝘁 𝘀𝗲𝗰𝘁𝗶𝗼𝗻𝘀 ✪ 𝗣𝗿𝗼𝘃𝗶𝗱𝗲 𝗱𝗲𝘁𝗮𝗶𝗹𝗲𝗱 𝗮𝗻𝘀…"
type textarea "x"
type textarea "⚠️ 𝗙𝗢𝗥𝗠 𝗜𝗡𝗦𝗧𝗥𝗨𝗖𝗧𝗜𝗢𝗡𝗦 ⚠️ ✪ 𝗖𝗼𝗺𝗽𝗹𝗲𝘁𝗲 𝗮𝗹𝗹 𝗿𝗲𝗹𝗲𝘃𝗮𝗻𝘁 𝘀𝗲𝗰𝘁𝗶𝗼𝗻𝘀 ✪ 𝗣𝗿𝗼𝘃𝗶𝗱𝗲 𝗱𝗲𝘁𝗮𝗶𝗹𝗲𝗱 𝗮𝗻𝘀…"
type textarea "x"
type textarea "⚠️ 𝗙𝗢𝗥𝗠 𝗜𝗡𝗦𝗧𝗥𝗨𝗖𝗧𝗜𝗢𝗡𝗦 ⚠️ ✪ 𝗖𝗼𝗺𝗽𝗹𝗲𝘁𝗲 𝗮𝗹𝗹 𝗿𝗲𝗹𝗲𝘃𝗮𝗻𝘁 𝘀𝗲𝗰𝘁𝗶𝗼𝗻𝘀 ✪ 𝗣𝗿𝗼𝘃𝗶𝗱𝗲 𝗱𝗲𝘁𝗮𝗶𝗹𝗲𝗱 𝗮𝗻𝘀…"
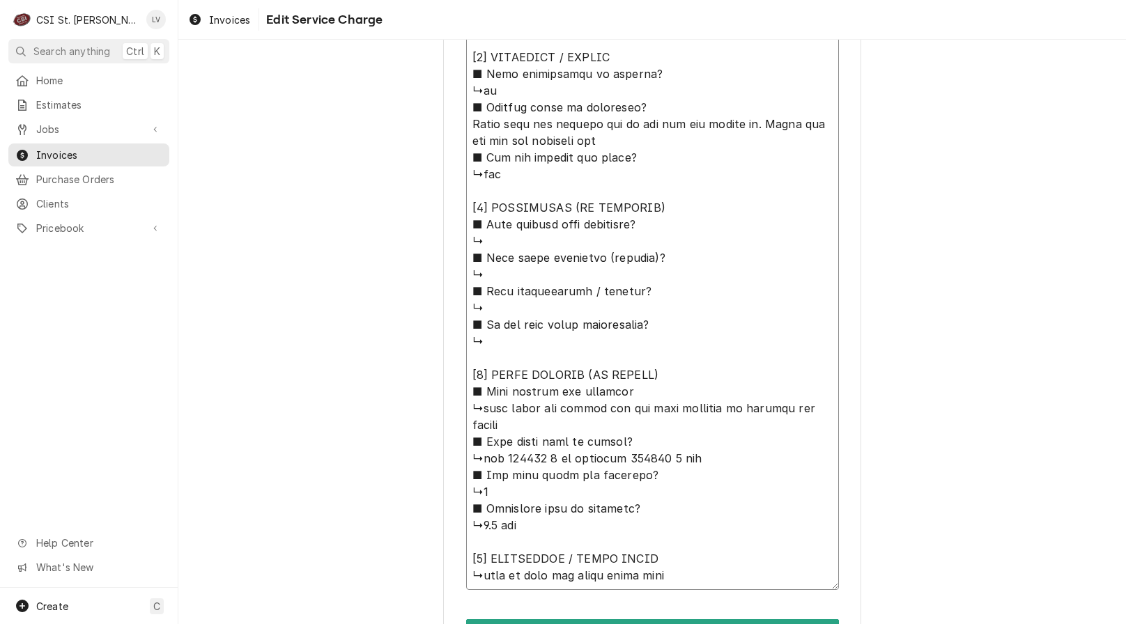
type textarea "x"
type textarea "⚠️ 𝗙𝗢𝗥𝗠 𝗜𝗡𝗦𝗧𝗥𝗨𝗖𝗧𝗜𝗢𝗡𝗦 ⚠️ ✪ 𝗖𝗼𝗺𝗽𝗹𝗲𝘁𝗲 𝗮𝗹𝗹 𝗿𝗲𝗹𝗲𝘃𝗮𝗻𝘁 𝘀𝗲𝗰𝘁𝗶𝗼𝗻𝘀 ✪ 𝗣𝗿𝗼𝘃𝗶𝗱𝗲 𝗱𝗲𝘁𝗮𝗶𝗹𝗲𝗱 𝗮𝗻𝘀…"
type textarea "x"
type textarea "⚠️ 𝗙𝗢𝗥𝗠 𝗜𝗡𝗦𝗧𝗥𝗨𝗖𝗧𝗜𝗢𝗡𝗦 ⚠️ ✪ 𝗖𝗼𝗺𝗽𝗹𝗲𝘁𝗲 𝗮𝗹𝗹 𝗿𝗲𝗹𝗲𝘃𝗮𝗻𝘁 𝘀𝗲𝗰𝘁𝗶𝗼𝗻𝘀 ✪ 𝗣𝗿𝗼𝘃𝗶𝗱𝗲 𝗱𝗲𝘁𝗮𝗶𝗹𝗲𝗱 𝗮𝗻𝘀…"
type textarea "x"
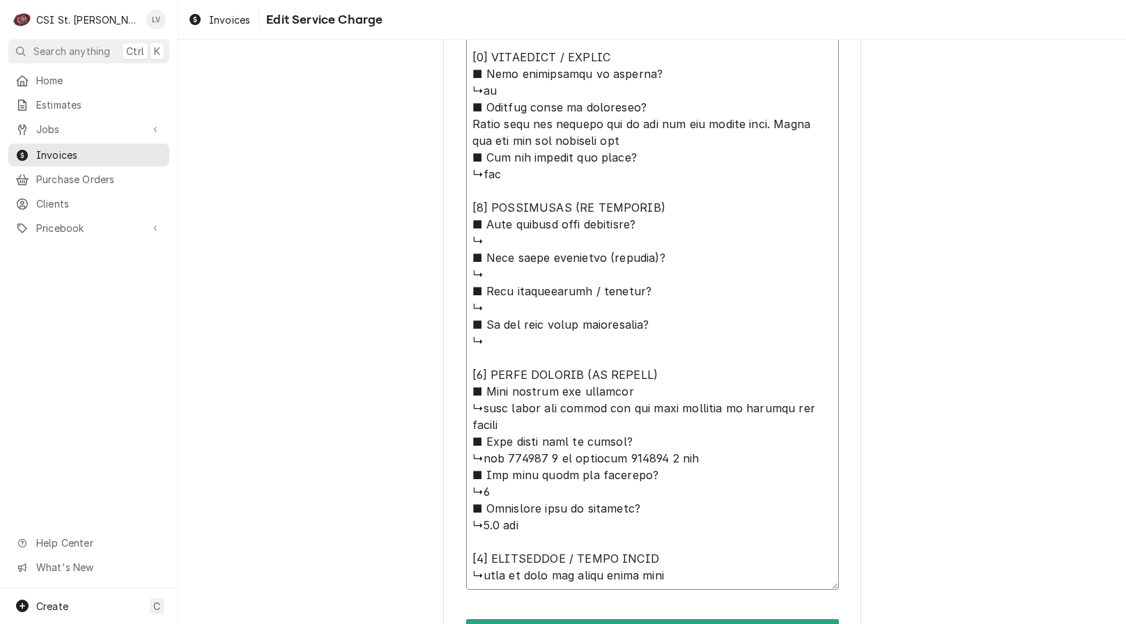
type textarea "⚠️ 𝗙𝗢𝗥𝗠 𝗜𝗡𝗦𝗧𝗥𝗨𝗖𝗧𝗜𝗢𝗡𝗦 ⚠️ ✪ 𝗖𝗼𝗺𝗽𝗹𝗲𝘁𝗲 𝗮𝗹𝗹 𝗿𝗲𝗹𝗲𝘃𝗮𝗻𝘁 𝘀𝗲𝗰𝘁𝗶𝗼𝗻𝘀 ✪ 𝗣𝗿𝗼𝘃𝗶𝗱𝗲 𝗱𝗲𝘁𝗮𝗶𝗹𝗲𝗱 𝗮𝗻𝘀…"
type textarea "x"
type textarea "⚠️ 𝗙𝗢𝗥𝗠 𝗜𝗡𝗦𝗧𝗥𝗨𝗖𝗧𝗜𝗢𝗡𝗦 ⚠️ ✪ 𝗖𝗼𝗺𝗽𝗹𝗲𝘁𝗲 𝗮𝗹𝗹 𝗿𝗲𝗹𝗲𝘃𝗮𝗻𝘁 𝘀𝗲𝗰𝘁𝗶𝗼𝗻𝘀 ✪ 𝗣𝗿𝗼𝘃𝗶𝗱𝗲 𝗱𝗲𝘁𝗮𝗶𝗹𝗲𝗱 𝗮𝗻𝘀…"
type textarea "x"
type textarea "⚠️ 𝗙𝗢𝗥𝗠 𝗜𝗡𝗦𝗧𝗥𝗨𝗖𝗧𝗜𝗢𝗡𝗦 ⚠️ ✪ 𝗖𝗼𝗺𝗽𝗹𝗲𝘁𝗲 𝗮𝗹𝗹 𝗿𝗲𝗹𝗲𝘃𝗮𝗻𝘁 𝘀𝗲𝗰𝘁𝗶𝗼𝗻𝘀 ✪ 𝗣𝗿𝗼𝘃𝗶𝗱𝗲 𝗱𝗲𝘁𝗮𝗶𝗹𝗲𝗱 𝗮𝗻𝘀…"
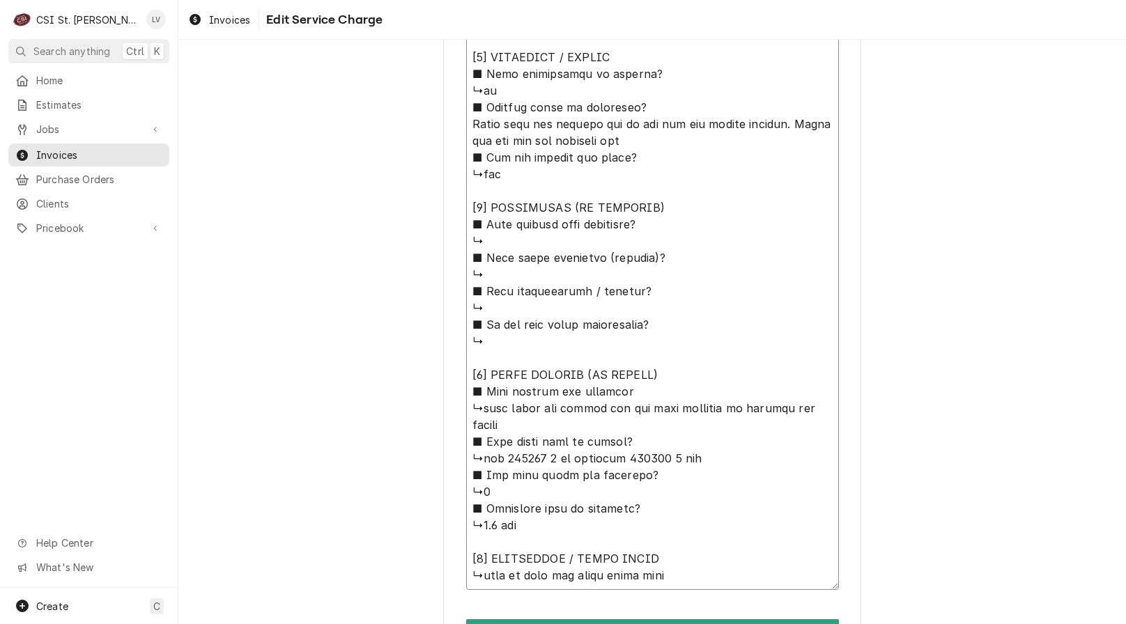
type textarea "x"
type textarea "⚠️ 𝗙𝗢𝗥𝗠 𝗜𝗡𝗦𝗧𝗥𝗨𝗖𝗧𝗜𝗢𝗡𝗦 ⚠️ ✪ 𝗖𝗼𝗺𝗽𝗹𝗲𝘁𝗲 𝗮𝗹𝗹 𝗿𝗲𝗹𝗲𝘃𝗮𝗻𝘁 𝘀𝗲𝗰𝘁𝗶𝗼𝗻𝘀 ✪ 𝗣𝗿𝗼𝘃𝗶𝗱𝗲 𝗱𝗲𝘁𝗮𝗶𝗹𝗲𝗱 𝗮𝗻𝘀…"
click at [625, 125] on textarea "Service Summary ( optional )" at bounding box center [652, 107] width 373 height 965
type textarea "x"
type textarea "⚠️ 𝗙𝗢𝗥𝗠 𝗜𝗡𝗦𝗧𝗥𝗨𝗖𝗧𝗜𝗢𝗡𝗦 ⚠️ ✪ 𝗖𝗼𝗺𝗽𝗹𝗲𝘁𝗲 𝗮𝗹𝗹 𝗿𝗲𝗹𝗲𝘃𝗮𝗻𝘁 𝘀𝗲𝗰𝘁𝗶𝗼𝗻𝘀 ✪ 𝗣𝗿𝗼𝘃𝗶𝗱𝗲 𝗱𝗲𝘁𝗮𝗶𝗹𝗲𝗱 𝗮𝗻𝘀…"
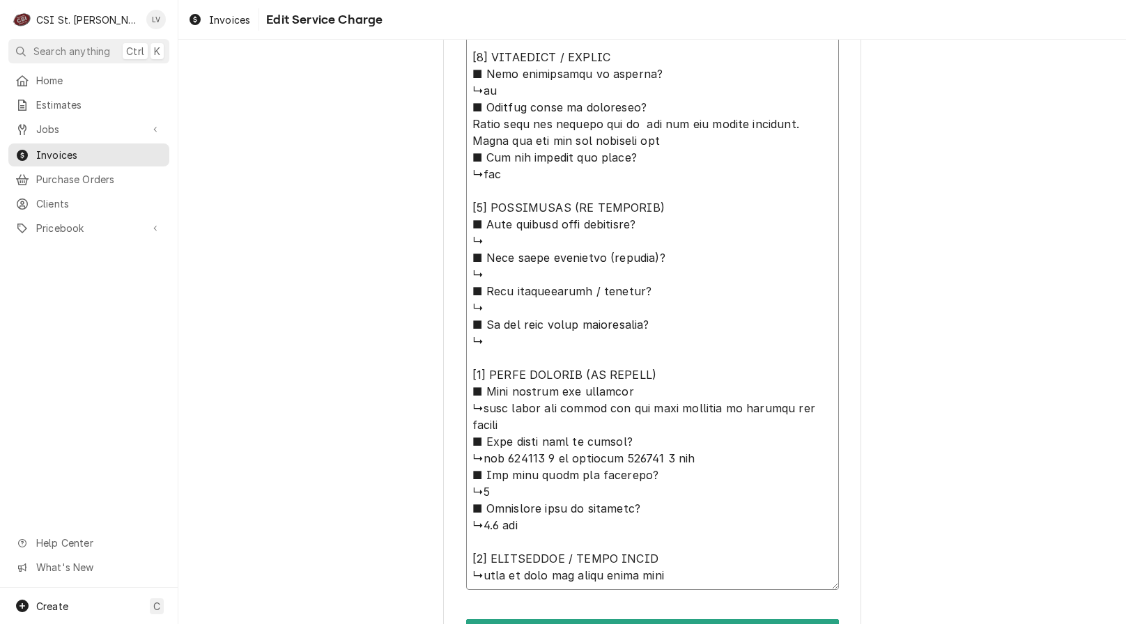
type textarea "x"
type textarea "⚠️ 𝗙𝗢𝗥𝗠 𝗜𝗡𝗦𝗧𝗥𝗨𝗖𝗧𝗜𝗢𝗡𝗦 ⚠️ ✪ 𝗖𝗼𝗺𝗽𝗹𝗲𝘁𝗲 𝗮𝗹𝗹 𝗿𝗲𝗹𝗲𝘃𝗮𝗻𝘁 𝘀𝗲𝗰𝘁𝗶𝗼𝗻𝘀 ✪ 𝗣𝗿𝗼𝘃𝗶𝗱𝗲 𝗱𝗲𝘁𝗮𝗶𝗹𝗲𝗱 𝗮𝗻𝘀…"
type textarea "x"
type textarea "⚠️ 𝗙𝗢𝗥𝗠 𝗜𝗡𝗦𝗧𝗥𝗨𝗖𝗧𝗜𝗢𝗡𝗦 ⚠️ ✪ 𝗖𝗼𝗺𝗽𝗹𝗲𝘁𝗲 𝗮𝗹𝗹 𝗿𝗲𝗹𝗲𝘃𝗮𝗻𝘁 𝘀𝗲𝗰𝘁𝗶𝗼𝗻𝘀 ✪ 𝗣𝗿𝗼𝘃𝗶𝗱𝗲 𝗱𝗲𝘁𝗮𝗶𝗹𝗲𝗱 𝗮𝗻𝘀…"
type textarea "x"
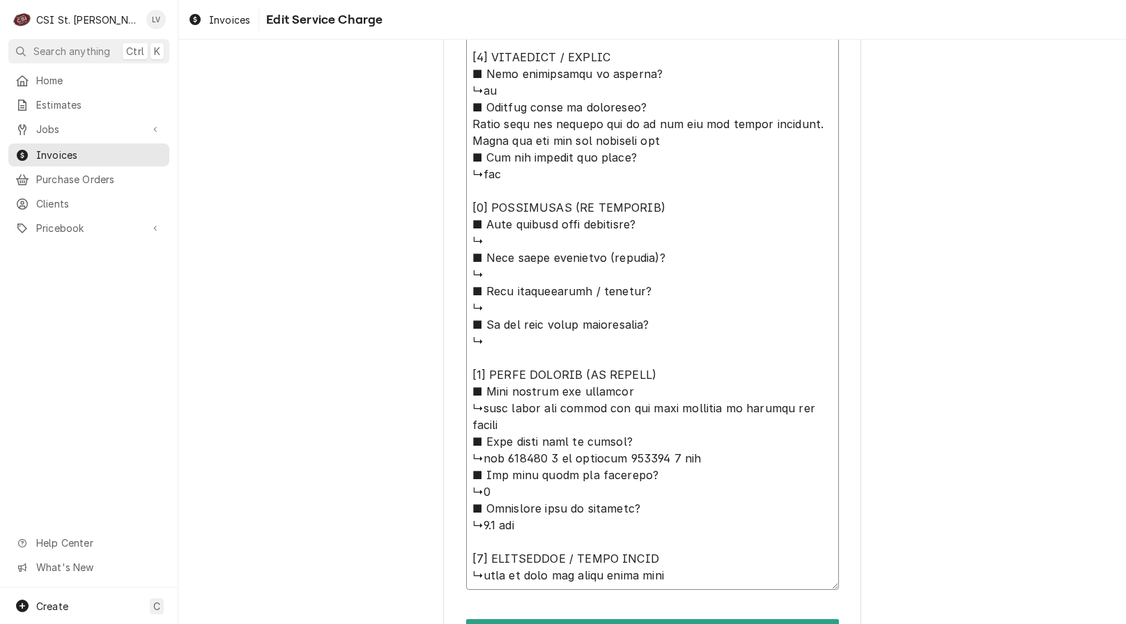
type textarea "⚠️ 𝗙𝗢𝗥𝗠 𝗜𝗡𝗦𝗧𝗥𝗨𝗖𝗧𝗜𝗢𝗡𝗦 ⚠️ ✪ 𝗖𝗼𝗺𝗽𝗹𝗲𝘁𝗲 𝗮𝗹𝗹 𝗿𝗲𝗹𝗲𝘃𝗮𝗻𝘁 𝘀𝗲𝗰𝘁𝗶𝗼𝗻𝘀 ✪ 𝗣𝗿𝗼𝘃𝗶𝗱𝗲 𝗱𝗲𝘁𝗮𝗶𝗹𝗲𝗱 𝗮𝗻𝘀…"
type textarea "x"
type textarea "⚠️ 𝗙𝗢𝗥𝗠 𝗜𝗡𝗦𝗧𝗥𝗨𝗖𝗧𝗜𝗢𝗡𝗦 ⚠️ ✪ 𝗖𝗼𝗺𝗽𝗹𝗲𝘁𝗲 𝗮𝗹𝗹 𝗿𝗲𝗹𝗲𝘃𝗮𝗻𝘁 𝘀𝗲𝗰𝘁𝗶𝗼𝗻𝘀 ✪ 𝗣𝗿𝗼𝘃𝗶𝗱𝗲 𝗱𝗲𝘁𝗮𝗶𝗹𝗲𝗱 𝗮𝗻𝘀…"
type textarea "x"
type textarea "⚠️ 𝗙𝗢𝗥𝗠 𝗜𝗡𝗦𝗧𝗥𝗨𝗖𝗧𝗜𝗢𝗡𝗦 ⚠️ ✪ 𝗖𝗼𝗺𝗽𝗹𝗲𝘁𝗲 𝗮𝗹𝗹 𝗿𝗲𝗹𝗲𝘃𝗮𝗻𝘁 𝘀𝗲𝗰𝘁𝗶𝗼𝗻𝘀 ✪ 𝗣𝗿𝗼𝘃𝗶𝗱𝗲 𝗱𝗲𝘁𝗮𝗶𝗹𝗲𝗱 𝗮𝗻𝘀…"
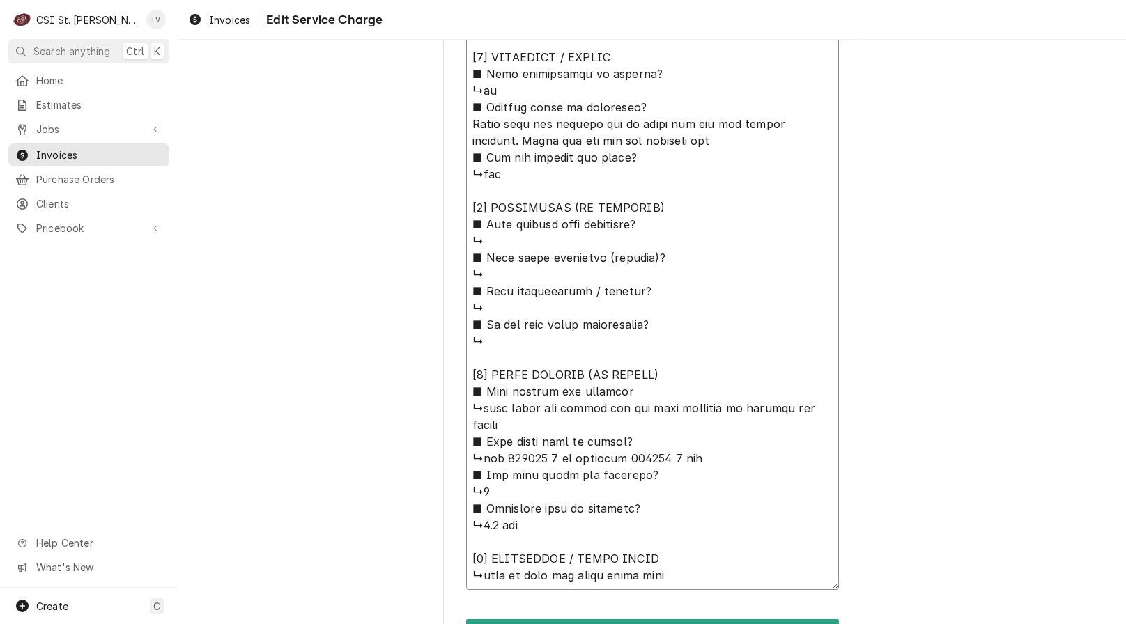
type textarea "x"
type textarea "⚠️ 𝗙𝗢𝗥𝗠 𝗜𝗡𝗦𝗧𝗥𝗨𝗖𝗧𝗜𝗢𝗡𝗦 ⚠️ ✪ 𝗖𝗼𝗺𝗽𝗹𝗲𝘁𝗲 𝗮𝗹𝗹 𝗿𝗲𝗹𝗲𝘃𝗮𝗻𝘁 𝘀𝗲𝗰𝘁𝗶𝗼𝗻𝘀 ✪ 𝗣𝗿𝗼𝘃𝗶𝗱𝗲 𝗱𝗲𝘁𝗮𝗶𝗹𝗲𝗱 𝗮𝗻𝘀…"
drag, startPoint x: 467, startPoint y: 142, endPoint x: 642, endPoint y: 384, distance: 298.8
click at [642, 384] on textarea "Service Summary ( optional )" at bounding box center [652, 107] width 373 height 965
type textarea "x"
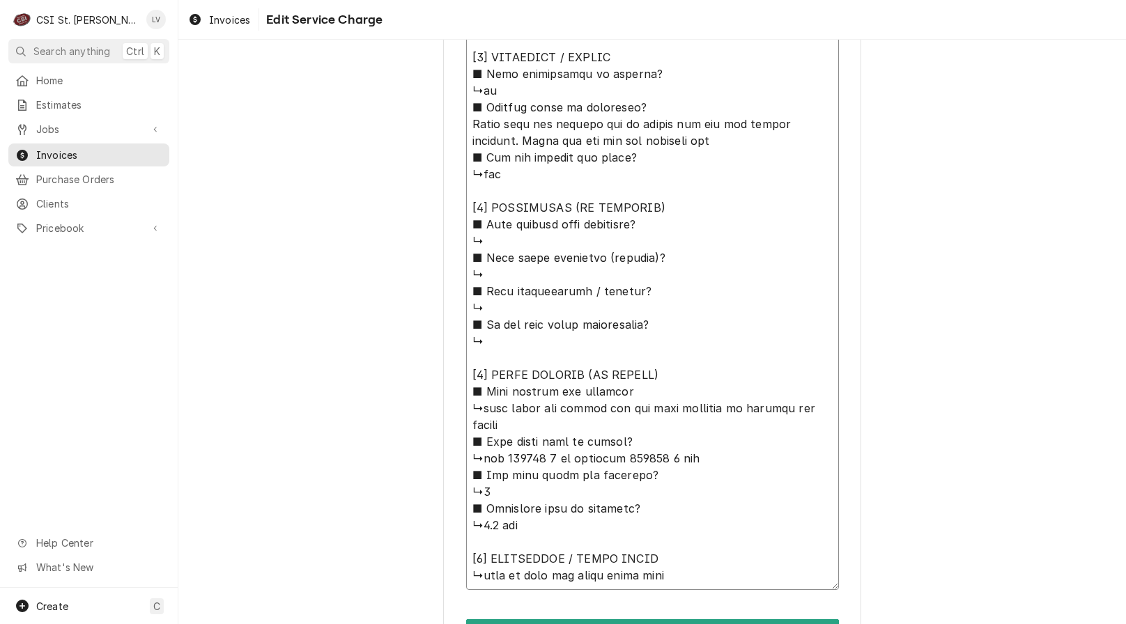
type textarea "⚠️ 𝗙𝗢𝗥𝗠 𝗜𝗡𝗦𝗧𝗥𝗨𝗖𝗧𝗜𝗢𝗡𝗦 ⚠️ ✪ 𝗖𝗼𝗺𝗽𝗹𝗲𝘁𝗲 𝗮𝗹𝗹 𝗿𝗲𝗹𝗲𝘃𝗮𝗻𝘁 𝘀𝗲𝗰𝘁𝗶𝗼𝗻𝘀 ✪ 𝗣𝗿𝗼𝘃𝗶𝗱𝗲 𝗱𝗲𝘁𝗮𝗶𝗹𝗲𝗱 𝗮𝗻𝘀…"
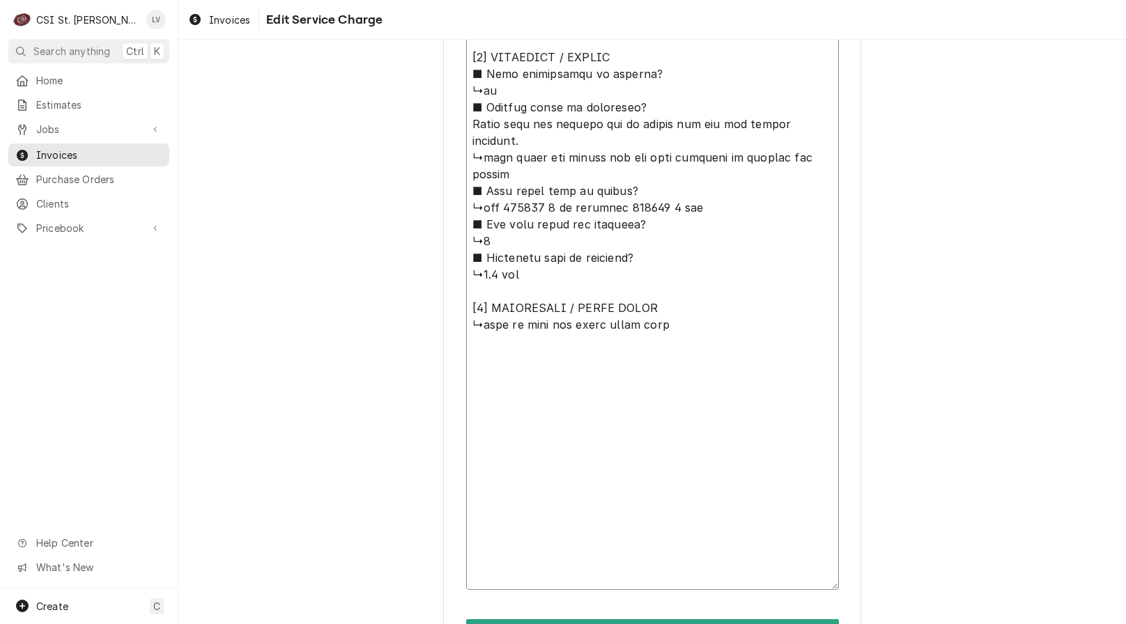
scroll to position [863, 0]
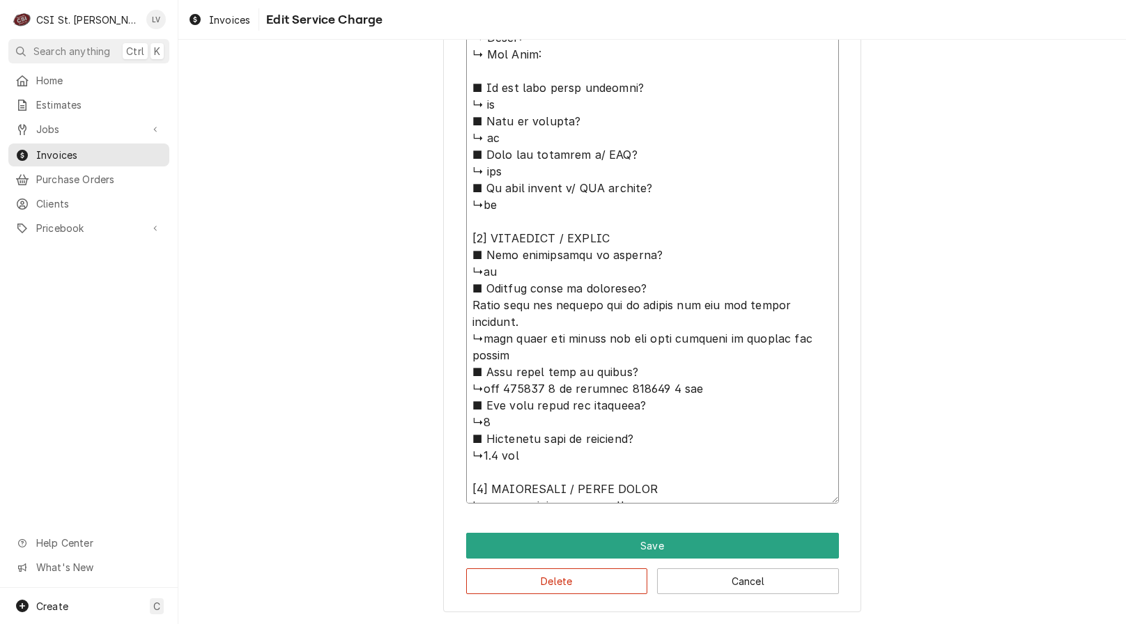
type textarea "x"
type textarea "⚠️ 𝗙𝗢𝗥𝗠 𝗜𝗡𝗦𝗧𝗥𝗨𝗖𝗧𝗜𝗢𝗡𝗦 ⚠️ ✪ 𝗖𝗼𝗺𝗽𝗹𝗲𝘁𝗲 𝗮𝗹𝗹 𝗿𝗲𝗹𝗲𝘃𝗮𝗻𝘁 𝘀𝗲𝗰𝘁𝗶𝗼𝗻𝘀 ✪ 𝗣𝗿𝗼𝘃𝗶𝗱𝗲 𝗱𝗲𝘁𝗮𝗶𝗹𝗲𝗱 𝗮𝗻𝘀…"
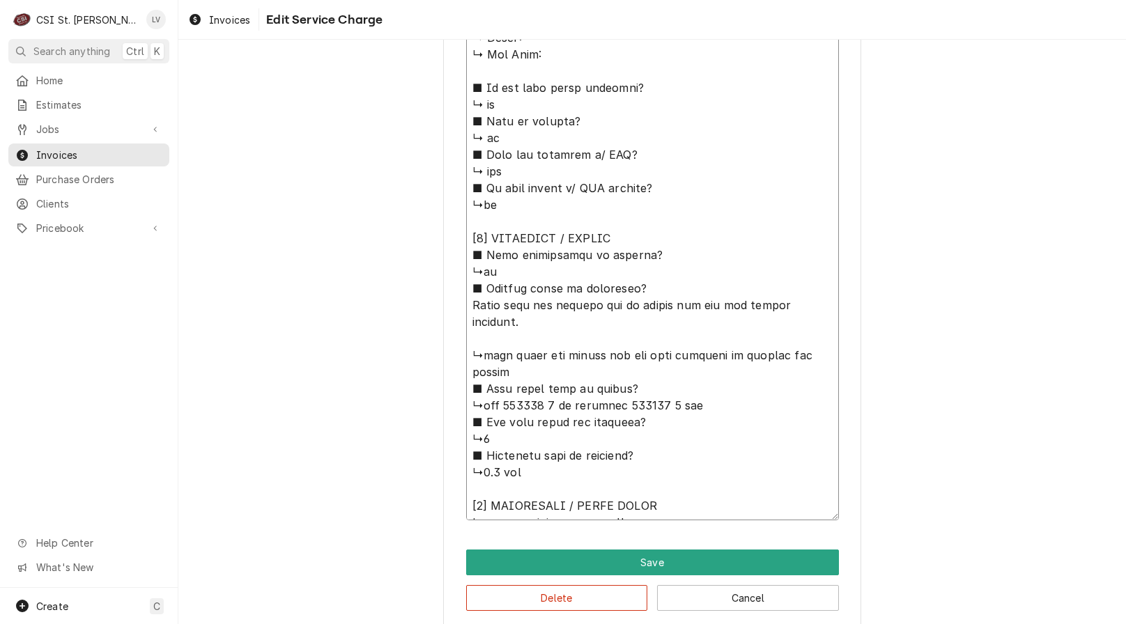
type textarea "x"
type textarea "⚠️ 𝗙𝗢𝗥𝗠 𝗜𝗡𝗦𝗧𝗥𝗨𝗖𝗧𝗜𝗢𝗡𝗦 ⚠️ ✪ 𝗖𝗼𝗺𝗽𝗹𝗲𝘁𝗲 𝗮𝗹𝗹 𝗿𝗲𝗹𝗲𝘃𝗮𝗻𝘁 𝘀𝗲𝗰𝘁𝗶𝗼𝗻𝘀 ✪ 𝗣𝗿𝗼𝘃𝗶𝗱𝗲 𝗱𝗲𝘁𝗮𝗶𝗹𝗲𝗱 𝗮𝗻𝘀…"
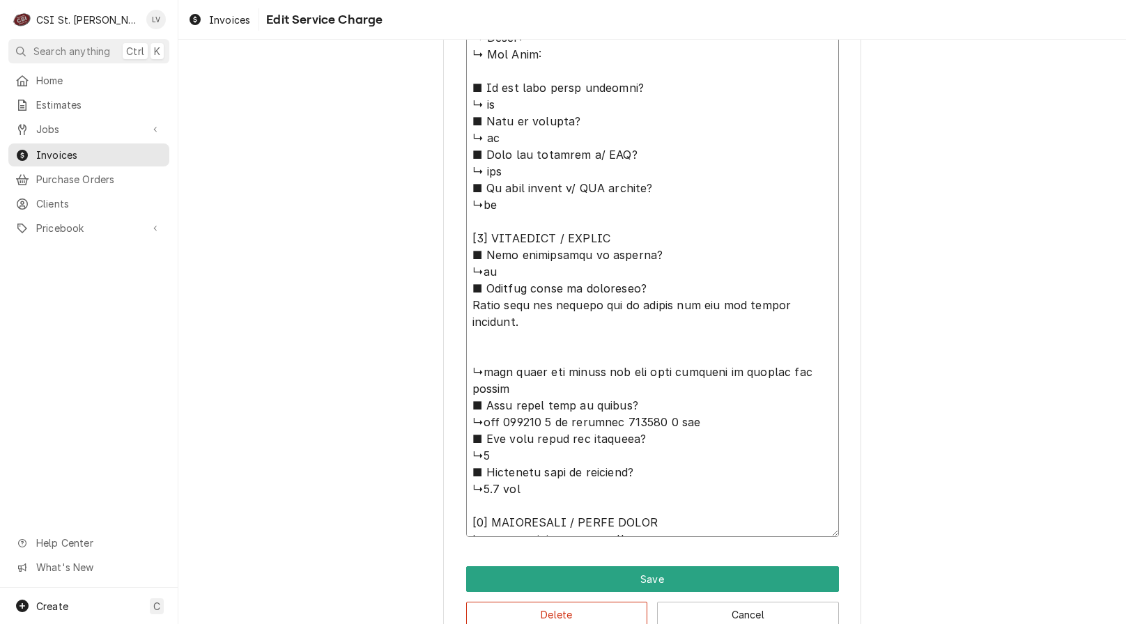
click at [820, 309] on textarea "Service Summary ( optional )" at bounding box center [652, 171] width 373 height 731
type textarea "x"
type textarea "⚠️ 𝗙𝗢𝗥𝗠 𝗜𝗡𝗦𝗧𝗥𝗨𝗖𝗧𝗜𝗢𝗡𝗦 ⚠️ ✪ 𝗖𝗼𝗺𝗽𝗹𝗲𝘁𝗲 𝗮𝗹𝗹 𝗿𝗲𝗹𝗲𝘃𝗮𝗻𝘁 𝘀𝗲𝗰𝘁𝗶𝗼𝗻𝘀 ✪ 𝗣𝗿𝗼𝘃𝗶𝗱𝗲 𝗱𝗲𝘁𝗮𝗶𝗹𝗲𝗱 𝗮𝗻𝘀…"
type textarea "x"
type textarea "⚠️ 𝗙𝗢𝗥𝗠 𝗜𝗡𝗦𝗧𝗥𝗨𝗖𝗧𝗜𝗢𝗡𝗦 ⚠️ ✪ 𝗖𝗼𝗺𝗽𝗹𝗲𝘁𝗲 𝗮𝗹𝗹 𝗿𝗲𝗹𝗲𝘃𝗮𝗻𝘁 𝘀𝗲𝗰𝘁𝗶𝗼𝗻𝘀 ✪ 𝗣𝗿𝗼𝘃𝗶𝗱𝗲 𝗱𝗲𝘁𝗮𝗶𝗹𝗲𝗱 𝗮𝗻𝘀…"
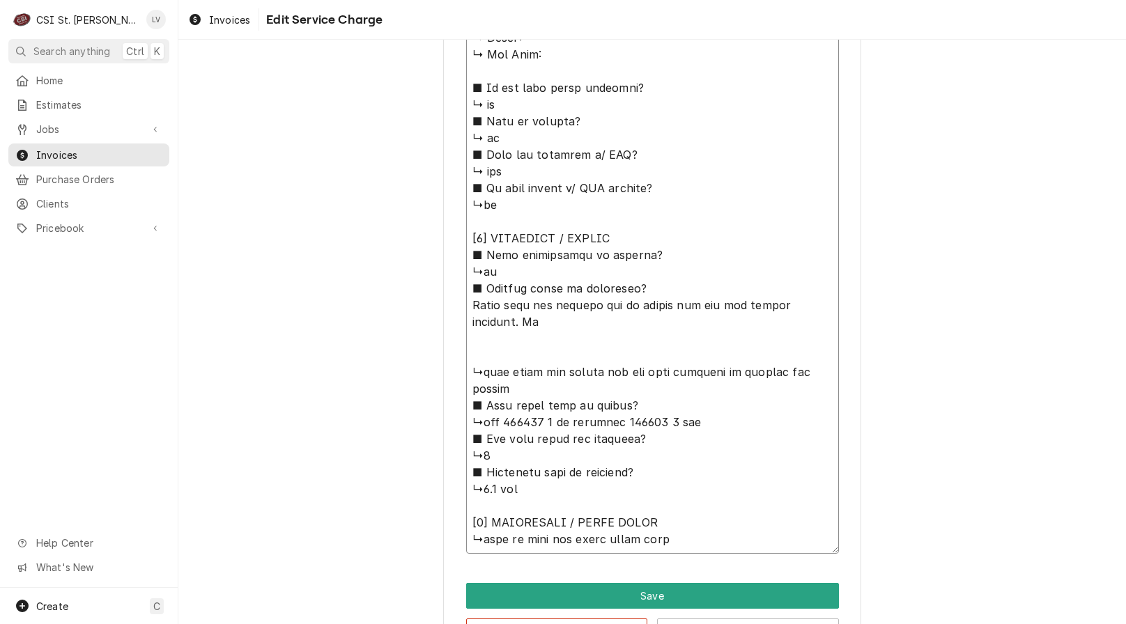
type textarea "x"
type textarea "⚠️ 𝗙𝗢𝗥𝗠 𝗜𝗡𝗦𝗧𝗥𝗨𝗖𝗧𝗜𝗢𝗡𝗦 ⚠️ ✪ 𝗖𝗼𝗺𝗽𝗹𝗲𝘁𝗲 𝗮𝗹𝗹 𝗿𝗲𝗹𝗲𝘃𝗮𝗻𝘁 𝘀𝗲𝗰𝘁𝗶𝗼𝗻𝘀 ✪ 𝗣𝗿𝗼𝘃𝗶𝗱𝗲 𝗱𝗲𝘁𝗮𝗶𝗹𝗲𝗱 𝗮𝗻𝘀…"
type textarea "x"
type textarea "⚠️ 𝗙𝗢𝗥𝗠 𝗜𝗡𝗦𝗧𝗥𝗨𝗖𝗧𝗜𝗢𝗡𝗦 ⚠️ ✪ 𝗖𝗼𝗺𝗽𝗹𝗲𝘁𝗲 𝗮𝗹𝗹 𝗿𝗲𝗹𝗲𝘃𝗮𝗻𝘁 𝘀𝗲𝗰𝘁𝗶𝗼𝗻𝘀 ✪ 𝗣𝗿𝗼𝘃𝗶𝗱𝗲 𝗱𝗲𝘁𝗮𝗶𝗹𝗲𝗱 𝗮𝗻𝘀…"
type textarea "x"
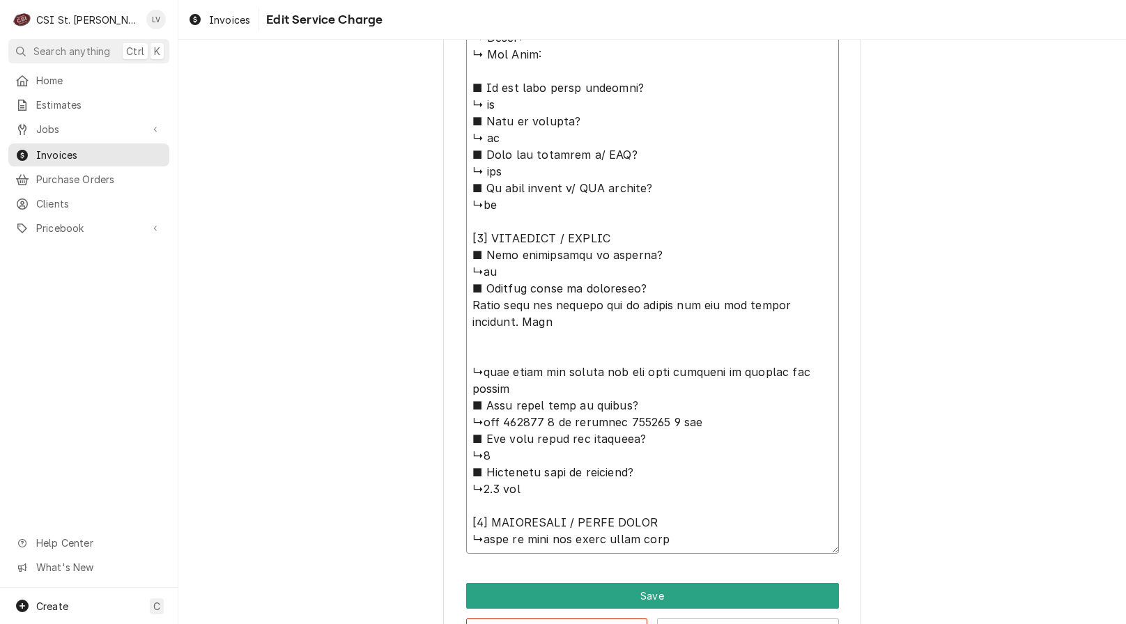
type textarea "⚠️ 𝗙𝗢𝗥𝗠 𝗜𝗡𝗦𝗧𝗥𝗨𝗖𝗧𝗜𝗢𝗡𝗦 ⚠️ ✪ 𝗖𝗼𝗺𝗽𝗹𝗲𝘁𝗲 𝗮𝗹𝗹 𝗿𝗲𝗹𝗲𝘃𝗮𝗻𝘁 𝘀𝗲𝗰𝘁𝗶𝗼𝗻𝘀 ✪ 𝗣𝗿𝗼𝘃𝗶𝗱𝗲 𝗱𝗲𝘁𝗮𝗶𝗹𝗲𝗱 𝗮𝗻𝘀…"
type textarea "x"
type textarea "⚠️ 𝗙𝗢𝗥𝗠 𝗜𝗡𝗦𝗧𝗥𝗨𝗖𝗧𝗜𝗢𝗡𝗦 ⚠️ ✪ 𝗖𝗼𝗺𝗽𝗹𝗲𝘁𝗲 𝗮𝗹𝗹 𝗿𝗲𝗹𝗲𝘃𝗮𝗻𝘁 𝘀𝗲𝗰𝘁𝗶𝗼𝗻𝘀 ✪ 𝗣𝗿𝗼𝘃𝗶𝗱𝗲 𝗱𝗲𝘁𝗮𝗶𝗹𝗲𝗱 𝗮𝗻𝘀…"
type textarea "x"
type textarea "⚠️ 𝗙𝗢𝗥𝗠 𝗜𝗡𝗦𝗧𝗥𝗨𝗖𝗧𝗜𝗢𝗡𝗦 ⚠️ ✪ 𝗖𝗼𝗺𝗽𝗹𝗲𝘁𝗲 𝗮𝗹𝗹 𝗿𝗲𝗹𝗲𝘃𝗮𝗻𝘁 𝘀𝗲𝗰𝘁𝗶𝗼𝗻𝘀 ✪ 𝗣𝗿𝗼𝘃𝗶𝗱𝗲 𝗱𝗲𝘁𝗮𝗶𝗹𝗲𝗱 𝗮𝗻𝘀…"
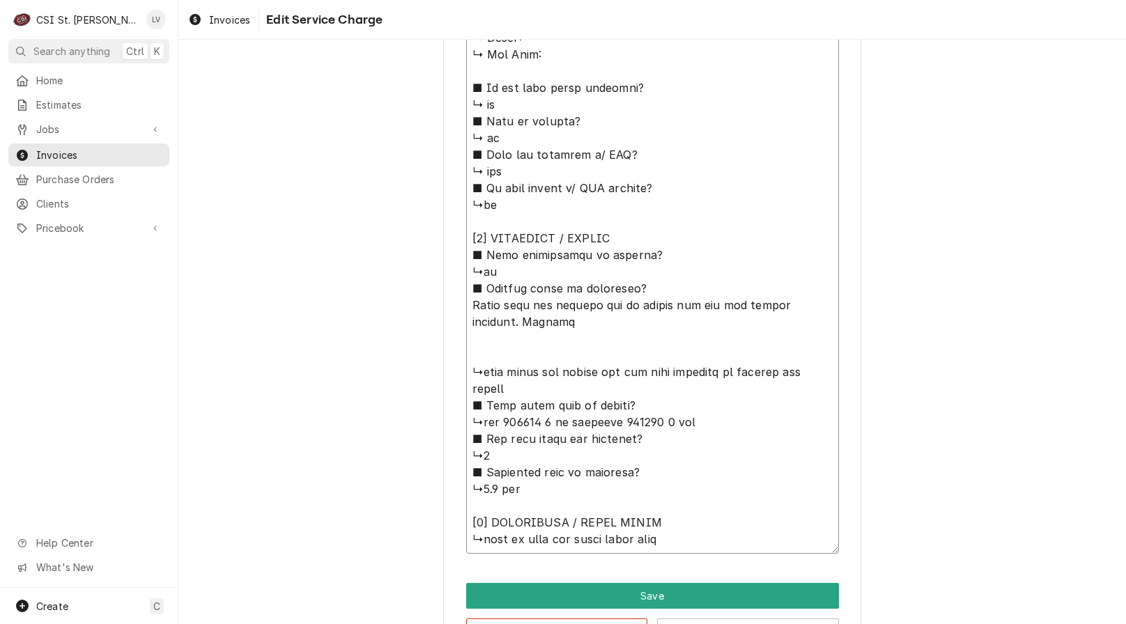
type textarea "x"
type textarea "⚠️ 𝗙𝗢𝗥𝗠 𝗜𝗡𝗦𝗧𝗥𝗨𝗖𝗧𝗜𝗢𝗡𝗦 ⚠️ ✪ 𝗖𝗼𝗺𝗽𝗹𝗲𝘁𝗲 𝗮𝗹𝗹 𝗿𝗲𝗹𝗲𝘃𝗮𝗻𝘁 𝘀𝗲𝗰𝘁𝗶𝗼𝗻𝘀 ✪ 𝗣𝗿𝗼𝘃𝗶𝗱𝗲 𝗱𝗲𝘁𝗮𝗶𝗹𝗲𝗱 𝗮𝗻𝘀…"
type textarea "x"
type textarea "⚠️ 𝗙𝗢𝗥𝗠 𝗜𝗡𝗦𝗧𝗥𝗨𝗖𝗧𝗜𝗢𝗡𝗦 ⚠️ ✪ 𝗖𝗼𝗺𝗽𝗹𝗲𝘁𝗲 𝗮𝗹𝗹 𝗿𝗲𝗹𝗲𝘃𝗮𝗻𝘁 𝘀𝗲𝗰𝘁𝗶𝗼𝗻𝘀 ✪ 𝗣𝗿𝗼𝘃𝗶𝗱𝗲 𝗱𝗲𝘁𝗮𝗶𝗹𝗲𝗱 𝗮𝗻𝘀…"
type textarea "x"
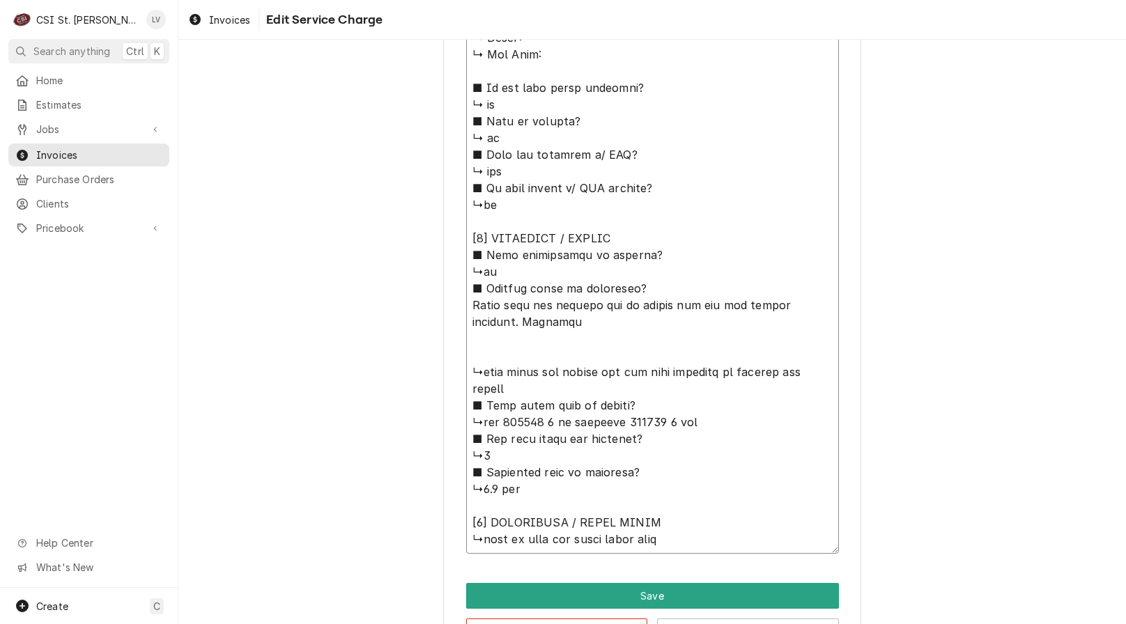
type textarea "⚠️ 𝗙𝗢𝗥𝗠 𝗜𝗡𝗦𝗧𝗥𝗨𝗖𝗧𝗜𝗢𝗡𝗦 ⚠️ ✪ 𝗖𝗼𝗺𝗽𝗹𝗲𝘁𝗲 𝗮𝗹𝗹 𝗿𝗲𝗹𝗲𝘃𝗮𝗻𝘁 𝘀𝗲𝗰𝘁𝗶𝗼𝗻𝘀 ✪ 𝗣𝗿𝗼𝘃𝗶𝗱𝗲 𝗱𝗲𝘁𝗮𝗶𝗹𝗲𝗱 𝗮𝗻𝘀…"
type textarea "x"
type textarea "⚠️ 𝗙𝗢𝗥𝗠 𝗜𝗡𝗦𝗧𝗥𝗨𝗖𝗧𝗜𝗢𝗡𝗦 ⚠️ ✪ 𝗖𝗼𝗺𝗽𝗹𝗲𝘁𝗲 𝗮𝗹𝗹 𝗿𝗲𝗹𝗲𝘃𝗮𝗻𝘁 𝘀𝗲𝗰𝘁𝗶𝗼𝗻𝘀 ✪ 𝗣𝗿𝗼𝘃𝗶𝗱𝗲 𝗱𝗲𝘁𝗮𝗶𝗹𝗲𝗱 𝗮𝗻𝘀…"
type textarea "x"
type textarea "⚠️ 𝗙𝗢𝗥𝗠 𝗜𝗡𝗦𝗧𝗥𝗨𝗖𝗧𝗜𝗢𝗡𝗦 ⚠️ ✪ 𝗖𝗼𝗺𝗽𝗹𝗲𝘁𝗲 𝗮𝗹𝗹 𝗿𝗲𝗹𝗲𝘃𝗮𝗻𝘁 𝘀𝗲𝗰𝘁𝗶𝗼𝗻𝘀 ✪ 𝗣𝗿𝗼𝘃𝗶𝗱𝗲 𝗱𝗲𝘁𝗮𝗶𝗹𝗲𝗱 𝗮𝗻𝘀…"
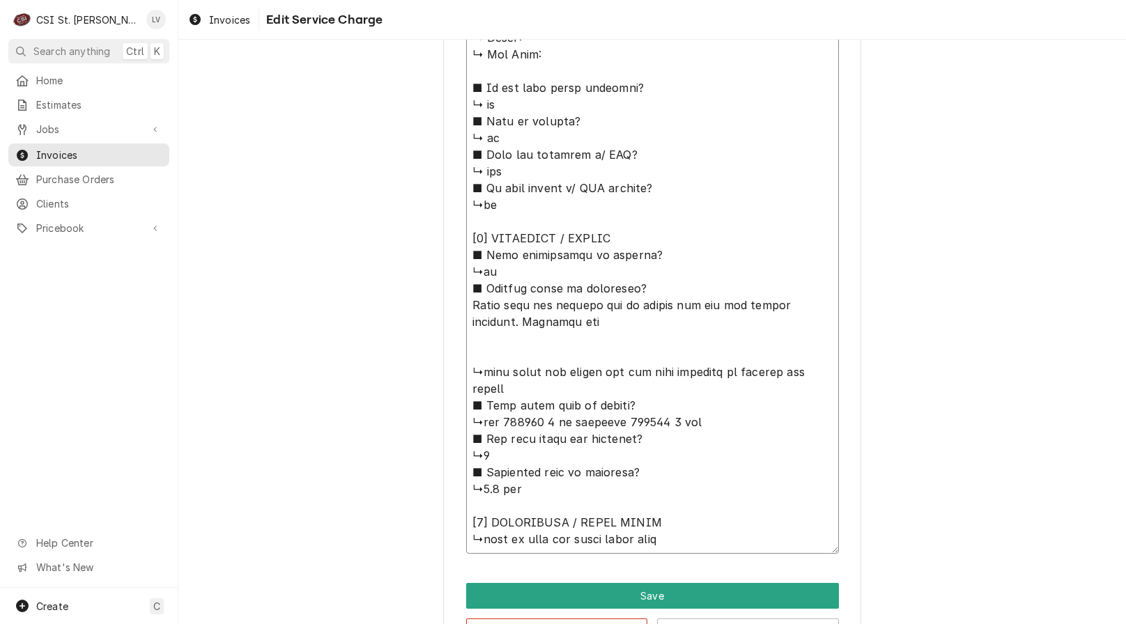
type textarea "x"
type textarea "⚠️ 𝗙𝗢𝗥𝗠 𝗜𝗡𝗦𝗧𝗥𝗨𝗖𝗧𝗜𝗢𝗡𝗦 ⚠️ ✪ 𝗖𝗼𝗺𝗽𝗹𝗲𝘁𝗲 𝗮𝗹𝗹 𝗿𝗲𝗹𝗲𝘃𝗮𝗻𝘁 𝘀𝗲𝗰𝘁𝗶𝗼𝗻𝘀 ✪ 𝗣𝗿𝗼𝘃𝗶𝗱𝗲 𝗱𝗲𝘁𝗮𝗶𝗹𝗲𝗱 𝗮𝗻𝘀…"
type textarea "x"
type textarea "⚠️ 𝗙𝗢𝗥𝗠 𝗜𝗡𝗦𝗧𝗥𝗨𝗖𝗧𝗜𝗢𝗡𝗦 ⚠️ ✪ 𝗖𝗼𝗺𝗽𝗹𝗲𝘁𝗲 𝗮𝗹𝗹 𝗿𝗲𝗹𝗲𝘃𝗮𝗻𝘁 𝘀𝗲𝗰𝘁𝗶𝗼𝗻𝘀 ✪ 𝗣𝗿𝗼𝘃𝗶𝗱𝗲 𝗱𝗲𝘁𝗮𝗶𝗹𝗲𝗱 𝗮𝗻𝘀…"
type textarea "x"
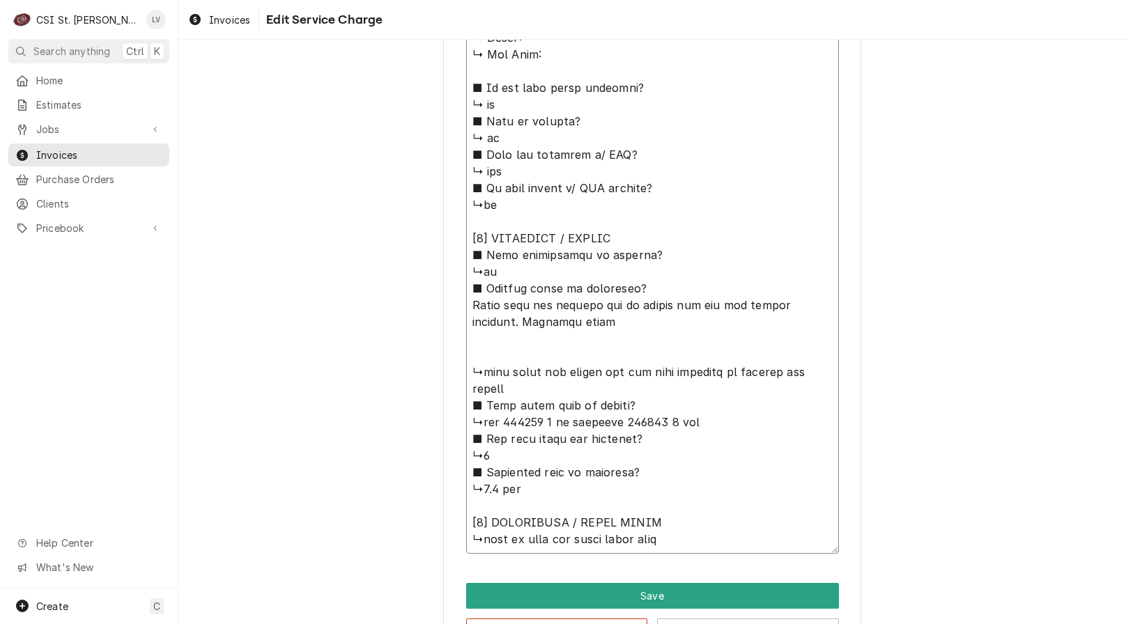
type textarea "⚠️ 𝗙𝗢𝗥𝗠 𝗜𝗡𝗦𝗧𝗥𝗨𝗖𝗧𝗜𝗢𝗡𝗦 ⚠️ ✪ 𝗖𝗼𝗺𝗽𝗹𝗲𝘁𝗲 𝗮𝗹𝗹 𝗿𝗲𝗹𝗲𝘃𝗮𝗻𝘁 𝘀𝗲𝗰𝘁𝗶𝗼𝗻𝘀 ✪ 𝗣𝗿𝗼𝘃𝗶𝗱𝗲 𝗱𝗲𝘁𝗮𝗶𝗹𝗲𝗱 𝗮𝗻𝘀…"
type textarea "x"
type textarea "⚠️ 𝗙𝗢𝗥𝗠 𝗜𝗡𝗦𝗧𝗥𝗨𝗖𝗧𝗜𝗢𝗡𝗦 ⚠️ ✪ 𝗖𝗼𝗺𝗽𝗹𝗲𝘁𝗲 𝗮𝗹𝗹 𝗿𝗲𝗹𝗲𝘃𝗮𝗻𝘁 𝘀𝗲𝗰𝘁𝗶𝗼𝗻𝘀 ✪ 𝗣𝗿𝗼𝘃𝗶𝗱𝗲 𝗱𝗲𝘁𝗮𝗶𝗹𝗲𝗱 𝗮𝗻𝘀…"
type textarea "x"
type textarea "⚠️ 𝗙𝗢𝗥𝗠 𝗜𝗡𝗦𝗧𝗥𝗨𝗖𝗧𝗜𝗢𝗡𝗦 ⚠️ ✪ 𝗖𝗼𝗺𝗽𝗹𝗲𝘁𝗲 𝗮𝗹𝗹 𝗿𝗲𝗹𝗲𝘃𝗮𝗻𝘁 𝘀𝗲𝗰𝘁𝗶𝗼𝗻𝘀 ✪ 𝗣𝗿𝗼𝘃𝗶𝗱𝗲 𝗱𝗲𝘁𝗮𝗶𝗹𝗲𝗱 𝗮𝗻𝘀…"
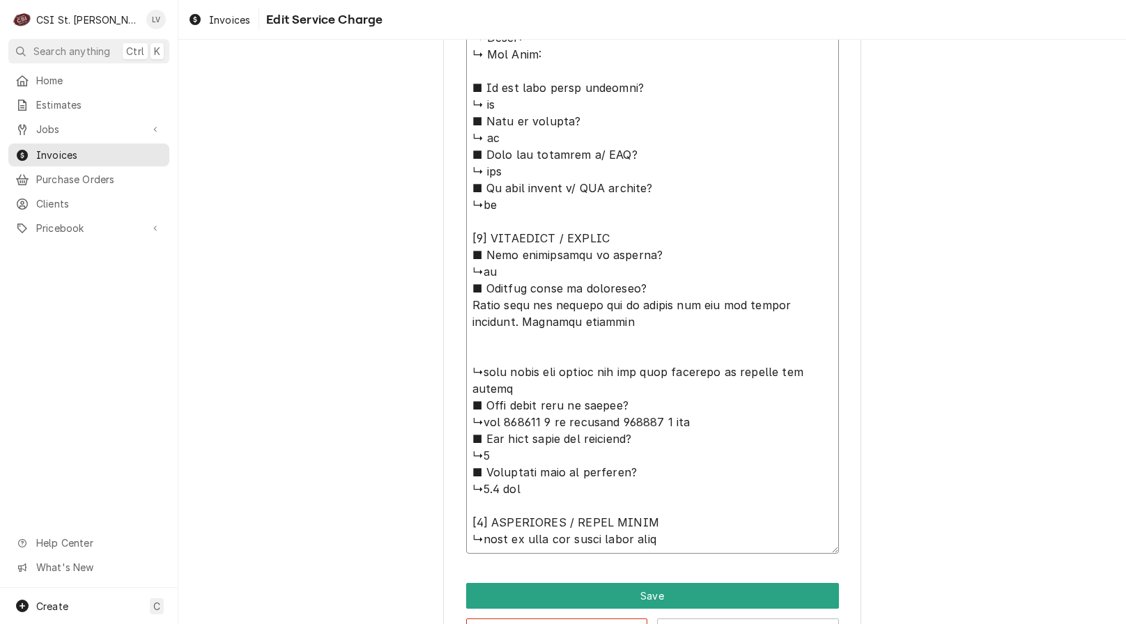
type textarea "x"
type textarea "⚠️ 𝗙𝗢𝗥𝗠 𝗜𝗡𝗦𝗧𝗥𝗨𝗖𝗧𝗜𝗢𝗡𝗦 ⚠️ ✪ 𝗖𝗼𝗺𝗽𝗹𝗲𝘁𝗲 𝗮𝗹𝗹 𝗿𝗲𝗹𝗲𝘃𝗮𝗻𝘁 𝘀𝗲𝗰𝘁𝗶𝗼𝗻𝘀 ✪ 𝗣𝗿𝗼𝘃𝗶𝗱𝗲 𝗱𝗲𝘁𝗮𝗶𝗹𝗲𝗱 𝗮𝗻𝘀…"
type textarea "x"
type textarea "⚠️ 𝗙𝗢𝗥𝗠 𝗜𝗡𝗦𝗧𝗥𝗨𝗖𝗧𝗜𝗢𝗡𝗦 ⚠️ ✪ 𝗖𝗼𝗺𝗽𝗹𝗲𝘁𝗲 𝗮𝗹𝗹 𝗿𝗲𝗹𝗲𝘃𝗮𝗻𝘁 𝘀𝗲𝗰𝘁𝗶𝗼𝗻𝘀 ✪ 𝗣𝗿𝗼𝘃𝗶𝗱𝗲 𝗱𝗲𝘁𝗮𝗶𝗹𝗲𝗱 𝗮𝗻𝘀…"
type textarea "x"
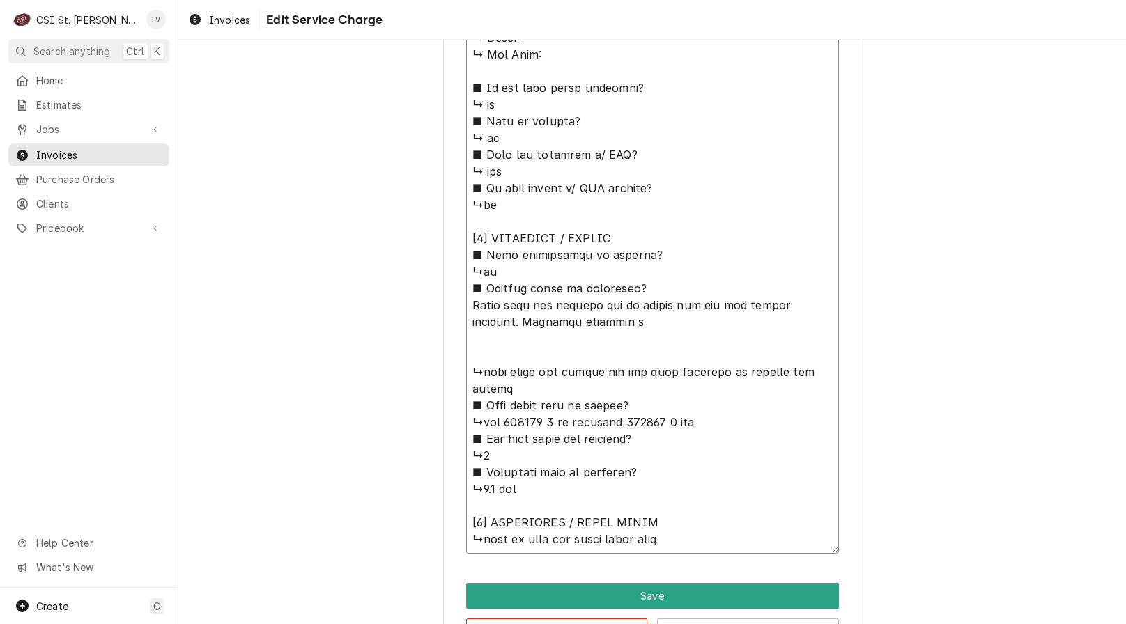
type textarea "⚠️ 𝗙𝗢𝗥𝗠 𝗜𝗡𝗦𝗧𝗥𝗨𝗖𝗧𝗜𝗢𝗡𝗦 ⚠️ ✪ 𝗖𝗼𝗺𝗽𝗹𝗲𝘁𝗲 𝗮𝗹𝗹 𝗿𝗲𝗹𝗲𝘃𝗮𝗻𝘁 𝘀𝗲𝗰𝘁𝗶𝗼𝗻𝘀 ✪ 𝗣𝗿𝗼𝘃𝗶𝗱𝗲 𝗱𝗲𝘁𝗮𝗶𝗹𝗲𝗱 𝗮𝗻𝘀…"
type textarea "x"
type textarea "⚠️ 𝗙𝗢𝗥𝗠 𝗜𝗡𝗦𝗧𝗥𝗨𝗖𝗧𝗜𝗢𝗡𝗦 ⚠️ ✪ 𝗖𝗼𝗺𝗽𝗹𝗲𝘁𝗲 𝗮𝗹𝗹 𝗿𝗲𝗹𝗲𝘃𝗮𝗻𝘁 𝘀𝗲𝗰𝘁𝗶𝗼𝗻𝘀 ✪ 𝗣𝗿𝗼𝘃𝗶𝗱𝗲 𝗱𝗲𝘁𝗮𝗶𝗹𝗲𝗱 𝗮𝗻𝘀…"
type textarea "x"
type textarea "⚠️ 𝗙𝗢𝗥𝗠 𝗜𝗡𝗦𝗧𝗥𝗨𝗖𝗧𝗜𝗢𝗡𝗦 ⚠️ ✪ 𝗖𝗼𝗺𝗽𝗹𝗲𝘁𝗲 𝗮𝗹𝗹 𝗿𝗲𝗹𝗲𝘃𝗮𝗻𝘁 𝘀𝗲𝗰𝘁𝗶𝗼𝗻𝘀 ✪ 𝗣𝗿𝗼𝘃𝗶𝗱𝗲 𝗱𝗲𝘁𝗮𝗶𝗹𝗲𝗱 𝗮𝗻𝘀…"
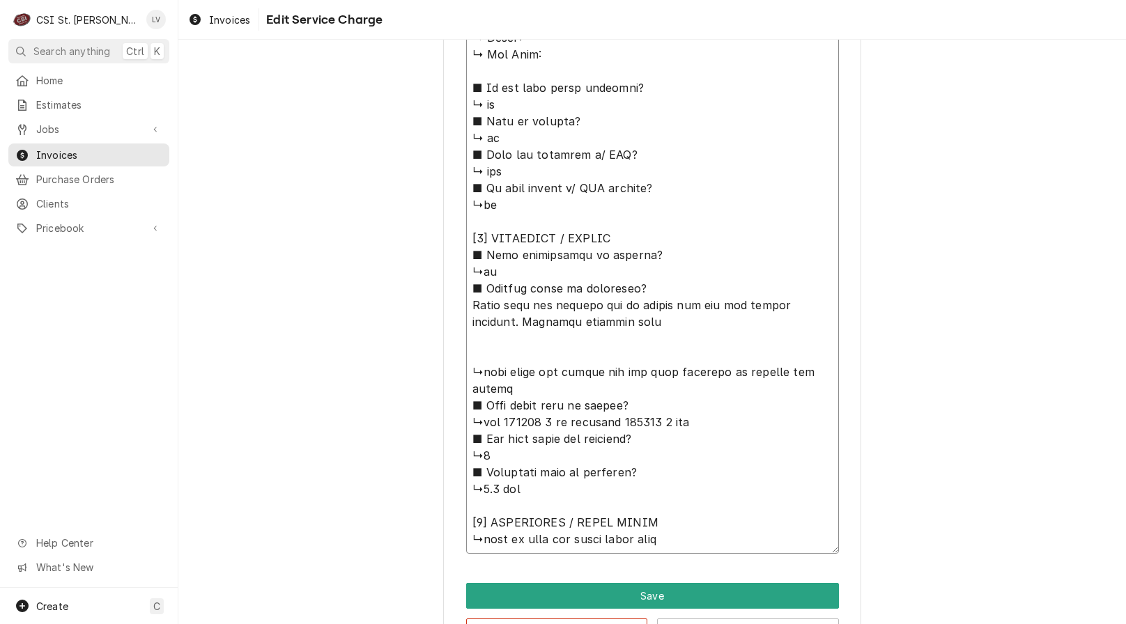
type textarea "x"
type textarea "⚠️ 𝗙𝗢𝗥𝗠 𝗜𝗡𝗦𝗧𝗥𝗨𝗖𝗧𝗜𝗢𝗡𝗦 ⚠️ ✪ 𝗖𝗼𝗺𝗽𝗹𝗲𝘁𝗲 𝗮𝗹𝗹 𝗿𝗲𝗹𝗲𝘃𝗮𝗻𝘁 𝘀𝗲𝗰𝘁𝗶𝗼𝗻𝘀 ✪ 𝗣𝗿𝗼𝘃𝗶𝗱𝗲 𝗱𝗲𝘁𝗮𝗶𝗹𝗲𝗱 𝗮𝗻𝘀…"
type textarea "x"
type textarea "⚠️ 𝗙𝗢𝗥𝗠 𝗜𝗡𝗦𝗧𝗥𝗨𝗖𝗧𝗜𝗢𝗡𝗦 ⚠️ ✪ 𝗖𝗼𝗺𝗽𝗹𝗲𝘁𝗲 𝗮𝗹𝗹 𝗿𝗲𝗹𝗲𝘃𝗮𝗻𝘁 𝘀𝗲𝗰𝘁𝗶𝗼𝗻𝘀 ✪ 𝗣𝗿𝗼𝘃𝗶𝗱𝗲 𝗱𝗲𝘁𝗮𝗶𝗹𝗲𝗱 𝗮𝗻𝘀…"
type textarea "x"
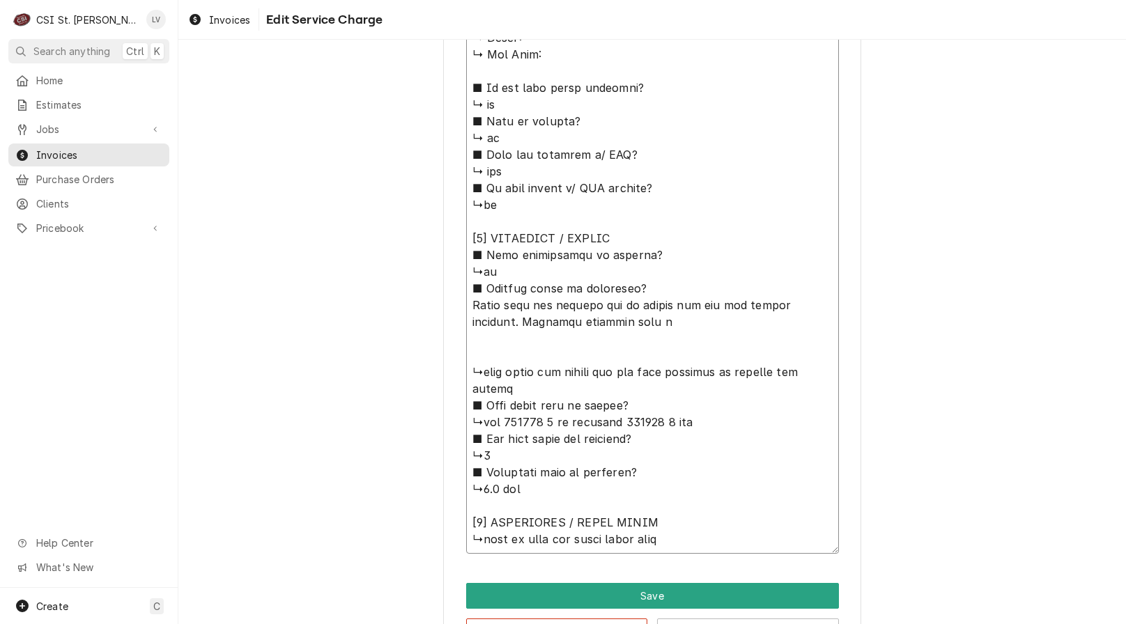
type textarea "⚠️ 𝗙𝗢𝗥𝗠 𝗜𝗡𝗦𝗧𝗥𝗨𝗖𝗧𝗜𝗢𝗡𝗦 ⚠️ ✪ 𝗖𝗼𝗺𝗽𝗹𝗲𝘁𝗲 𝗮𝗹𝗹 𝗿𝗲𝗹𝗲𝘃𝗮𝗻𝘁 𝘀𝗲𝗰𝘁𝗶𝗼𝗻𝘀 ✪ 𝗣𝗿𝗼𝘃𝗶𝗱𝗲 𝗱𝗲𝘁𝗮𝗶𝗹𝗲𝗱 𝗮𝗻𝘀…"
type textarea "x"
type textarea "⚠️ 𝗙𝗢𝗥𝗠 𝗜𝗡𝗦𝗧𝗥𝗨𝗖𝗧𝗜𝗢𝗡𝗦 ⚠️ ✪ 𝗖𝗼𝗺𝗽𝗹𝗲𝘁𝗲 𝗮𝗹𝗹 𝗿𝗲𝗹𝗲𝘃𝗮𝗻𝘁 𝘀𝗲𝗰𝘁𝗶𝗼𝗻𝘀 ✪ 𝗣𝗿𝗼𝘃𝗶𝗱𝗲 𝗱𝗲𝘁𝗮𝗶𝗹𝗲𝗱 𝗮𝗻𝘀…"
type textarea "x"
type textarea "⚠️ 𝗙𝗢𝗥𝗠 𝗜𝗡𝗦𝗧𝗥𝗨𝗖𝗧𝗜𝗢𝗡𝗦 ⚠️ ✪ 𝗖𝗼𝗺𝗽𝗹𝗲𝘁𝗲 𝗮𝗹𝗹 𝗿𝗲𝗹𝗲𝘃𝗮𝗻𝘁 𝘀𝗲𝗰𝘁𝗶𝗼𝗻𝘀 ✪ 𝗣𝗿𝗼𝘃𝗶𝗱𝗲 𝗱𝗲𝘁𝗮𝗶𝗹𝗲𝗱 𝗮𝗻𝘀…"
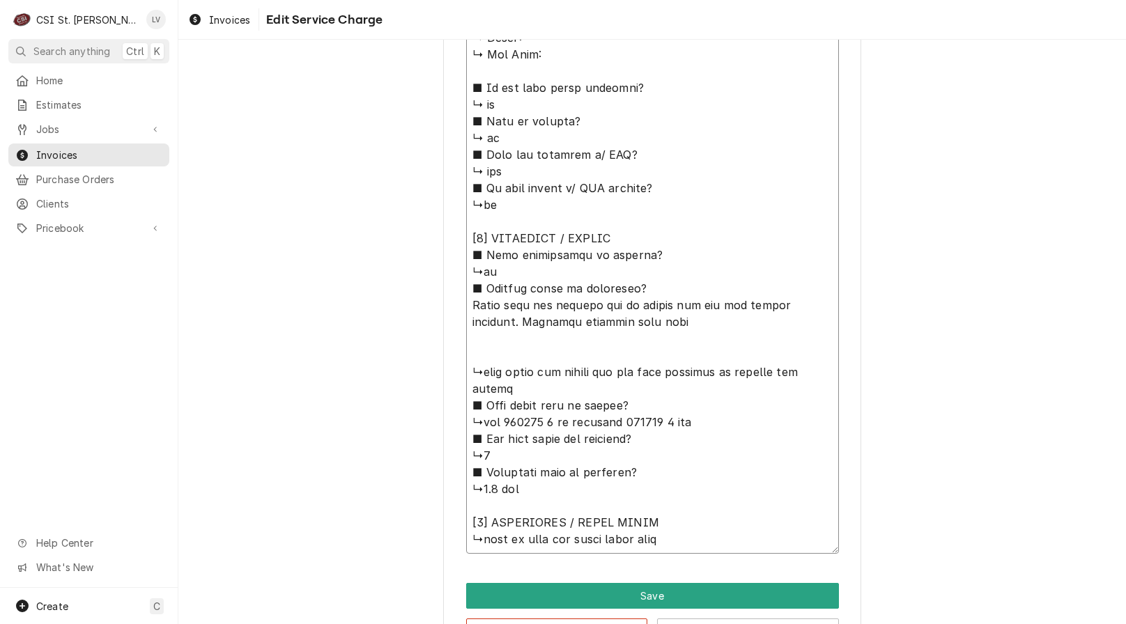
type textarea "x"
type textarea "⚠️ 𝗙𝗢𝗥𝗠 𝗜𝗡𝗦𝗧𝗥𝗨𝗖𝗧𝗜𝗢𝗡𝗦 ⚠️ ✪ 𝗖𝗼𝗺𝗽𝗹𝗲𝘁𝗲 𝗮𝗹𝗹 𝗿𝗲𝗹𝗲𝘃𝗮𝗻𝘁 𝘀𝗲𝗰𝘁𝗶𝗼𝗻𝘀 ✪ 𝗣𝗿𝗼𝘃𝗶𝗱𝗲 𝗱𝗲𝘁𝗮𝗶𝗹𝗲𝗱 𝗮𝗻𝘀…"
type textarea "x"
type textarea "⚠️ 𝗙𝗢𝗥𝗠 𝗜𝗡𝗦𝗧𝗥𝗨𝗖𝗧𝗜𝗢𝗡𝗦 ⚠️ ✪ 𝗖𝗼𝗺𝗽𝗹𝗲𝘁𝗲 𝗮𝗹𝗹 𝗿𝗲𝗹𝗲𝘃𝗮𝗻𝘁 𝘀𝗲𝗰𝘁𝗶𝗼𝗻𝘀 ✪ 𝗣𝗿𝗼𝘃𝗶𝗱𝗲 𝗱𝗲𝘁𝗮𝗶𝗹𝗲𝗱 𝗮𝗻𝘀…"
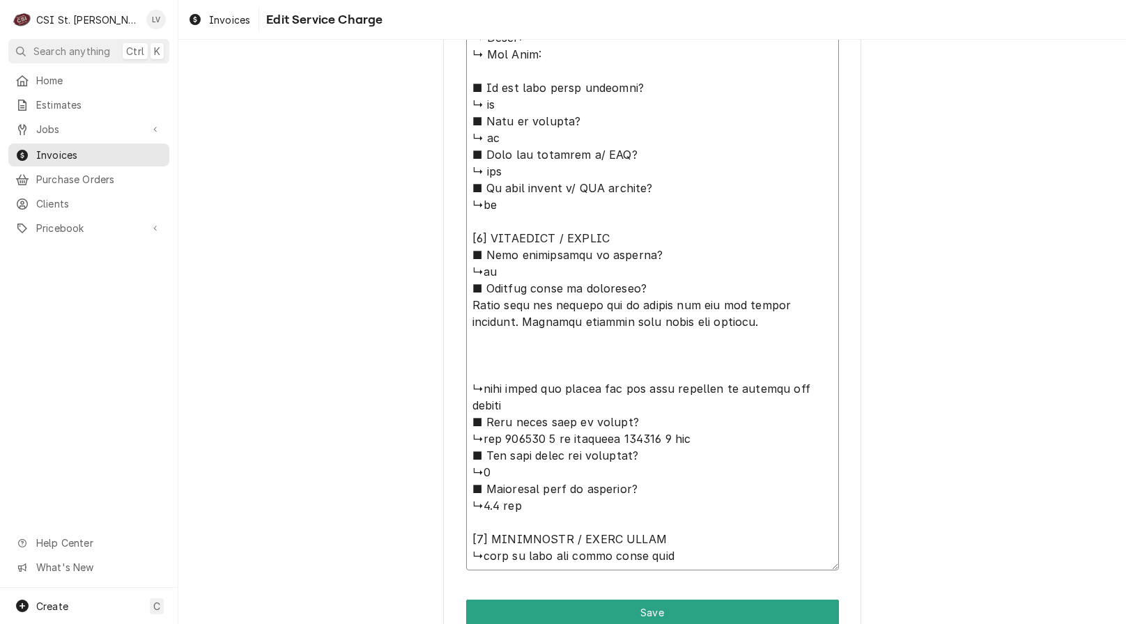
drag, startPoint x: 696, startPoint y: 323, endPoint x: 464, endPoint y: 304, distance: 232.7
click at [466, 304] on textarea "Service Summary ( optional )" at bounding box center [652, 188] width 373 height 765
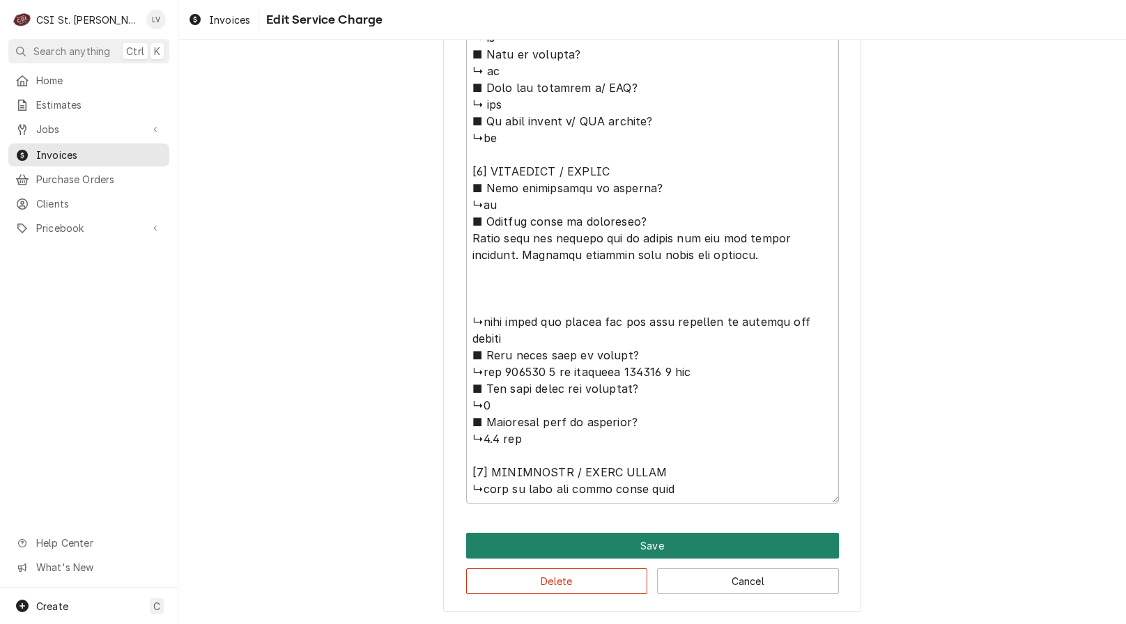
click at [511, 547] on button "Save" at bounding box center [652, 546] width 373 height 26
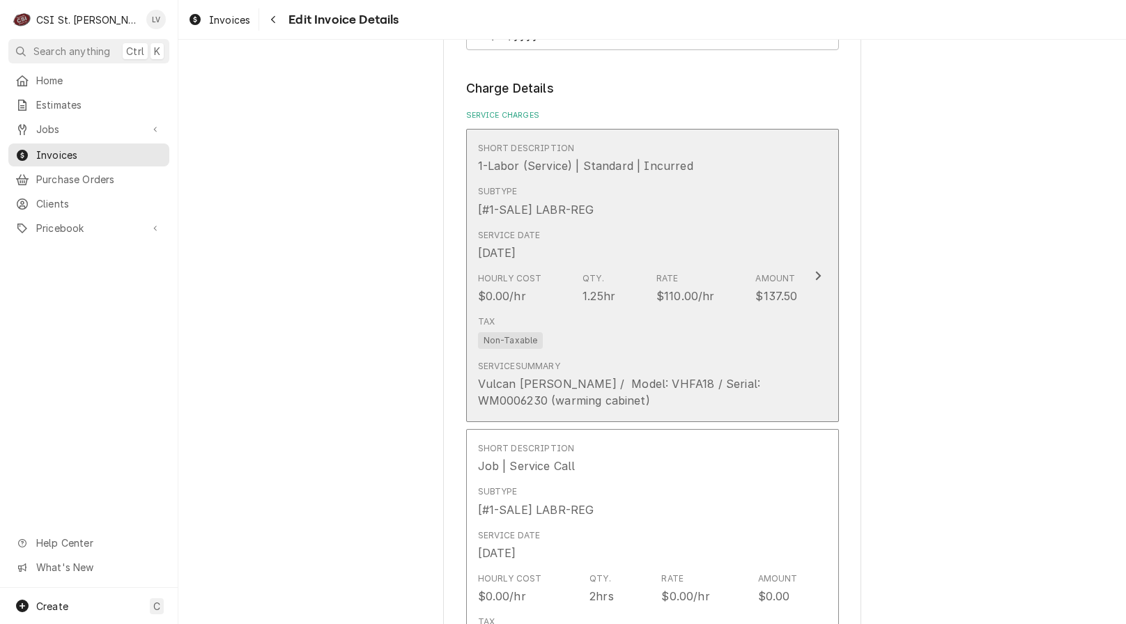
click at [605, 316] on div "Tax Non-Taxable" at bounding box center [638, 332] width 320 height 45
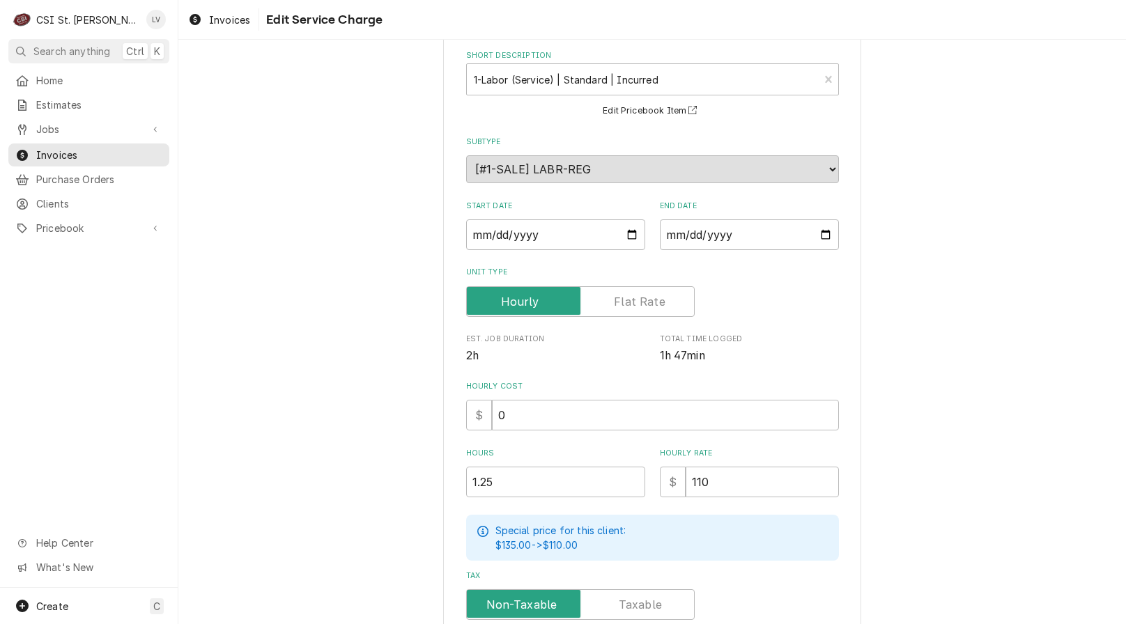
scroll to position [282, 0]
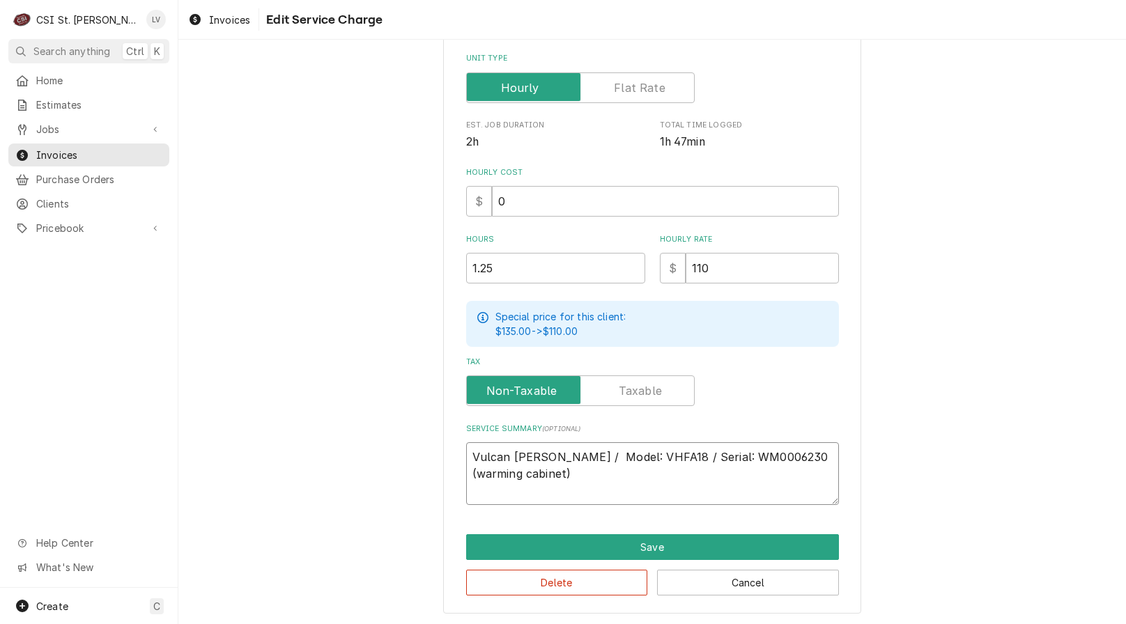
click at [533, 472] on textarea "Vulcan Hart / Model: VHFA18 / Serial: WM0006230 (warming cabinet)" at bounding box center [652, 473] width 373 height 63
paste textarea "Found unit not heating due to faulty fan and two faulty elements. Provided cust…"
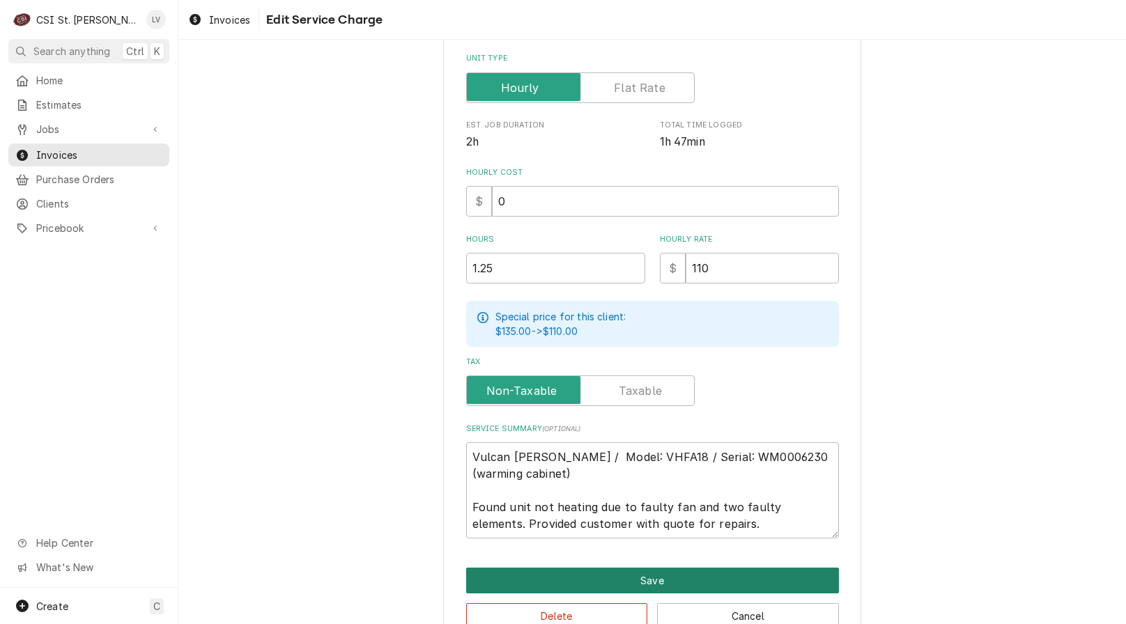
click at [630, 579] on button "Save" at bounding box center [652, 581] width 373 height 26
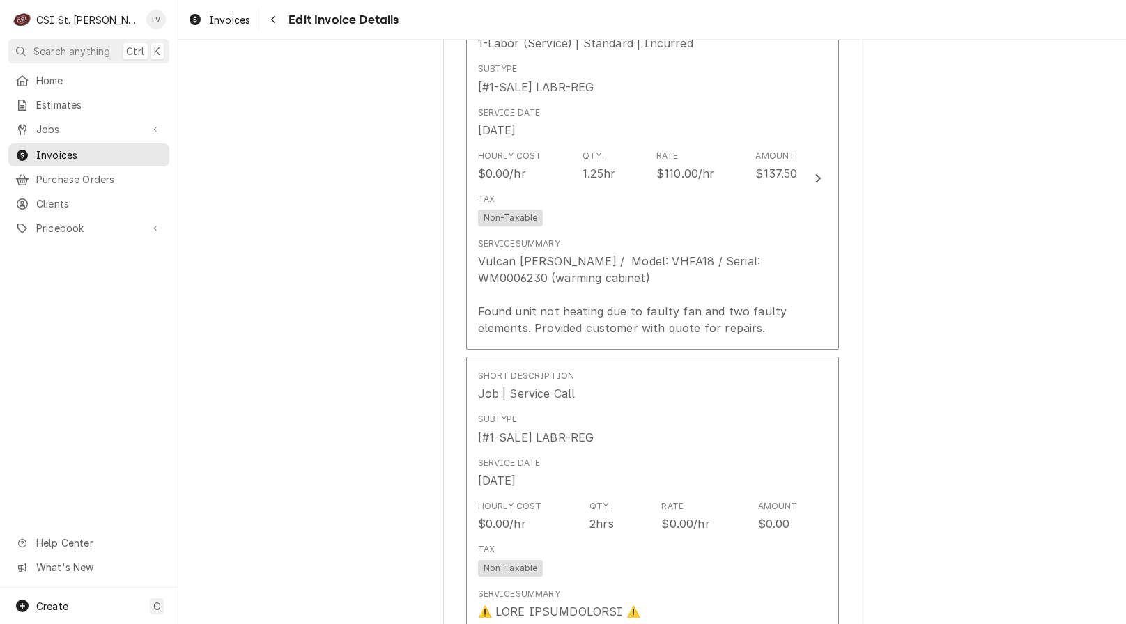
scroll to position [1456, 0]
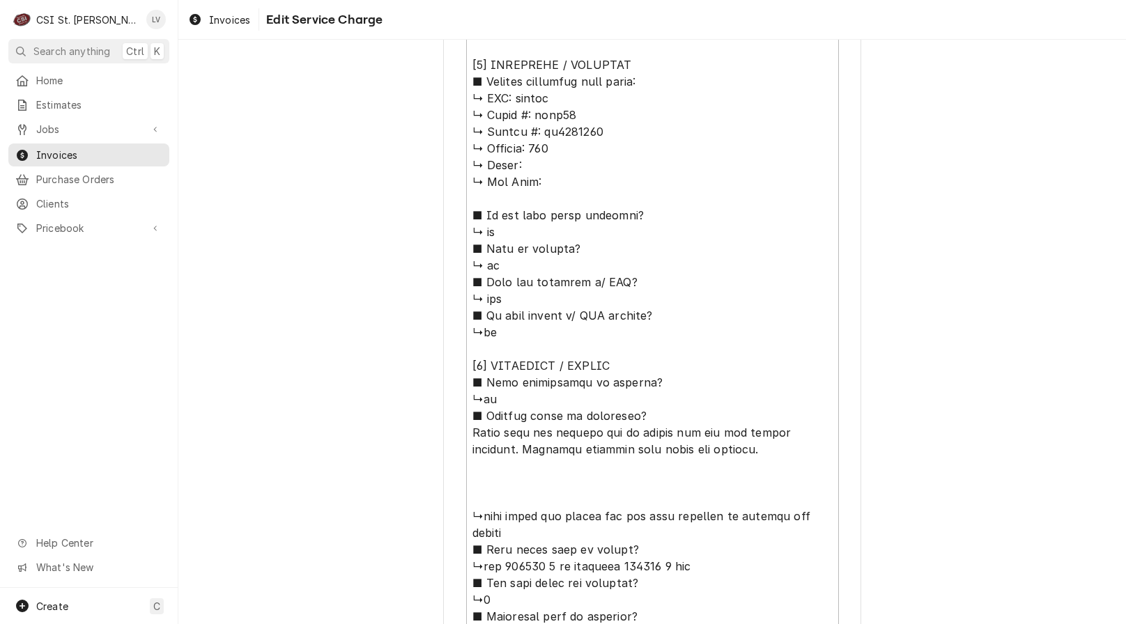
scroll to position [930, 0]
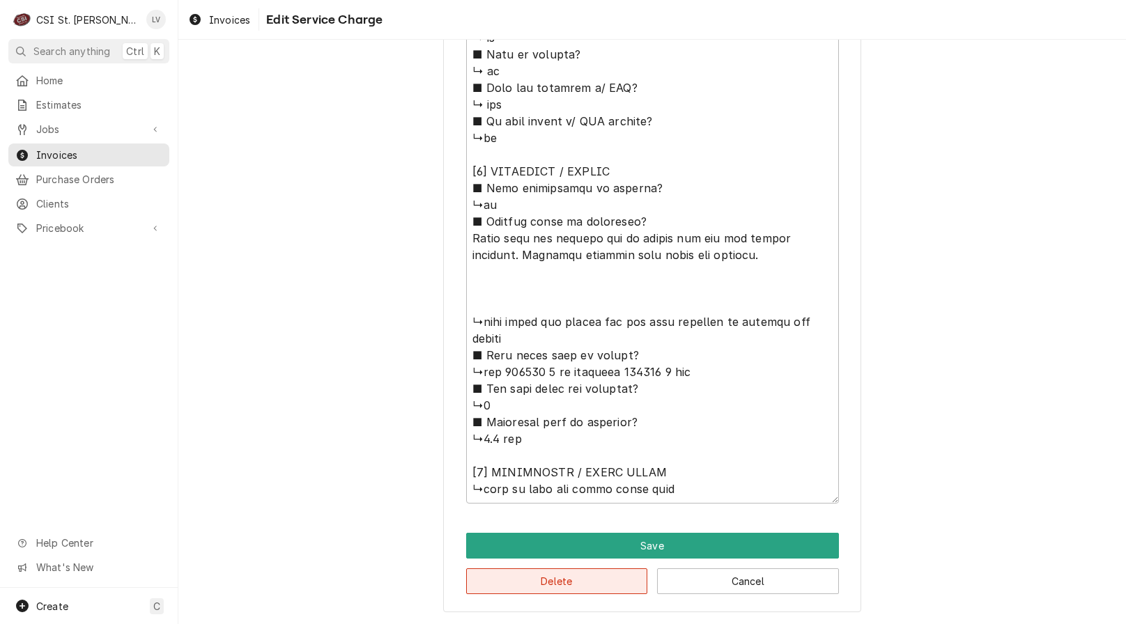
click at [591, 586] on button "Delete" at bounding box center [557, 581] width 182 height 26
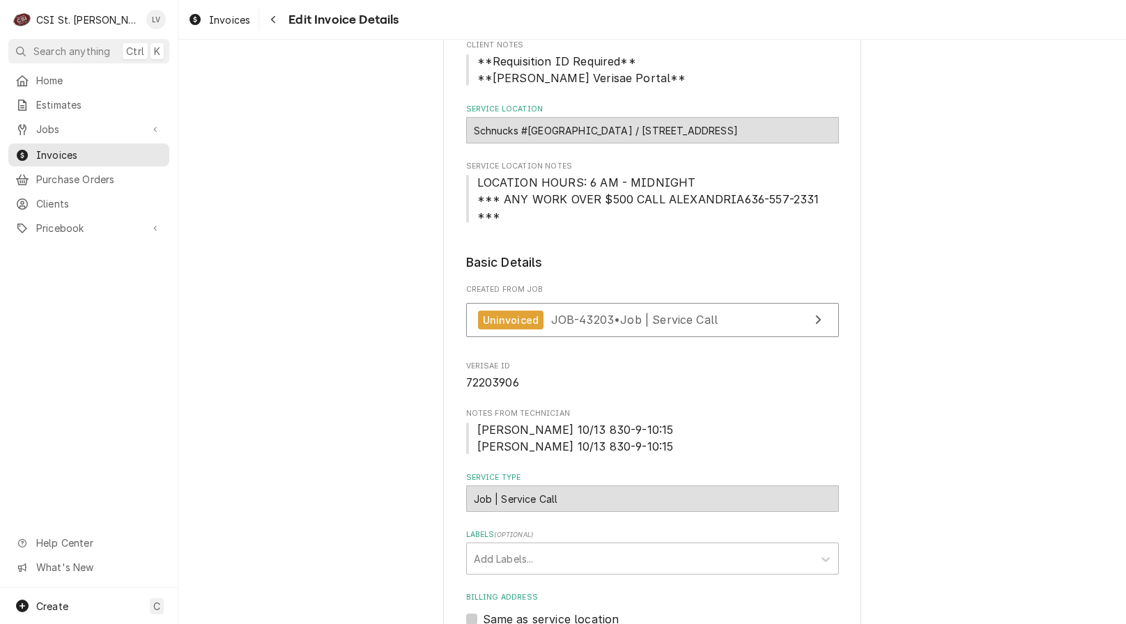
scroll to position [20, 0]
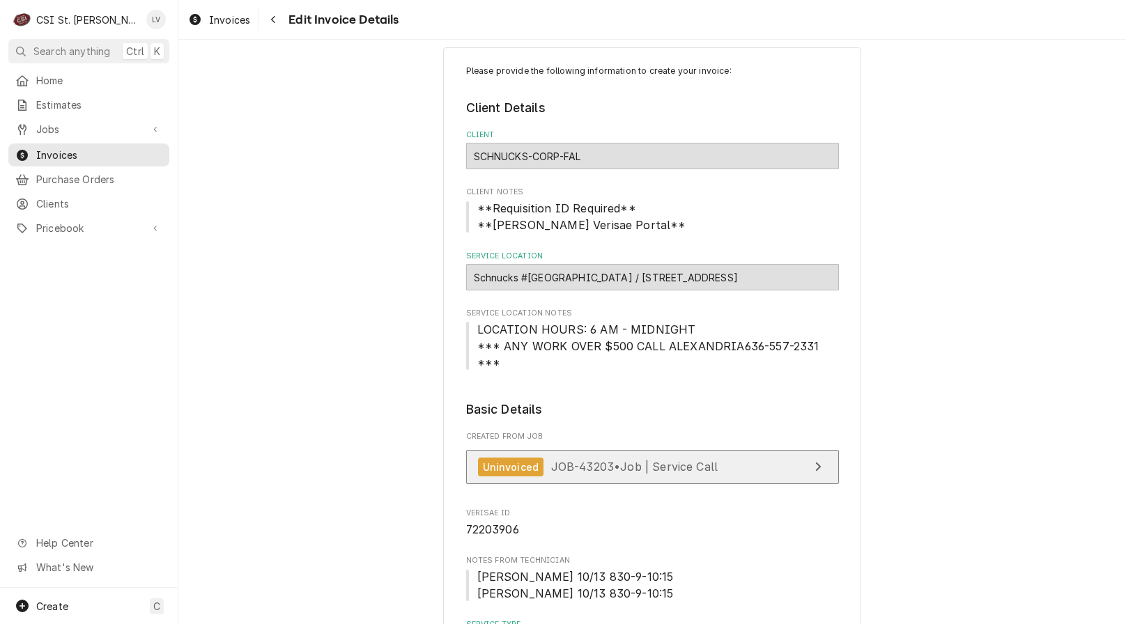
click at [586, 460] on span "JOB-43203 • Job | Service Call" at bounding box center [634, 467] width 167 height 14
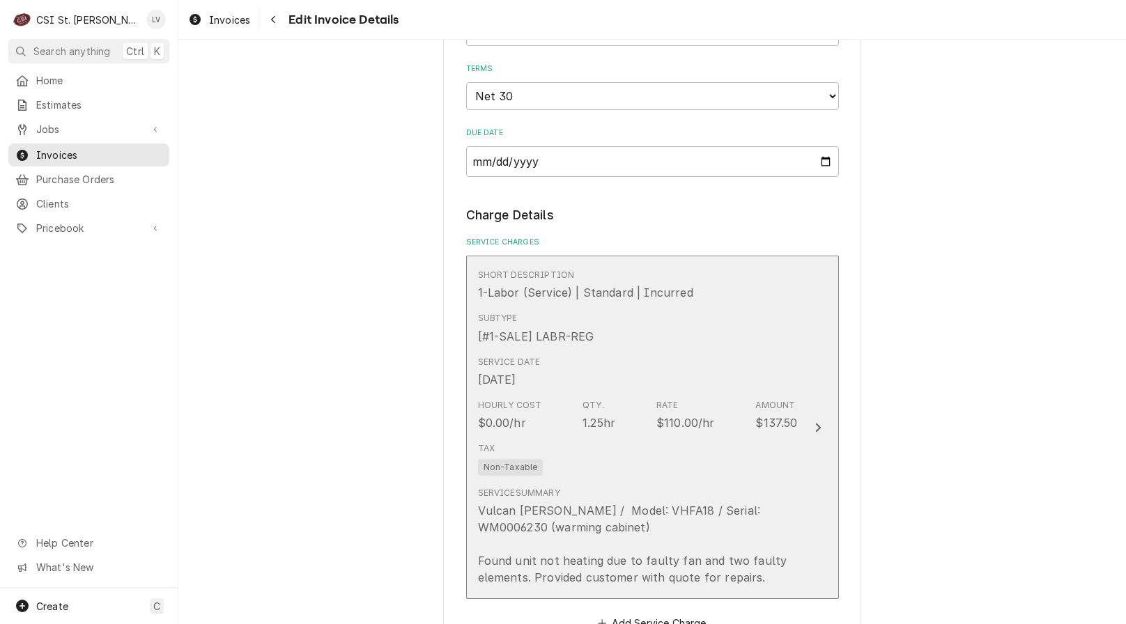
scroll to position [1204, 0]
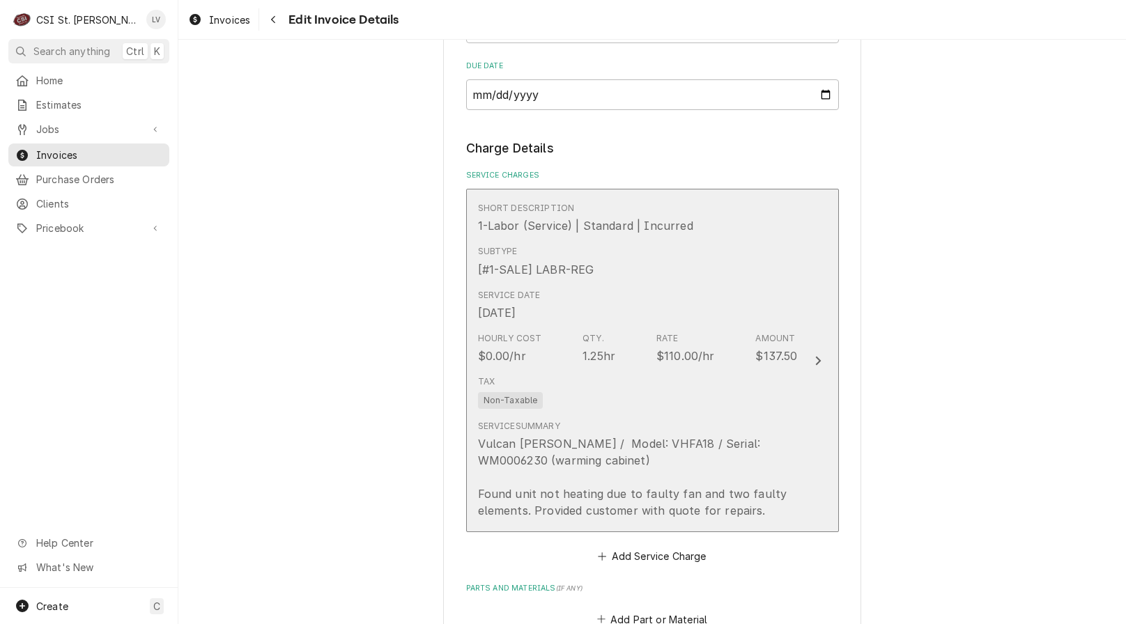
click at [591, 463] on div "Vulcan Hart / Model: VHFA18 / Serial: WM0006230 (warming cabinet) Found unit no…" at bounding box center [638, 477] width 320 height 84
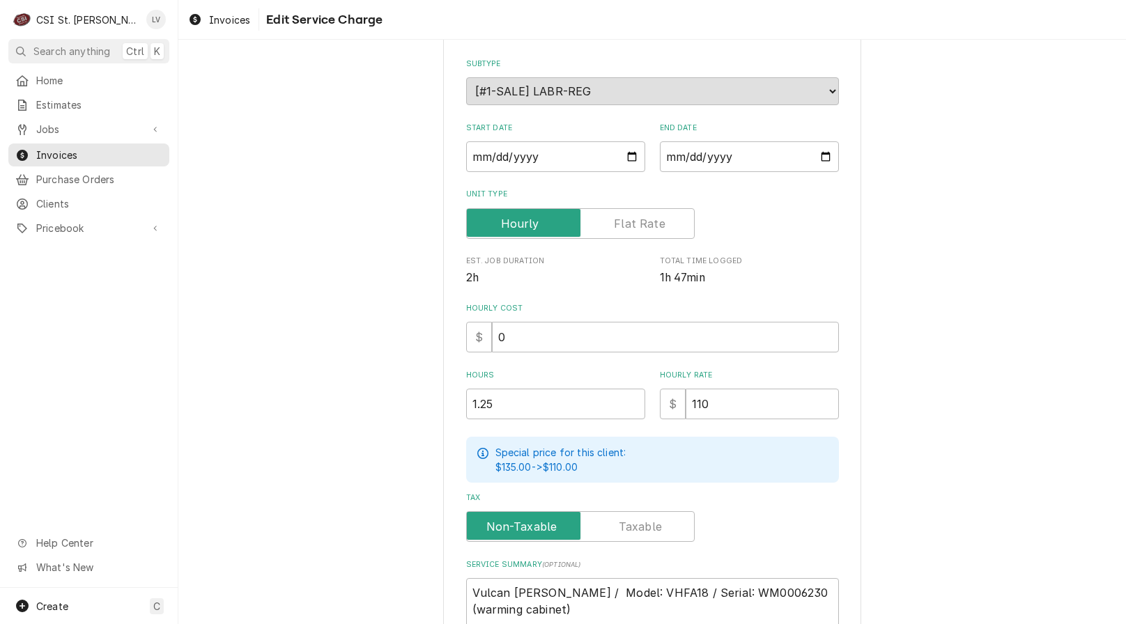
scroll to position [316, 0]
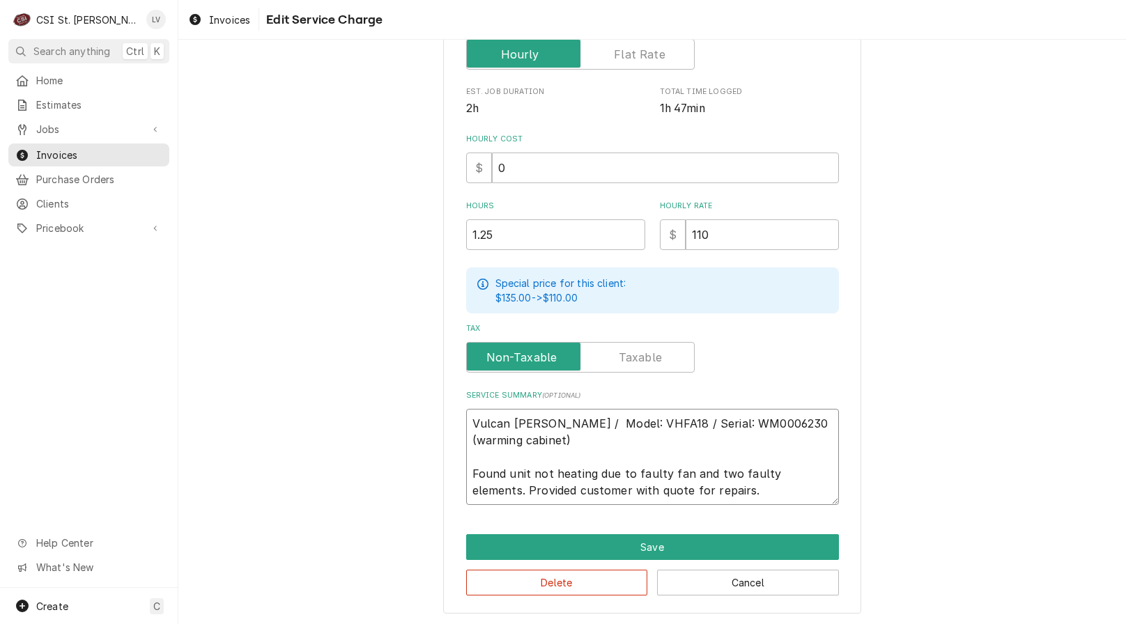
click at [749, 420] on textarea "Vulcan Hart / Model: VHFA18 / Serial: WM0006230 (warming cabinet) Found unit no…" at bounding box center [652, 457] width 373 height 96
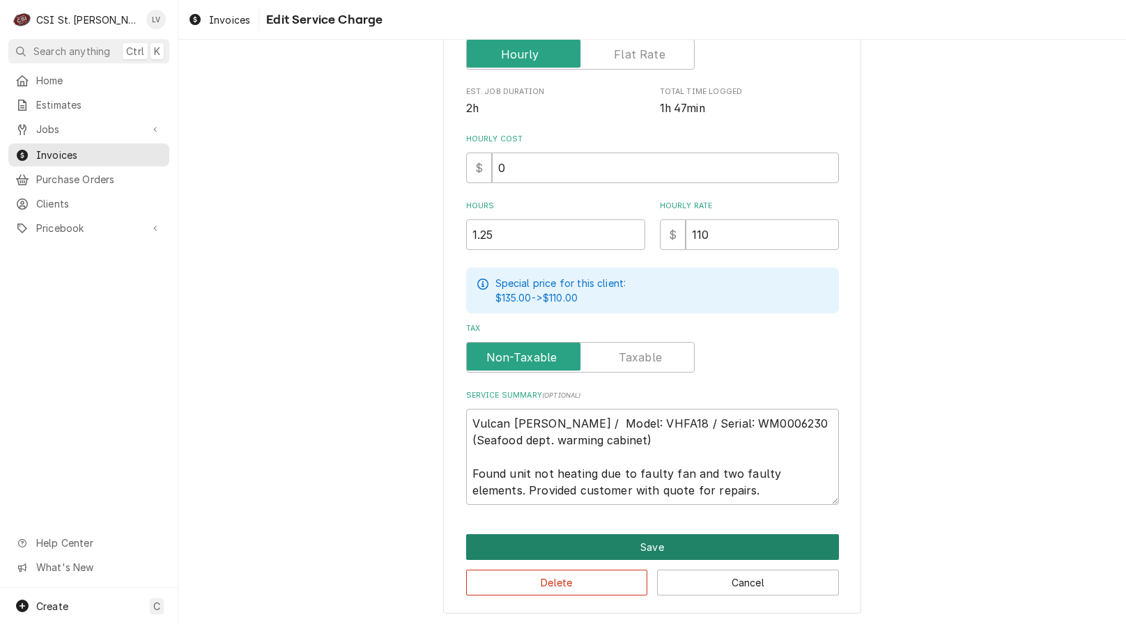
click at [646, 543] on button "Save" at bounding box center [652, 547] width 373 height 26
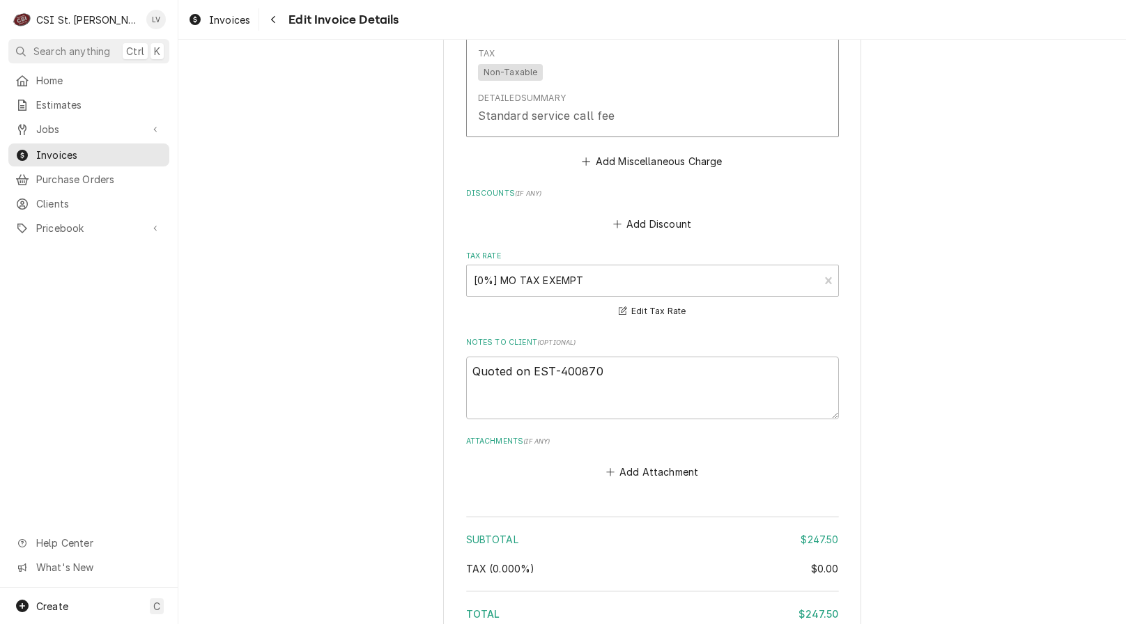
scroll to position [2201, 0]
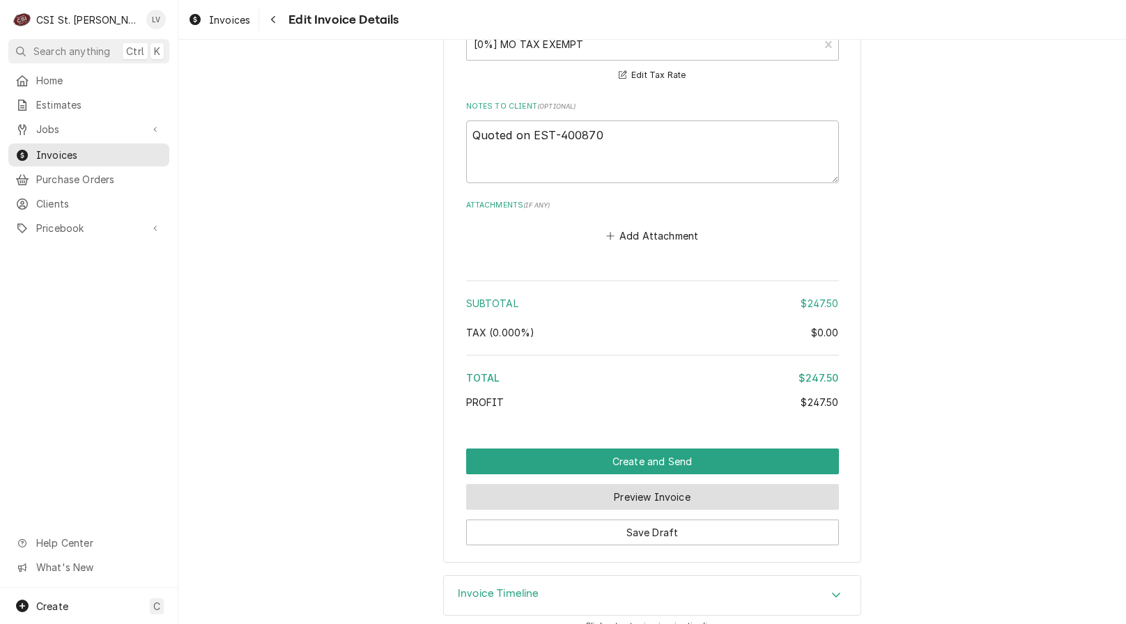
click at [634, 484] on button "Preview Invoice" at bounding box center [652, 497] width 373 height 26
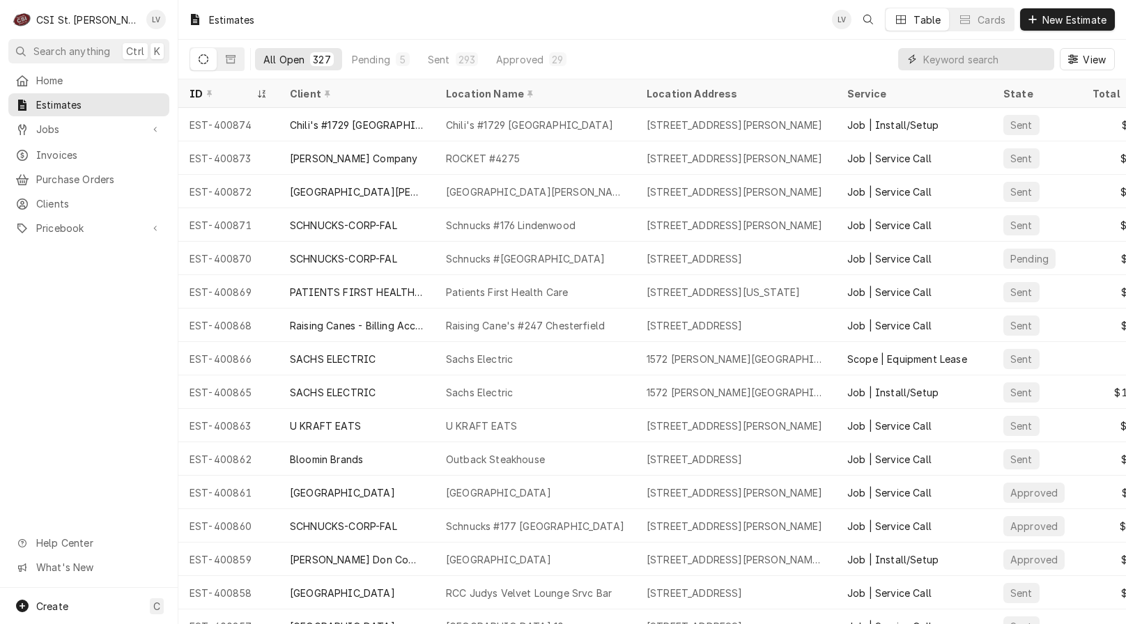
click at [935, 59] on input "Dynamic Content Wrapper" at bounding box center [985, 59] width 124 height 22
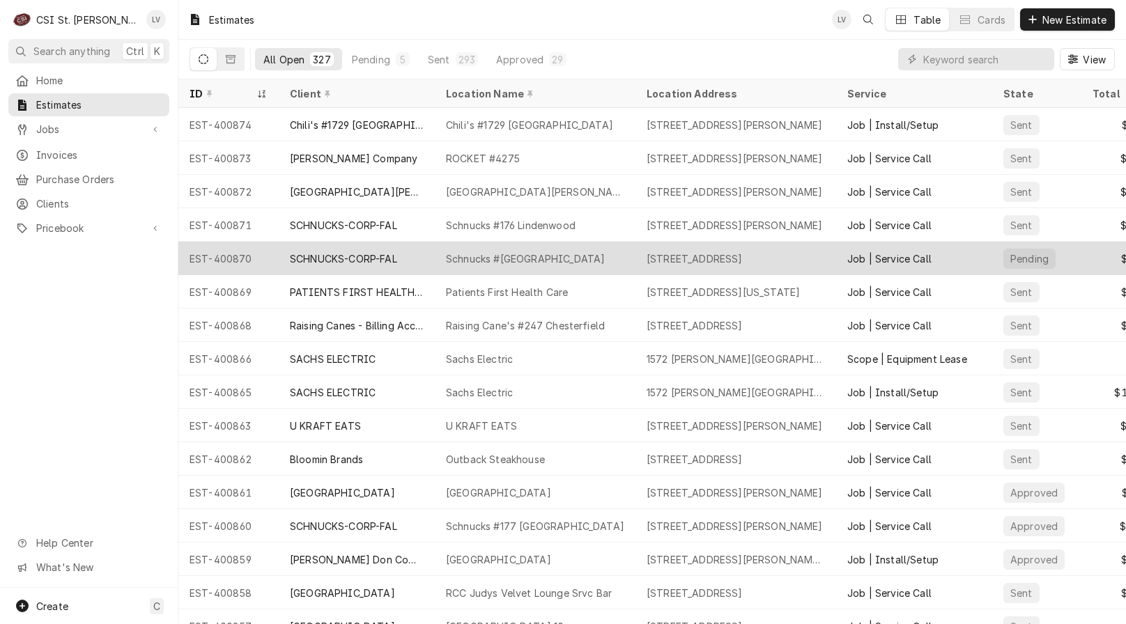
click at [335, 257] on div "SCHNUCKS-CORP-FAL" at bounding box center [343, 258] width 107 height 15
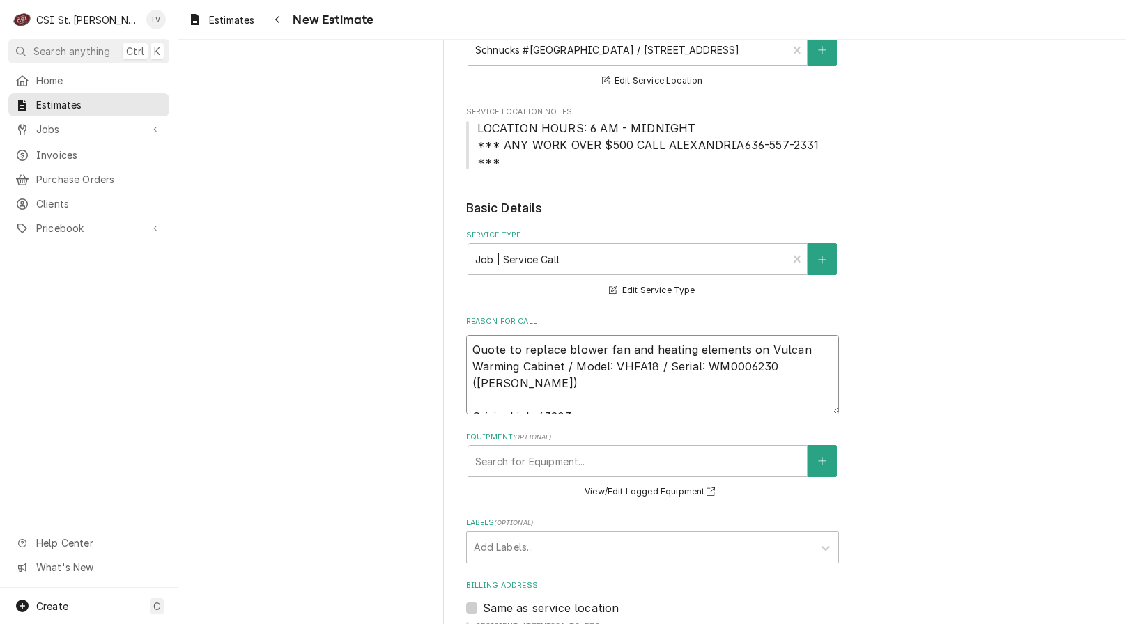
scroll to position [17, 0]
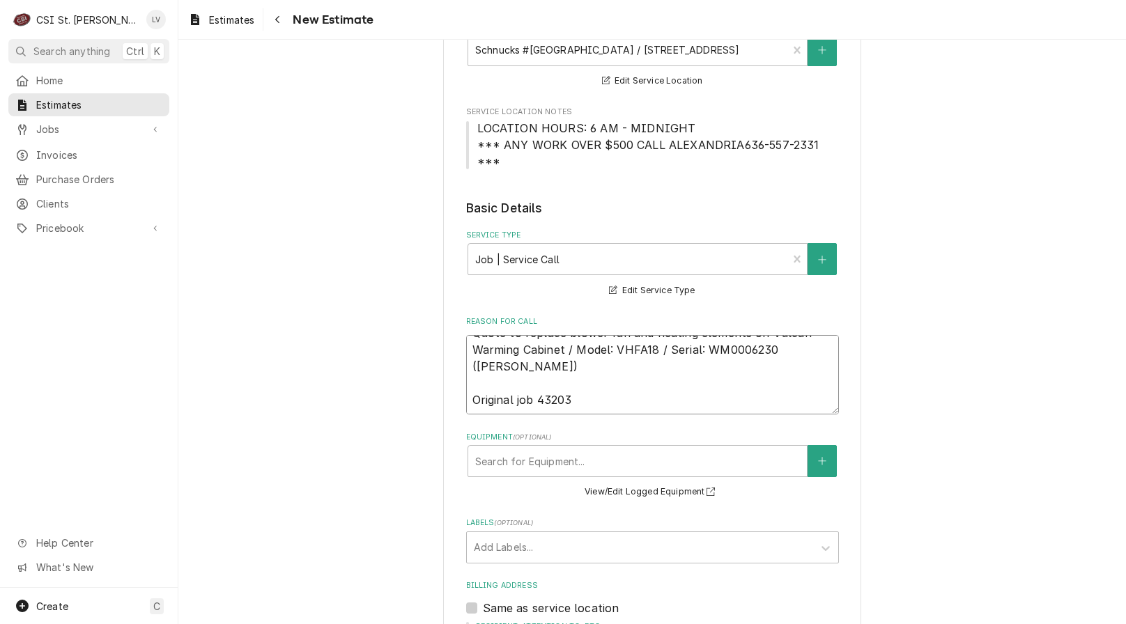
drag, startPoint x: 467, startPoint y: 333, endPoint x: 641, endPoint y: 394, distance: 183.7
click at [641, 394] on textarea "Quote to replace blower fan and heating elements on Vulcan Warming Cabinet / Mo…" at bounding box center [652, 374] width 373 height 79
type textarea "x"
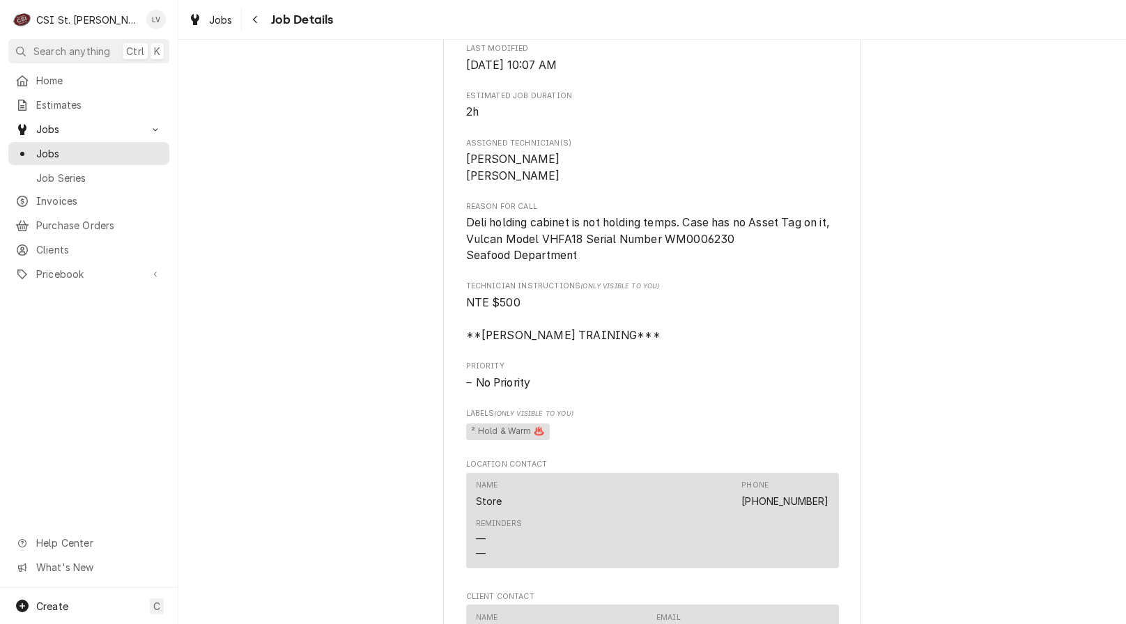
scroll to position [696, 0]
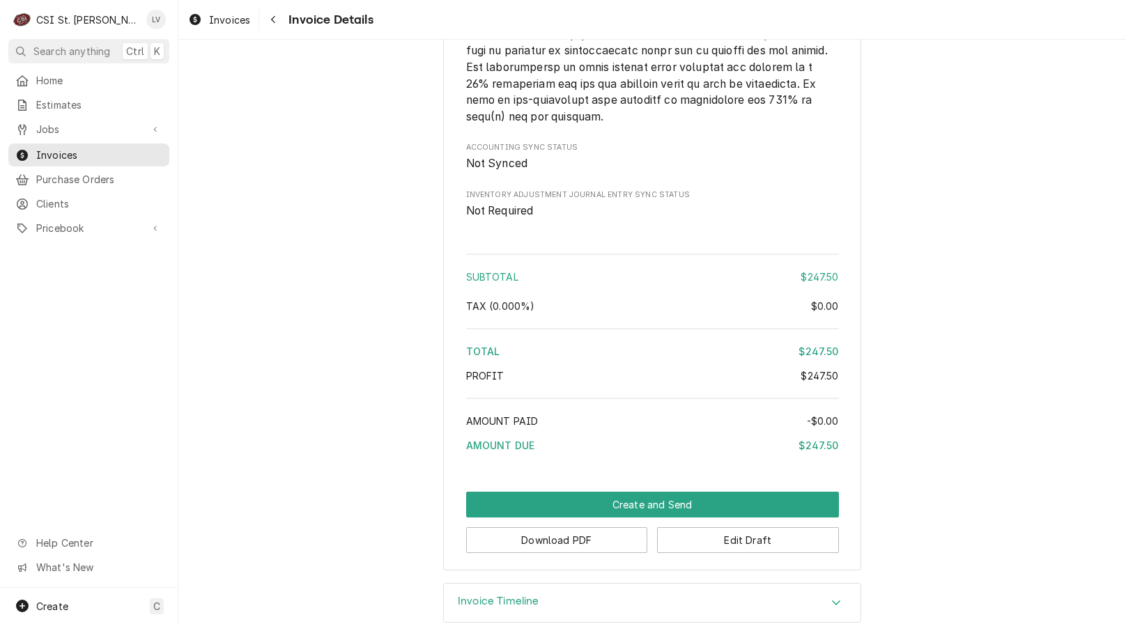
scroll to position [2170, 0]
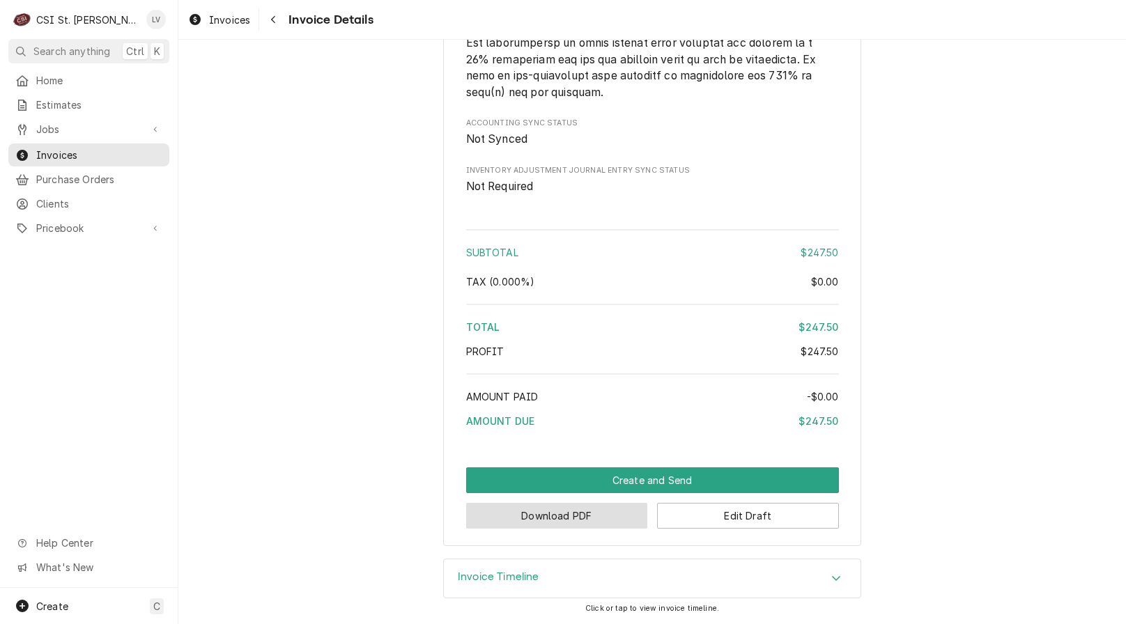
click at [508, 518] on button "Download PDF" at bounding box center [557, 516] width 182 height 26
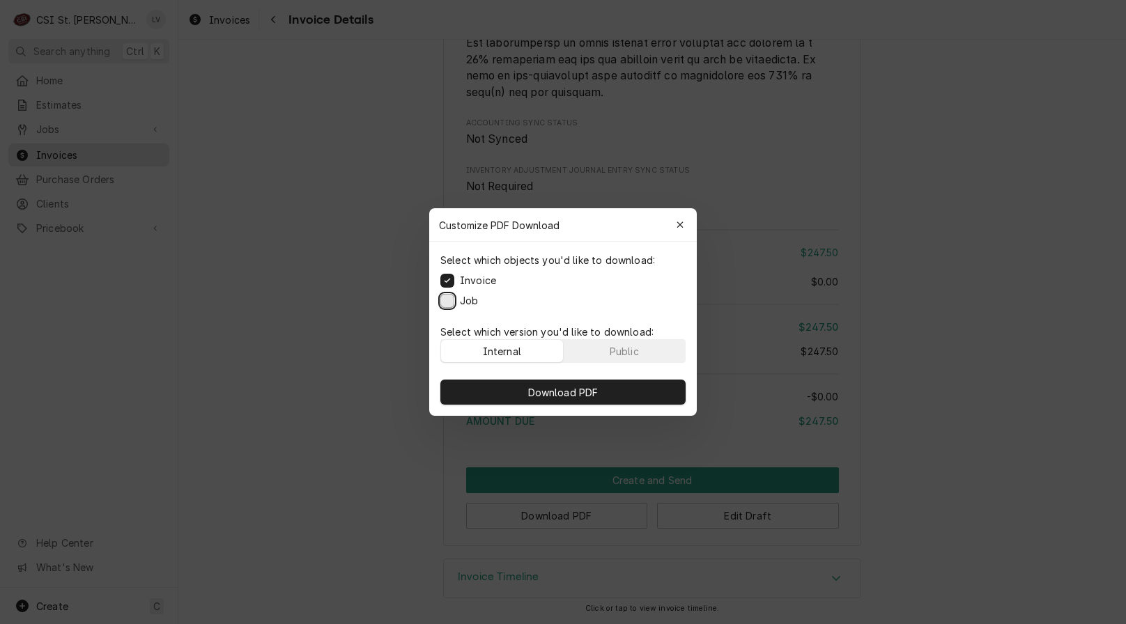
click at [444, 302] on button "Job" at bounding box center [447, 301] width 14 height 14
click at [476, 394] on button "Download PDF" at bounding box center [562, 392] width 245 height 25
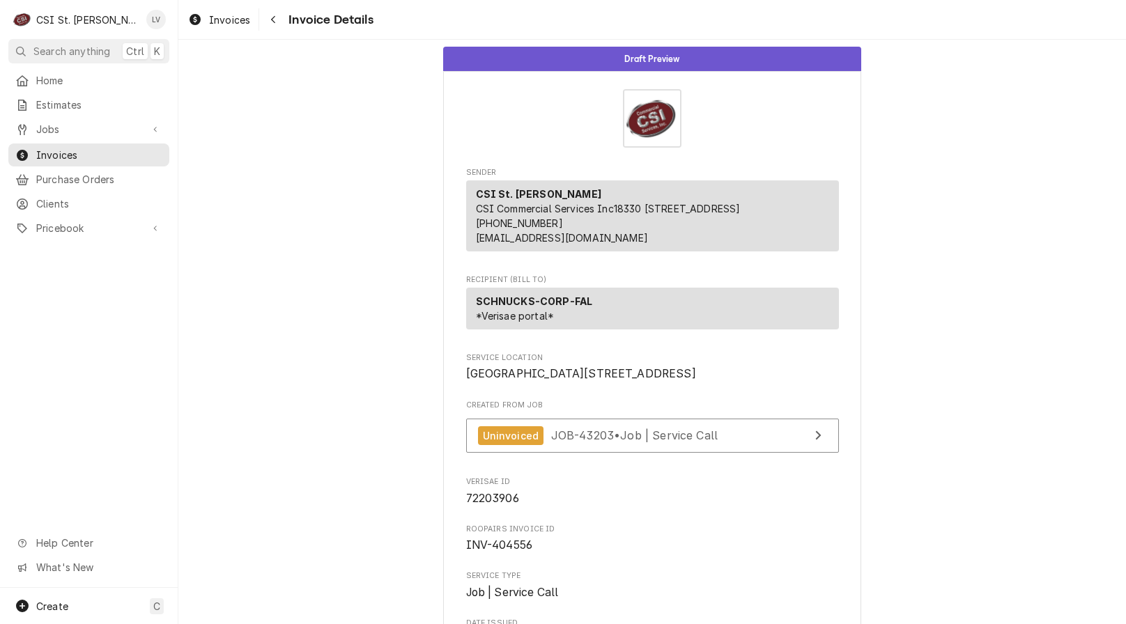
scroll to position [0, 0]
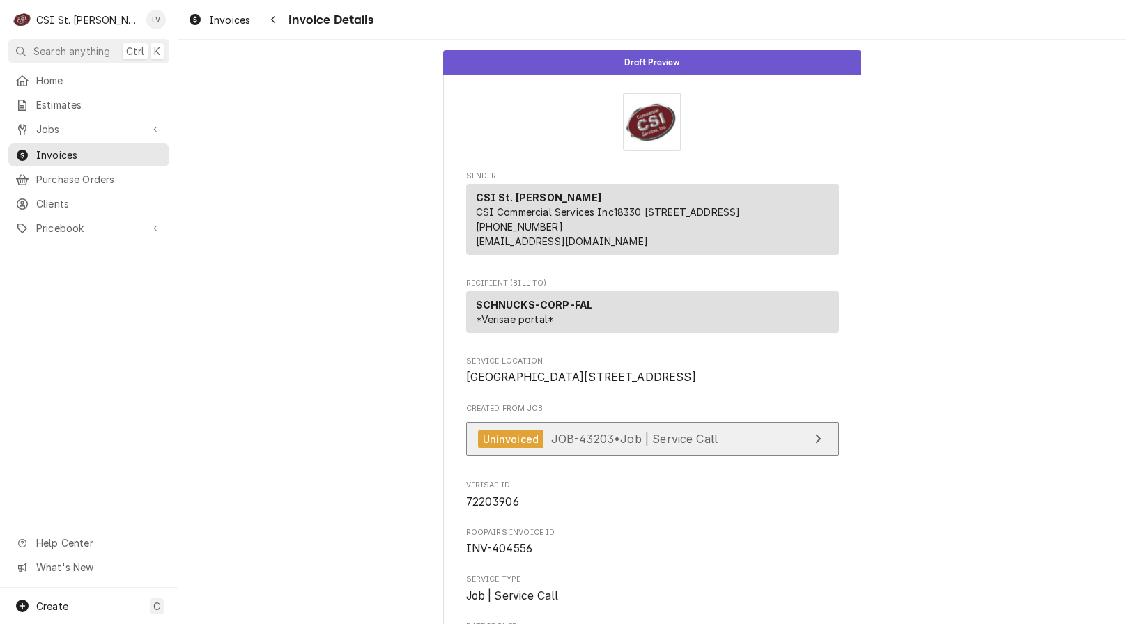
click at [614, 446] on span "JOB-43203 • Job | Service Call" at bounding box center [634, 439] width 167 height 14
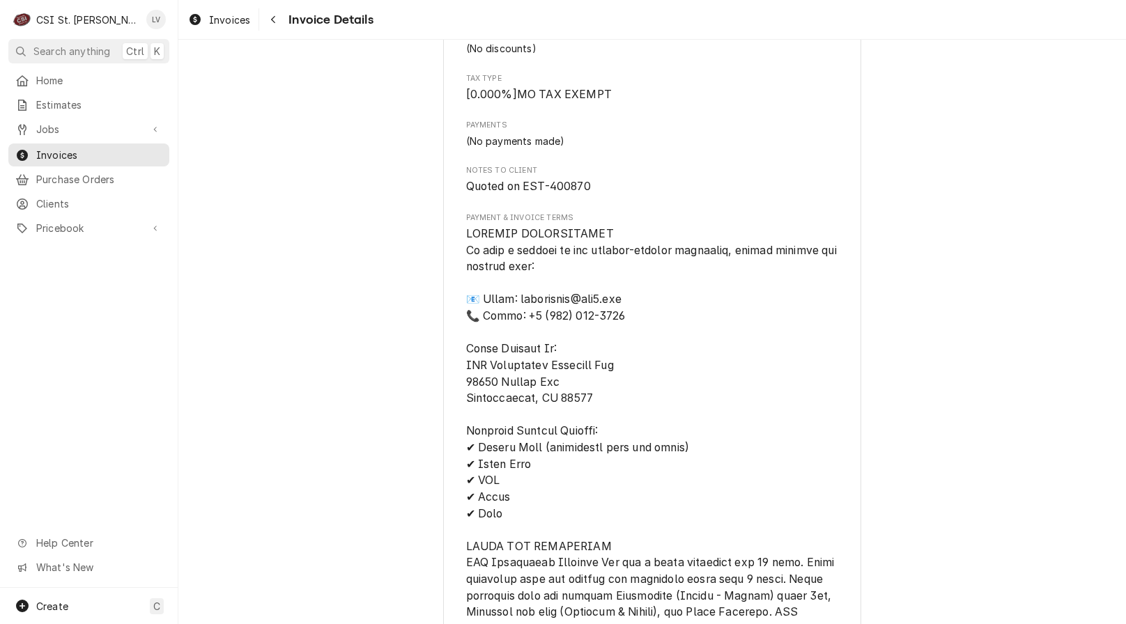
scroll to position [1403, 0]
click at [234, 24] on span "Invoices" at bounding box center [229, 20] width 41 height 15
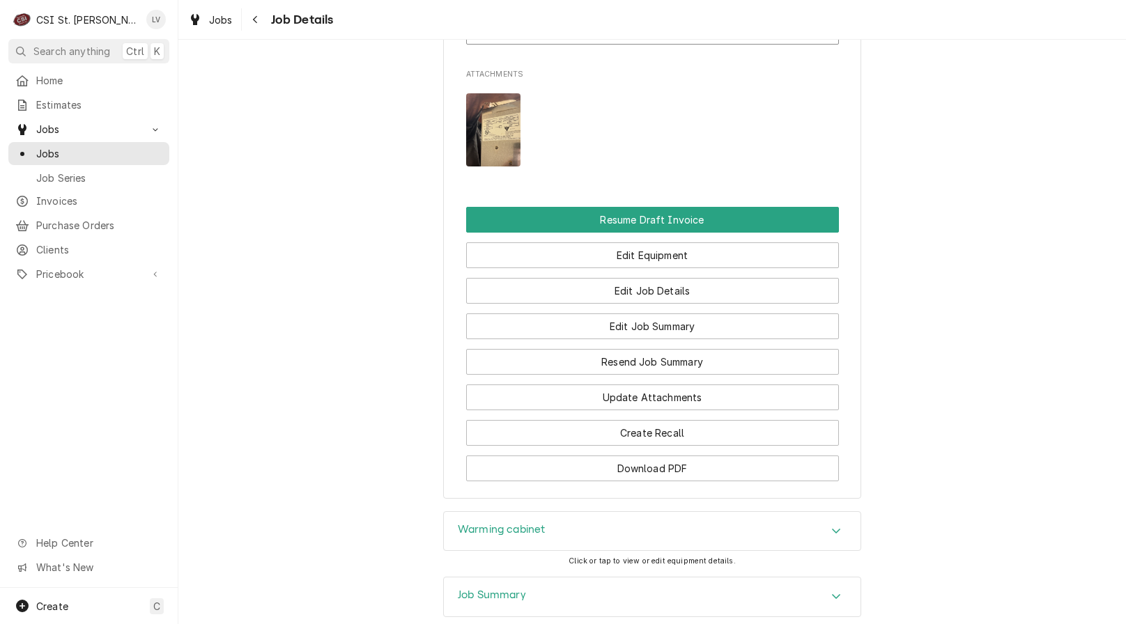
scroll to position [1602, 0]
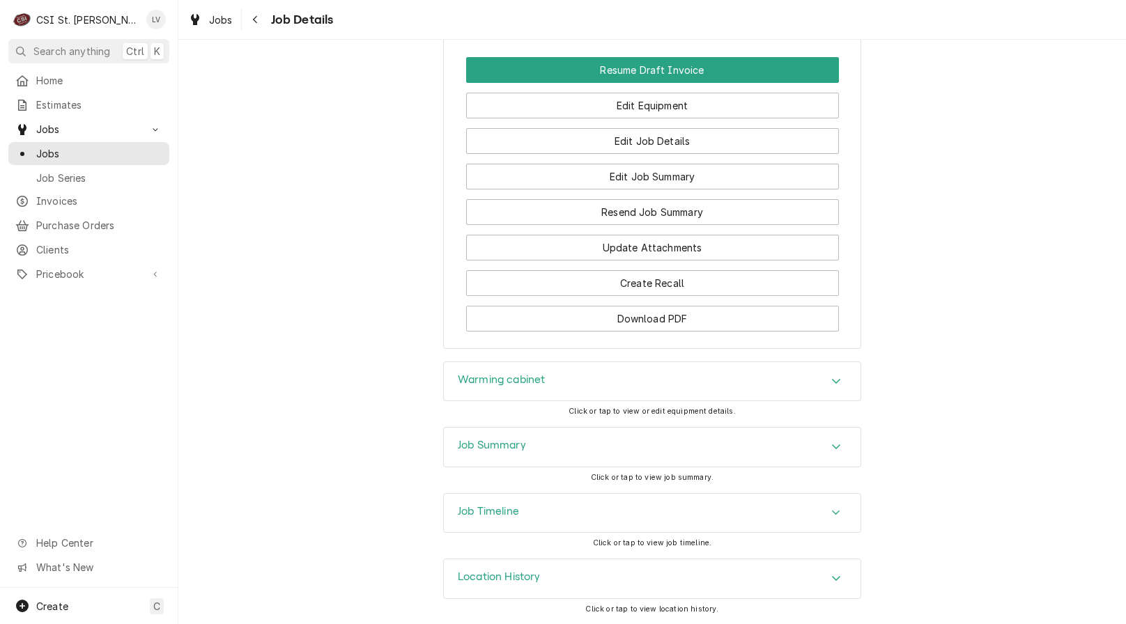
click at [537, 533] on div "Job Timeline" at bounding box center [652, 513] width 416 height 39
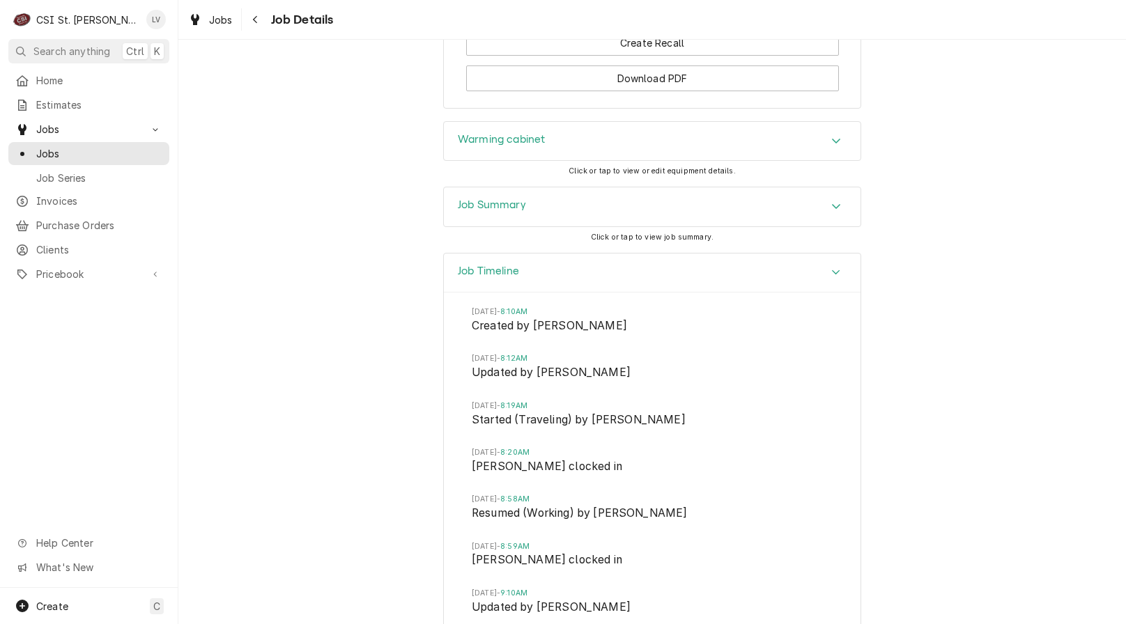
scroll to position [2089, 0]
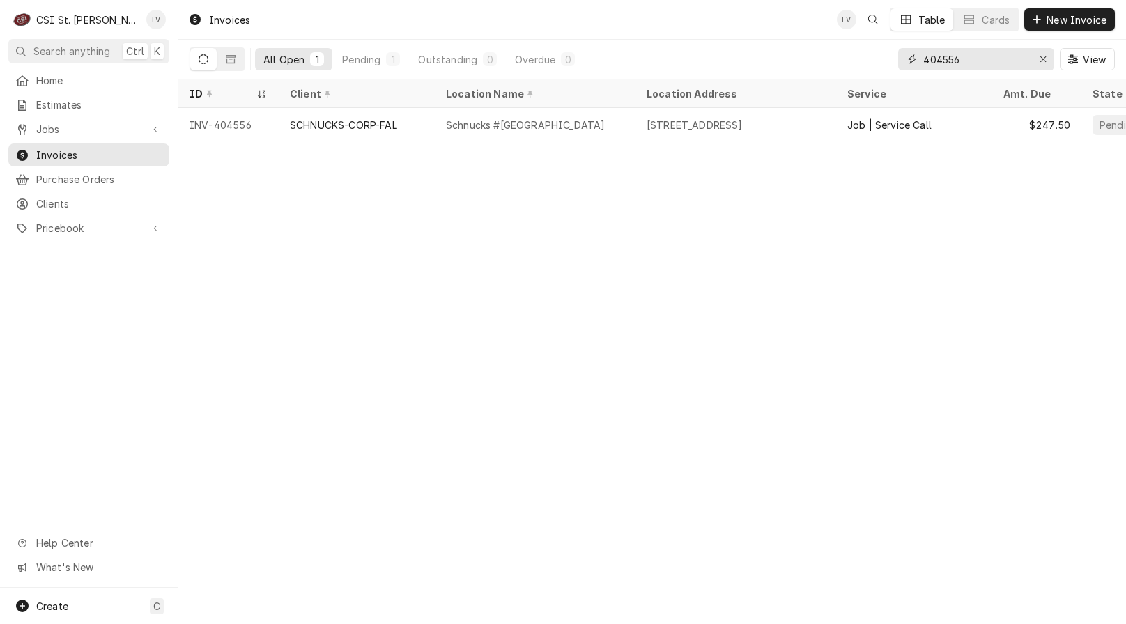
drag, startPoint x: 942, startPoint y: 59, endPoint x: 976, endPoint y: 72, distance: 36.2
click at [975, 69] on input "404556" at bounding box center [975, 59] width 104 height 22
type input "404422"
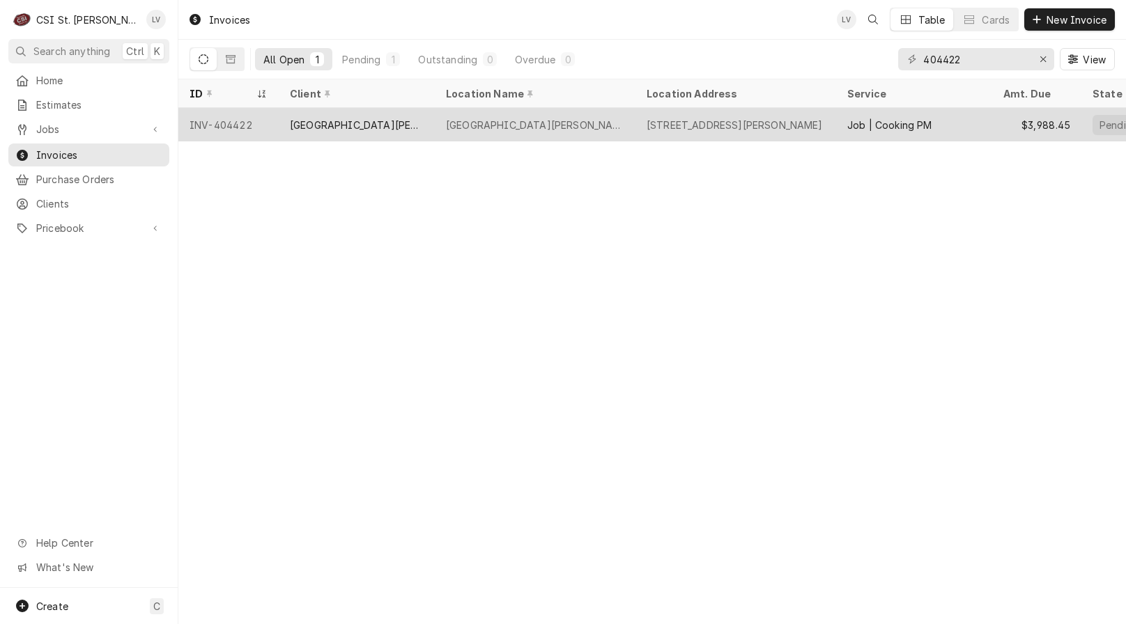
click at [327, 124] on div "[GEOGRAPHIC_DATA][PERSON_NAME]" at bounding box center [357, 125] width 134 height 15
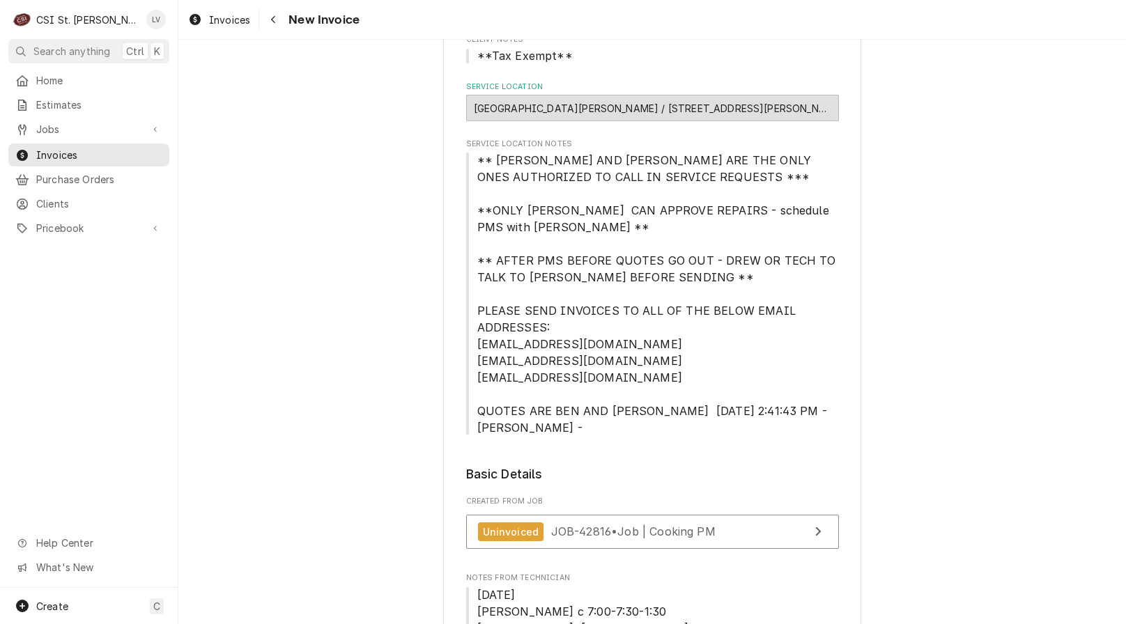
scroll to position [488, 0]
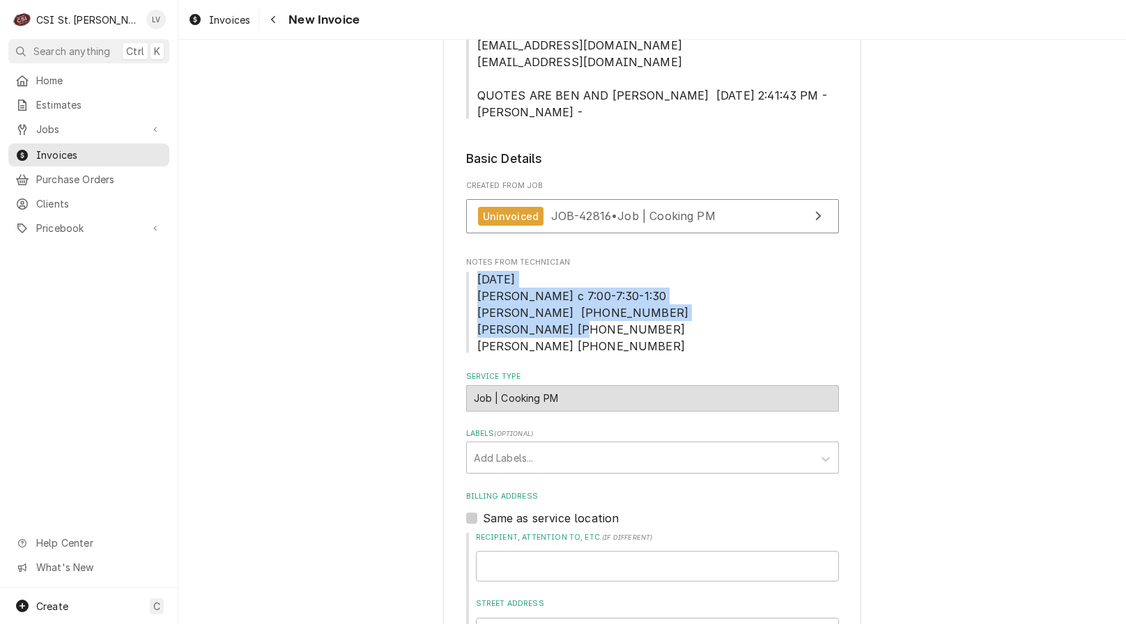
drag, startPoint x: 471, startPoint y: 277, endPoint x: 587, endPoint y: 352, distance: 138.9
click at [586, 353] on span "[DATE] [PERSON_NAME] c 7:00-7:30-1:30 [PERSON_NAME] [PHONE_NUMBER] [PERSON_NAME…" at bounding box center [652, 313] width 373 height 84
copy span "[DATE] [PERSON_NAME] c 7:00-7:30-1:30 [PERSON_NAME] [PHONE_NUMBER] [PERSON_NAME…"
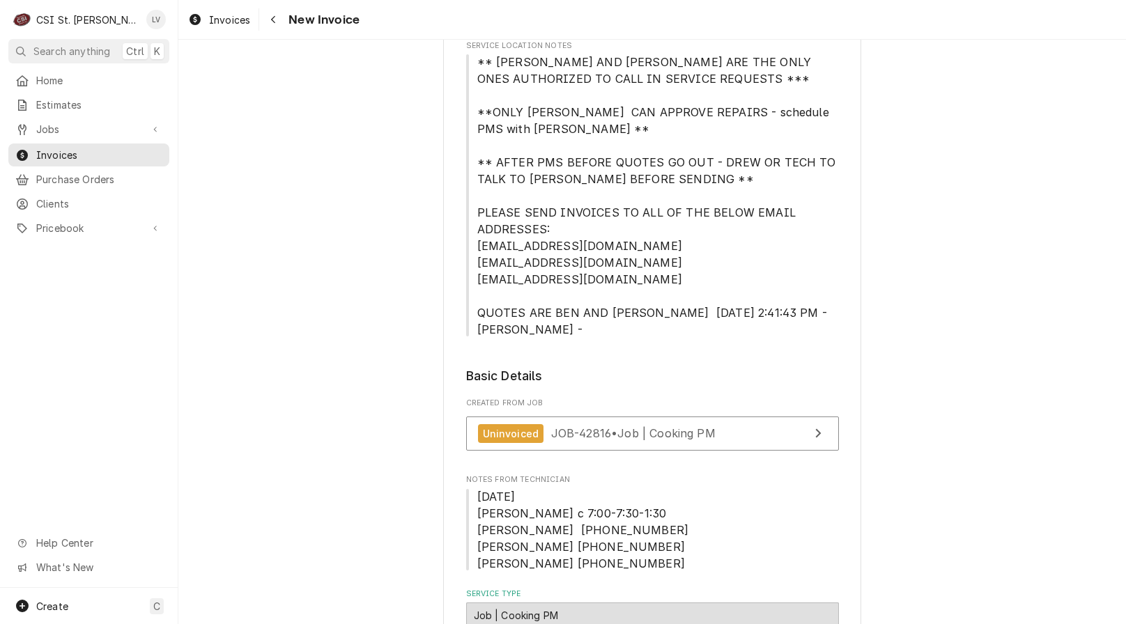
scroll to position [348, 0]
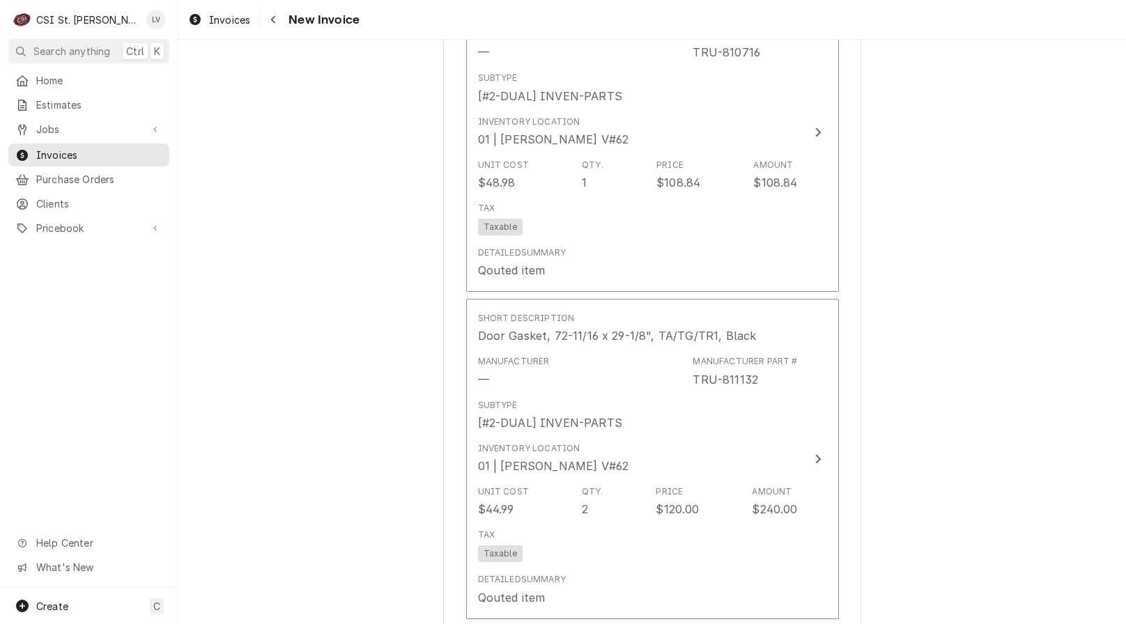
scroll to position [6617, 0]
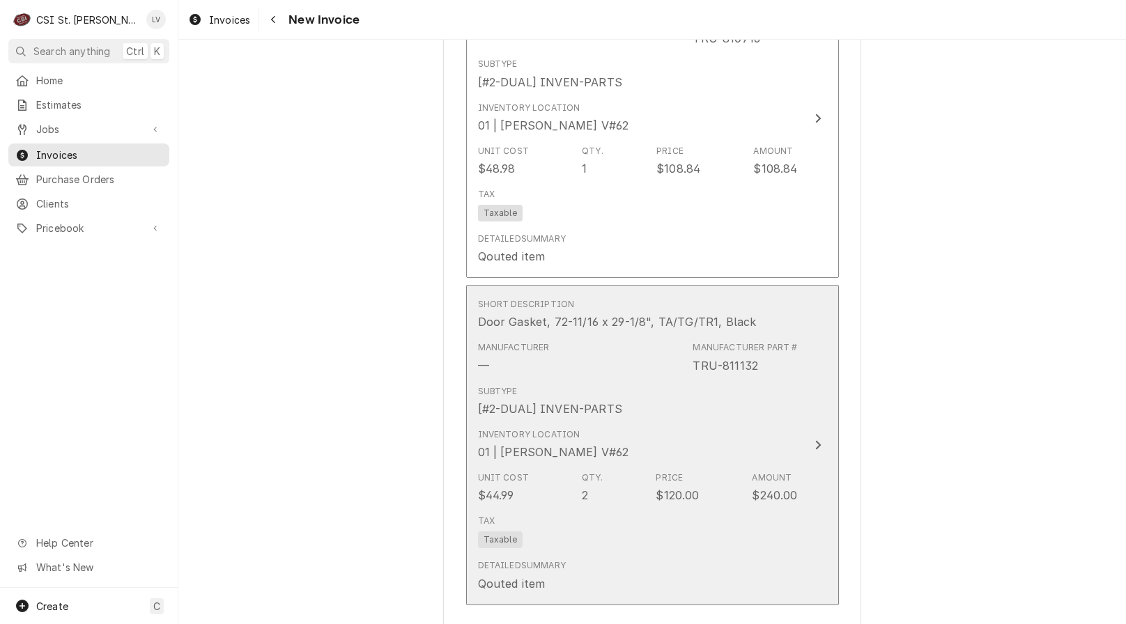
click at [687, 387] on div "Subtype [#2-DUAL] INVEN-PARTS" at bounding box center [638, 401] width 320 height 43
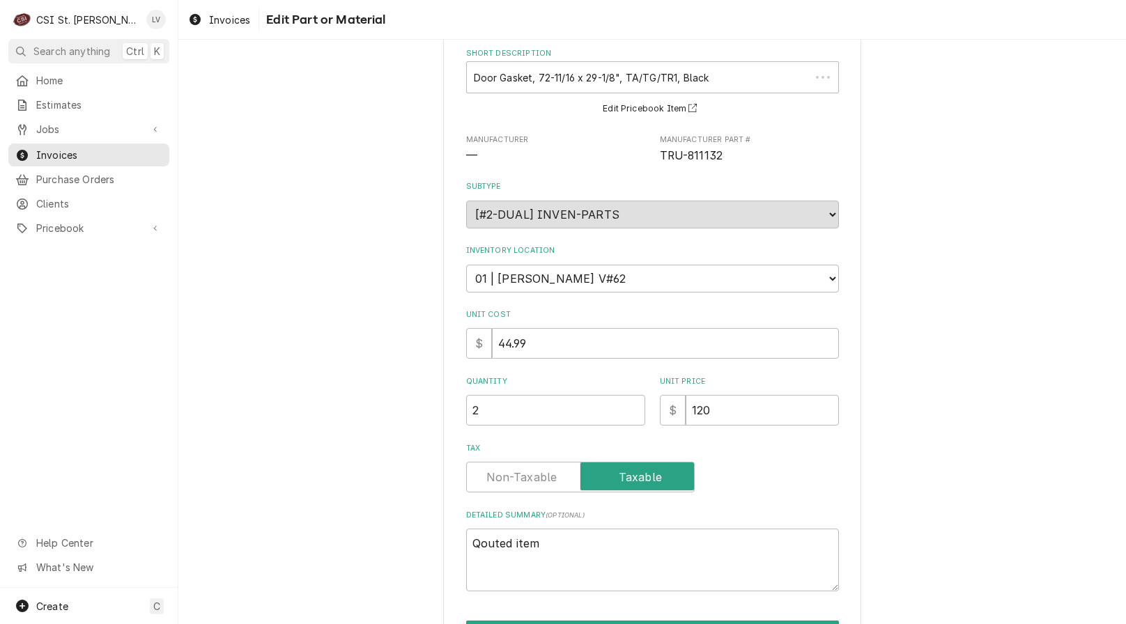
scroll to position [158, 0]
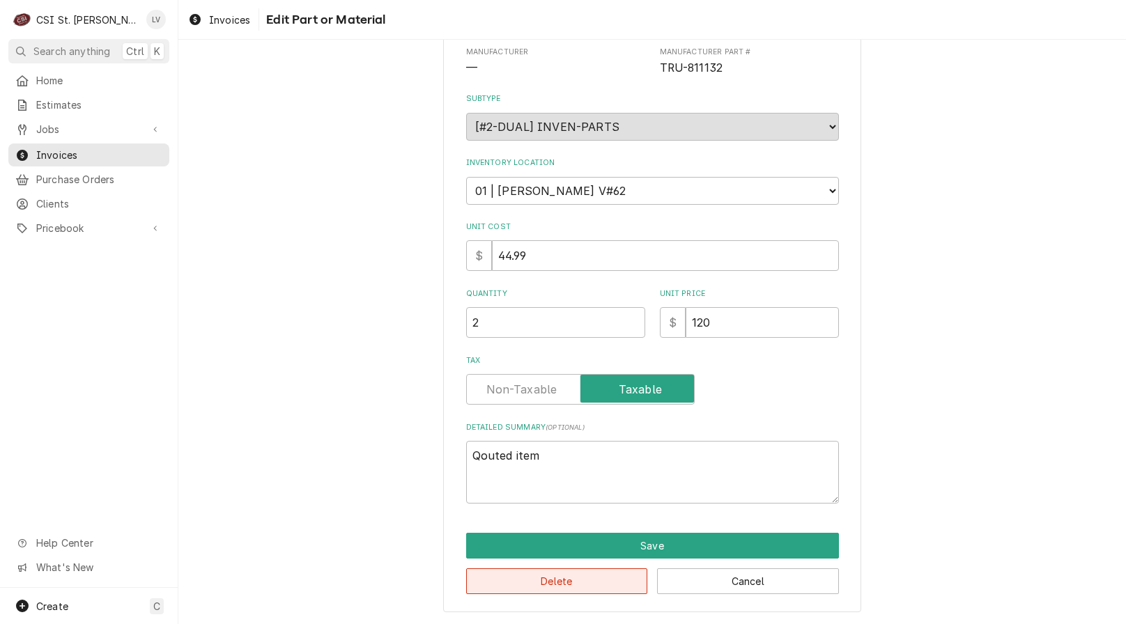
click at [554, 579] on button "Delete" at bounding box center [557, 581] width 182 height 26
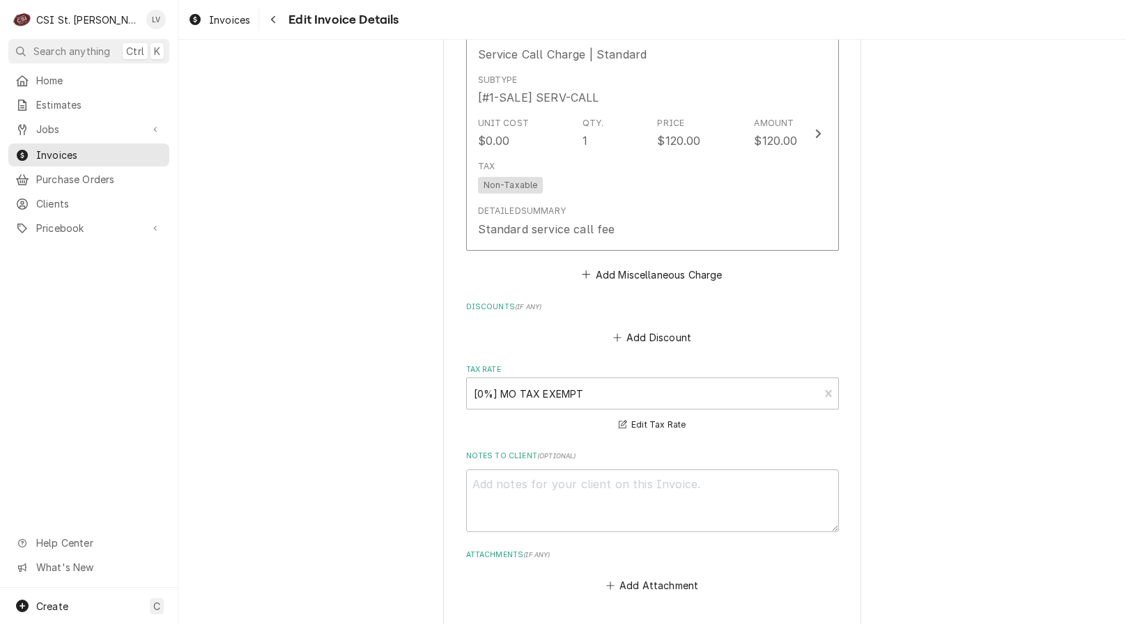
scroll to position [6728, 0]
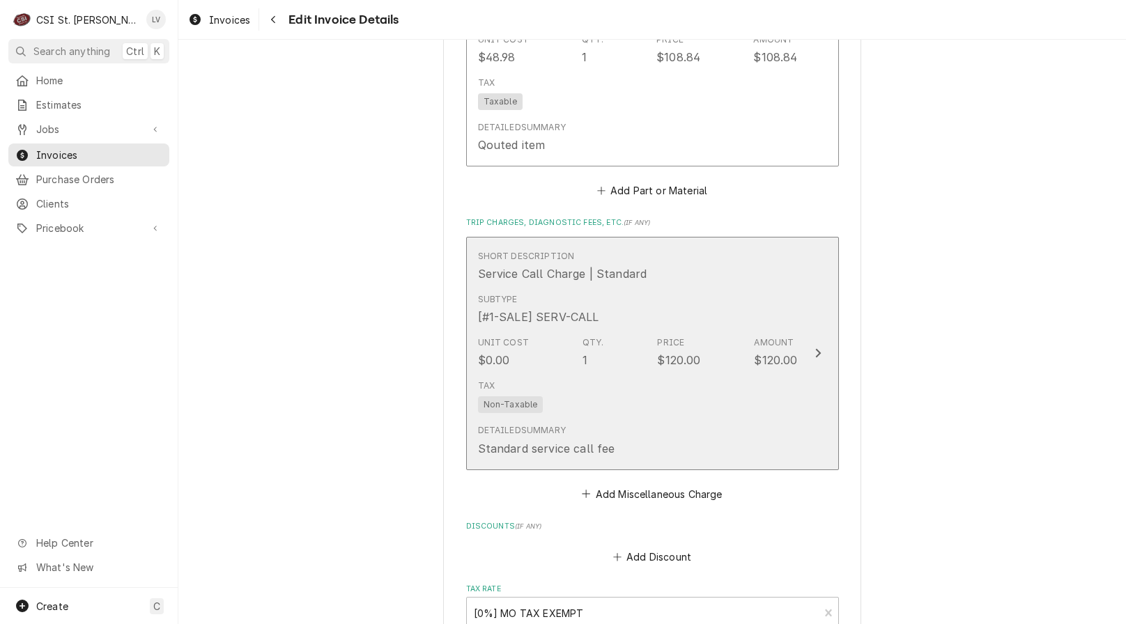
click at [663, 371] on div "Unit Cost $0.00 Qty. 1 Price $120.00 Amount $120.00" at bounding box center [638, 352] width 320 height 43
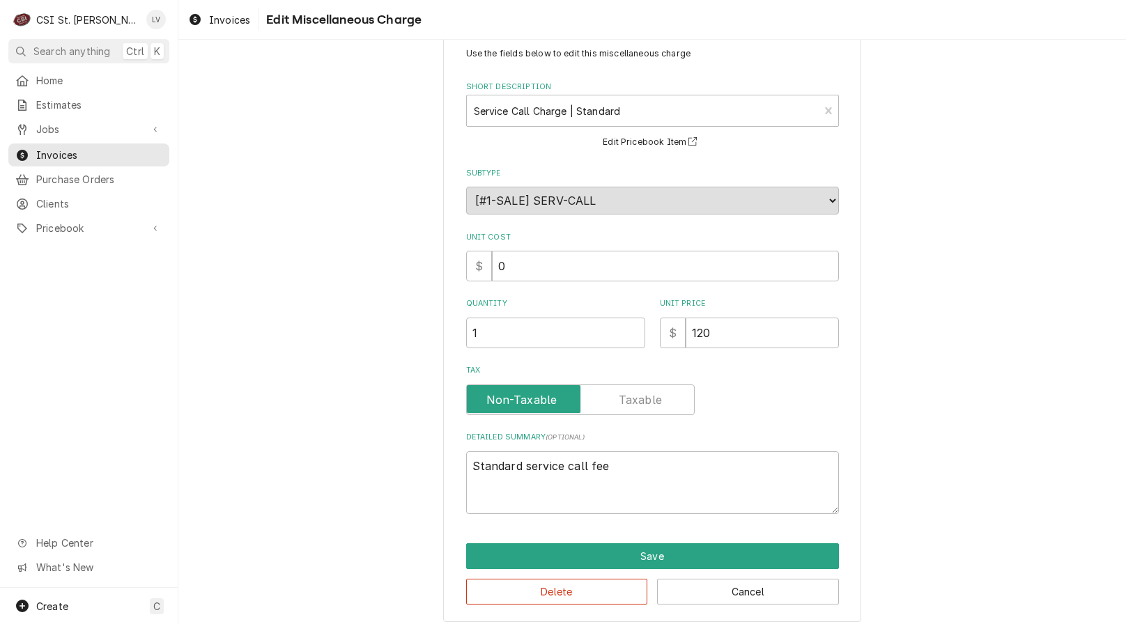
scroll to position [47, 0]
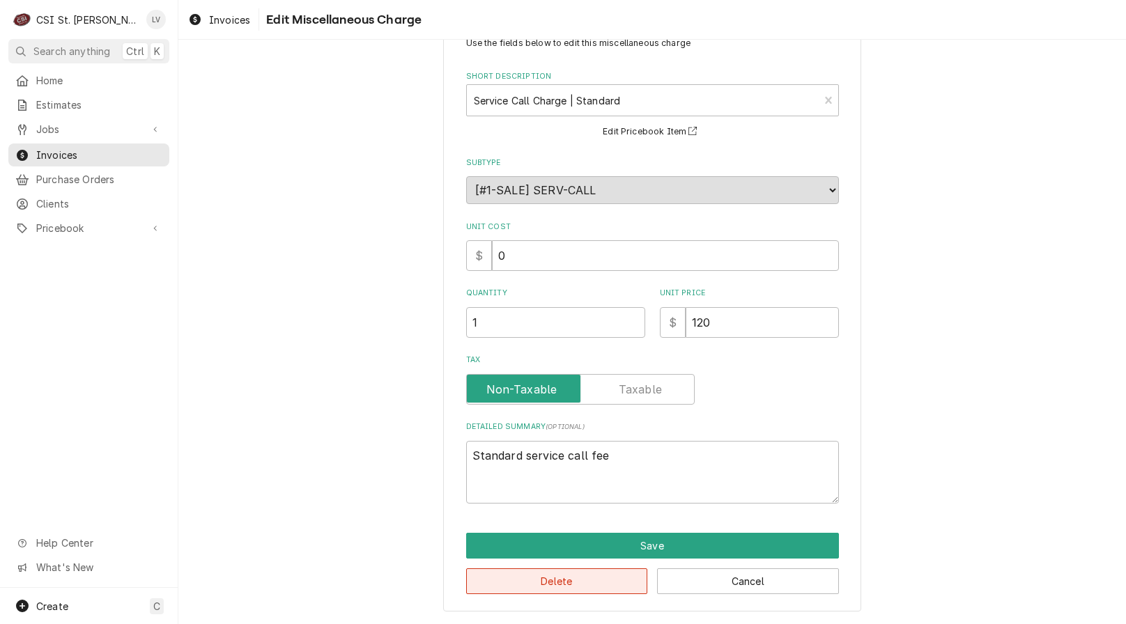
click at [598, 582] on button "Delete" at bounding box center [557, 581] width 182 height 26
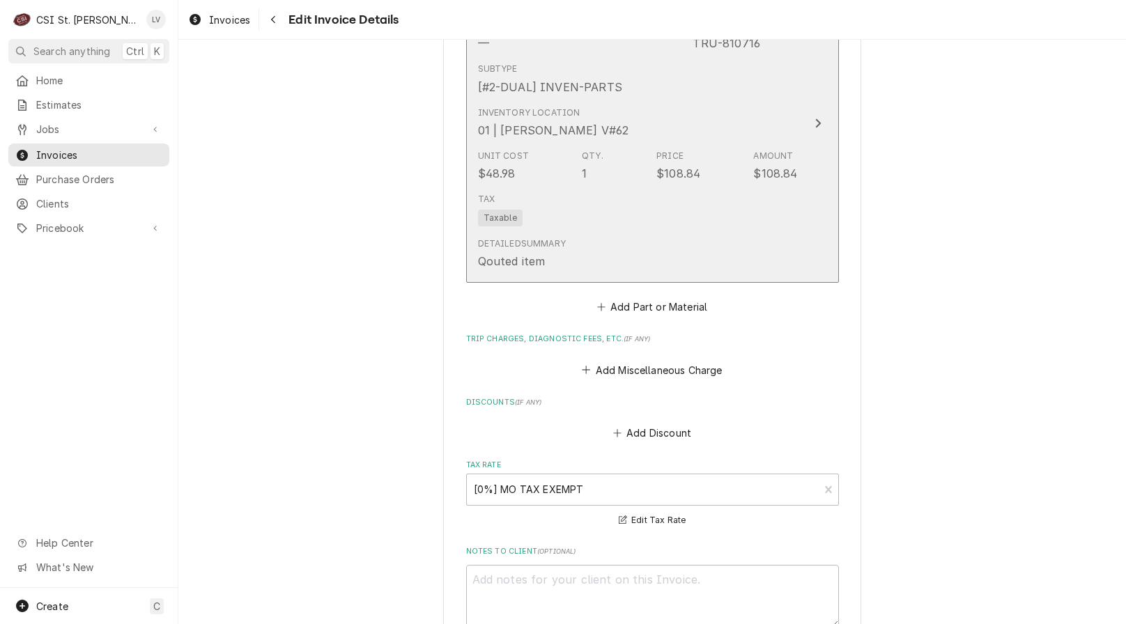
scroll to position [6373, 0]
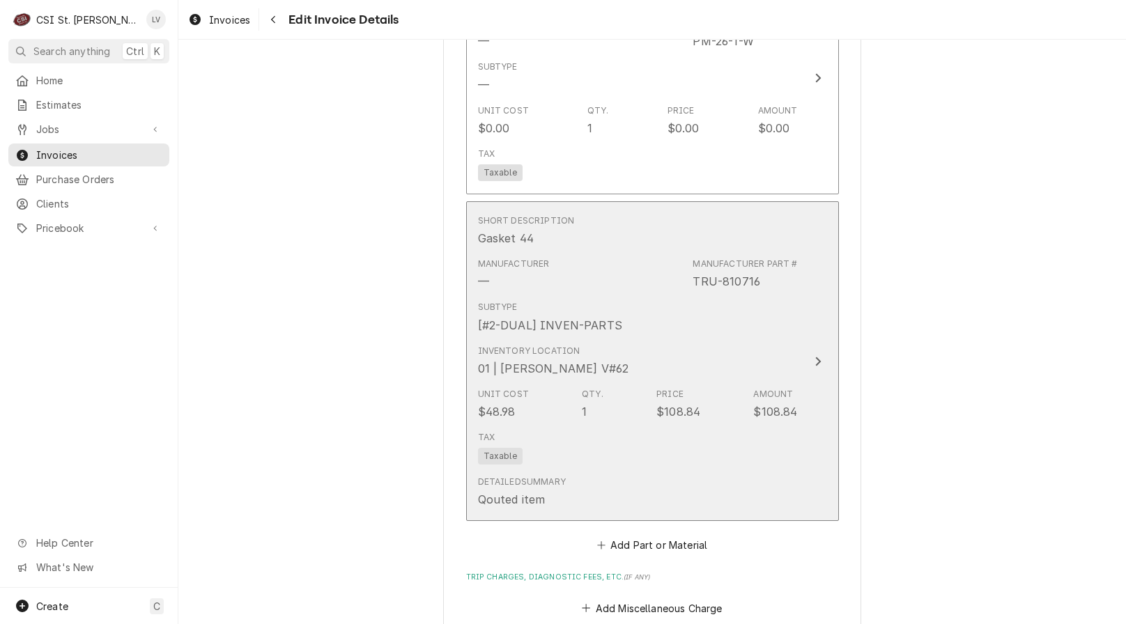
click at [648, 407] on div "Unit Cost $48.98 Qty. 1 Price $108.84 Amount $108.84" at bounding box center [638, 403] width 320 height 43
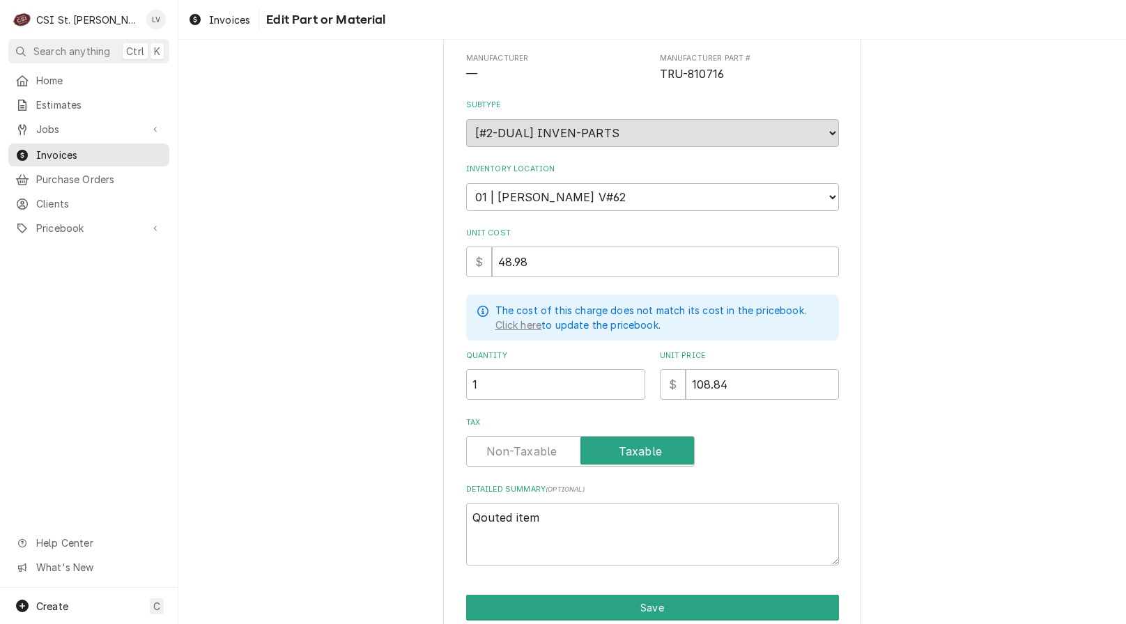
scroll to position [212, 0]
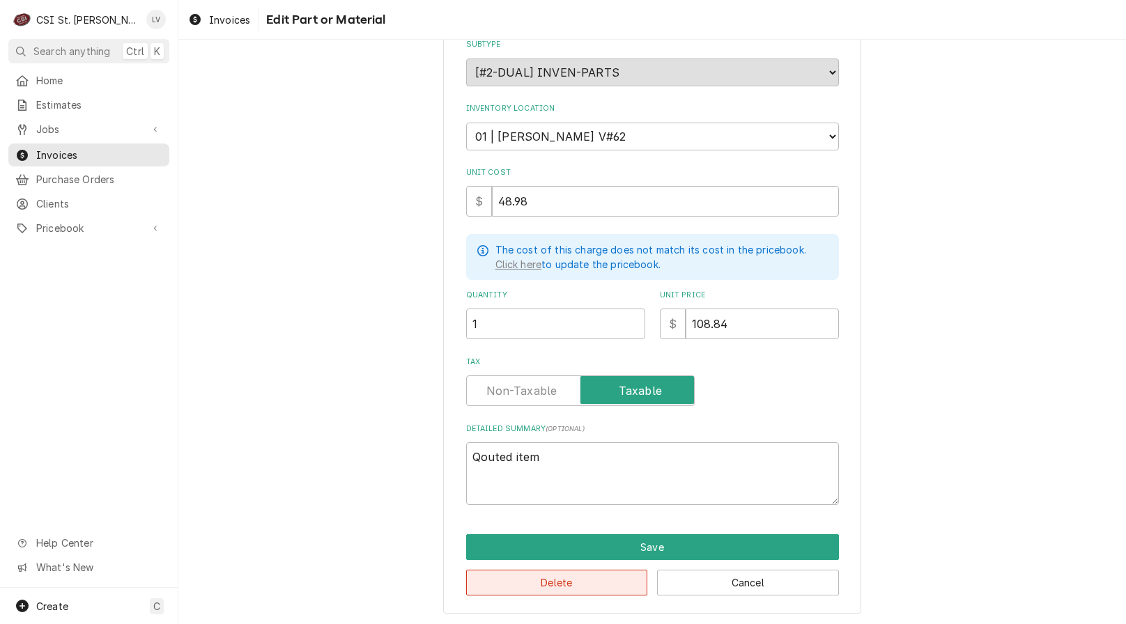
click at [572, 582] on button "Delete" at bounding box center [557, 583] width 182 height 26
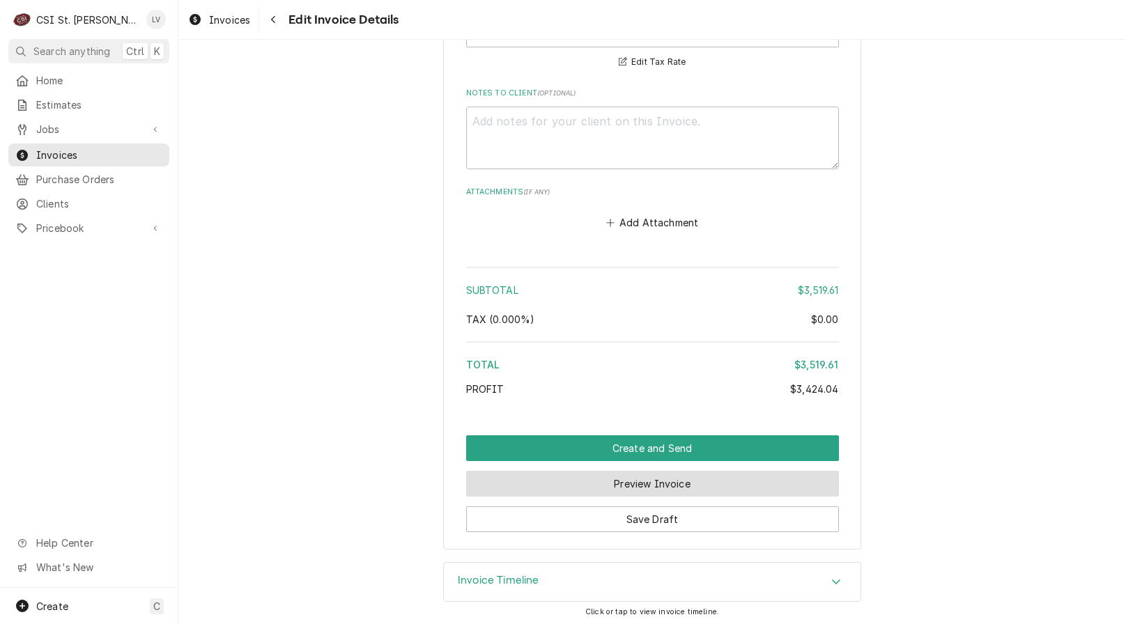
scroll to position [6743, 0]
click at [537, 123] on textarea "Notes to Client ( optional )" at bounding box center [652, 138] width 373 height 63
type textarea "x"
type textarea "Q"
type textarea "x"
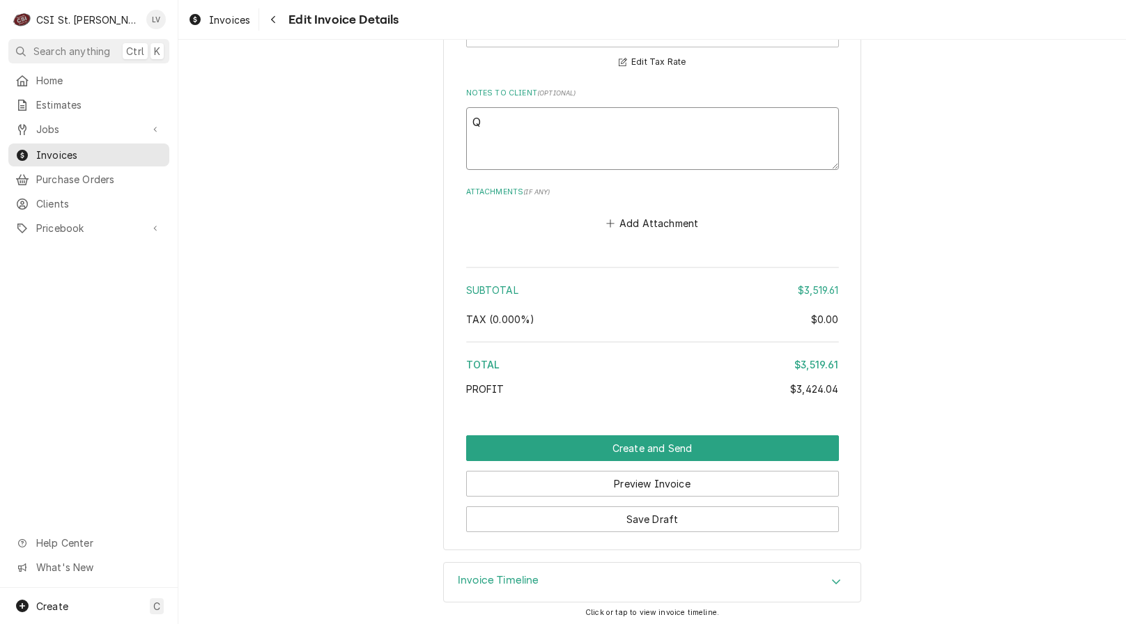
type textarea "Qu"
type textarea "x"
type textarea "Quo"
type textarea "x"
type textarea "Quot"
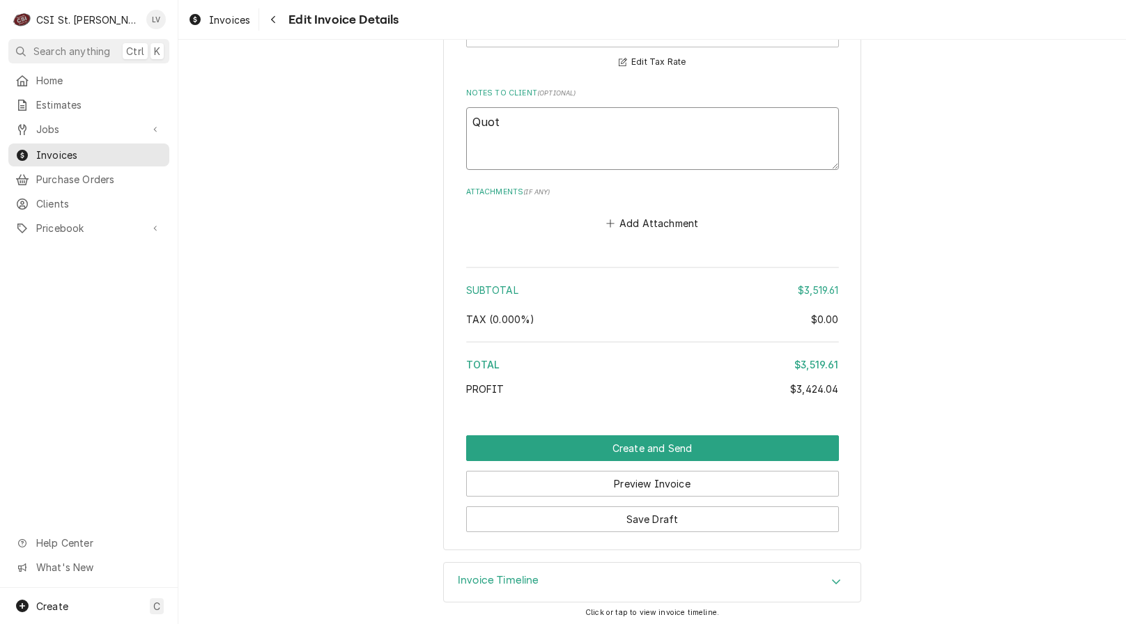
type textarea "x"
type textarea "Quote"
type textarea "x"
type textarea "Quoted"
type textarea "x"
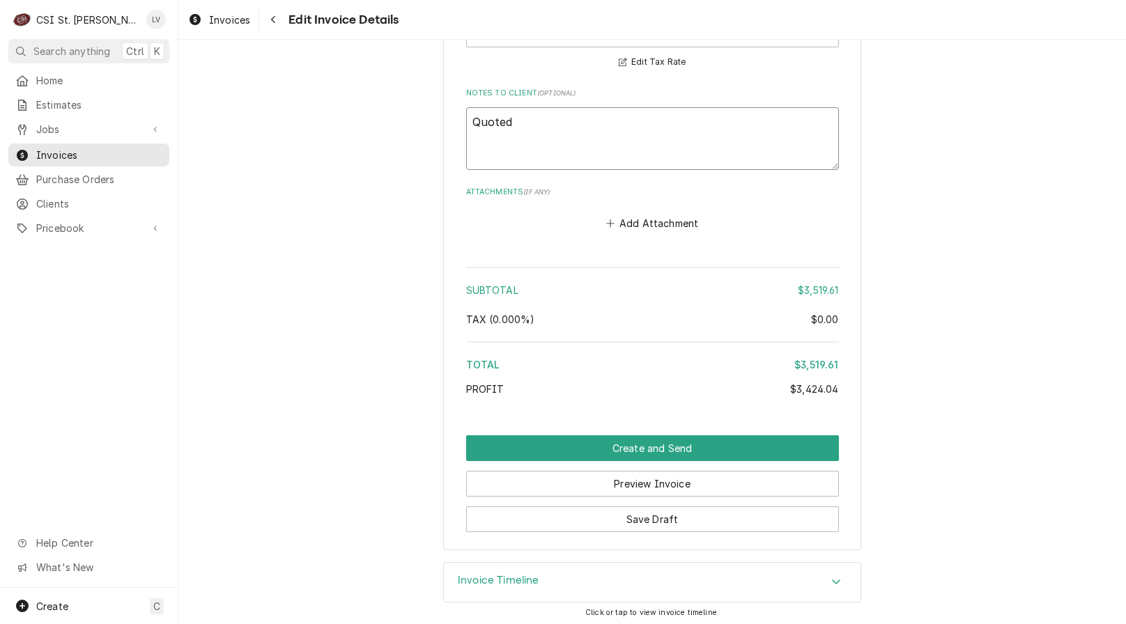
type textarea "Quoted"
type textarea "x"
type textarea "Quoted o"
type textarea "x"
type textarea "Quoted on"
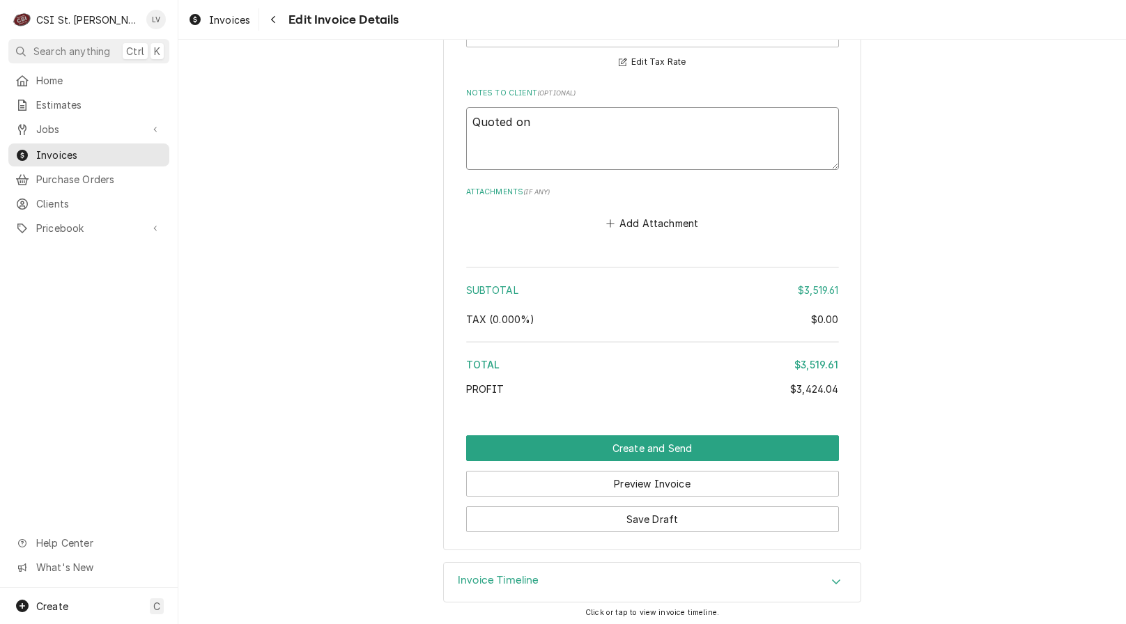
type textarea "x"
type textarea "Quoted on"
type textarea "x"
type textarea "Quoted on E"
type textarea "x"
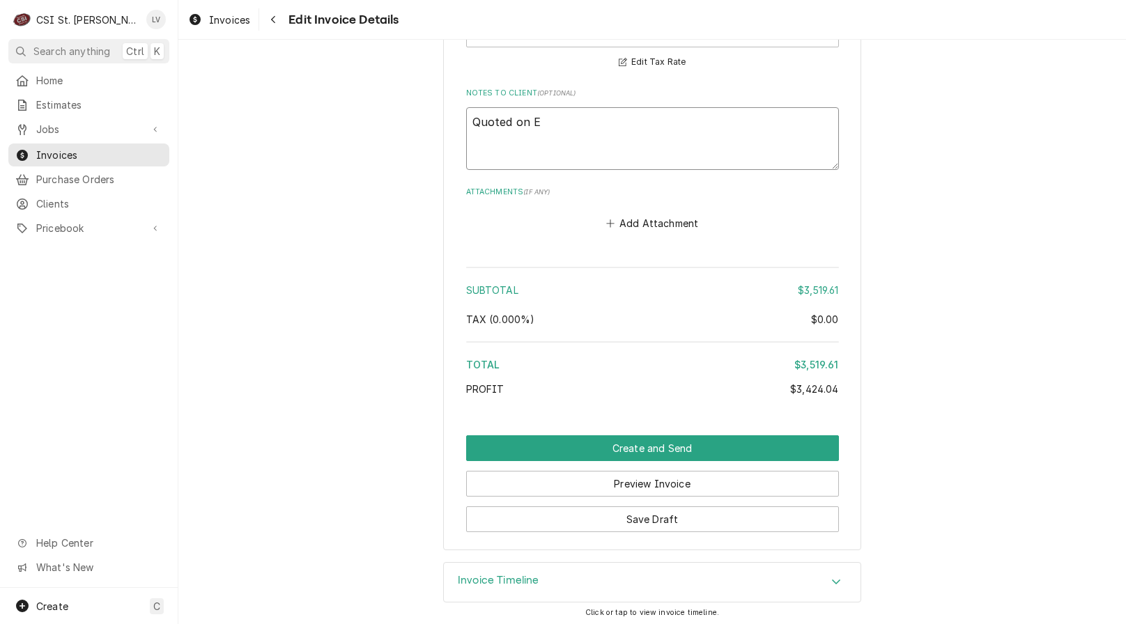
type textarea "Quoted on ES"
type textarea "x"
type textarea "Quoted on EST"
type textarea "x"
type textarea "Quoted on EST-"
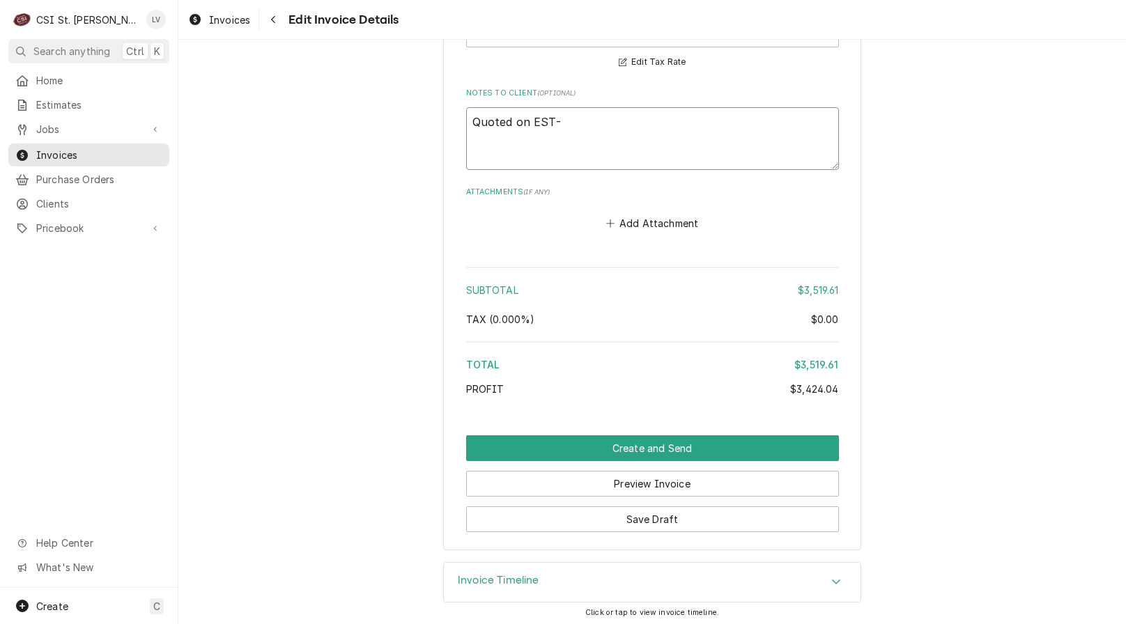
type textarea "x"
type textarea "Quoted on EST-4"
type textarea "x"
type textarea "Quoted on EST-40"
type textarea "x"
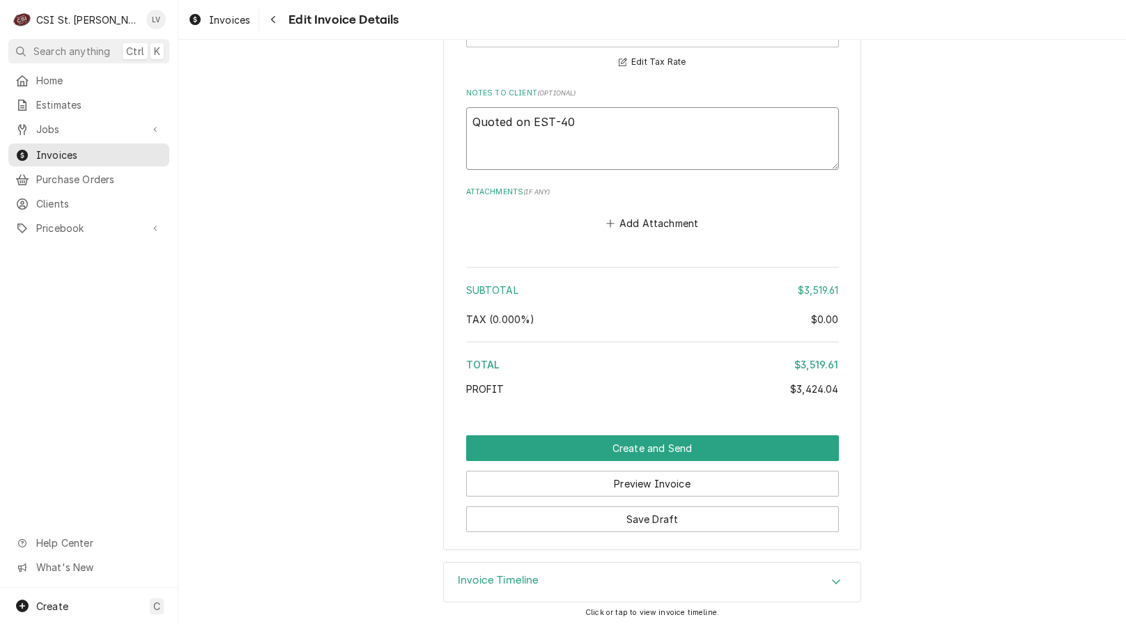
type textarea "Quoted on EST-400"
type textarea "x"
type textarea "Quoted on EST-4008"
type textarea "x"
type textarea "Quoted on EST-40084"
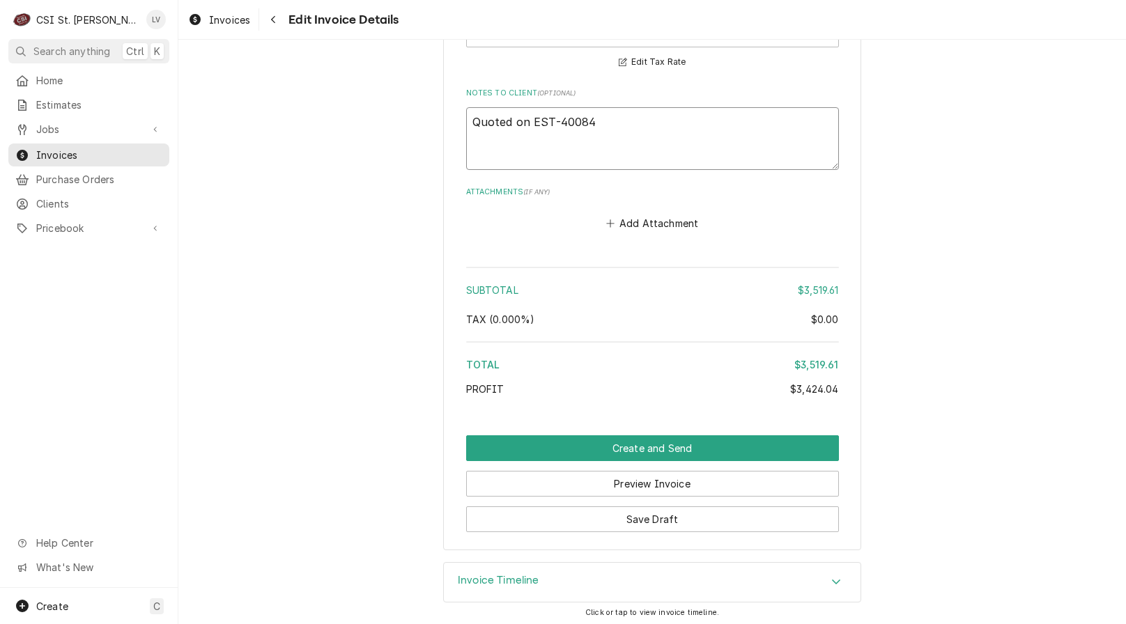
type textarea "x"
type textarea "Quoted on EST-400842"
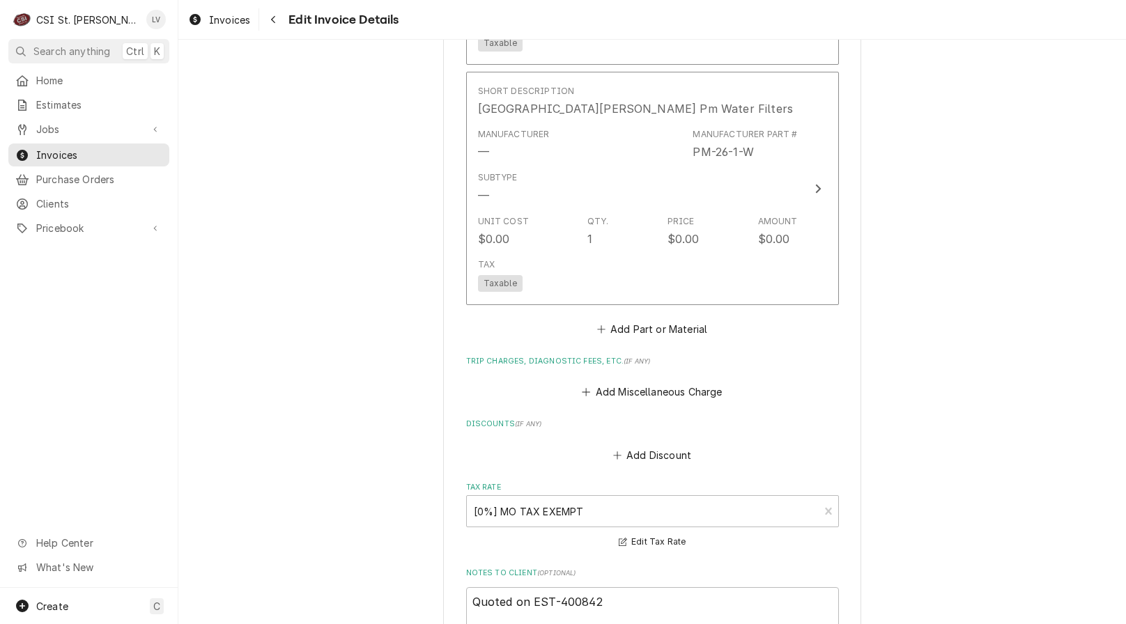
scroll to position [6185, 0]
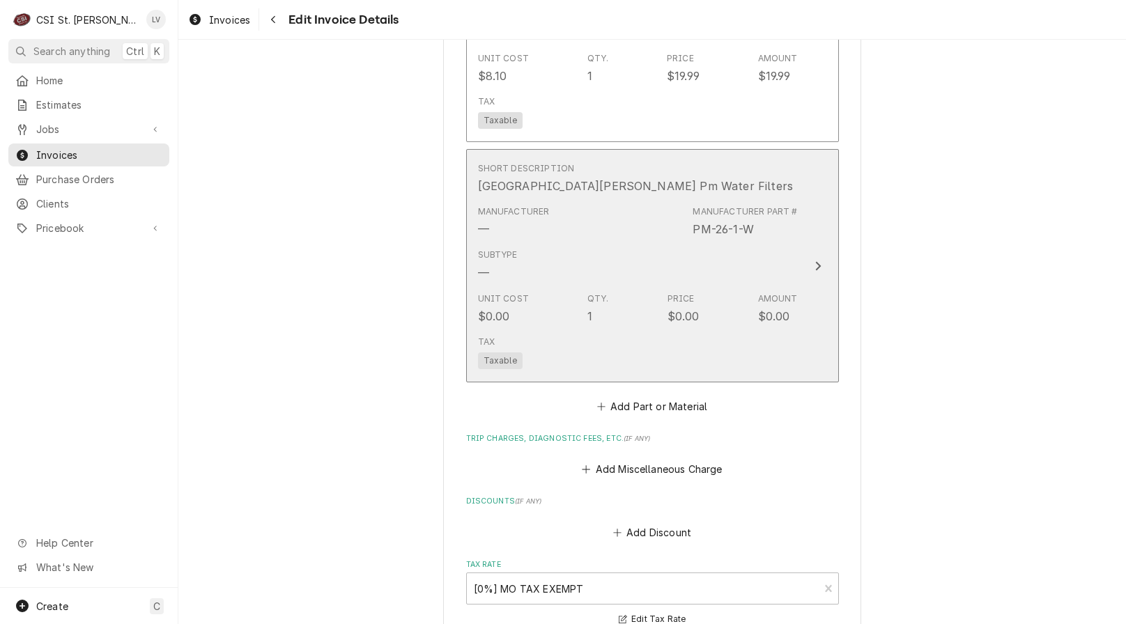
click at [683, 280] on div "Subtype —" at bounding box center [638, 264] width 320 height 43
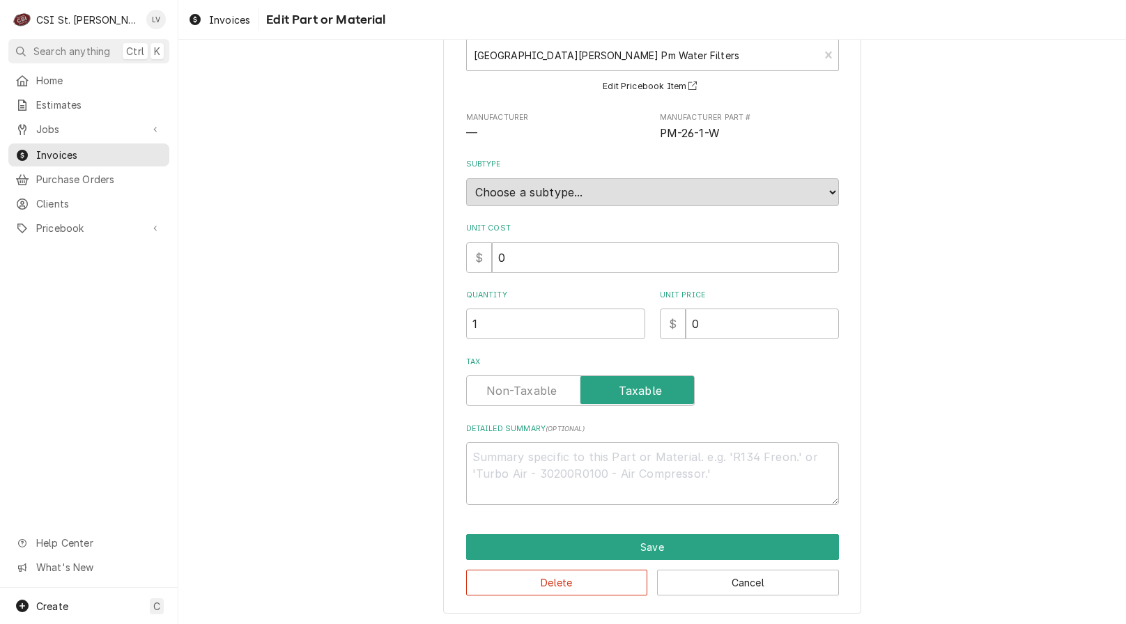
scroll to position [94, 0]
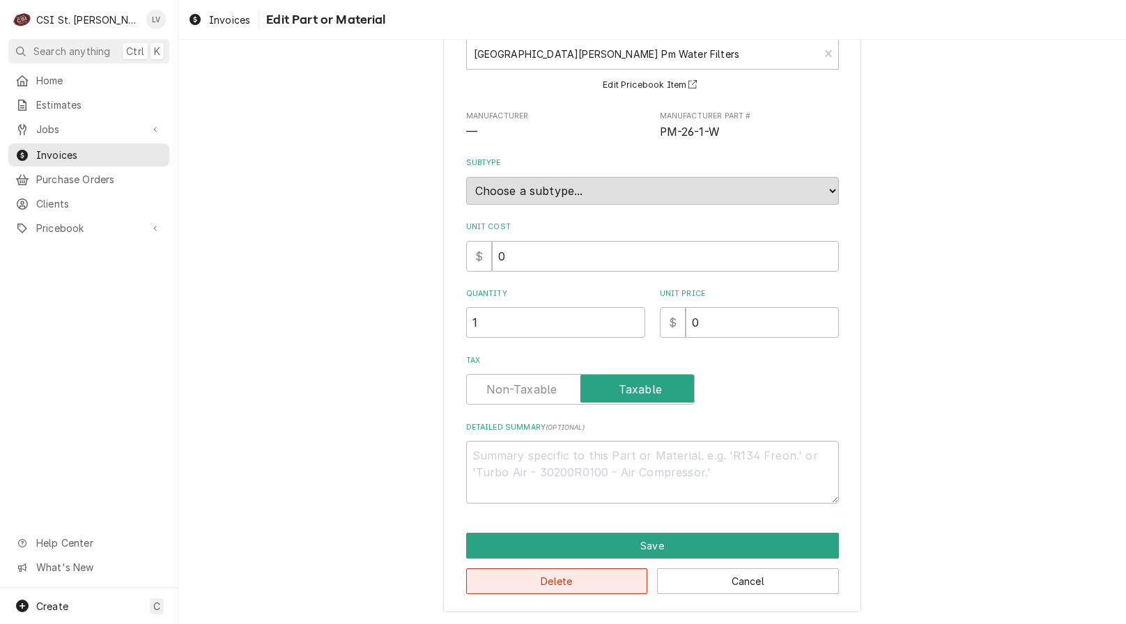
click at [563, 583] on button "Delete" at bounding box center [557, 581] width 182 height 26
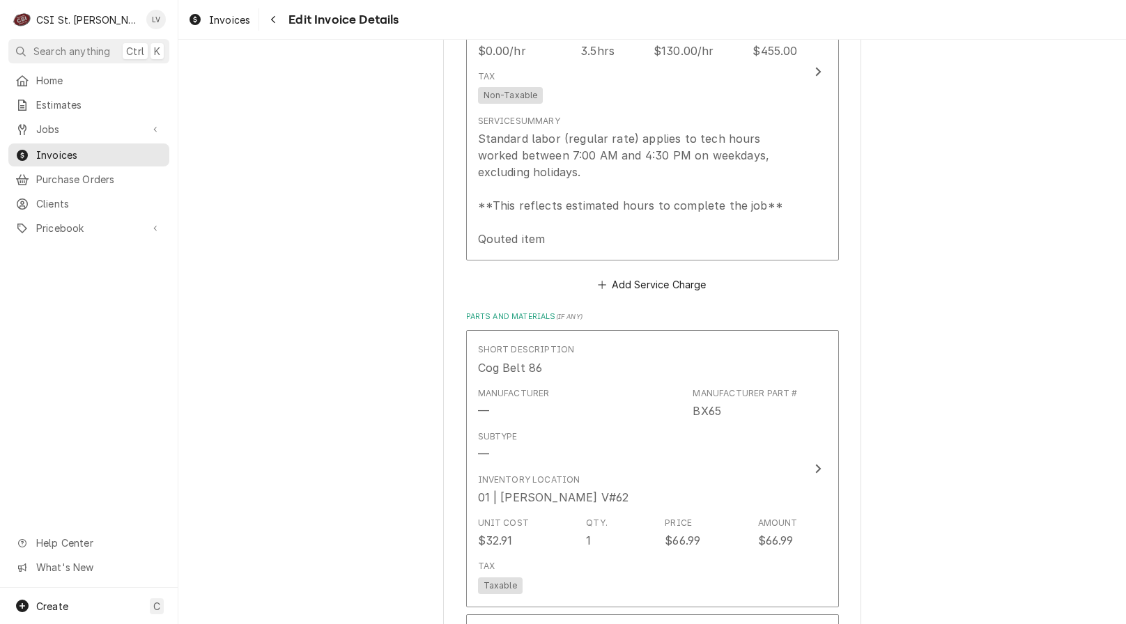
scroll to position [4552, 0]
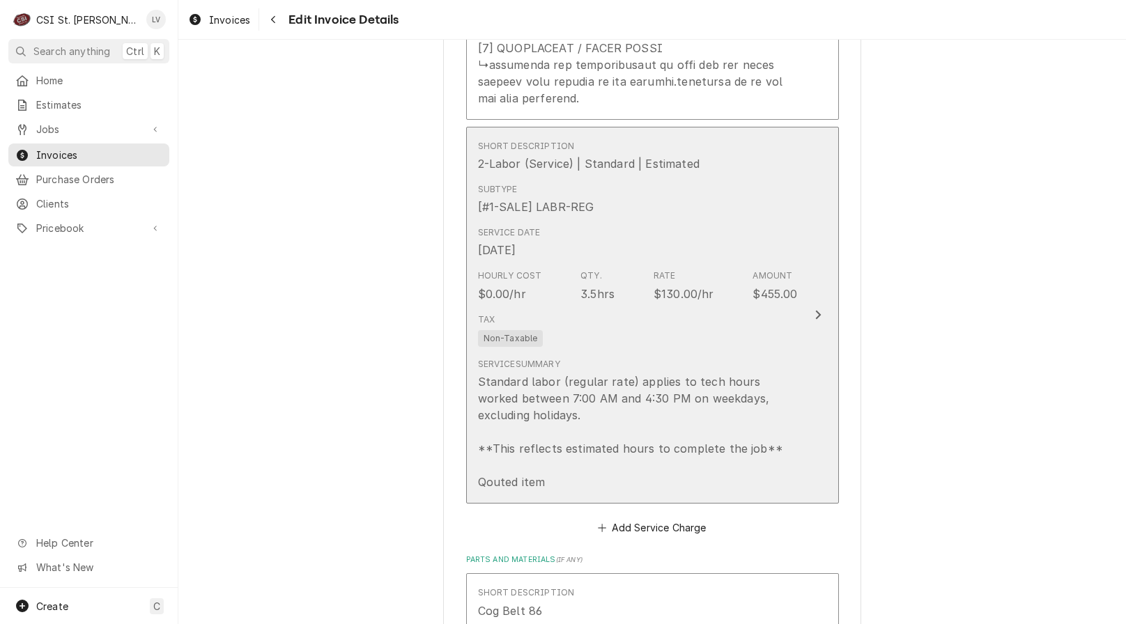
click at [642, 406] on div "Standard labor (regular rate) applies to tech hours worked between 7:00 AM and …" at bounding box center [638, 431] width 320 height 117
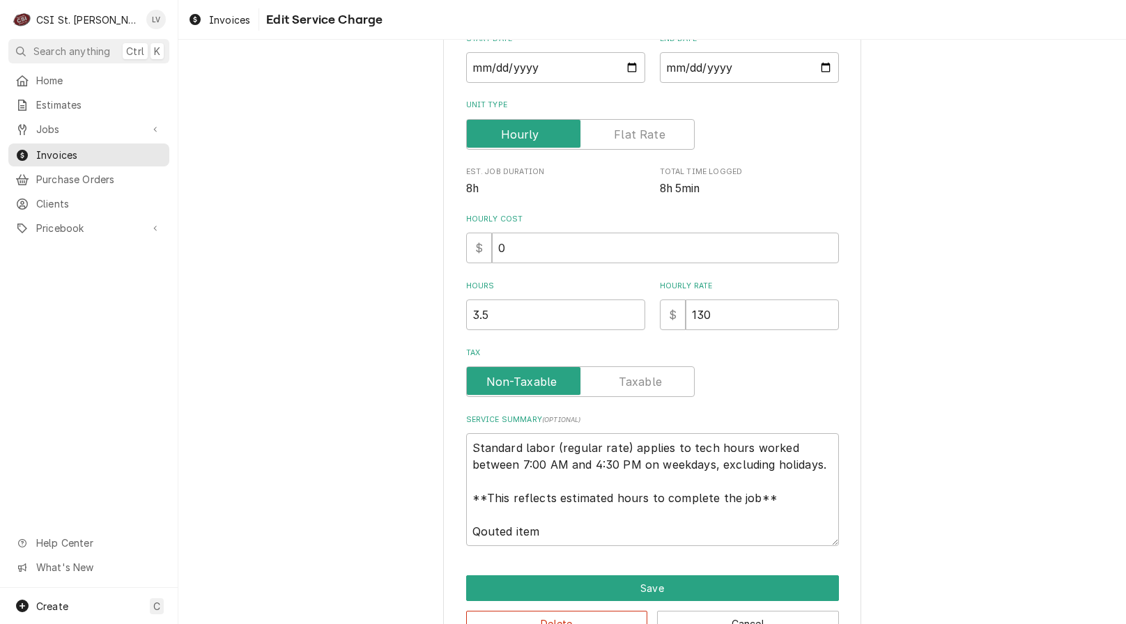
scroll to position [278, 0]
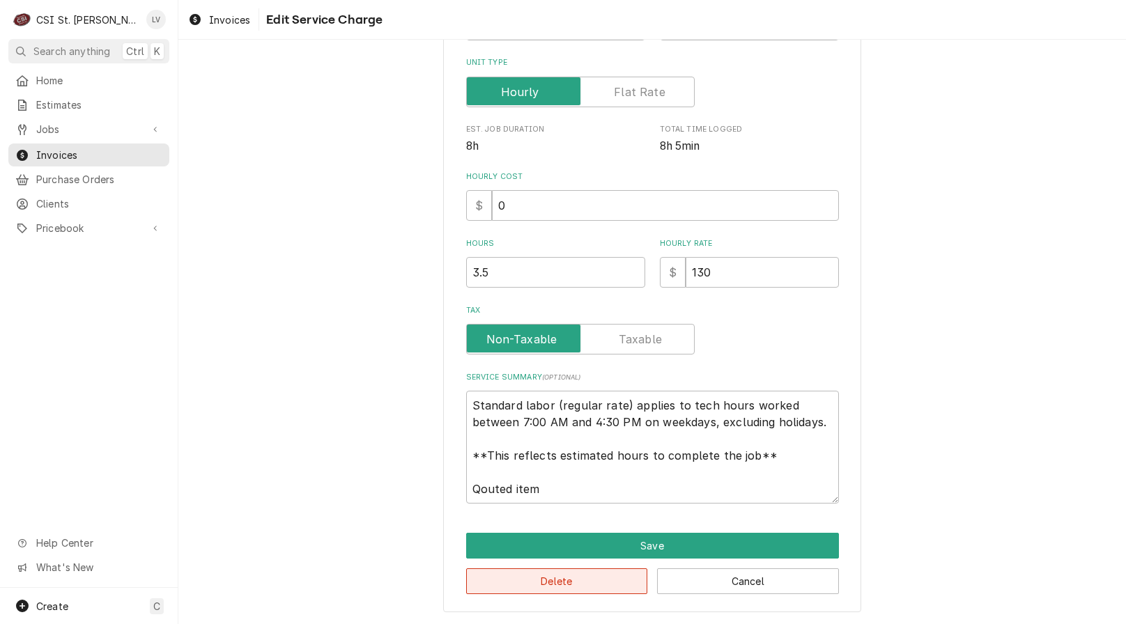
click at [549, 583] on button "Delete" at bounding box center [557, 581] width 182 height 26
type textarea "x"
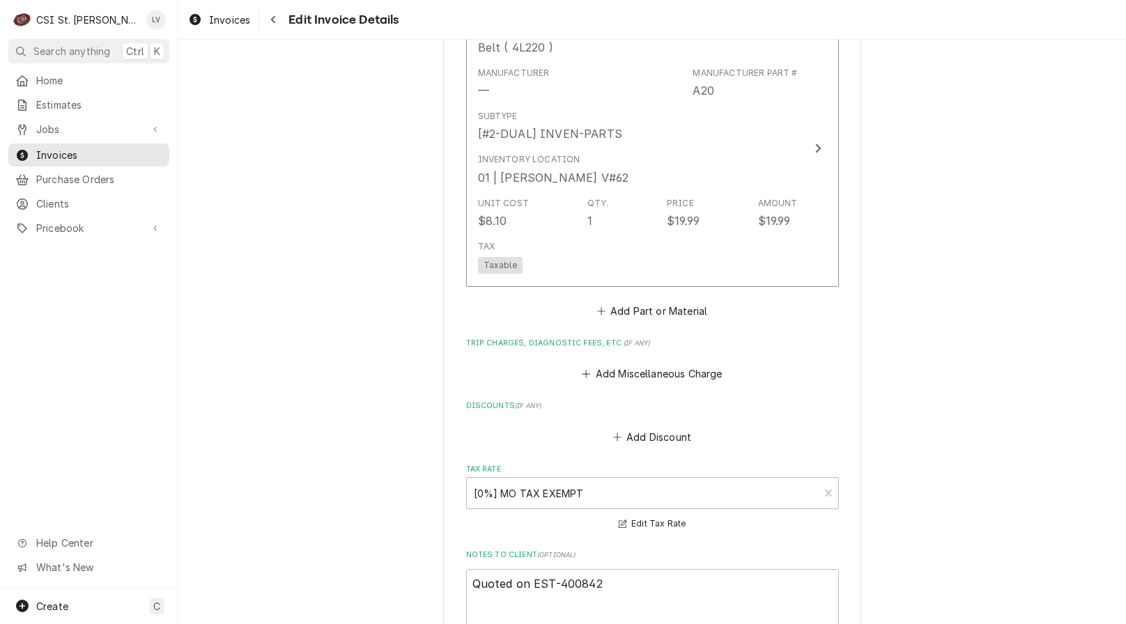
scroll to position [5667, 0]
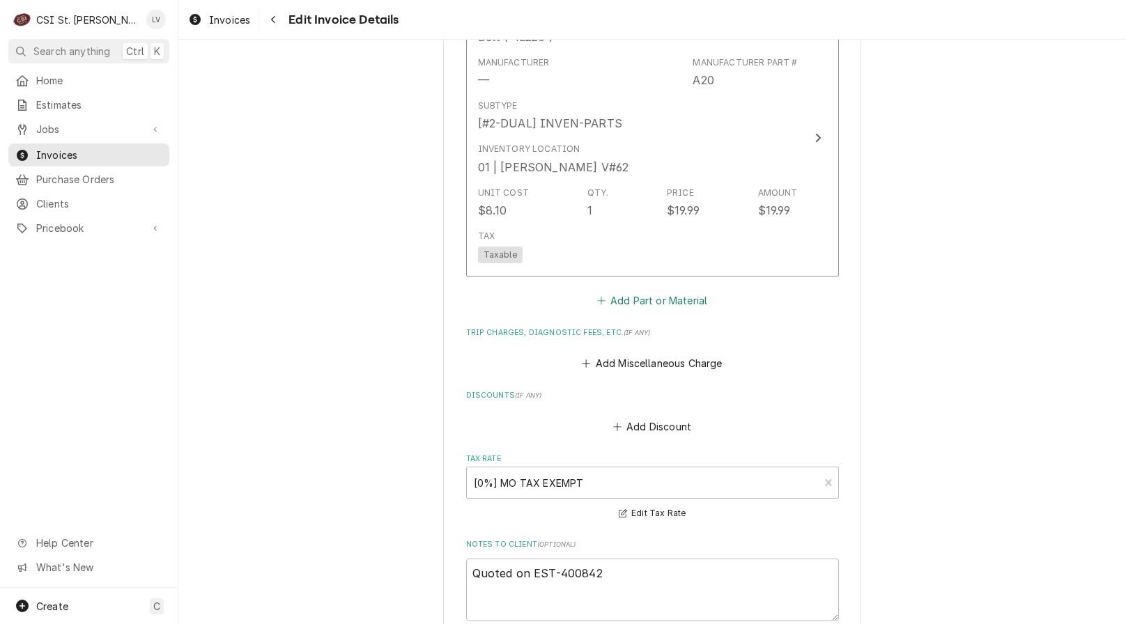
click at [639, 301] on button "Add Part or Material" at bounding box center [651, 300] width 115 height 20
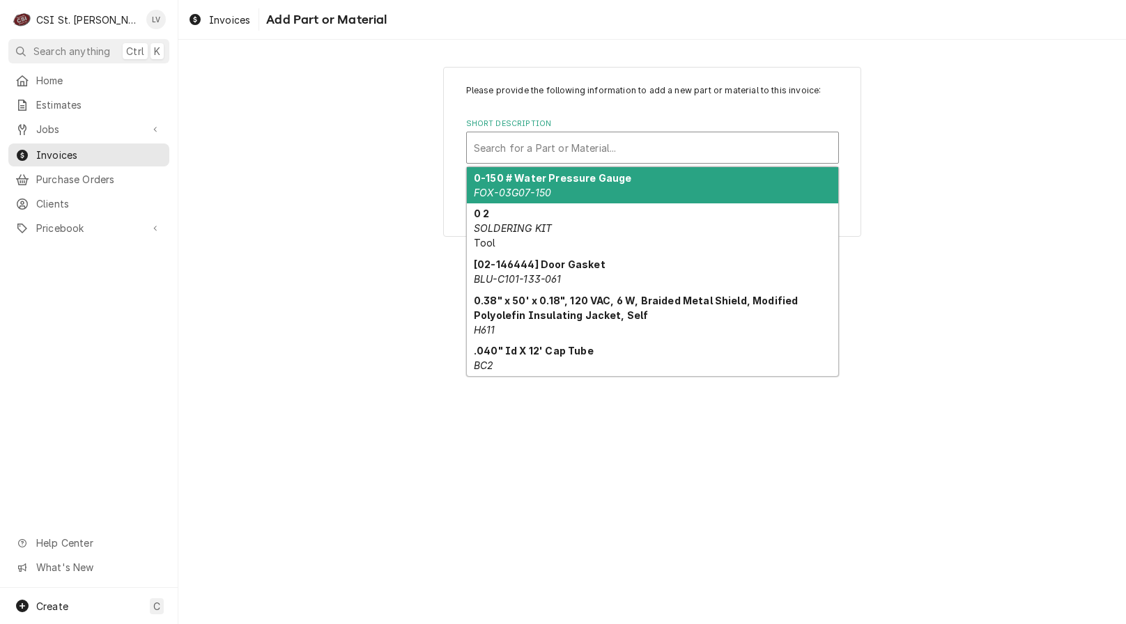
click at [517, 144] on div "Short Description" at bounding box center [652, 147] width 357 height 25
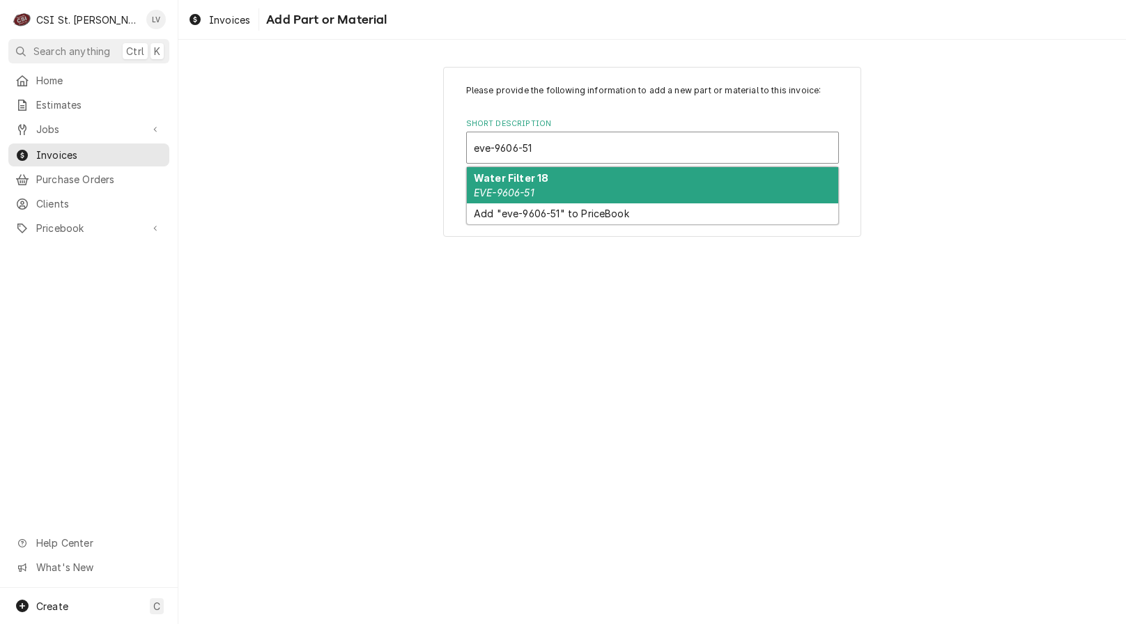
type input "eve-9606-51"
click at [288, 232] on div "Please provide the following information to add a new part or material to this …" at bounding box center [651, 151] width 947 height 194
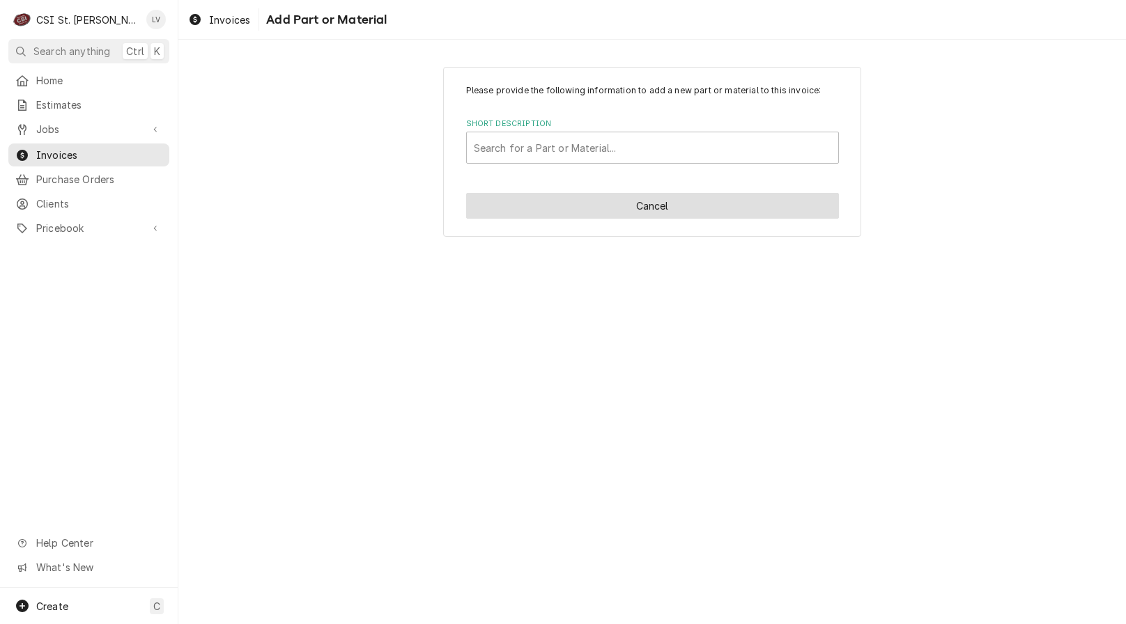
click at [600, 203] on button "Cancel" at bounding box center [652, 206] width 373 height 26
type textarea "x"
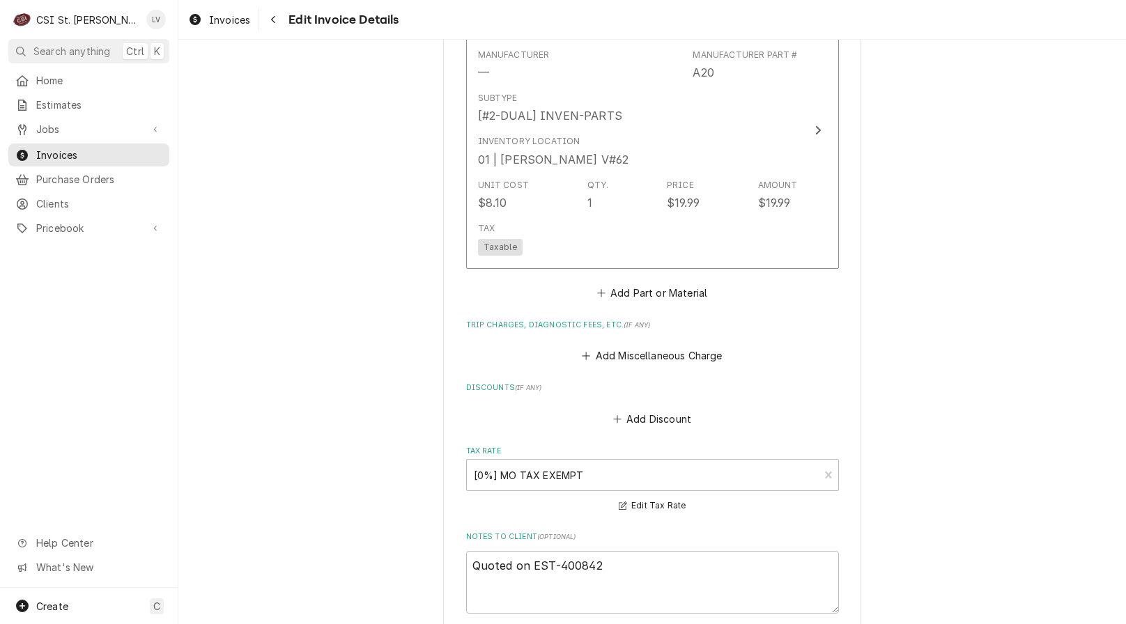
scroll to position [5745, 0]
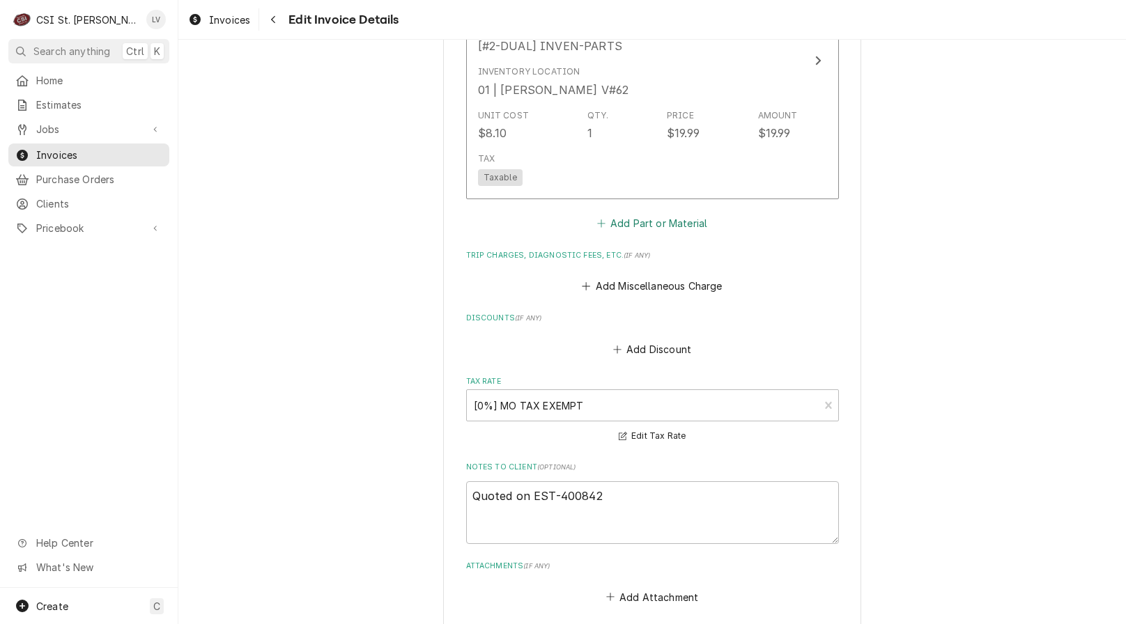
click at [652, 224] on button "Add Part or Material" at bounding box center [651, 223] width 115 height 20
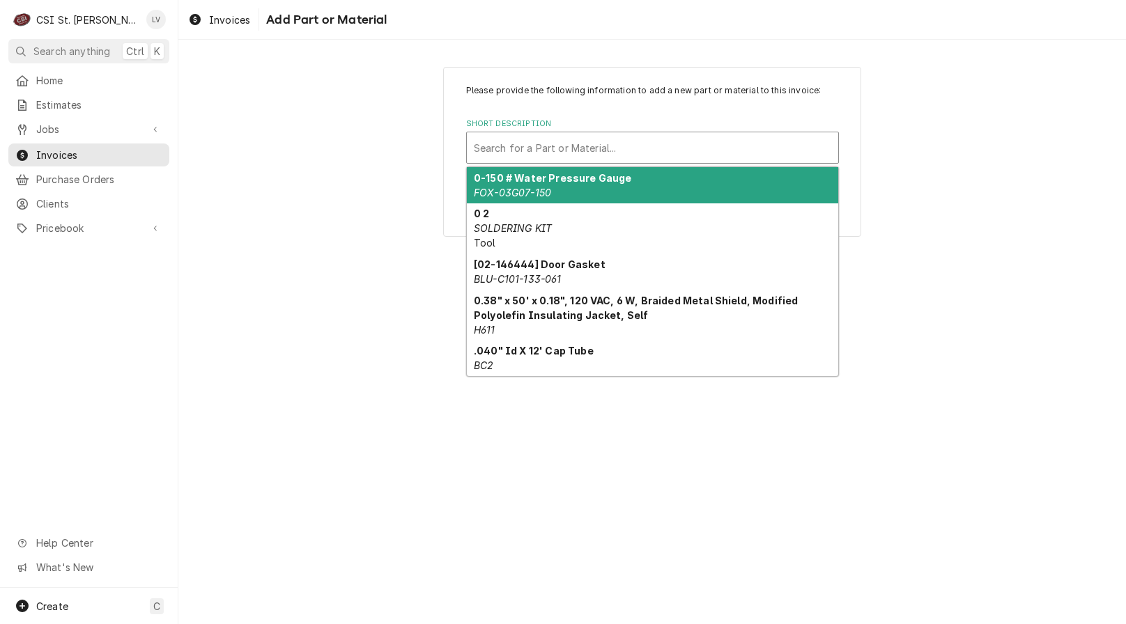
click at [517, 143] on div "Short Description" at bounding box center [652, 147] width 357 height 25
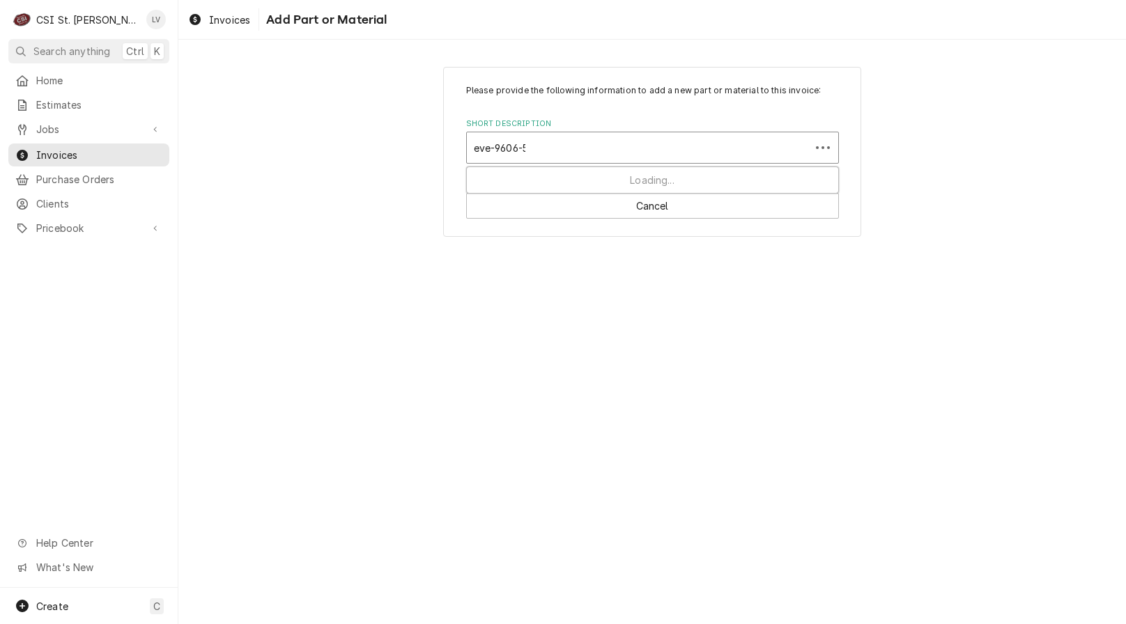
type input "eve-9606-51"
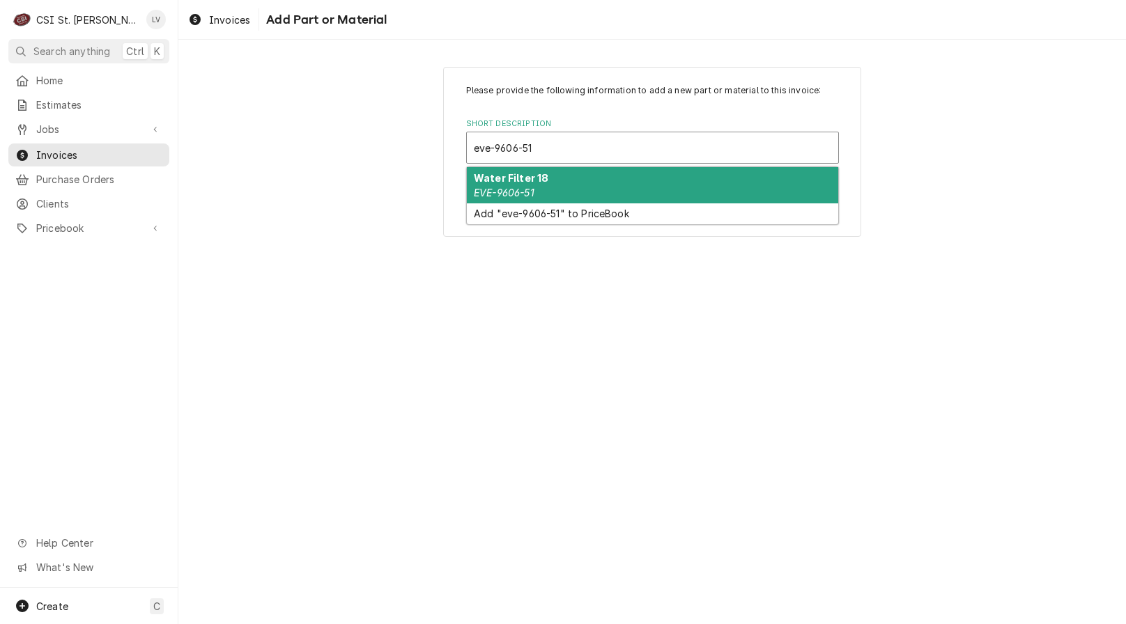
click at [529, 179] on strong "Water Filter 18" at bounding box center [511, 178] width 75 height 12
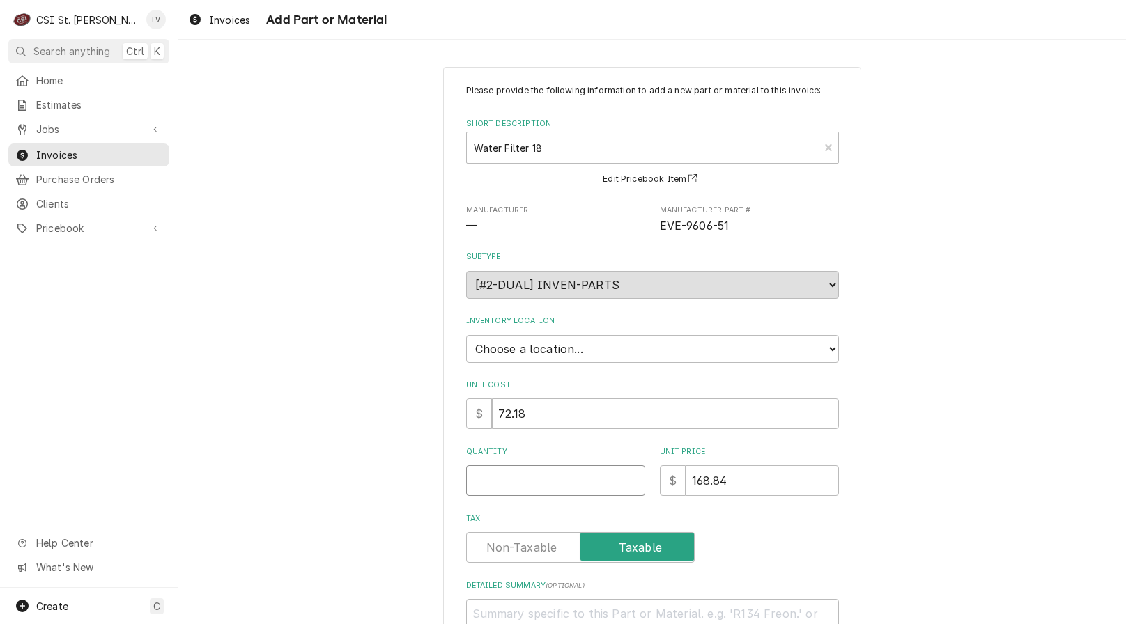
click at [497, 478] on input "Quantity" at bounding box center [555, 480] width 179 height 31
type textarea "x"
type input "2"
click at [614, 351] on select "Choose a location... 00 | STL WAREHOUSE 01 | CHUCK WAMBOLDT V#93 01 | COURTNEY …" at bounding box center [652, 349] width 373 height 28
select select "1452"
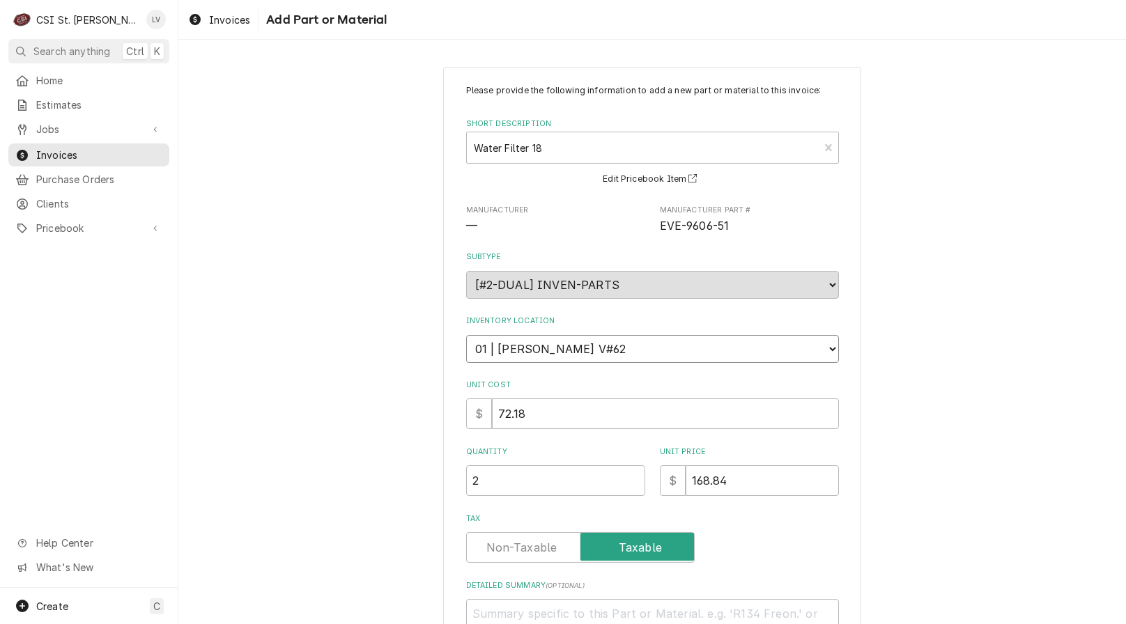
click at [466, 335] on select "Choose a location... 00 | STL WAREHOUSE 01 | CHUCK WAMBOLDT V#93 01 | COURTNEY …" at bounding box center [652, 349] width 373 height 28
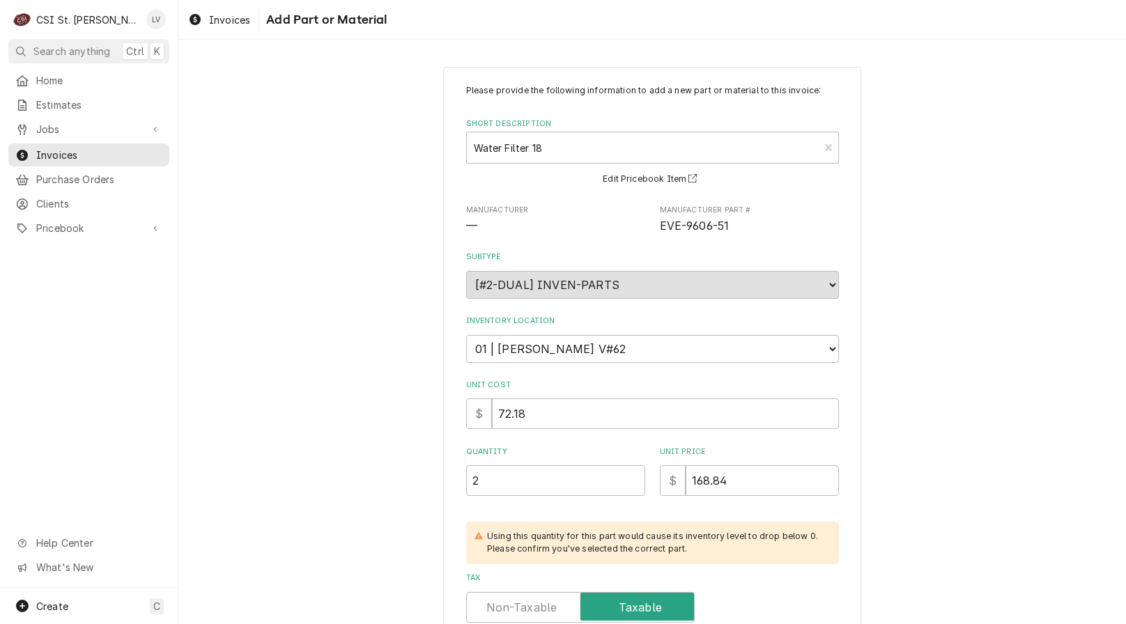
click at [921, 369] on div "Please provide the following information to add a new part or material to this …" at bounding box center [651, 430] width 947 height 752
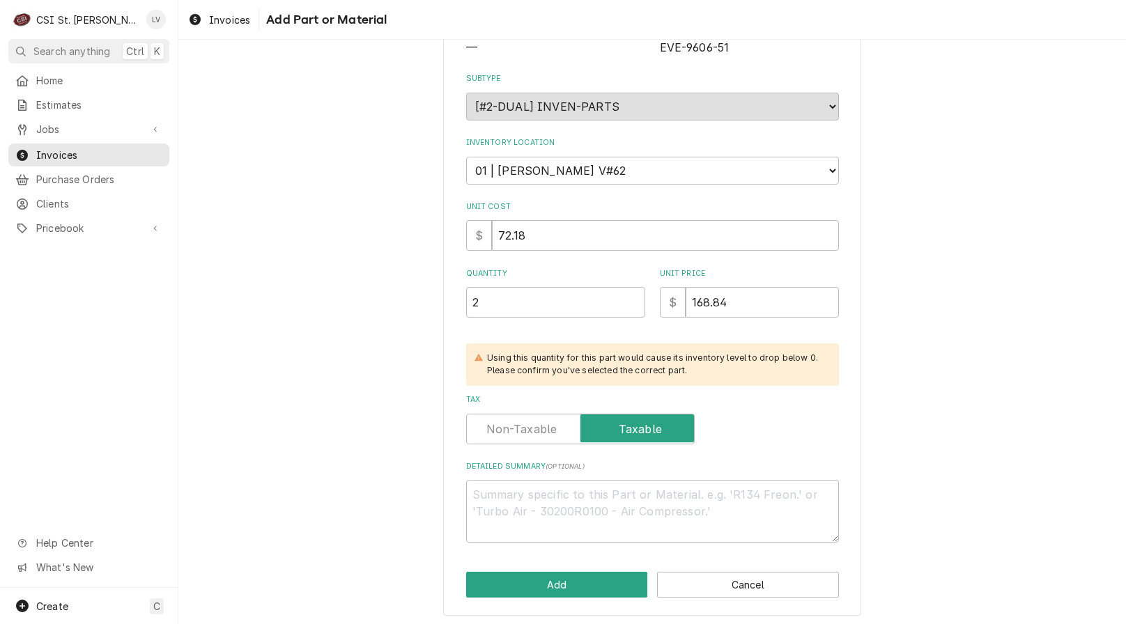
scroll to position [182, 0]
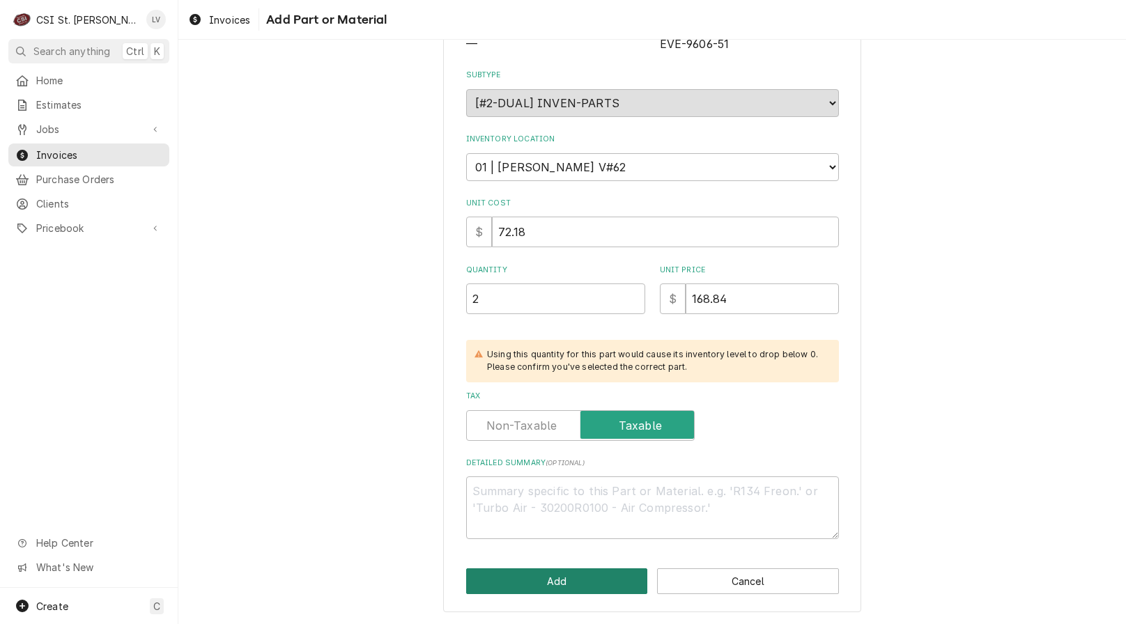
click at [560, 581] on button "Add" at bounding box center [557, 581] width 182 height 26
type textarea "x"
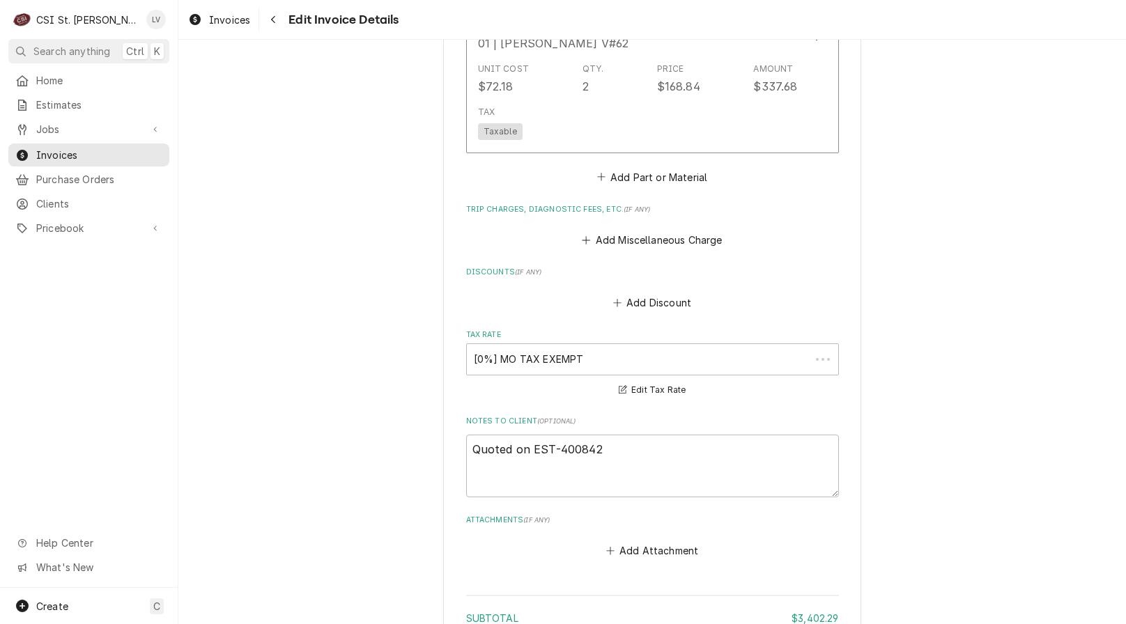
scroll to position [6075, 0]
click at [637, 172] on button "Add Part or Material" at bounding box center [651, 177] width 115 height 20
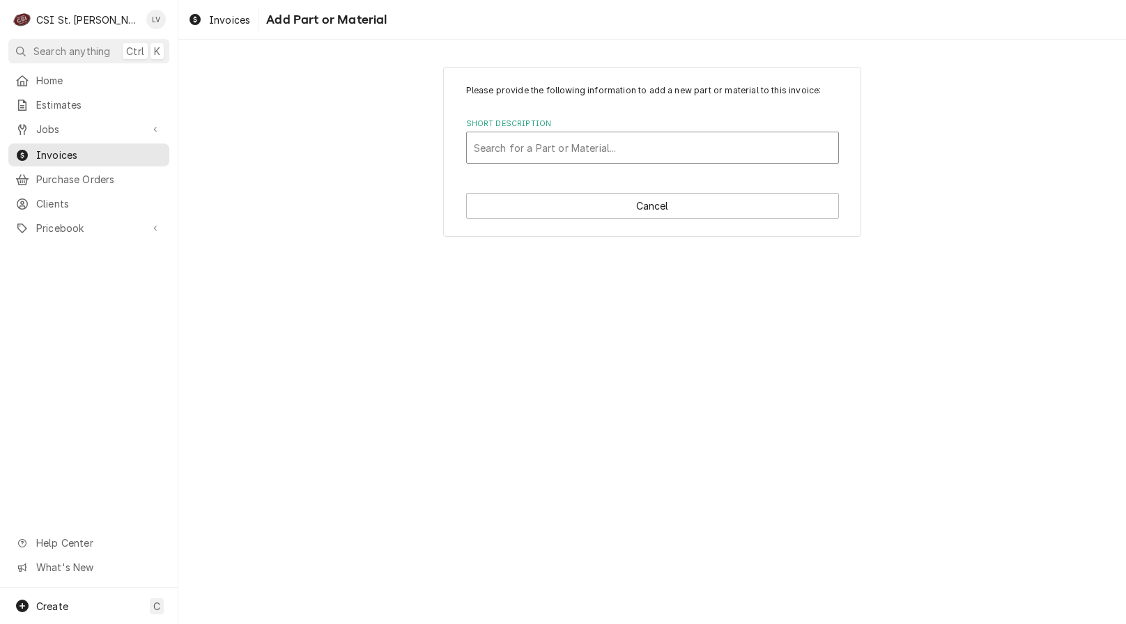
click at [514, 147] on div "Short Description" at bounding box center [652, 147] width 357 height 25
type input "5631604"
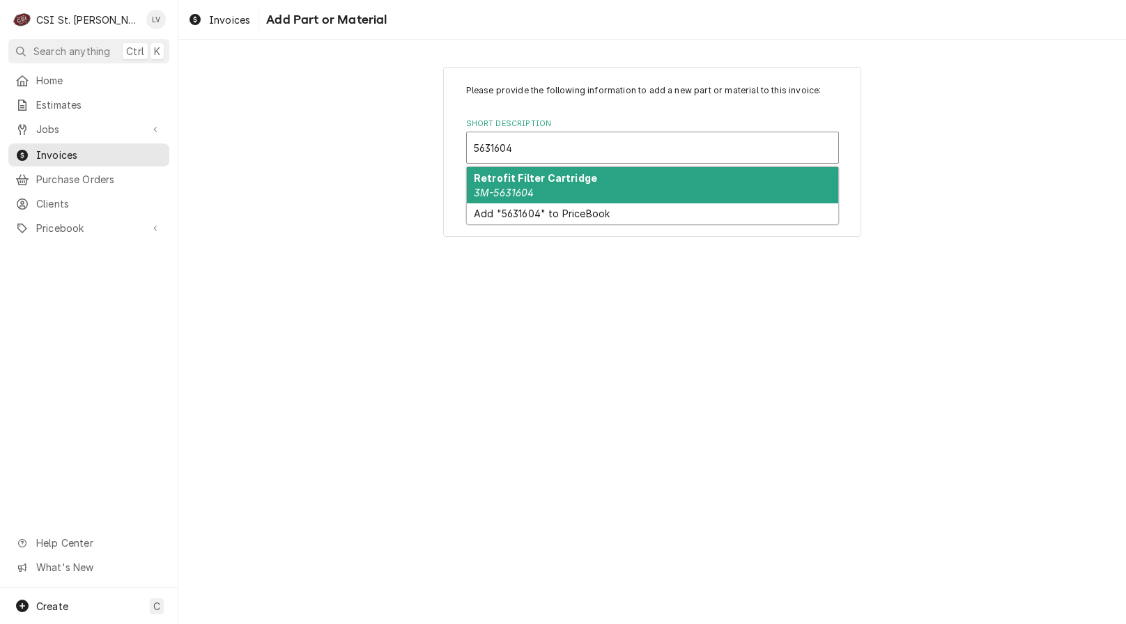
click at [511, 182] on strong "Retrofit Filter Cartridge" at bounding box center [535, 178] width 123 height 12
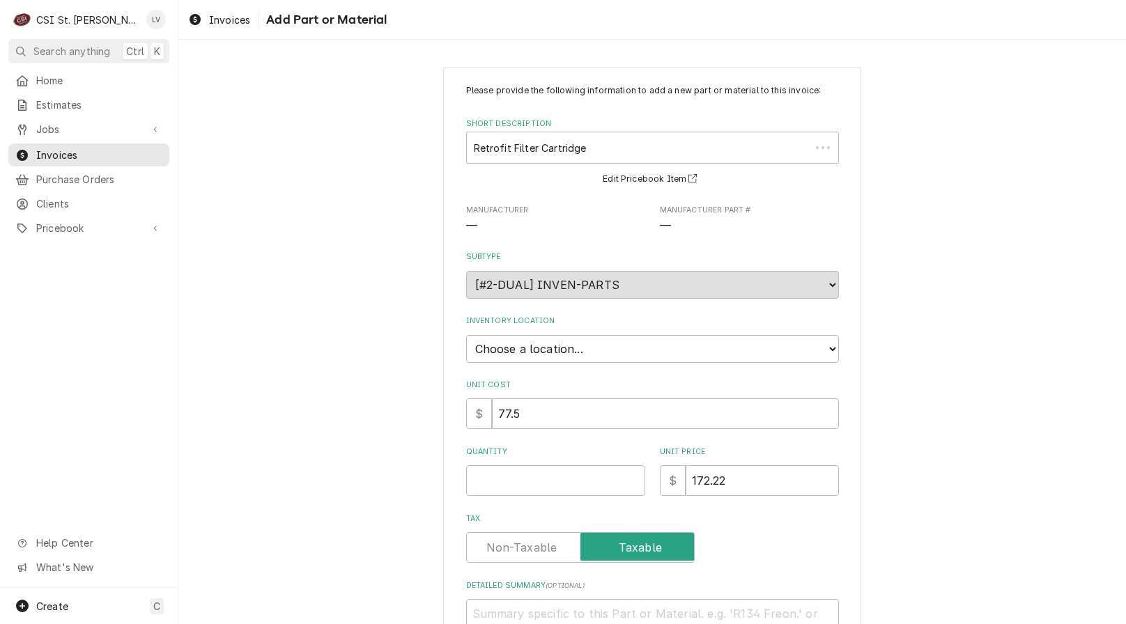
type textarea "x"
click at [497, 344] on select "Choose a location... 00 | STL WAREHOUSE 01 | CHUCK WAMBOLDT V#93 01 | COURTNEY …" at bounding box center [652, 349] width 373 height 28
select select "1452"
click at [466, 335] on select "Choose a location... 00 | STL WAREHOUSE 01 | CHUCK WAMBOLDT V#93 01 | COURTNEY …" at bounding box center [652, 349] width 373 height 28
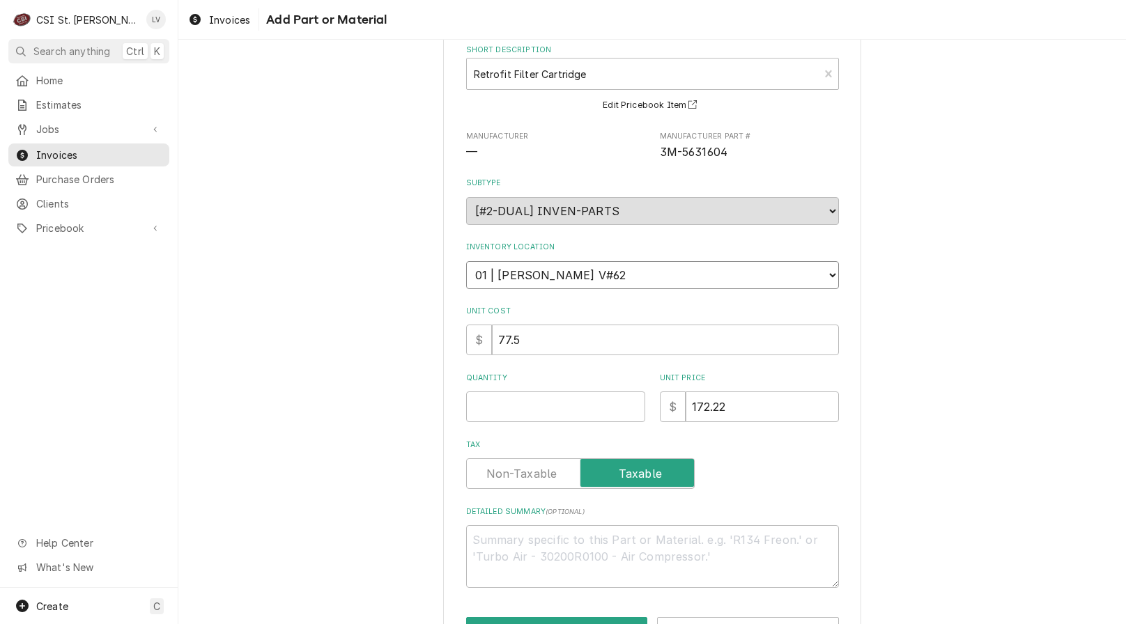
scroll to position [123, 0]
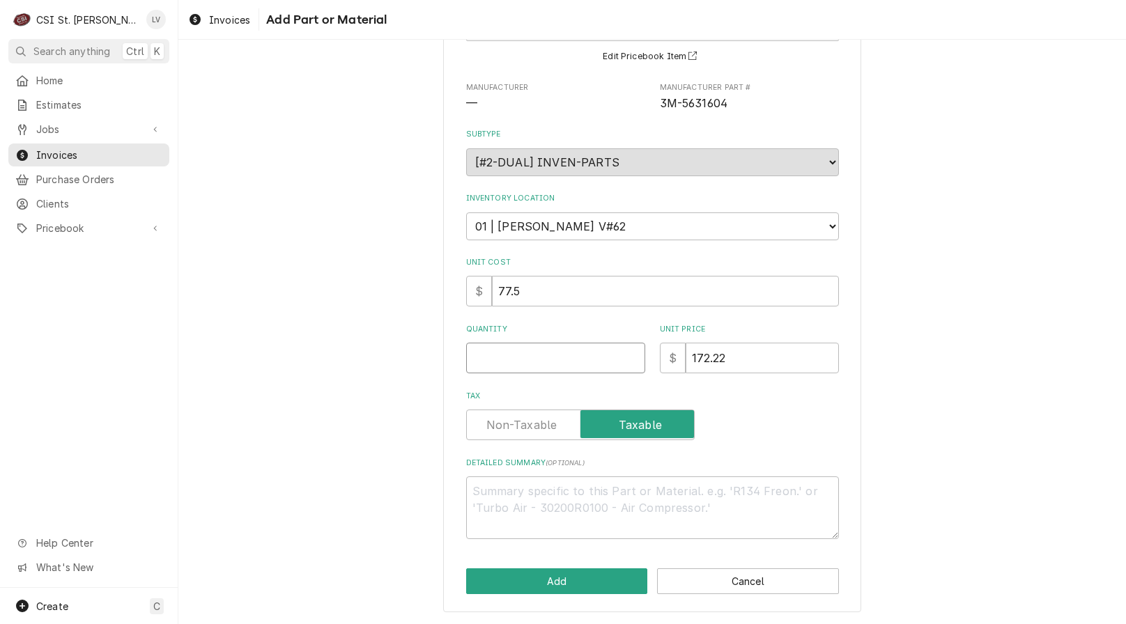
click at [485, 355] on input "Quantity" at bounding box center [555, 358] width 179 height 31
type textarea "x"
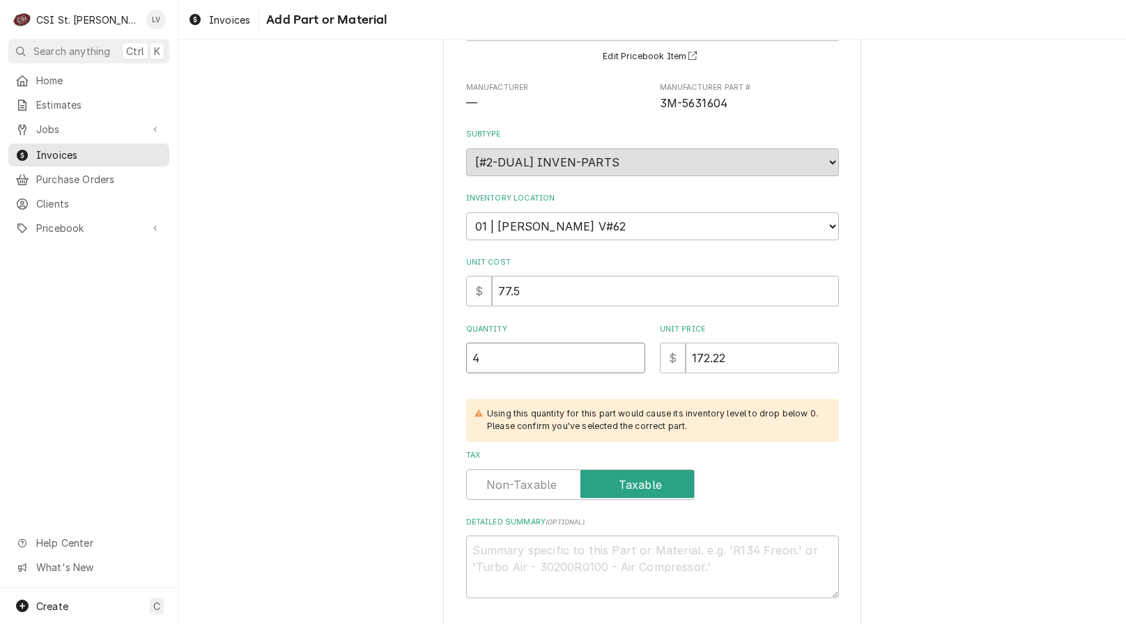
type input "4"
click at [347, 422] on div "Please provide the following information to add a new part or material to this …" at bounding box center [651, 308] width 947 height 752
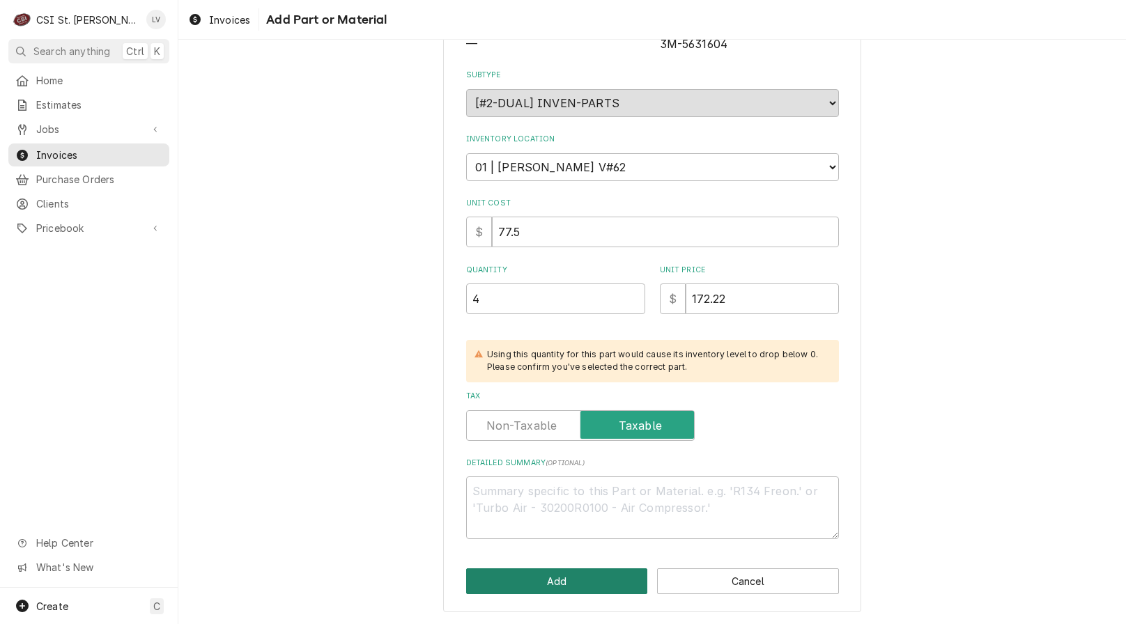
click at [526, 573] on button "Add" at bounding box center [557, 581] width 182 height 26
type textarea "x"
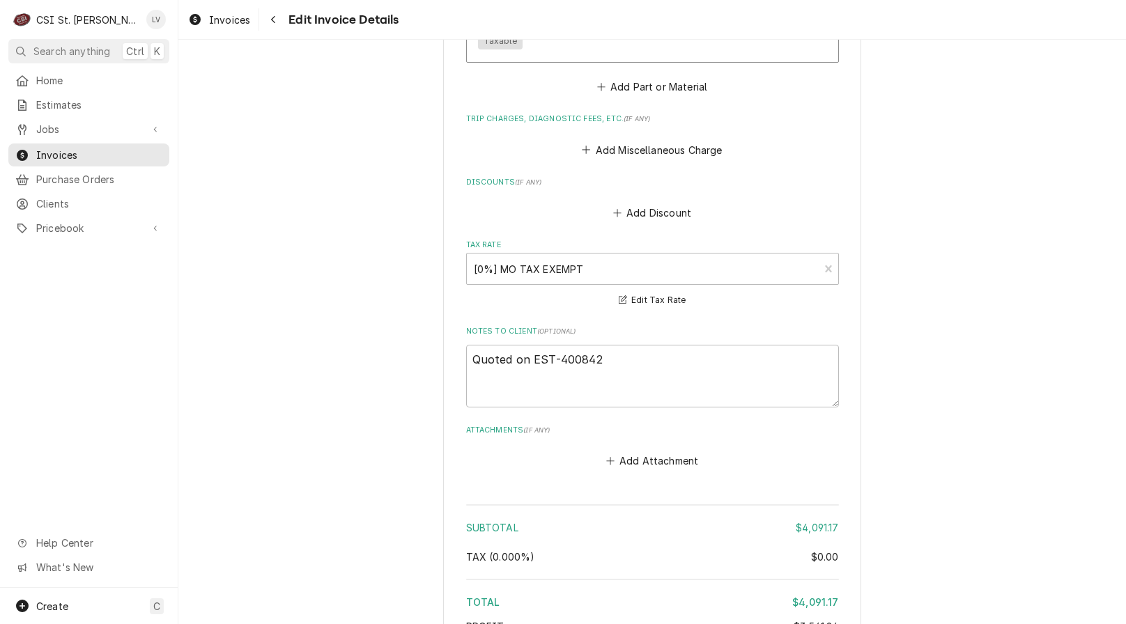
scroll to position [6239, 0]
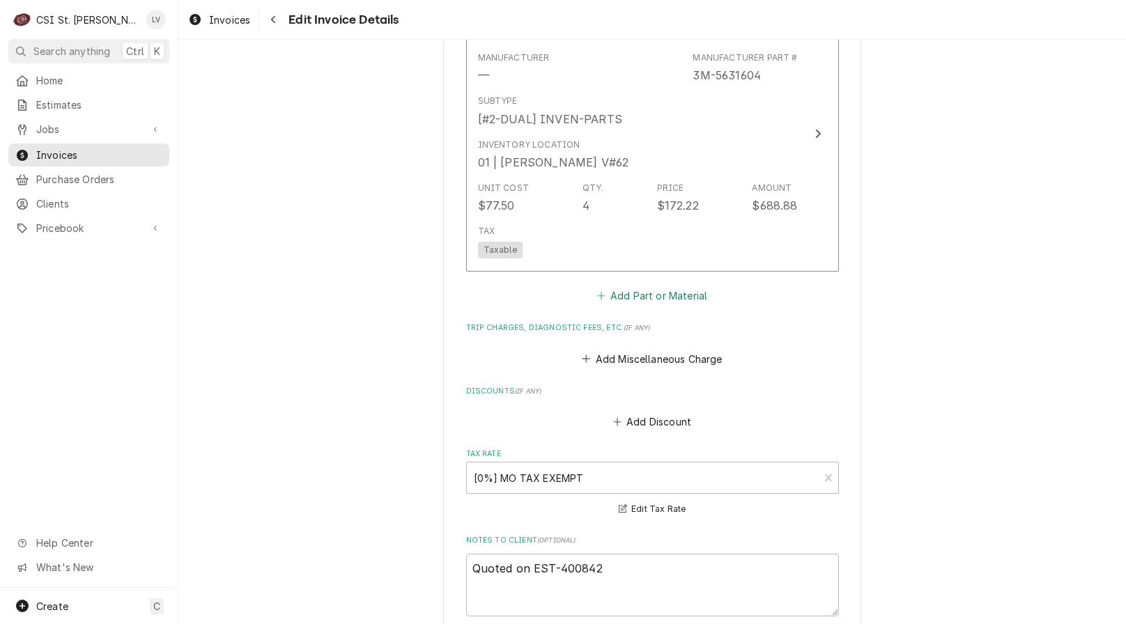
click at [660, 296] on button "Add Part or Material" at bounding box center [651, 296] width 115 height 20
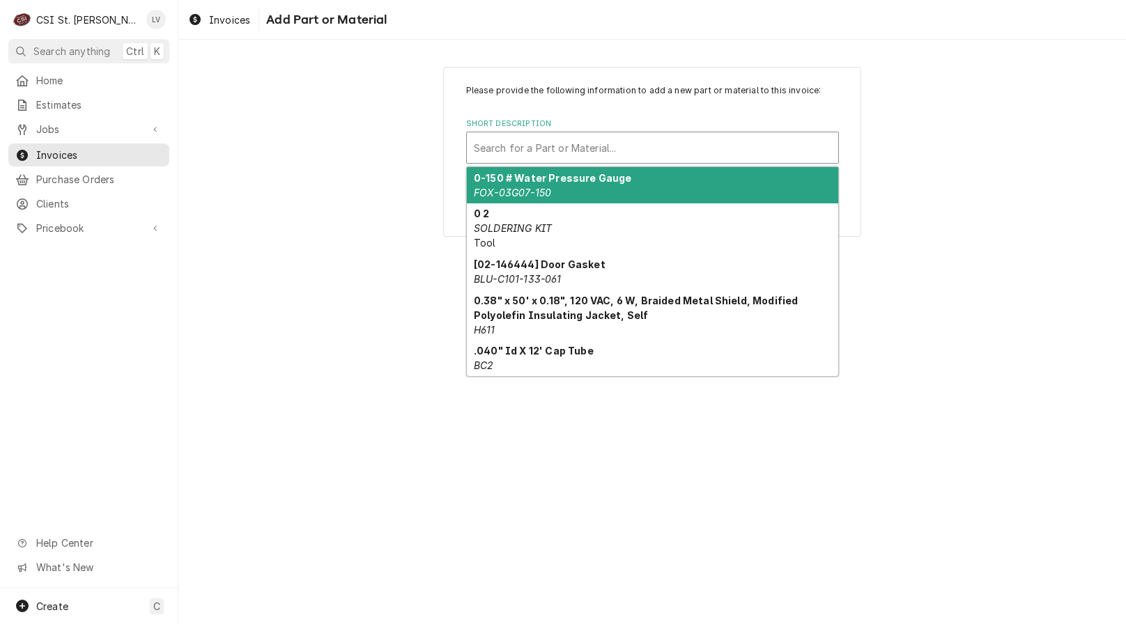
click at [517, 143] on div "Short Description" at bounding box center [652, 147] width 357 height 25
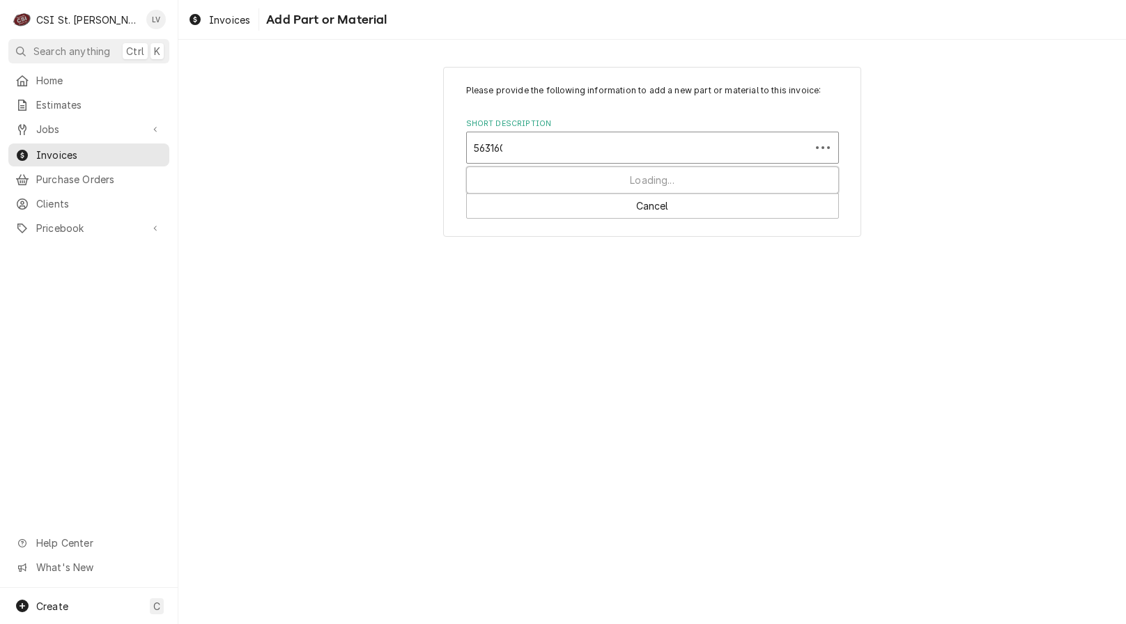
type input "5631602"
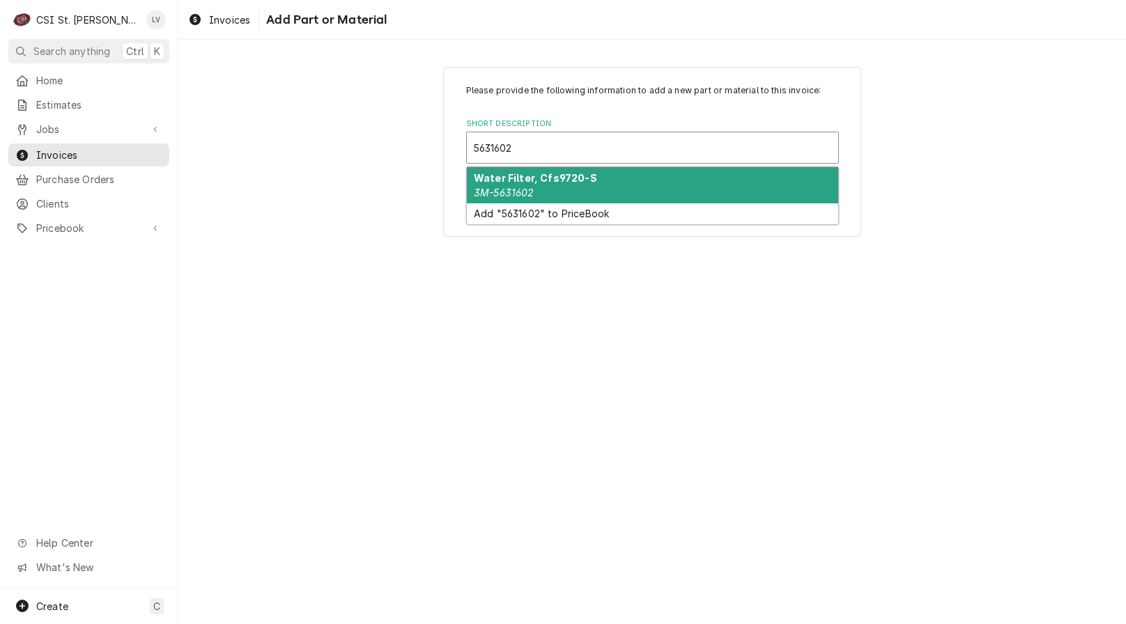
click at [541, 184] on div "Water Filter, Cfs9720-S 3M-5631602" at bounding box center [652, 185] width 371 height 36
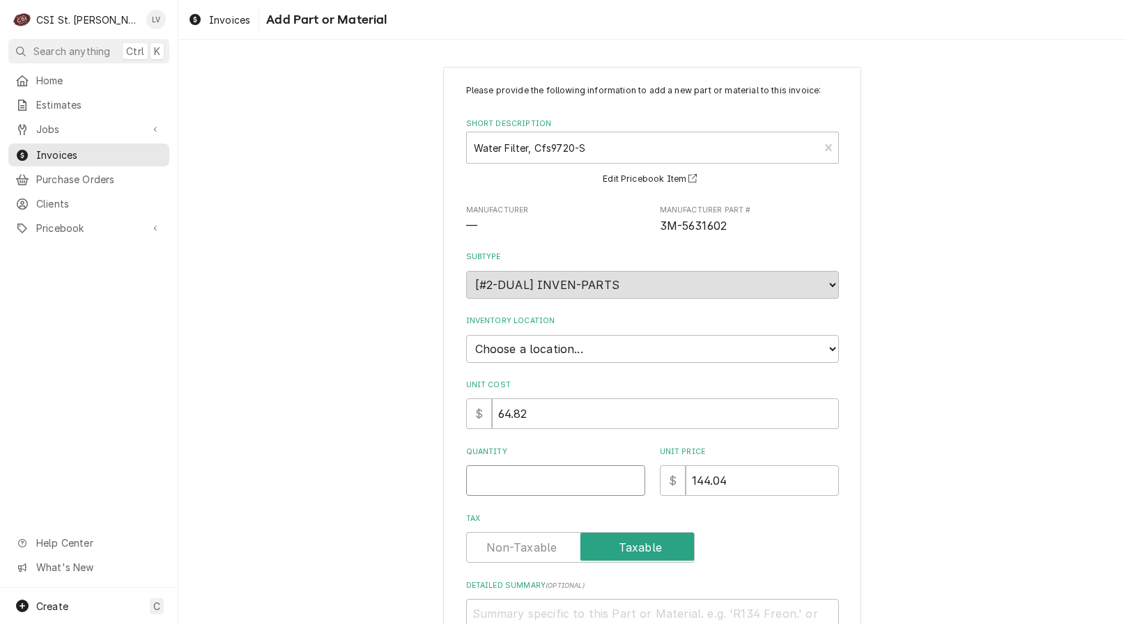
click at [470, 475] on input "Quantity" at bounding box center [555, 480] width 179 height 31
type textarea "x"
type input "1"
click at [332, 461] on div "Please provide the following information to add a new part or material to this …" at bounding box center [651, 400] width 947 height 692
click at [511, 344] on select "Choose a location... 00 | STL WAREHOUSE 01 | CHUCK WAMBOLDT V#93 01 | COURTNEY …" at bounding box center [652, 349] width 373 height 28
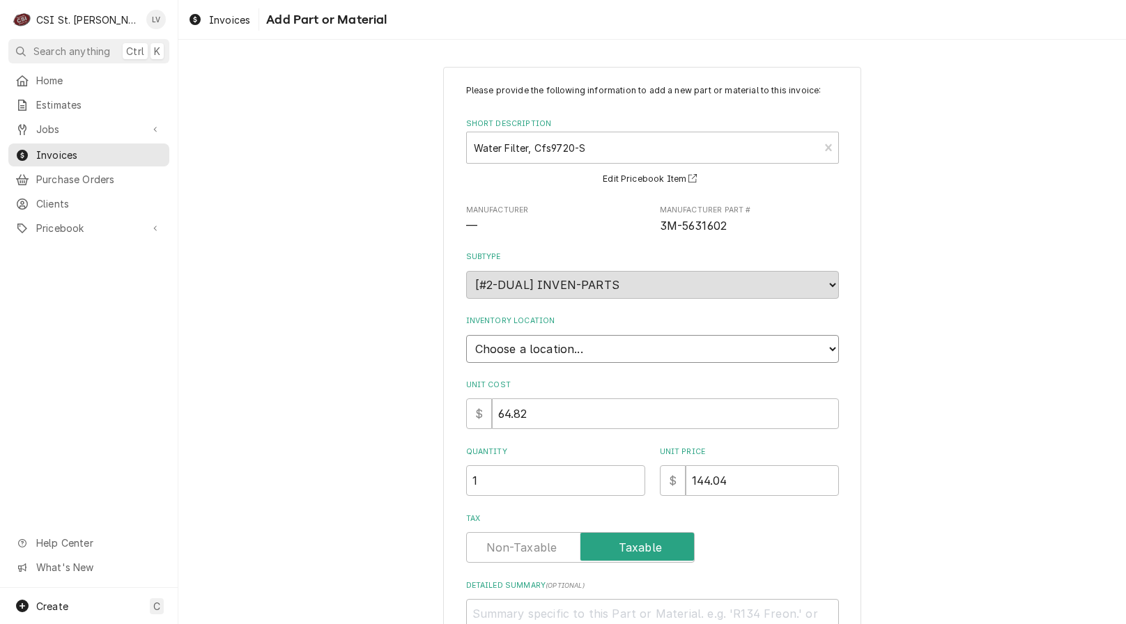
select select "1452"
click at [466, 335] on select "Choose a location... 00 | STL WAREHOUSE 01 | CHUCK WAMBOLDT V#93 01 | COURTNEY …" at bounding box center [652, 349] width 373 height 28
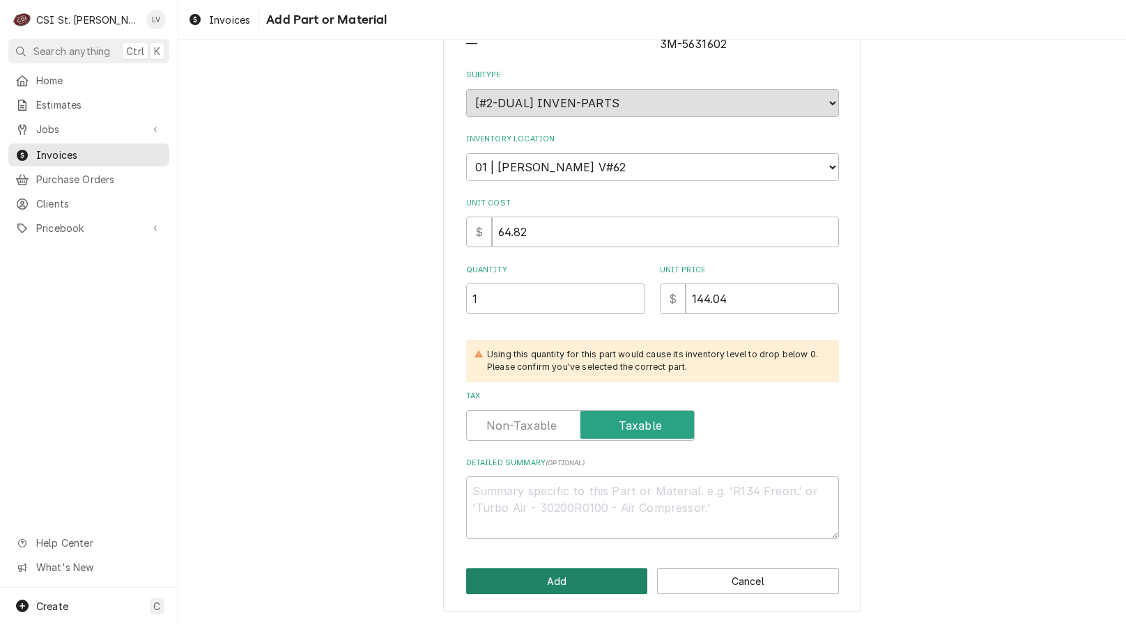
click at [569, 571] on button "Add" at bounding box center [557, 581] width 182 height 26
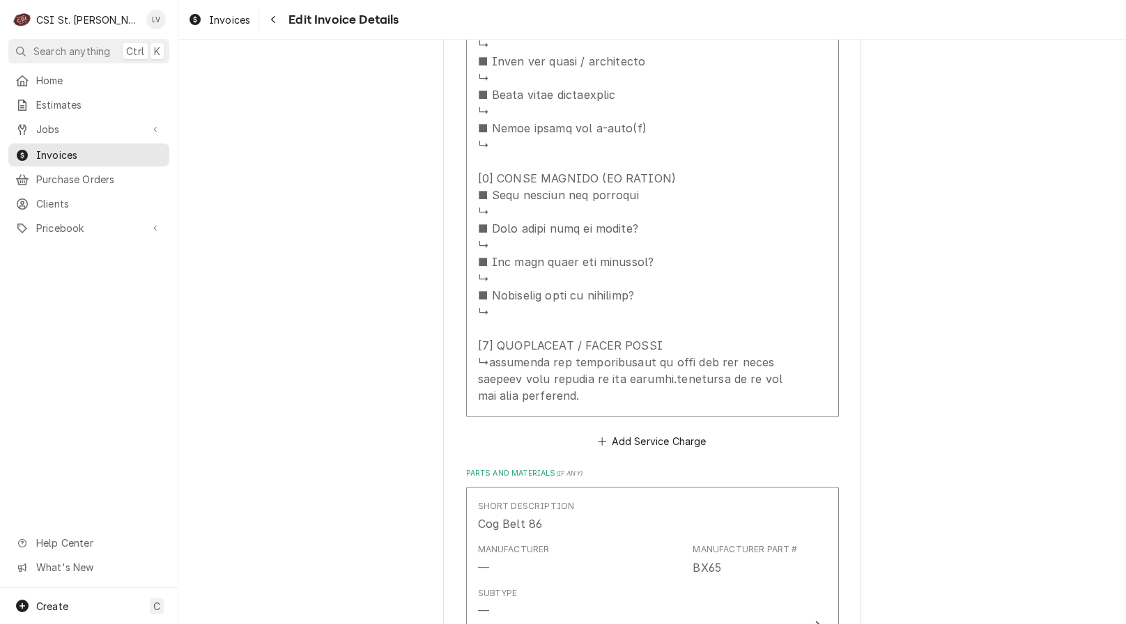
scroll to position [4009, 0]
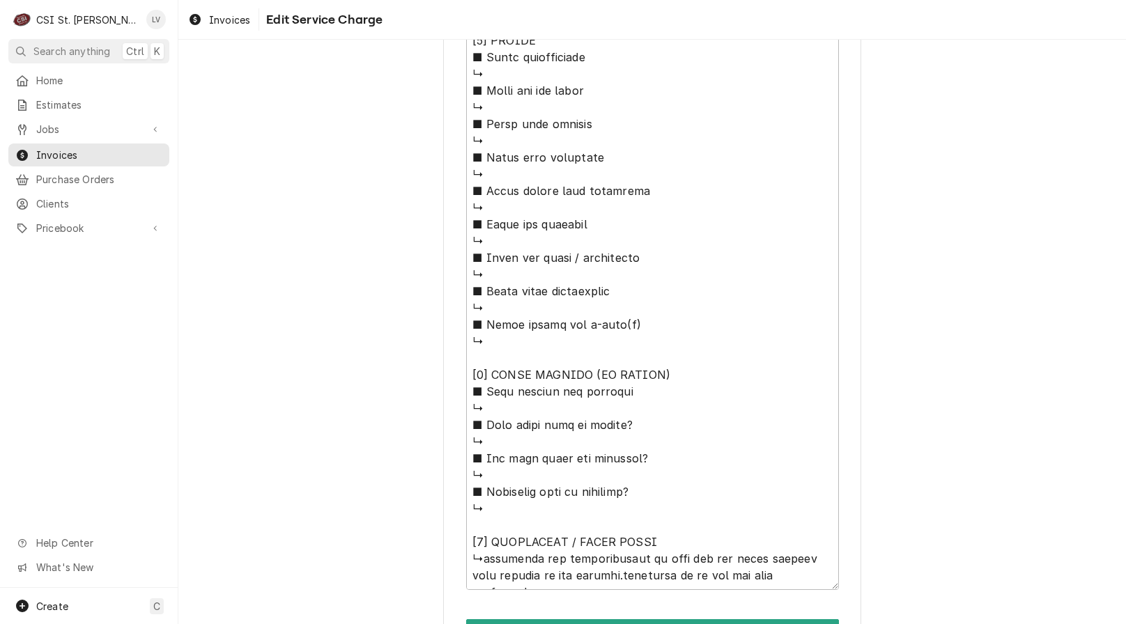
scroll to position [2401, 0]
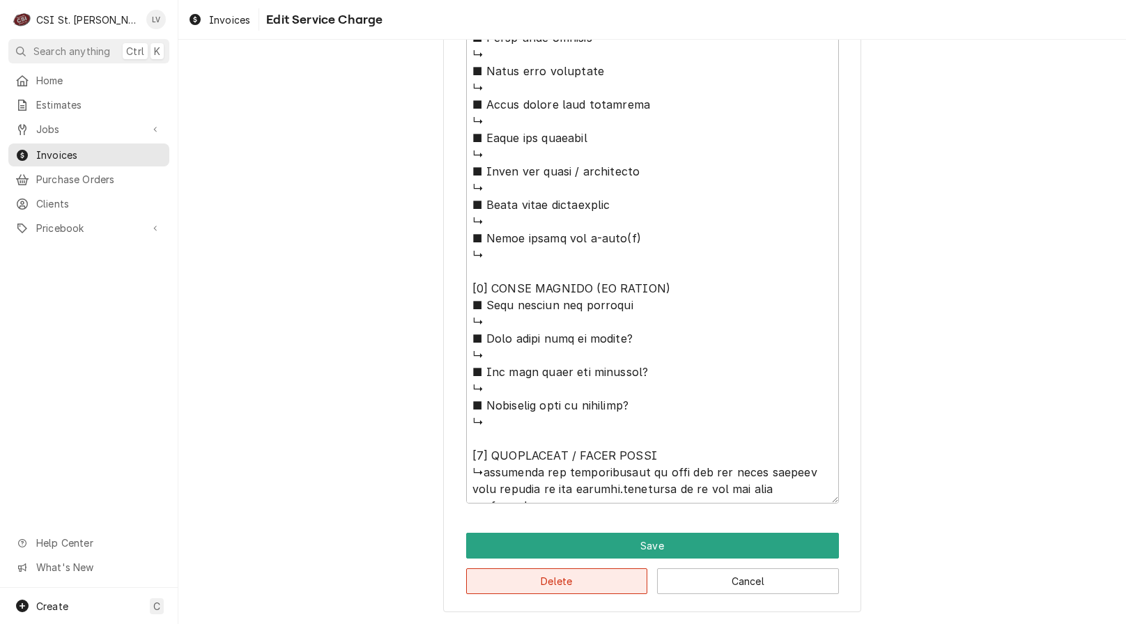
click at [540, 579] on button "Delete" at bounding box center [557, 581] width 182 height 26
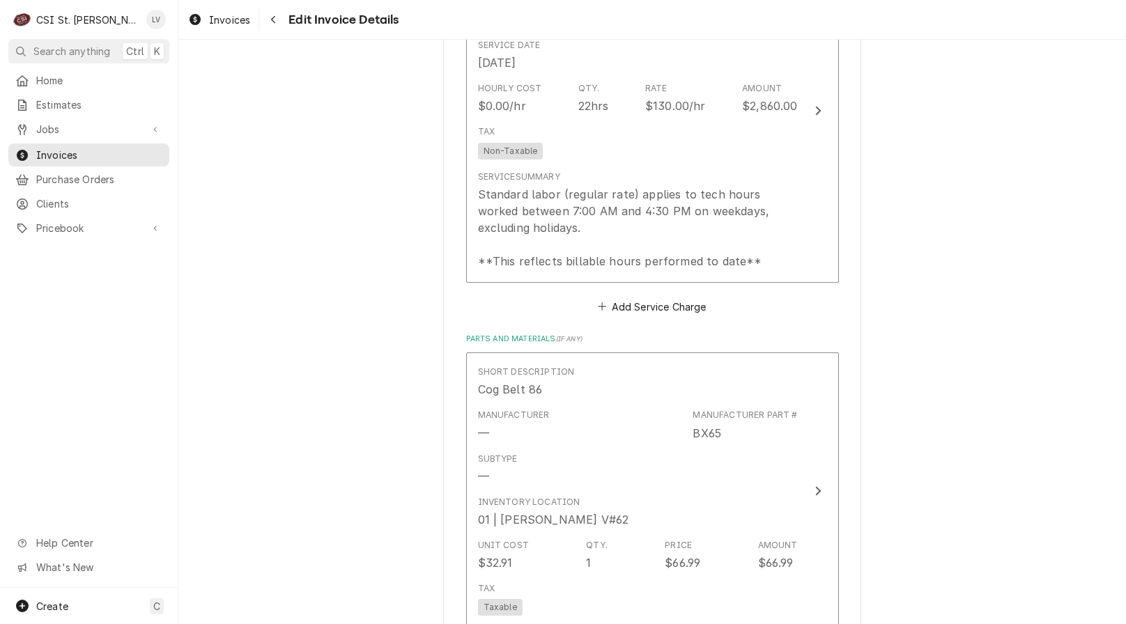
scroll to position [1527, 0]
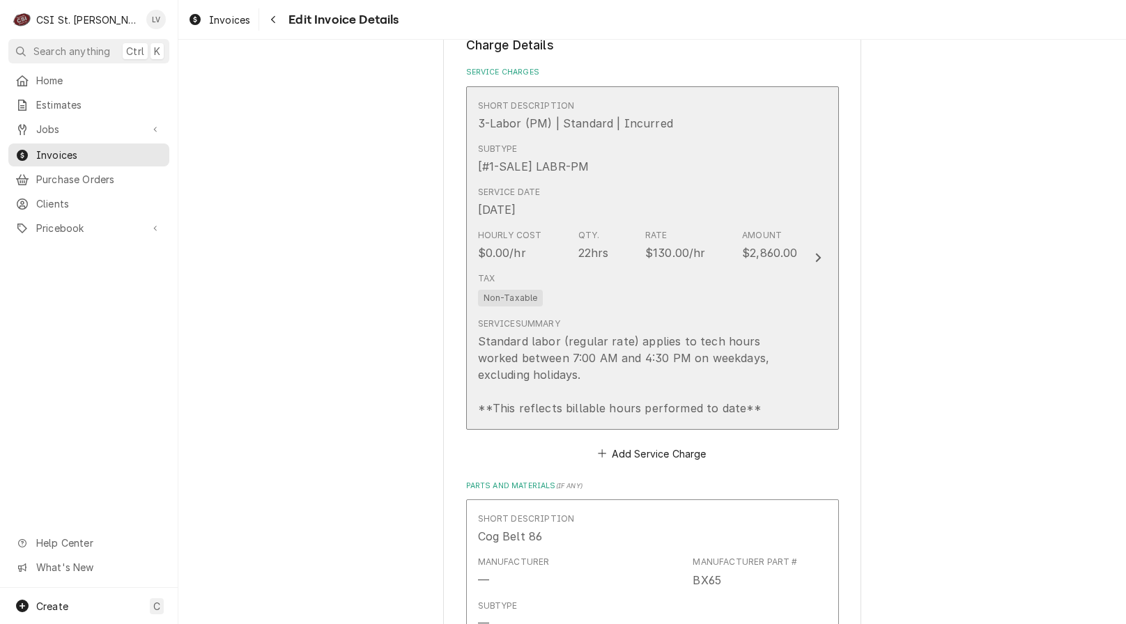
click at [628, 341] on div "Standard labor (regular rate) applies to tech hours worked between 7:00 AM and …" at bounding box center [638, 375] width 320 height 84
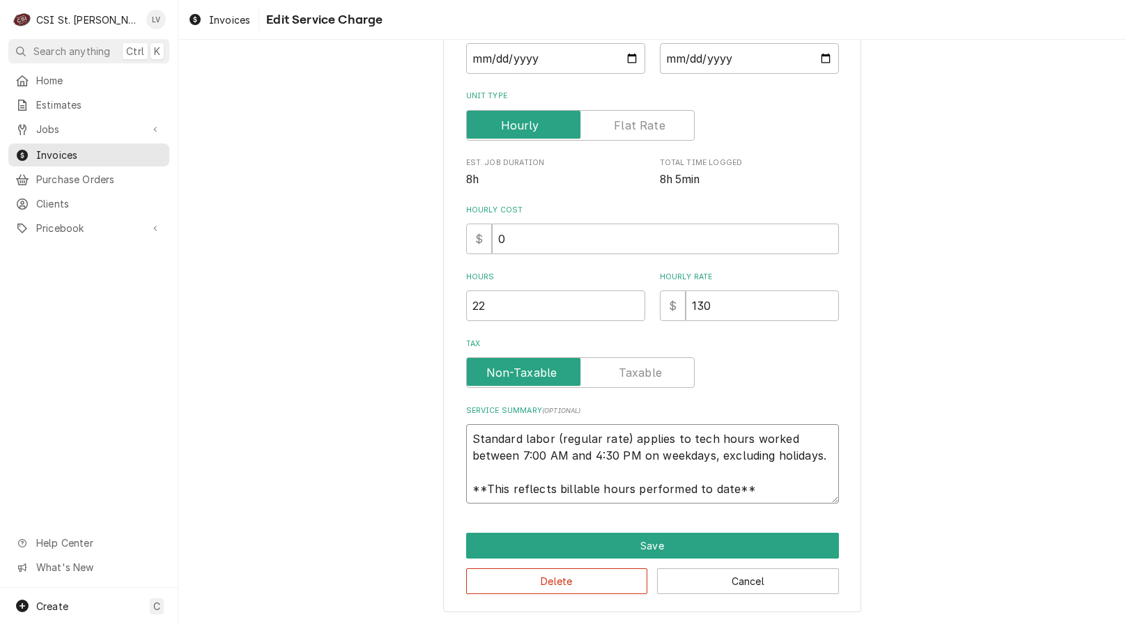
scroll to position [17, 0]
drag, startPoint x: 470, startPoint y: 437, endPoint x: 803, endPoint y: 490, distance: 337.1
click at [800, 494] on textarea "Standard labor (regular rate) applies to tech hours worked between 7:00 AM and …" at bounding box center [652, 463] width 373 height 79
paste textarea "Performed PM service on cooking, refrigeration, and ice machine equipment as pe…"
type textarea "x"
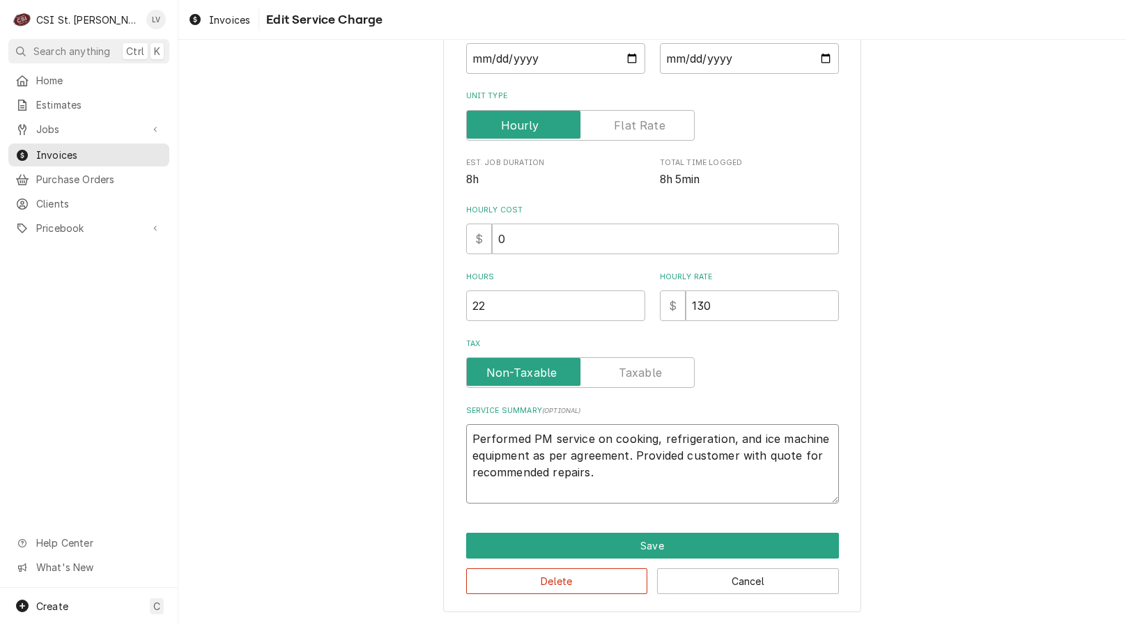
scroll to position [0, 0]
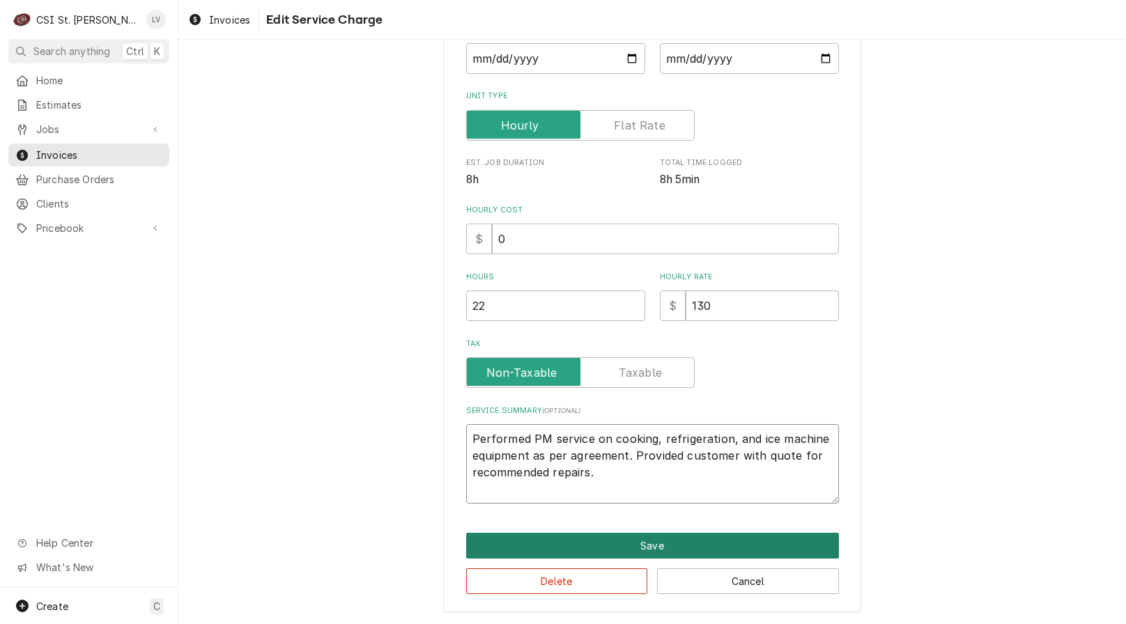
type textarea "Performed PM service on cooking, refrigeration, and ice machine equipment as pe…"
click at [652, 540] on button "Save" at bounding box center [652, 546] width 373 height 26
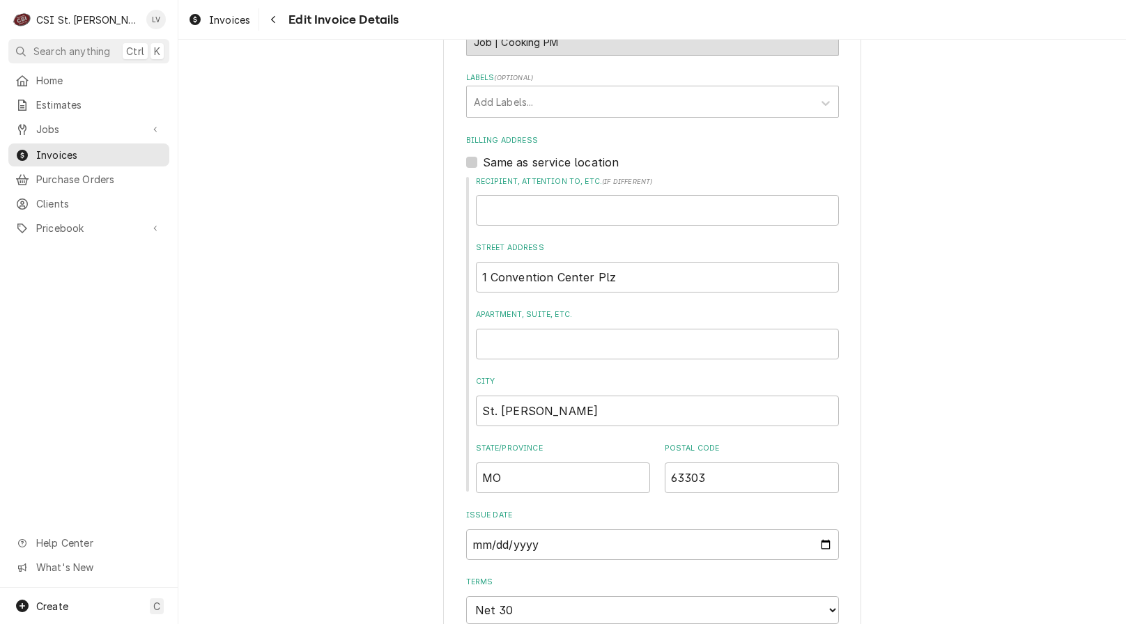
scroll to position [674, 0]
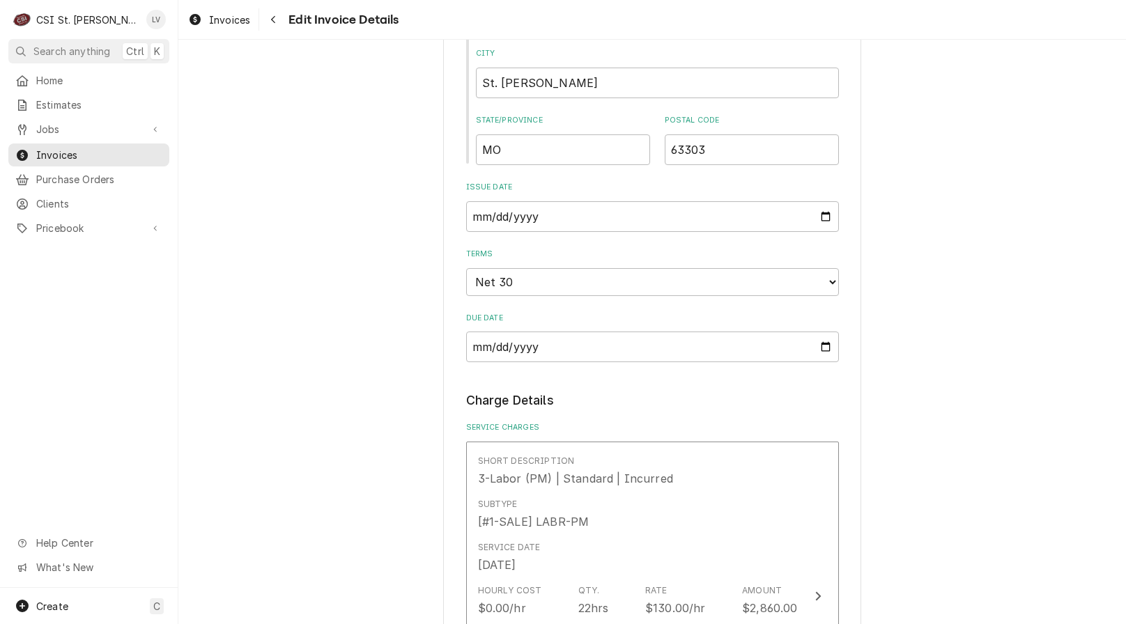
scroll to position [1440, 0]
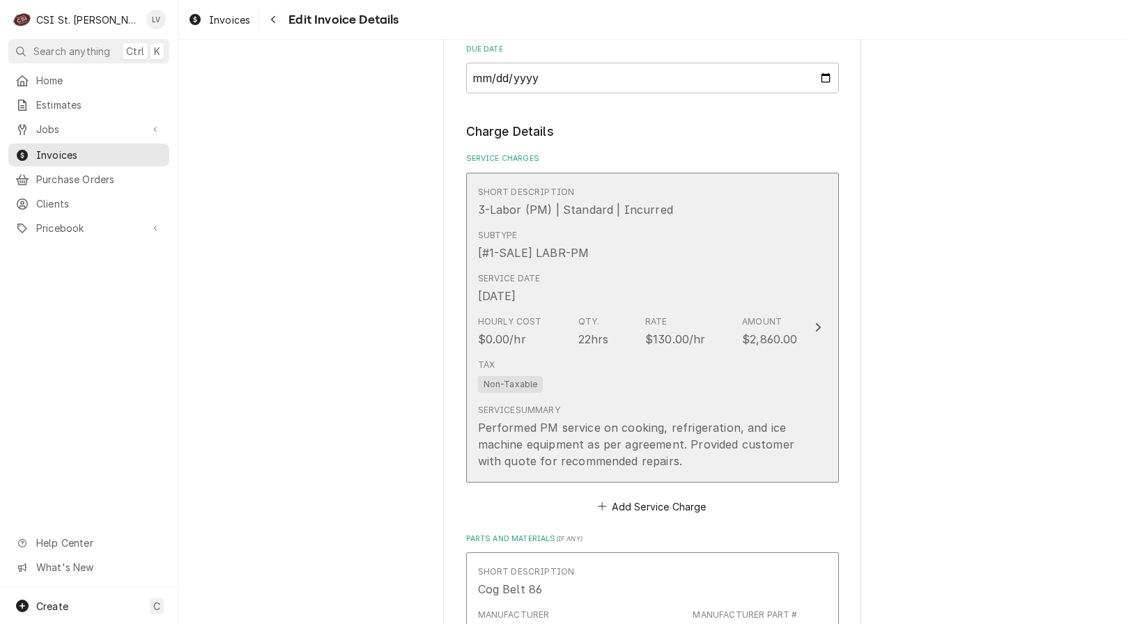
click at [680, 418] on div "Service Summary Performed PM service on cooking, refrigeration, and ice machine…" at bounding box center [638, 436] width 320 height 65
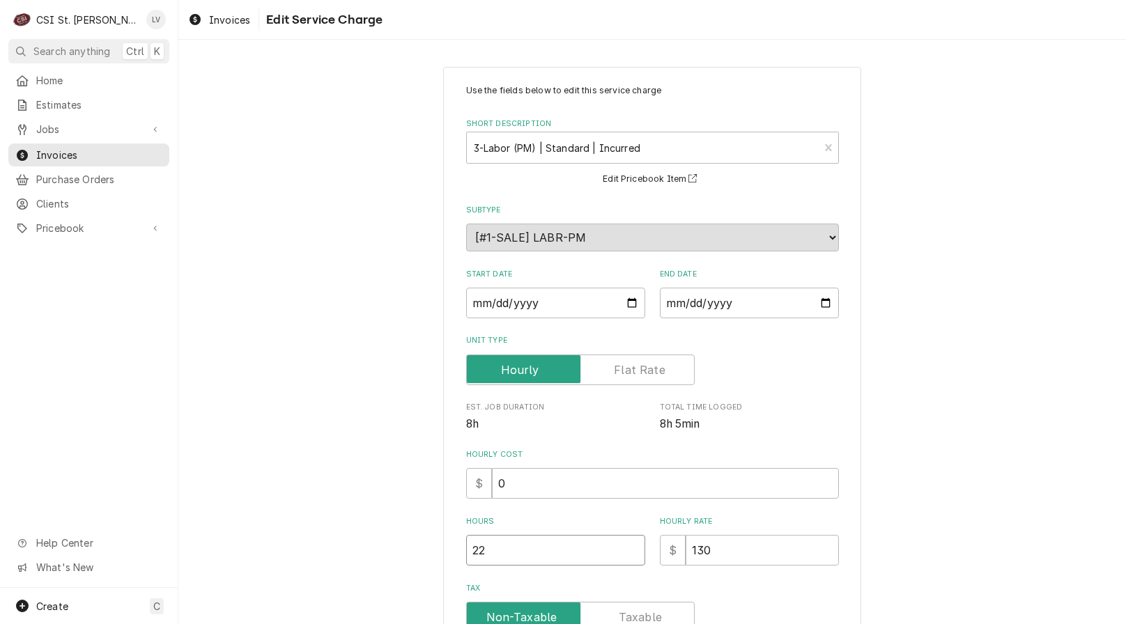
drag, startPoint x: 518, startPoint y: 550, endPoint x: 405, endPoint y: 568, distance: 115.0
click at [405, 568] on div "Use the fields below to edit this service charge Short Description 3-Labor (PM)…" at bounding box center [651, 461] width 947 height 814
type textarea "x"
type input "3"
type textarea "x"
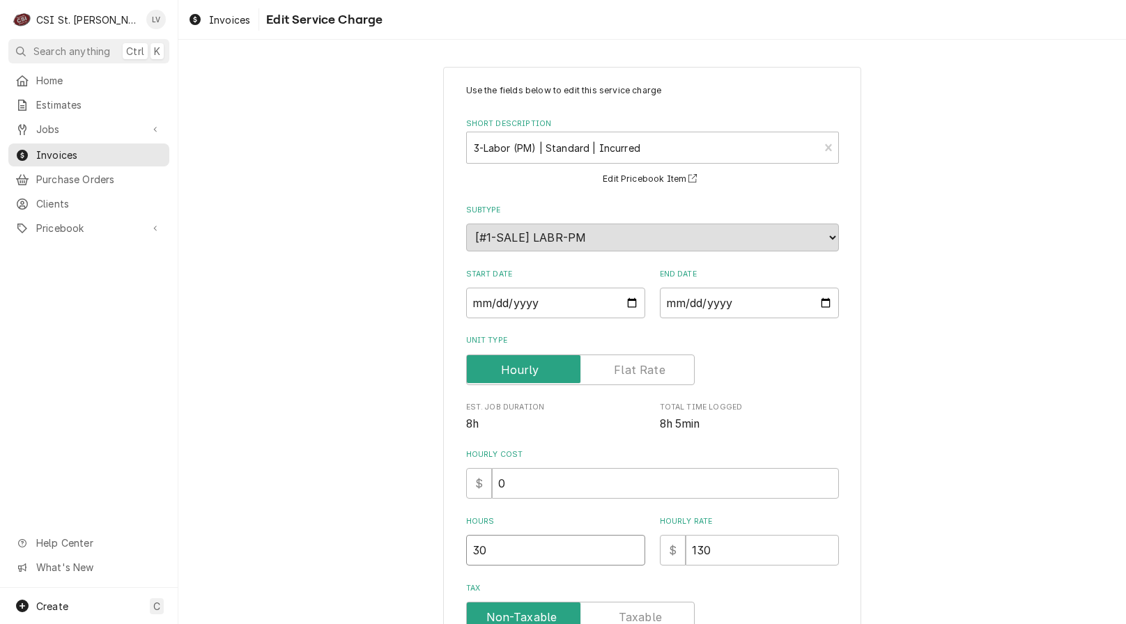
type input "30"
type textarea "x"
type input "0"
click at [932, 410] on div "Use the fields below to edit this service charge Short Description 3-Labor (PM)…" at bounding box center [651, 461] width 947 height 814
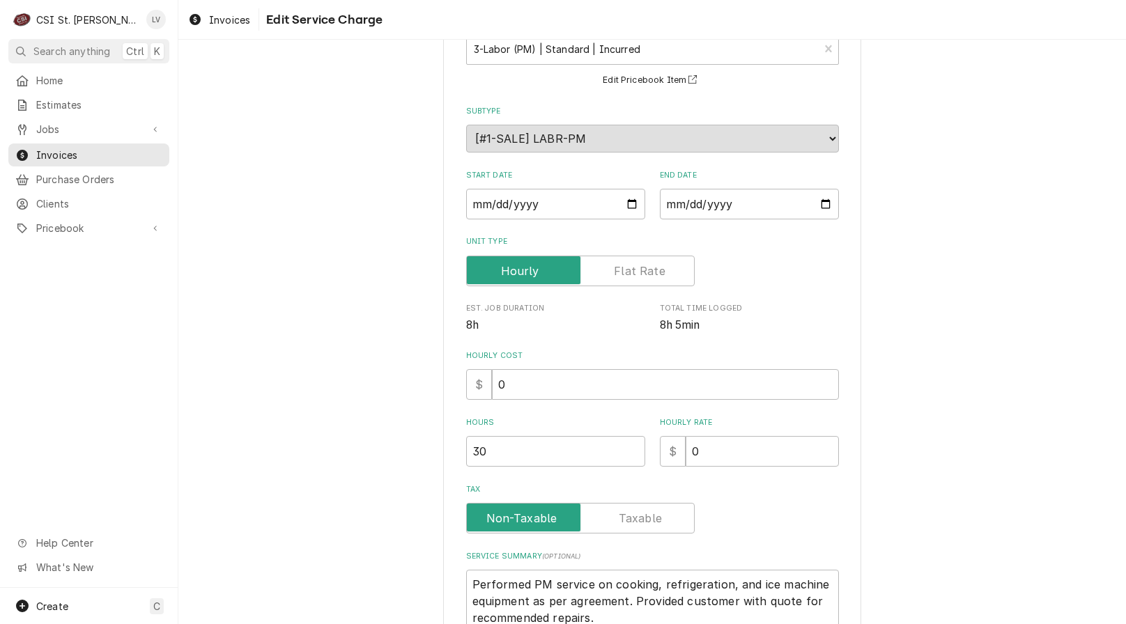
scroll to position [244, 0]
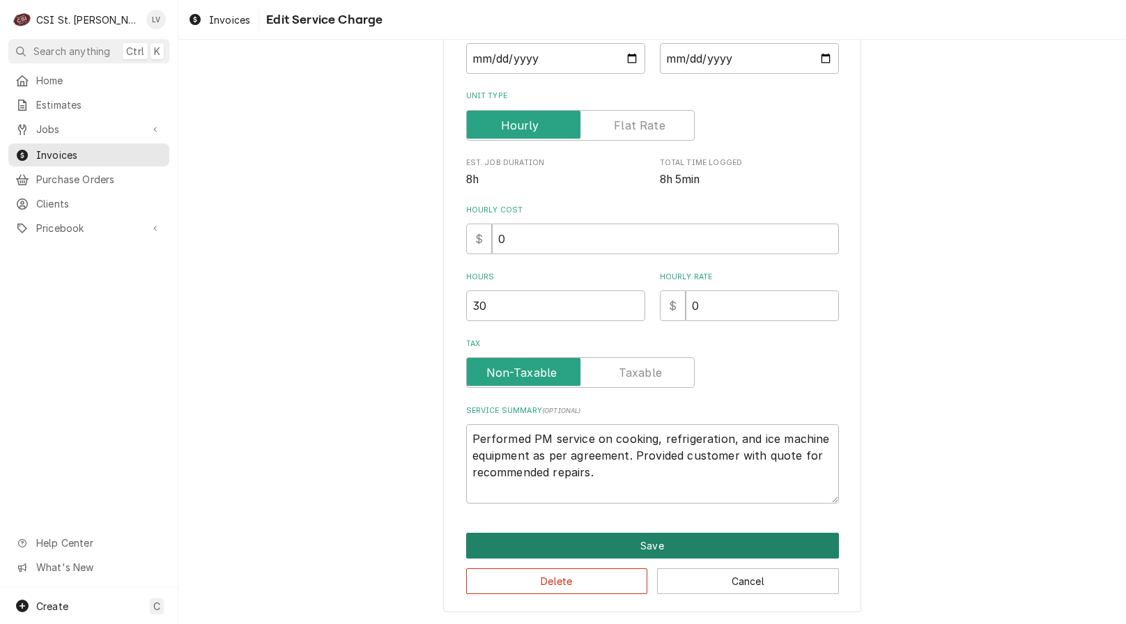
click at [545, 545] on button "Save" at bounding box center [652, 546] width 373 height 26
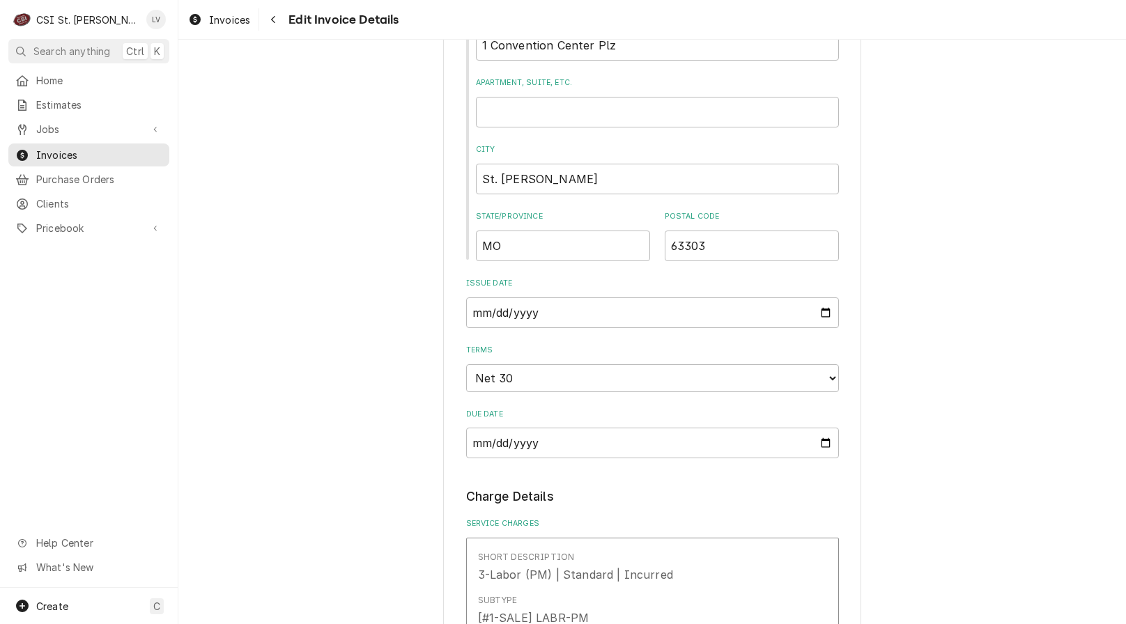
scroll to position [657, 0]
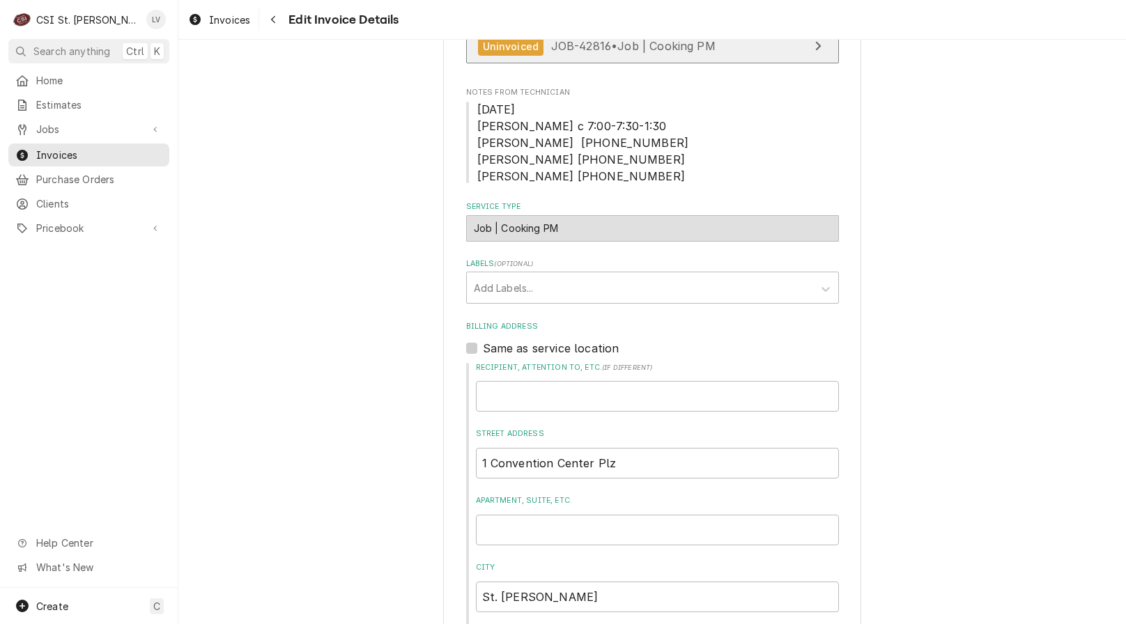
click at [660, 50] on span "JOB-42816 • Job | Cooking PM" at bounding box center [633, 46] width 164 height 14
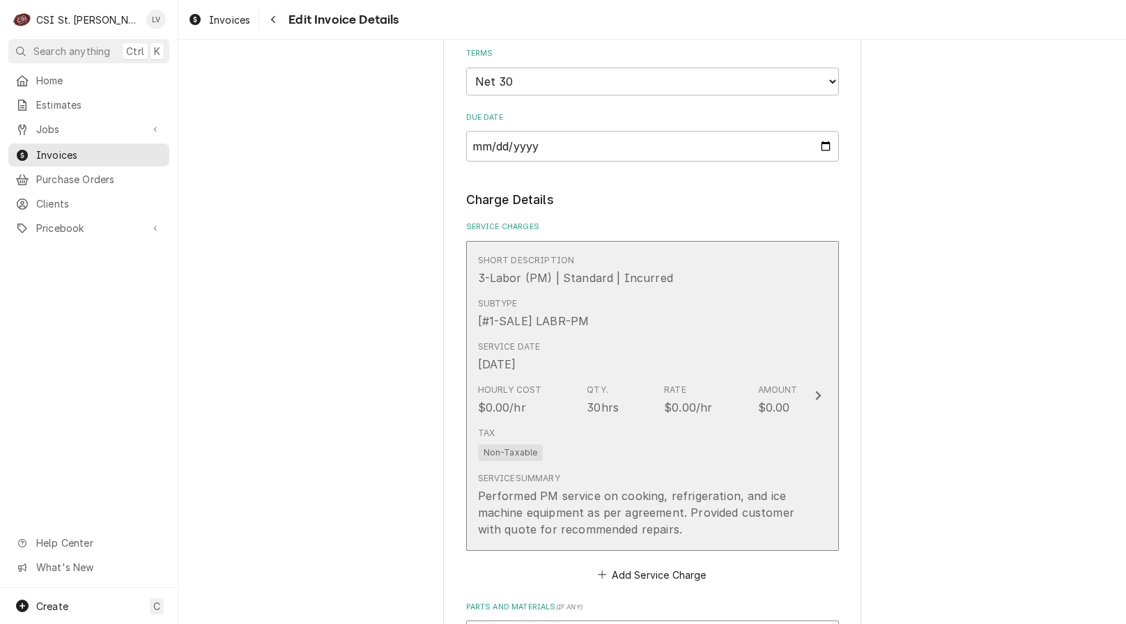
scroll to position [1563, 0]
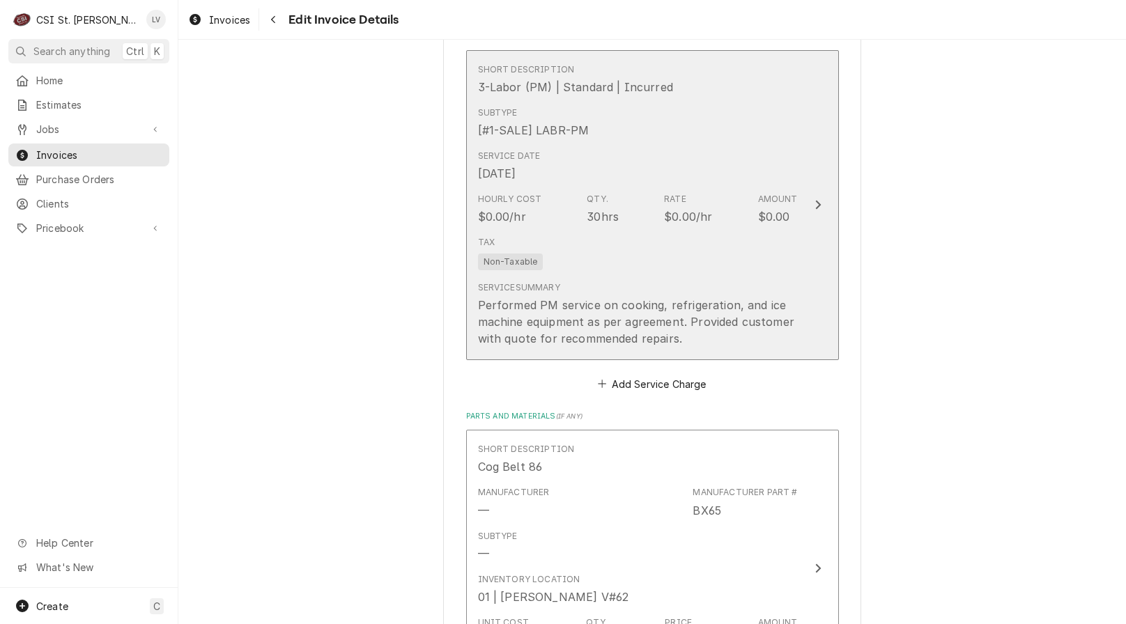
click at [673, 320] on div "Performed PM service on cooking, refrigeration, and ice machine equipment as pe…" at bounding box center [638, 322] width 320 height 50
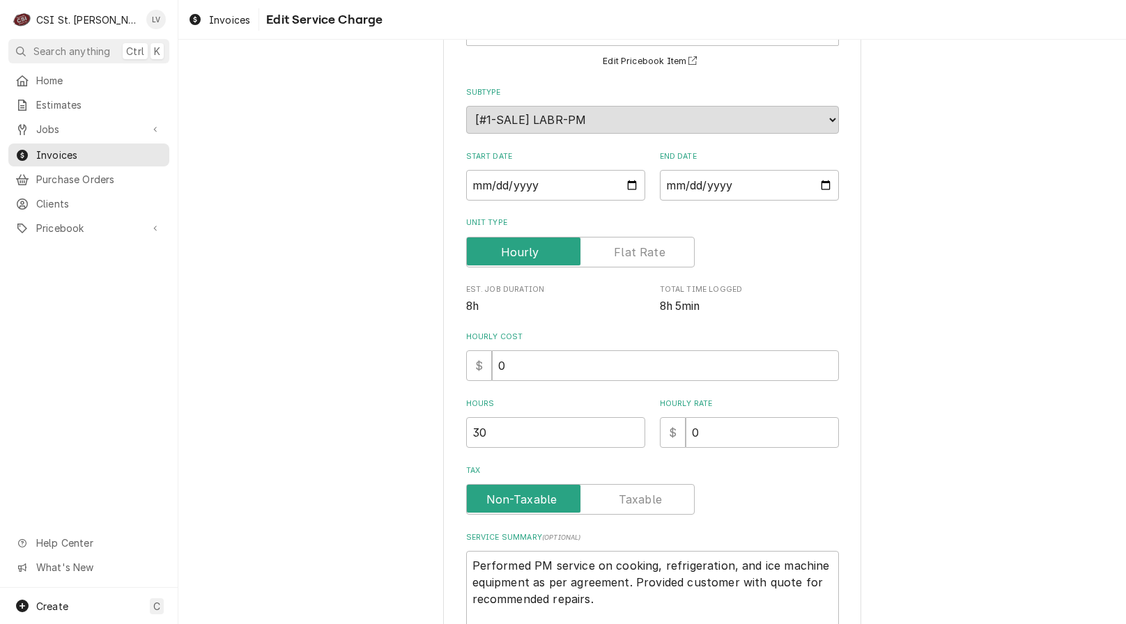
scroll to position [244, 0]
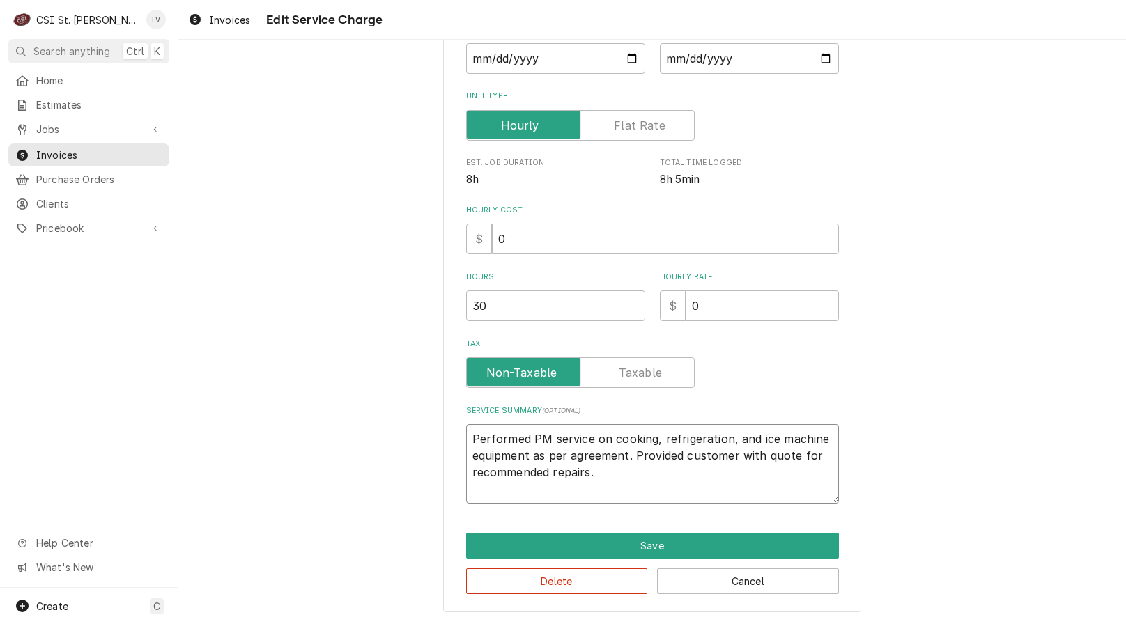
click at [729, 436] on textarea "Performed PM service on cooking, refrigeration, and ice machine equipment as pe…" at bounding box center [652, 463] width 373 height 79
type textarea "x"
type textarea "Performed PM service on cooking, refrigeration, mand ice machine equipment as p…"
type textarea "x"
type textarea "Performed PM service on cooking, refrigeration, miand ice machine equipment as …"
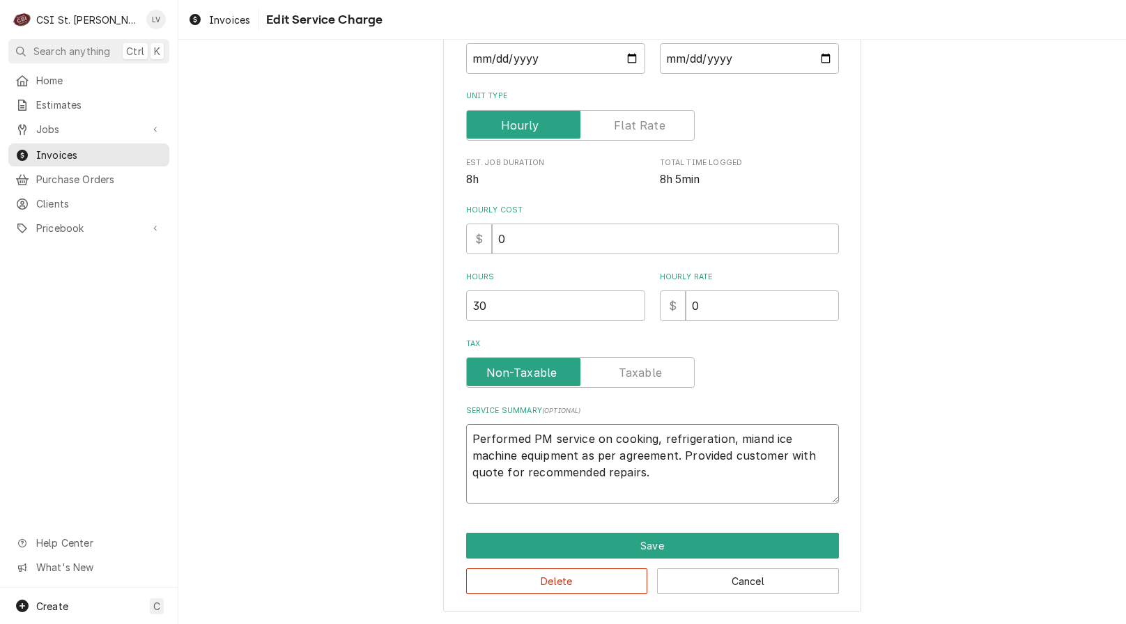
type textarea "x"
type textarea "Performed PM service on cooking, refrigeration, mixand ice machine equipment as…"
type textarea "x"
type textarea "Performed PM service on cooking, refrigeration, mixeand ice machine equipment a…"
type textarea "x"
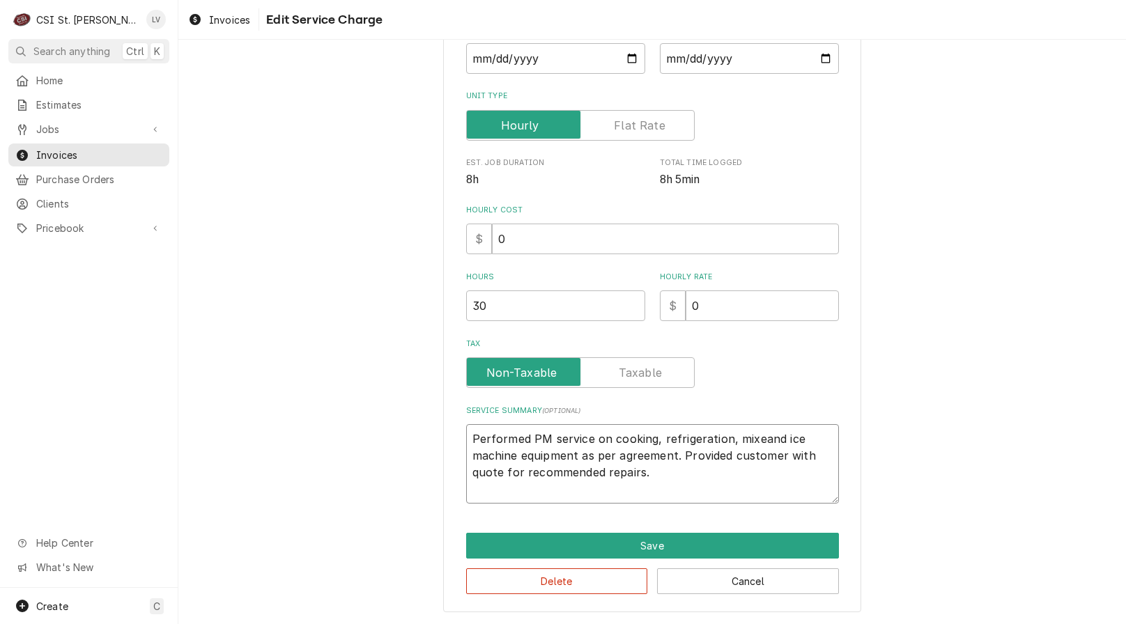
type textarea "Performed PM service on cooking, refrigeration, mixerand ice machine equipment …"
type textarea "x"
type textarea "Performed PM service on cooking, refrigeration, mixer,and ice machine equipment…"
type textarea "x"
type textarea "Performed PM service on cooking, refrigeration, mixer, and ice machine equipmen…"
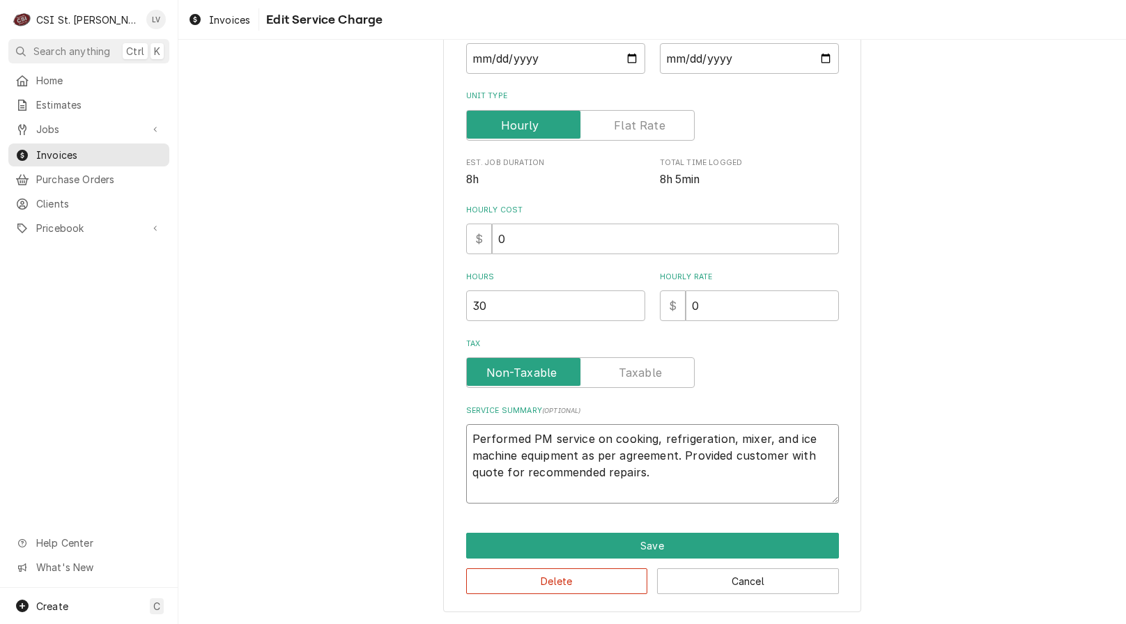
type textarea "x"
type textarea "Performed PM service on cooking, refrigeration, mixer, Hand ice machine equipme…"
type textarea "x"
type textarea "Performed PM service on cooking, refrigeration, mixer, HVand ice machine equipm…"
type textarea "x"
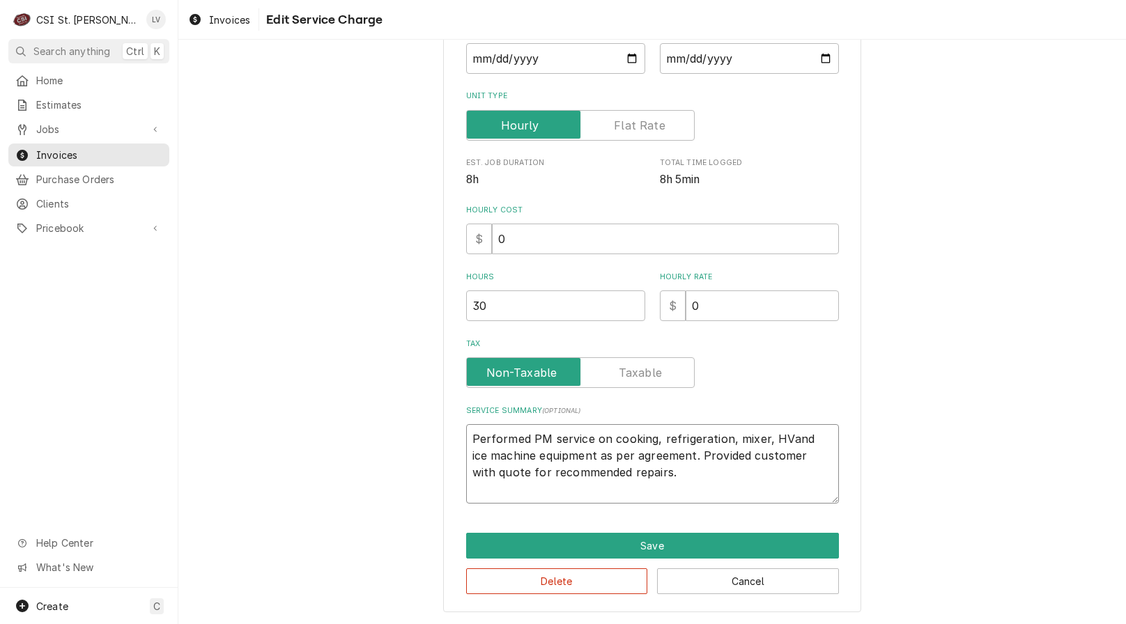
type textarea "Performed PM service on cooking, refrigeration, mixer, HVAand ice machine equip…"
type textarea "x"
type textarea "Performed PM service on cooking, refrigeration, mixer, HVACand ice machine equi…"
type textarea "x"
type textarea "Performed PM service on cooking, refrigeration, mixer, HVAC,and ice machine equ…"
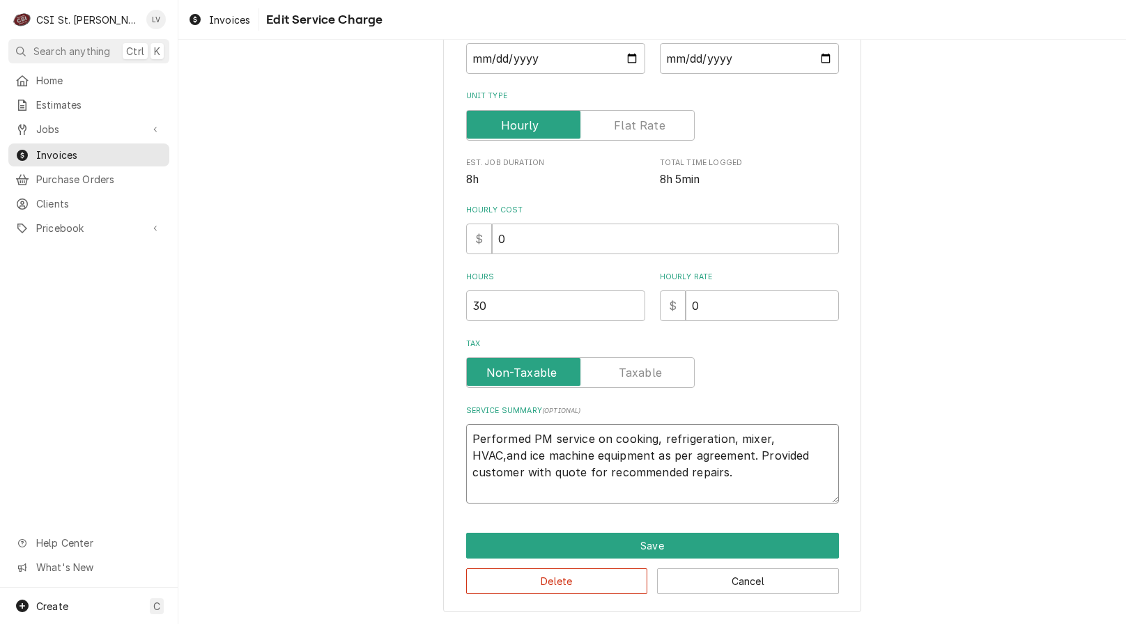
type textarea "x"
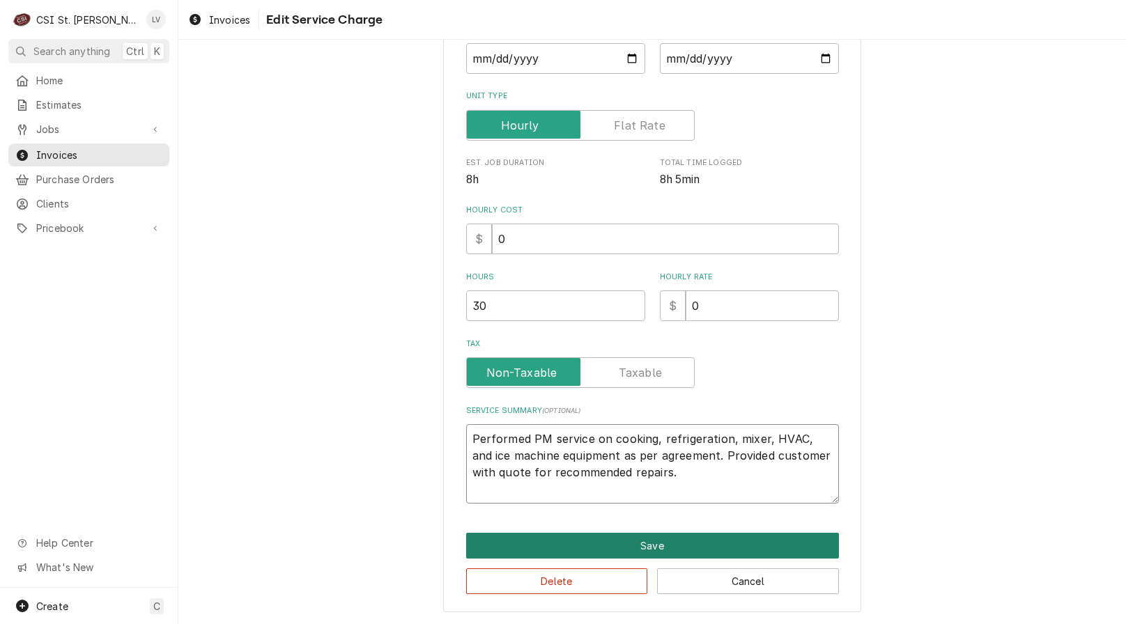
type textarea "Performed PM service on cooking, refrigeration, mixer, HVAC, and ice machine eq…"
click at [651, 538] on button "Save" at bounding box center [652, 546] width 373 height 26
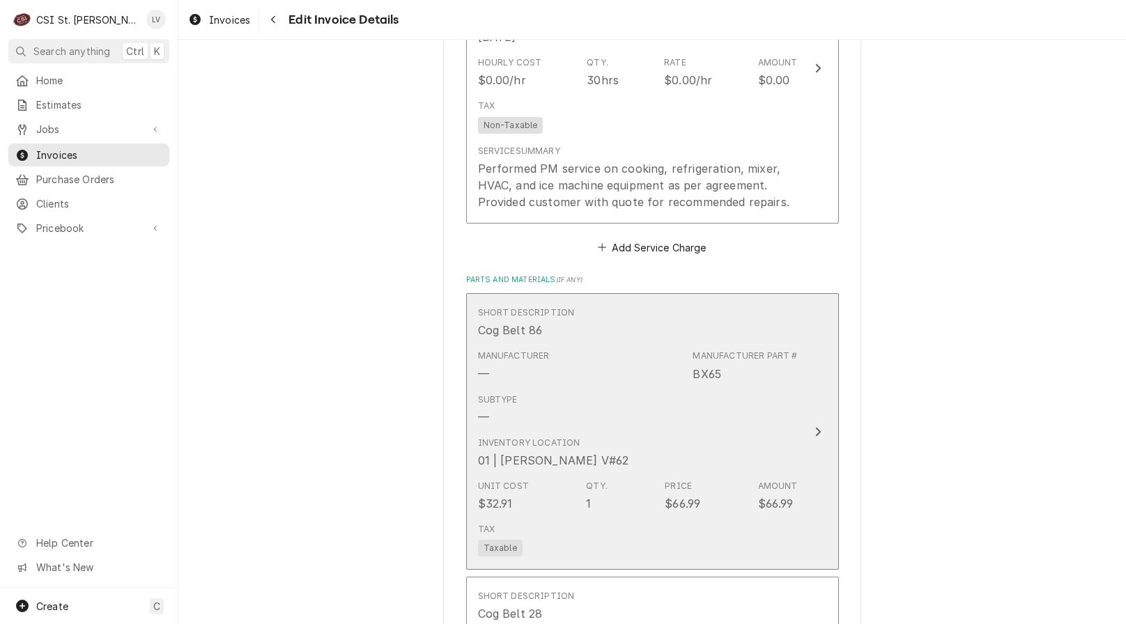
scroll to position [1755, 0]
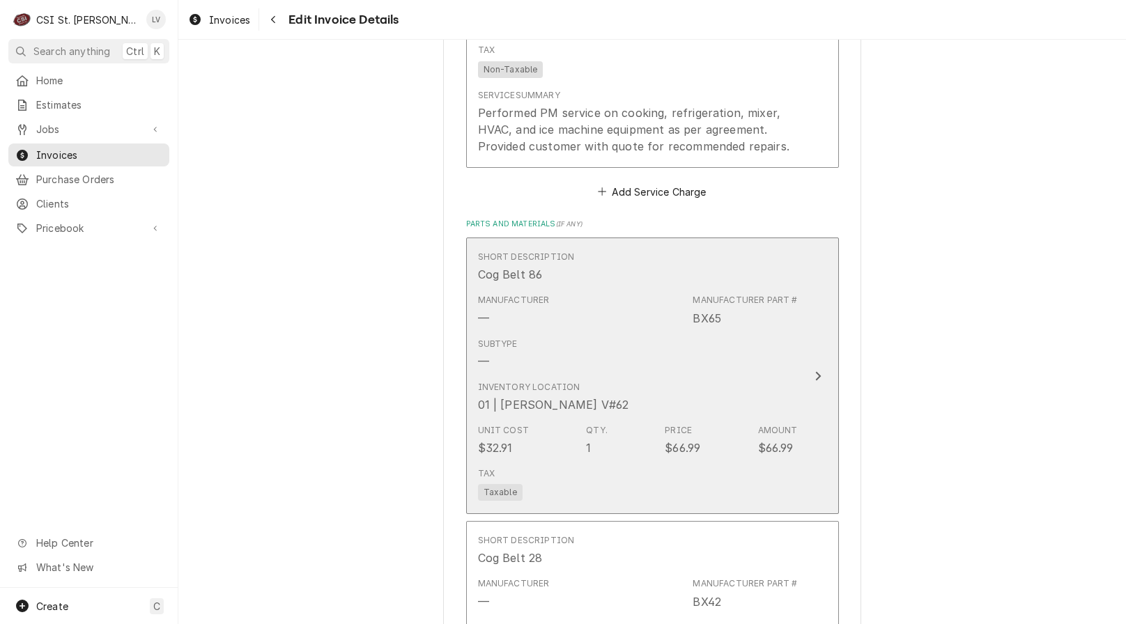
click at [622, 421] on div "Unit Cost $32.91 Qty. 1 Price $66.99 Amount $66.99" at bounding box center [638, 440] width 320 height 43
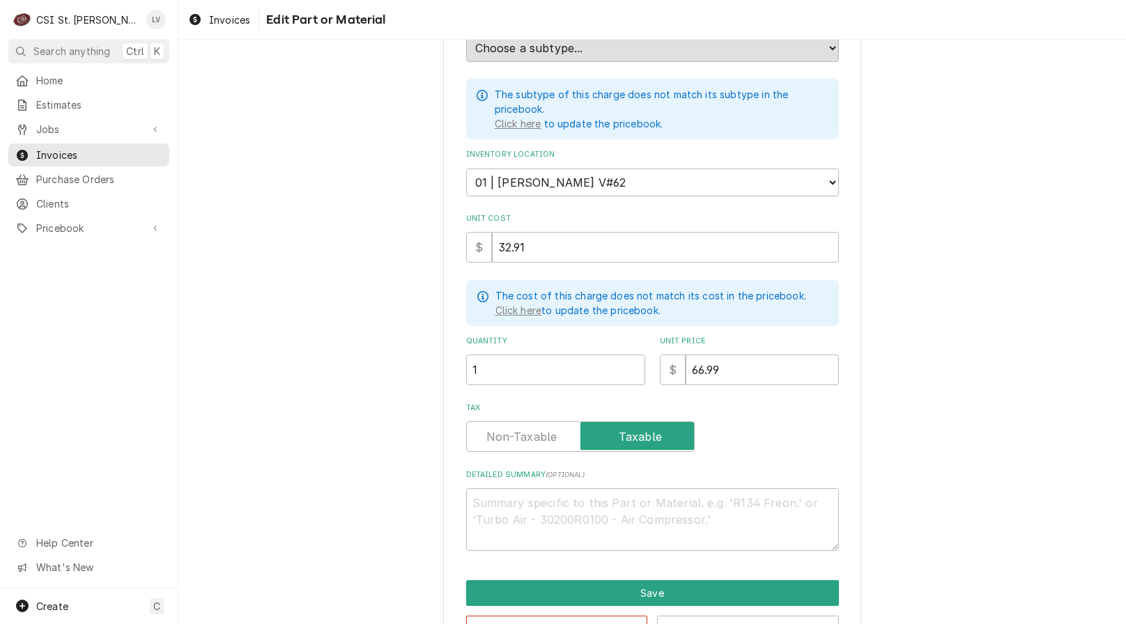
scroll to position [281, 0]
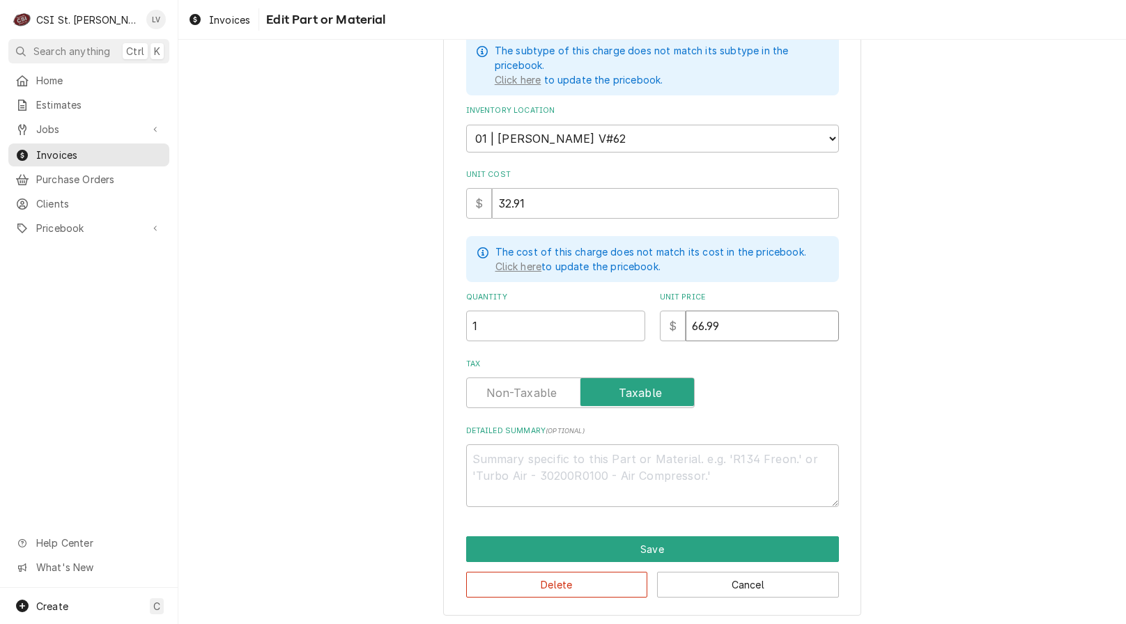
click at [677, 331] on div "$ 66.99" at bounding box center [749, 326] width 179 height 31
type textarea "x"
type input "0"
click at [917, 363] on div "Use the fields below to edit this part or material: Short Description Cog Belt …" at bounding box center [651, 201] width 947 height 854
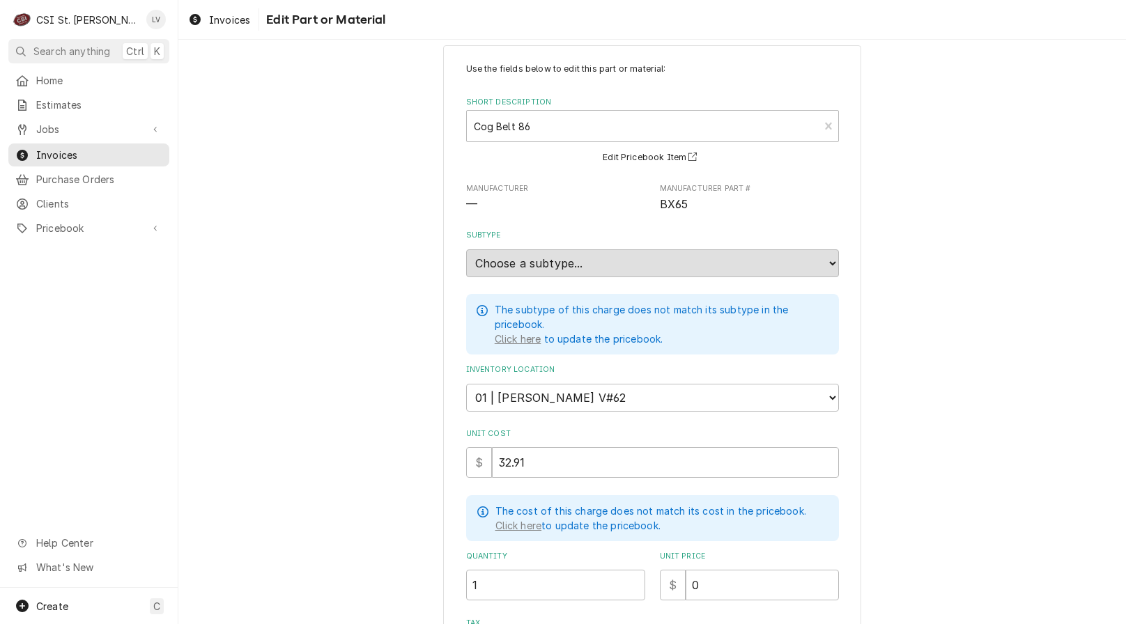
scroll to position [2, 0]
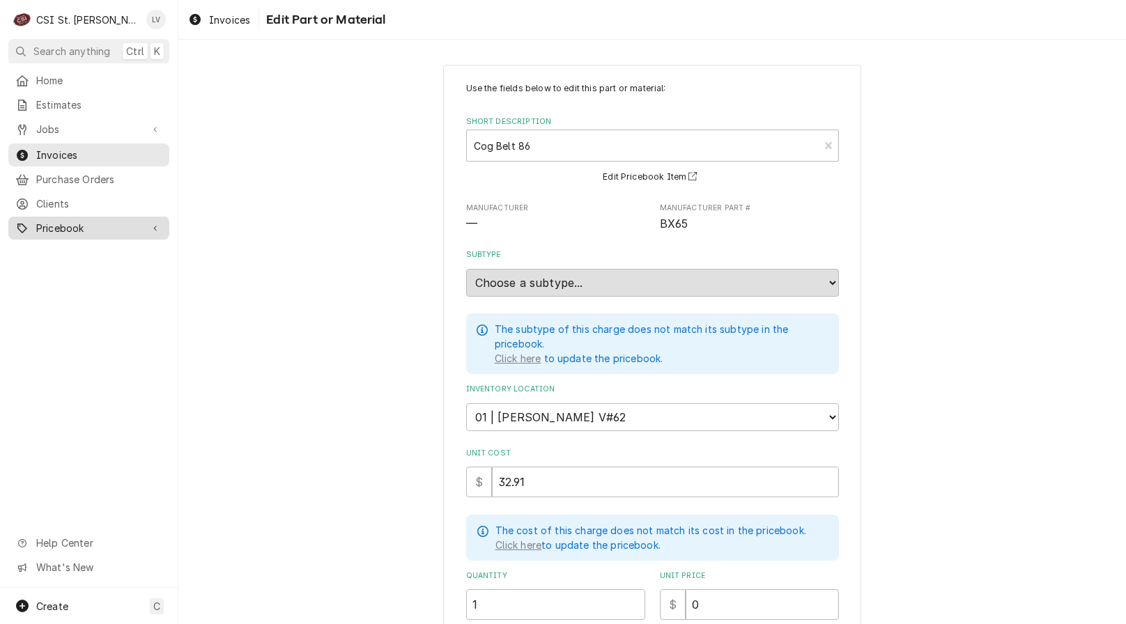
click at [65, 221] on span "Pricebook" at bounding box center [88, 228] width 105 height 15
drag, startPoint x: 556, startPoint y: 477, endPoint x: 478, endPoint y: 490, distance: 79.7
click at [478, 490] on div "$ 32.91" at bounding box center [652, 482] width 373 height 31
type textarea "x"
type input "3"
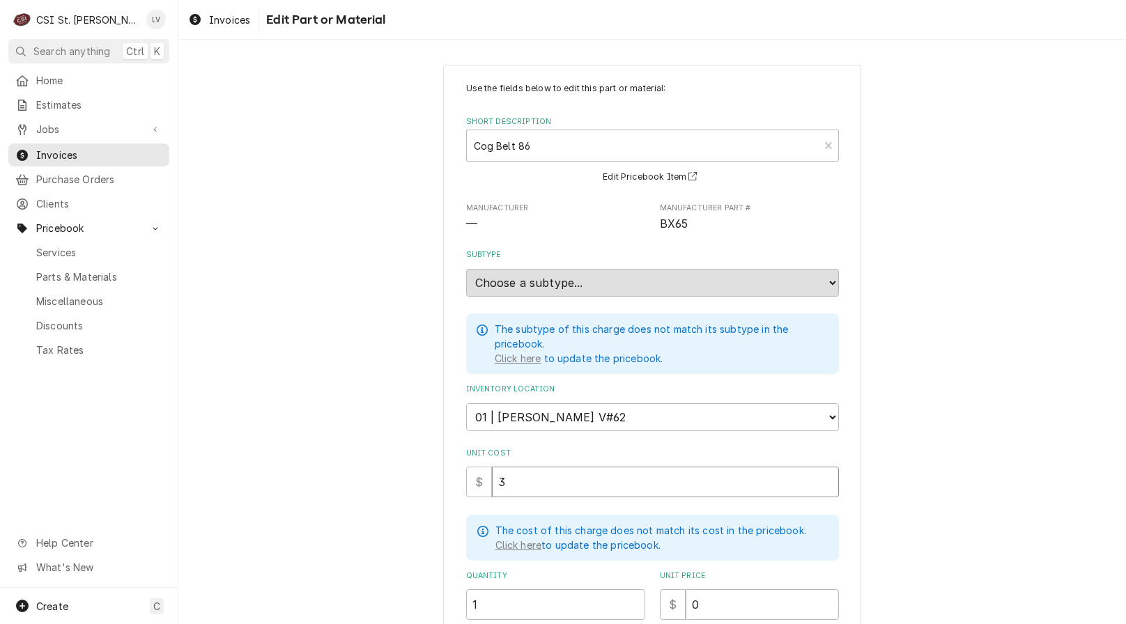
type textarea "x"
type input "34"
type textarea "x"
type input "34.9"
type textarea "x"
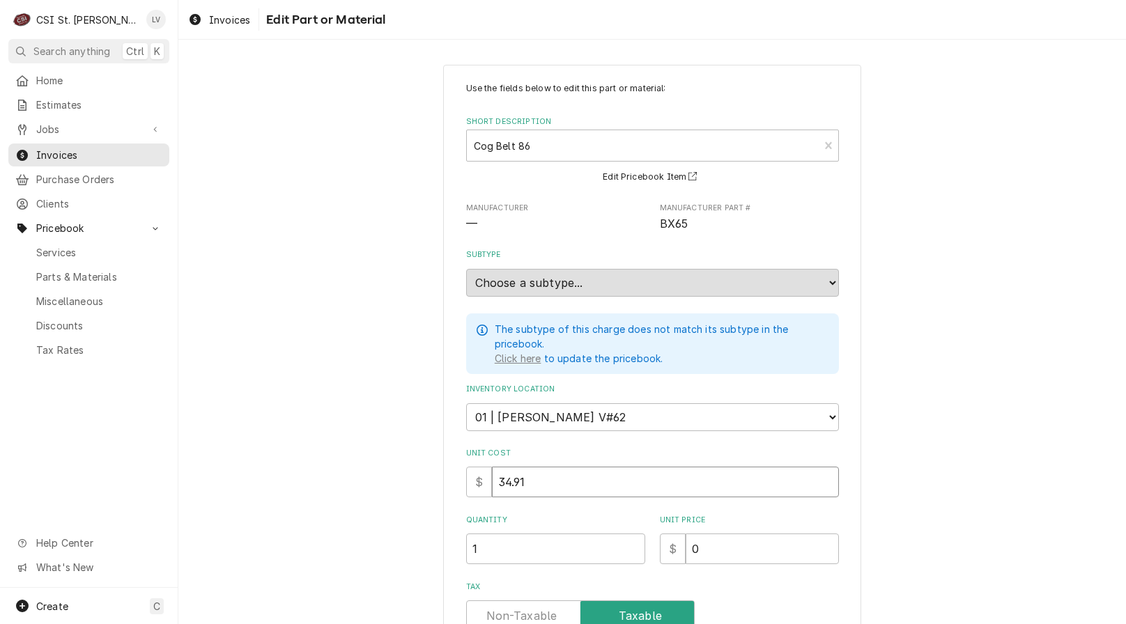
type input "34.91"
click at [324, 499] on div "Use the fields below to edit this part or material: Short Description Cog Belt …" at bounding box center [651, 451] width 947 height 798
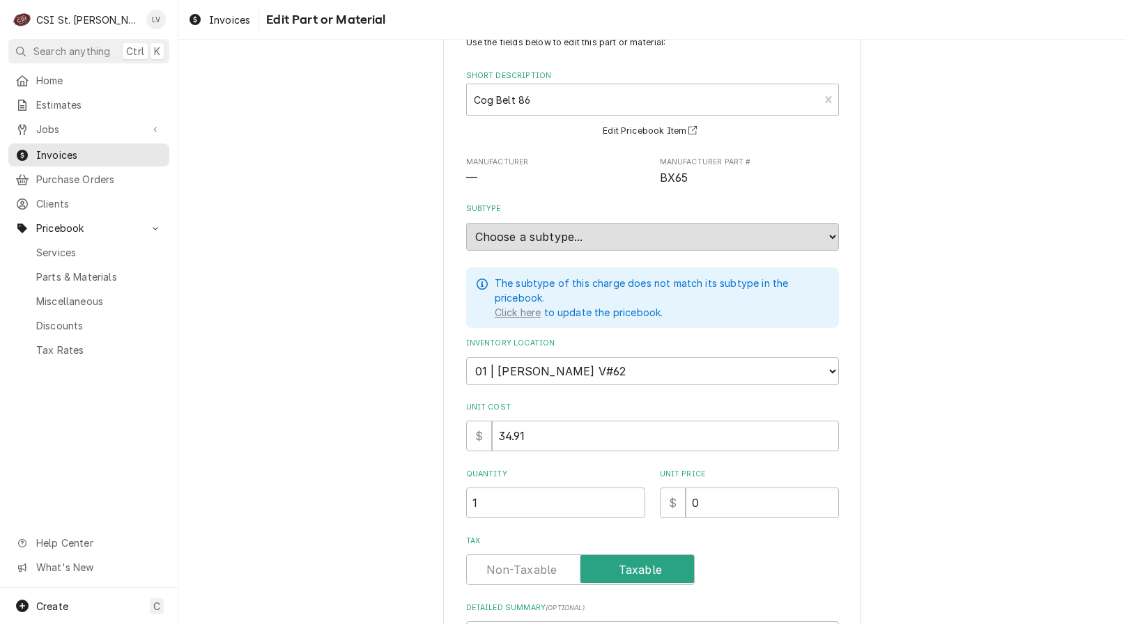
scroll to position [226, 0]
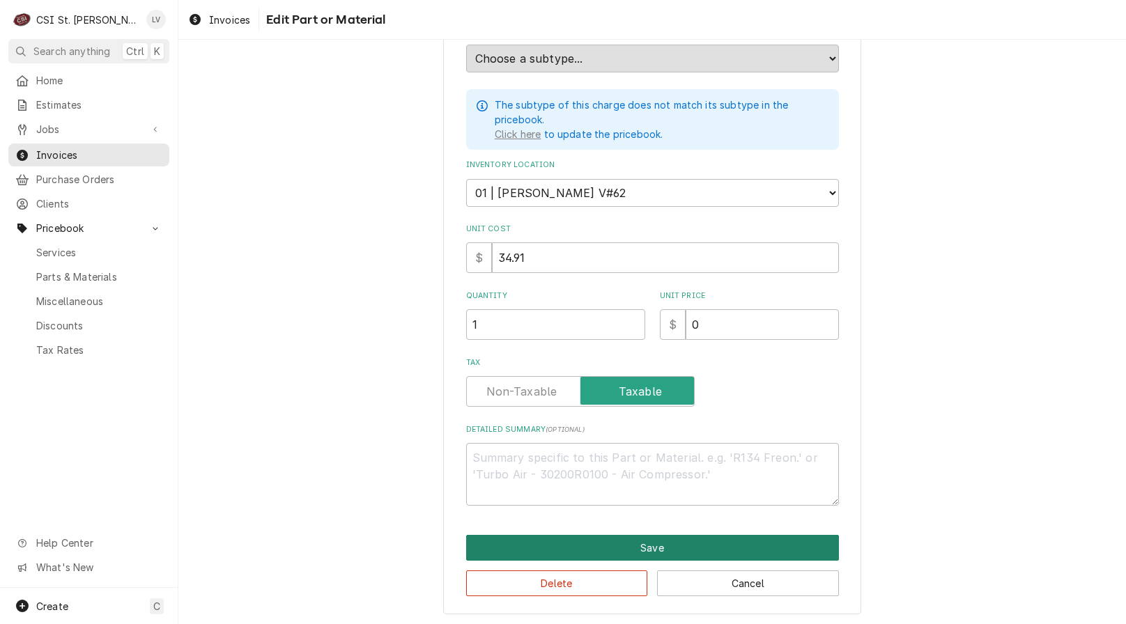
click at [620, 538] on button "Save" at bounding box center [652, 548] width 373 height 26
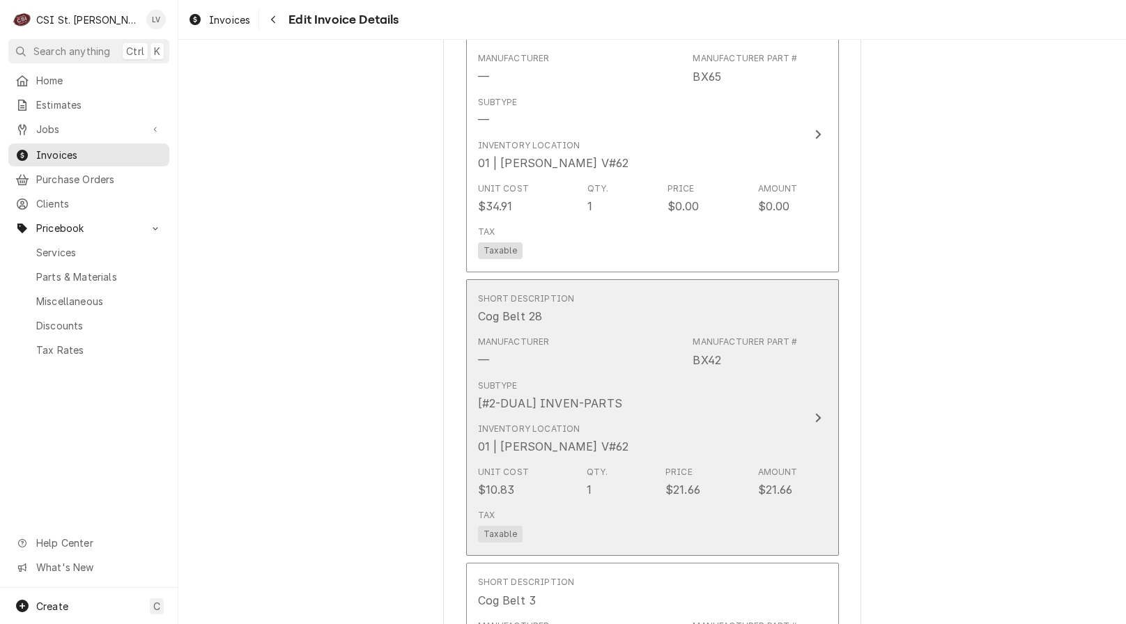
scroll to position [2061, 0]
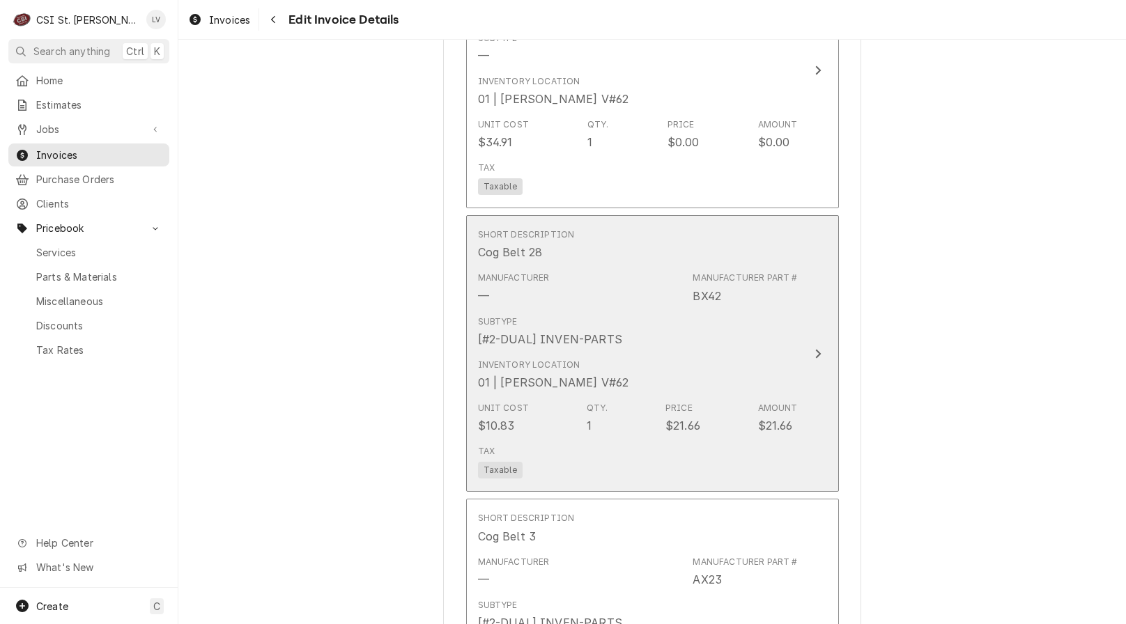
click at [743, 407] on div "Unit Cost $10.83 Qty. 1 Price $21.66 Amount $21.66" at bounding box center [638, 417] width 320 height 43
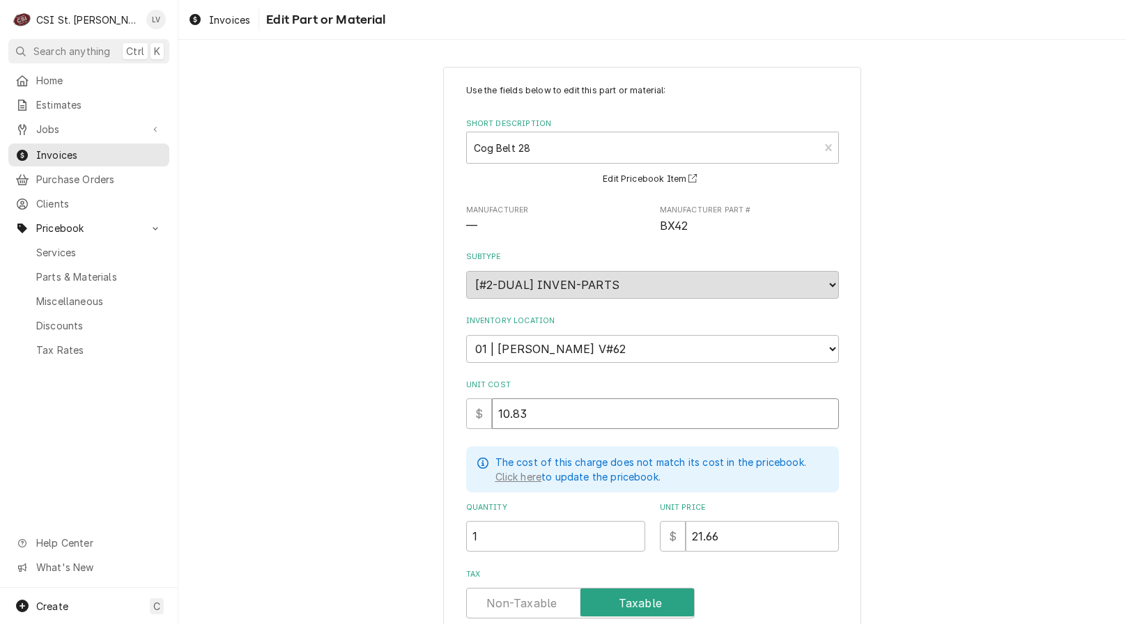
drag, startPoint x: 504, startPoint y: 420, endPoint x: 438, endPoint y: 425, distance: 66.3
click at [443, 428] on div "Use the fields below to edit this part or material: Short Description Cog Belt …" at bounding box center [652, 446] width 418 height 759
type textarea "x"
type input "2"
type textarea "x"
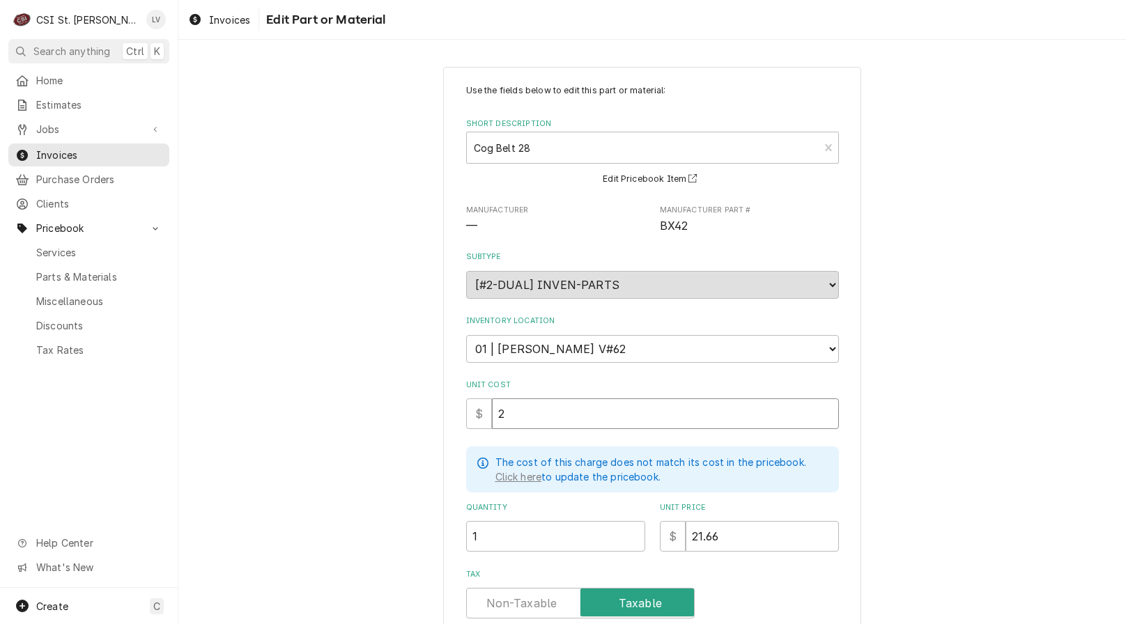
type input "25"
type textarea "x"
type input "25.9"
type textarea "x"
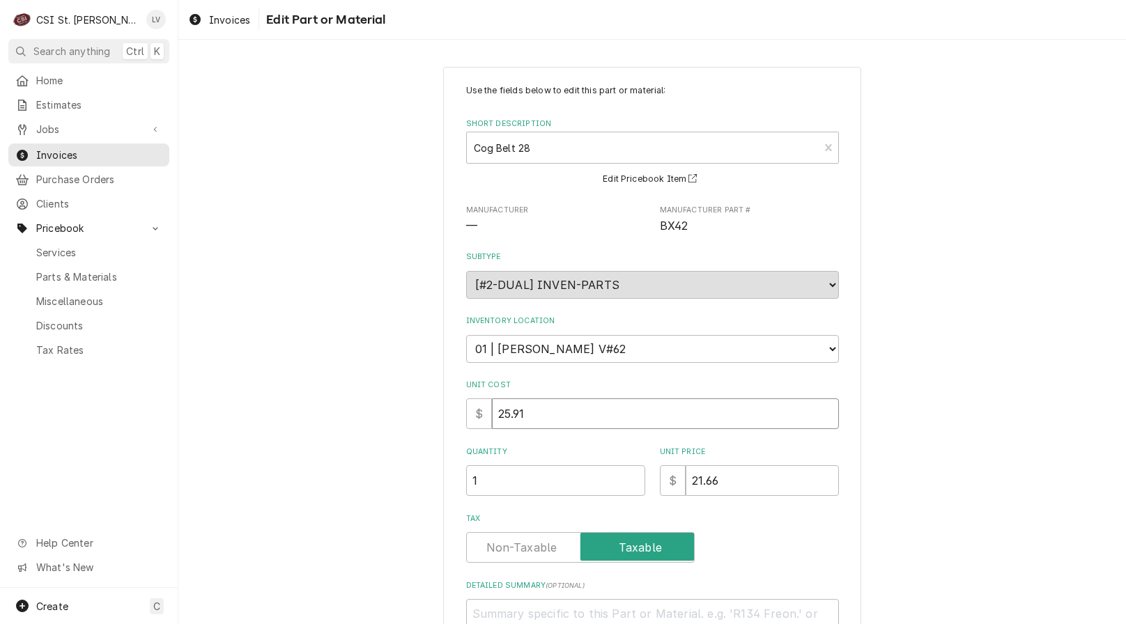
type input "25.91"
click at [304, 452] on div "Use the fields below to edit this part or material: Short Description Cog Belt …" at bounding box center [651, 418] width 947 height 728
drag, startPoint x: 743, startPoint y: 486, endPoint x: 648, endPoint y: 490, distance: 94.8
click at [655, 500] on div "Use the fields below to edit this part or material: Short Description Cog Belt …" at bounding box center [652, 372] width 373 height 577
type textarea "x"
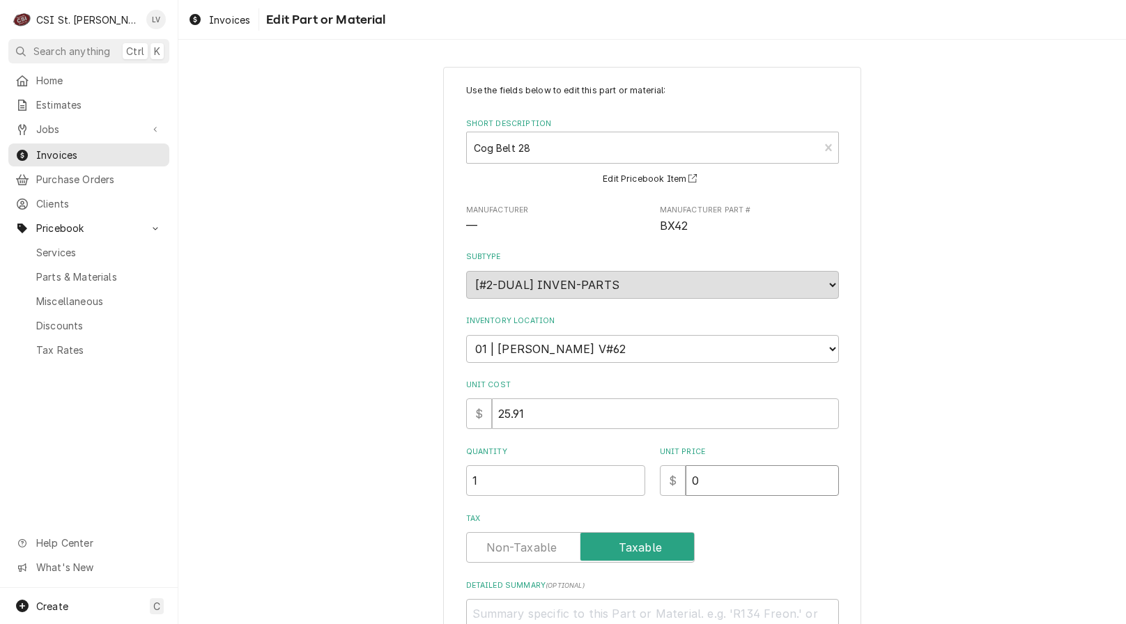
type input "0"
click at [313, 517] on div "Use the fields below to edit this part or material: Short Description Cog Belt …" at bounding box center [651, 418] width 947 height 728
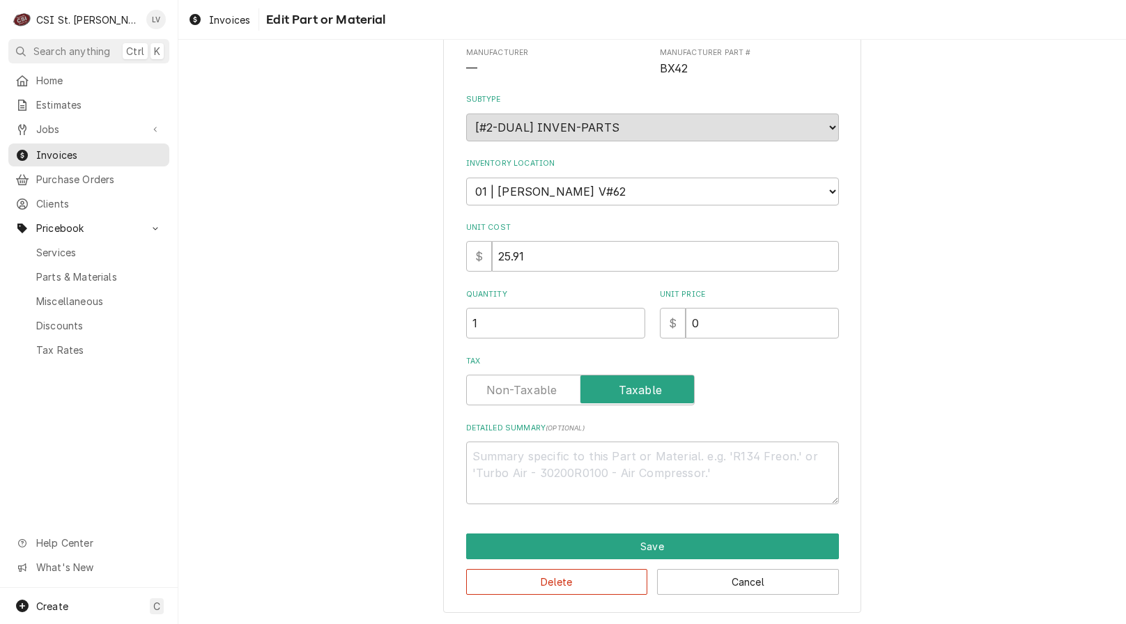
scroll to position [158, 0]
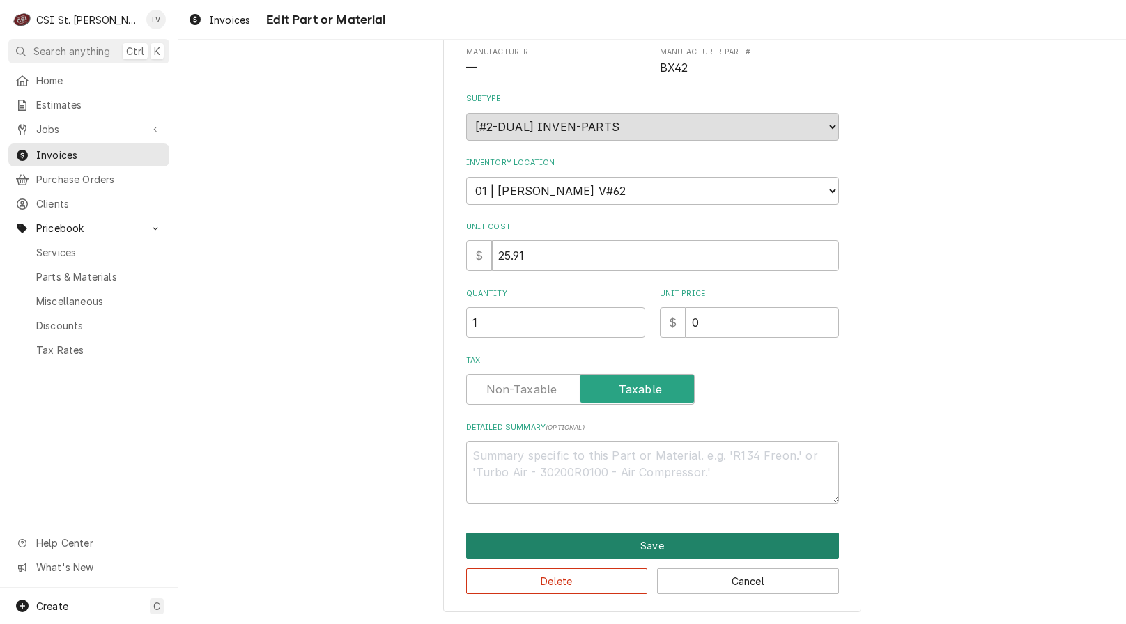
click at [663, 545] on button "Save" at bounding box center [652, 546] width 373 height 26
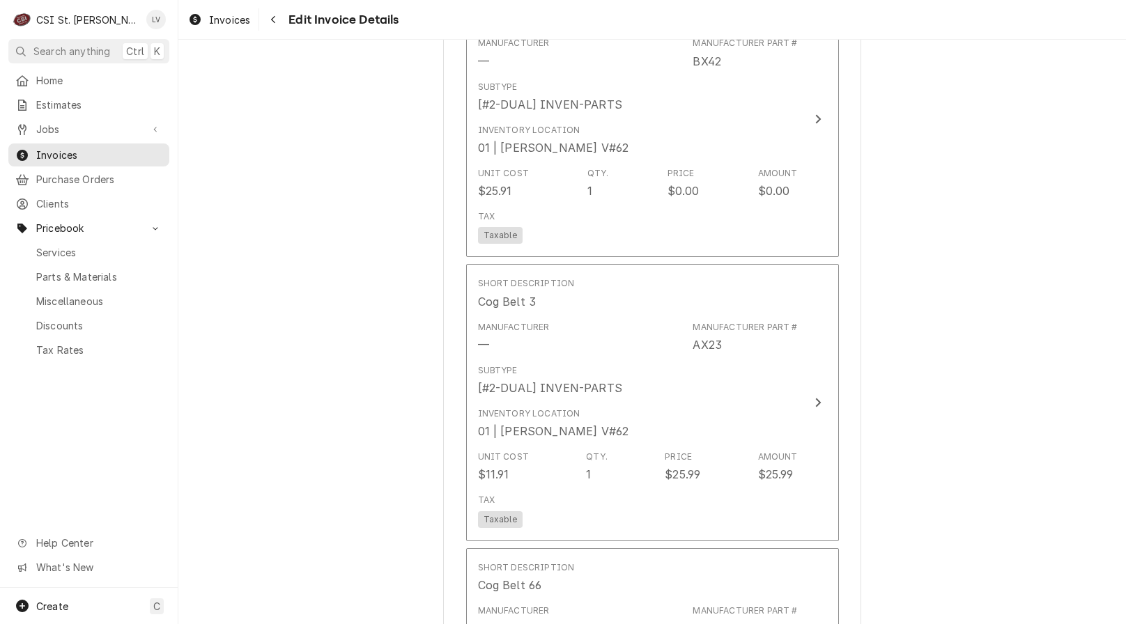
scroll to position [2340, 0]
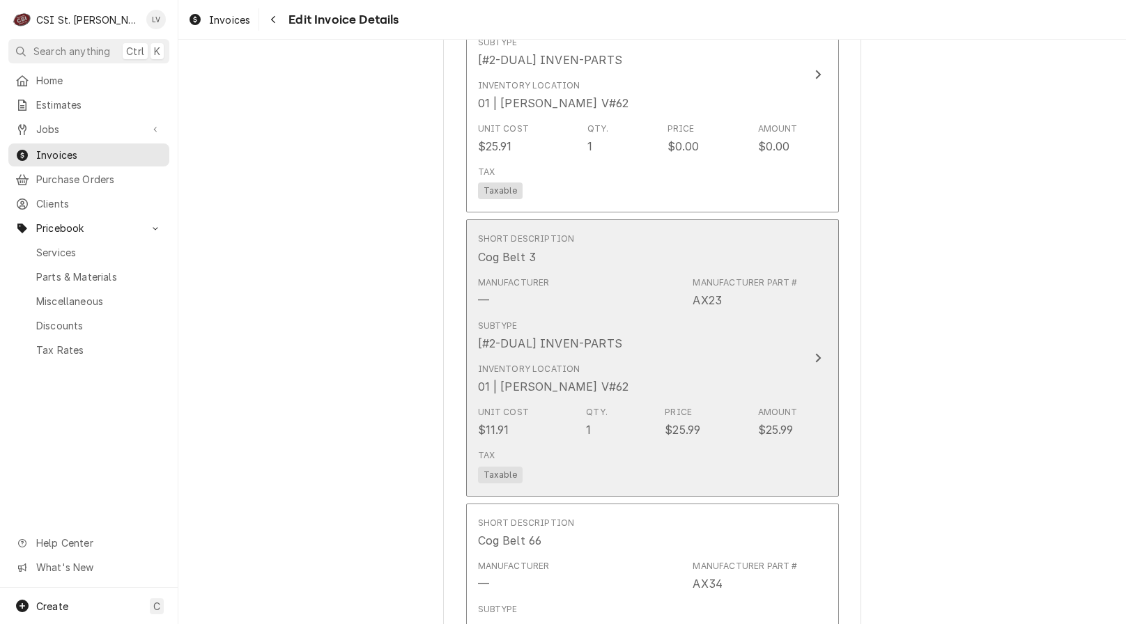
click at [720, 357] on div "Inventory Location 01 | RYAN POTTS V#62" at bounding box center [638, 378] width 320 height 43
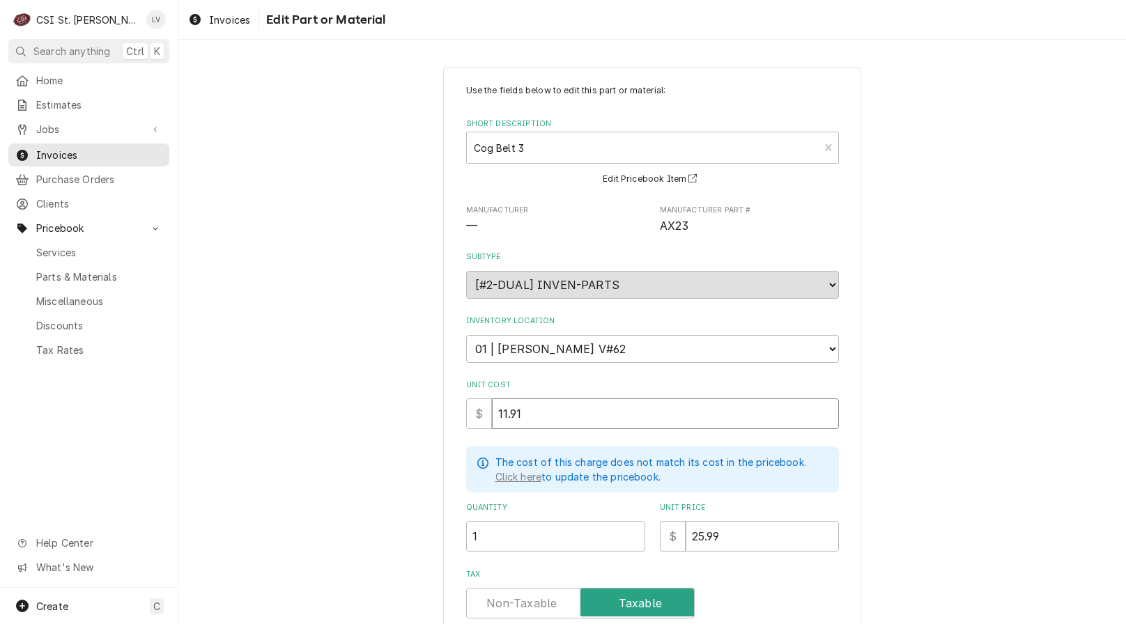
drag, startPoint x: 547, startPoint y: 415, endPoint x: 400, endPoint y: 423, distance: 147.9
click at [400, 423] on div "Use the fields below to edit this part or material: Short Description Cog Belt …" at bounding box center [651, 446] width 947 height 784
type textarea "x"
type input "1"
type textarea "x"
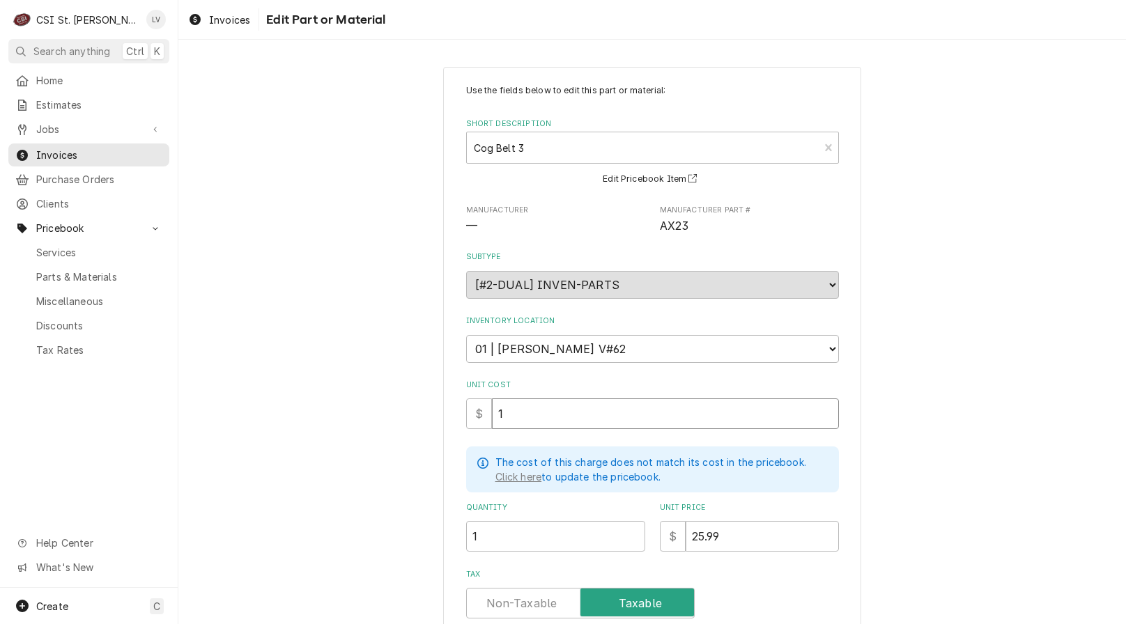
type input "12"
type textarea "x"
type input "12.9"
type textarea "x"
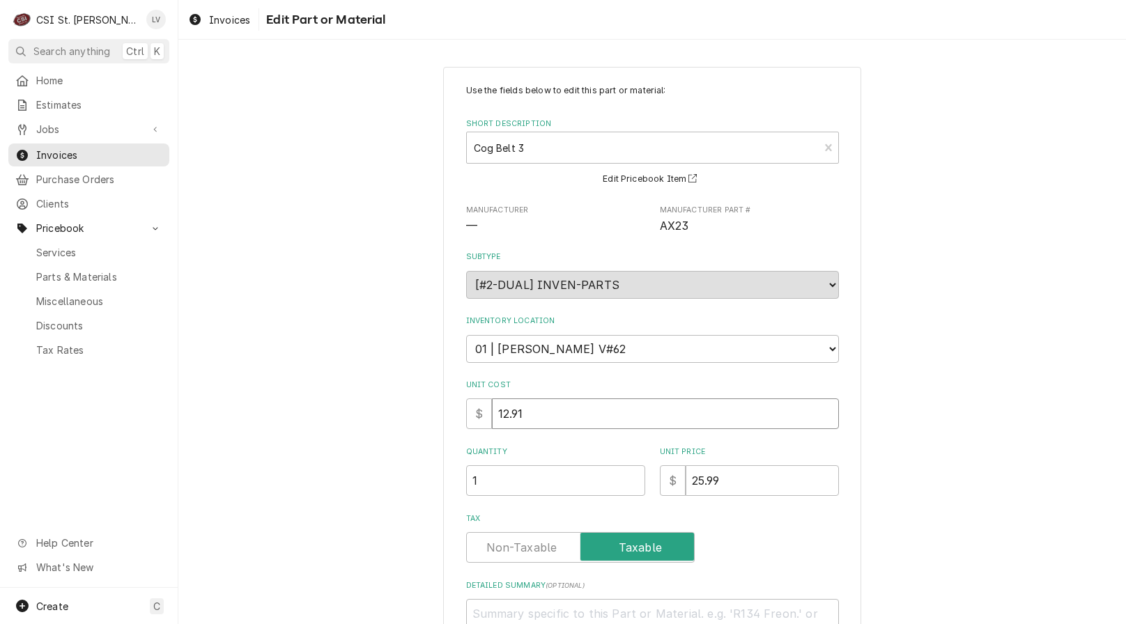
type input "12.91"
click at [306, 444] on div "Use the fields below to edit this part or material: Short Description Cog Belt …" at bounding box center [651, 418] width 947 height 728
drag, startPoint x: 742, startPoint y: 478, endPoint x: 632, endPoint y: 503, distance: 112.7
click at [632, 503] on div "Use the fields below to edit this part or material: Short Description Cog Belt …" at bounding box center [652, 372] width 373 height 577
type textarea "x"
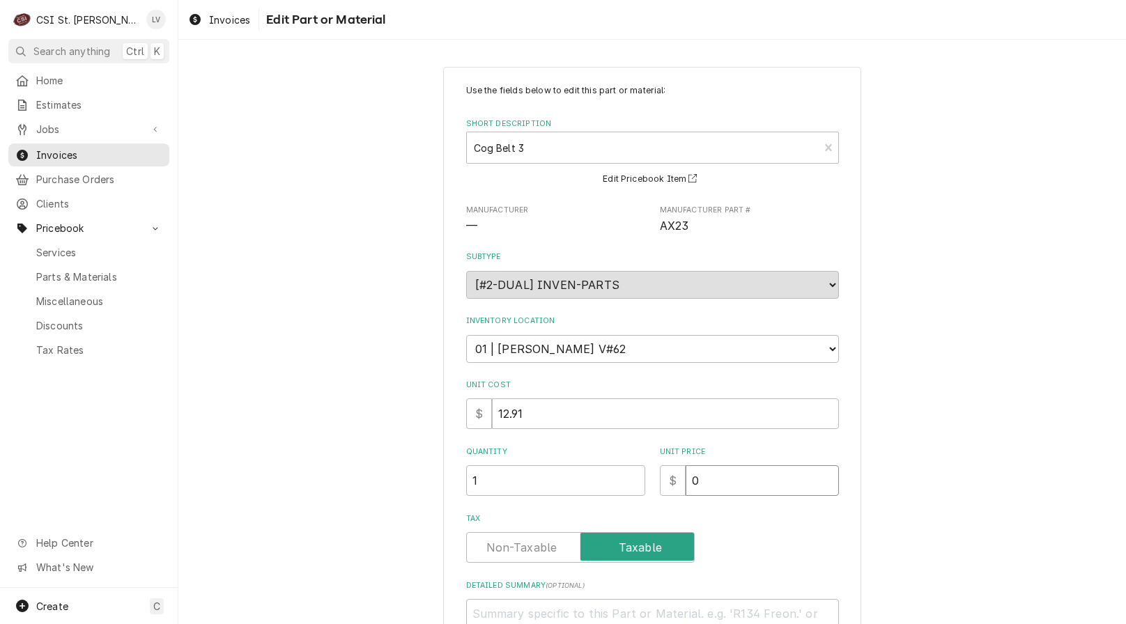
type input "0"
click at [373, 521] on div "Use the fields below to edit this part or material: Short Description Cog Belt …" at bounding box center [651, 418] width 947 height 728
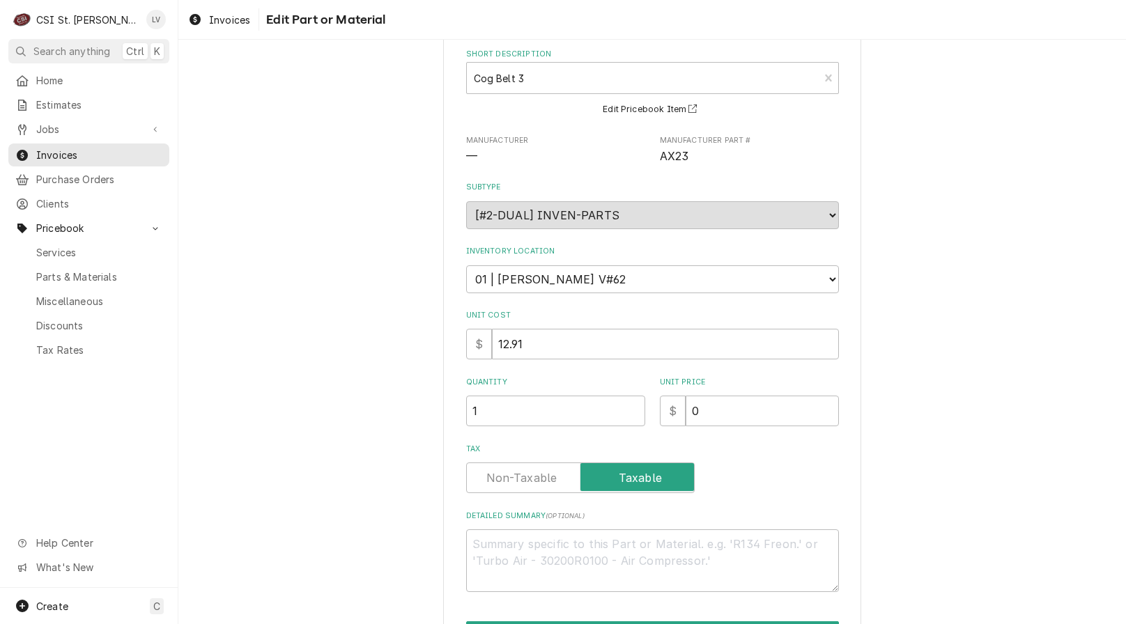
scroll to position [158, 0]
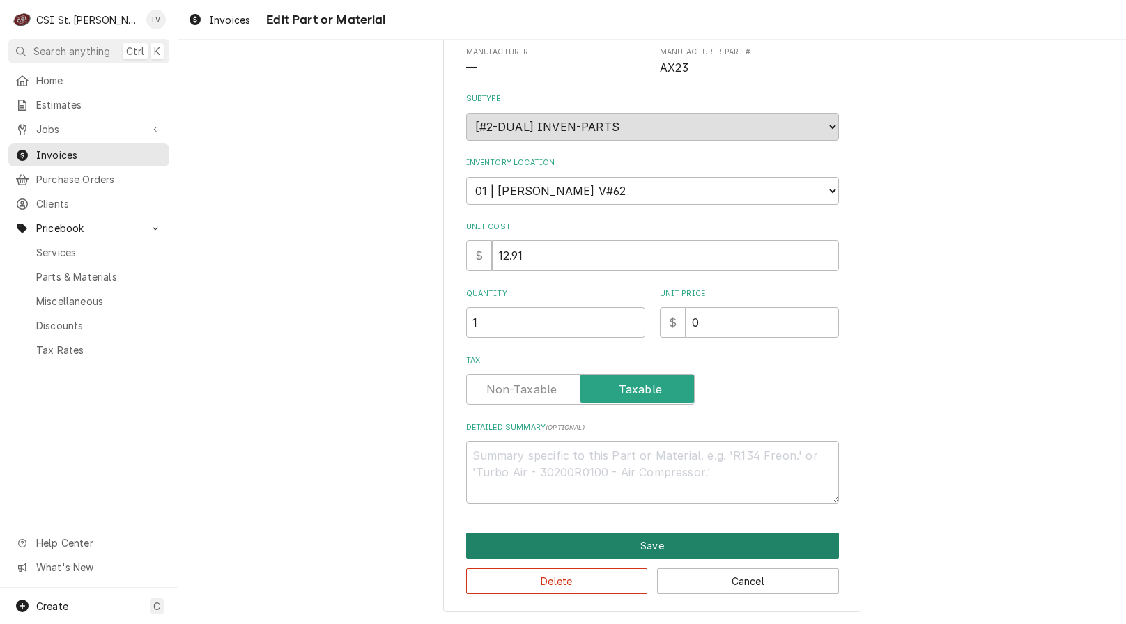
click at [550, 540] on button "Save" at bounding box center [652, 546] width 373 height 26
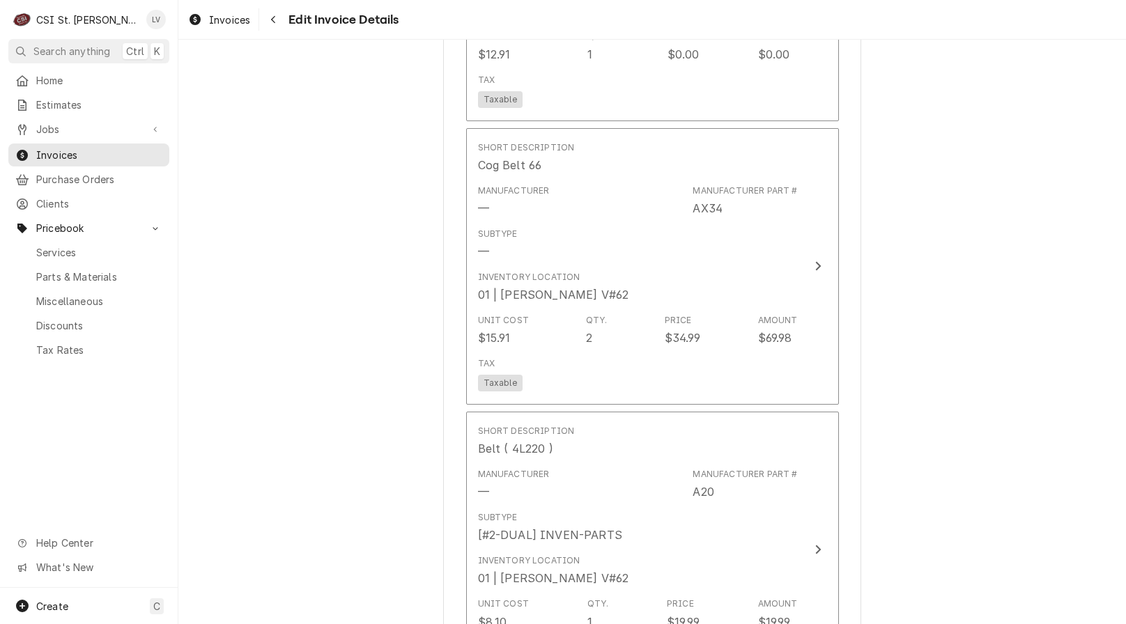
scroll to position [2732, 0]
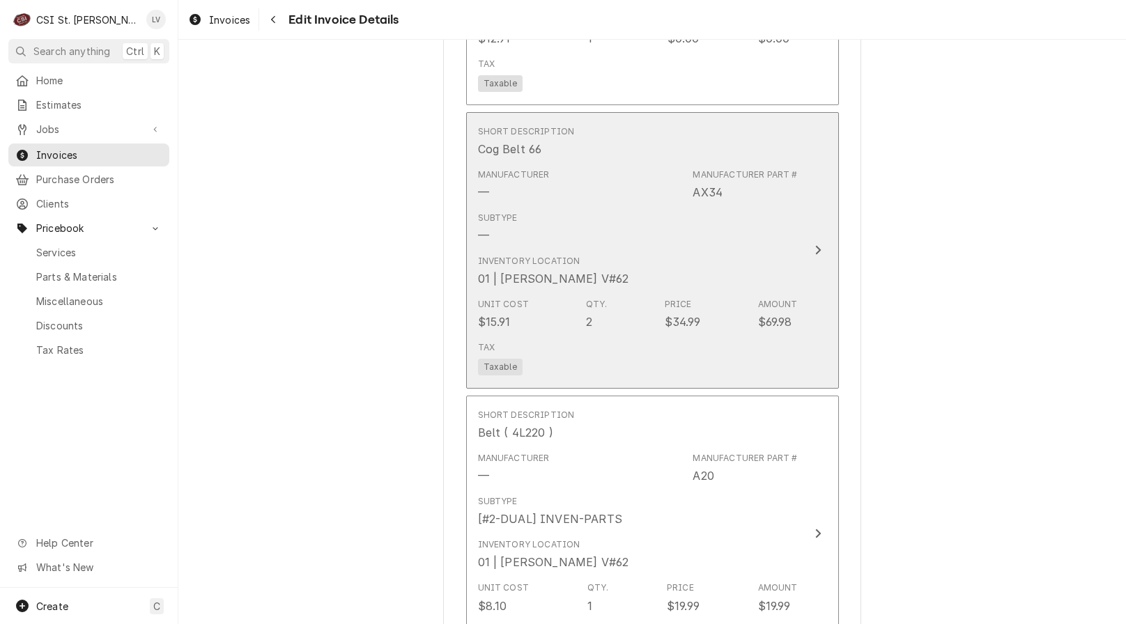
click at [608, 366] on div "Tax Taxable" at bounding box center [638, 358] width 320 height 45
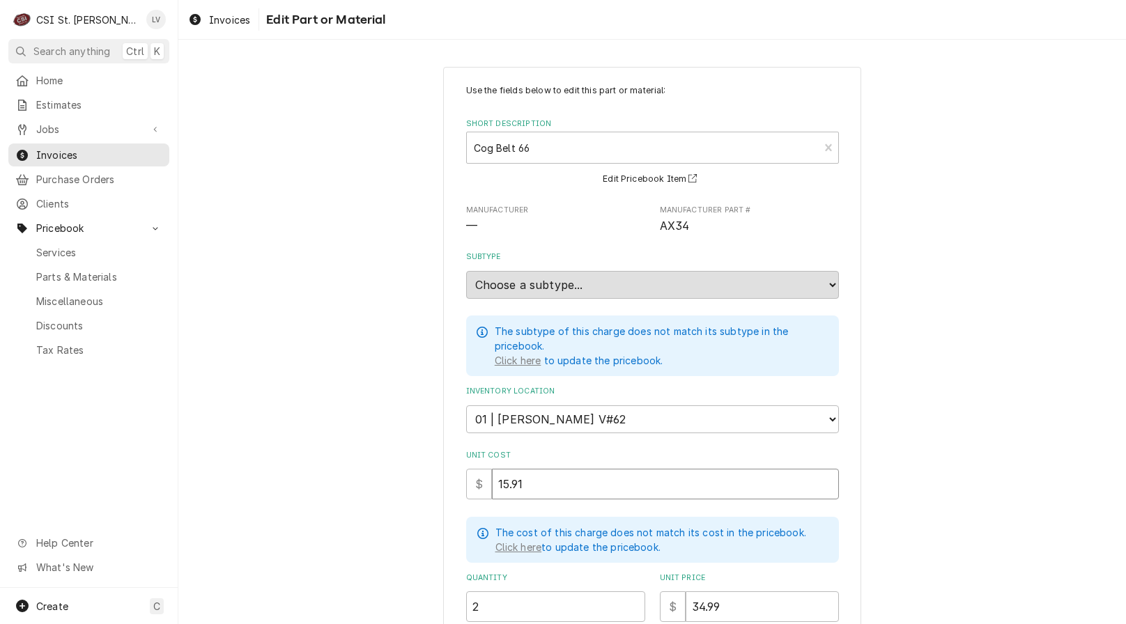
drag, startPoint x: 527, startPoint y: 488, endPoint x: 375, endPoint y: 497, distance: 151.5
click at [375, 497] on div "Use the fields below to edit this part or material: Short Description Cog Belt …" at bounding box center [651, 481] width 947 height 854
type textarea "x"
type input "1"
type textarea "x"
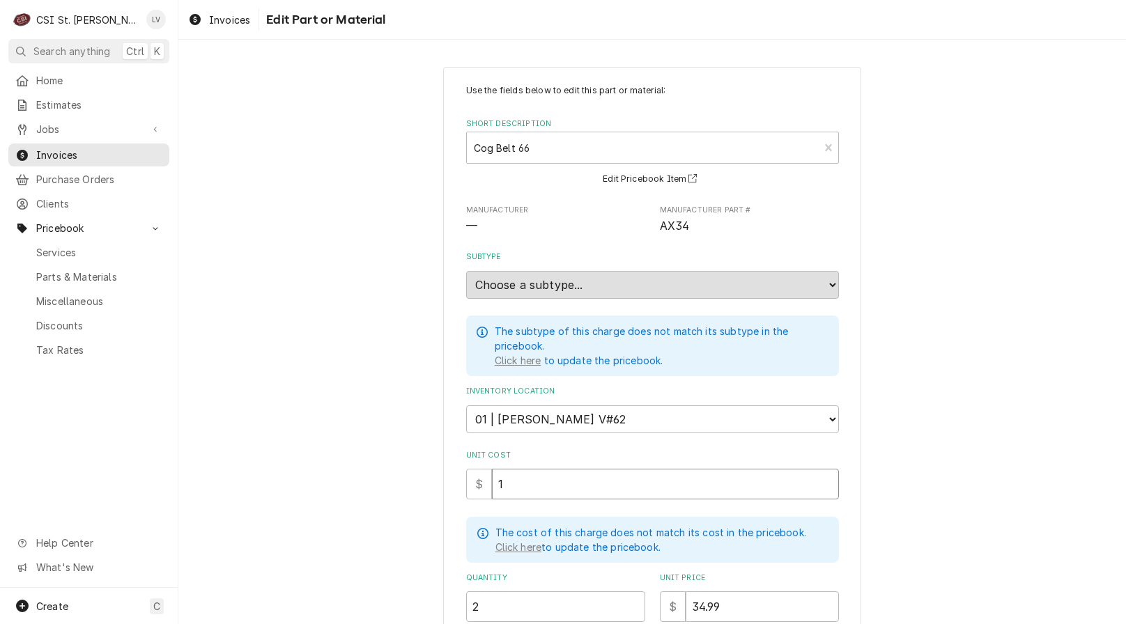
type input "16"
type textarea "x"
type input "16.9"
type textarea "x"
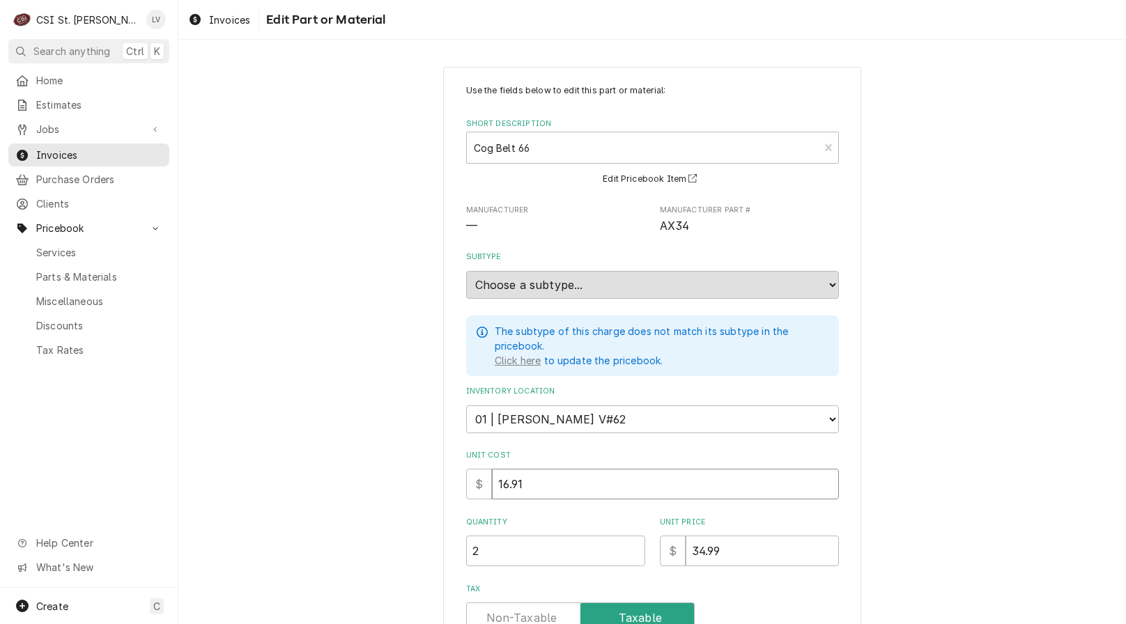
type input "16.91"
type textarea "x"
type input "0"
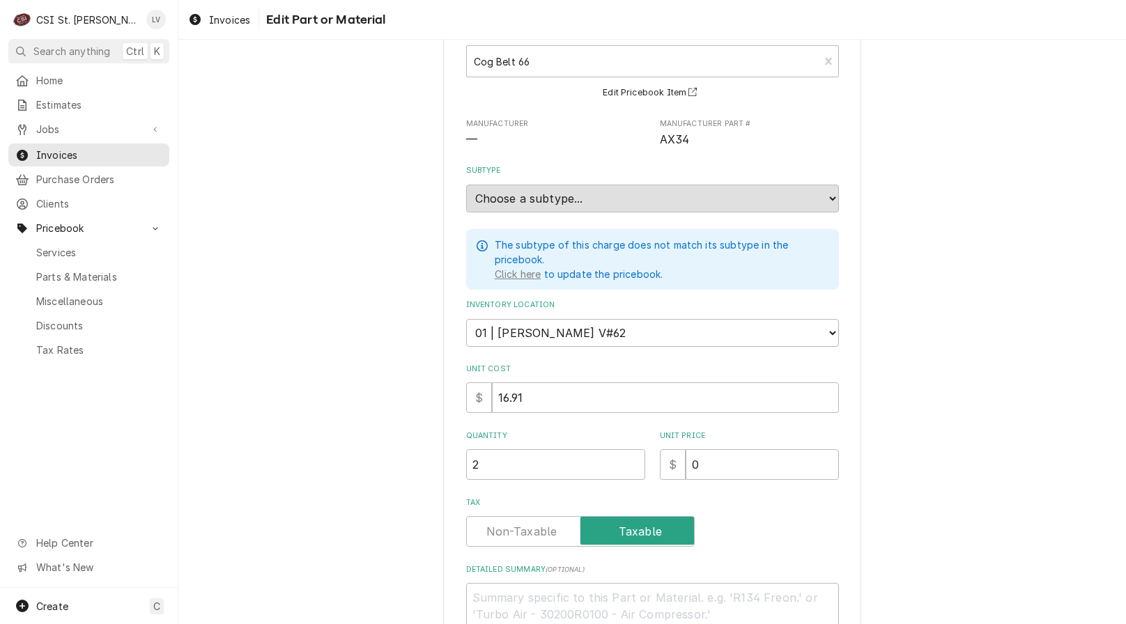
scroll to position [226, 0]
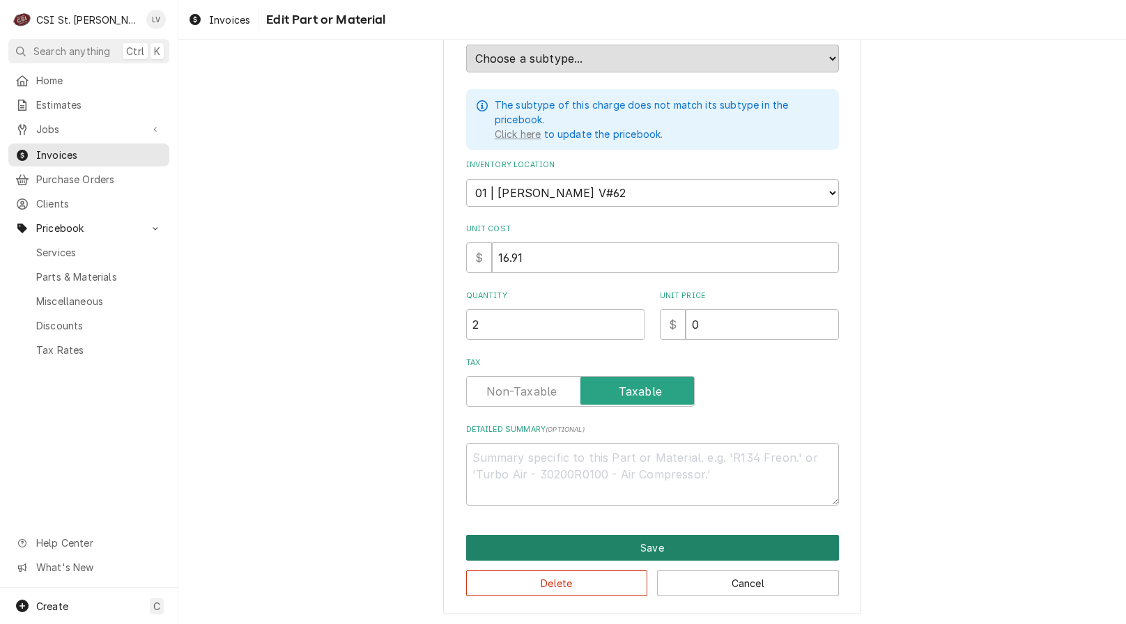
click at [661, 547] on button "Save" at bounding box center [652, 548] width 373 height 26
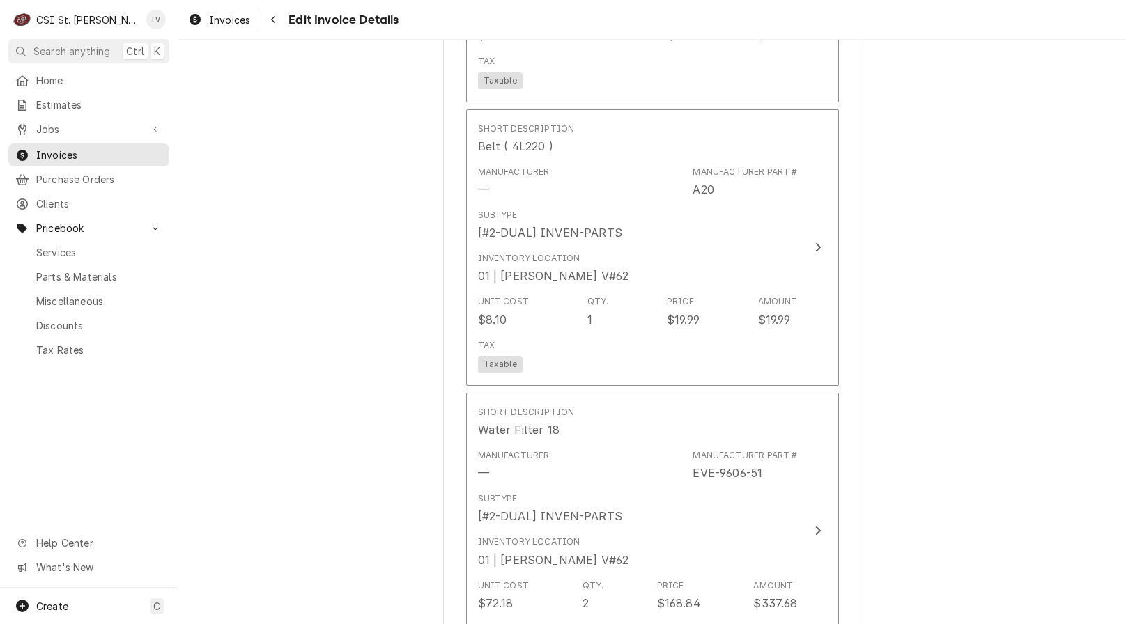
scroll to position [3028, 0]
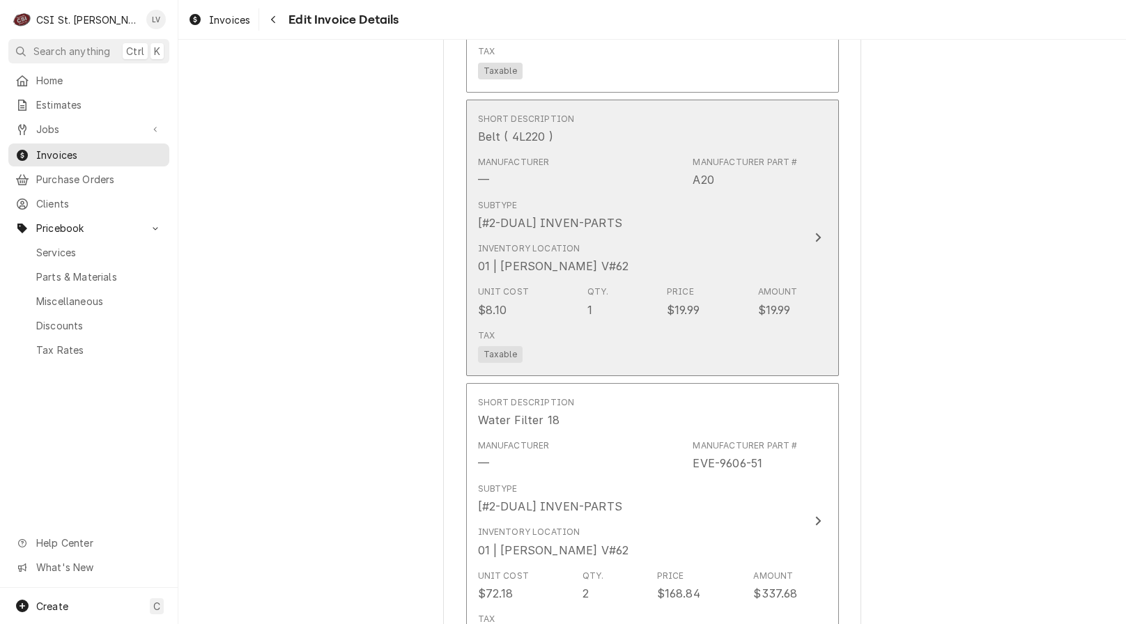
click at [625, 250] on div "Inventory Location 01 | RYAN POTTS V#62" at bounding box center [638, 258] width 320 height 43
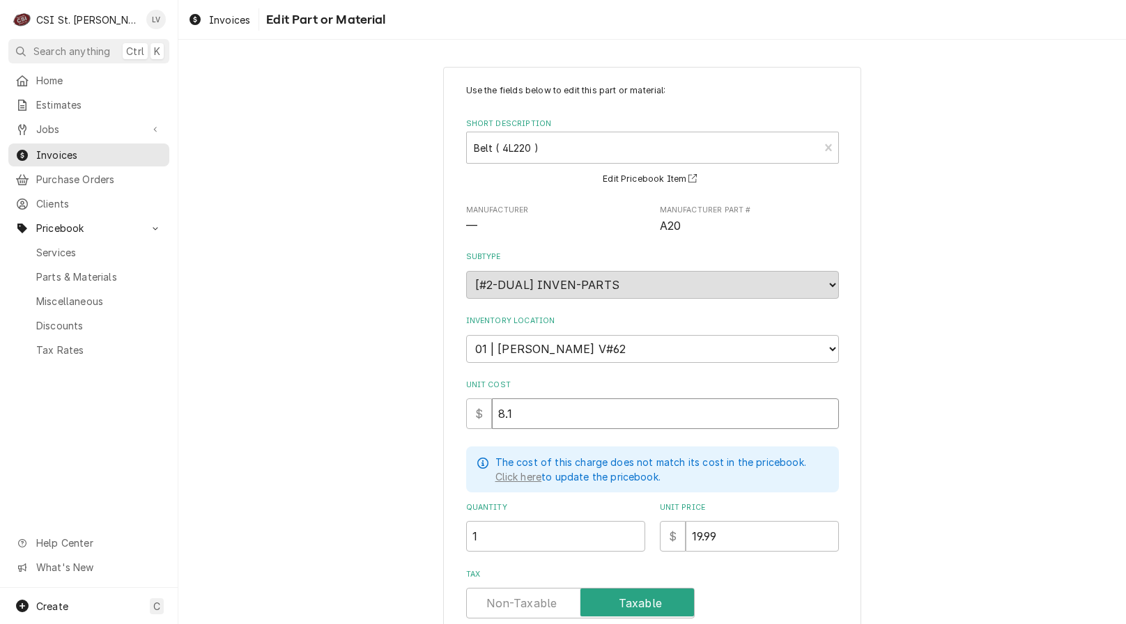
drag, startPoint x: 501, startPoint y: 417, endPoint x: 465, endPoint y: 407, distance: 37.7
click at [466, 415] on div "$ 8.1" at bounding box center [652, 413] width 373 height 31
type textarea "x"
type input "8"
type textarea "x"
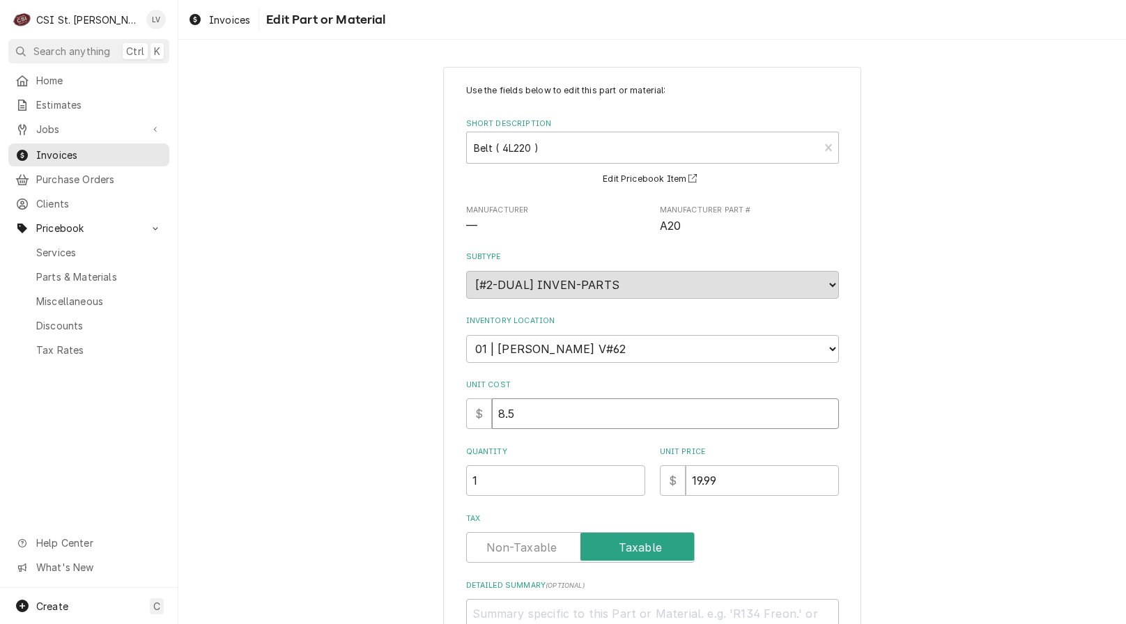
type input "8.5"
drag, startPoint x: 734, startPoint y: 487, endPoint x: 658, endPoint y: 495, distance: 76.3
click at [661, 498] on div "Use the fields below to edit this part or material: Short Description Belt ( 4L…" at bounding box center [652, 372] width 373 height 577
type textarea "x"
type input "0"
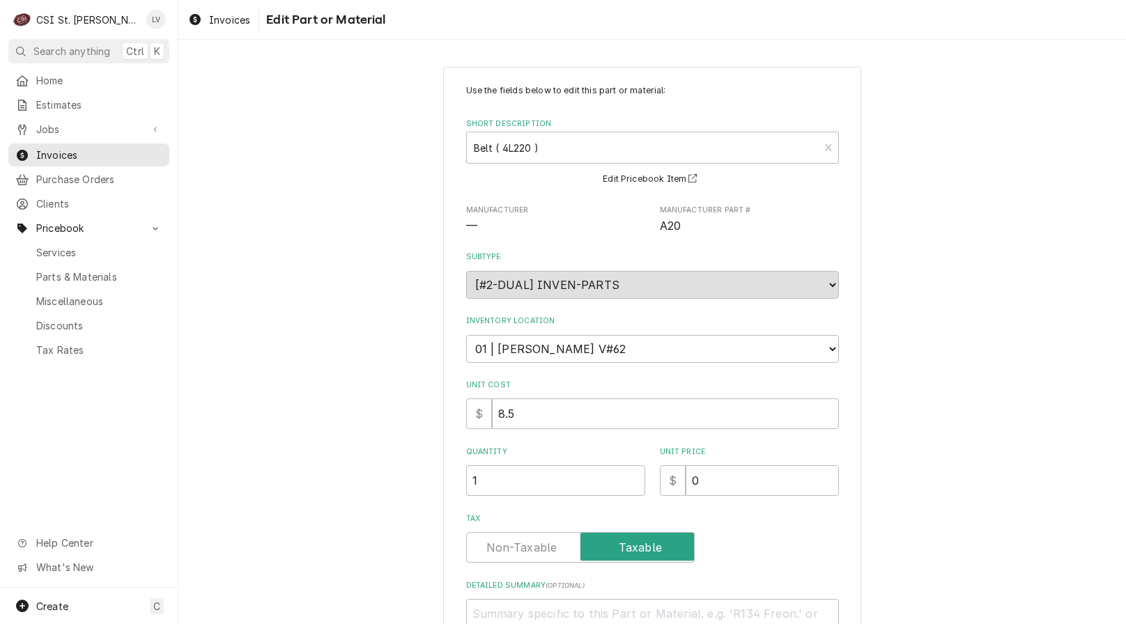
click at [341, 506] on div "Use the fields below to edit this part or material: Short Description Belt ( 4L…" at bounding box center [651, 418] width 947 height 728
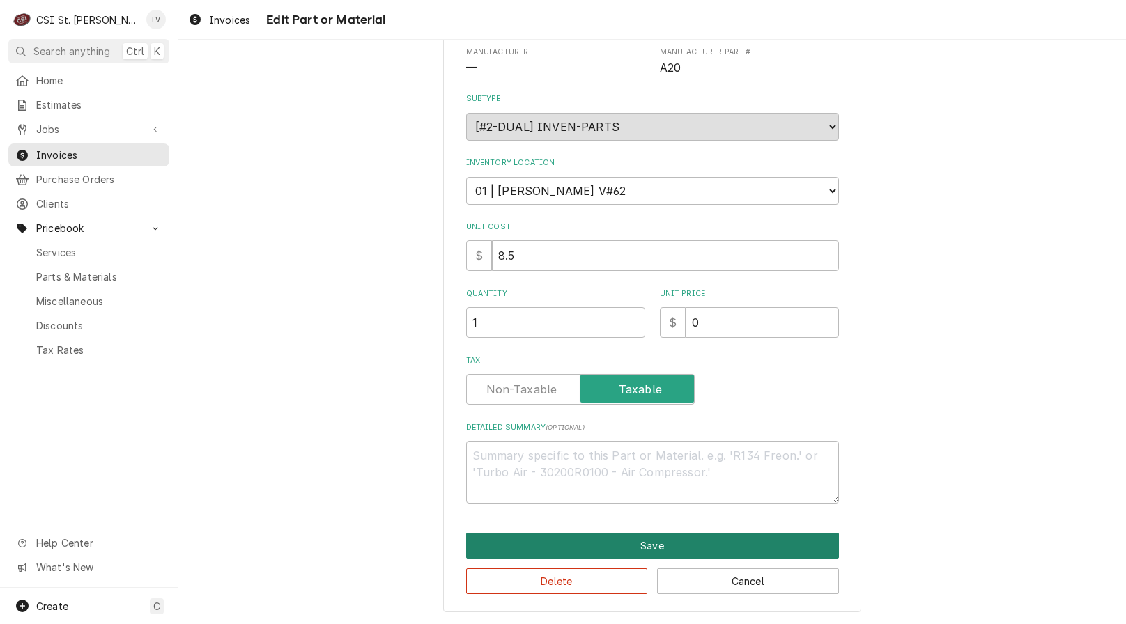
click at [559, 540] on button "Save" at bounding box center [652, 546] width 373 height 26
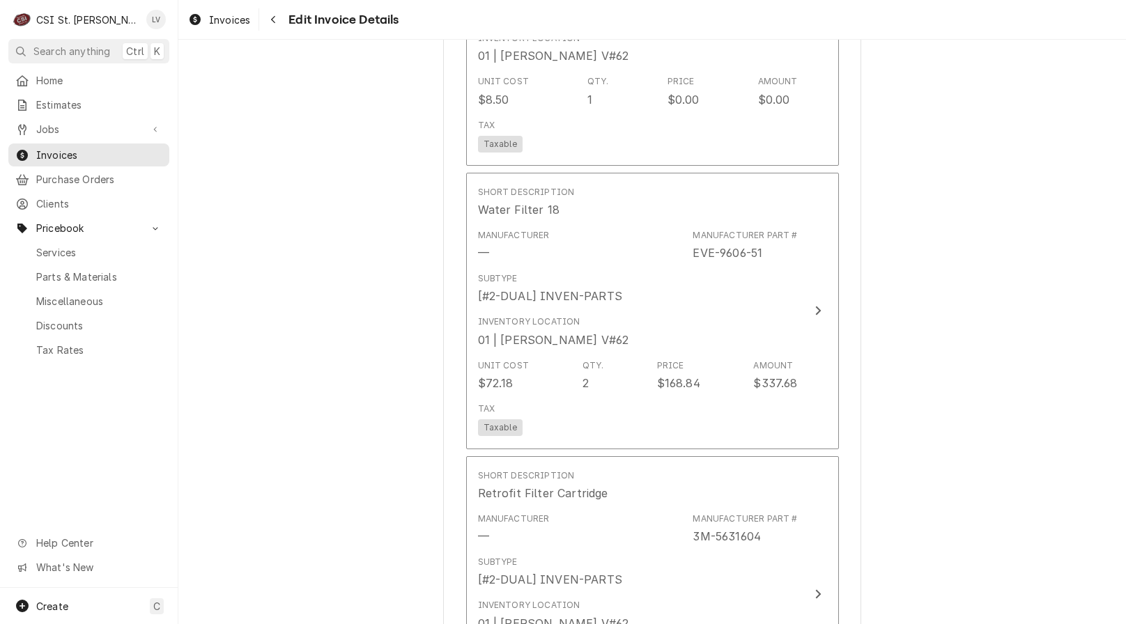
scroll to position [3271, 0]
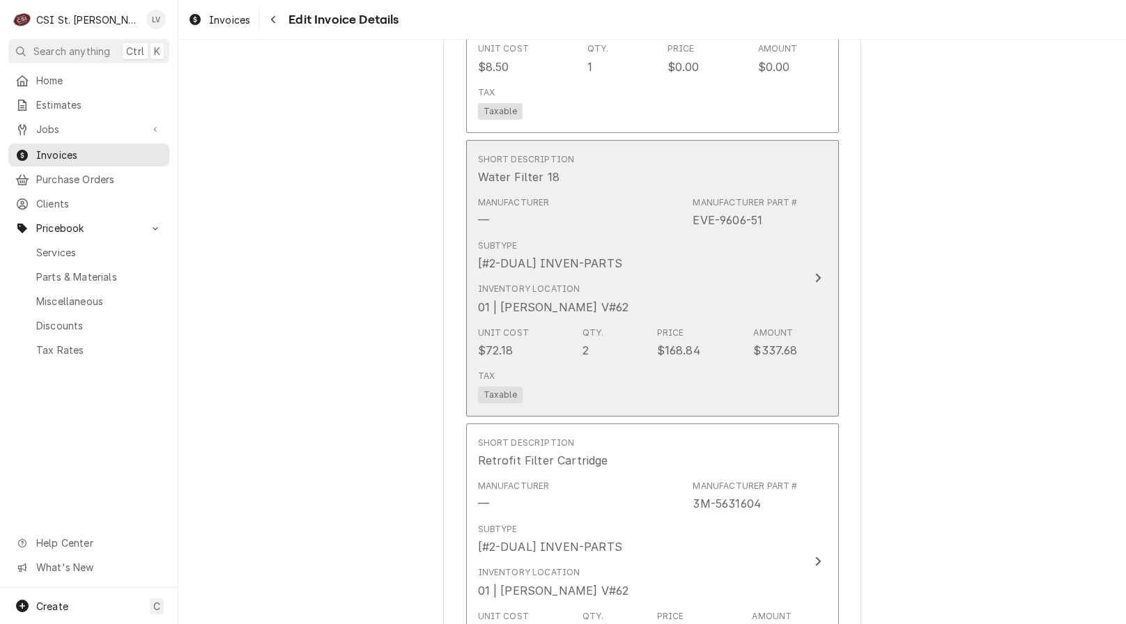
click at [688, 317] on div "Inventory Location 01 | RYAN POTTS V#62" at bounding box center [638, 298] width 320 height 43
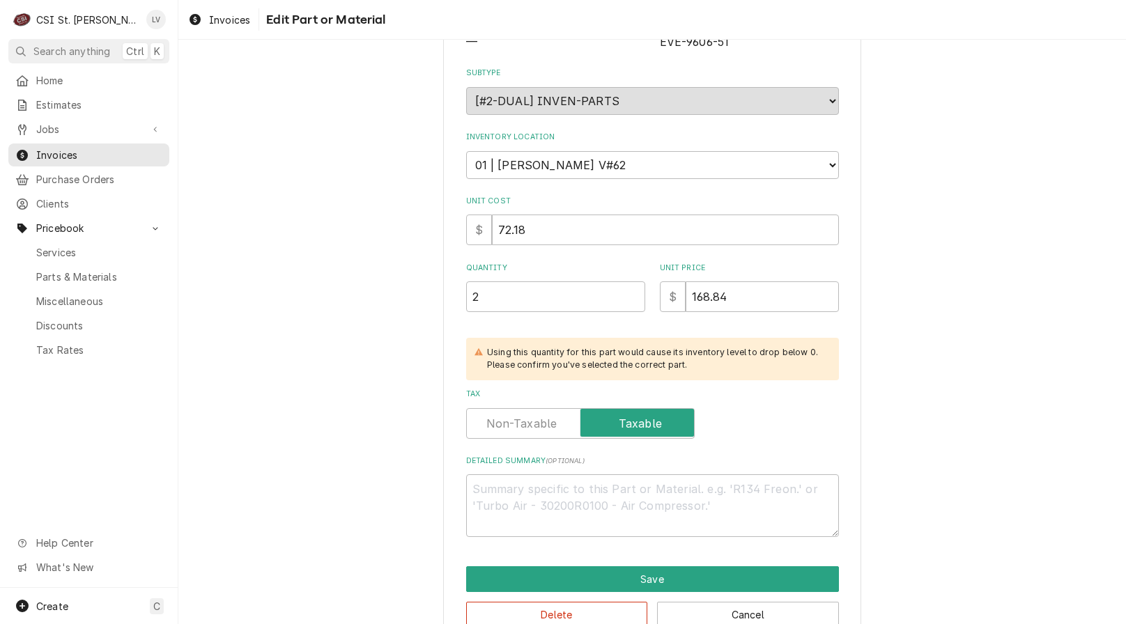
scroll to position [217, 0]
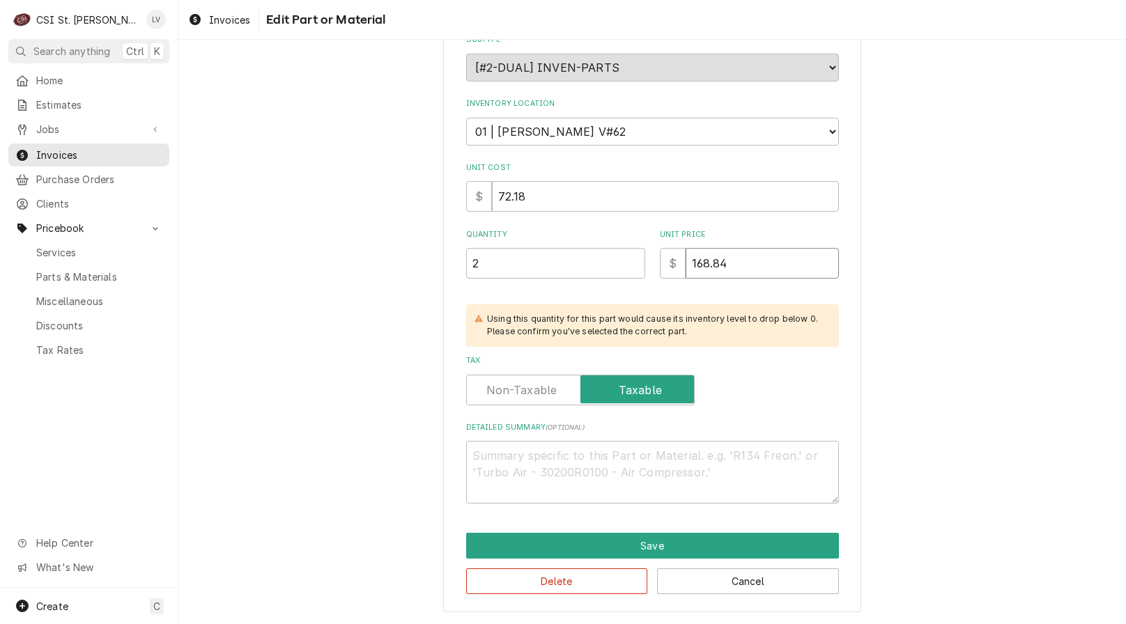
drag, startPoint x: 680, startPoint y: 285, endPoint x: 641, endPoint y: 288, distance: 38.5
click at [642, 291] on div "Use the fields below to edit this part or material: Short Description Water Fil…" at bounding box center [652, 185] width 373 height 637
type textarea "x"
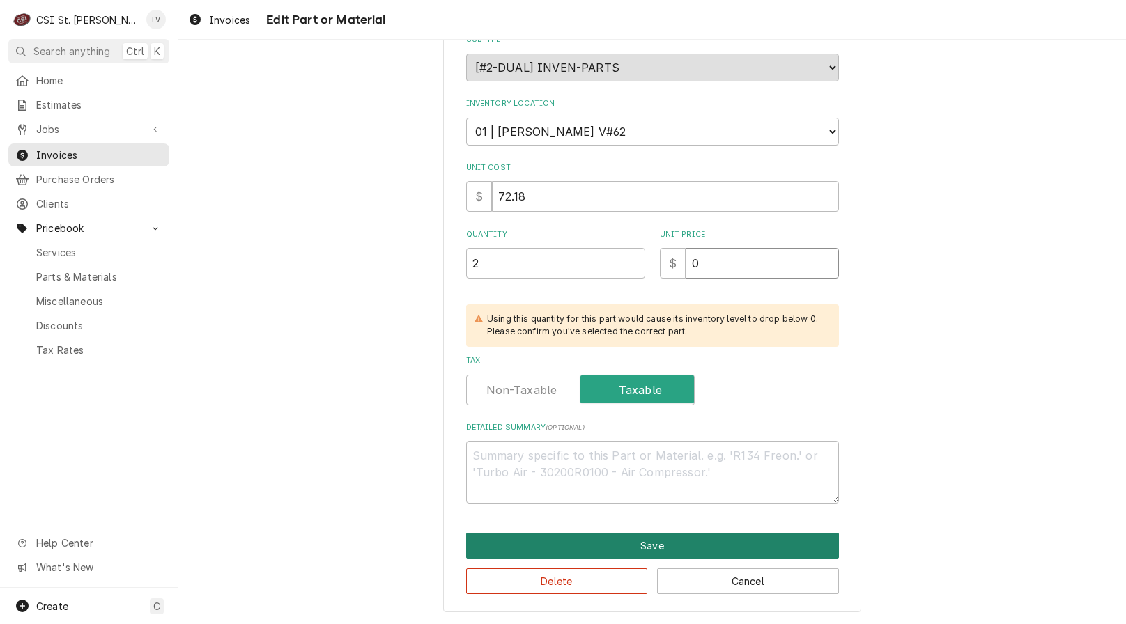
type input "0"
click at [628, 545] on button "Save" at bounding box center [652, 546] width 373 height 26
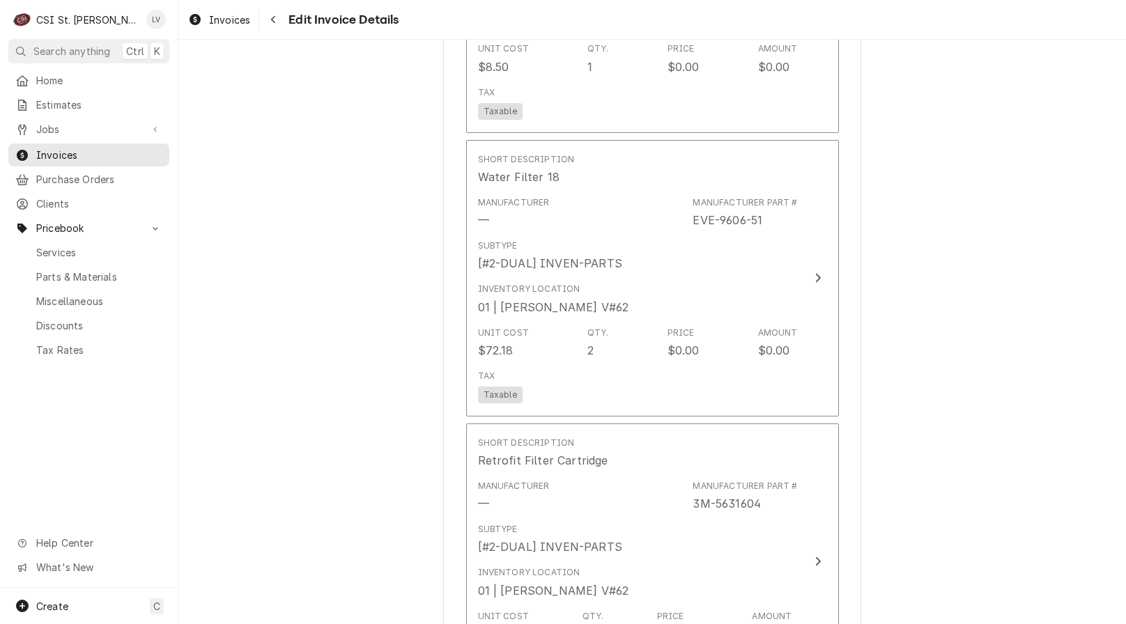
scroll to position [3558, 0]
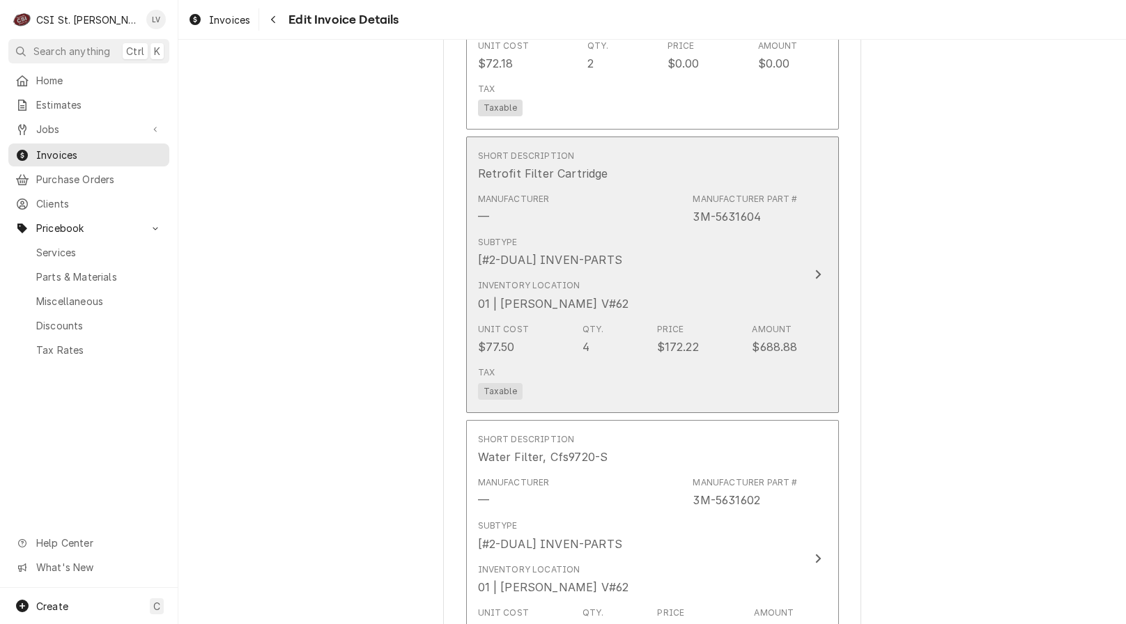
click at [678, 369] on div "Tax Taxable" at bounding box center [638, 383] width 320 height 45
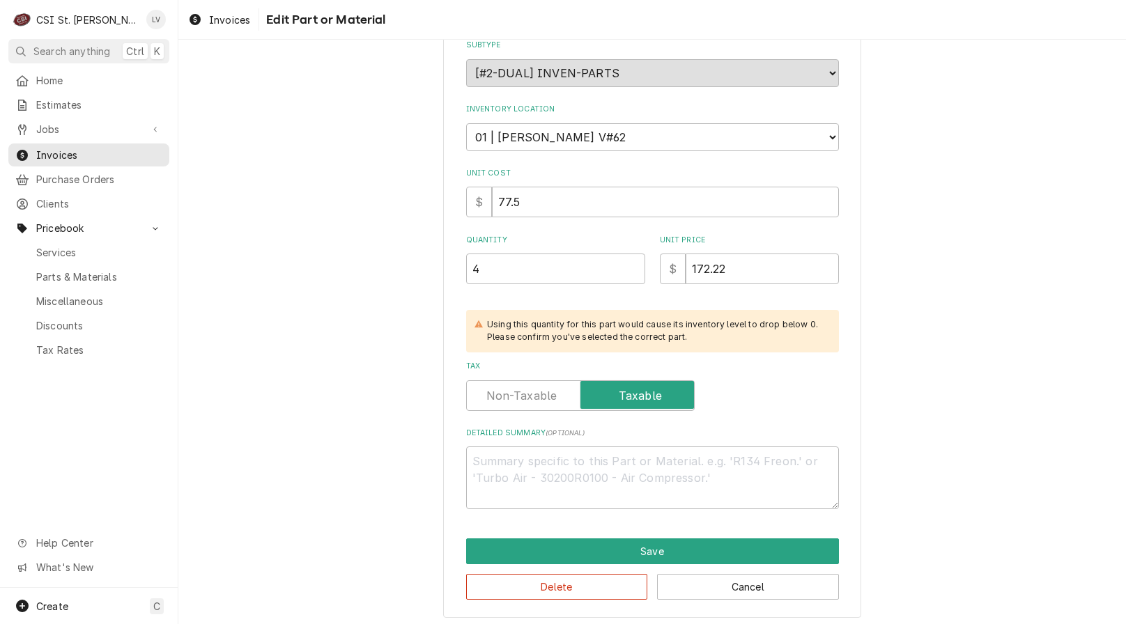
scroll to position [217, 0]
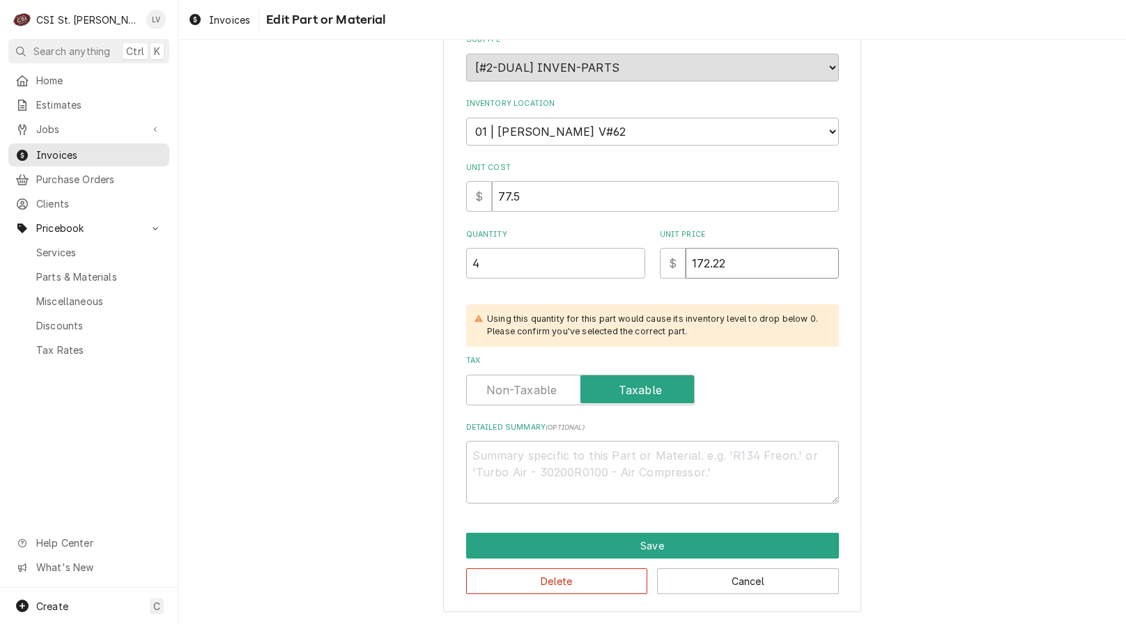
drag, startPoint x: 743, startPoint y: 267, endPoint x: 628, endPoint y: 297, distance: 118.8
click at [628, 298] on div "Use the fields below to edit this part or material: Short Description Retrofit …" at bounding box center [652, 185] width 373 height 637
type textarea "x"
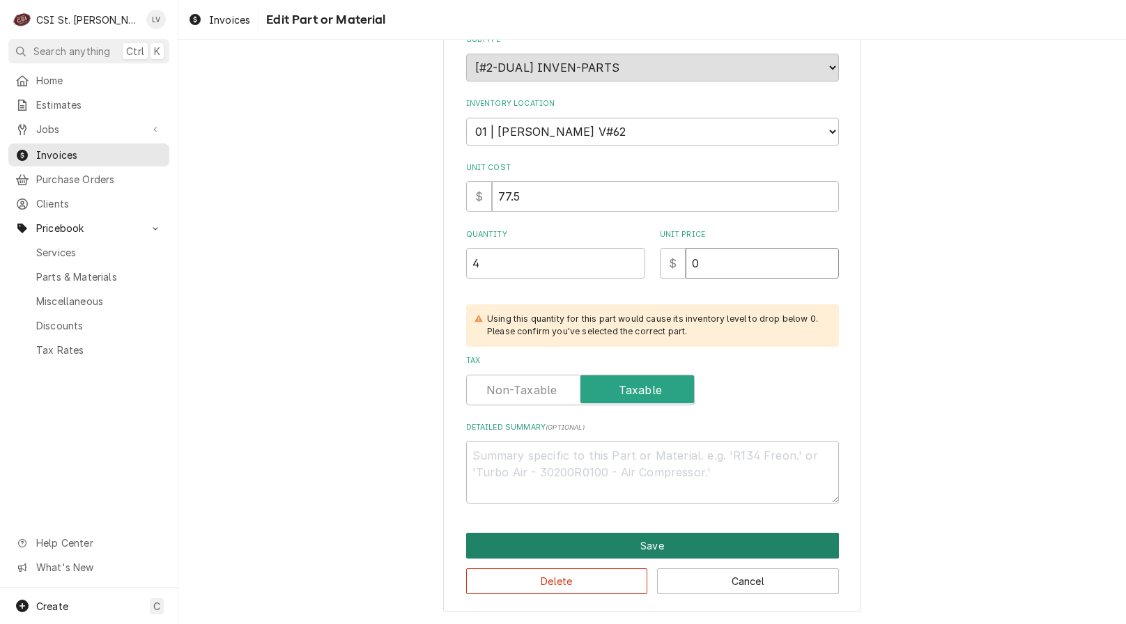
type input "0"
click at [659, 538] on button "Save" at bounding box center [652, 546] width 373 height 26
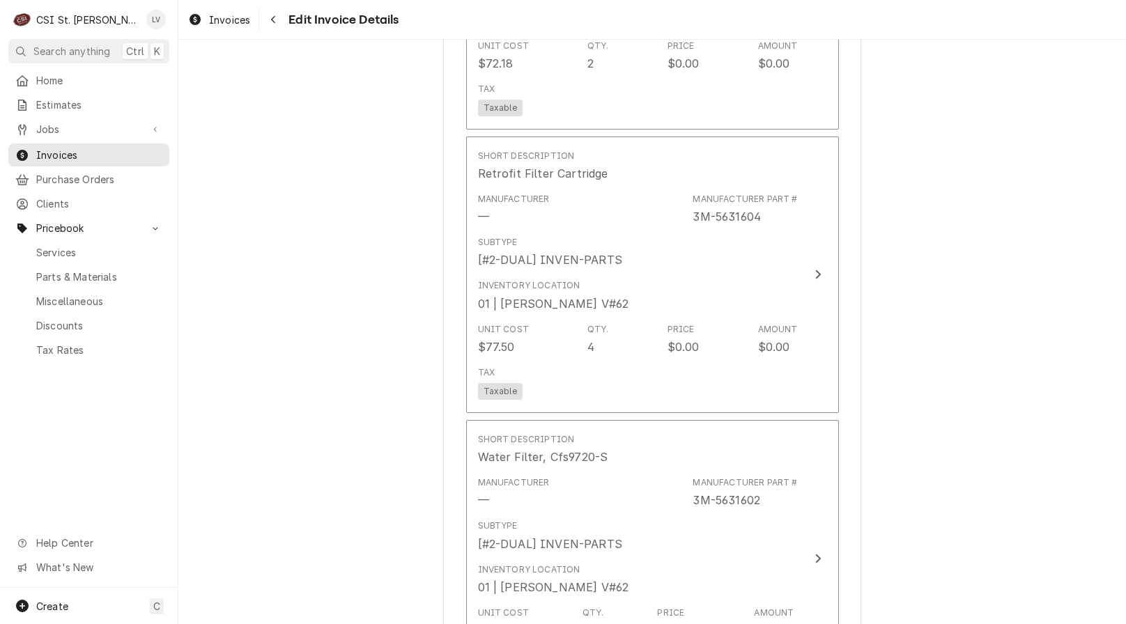
scroll to position [3888, 0]
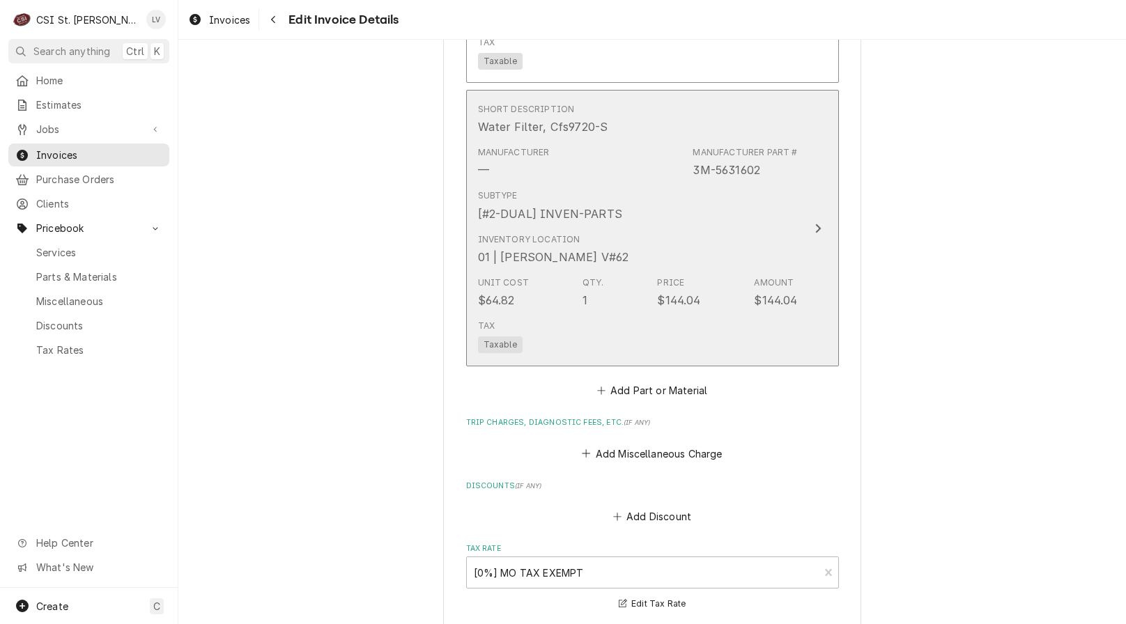
click at [694, 341] on div "Tax Taxable" at bounding box center [638, 336] width 320 height 45
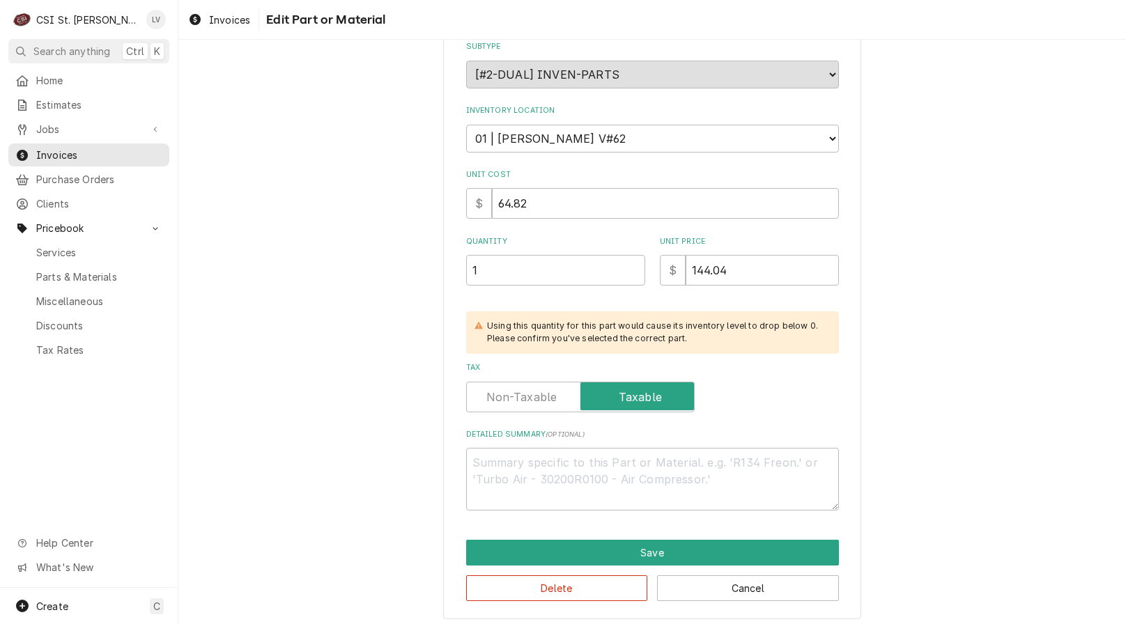
scroll to position [217, 0]
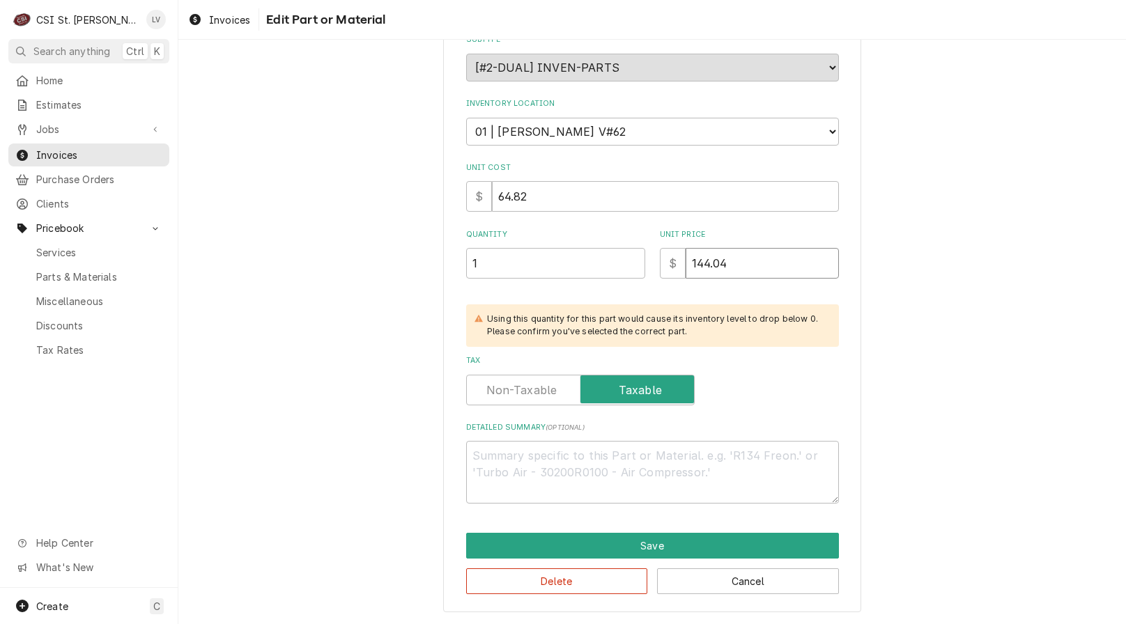
drag, startPoint x: 722, startPoint y: 274, endPoint x: 657, endPoint y: 291, distance: 67.1
click at [660, 295] on div "Use the fields below to edit this part or material: Short Description Water Fil…" at bounding box center [652, 185] width 373 height 637
type textarea "x"
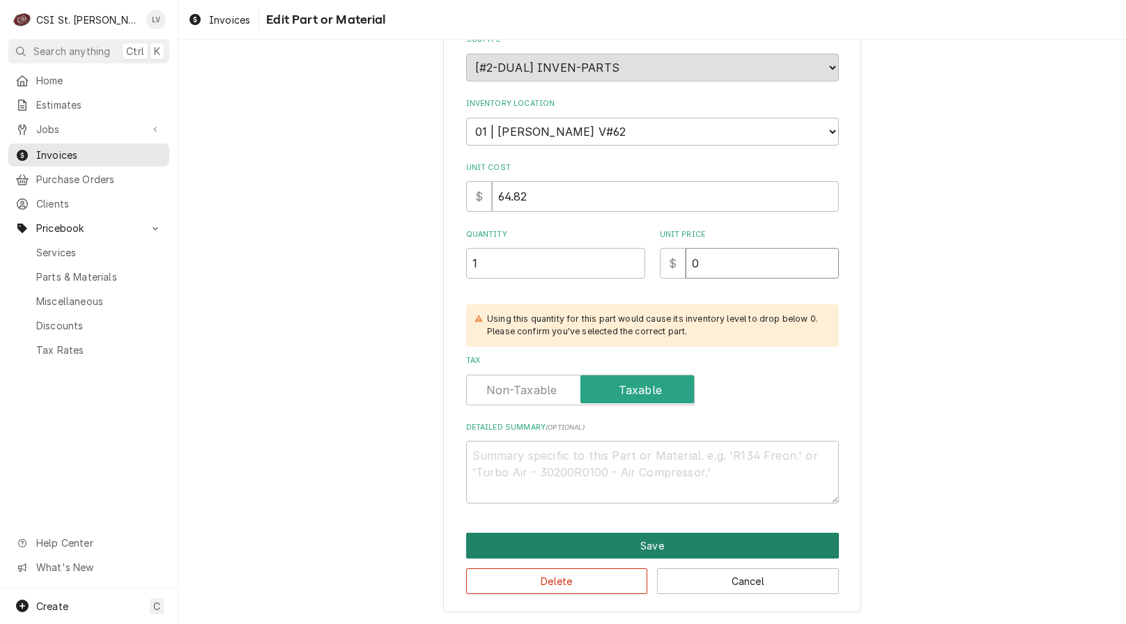
type input "0"
click at [667, 534] on button "Save" at bounding box center [652, 546] width 373 height 26
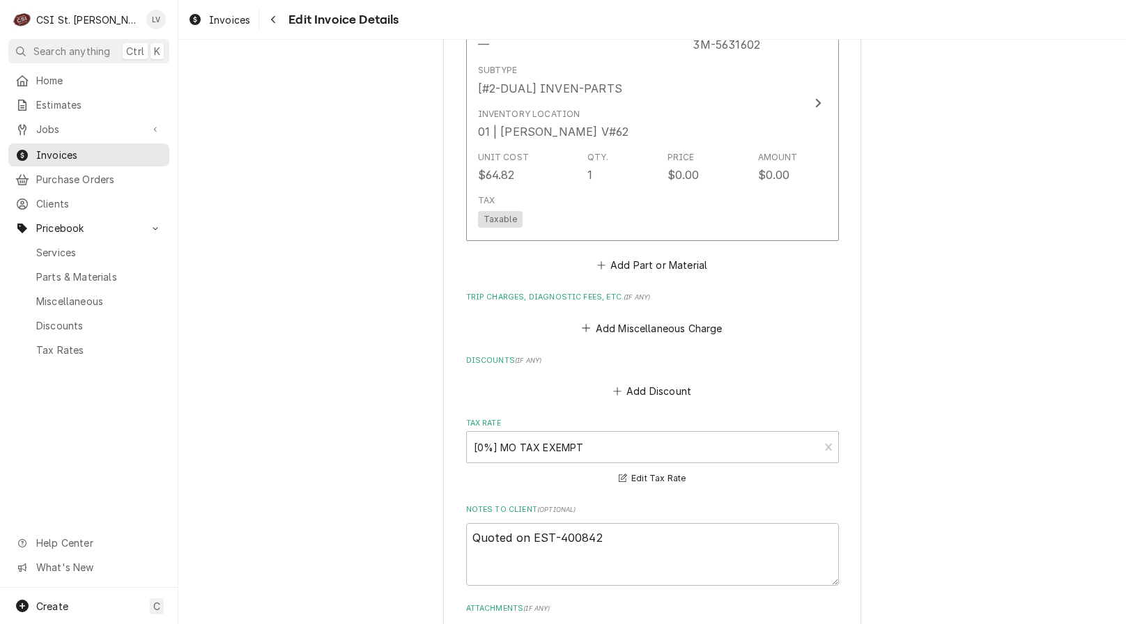
scroll to position [4400, 0]
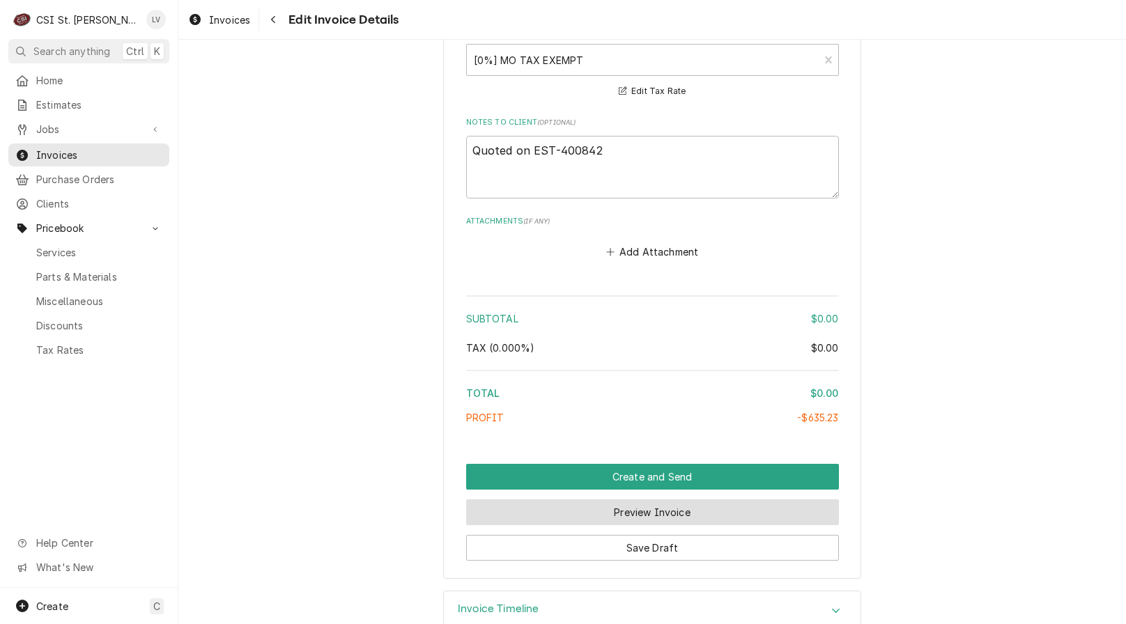
click at [802, 512] on button "Preview Invoice" at bounding box center [652, 512] width 373 height 26
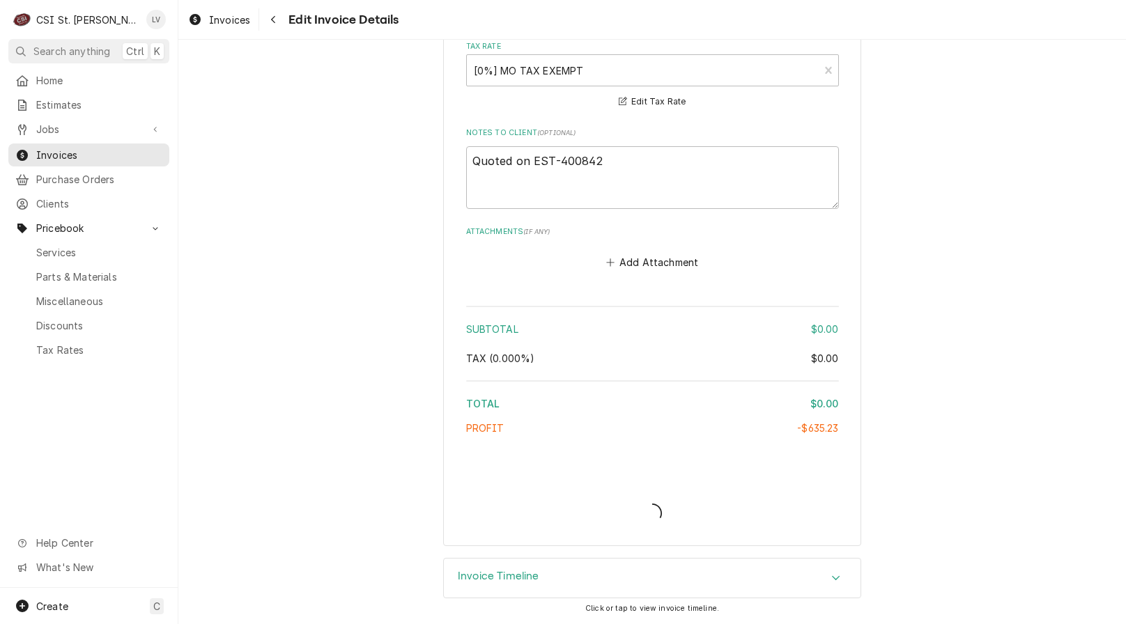
scroll to position [4390, 0]
type textarea "x"
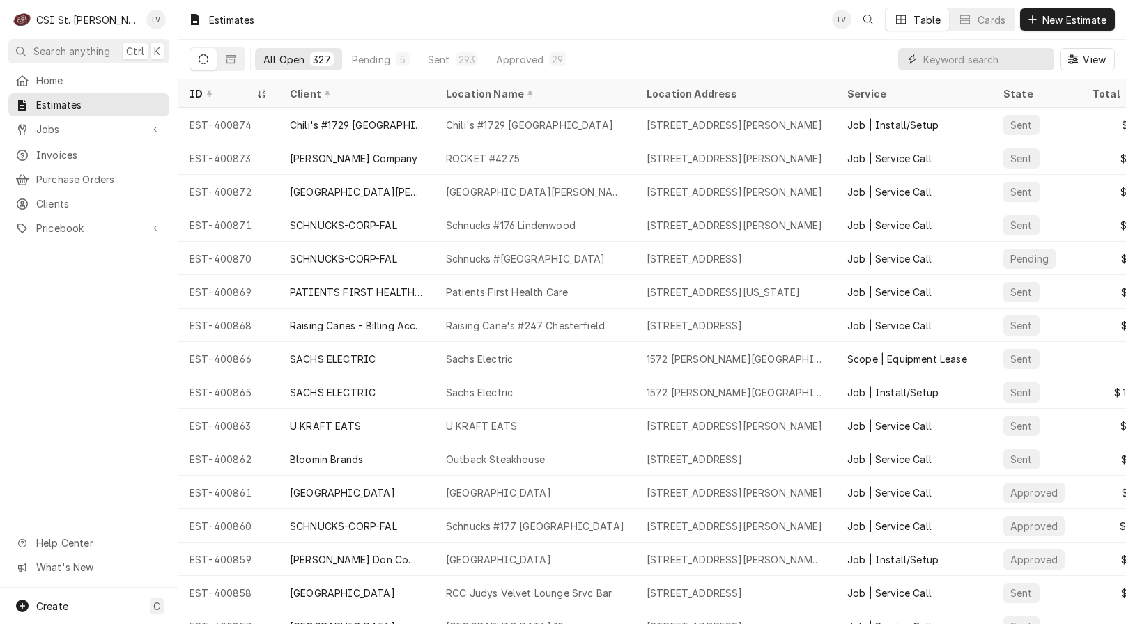
click at [970, 58] on input "Dynamic Content Wrapper" at bounding box center [985, 59] width 124 height 22
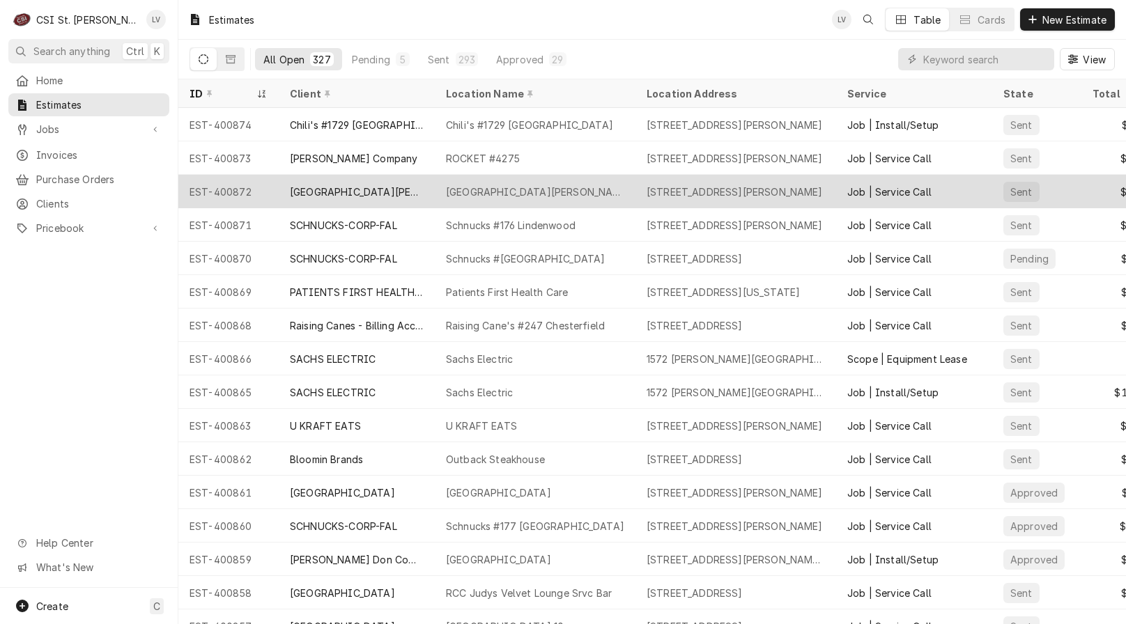
click at [342, 185] on div "[GEOGRAPHIC_DATA][PERSON_NAME]" at bounding box center [357, 192] width 134 height 15
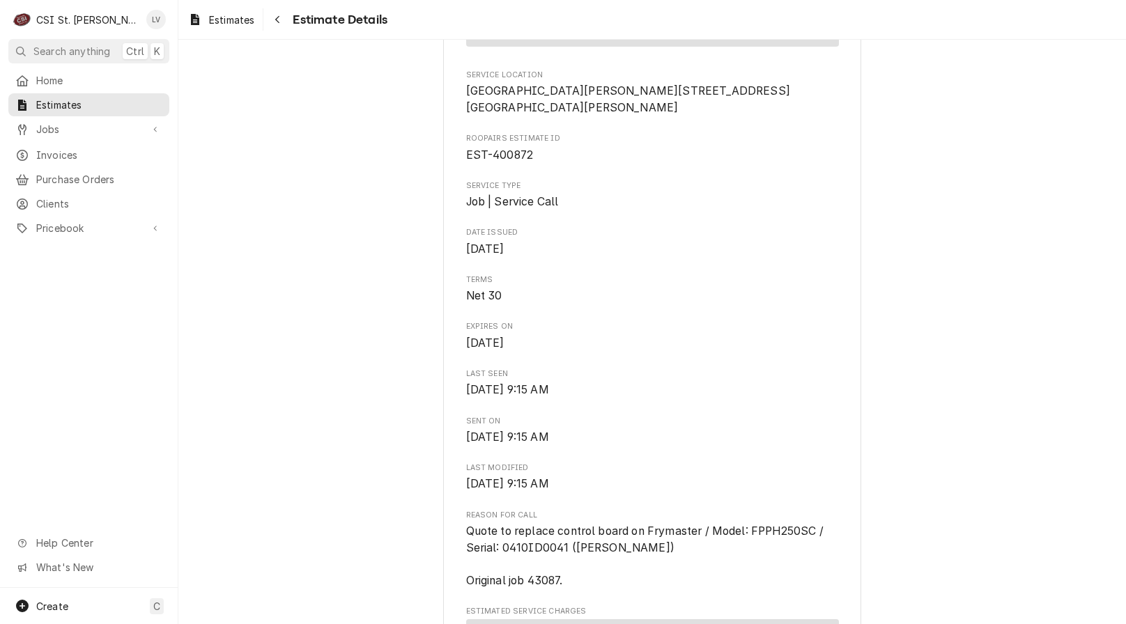
scroll to position [418, 0]
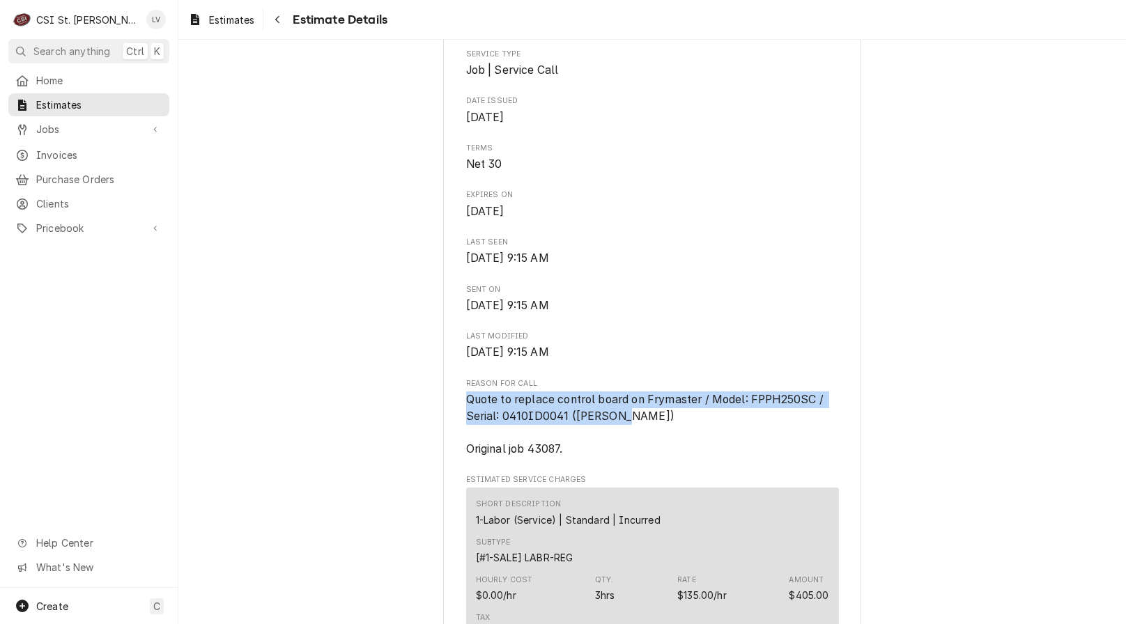
drag, startPoint x: 458, startPoint y: 444, endPoint x: 634, endPoint y: 458, distance: 176.1
copy span "Quote to replace control board on Frymaster / Model: FPPH250SC / Serial: 0410ID…"
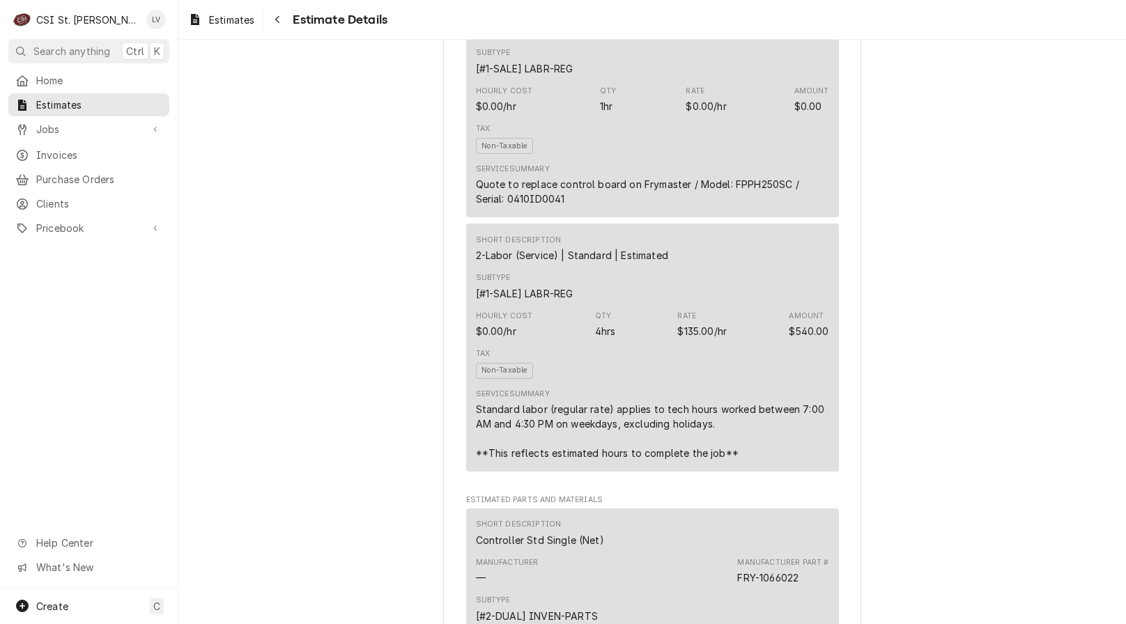
scroll to position [1184, 0]
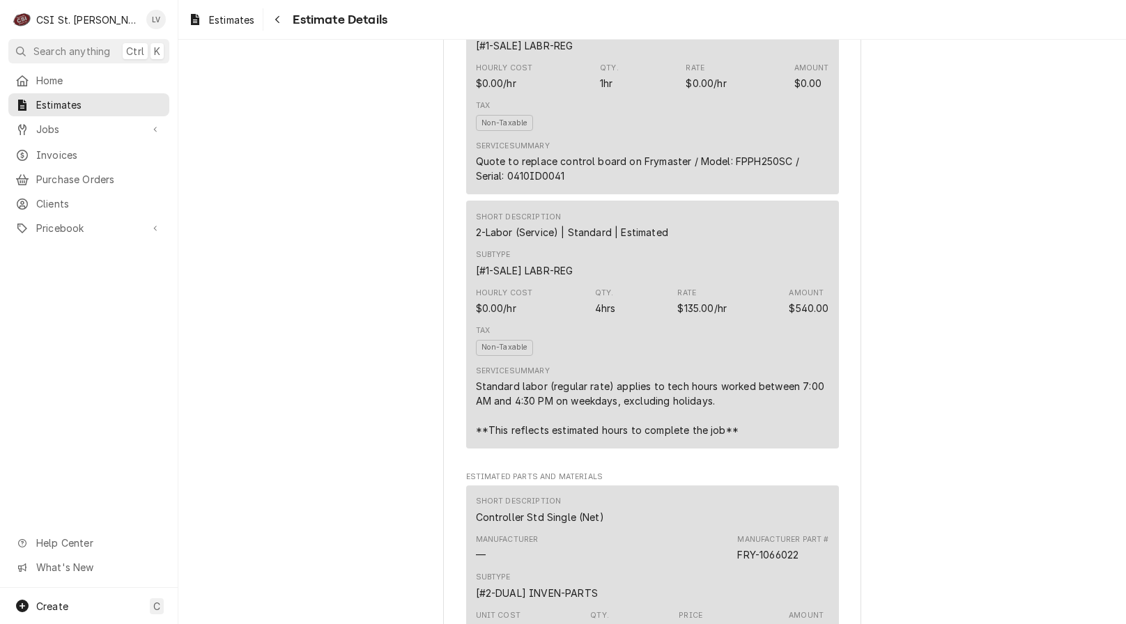
click at [329, 481] on div "Awaiting Approval Sender CSI St. Louis CSI Commercial Services Inc18330 [STREET…" at bounding box center [651, 601] width 947 height 3491
drag, startPoint x: 208, startPoint y: 16, endPoint x: 221, endPoint y: 40, distance: 26.8
click at [208, 16] on div "Estimates" at bounding box center [221, 19] width 72 height 17
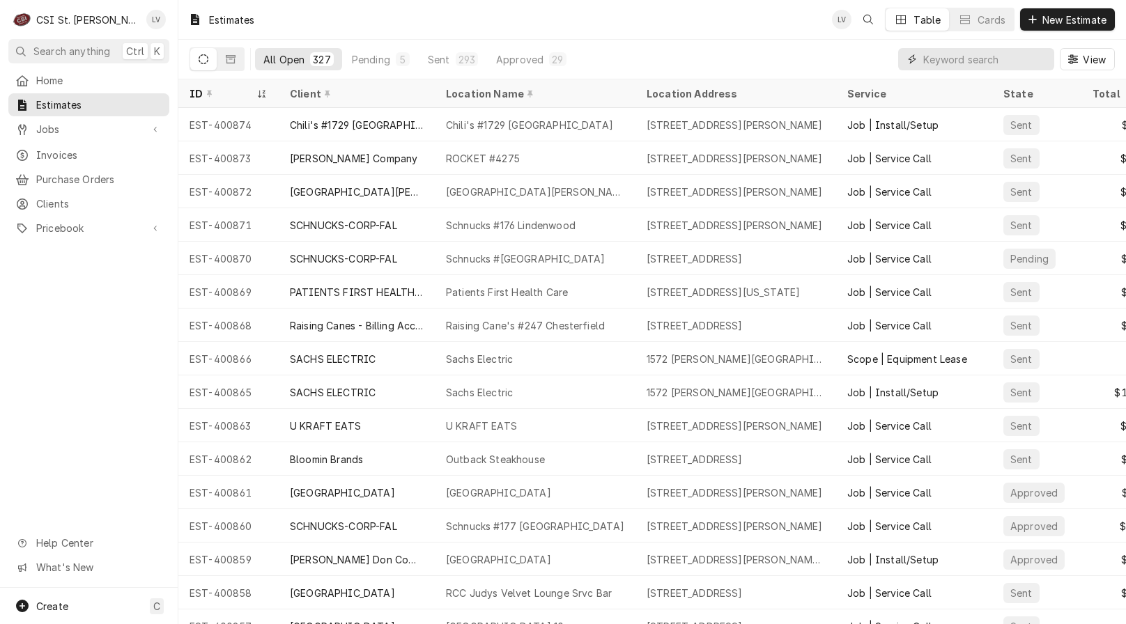
click at [944, 57] on input "Dynamic Content Wrapper" at bounding box center [985, 59] width 124 height 22
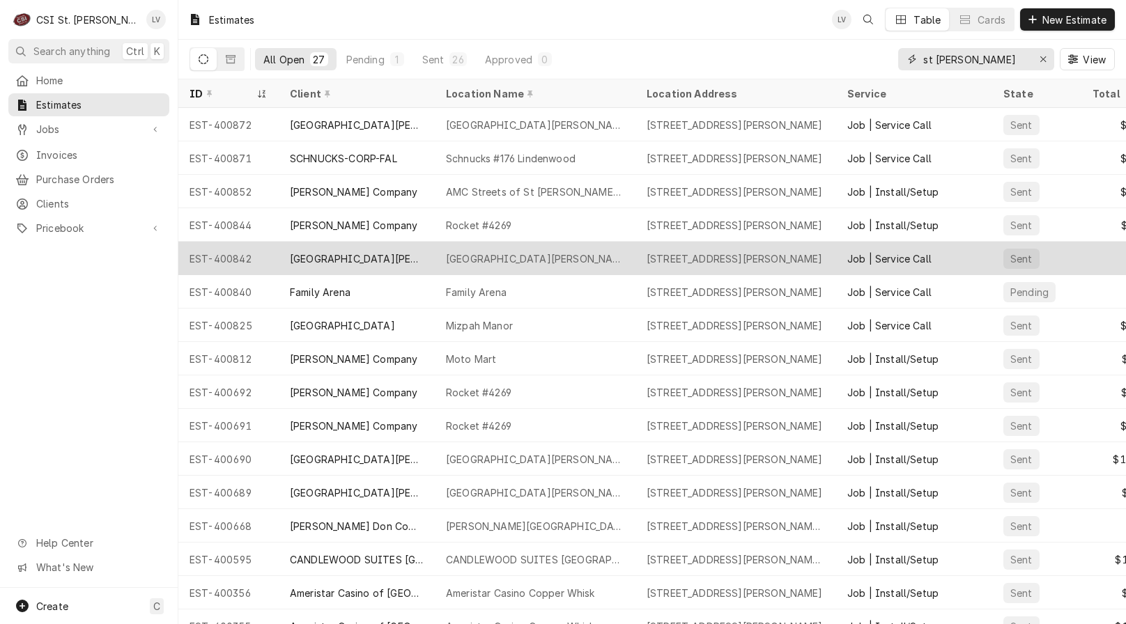
type input "st charles"
click at [506, 254] on div "[GEOGRAPHIC_DATA][PERSON_NAME]" at bounding box center [535, 258] width 178 height 15
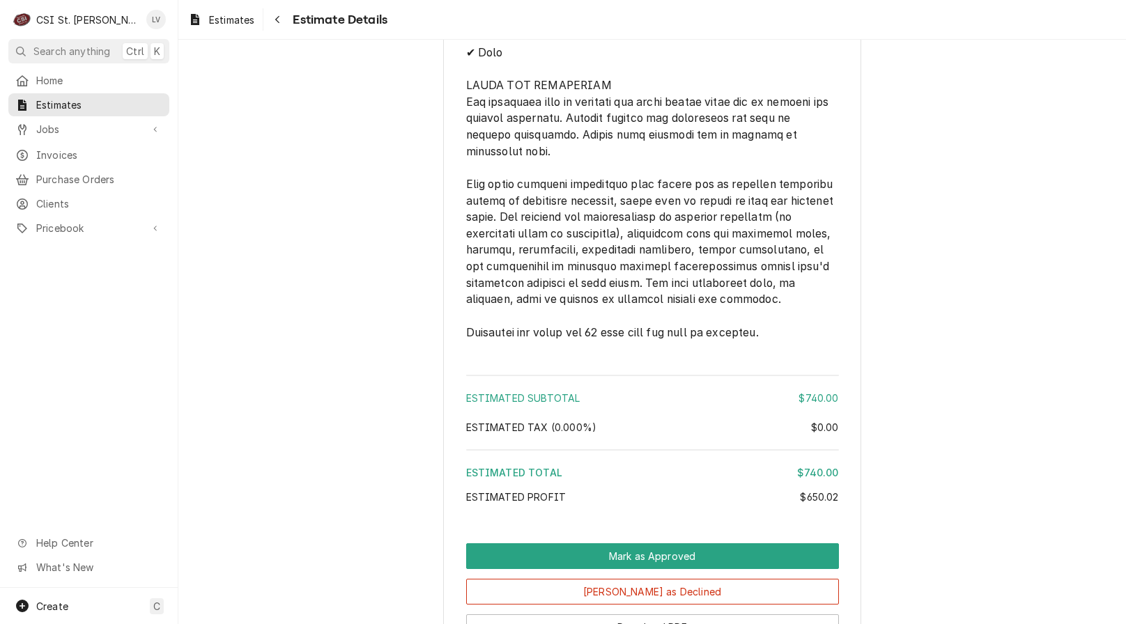
scroll to position [2521, 0]
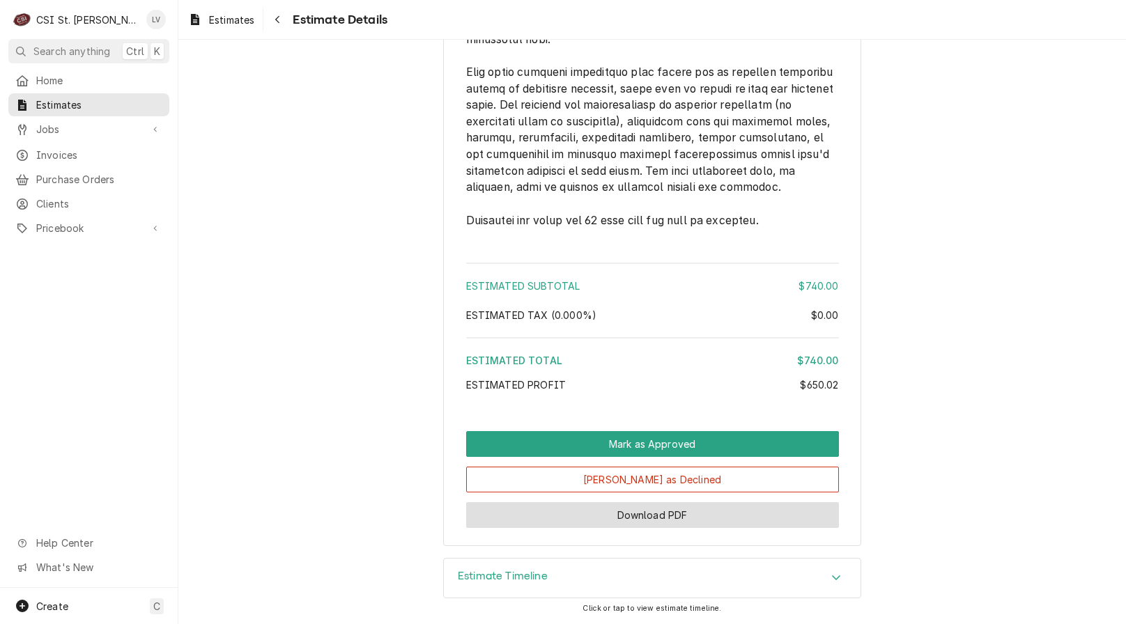
click at [676, 517] on button "Download PDF" at bounding box center [652, 515] width 373 height 26
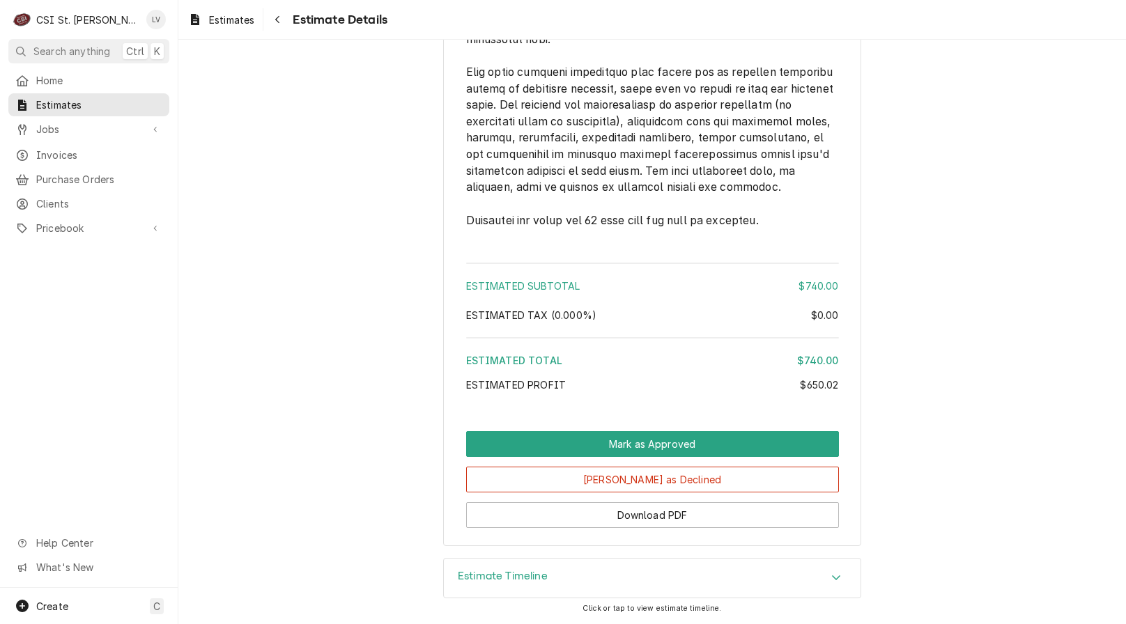
click at [59, 469] on div "Home Estimates Jobs Jobs Job Series Invoices Purchase Orders Clients Pricebook …" at bounding box center [89, 328] width 178 height 519
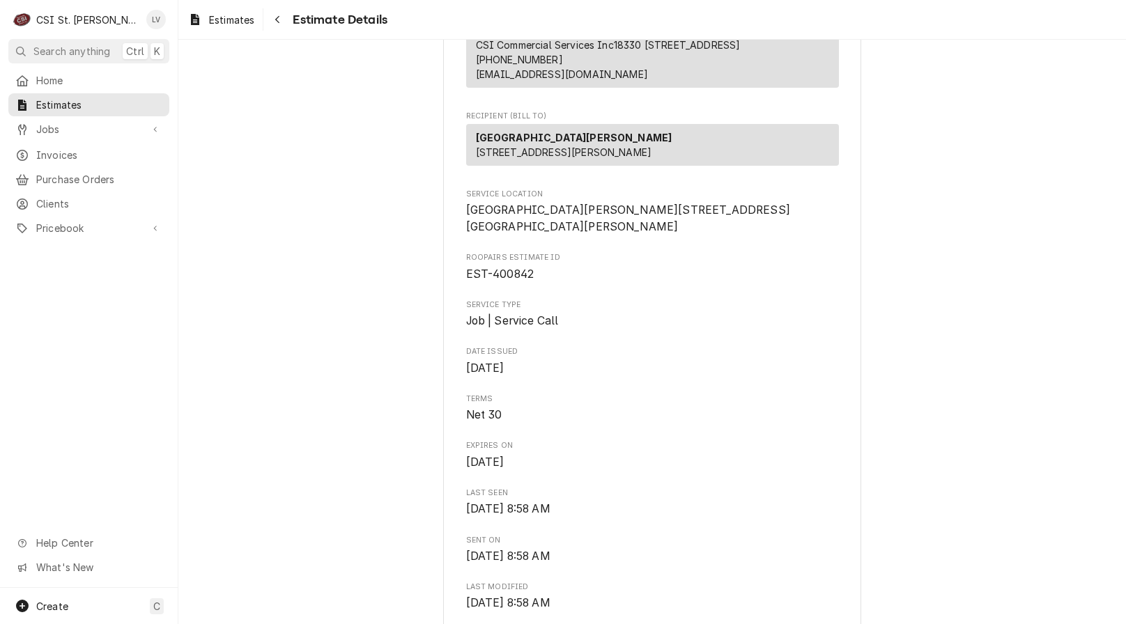
scroll to position [153, 0]
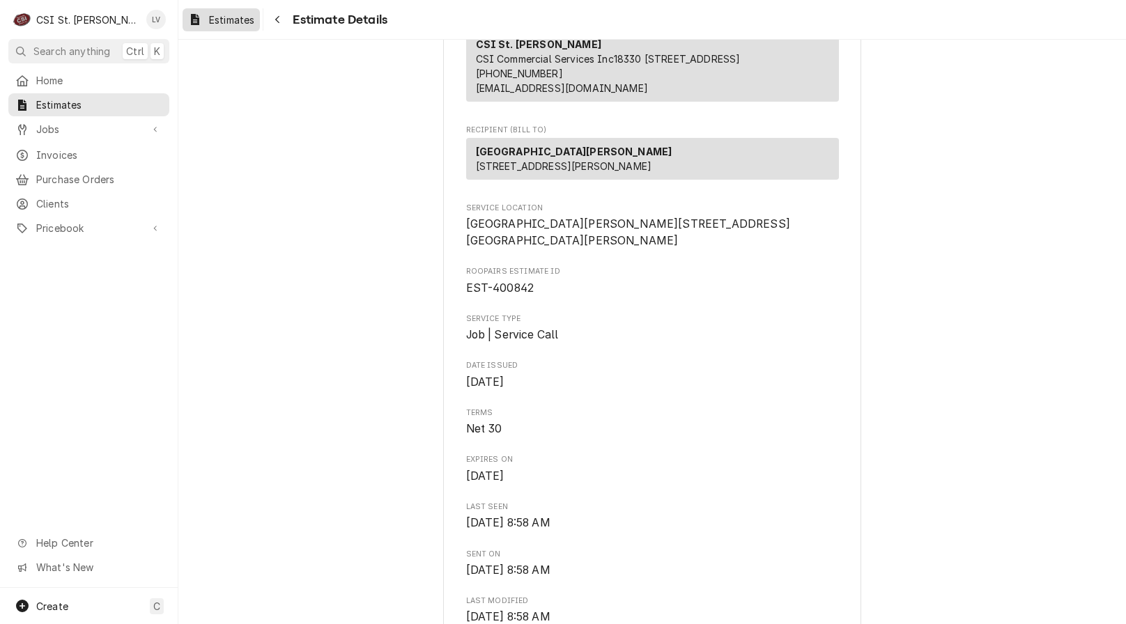
click at [226, 9] on link "Estimates" at bounding box center [220, 19] width 77 height 23
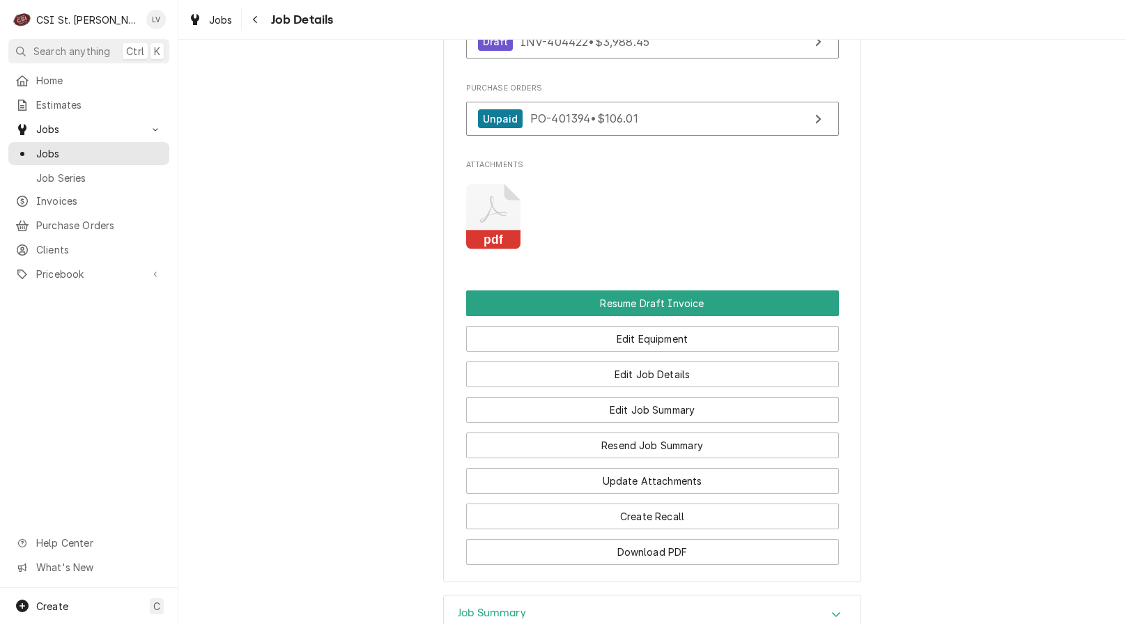
scroll to position [2307, 0]
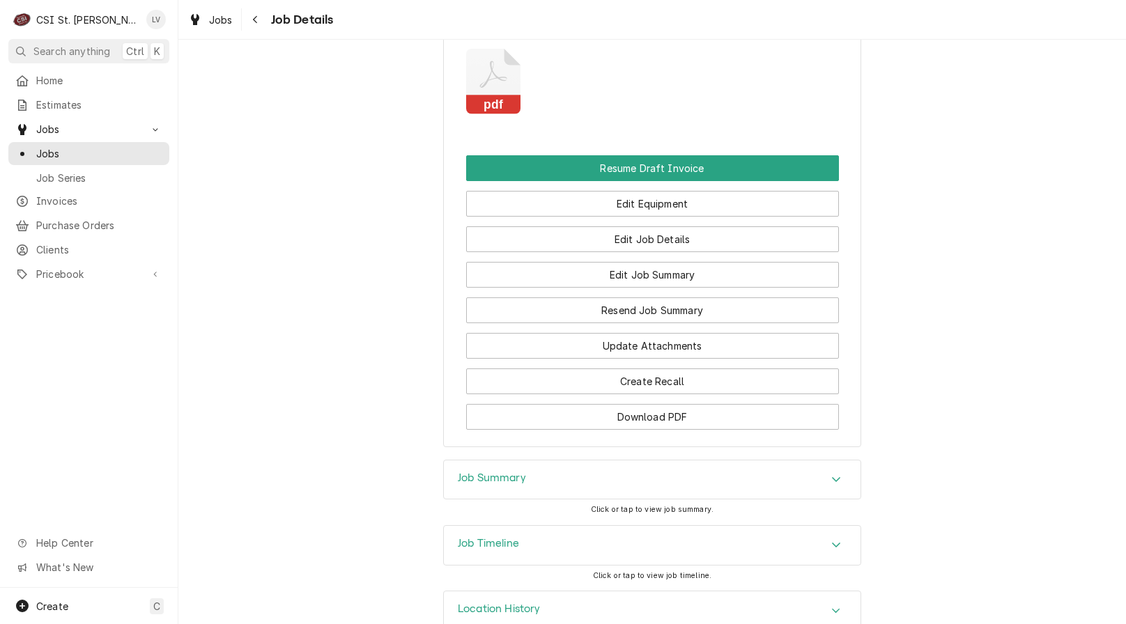
click at [517, 526] on div "Job Timeline" at bounding box center [652, 545] width 416 height 39
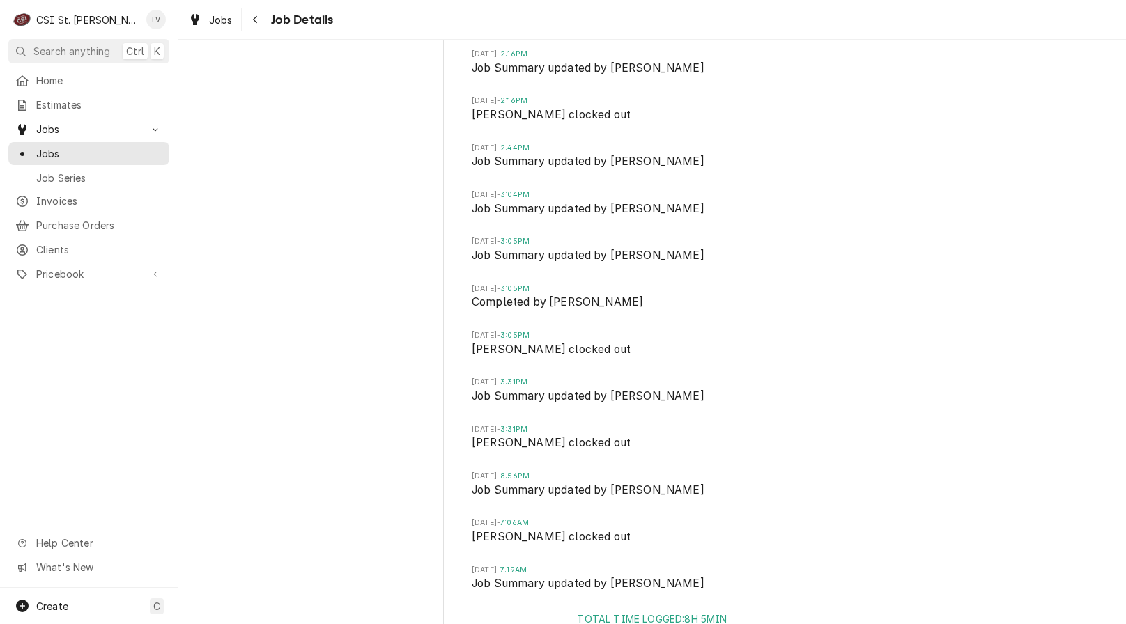
scroll to position [3561, 0]
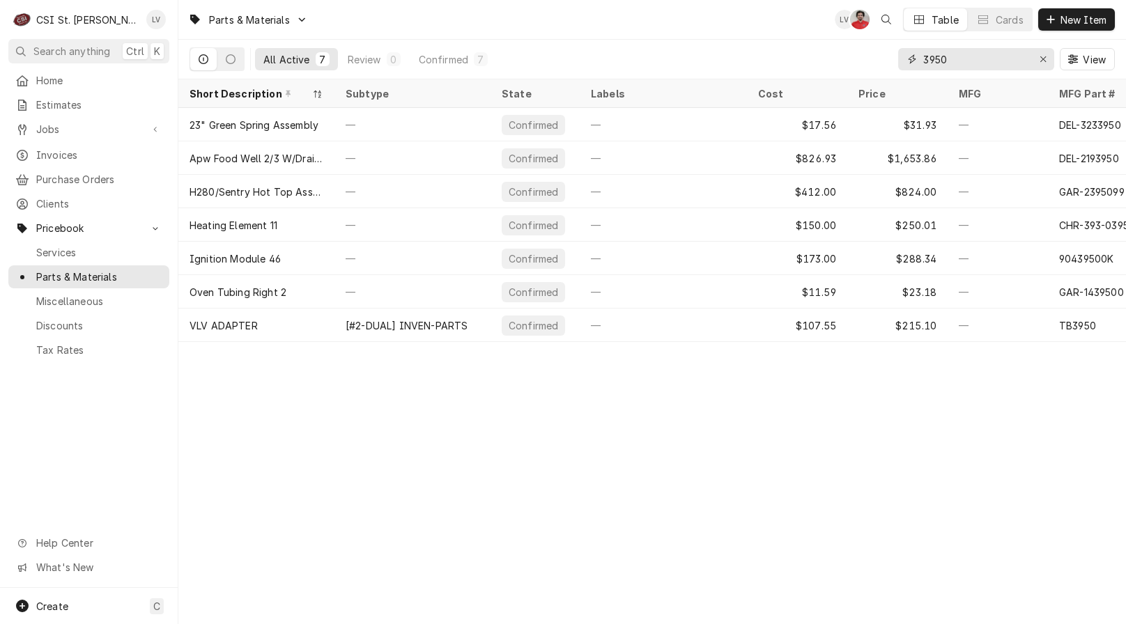
drag, startPoint x: 961, startPoint y: 47, endPoint x: 873, endPoint y: 55, distance: 88.1
click at [874, 55] on div "All Active 7 Review 0 Confirmed 7 3950 View" at bounding box center [651, 59] width 925 height 39
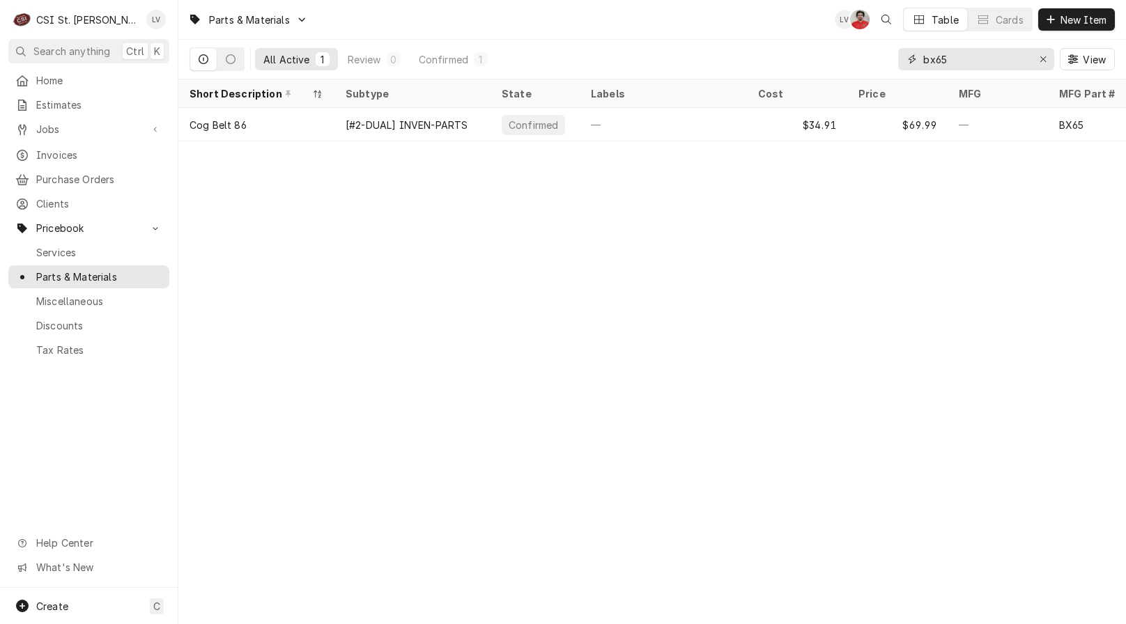
click at [964, 55] on input "bx65" at bounding box center [975, 59] width 104 height 22
drag, startPoint x: 980, startPoint y: 57, endPoint x: 856, endPoint y: 82, distance: 126.5
click at [858, 85] on div "Parts & Materials LV NF Table Cards New Item All Active 1 Review 0 Confirmed 1 …" at bounding box center [651, 312] width 947 height 624
drag, startPoint x: 960, startPoint y: 65, endPoint x: 869, endPoint y: 52, distance: 93.0
click at [877, 59] on div "All Active 1 Review 0 Confirmed 1 ax34 View" at bounding box center [651, 59] width 925 height 39
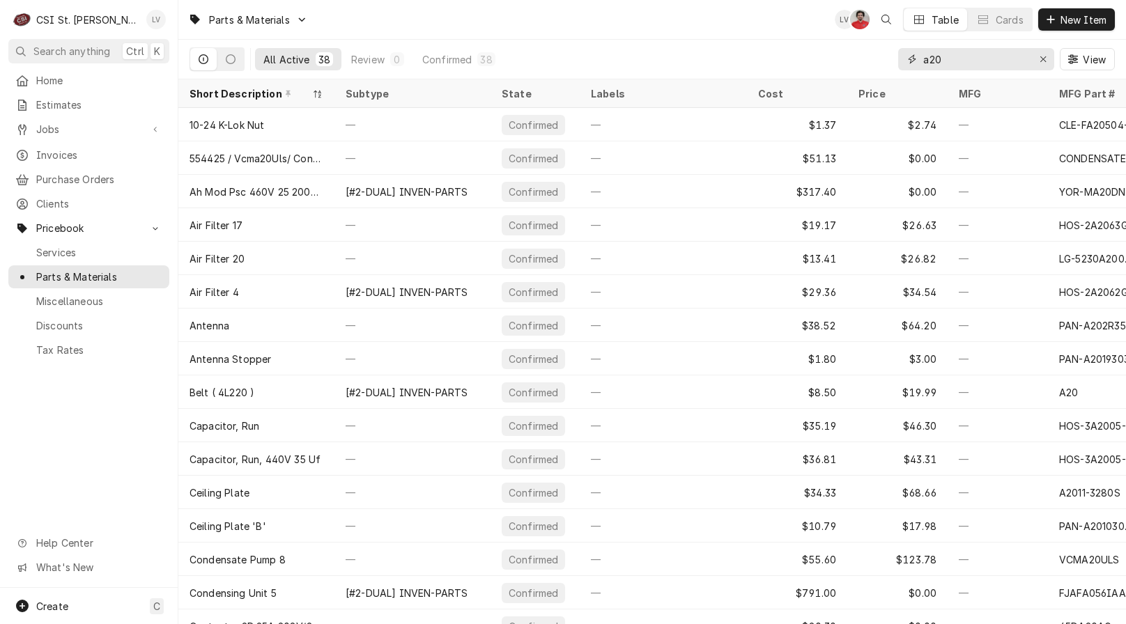
type input "a20"
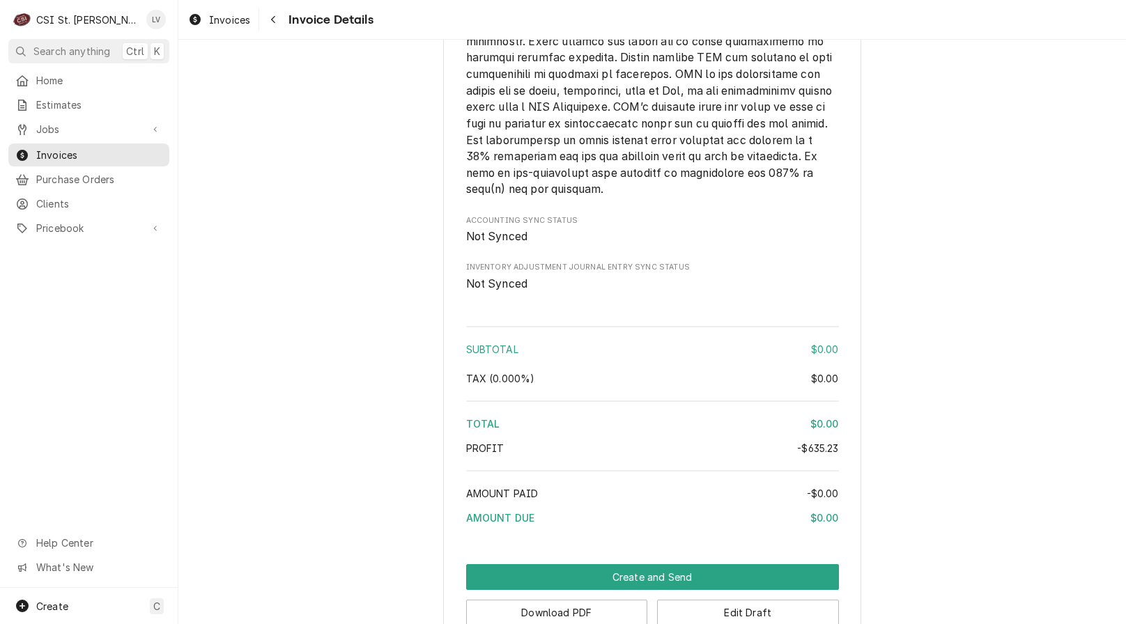
scroll to position [3882, 0]
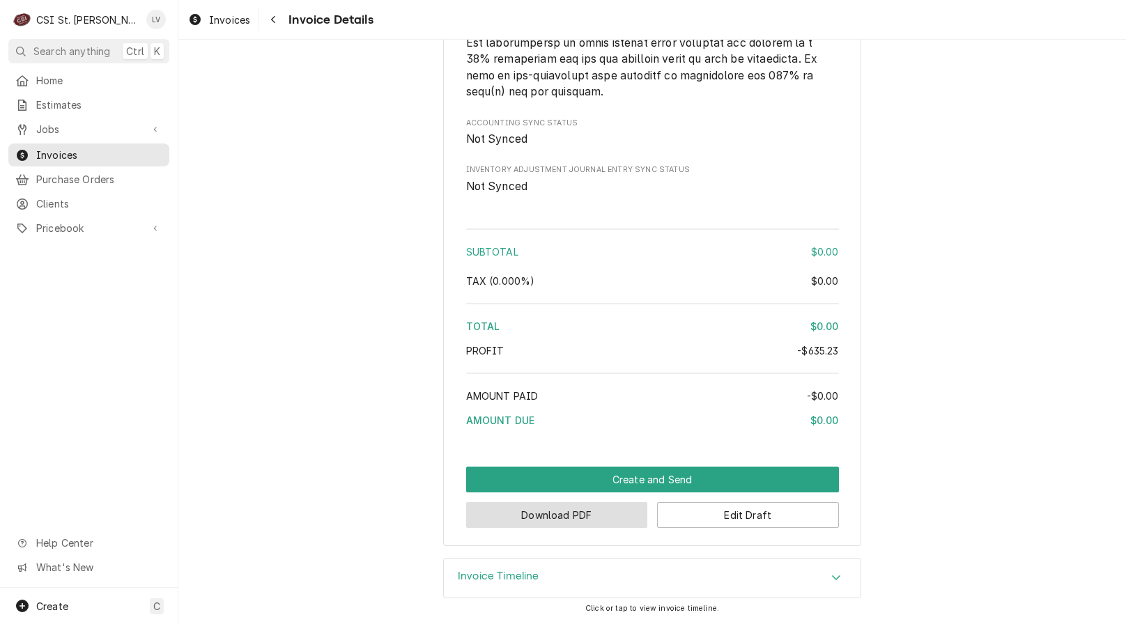
click at [508, 519] on button "Download PDF" at bounding box center [557, 515] width 182 height 26
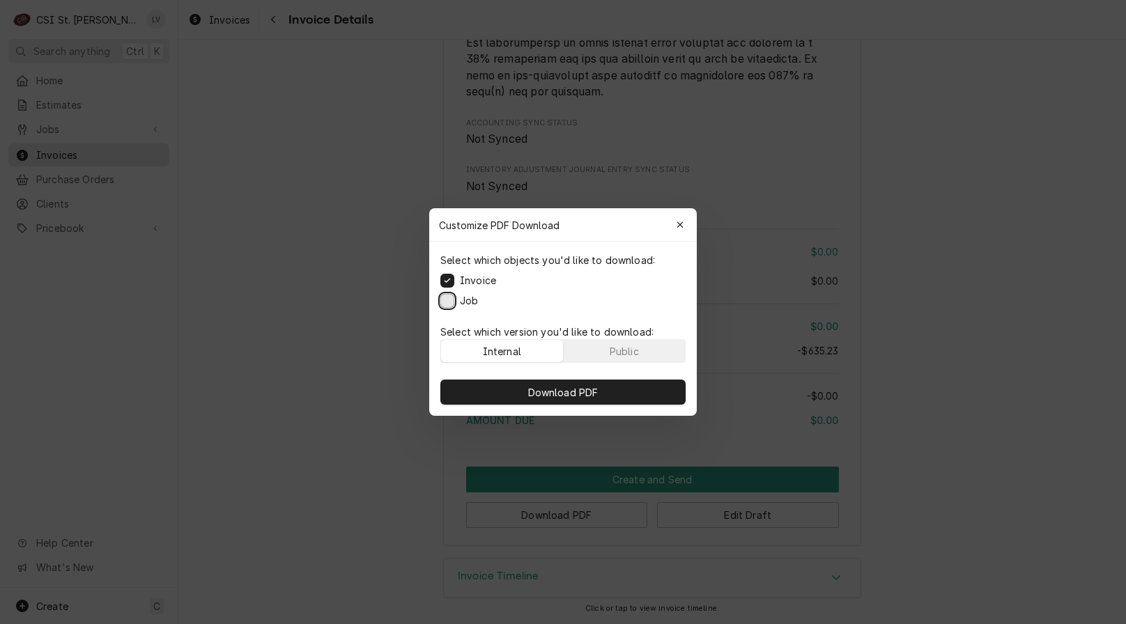
click at [442, 295] on button "Job" at bounding box center [447, 301] width 14 height 14
click at [562, 390] on span "Download PDF" at bounding box center [563, 392] width 76 height 15
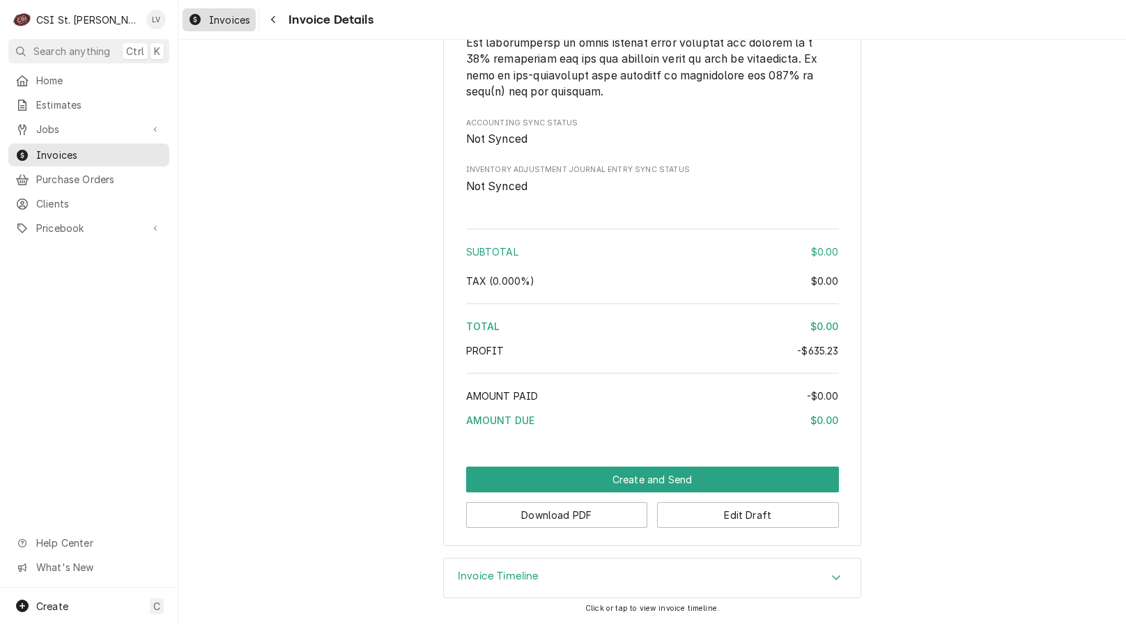
click at [221, 22] on span "Invoices" at bounding box center [229, 20] width 41 height 15
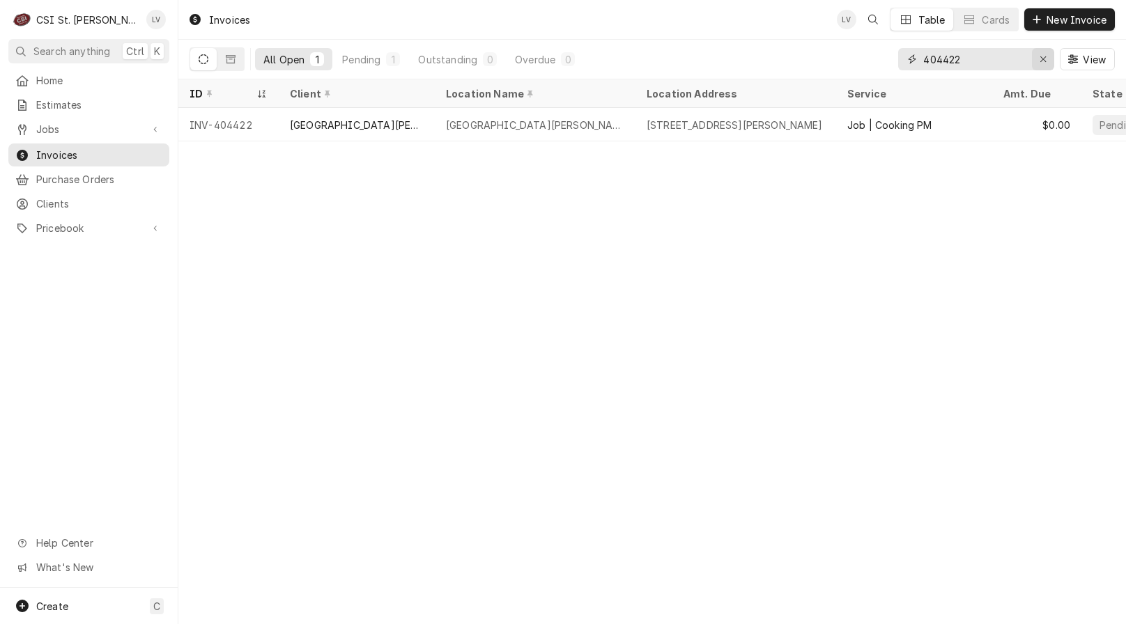
drag, startPoint x: 1039, startPoint y: 59, endPoint x: 742, endPoint y: 86, distance: 297.9
click at [1039, 60] on icon "Erase input" at bounding box center [1043, 59] width 8 height 10
